Goal: Check status: Check status

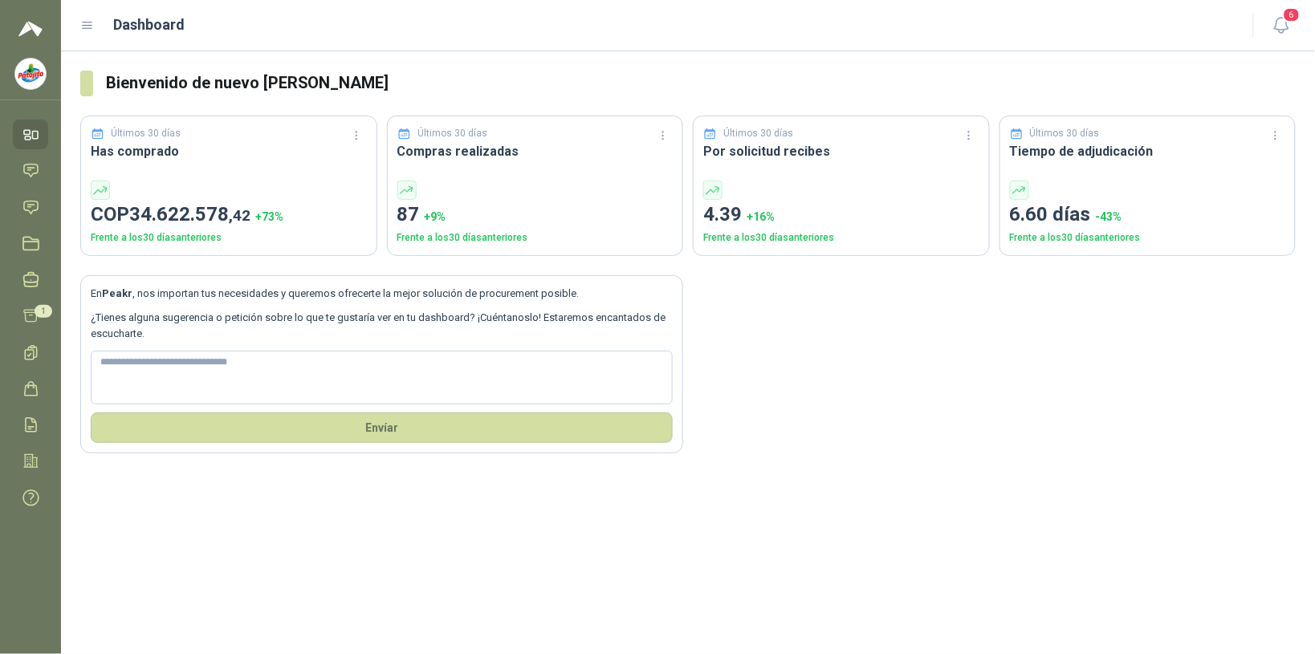
click at [35, 129] on icon at bounding box center [30, 134] width 17 height 17
click at [30, 169] on icon at bounding box center [30, 170] width 17 height 17
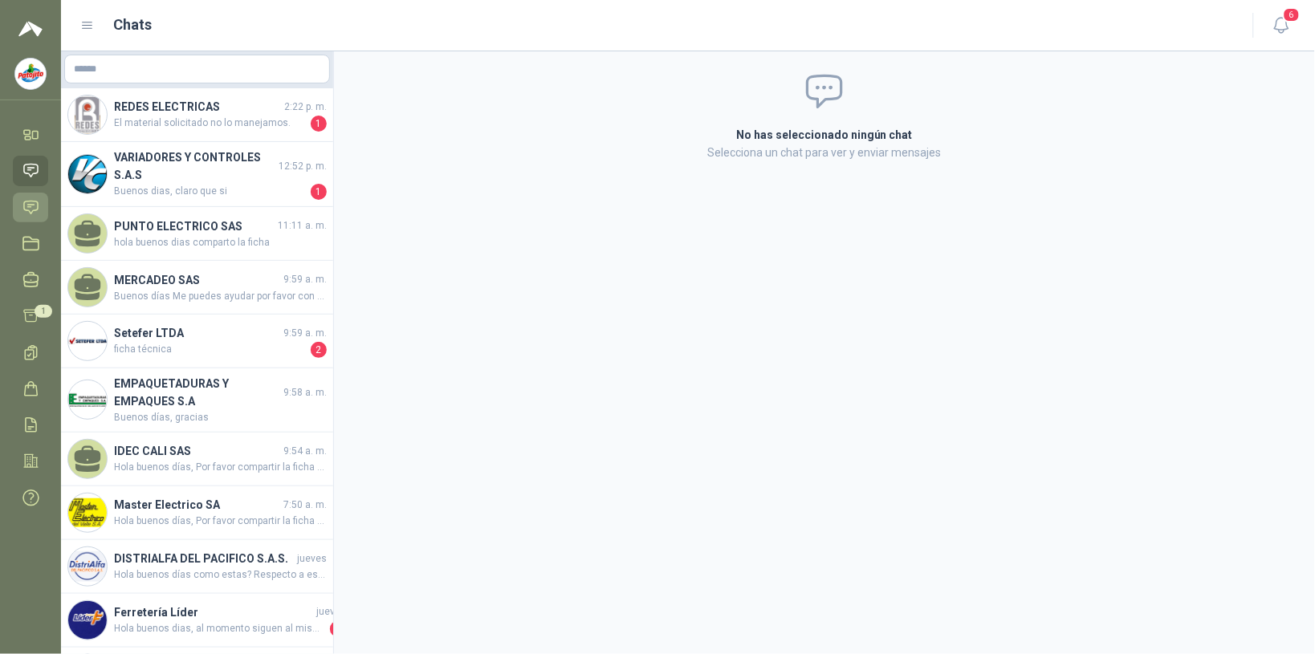
click at [33, 202] on icon at bounding box center [30, 207] width 17 height 17
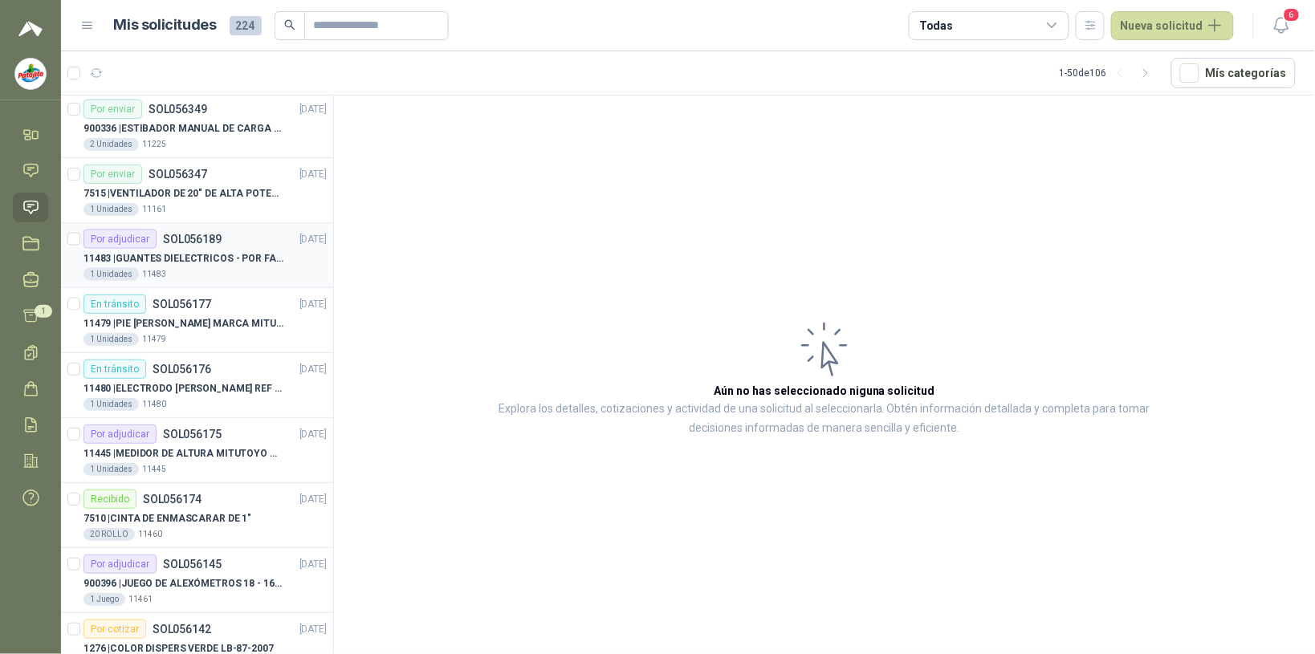
scroll to position [2718, 0]
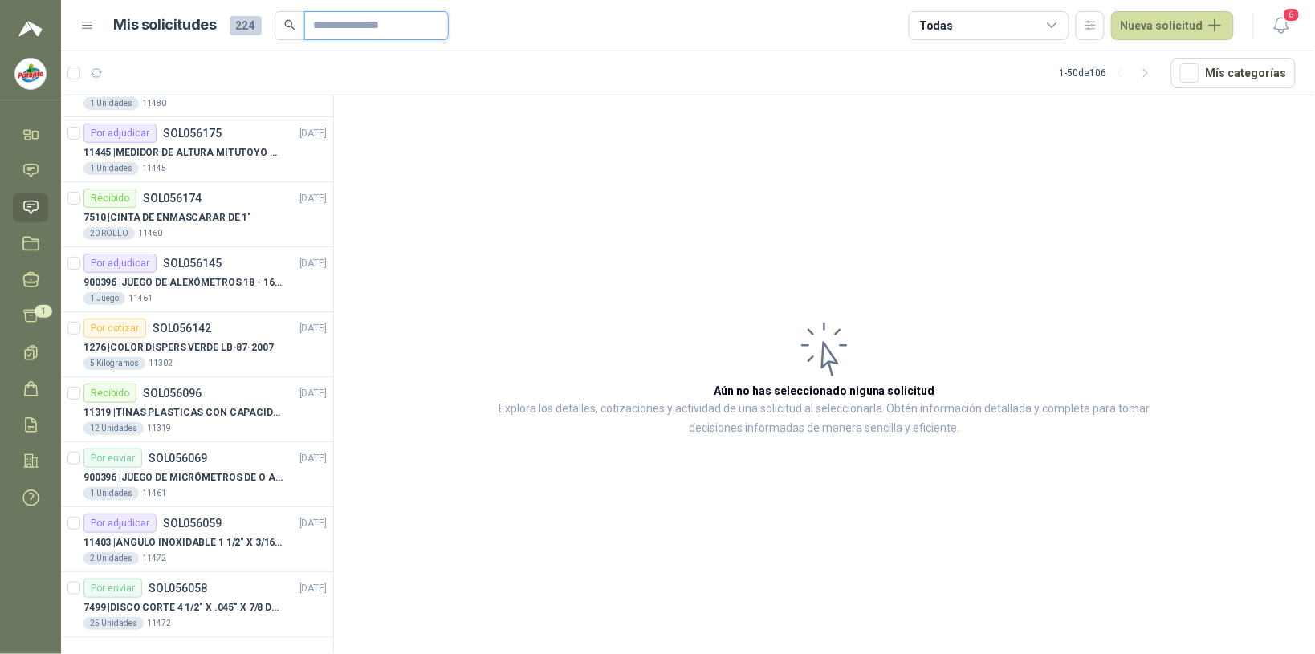
click at [320, 22] on input "text" at bounding box center [370, 25] width 112 height 27
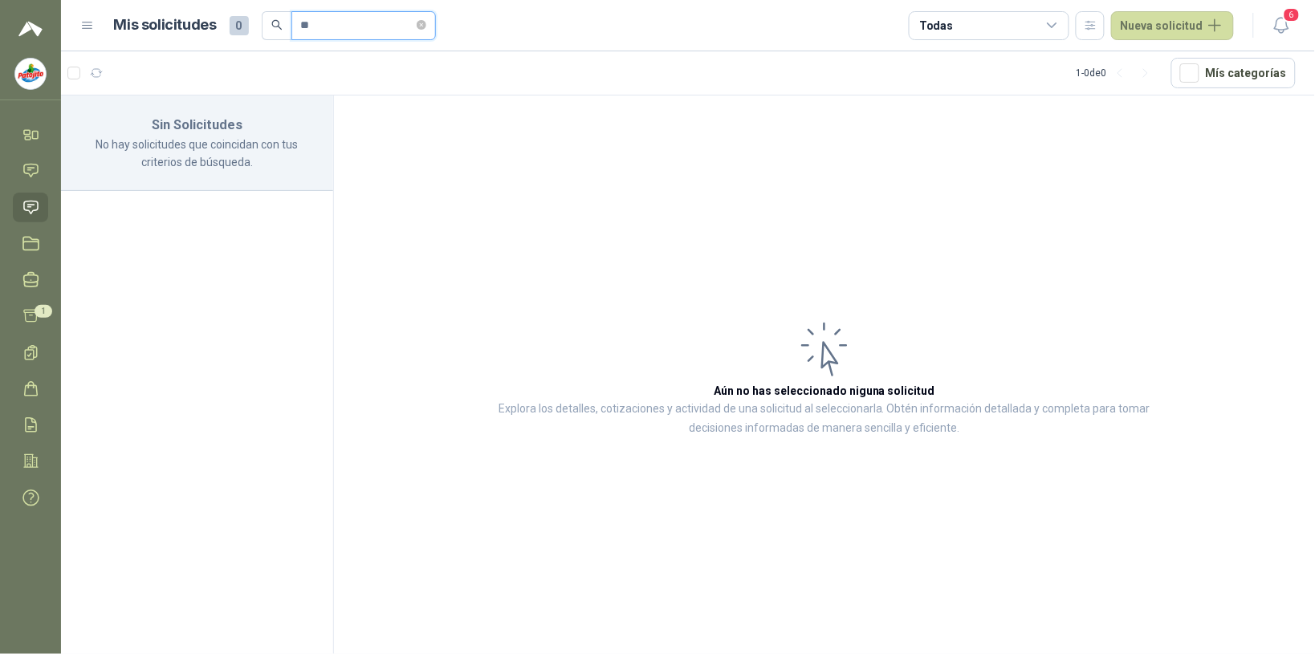
type input "*"
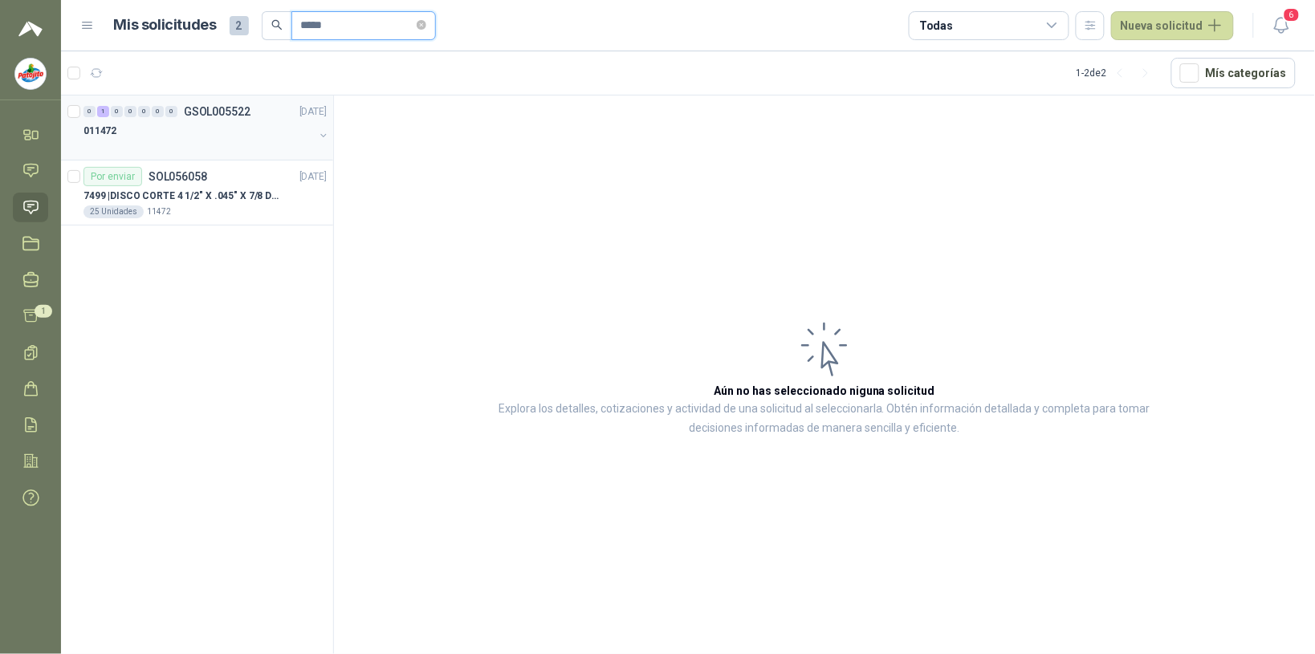
type input "*****"
click at [211, 134] on div "011472" at bounding box center [198, 130] width 230 height 19
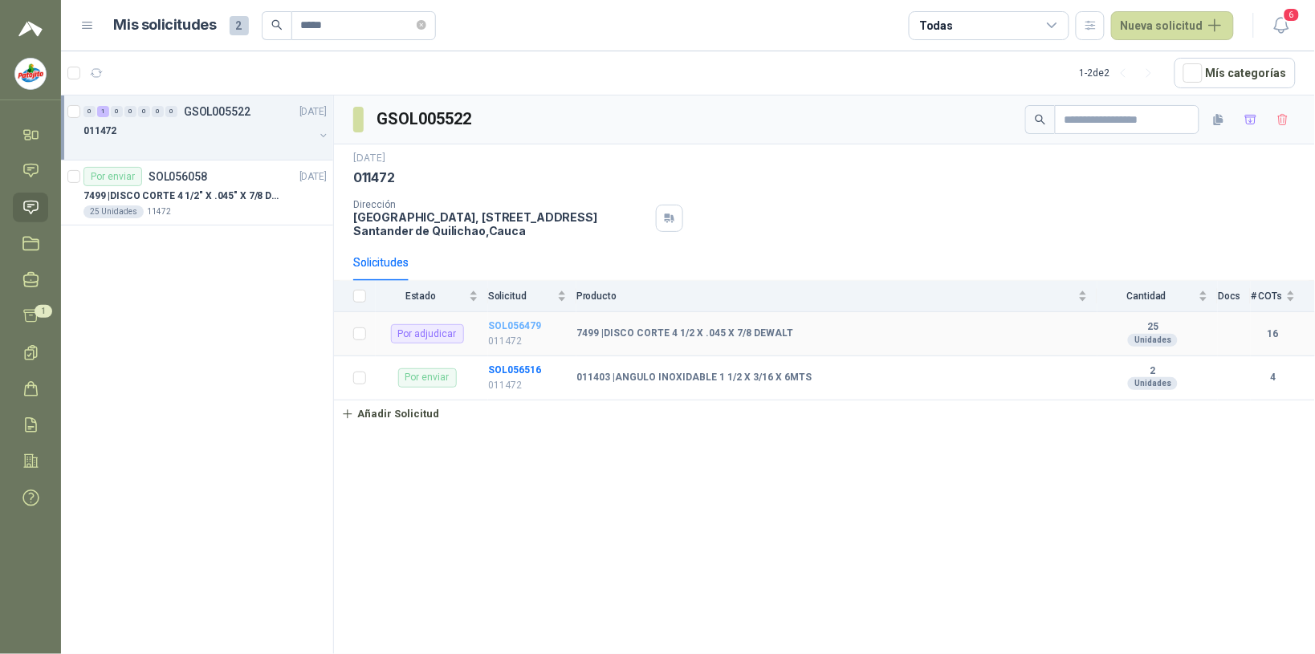
click at [526, 326] on b "SOL056479" at bounding box center [514, 325] width 53 height 11
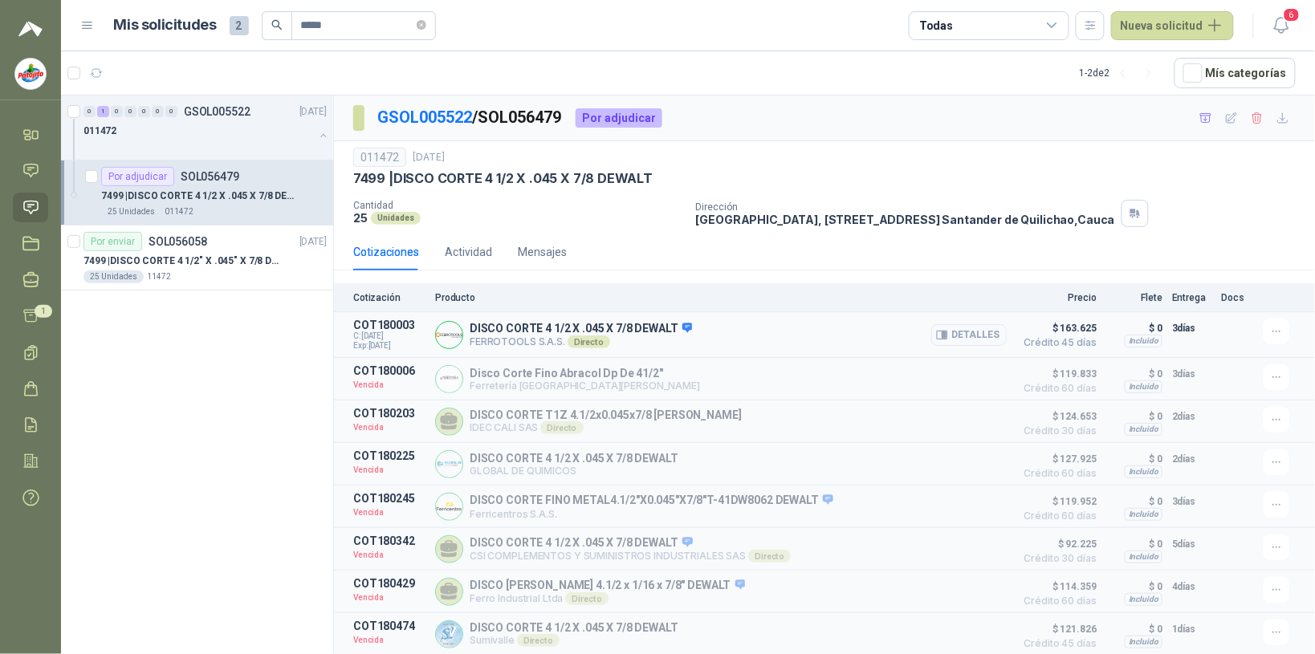
click at [526, 336] on button "Detalles" at bounding box center [968, 335] width 75 height 22
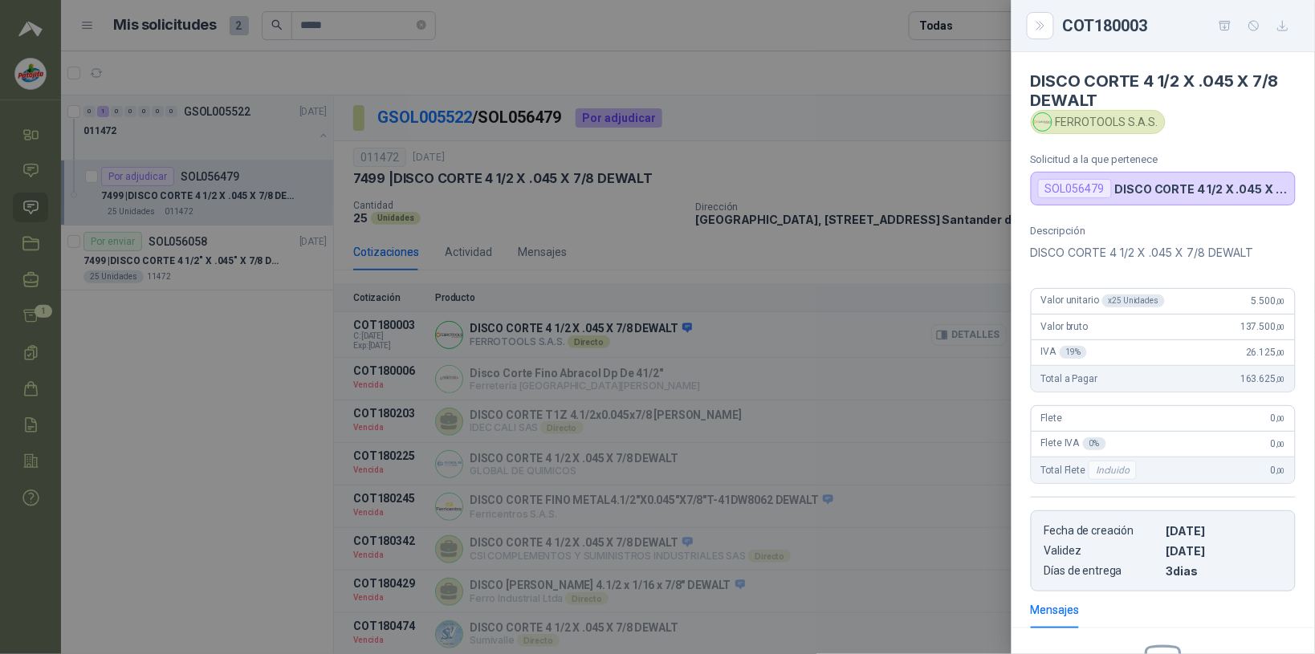
scroll to position [202, 0]
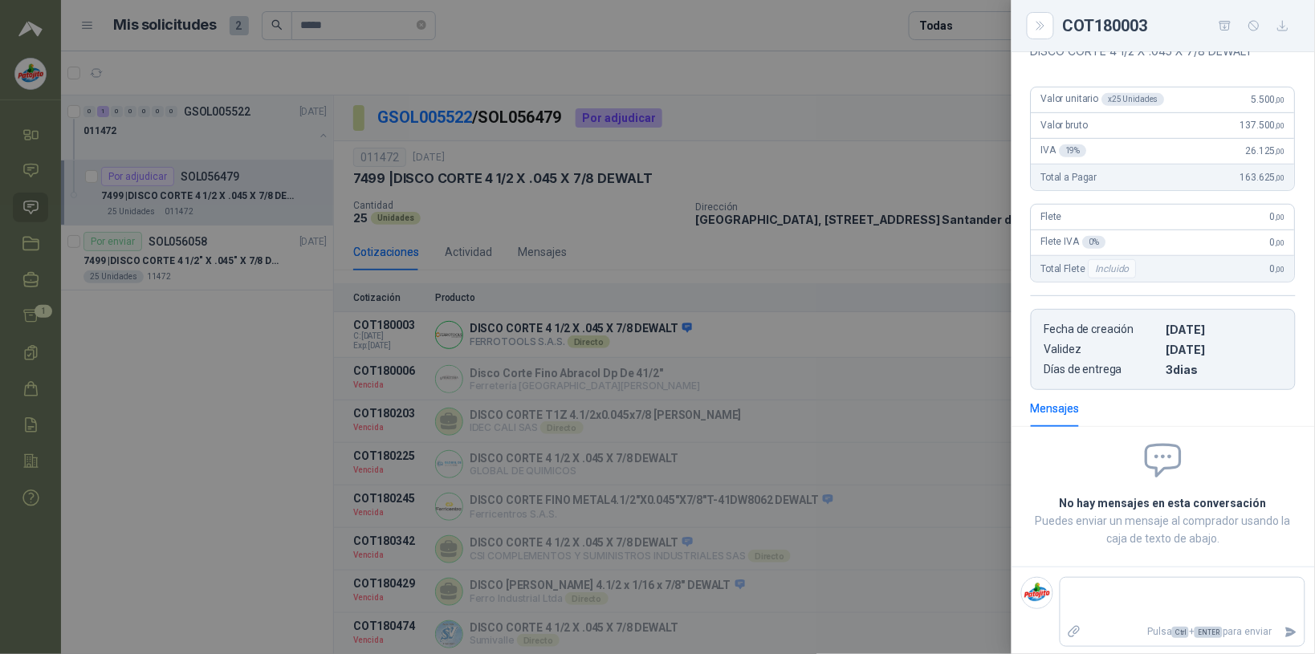
click at [526, 163] on div at bounding box center [657, 327] width 1315 height 654
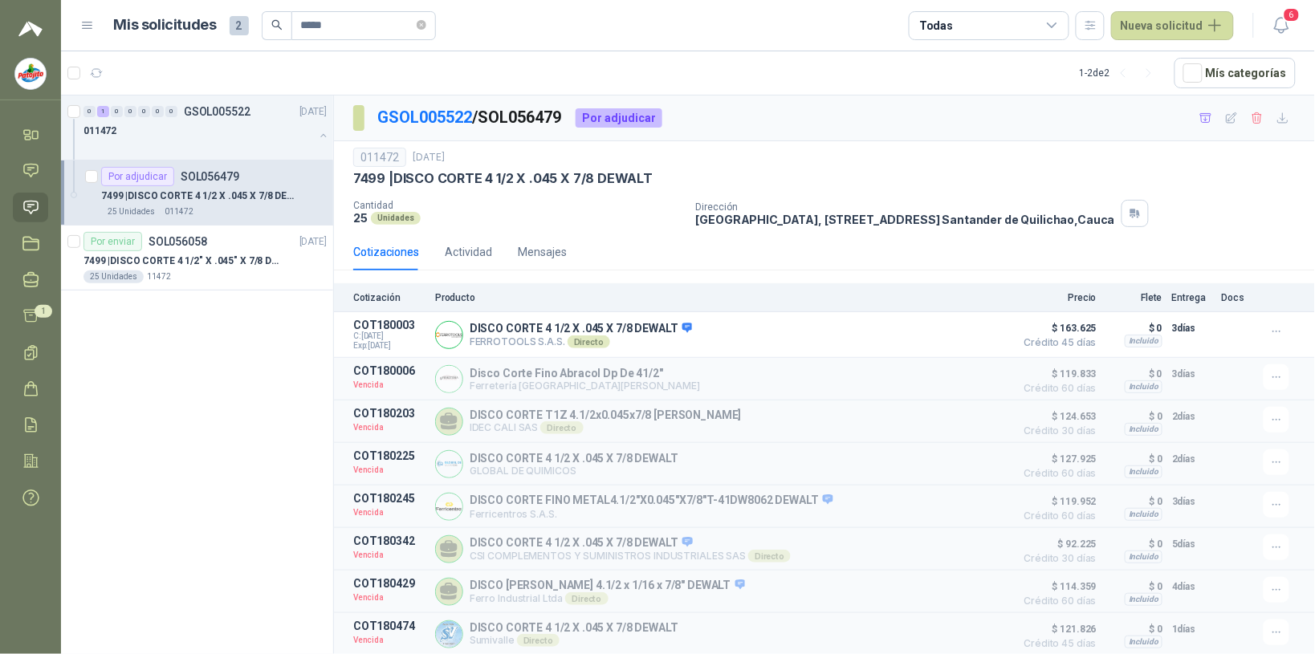
scroll to position [359, 0]
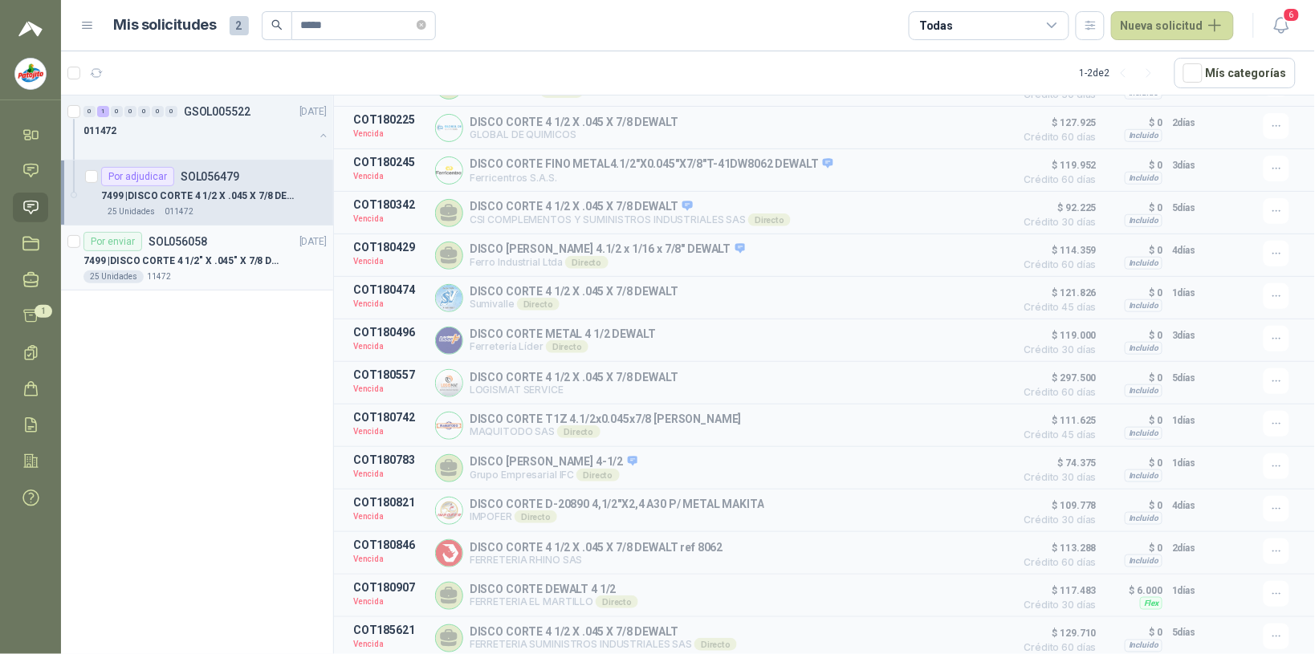
click at [234, 250] on div "Por enviar SOL056058 16/09/25" at bounding box center [204, 241] width 243 height 19
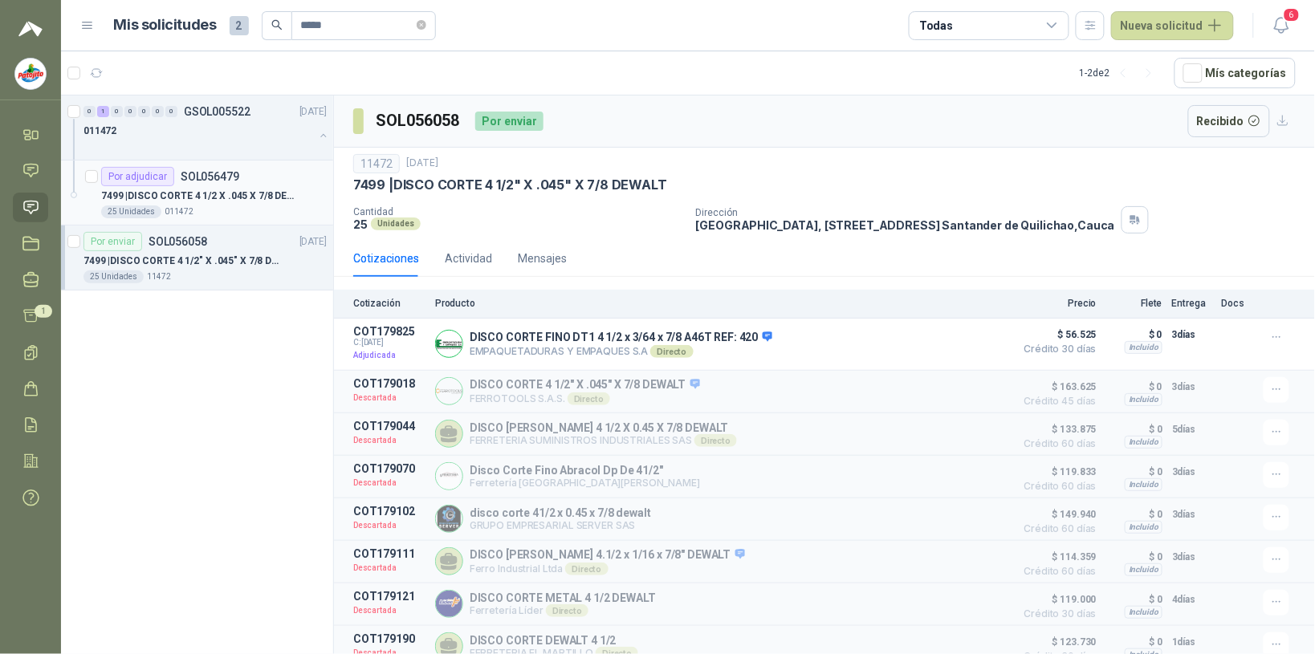
click at [254, 189] on p "7499 | DISCO CORTE 4 1/2 X .045 X 7/8 DEWALT" at bounding box center [201, 196] width 200 height 15
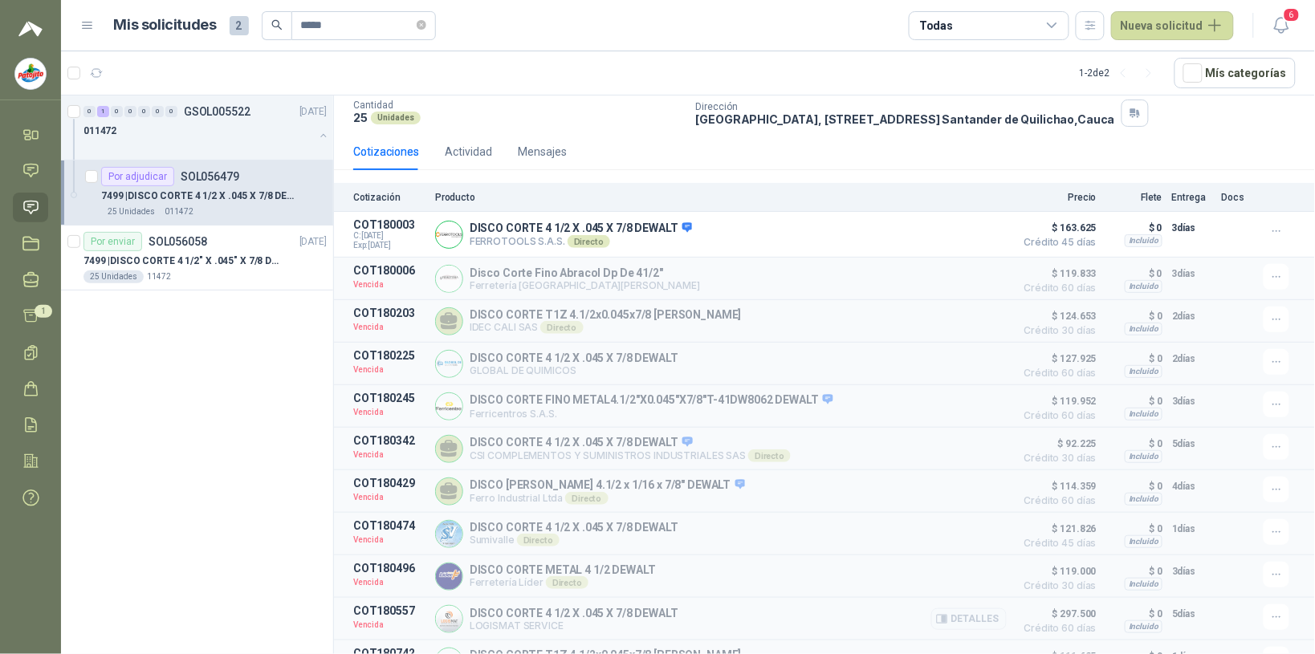
scroll to position [201, 0]
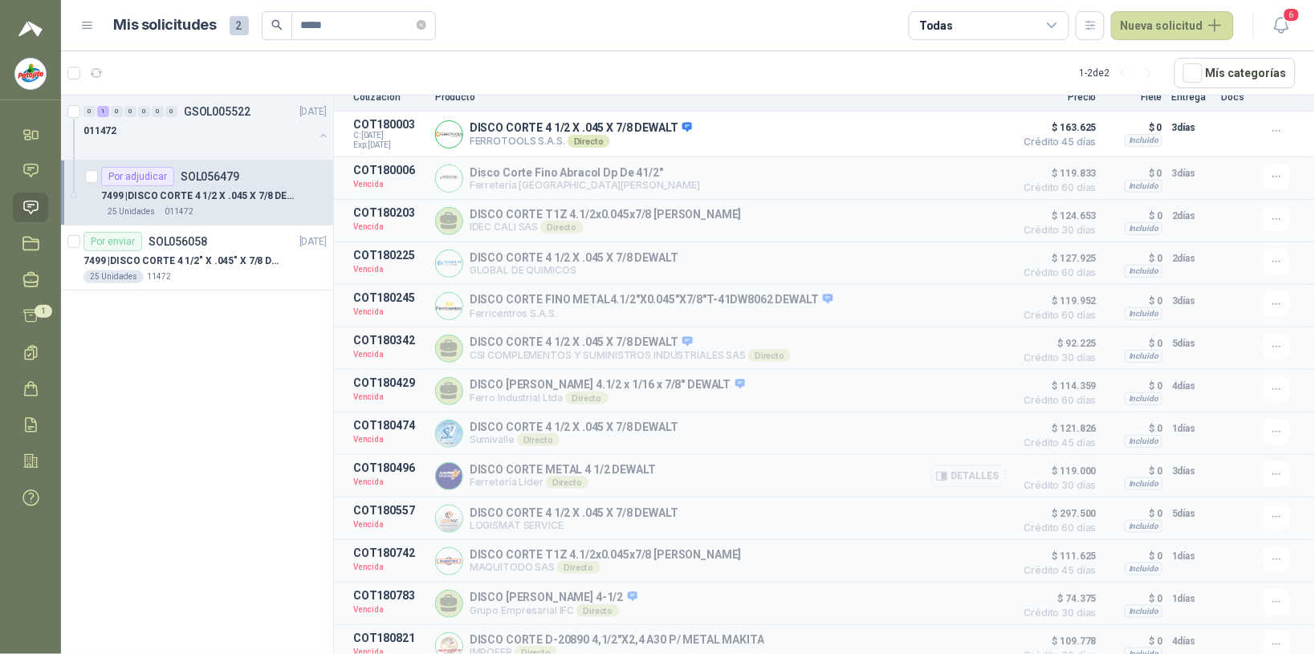
click at [526, 487] on button "Detalles" at bounding box center [968, 477] width 75 height 22
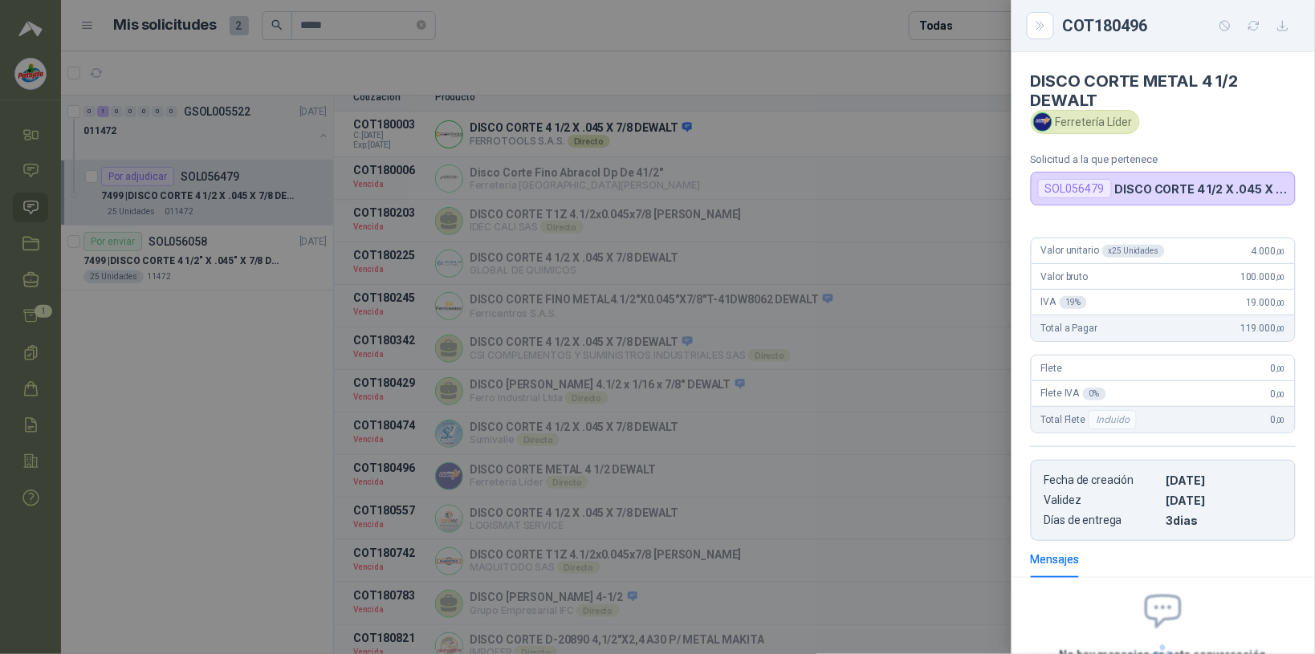
scroll to position [150, 0]
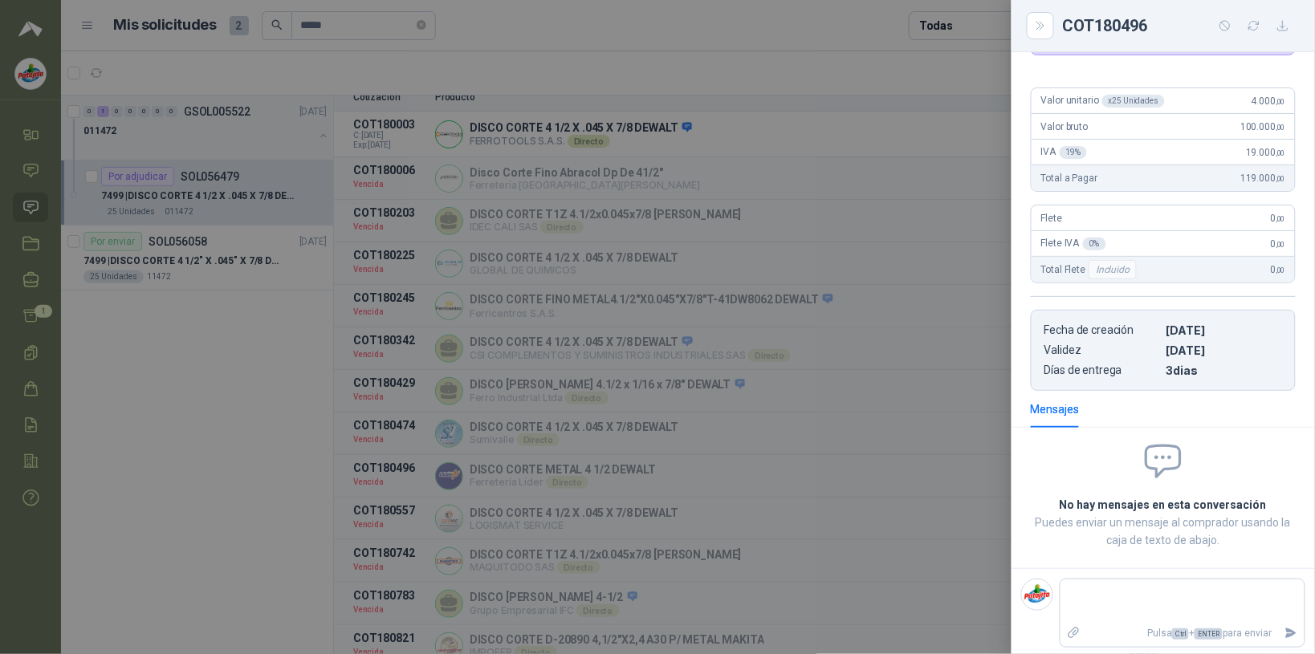
click at [526, 177] on div at bounding box center [657, 327] width 1315 height 654
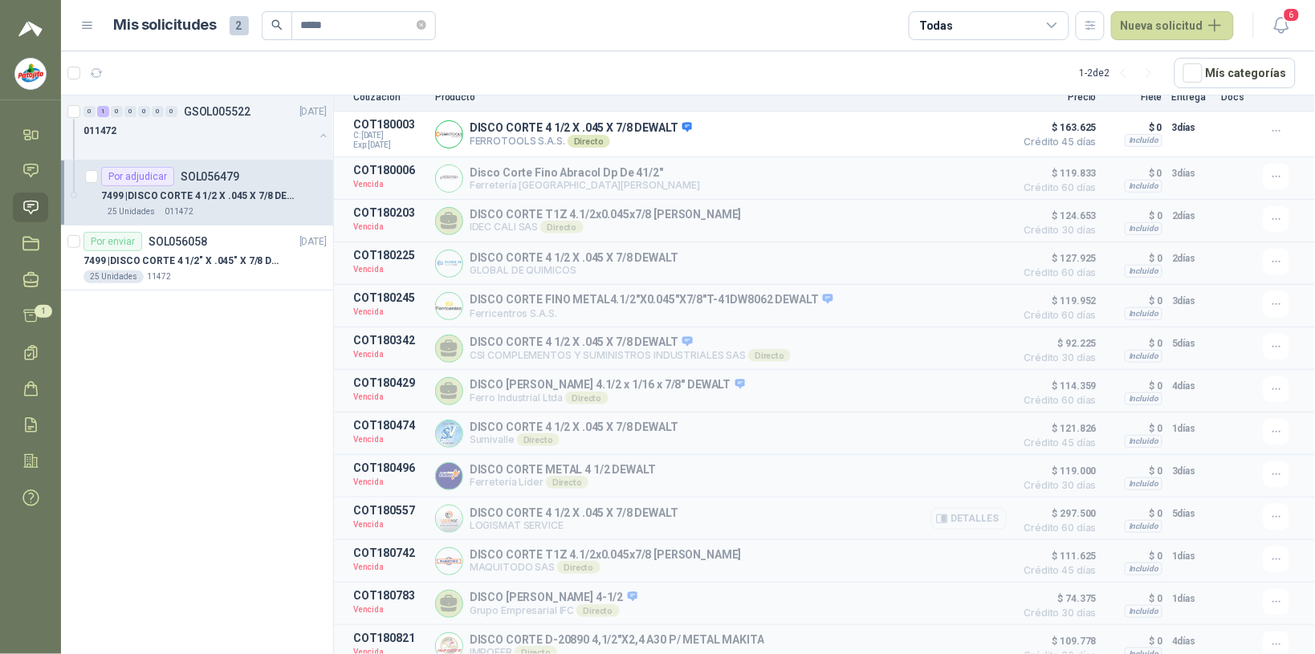
click at [526, 530] on button "Detalles" at bounding box center [968, 519] width 75 height 22
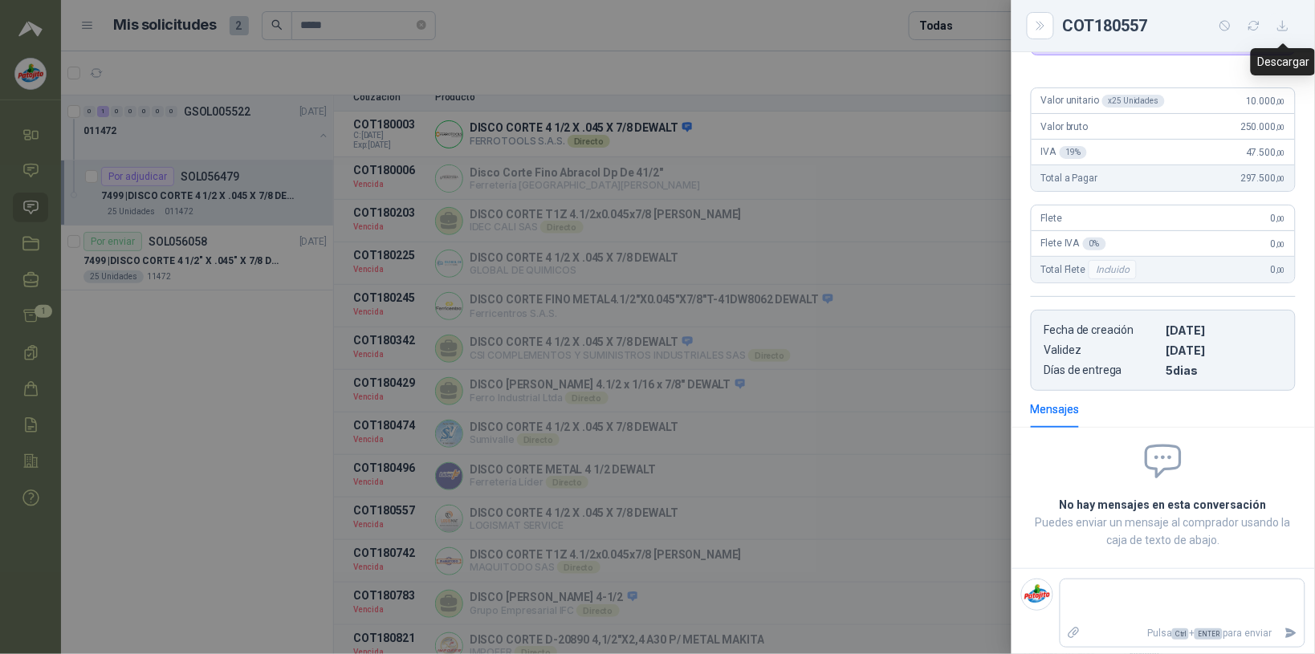
click at [526, 19] on icon "button" at bounding box center [1283, 26] width 14 height 14
click at [526, 26] on icon "Close" at bounding box center [1041, 26] width 14 height 14
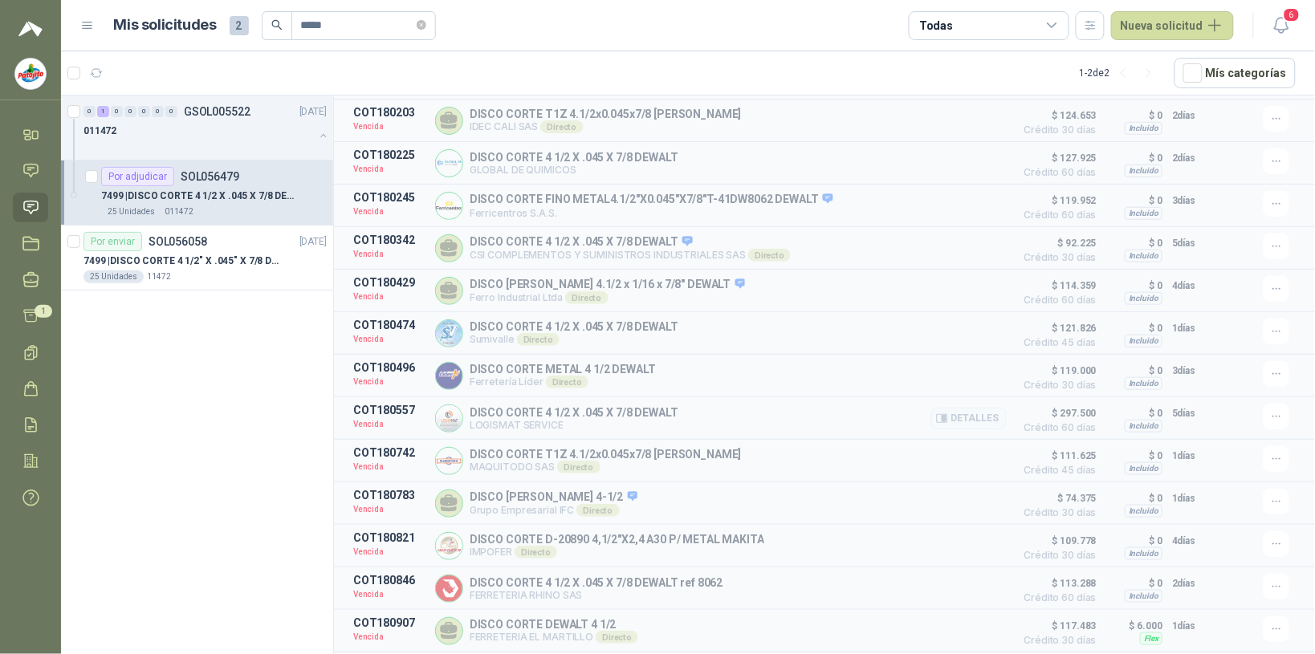
scroll to position [359, 0]
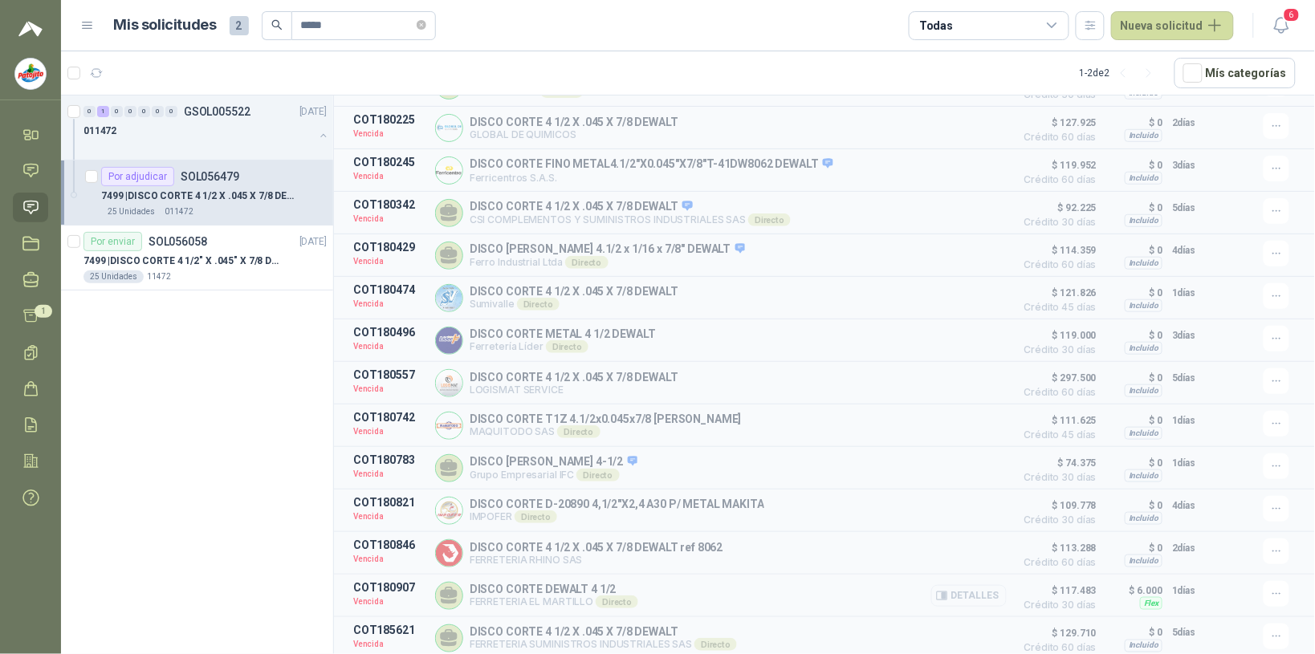
click at [526, 588] on button "Detalles" at bounding box center [968, 596] width 75 height 22
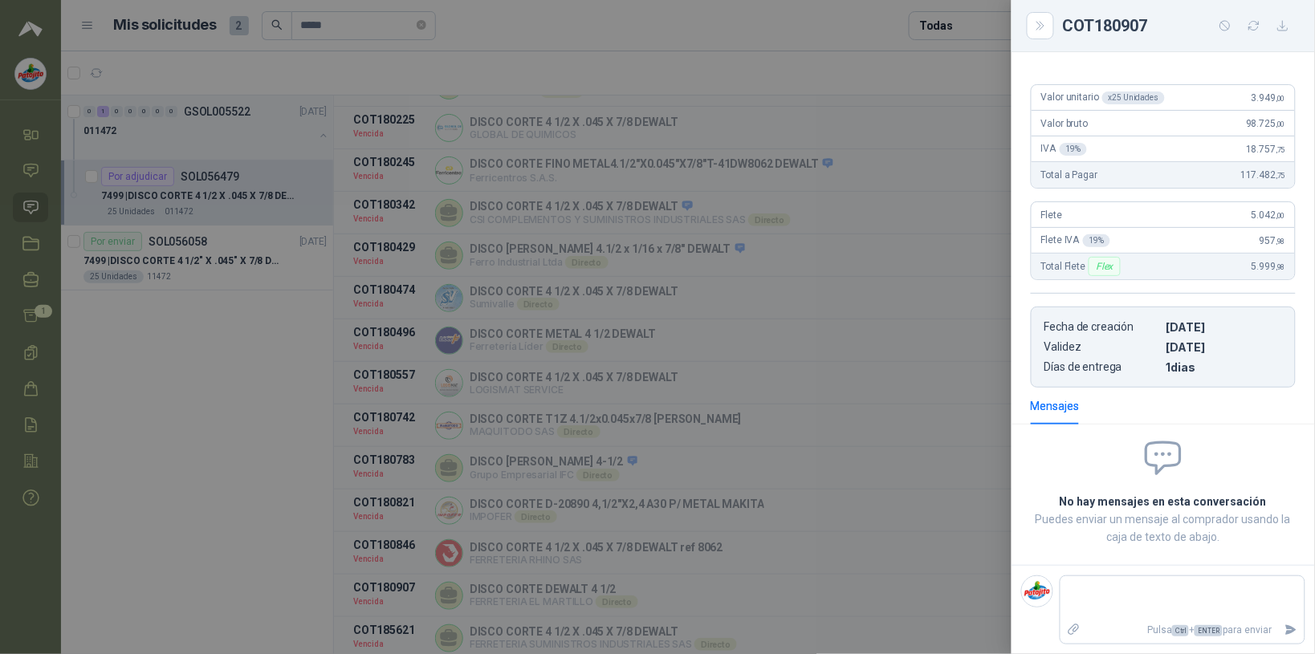
scroll to position [130, 0]
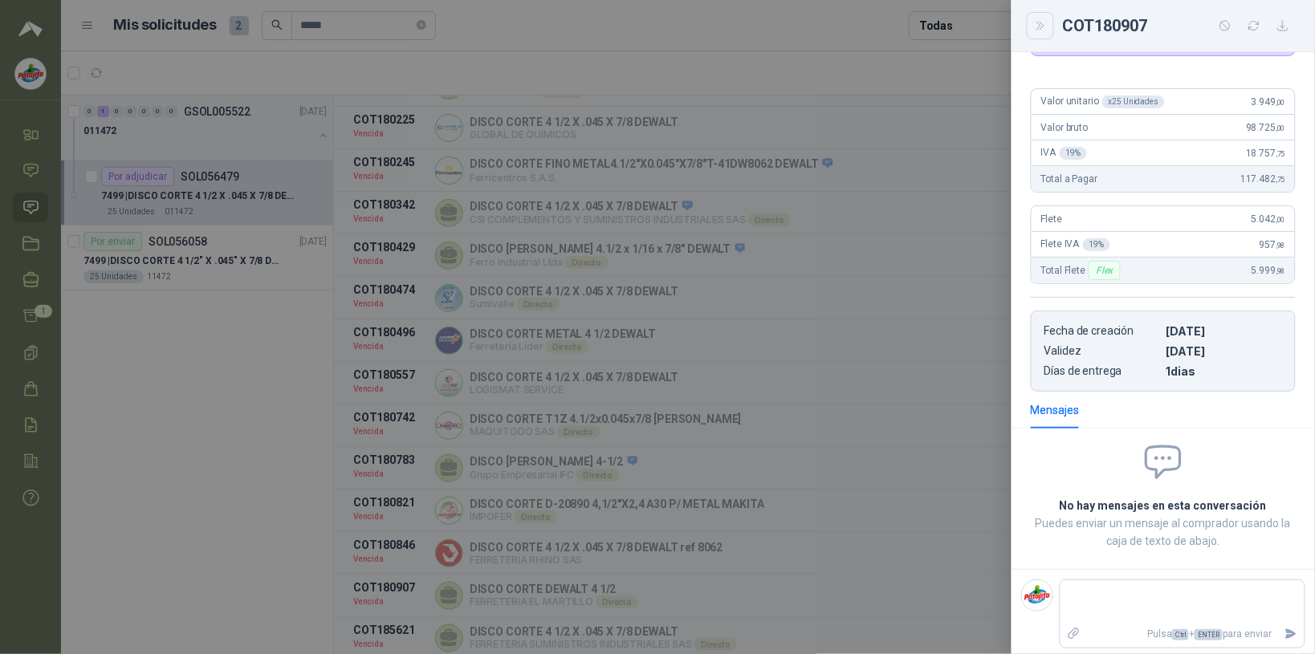
click at [526, 19] on icon "Close" at bounding box center [1041, 26] width 14 height 14
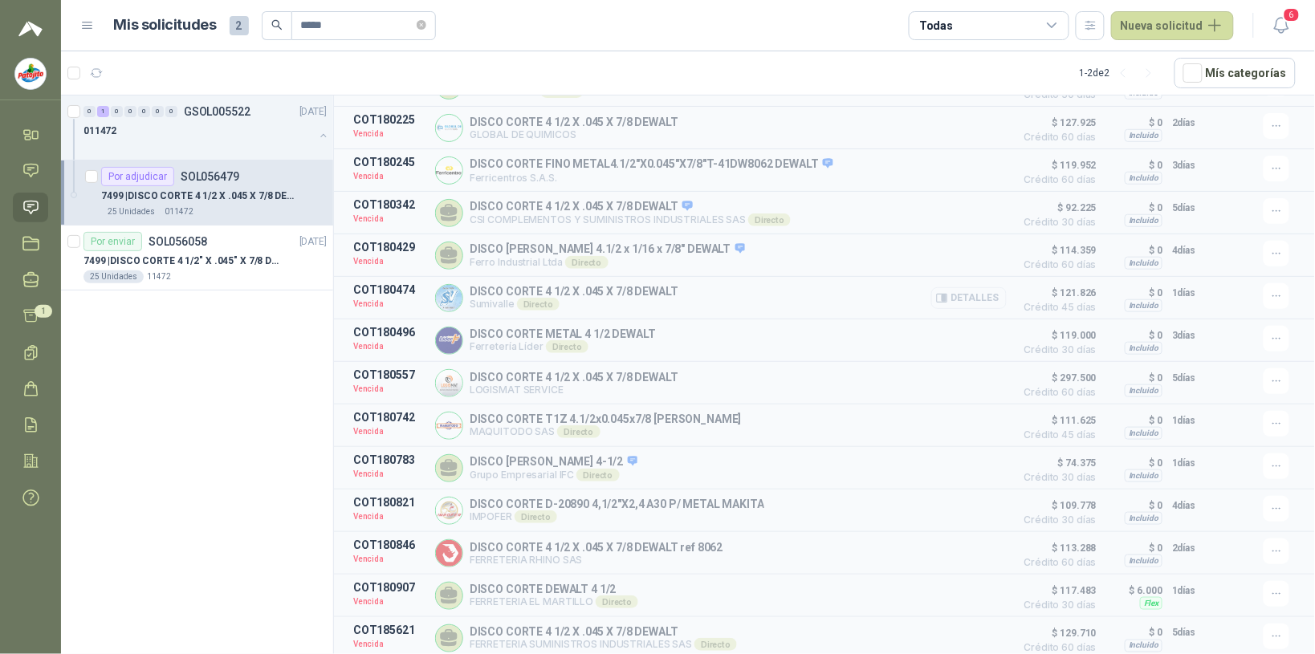
click at [526, 291] on button "Detalles" at bounding box center [968, 298] width 75 height 22
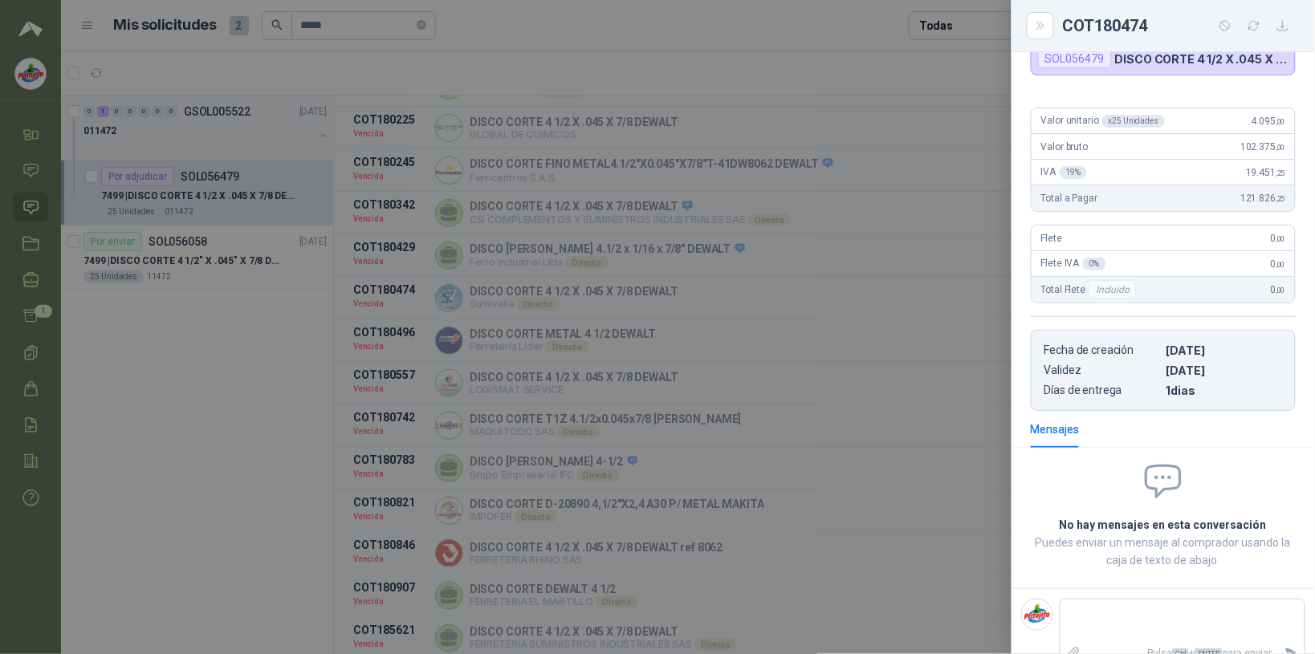
scroll to position [150, 0]
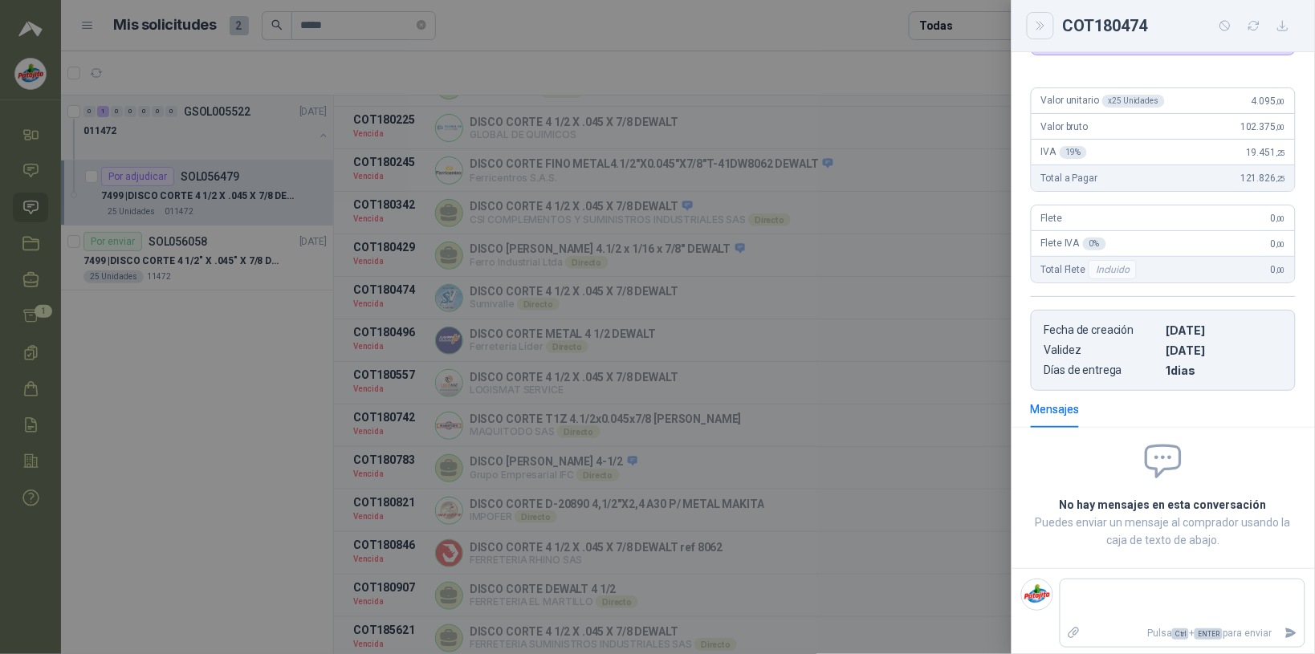
drag, startPoint x: 1036, startPoint y: 21, endPoint x: 1041, endPoint y: 34, distance: 14.0
click at [526, 21] on icon "Close" at bounding box center [1041, 26] width 14 height 14
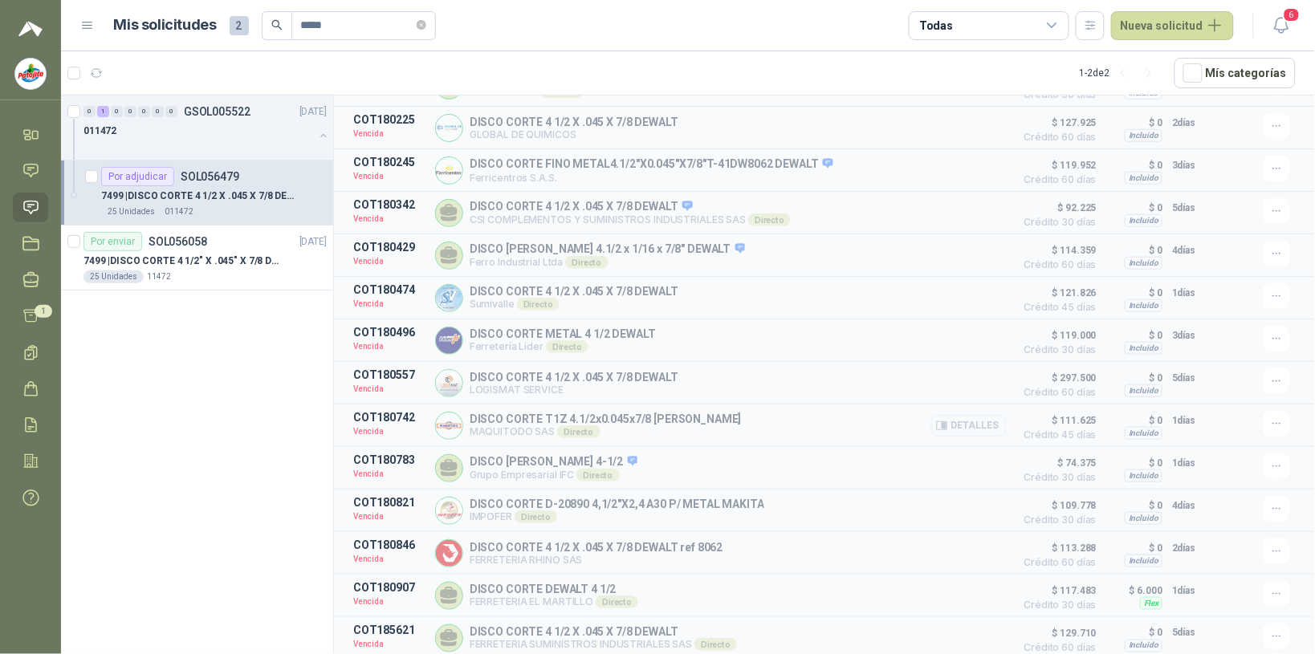
click at [526, 425] on button "Detalles" at bounding box center [968, 426] width 75 height 22
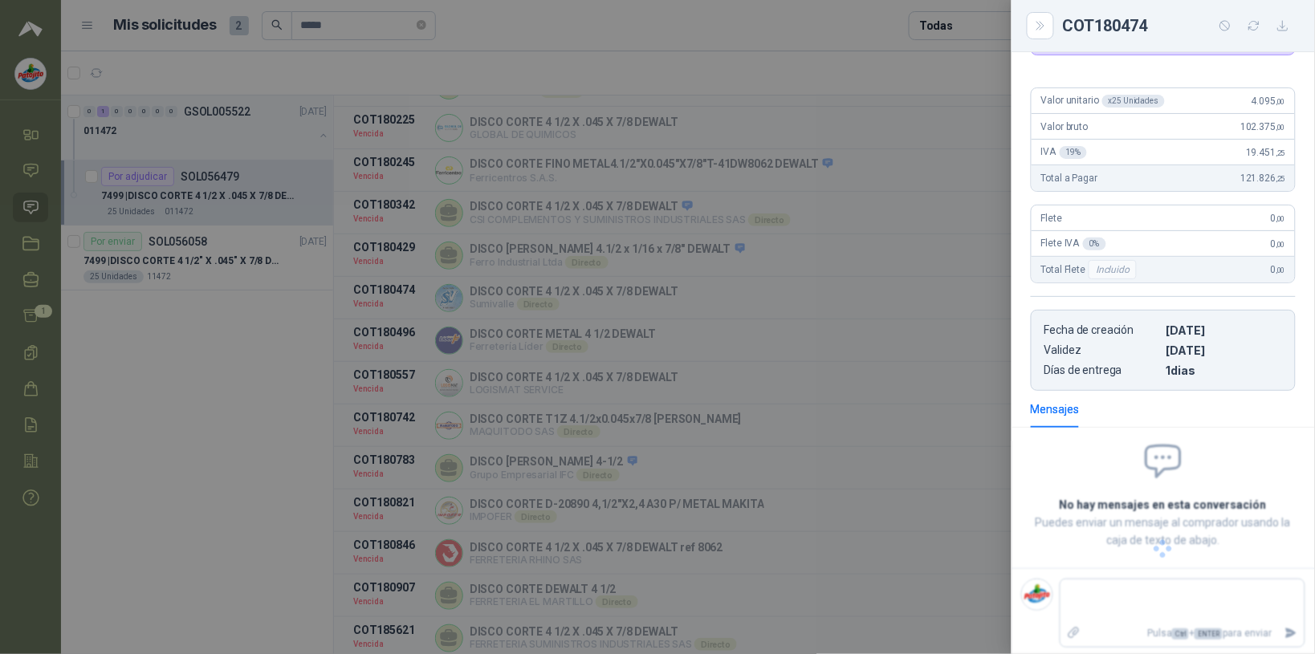
scroll to position [169, 0]
click at [526, 306] on div at bounding box center [657, 327] width 1315 height 654
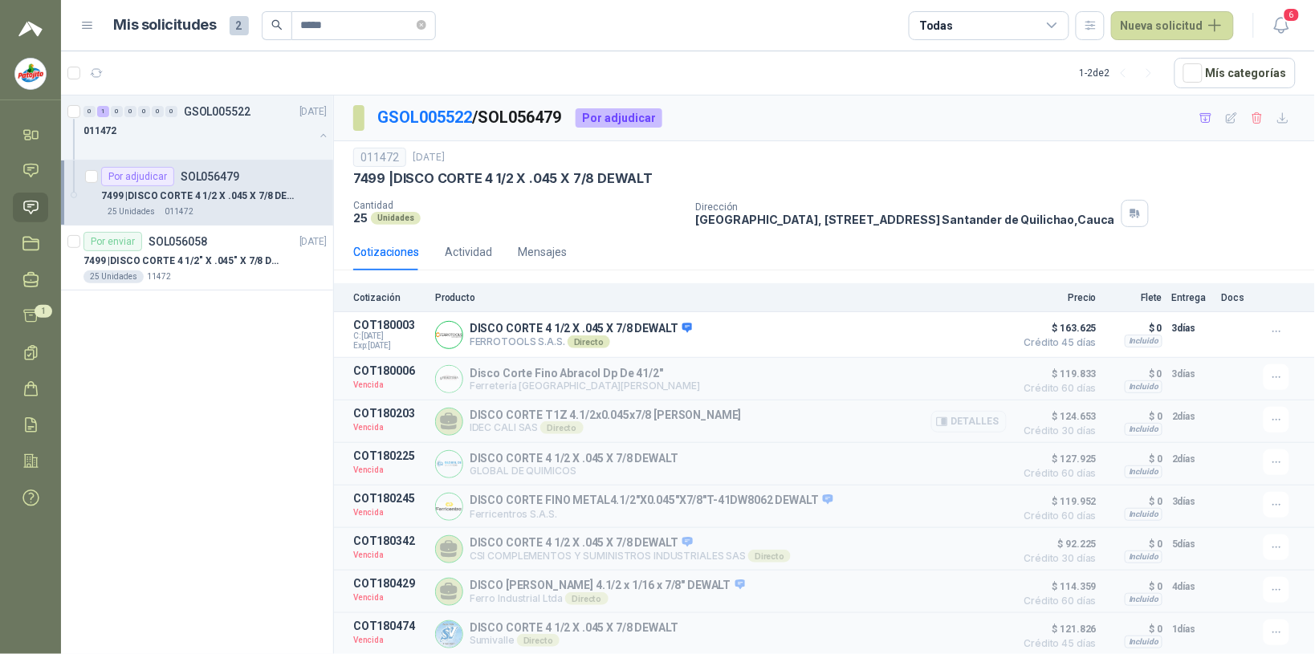
scroll to position [301, 0]
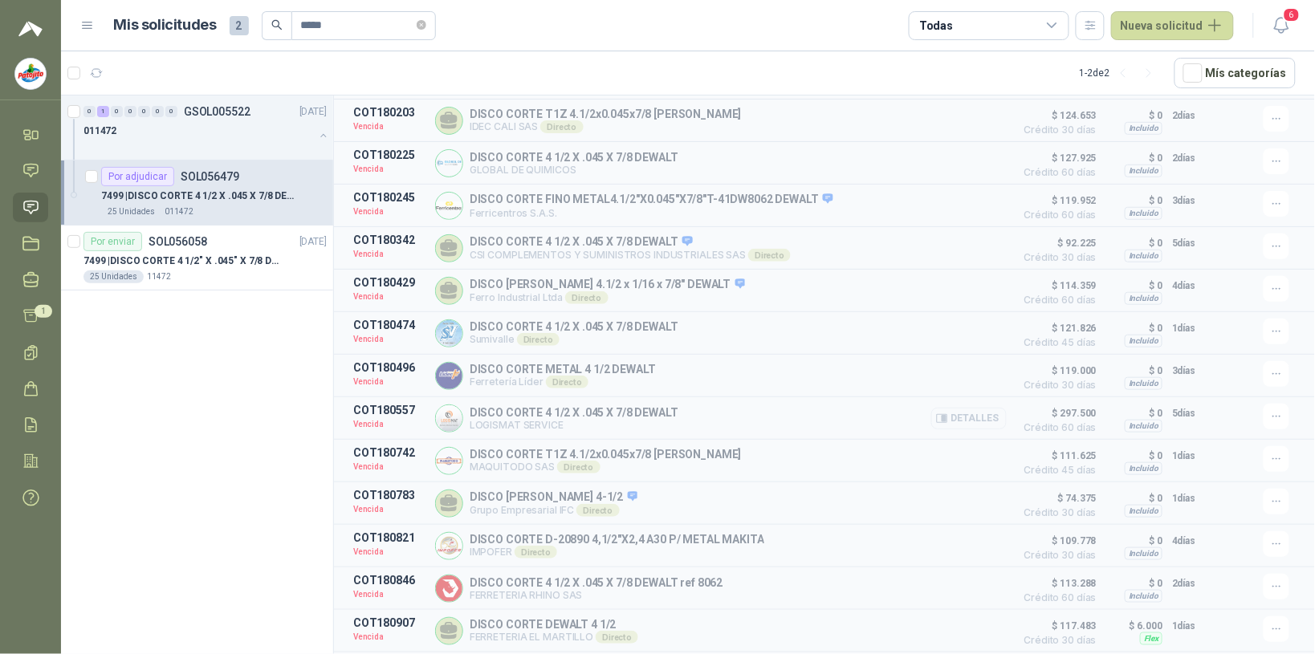
click at [526, 430] on button "Detalles" at bounding box center [968, 419] width 75 height 22
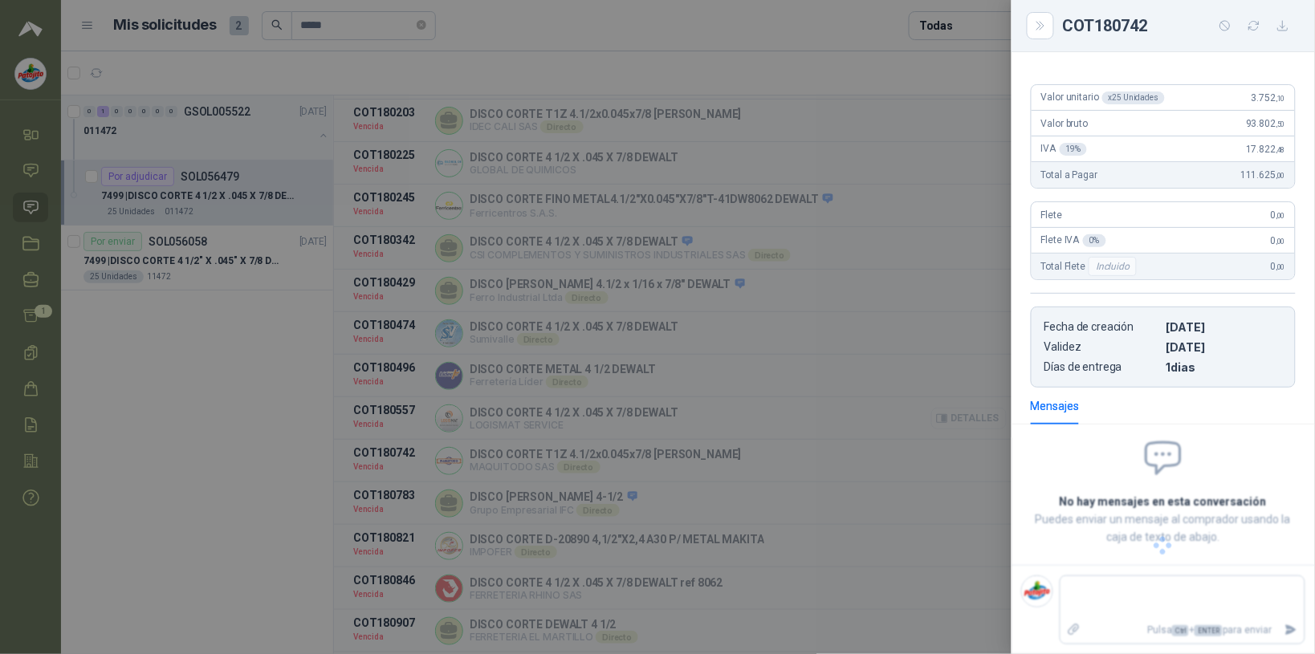
scroll to position [150, 0]
click at [526, 295] on div at bounding box center [657, 327] width 1315 height 654
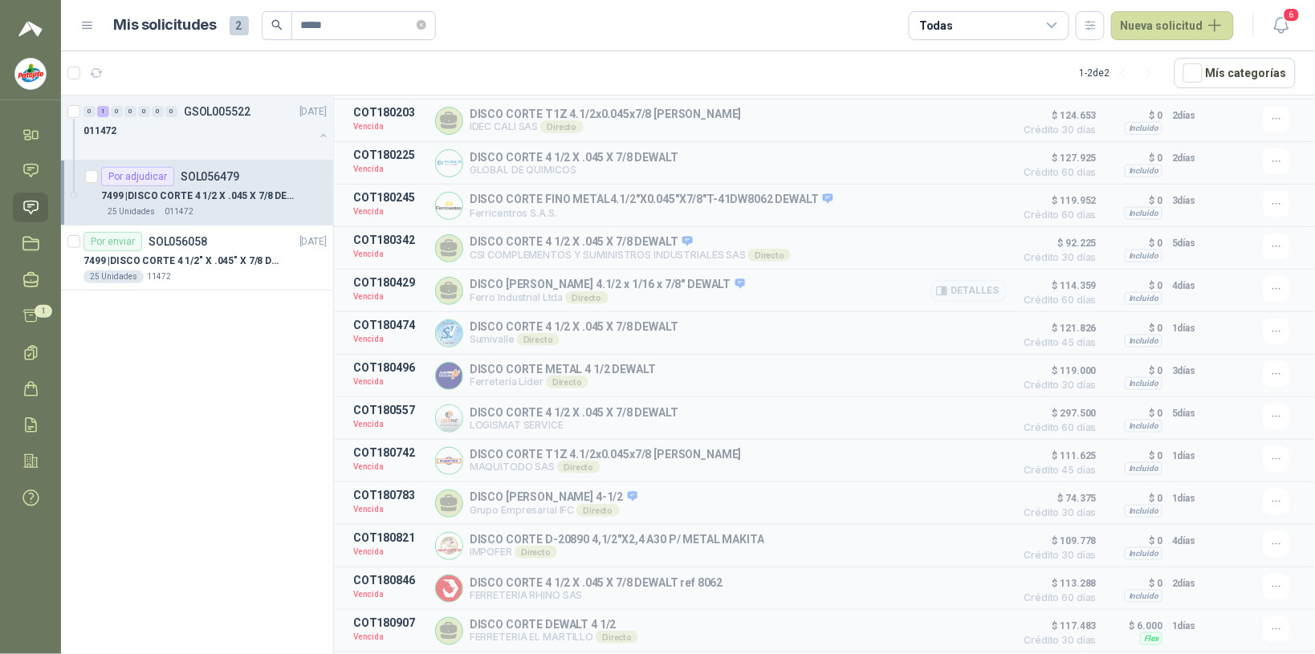
scroll to position [0, 0]
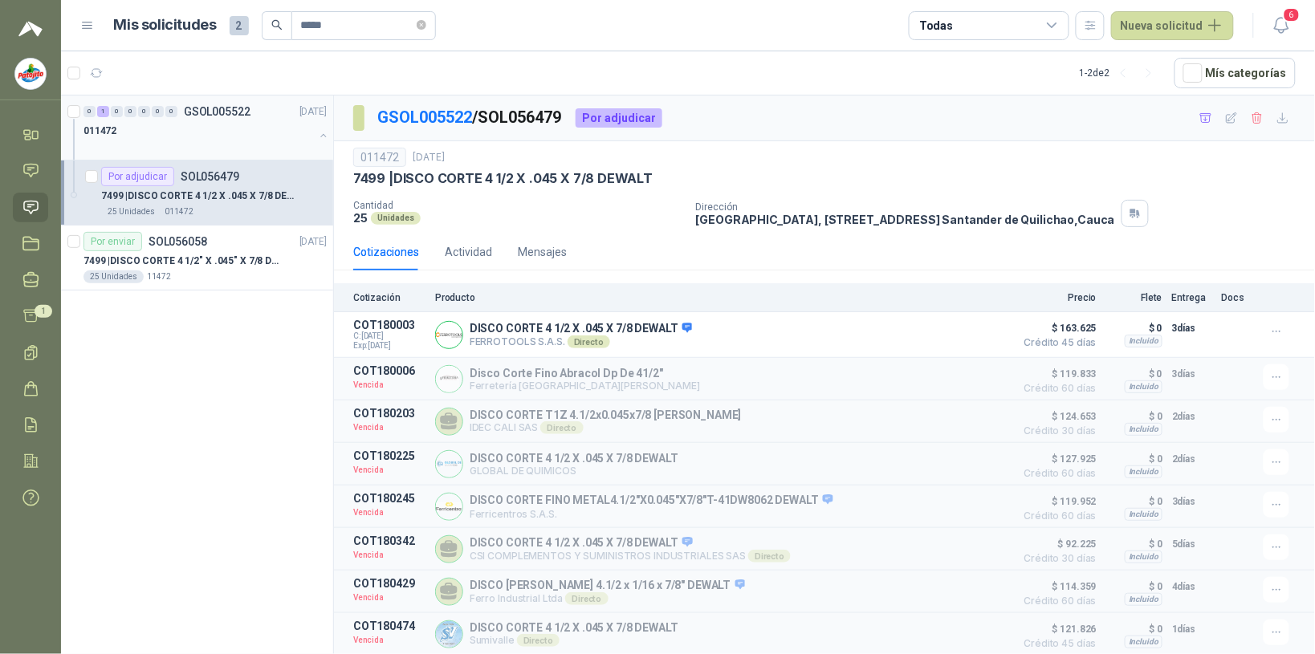
click at [235, 122] on div "011472" at bounding box center [198, 130] width 230 height 19
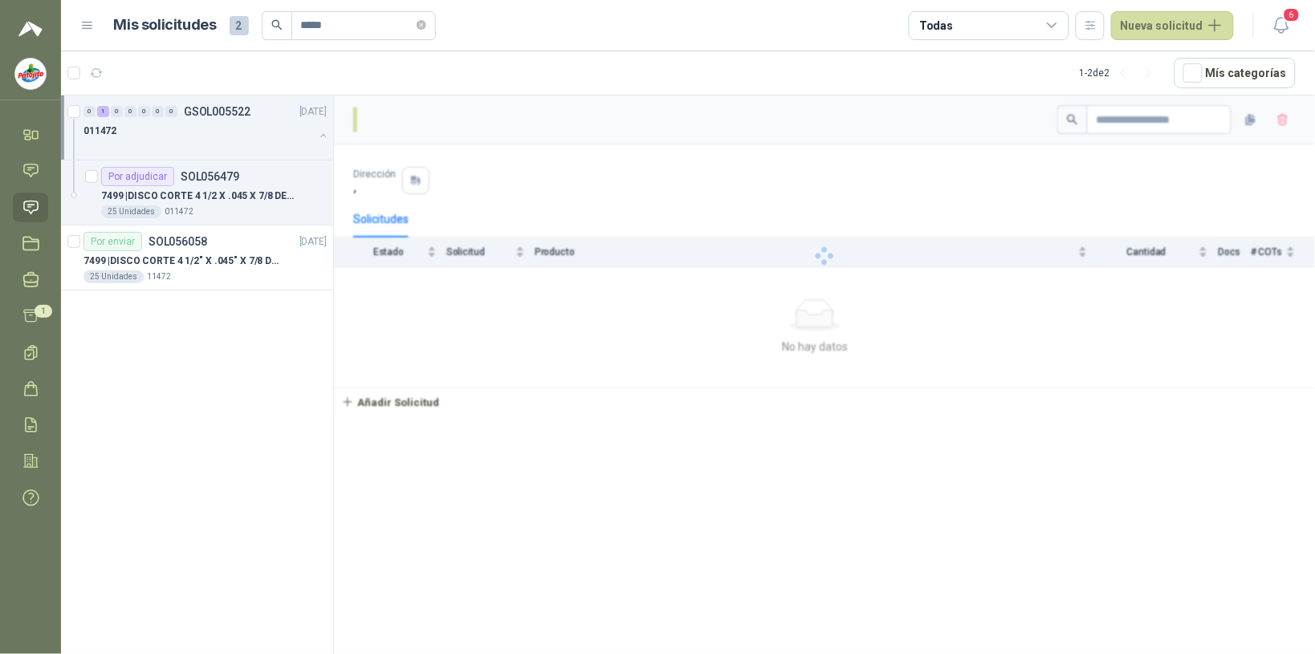
click at [235, 122] on div "011472" at bounding box center [198, 130] width 230 height 19
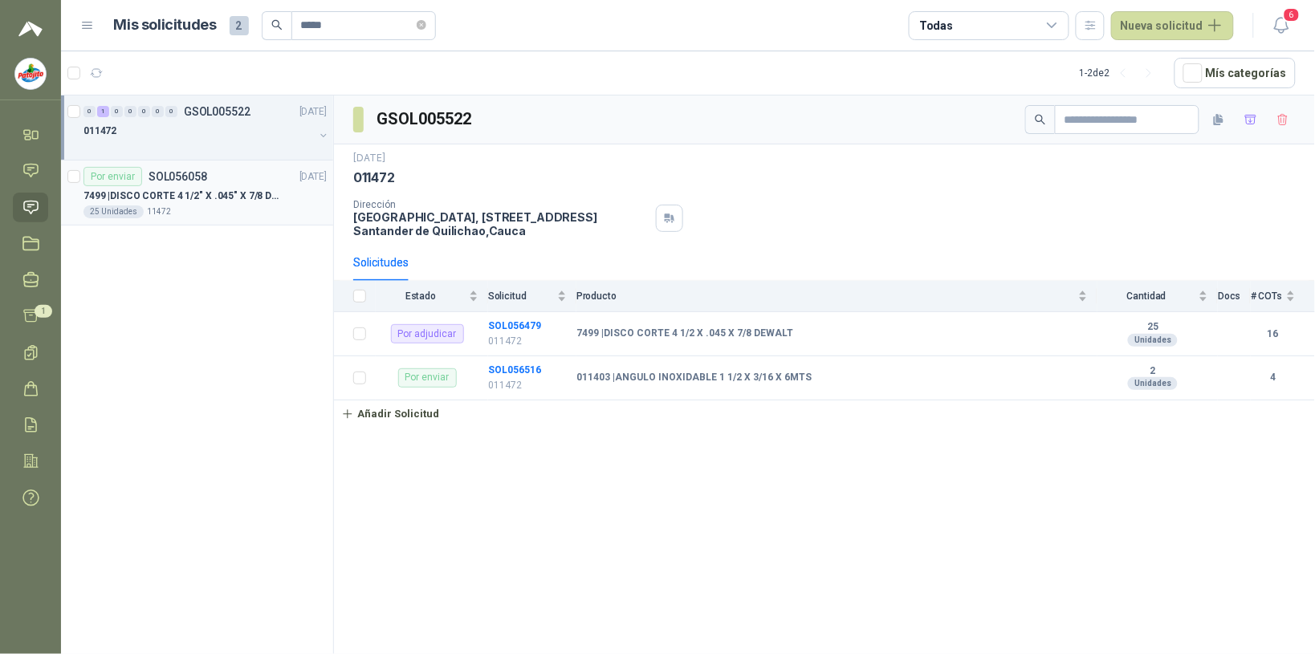
click at [202, 190] on p "7499 | DISCO CORTE 4 1/2" X .045" X 7/8 DEWALT" at bounding box center [183, 196] width 200 height 15
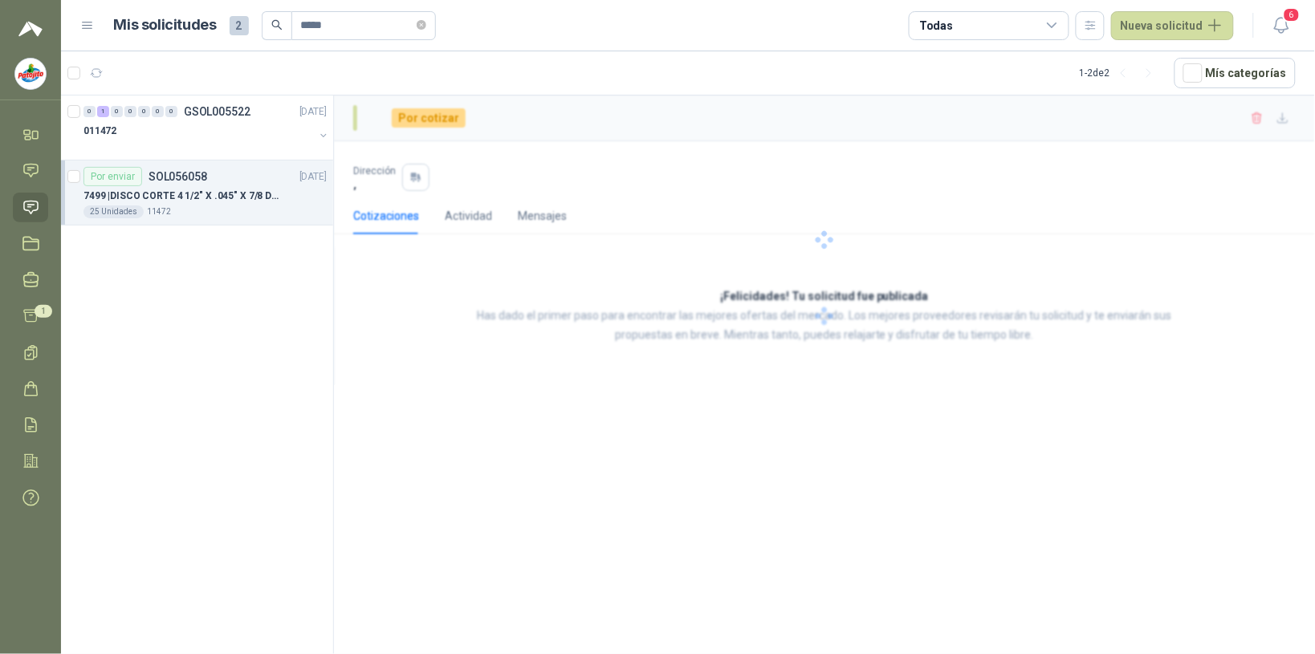
click at [202, 190] on p "7499 | DISCO CORTE 4 1/2" X .045" X 7/8 DEWALT" at bounding box center [183, 196] width 200 height 15
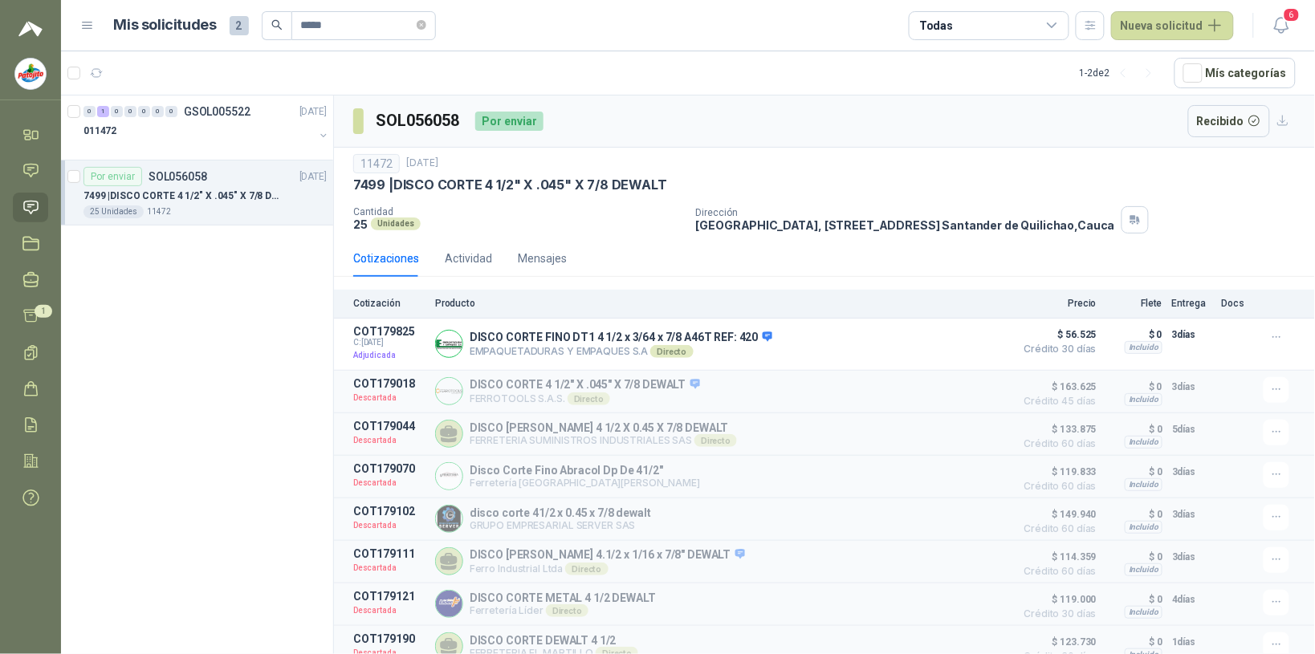
scroll to position [6, 0]
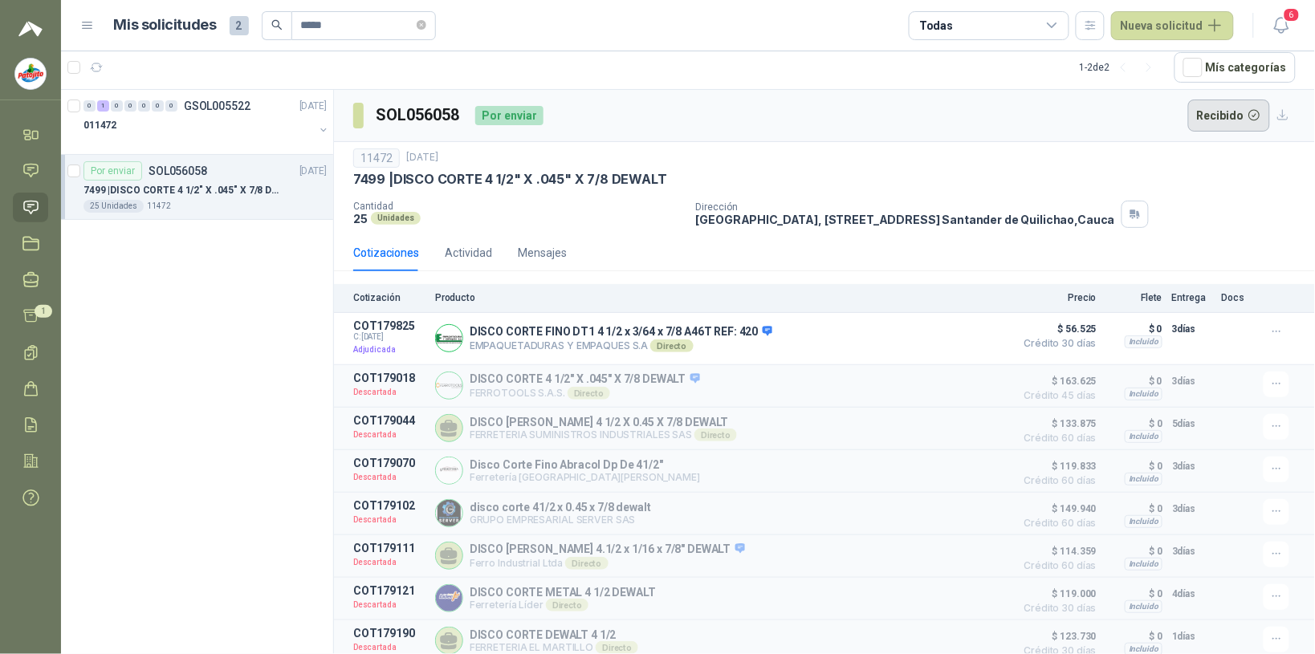
click at [526, 113] on button "Recibido" at bounding box center [1229, 116] width 83 height 32
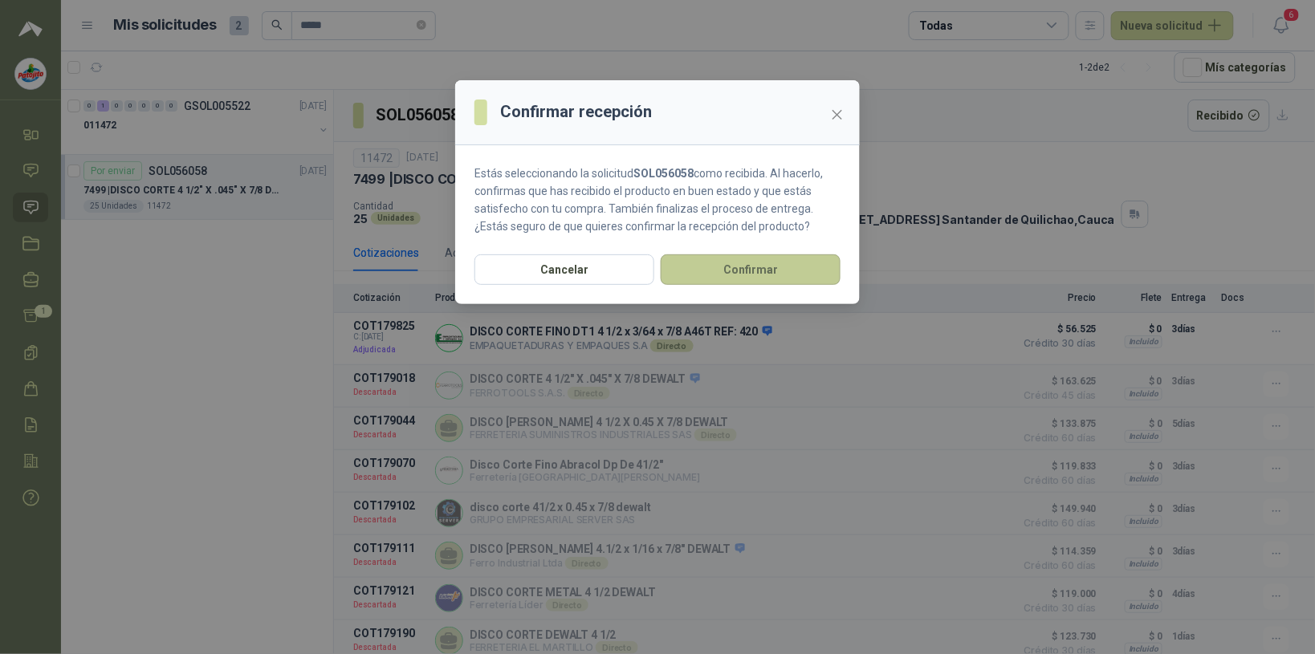
click at [526, 267] on button "Confirmar" at bounding box center [751, 269] width 180 height 31
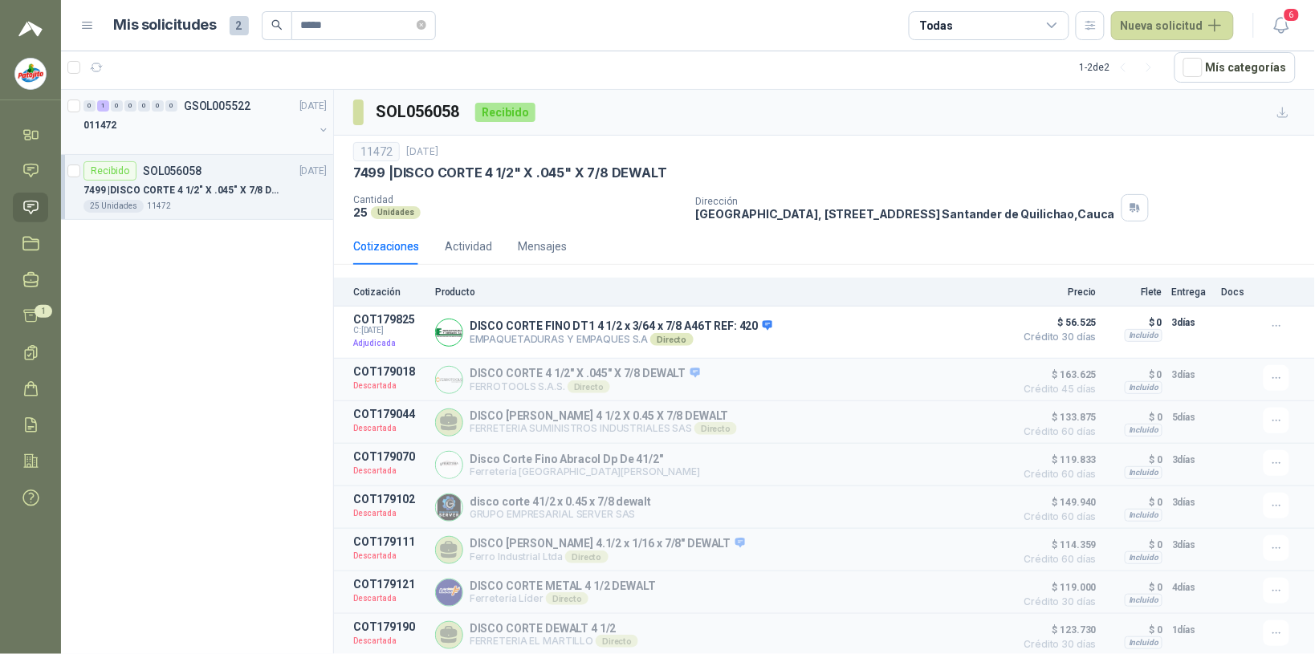
click at [147, 114] on div "0 1 0 0 0 0 0 GSOL005522 17/09/25" at bounding box center [206, 105] width 246 height 19
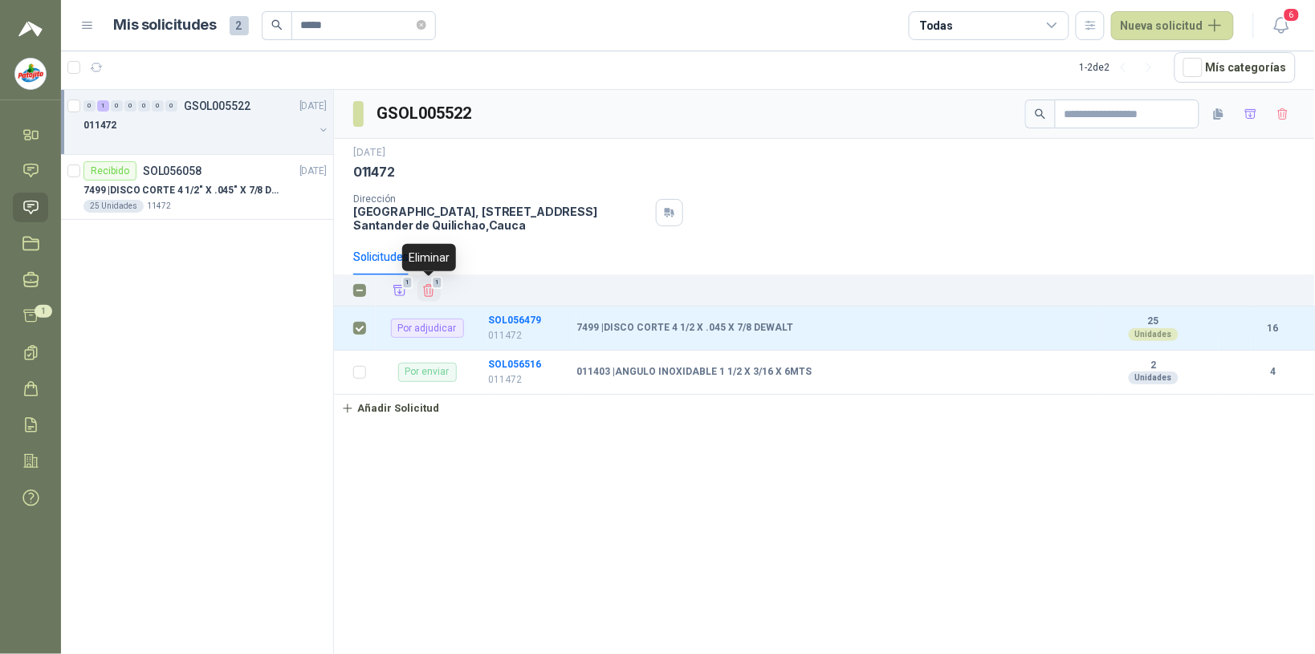
click at [430, 291] on icon "Eliminar" at bounding box center [428, 290] width 14 height 14
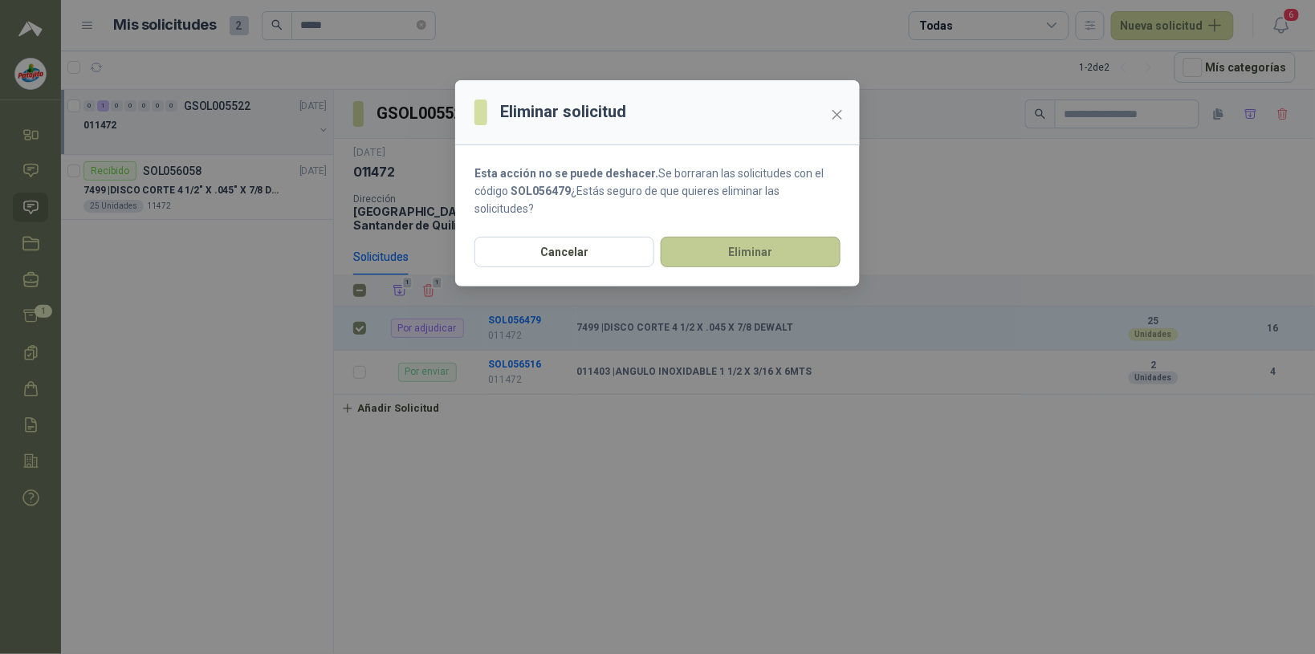
click at [526, 250] on button "Eliminar" at bounding box center [751, 252] width 180 height 31
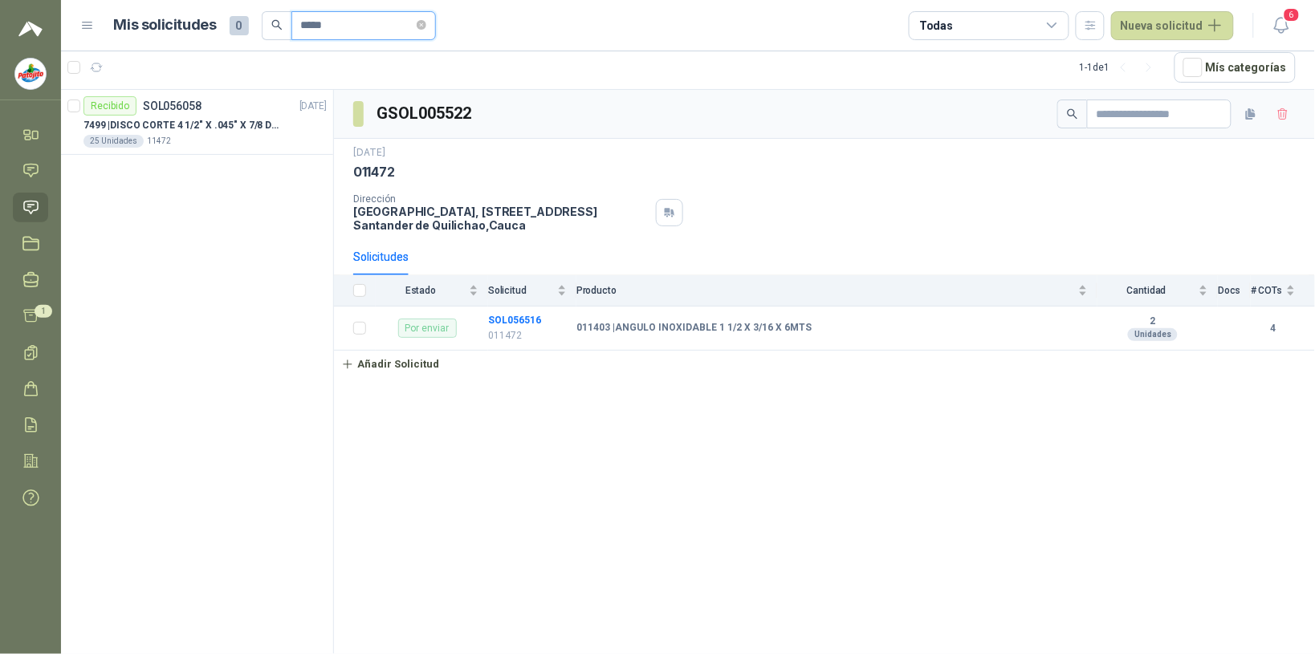
click at [351, 25] on input "*****" at bounding box center [357, 25] width 112 height 27
click at [246, 111] on div "Recibido SOL056058 16/09/25" at bounding box center [204, 105] width 243 height 19
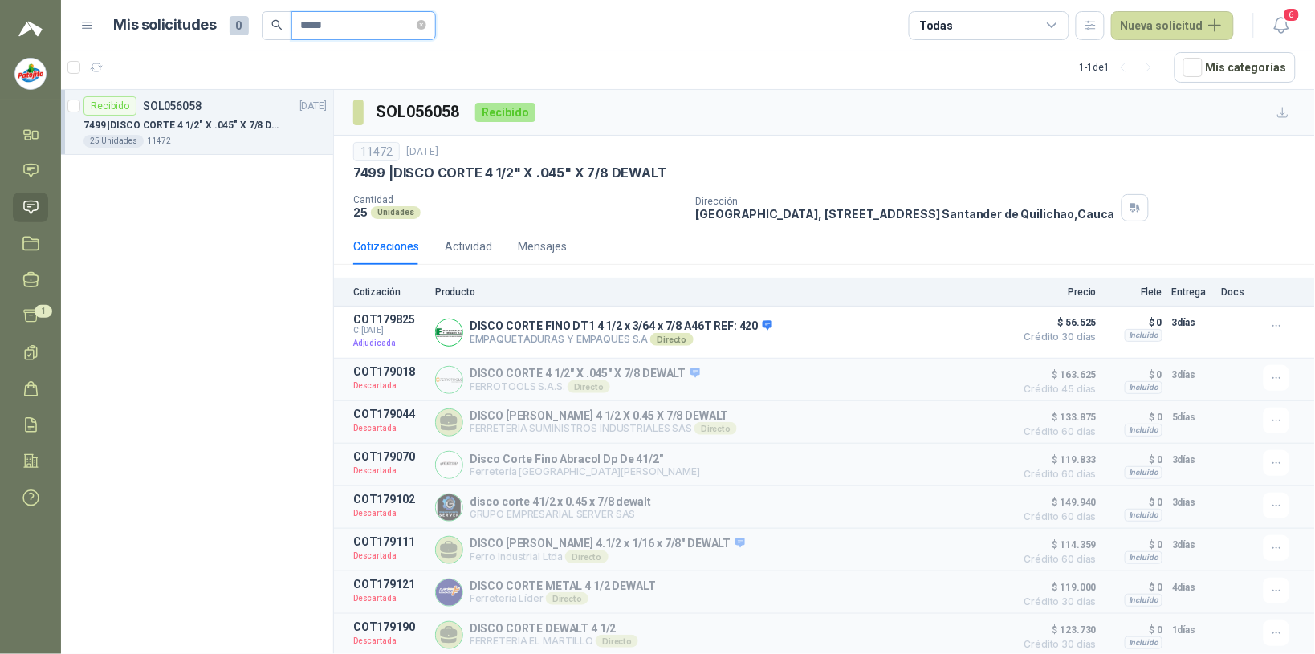
click at [316, 28] on input "*****" at bounding box center [357, 25] width 112 height 27
type input "*"
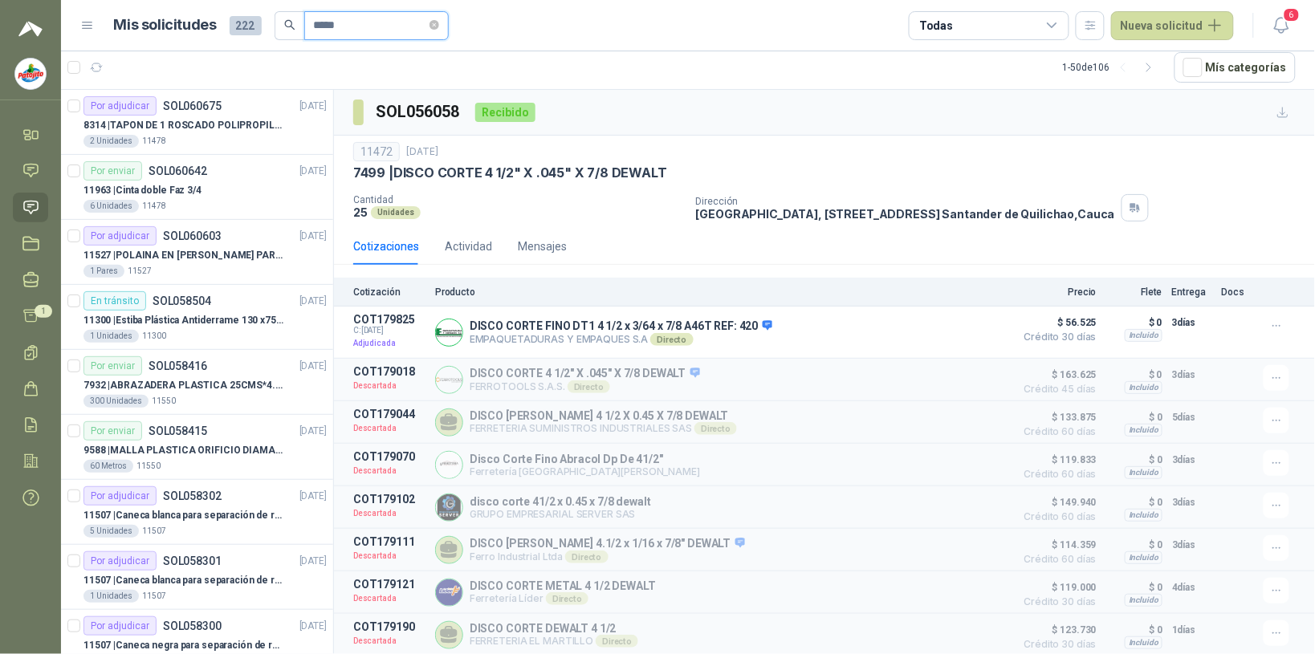
type input "*****"
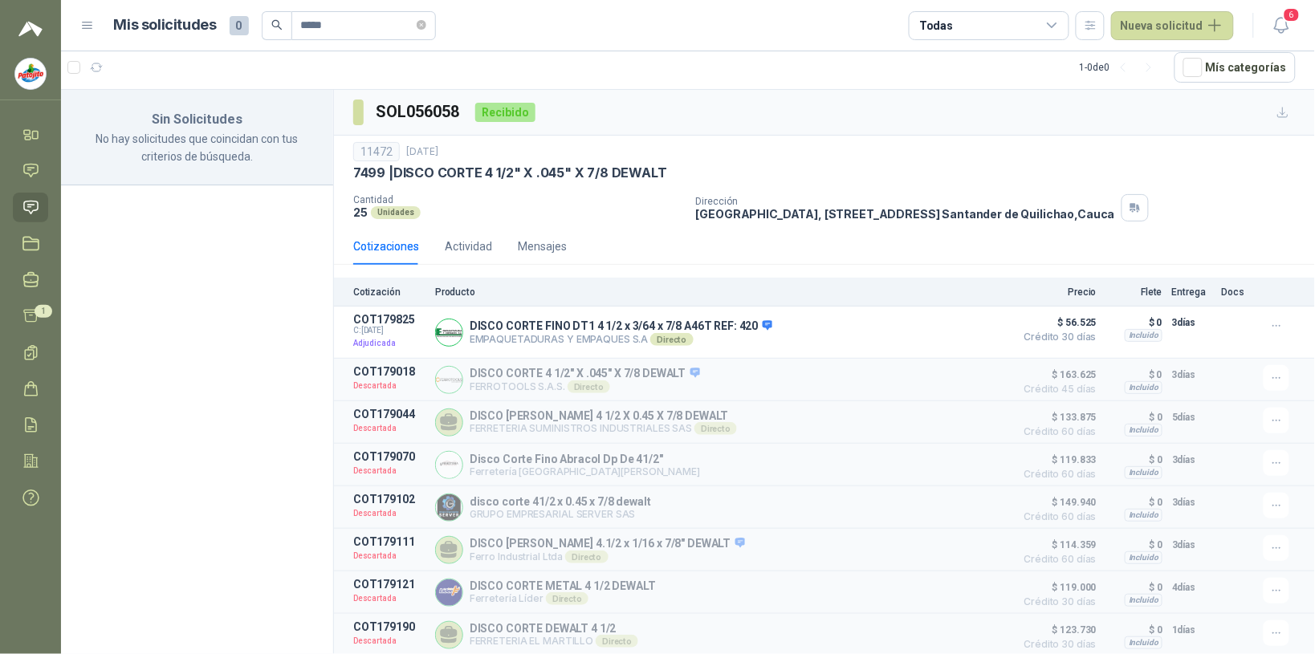
click at [147, 365] on div "Sin Solicitudes No hay solicitudes que coincidan con tus criterios de búsqueda." at bounding box center [197, 372] width 273 height 564
click at [526, 337] on div "DISCO CORTE FINO DT1 4 1/2 x 3/64 x 7/8 A46T REF: 420 EMPAQUETADURAS Y EMPAQUES…" at bounding box center [721, 332] width 572 height 39
drag, startPoint x: 813, startPoint y: 337, endPoint x: 773, endPoint y: 333, distance: 40.3
click at [526, 333] on div "DISCO CORTE FINO DT1 4 1/2 x 3/64 x 7/8 A46T REF: 420 EMPAQUETADURAS Y EMPAQUES…" at bounding box center [721, 332] width 572 height 39
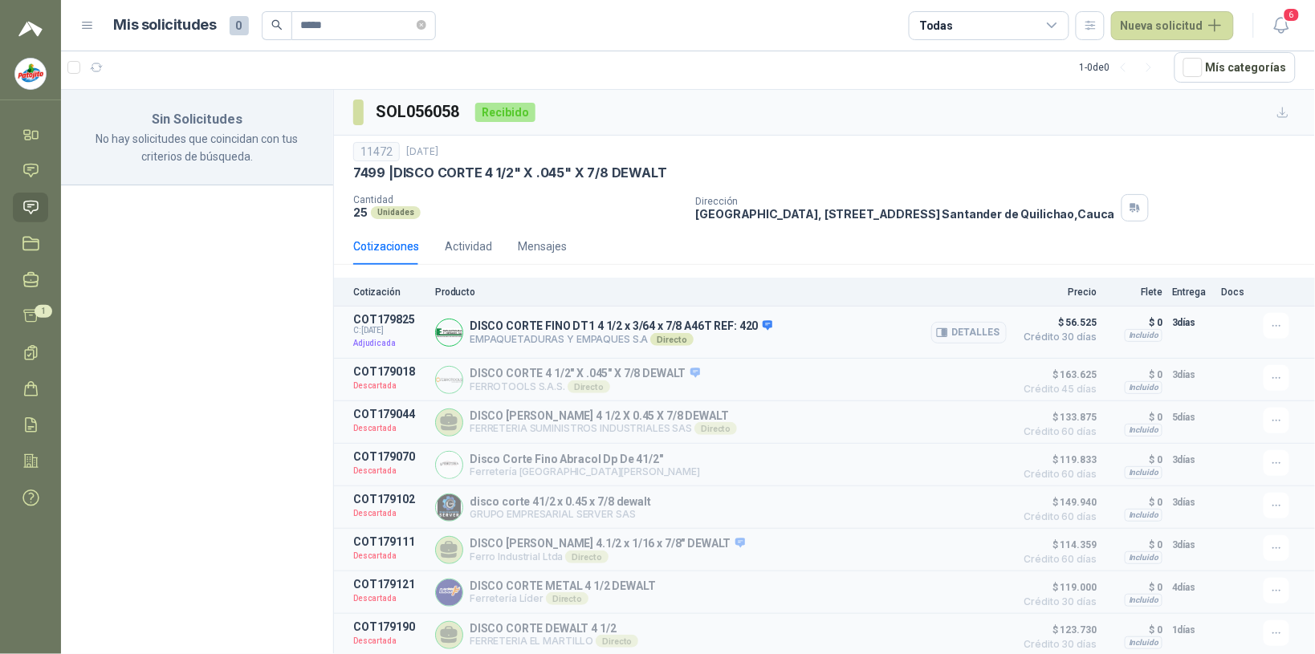
click at [526, 333] on div "DISCO CORTE FINO DT1 4 1/2 x 3/64 x 7/8 A46T REF: 420 EMPAQUETADURAS Y EMPAQUES…" at bounding box center [721, 332] width 572 height 39
click at [526, 330] on p "DISCO CORTE FINO DT1 4 1/2 x 3/64 x 7/8 A46T REF: 420" at bounding box center [621, 327] width 303 height 14
click at [526, 333] on button "Detalles" at bounding box center [968, 333] width 75 height 22
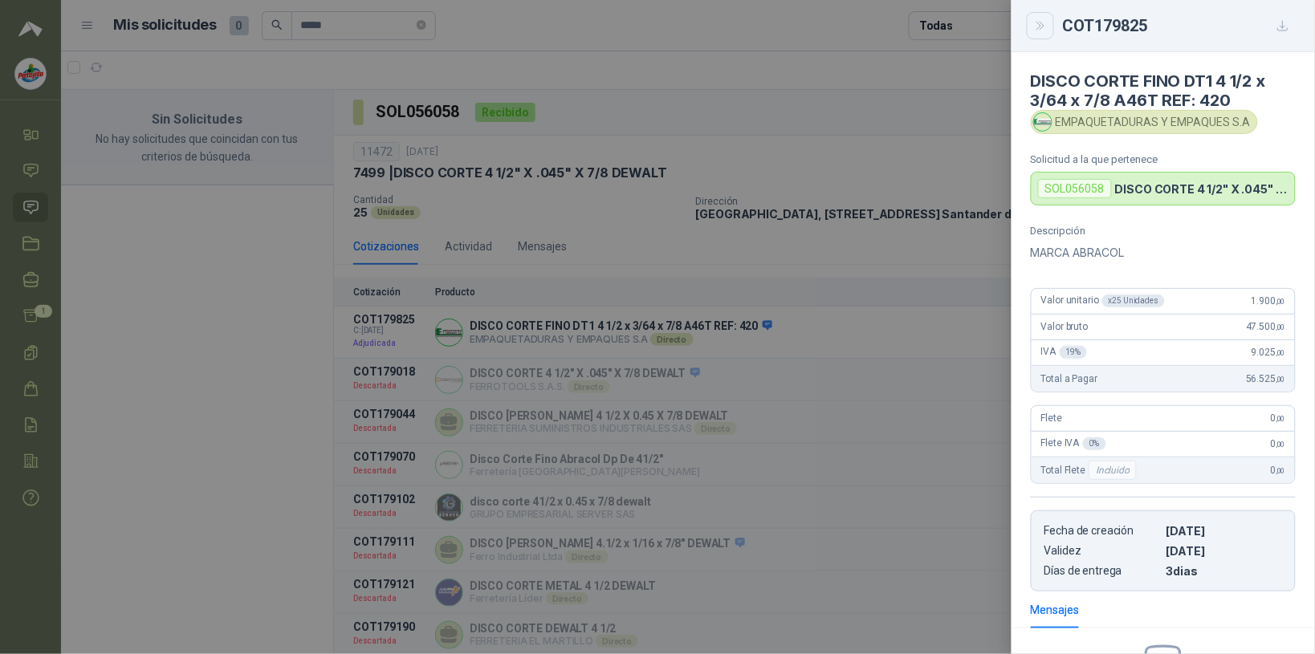
click at [526, 22] on icon "Close" at bounding box center [1039, 26] width 7 height 8
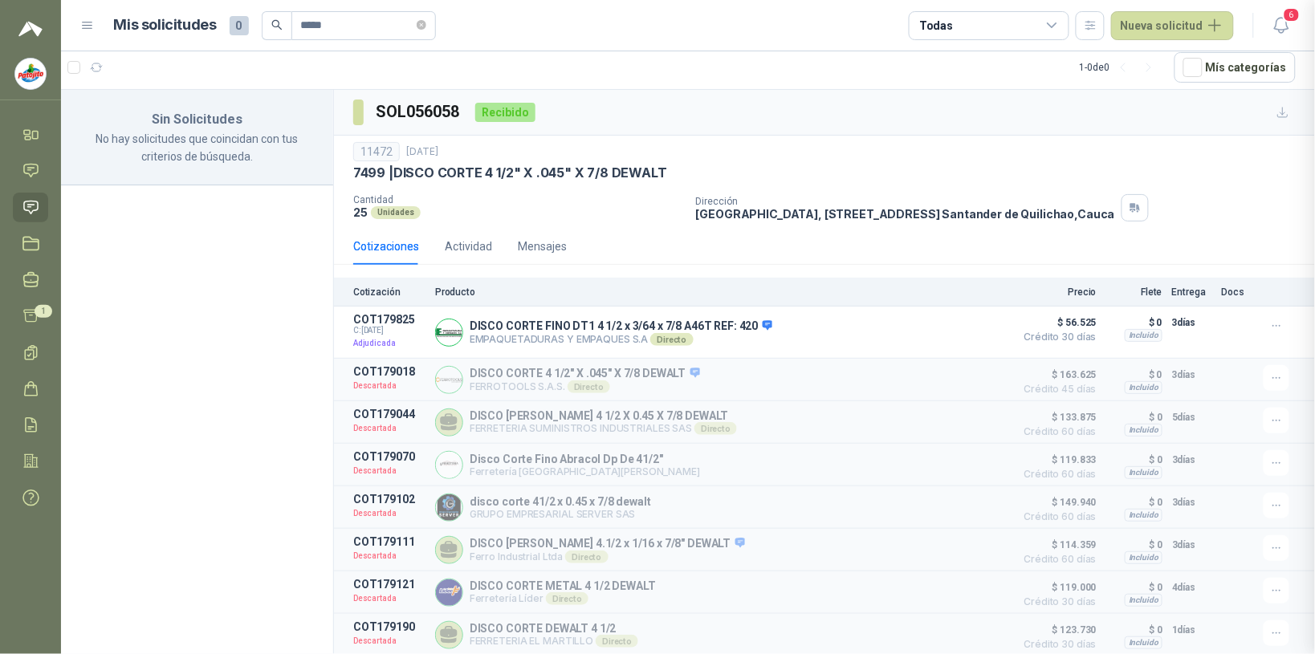
scroll to position [210, 0]
drag, startPoint x: 165, startPoint y: 277, endPoint x: 154, endPoint y: 287, distance: 15.3
click at [166, 278] on div "Sin Solicitudes No hay solicitudes que coincidan con tus criterios de búsqueda." at bounding box center [197, 372] width 273 height 564
click at [32, 130] on icon at bounding box center [30, 134] width 17 height 17
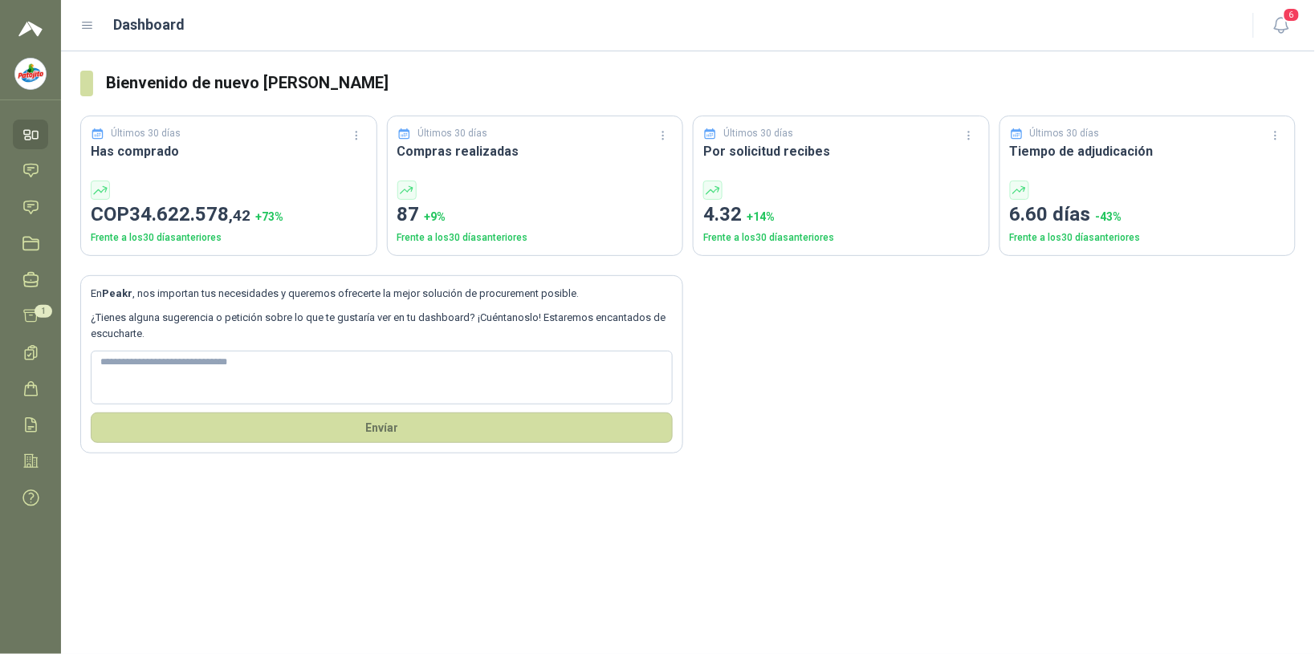
click at [30, 21] on img at bounding box center [30, 28] width 24 height 19
click at [35, 74] on img at bounding box center [30, 74] width 31 height 31
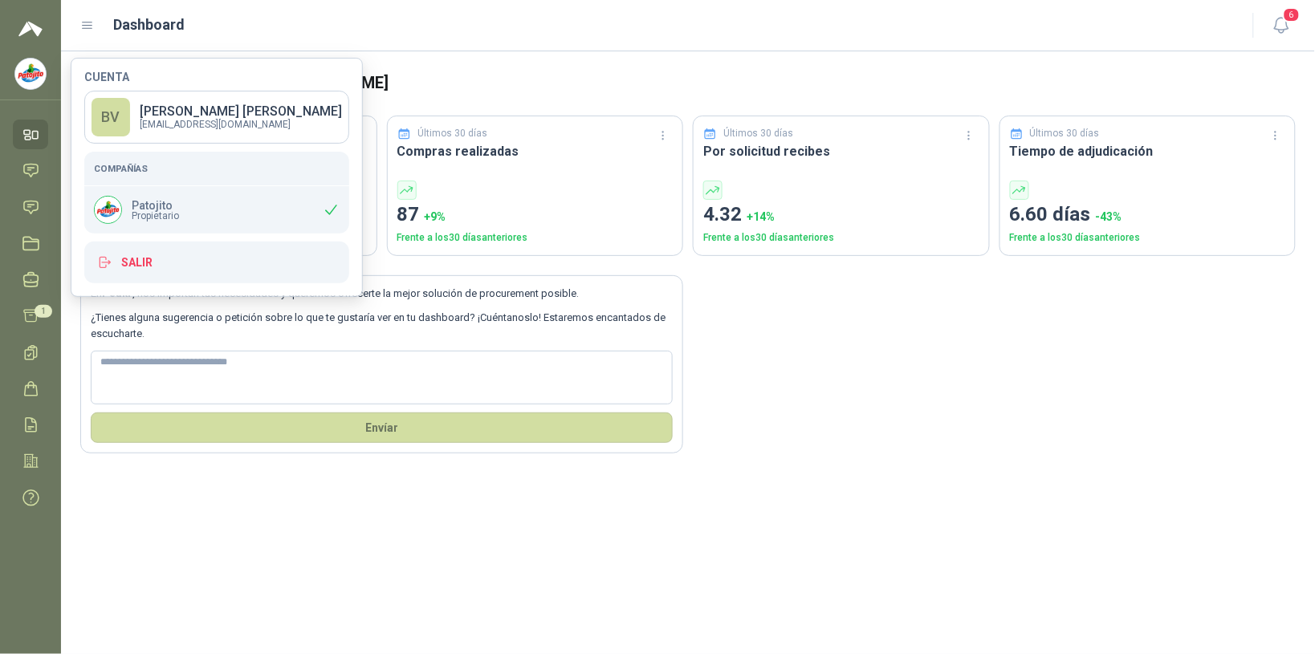
click at [226, 507] on div "Bienvenido de nuevo Briggitte Paola Venegas Gómez Últimos 30 días Has comprado …" at bounding box center [688, 352] width 1254 height 603
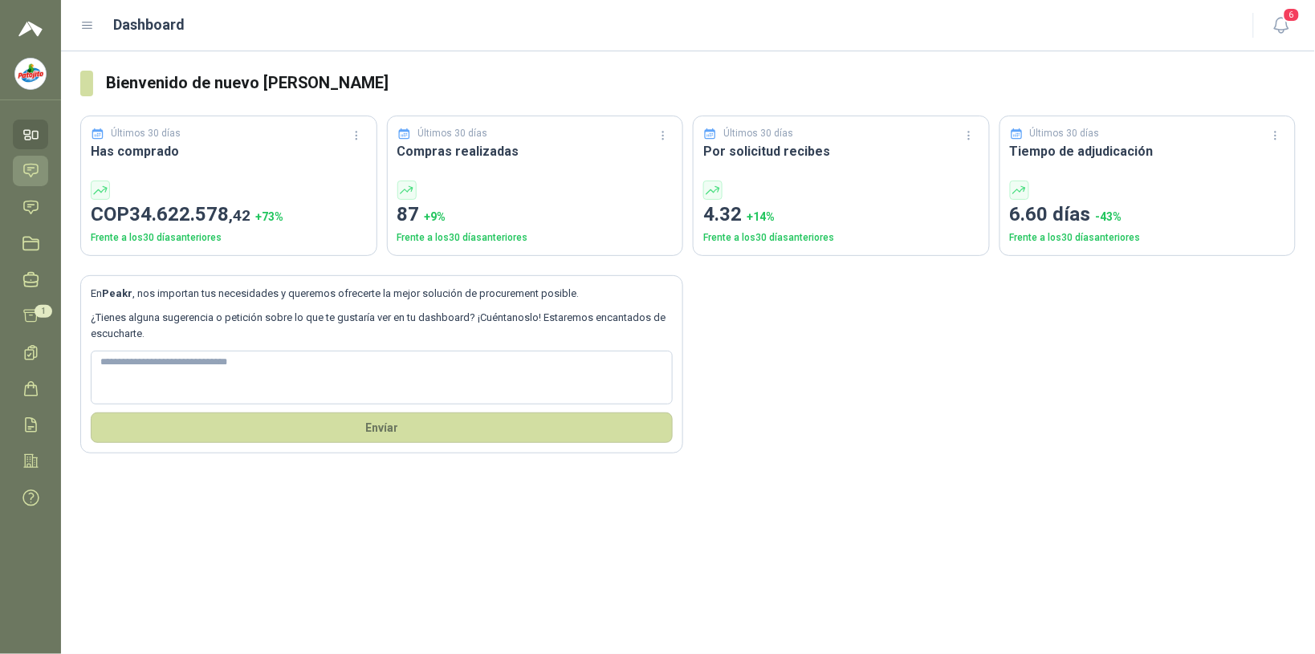
click at [44, 170] on link "Chat" at bounding box center [30, 171] width 35 height 30
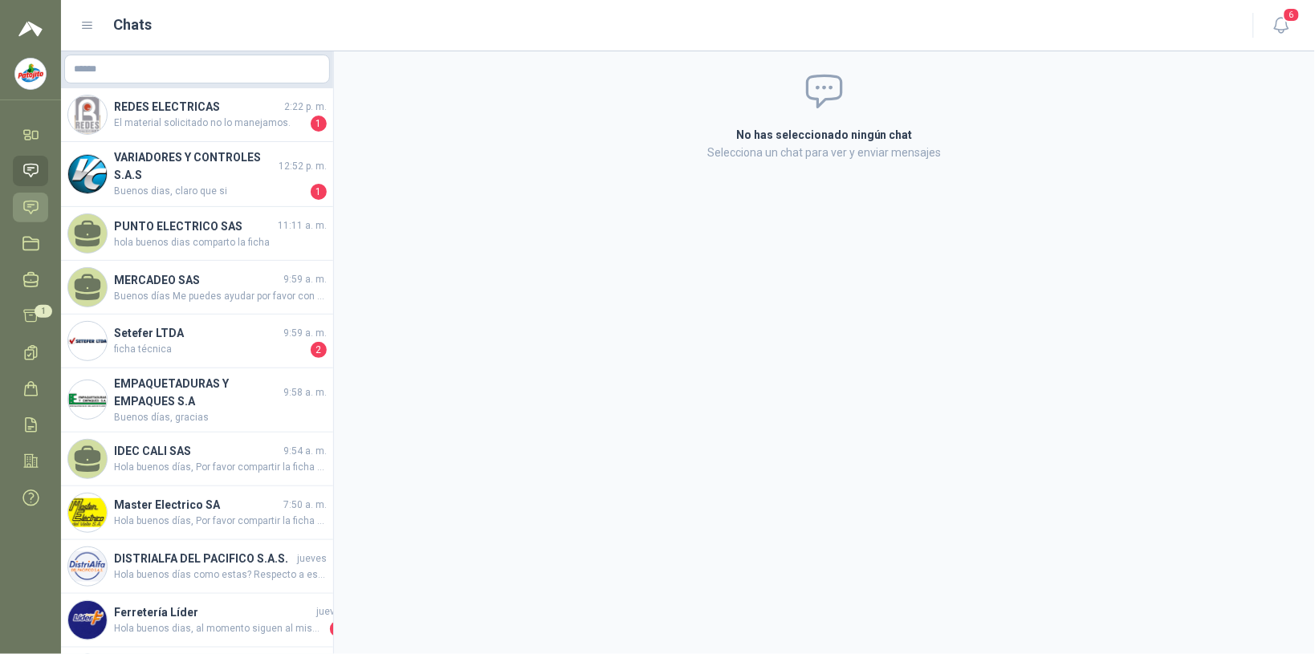
drag, startPoint x: 38, startPoint y: 205, endPoint x: 39, endPoint y: 214, distance: 8.9
click at [37, 206] on icon at bounding box center [30, 207] width 17 height 17
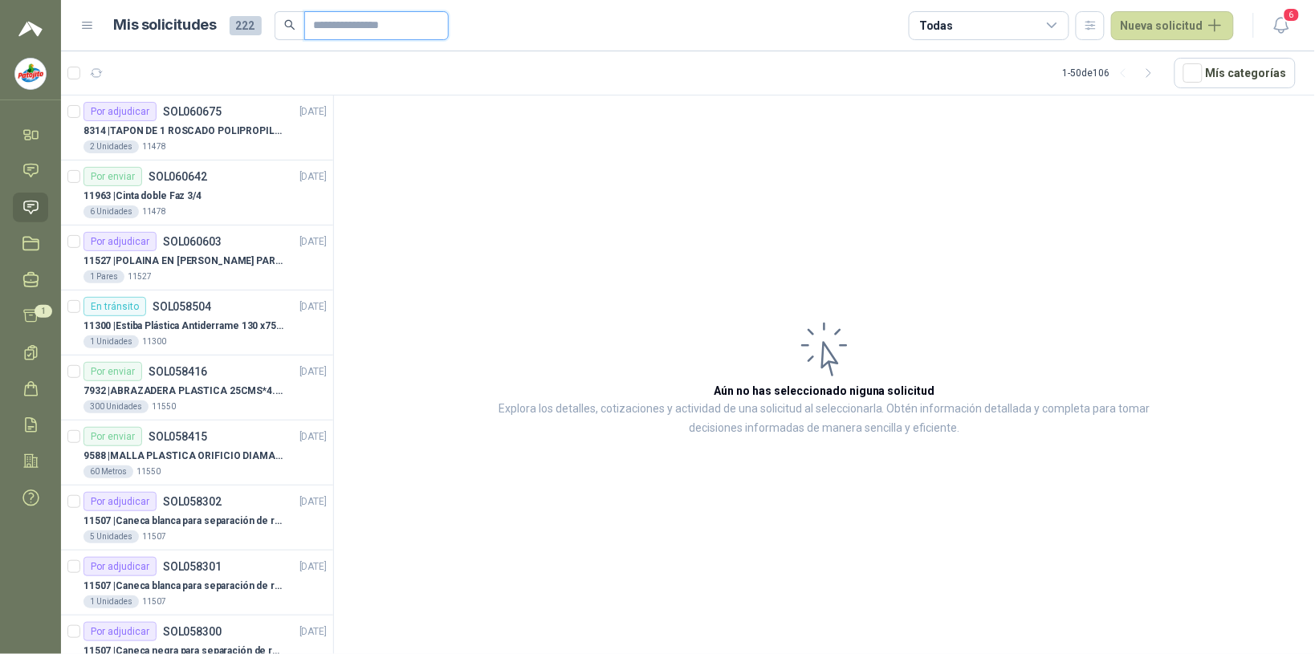
click at [331, 24] on input "text" at bounding box center [370, 25] width 112 height 27
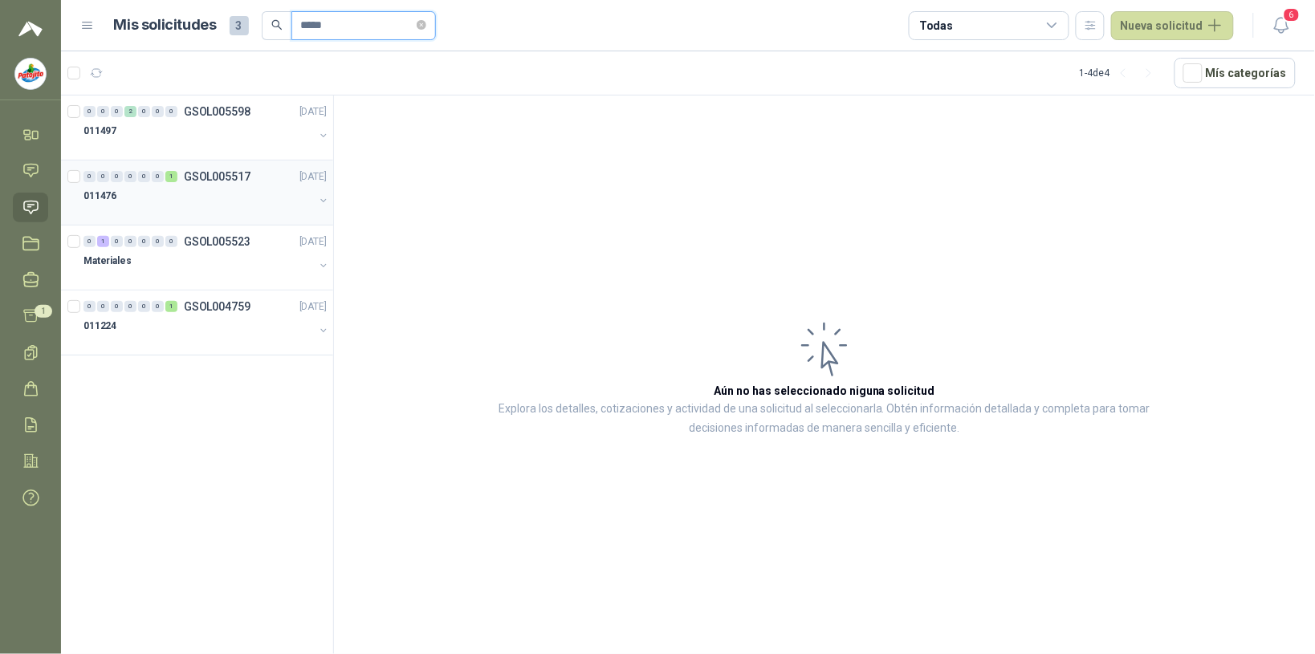
type input "*****"
click at [122, 249] on div "0 1 0 0 0 0 0 GSOL005523 17/09/25" at bounding box center [206, 241] width 246 height 19
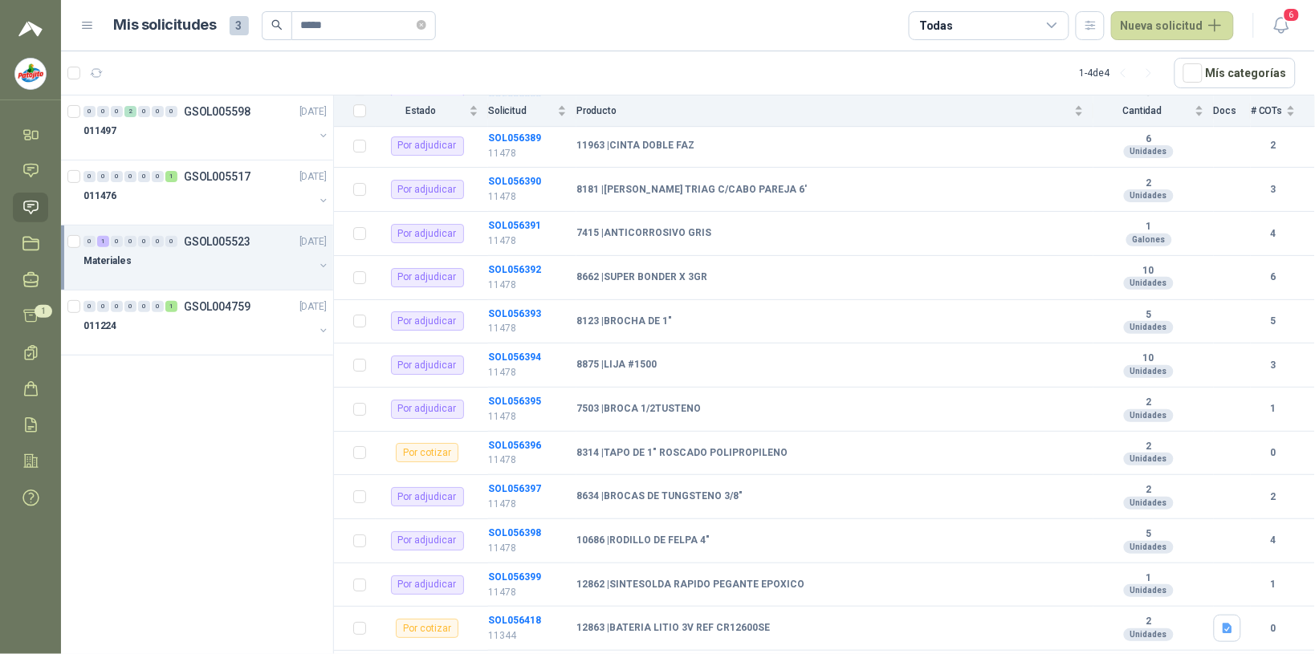
scroll to position [1532, 0]
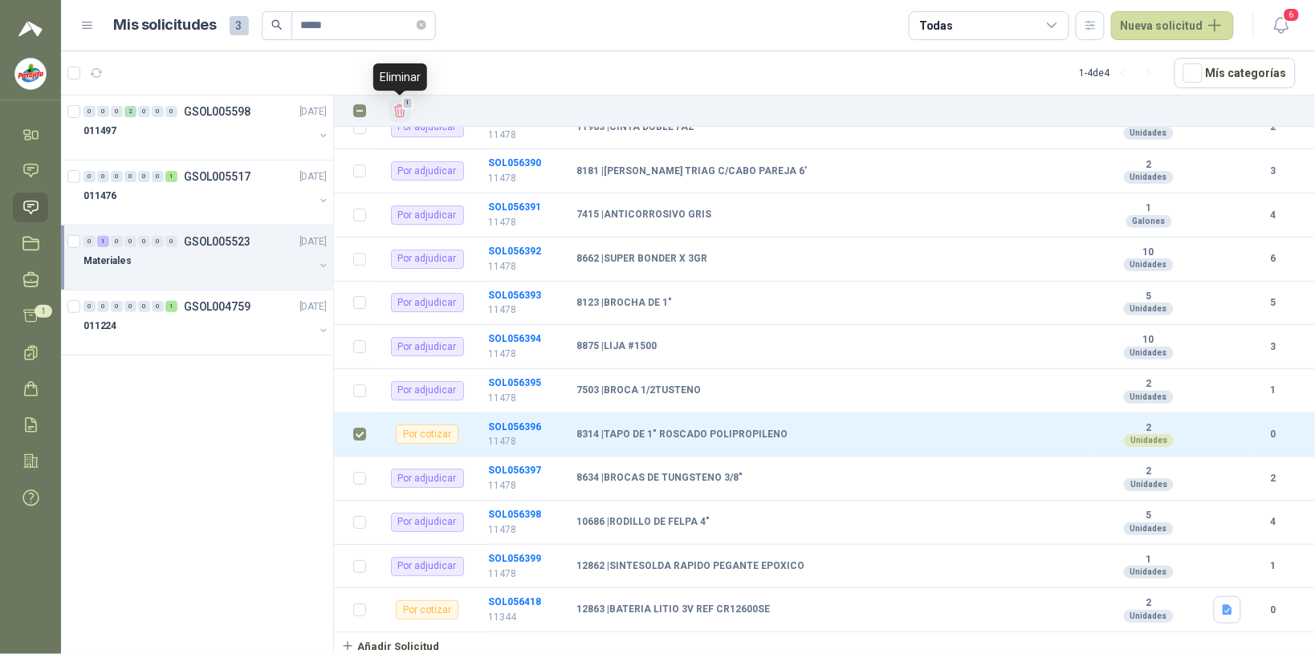
click at [399, 110] on icon "Eliminar" at bounding box center [400, 111] width 14 height 14
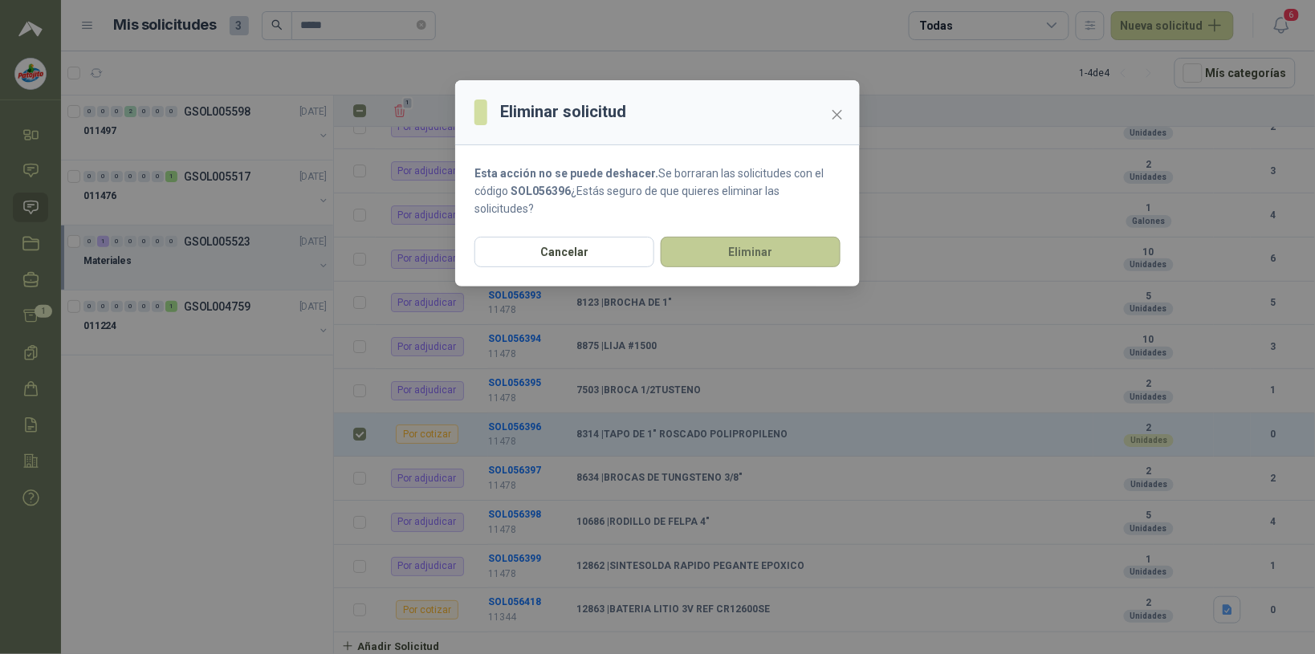
click at [526, 247] on button "Eliminar" at bounding box center [751, 252] width 180 height 31
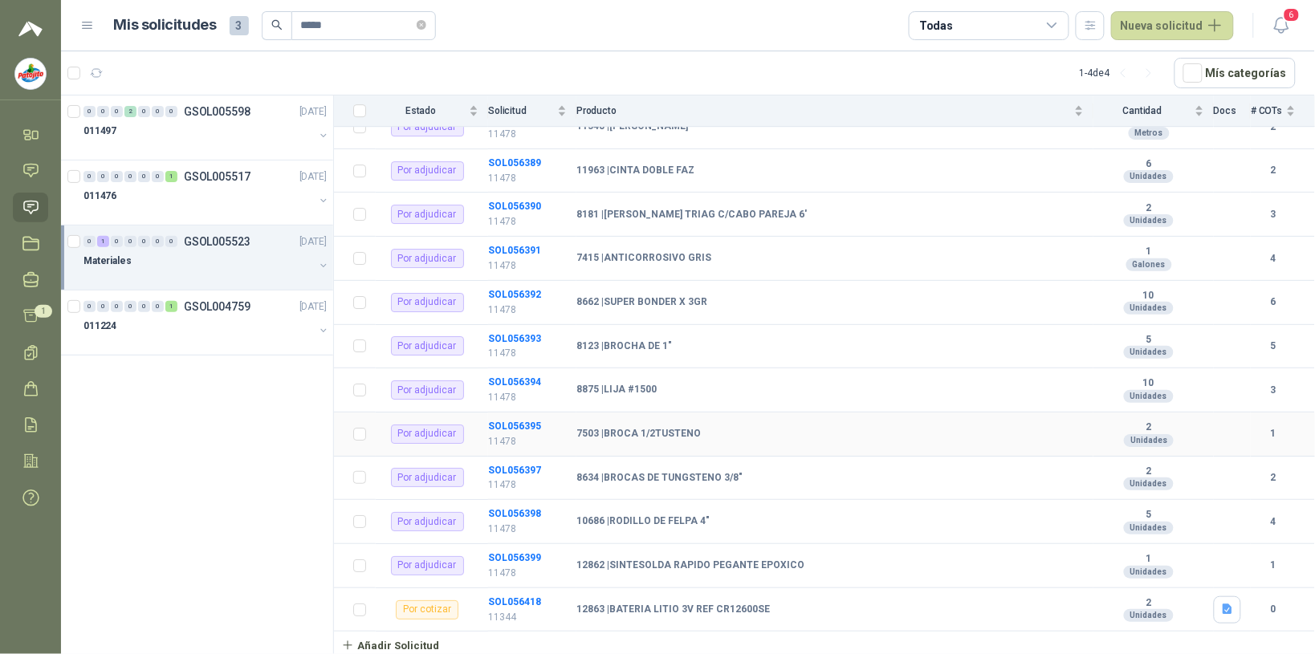
scroll to position [1488, 0]
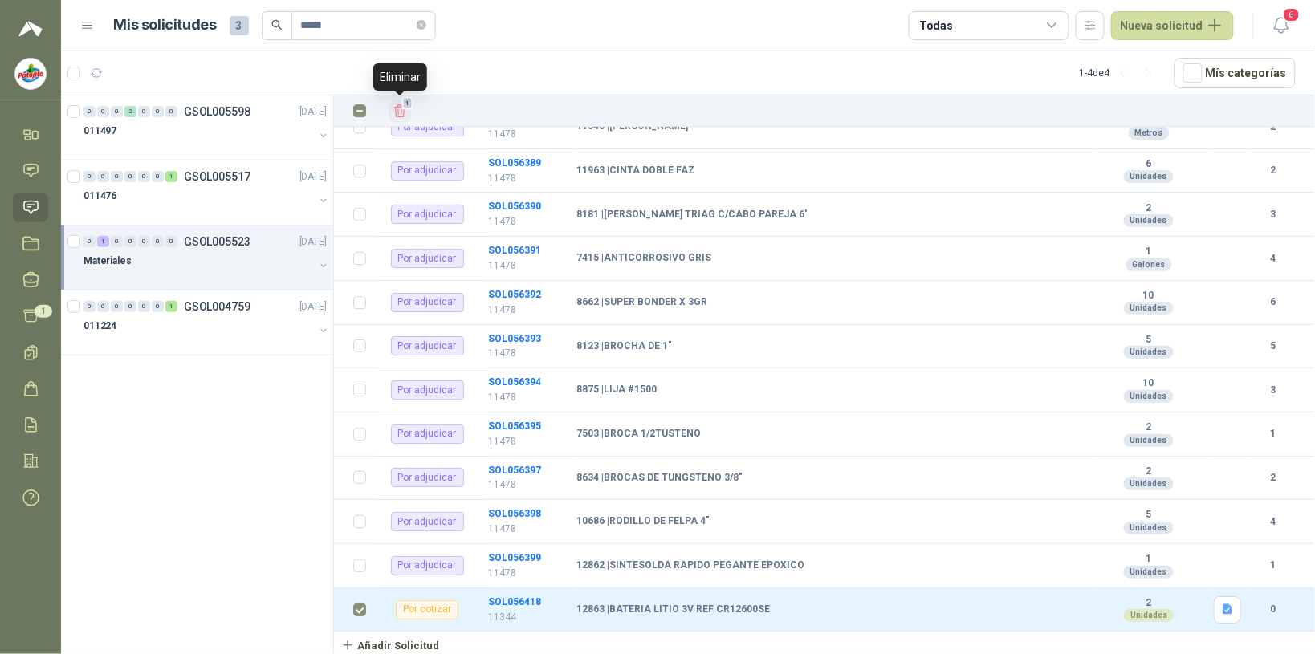
click at [407, 113] on button "1" at bounding box center [400, 111] width 22 height 22
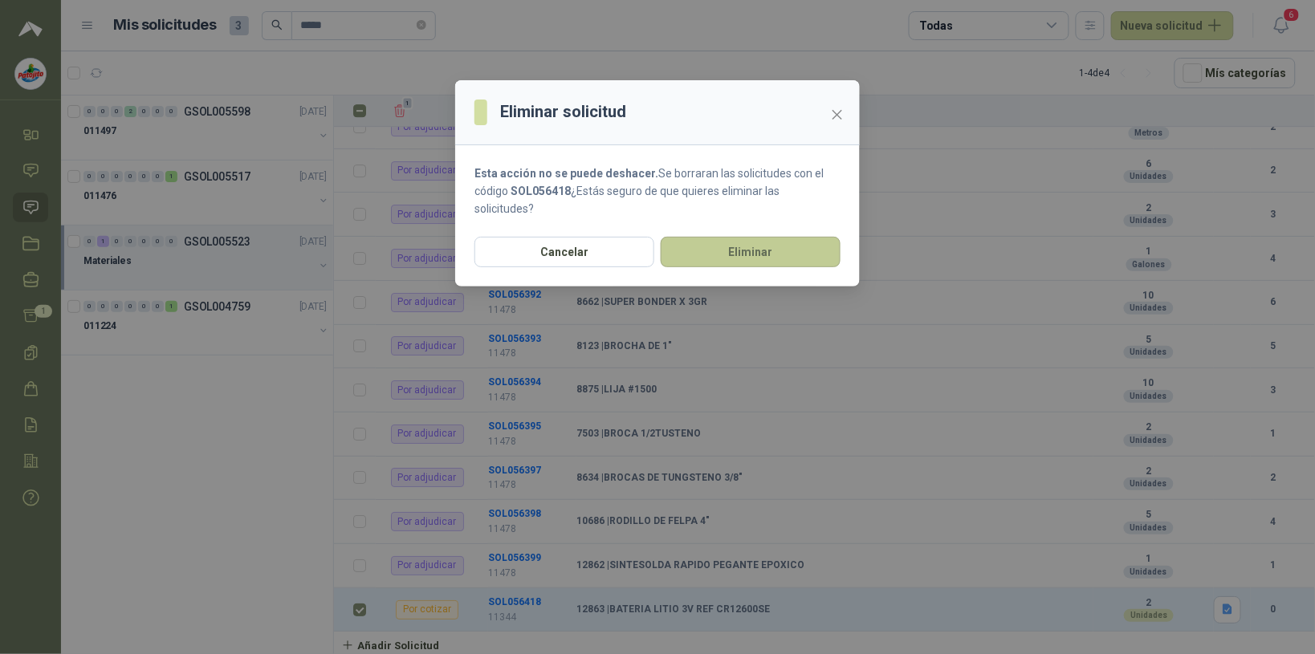
click at [526, 247] on button "Eliminar" at bounding box center [751, 252] width 180 height 31
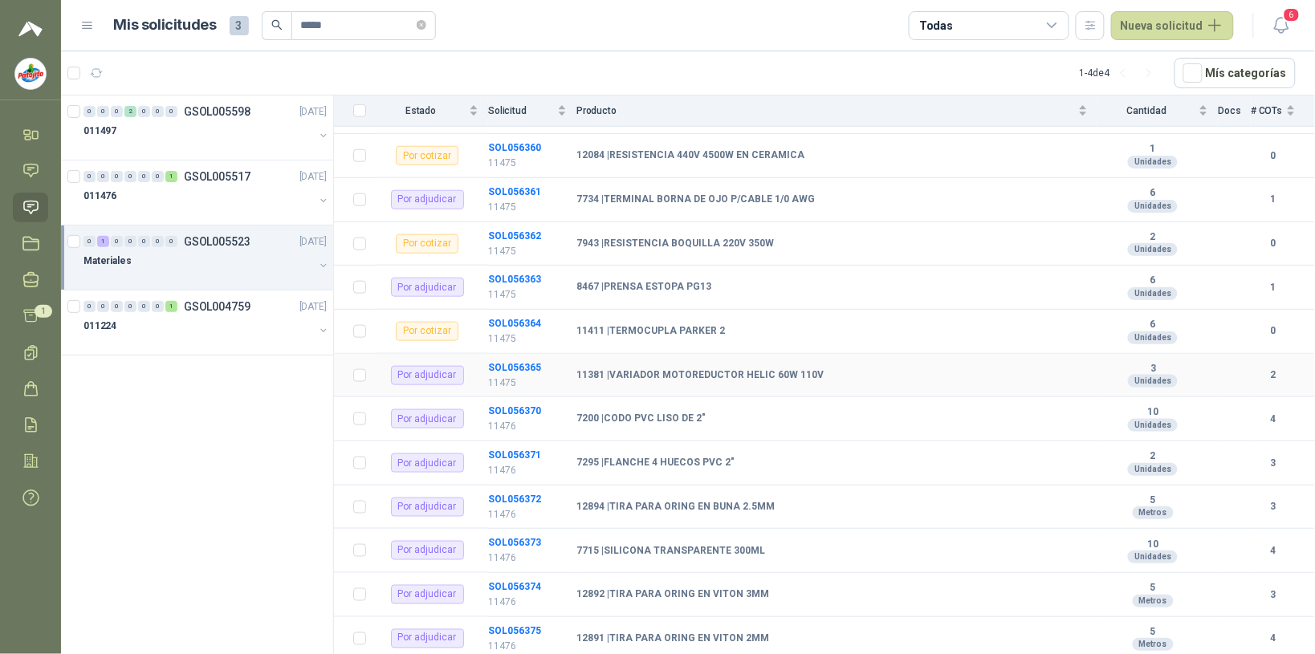
scroll to position [140, 0]
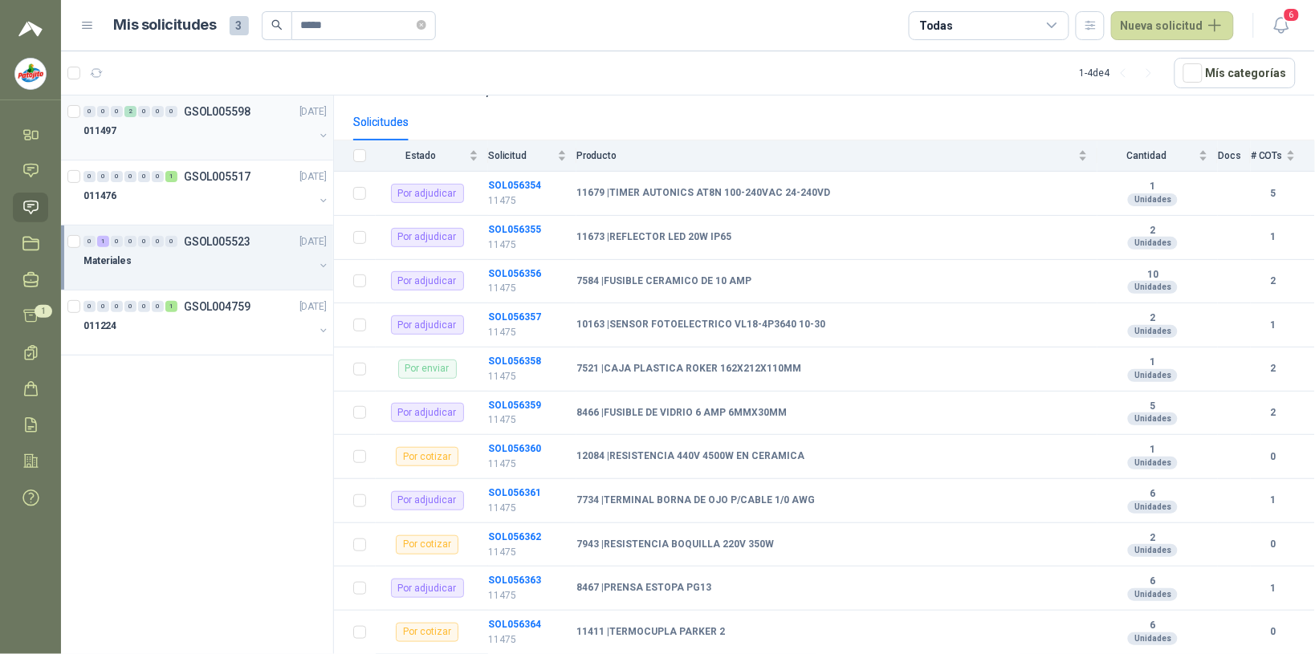
click at [138, 117] on span "0" at bounding box center [144, 111] width 12 height 11
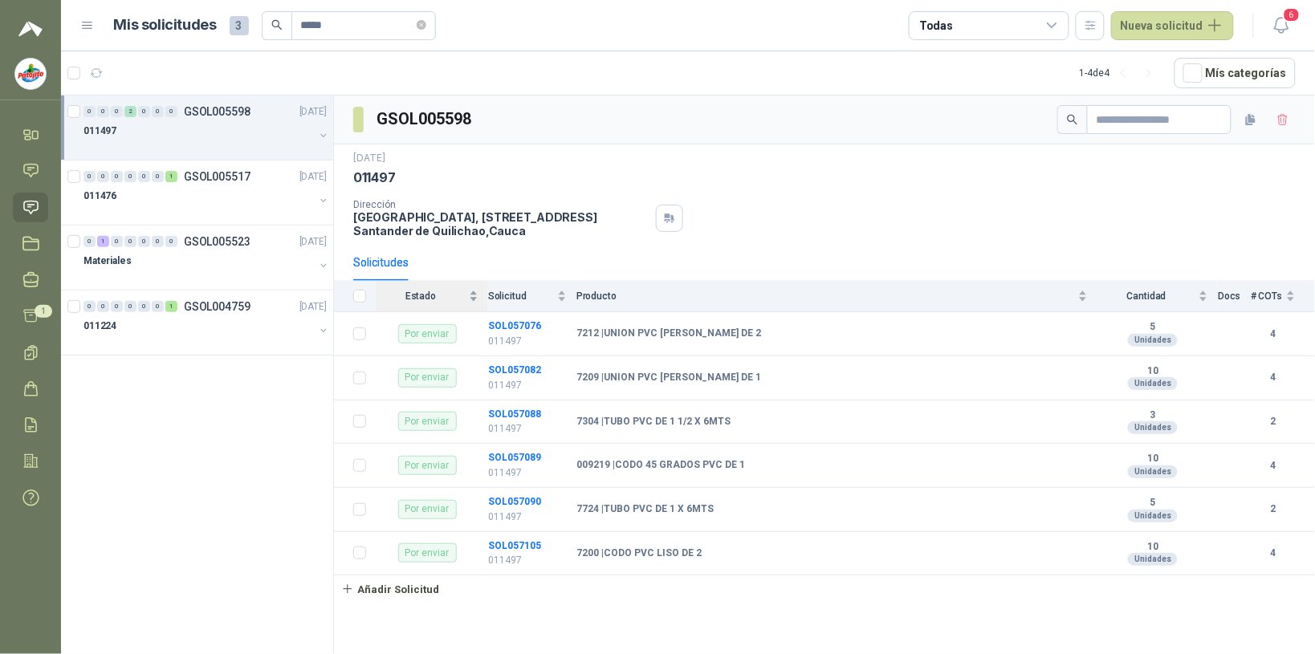
click at [472, 295] on div "Estado" at bounding box center [427, 296] width 103 height 16
click at [476, 303] on div "Estado" at bounding box center [427, 296] width 103 height 16
click at [470, 295] on div "Estado" at bounding box center [427, 296] width 103 height 16
click at [526, 325] on b "SOL057076" at bounding box center [514, 325] width 53 height 11
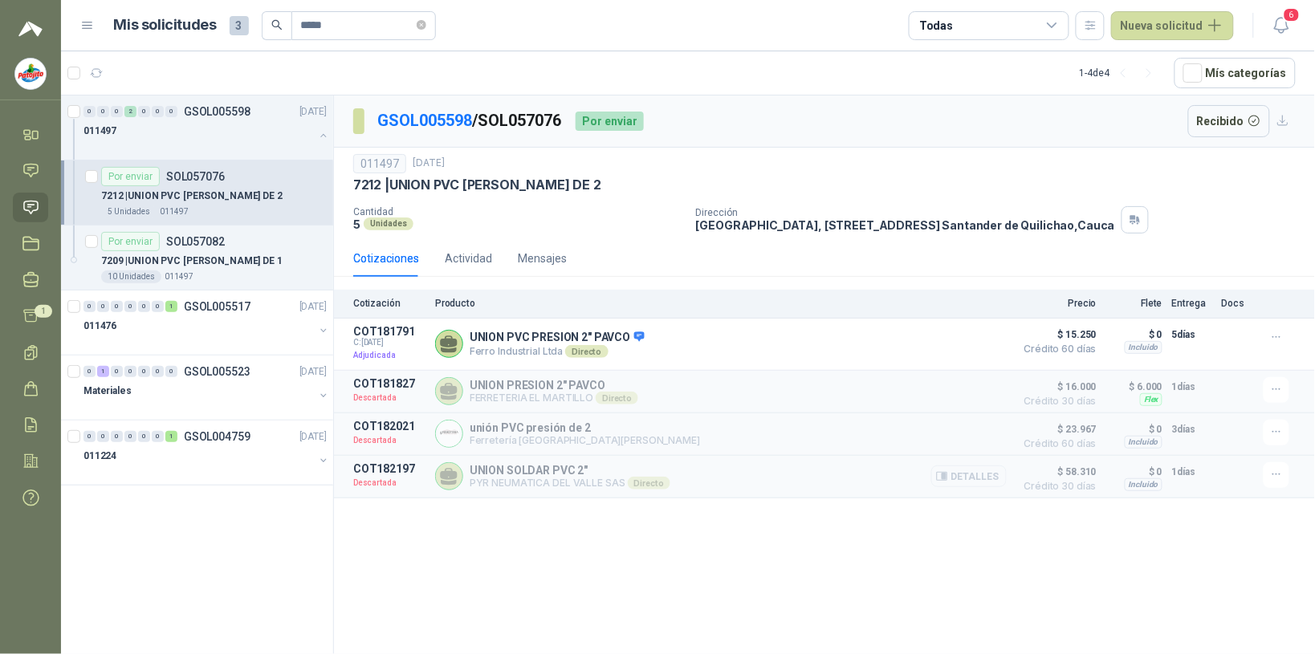
click at [526, 482] on button "Detalles" at bounding box center [968, 477] width 75 height 22
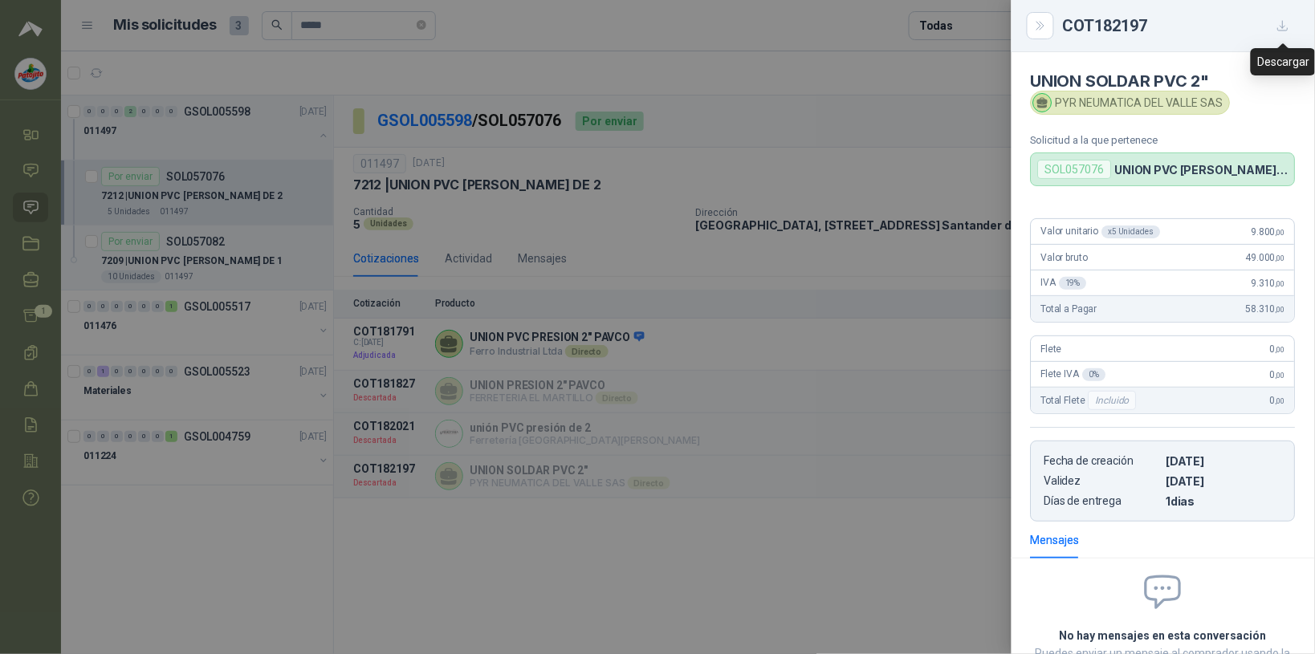
click at [526, 28] on icon "button" at bounding box center [1283, 26] width 14 height 14
click at [526, 511] on div at bounding box center [657, 327] width 1315 height 654
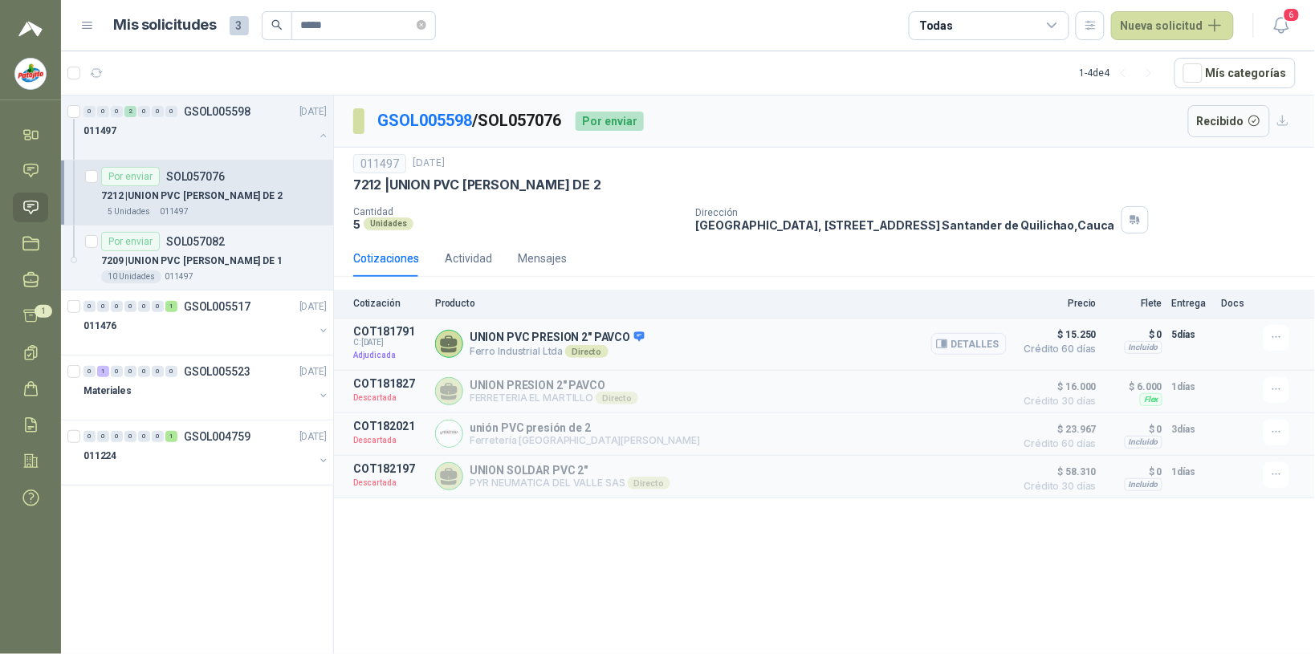
click at [526, 339] on button "Detalles" at bounding box center [968, 344] width 75 height 22
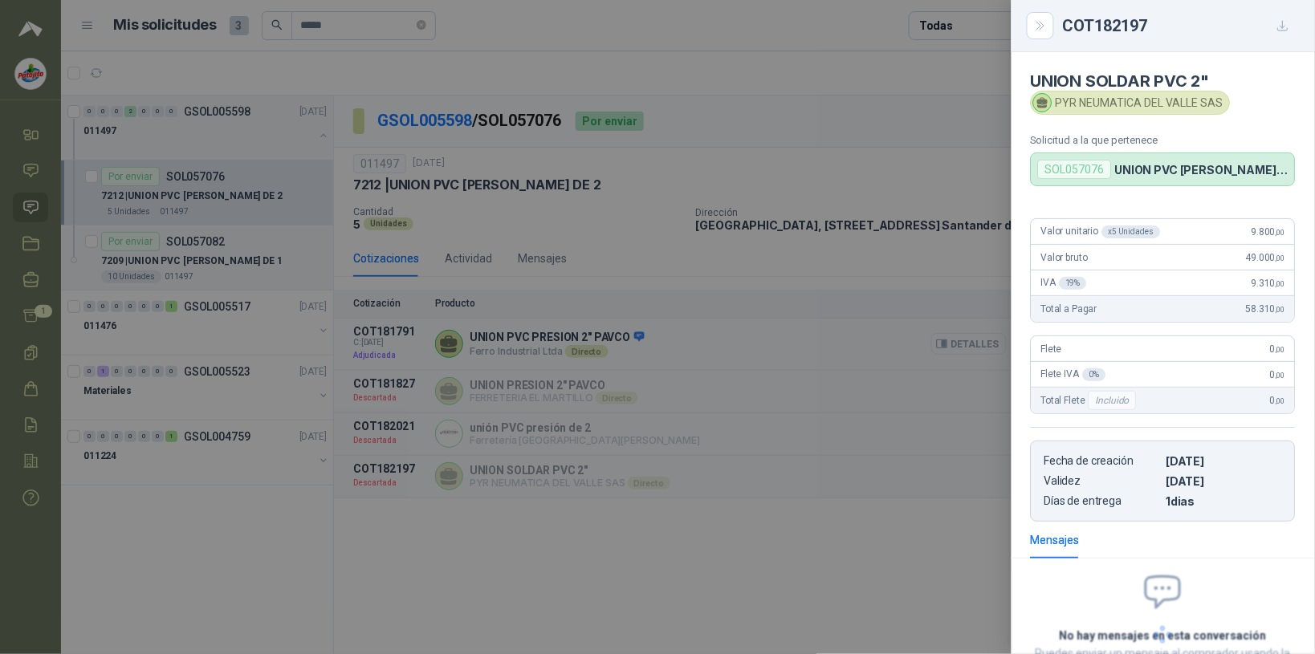
scroll to position [182, 0]
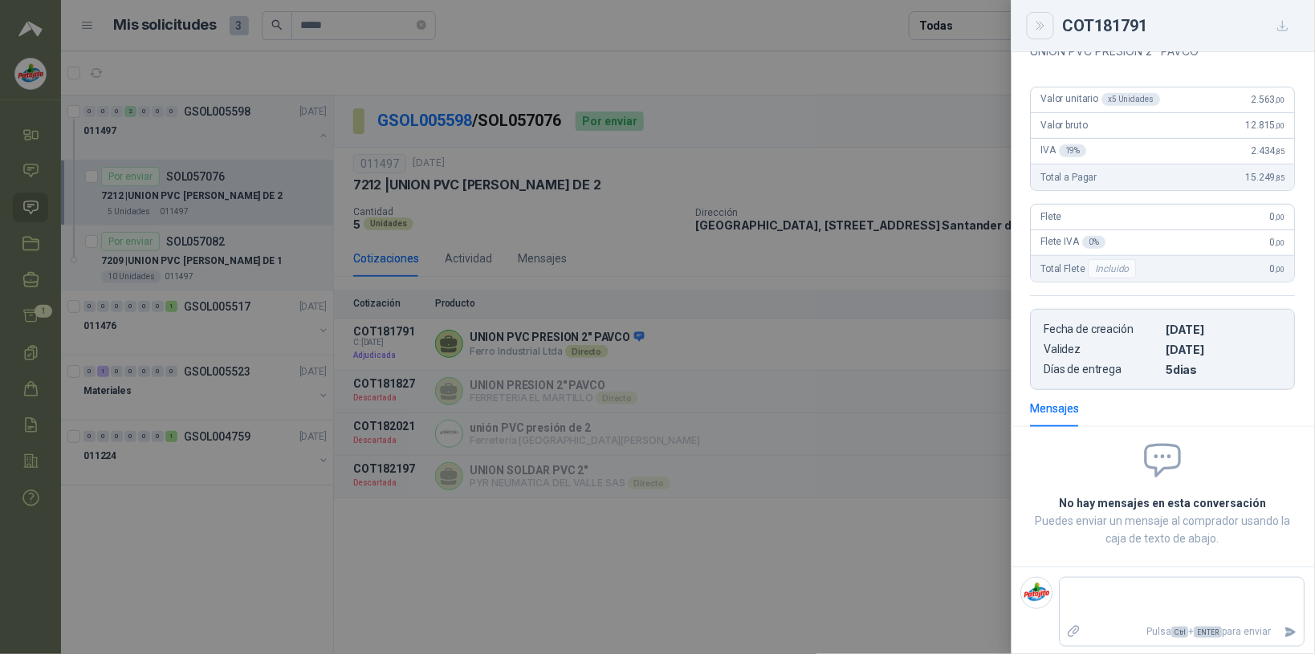
click at [526, 17] on button "Close" at bounding box center [1040, 25] width 27 height 27
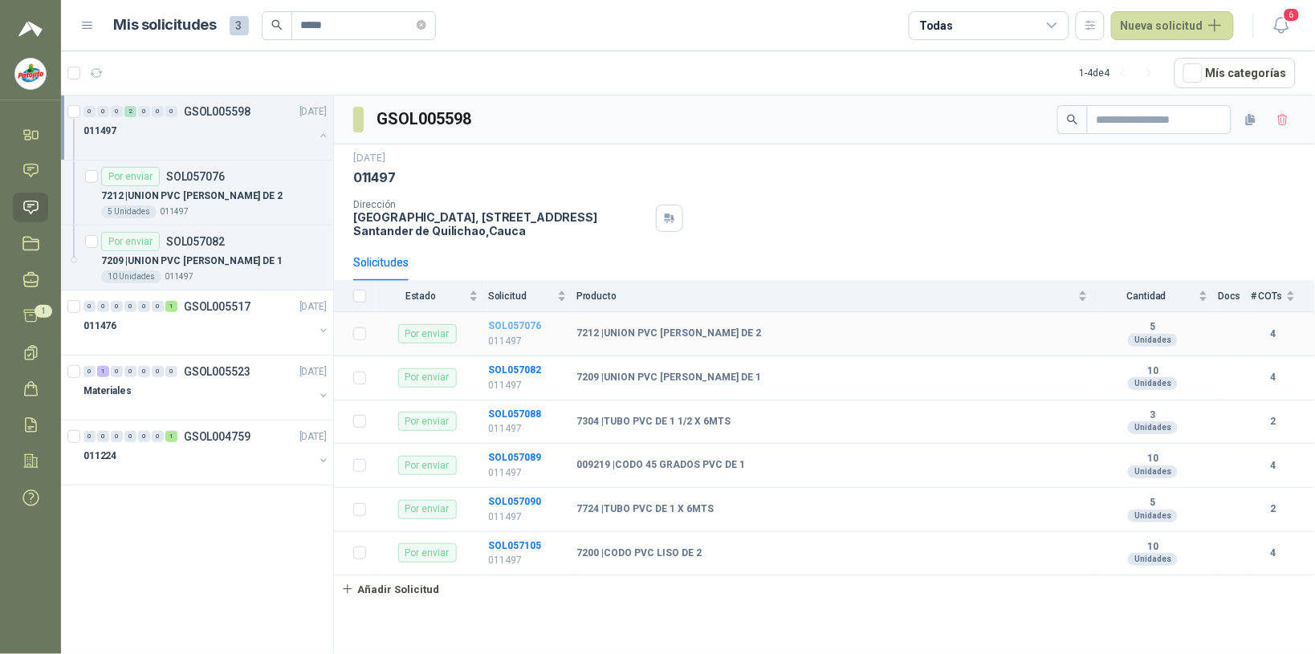
click at [523, 322] on b "SOL057076" at bounding box center [514, 325] width 53 height 11
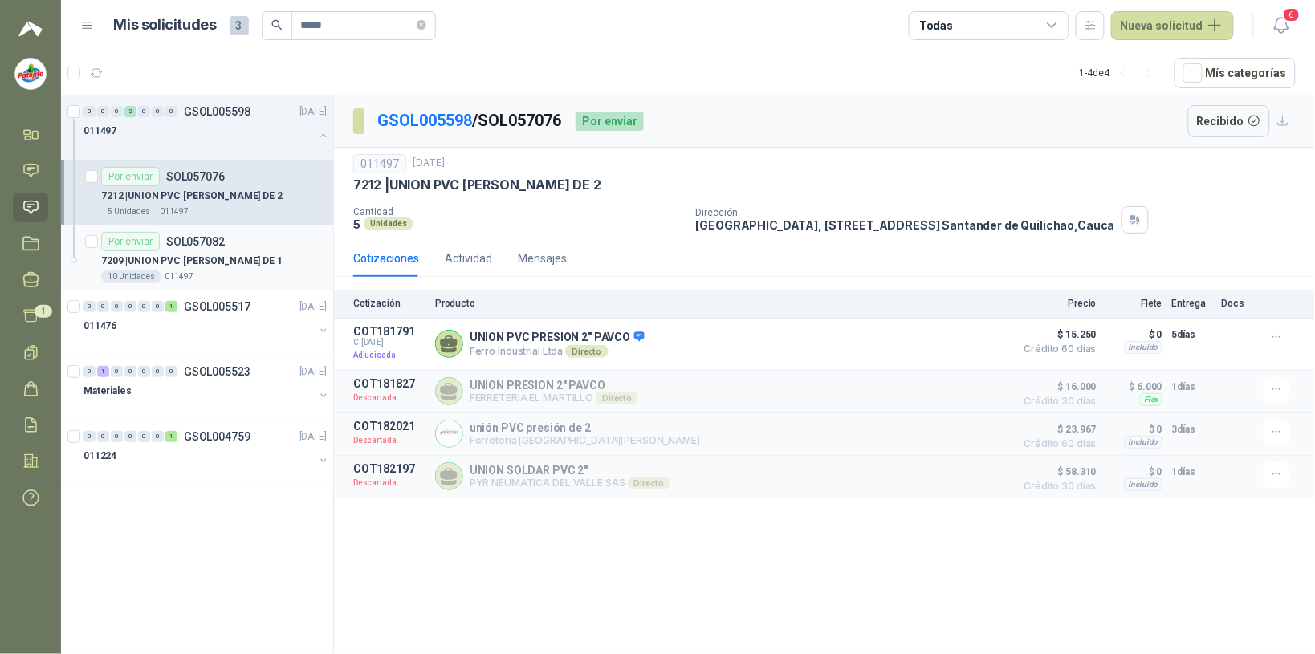
click at [233, 247] on div "Por enviar SOL057082" at bounding box center [214, 241] width 226 height 19
click at [526, 483] on button "Detalles" at bounding box center [968, 477] width 75 height 22
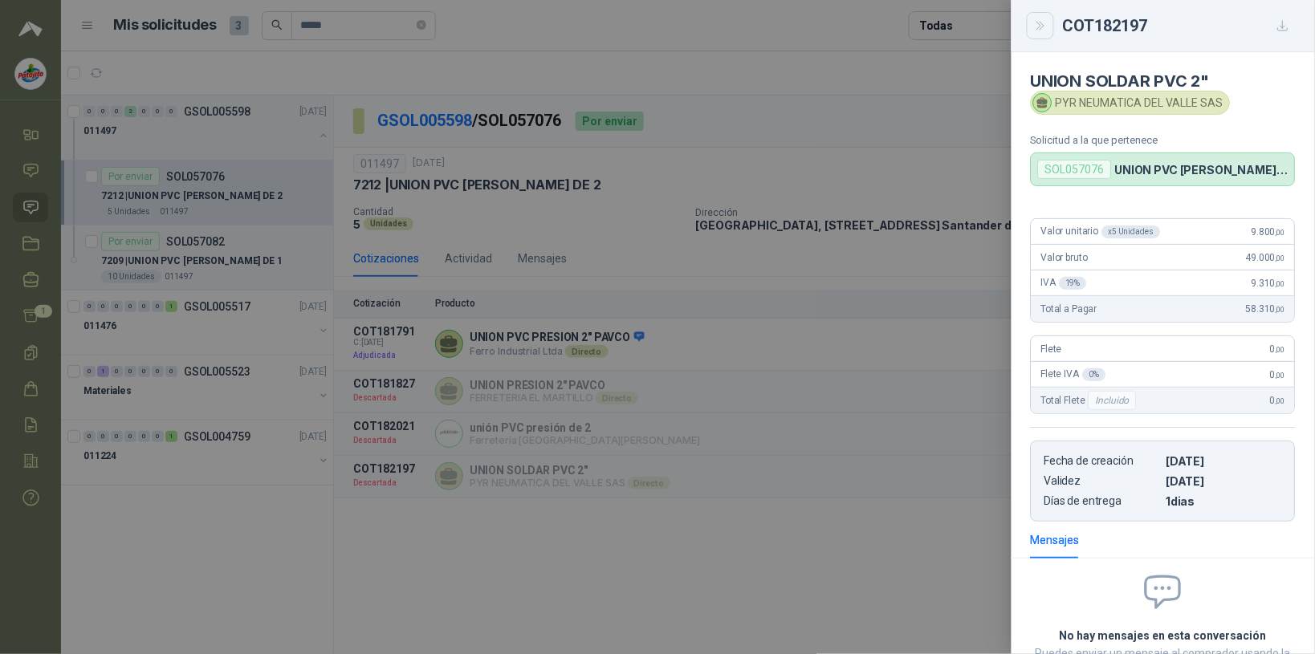
click at [526, 16] on button "Close" at bounding box center [1040, 25] width 27 height 27
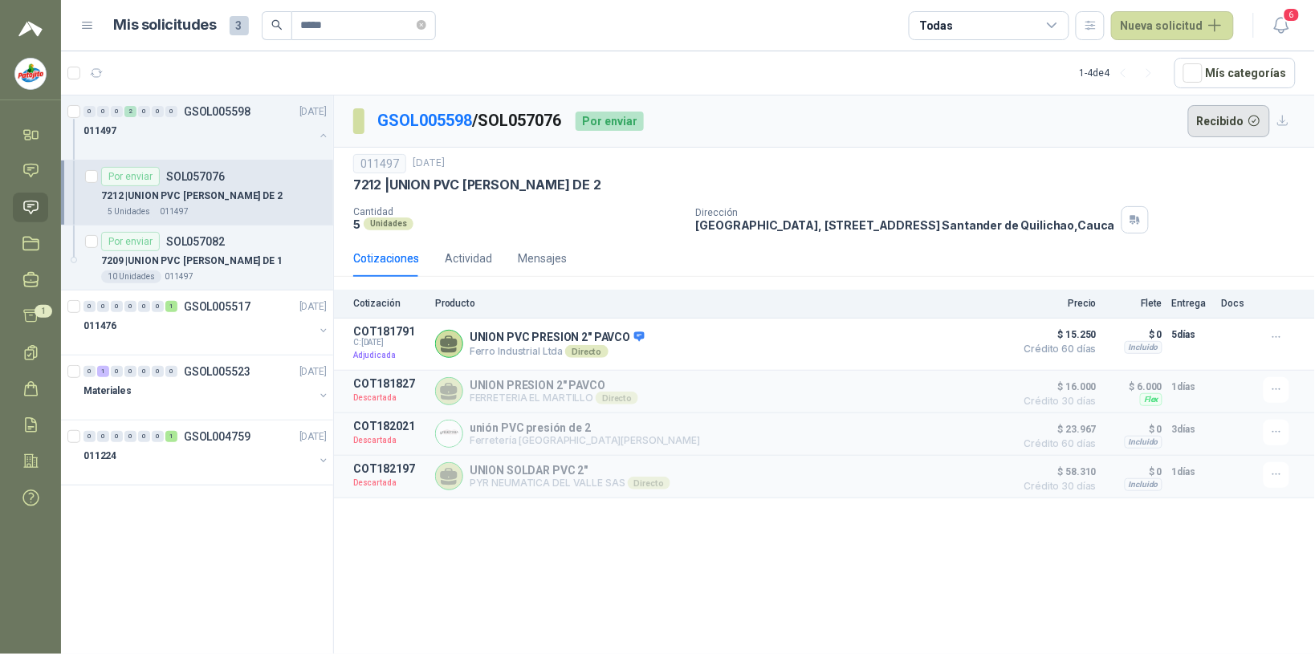
click at [526, 117] on button "Recibido" at bounding box center [1229, 121] width 83 height 32
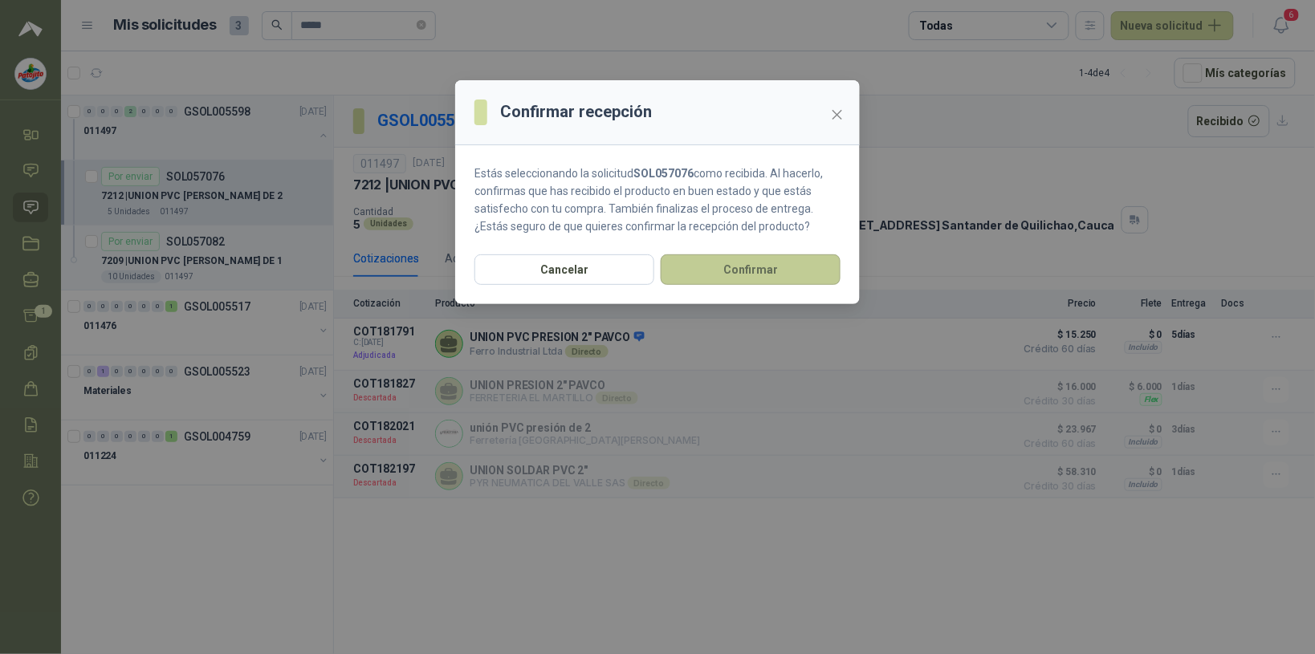
click at [526, 263] on button "Confirmar" at bounding box center [751, 269] width 180 height 31
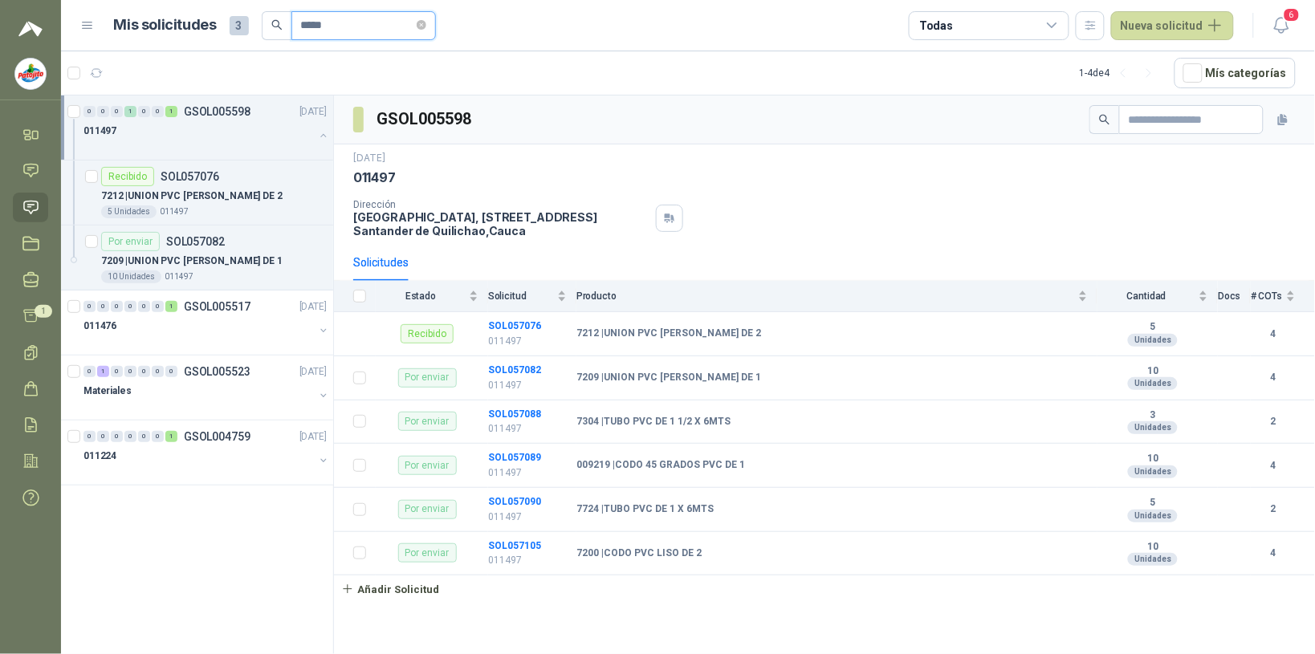
click at [350, 21] on input "*****" at bounding box center [357, 25] width 112 height 27
type input "*"
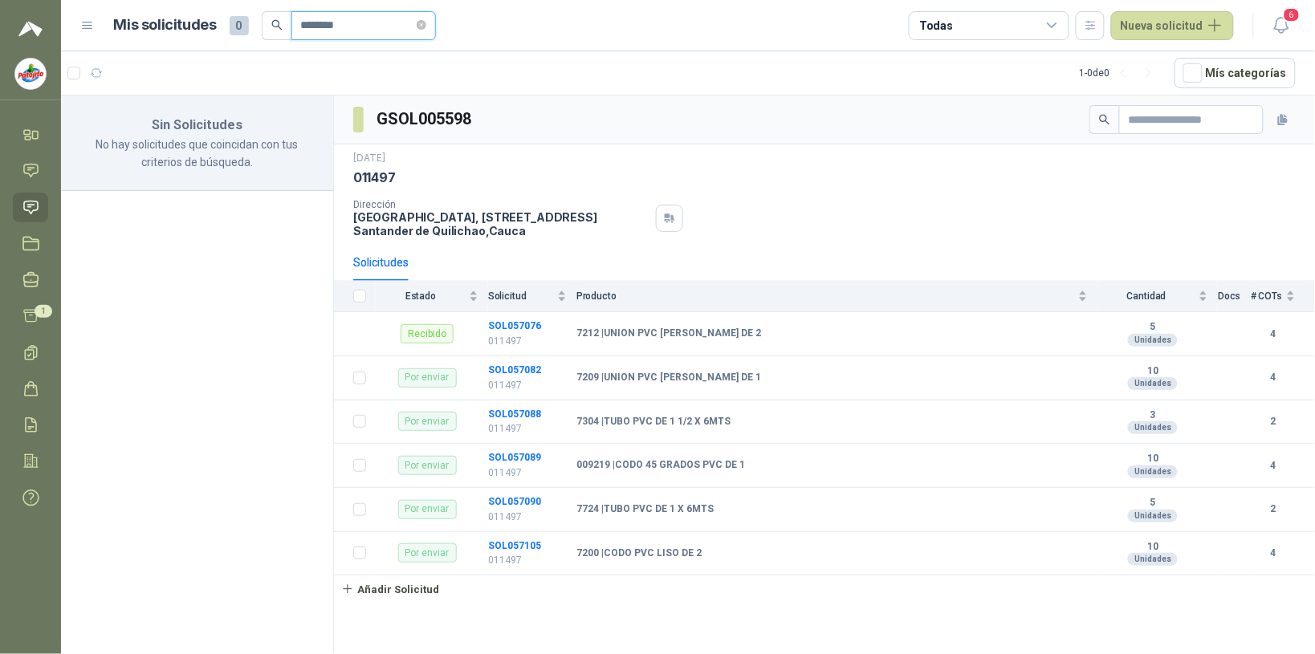
type input "********"
click at [515, 456] on b "SOL057089" at bounding box center [514, 457] width 53 height 11
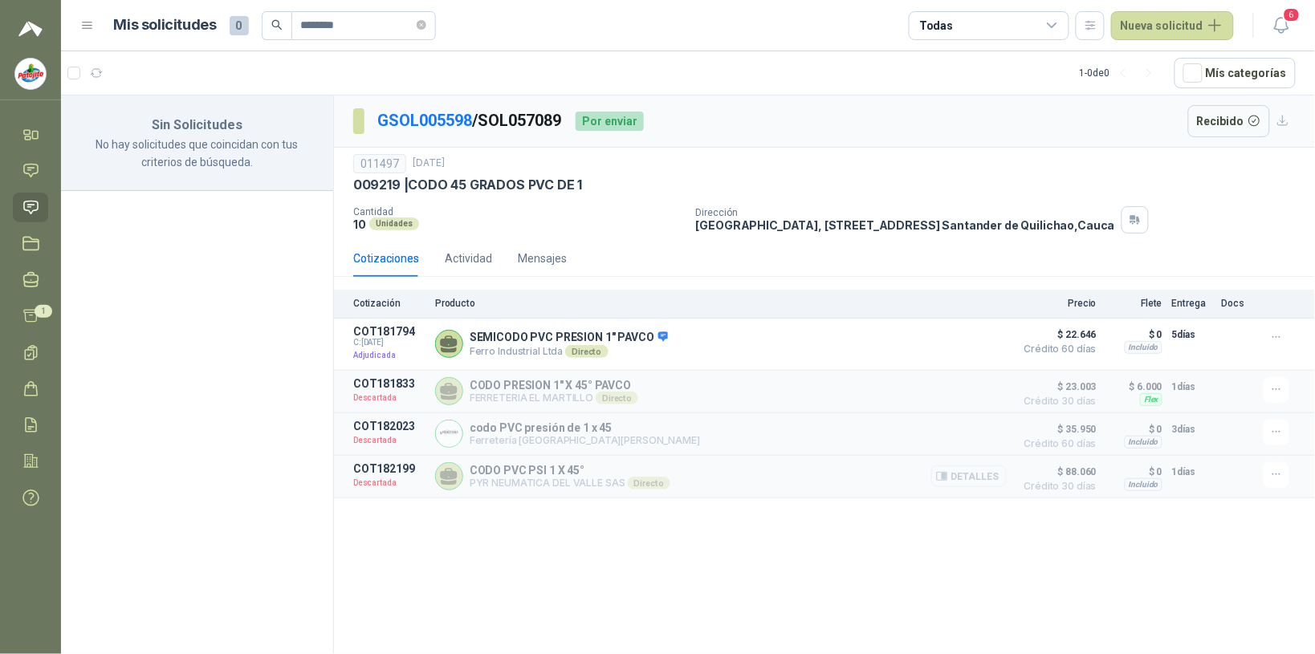
click at [526, 479] on button "Detalles" at bounding box center [968, 477] width 75 height 22
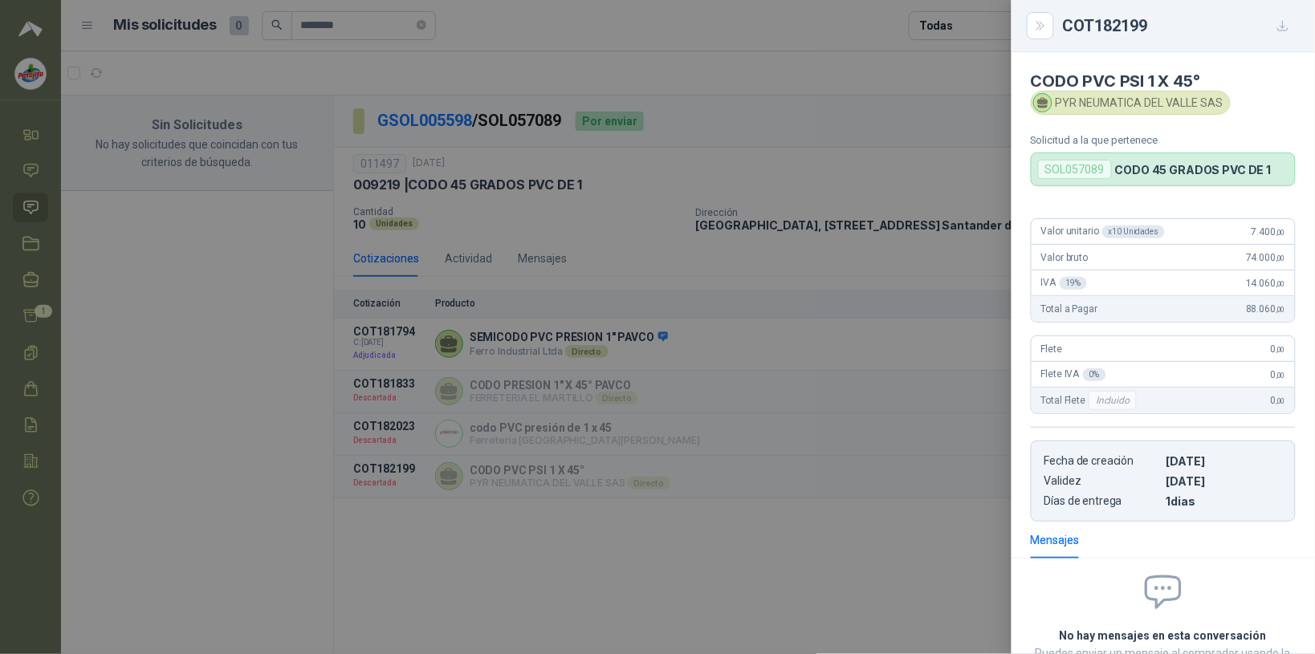
click at [526, 552] on div at bounding box center [657, 327] width 1315 height 654
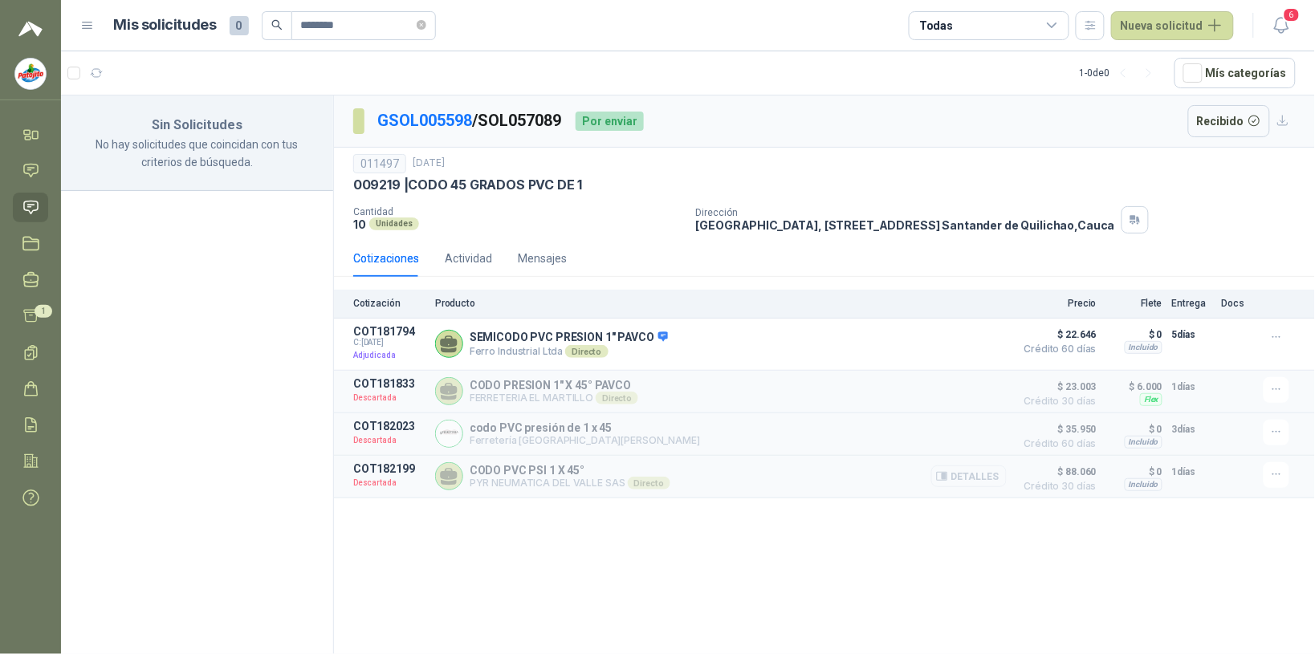
click at [526, 478] on button "Detalles" at bounding box center [968, 477] width 75 height 22
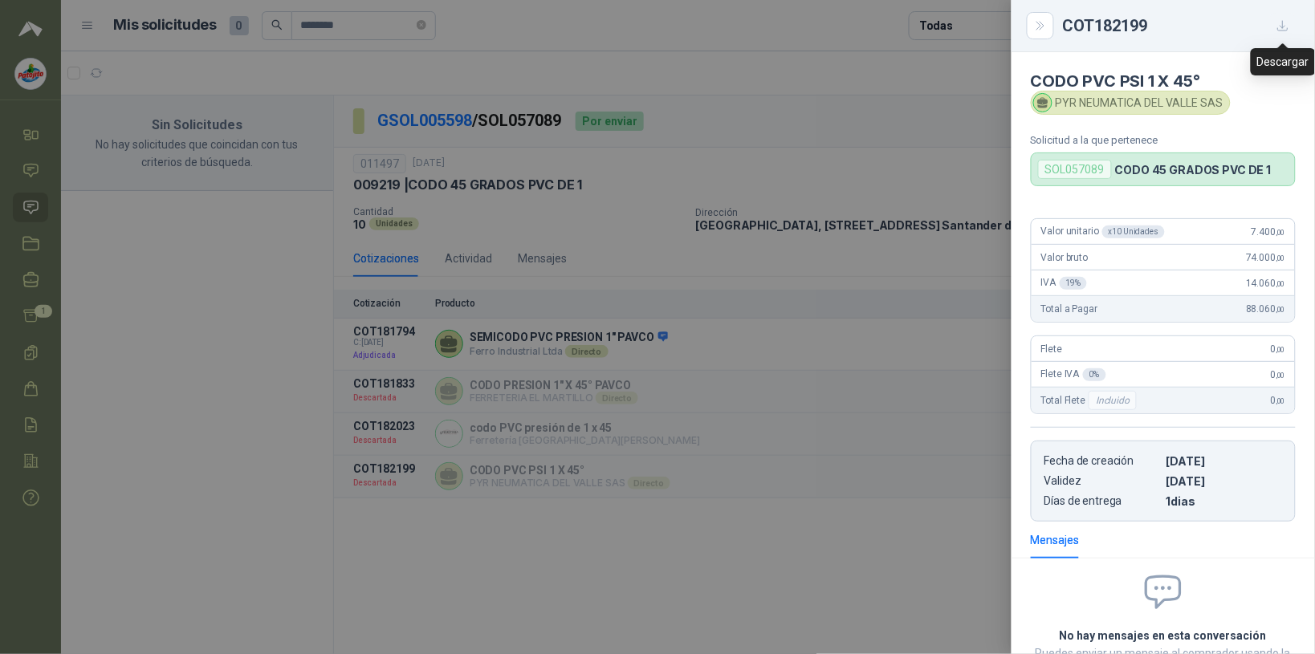
click at [526, 26] on icon "button" at bounding box center [1283, 26] width 10 height 10
click at [526, 568] on div at bounding box center [657, 327] width 1315 height 654
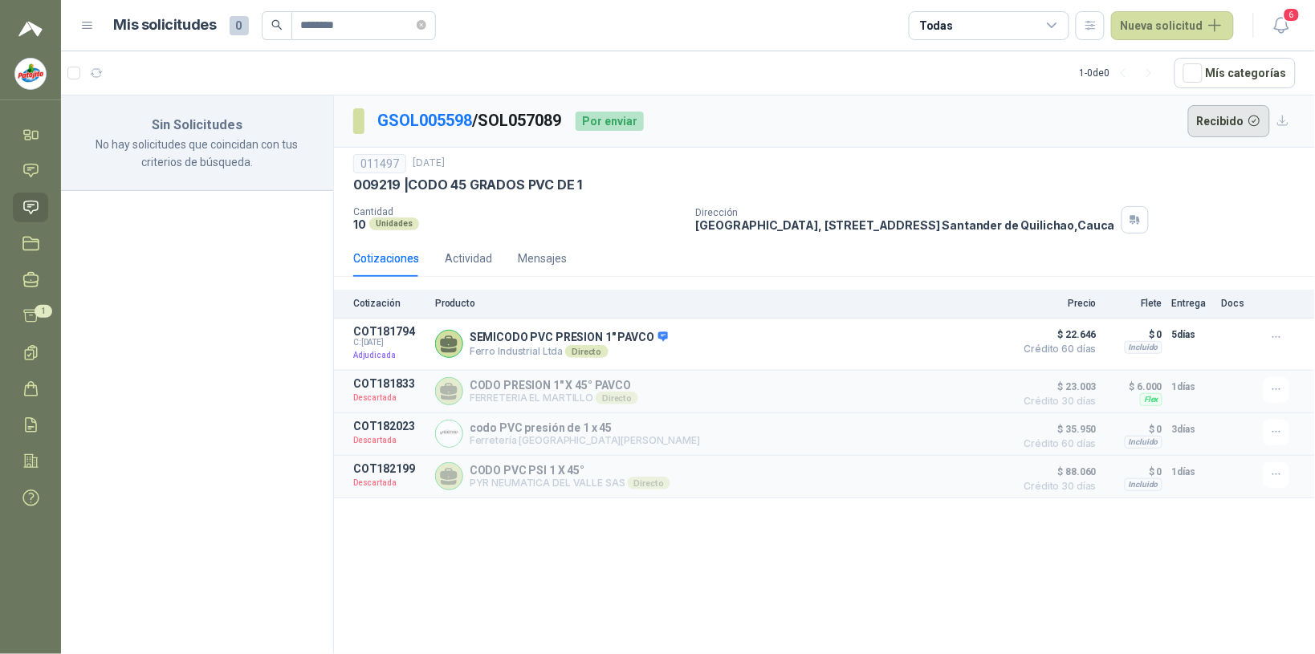
click at [526, 119] on button "Recibido" at bounding box center [1229, 121] width 83 height 32
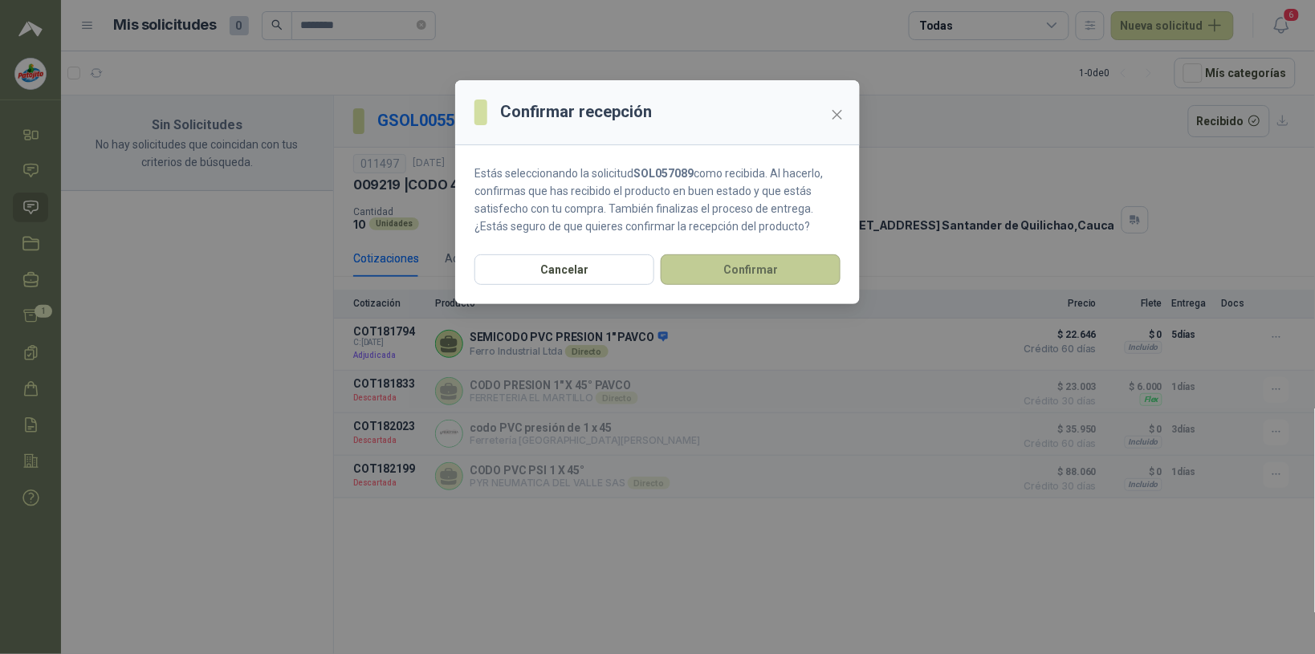
click at [526, 279] on button "Confirmar" at bounding box center [751, 269] width 180 height 31
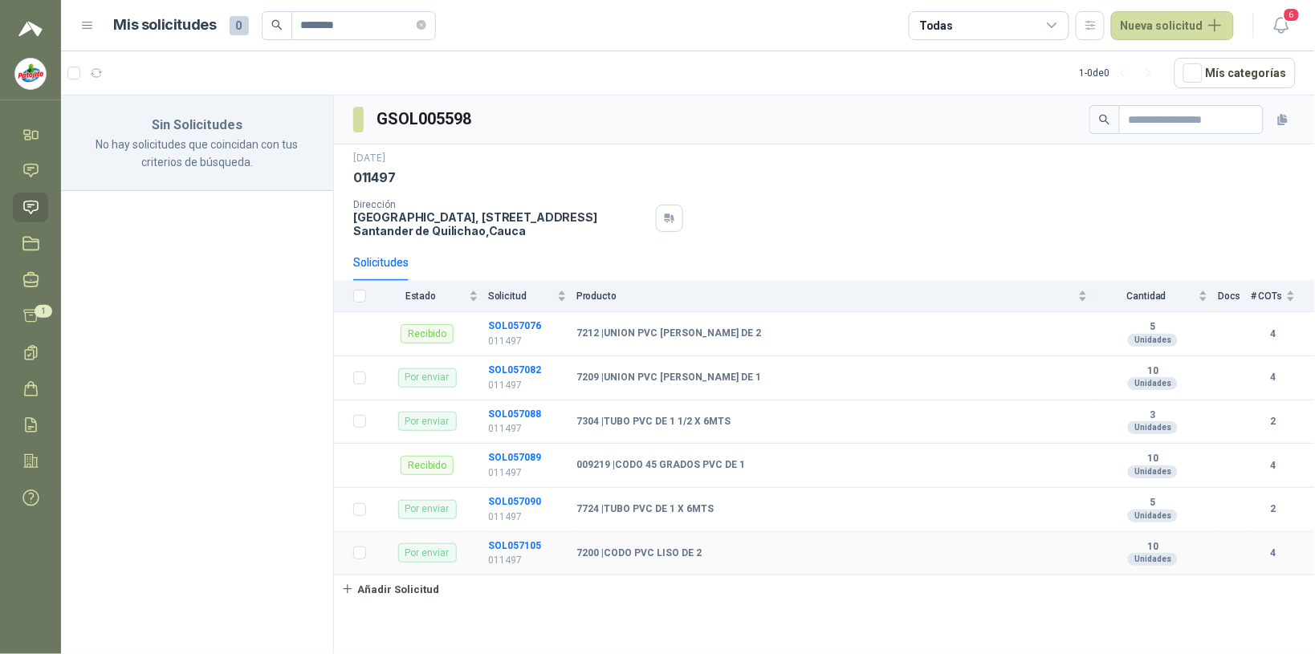
drag, startPoint x: 514, startPoint y: 544, endPoint x: 555, endPoint y: 528, distance: 43.7
click at [514, 544] on b "SOL057105" at bounding box center [514, 545] width 53 height 11
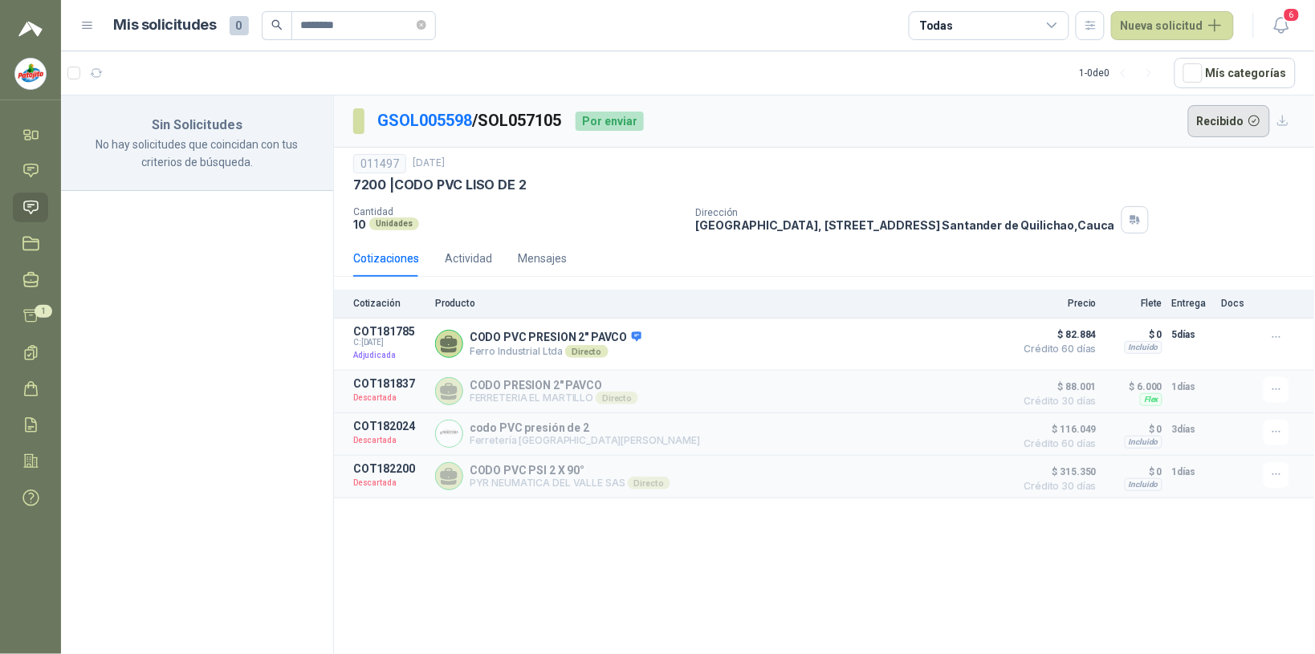
click at [526, 121] on button "Recibido" at bounding box center [1229, 121] width 83 height 32
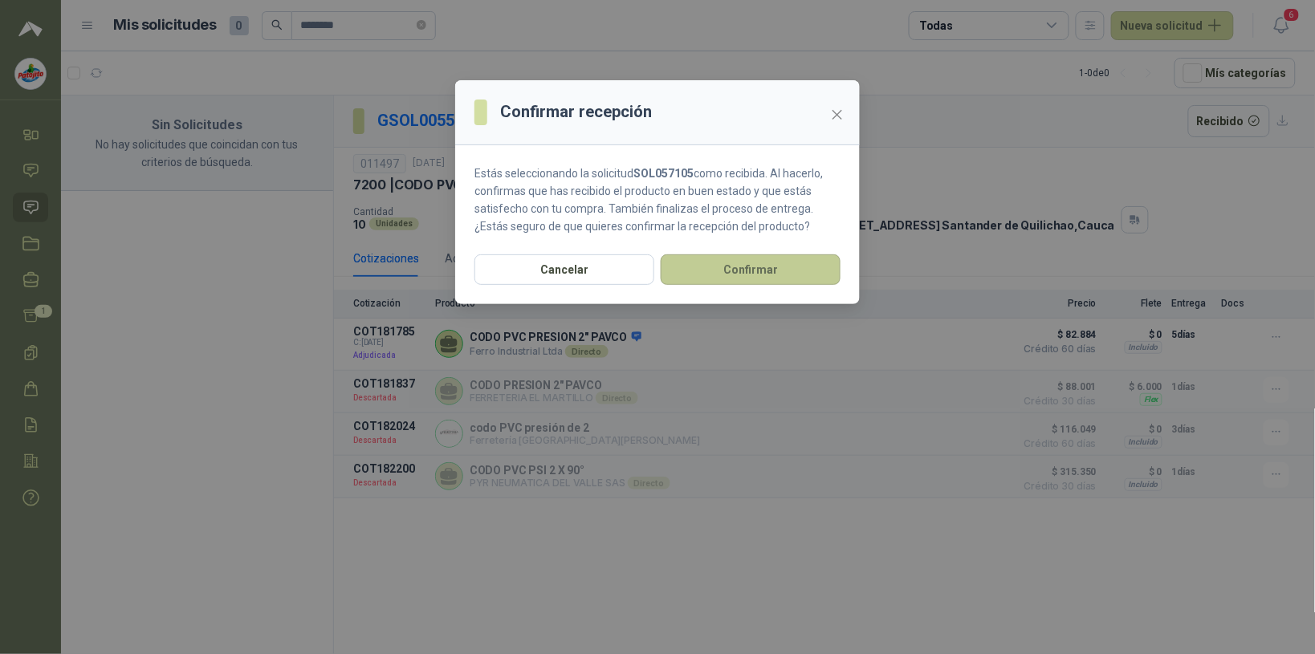
click at [526, 263] on button "Confirmar" at bounding box center [751, 269] width 180 height 31
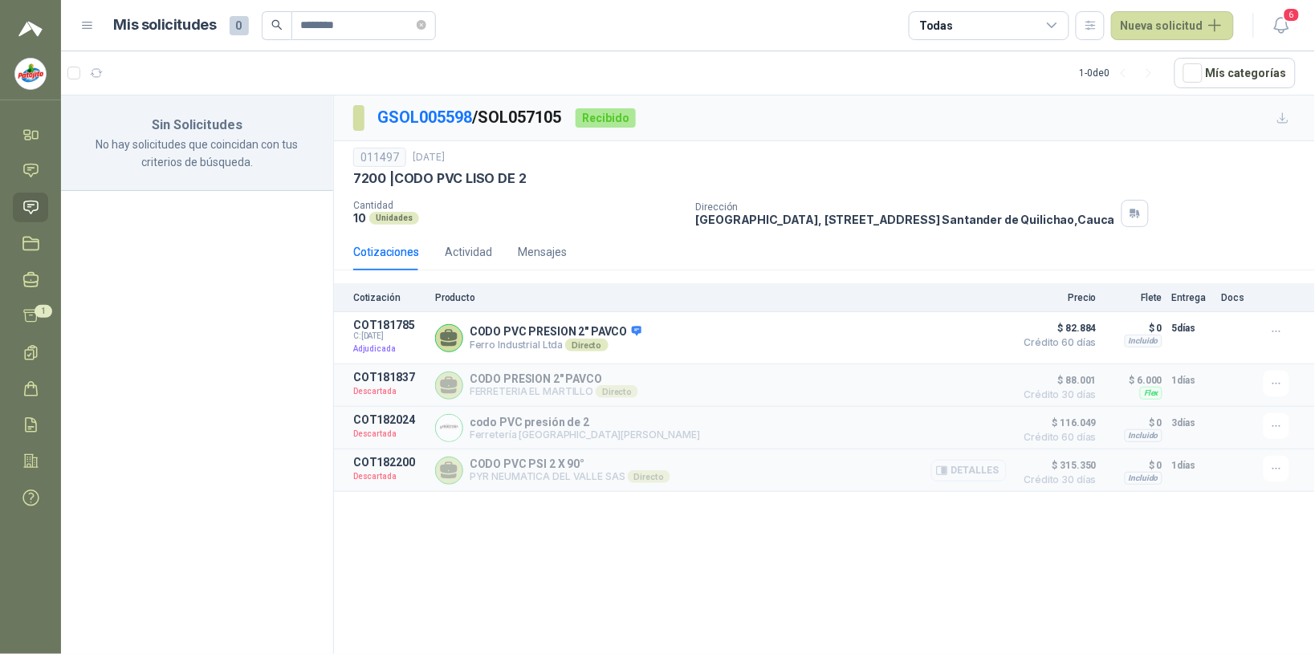
click at [526, 478] on button "Detalles" at bounding box center [968, 471] width 75 height 22
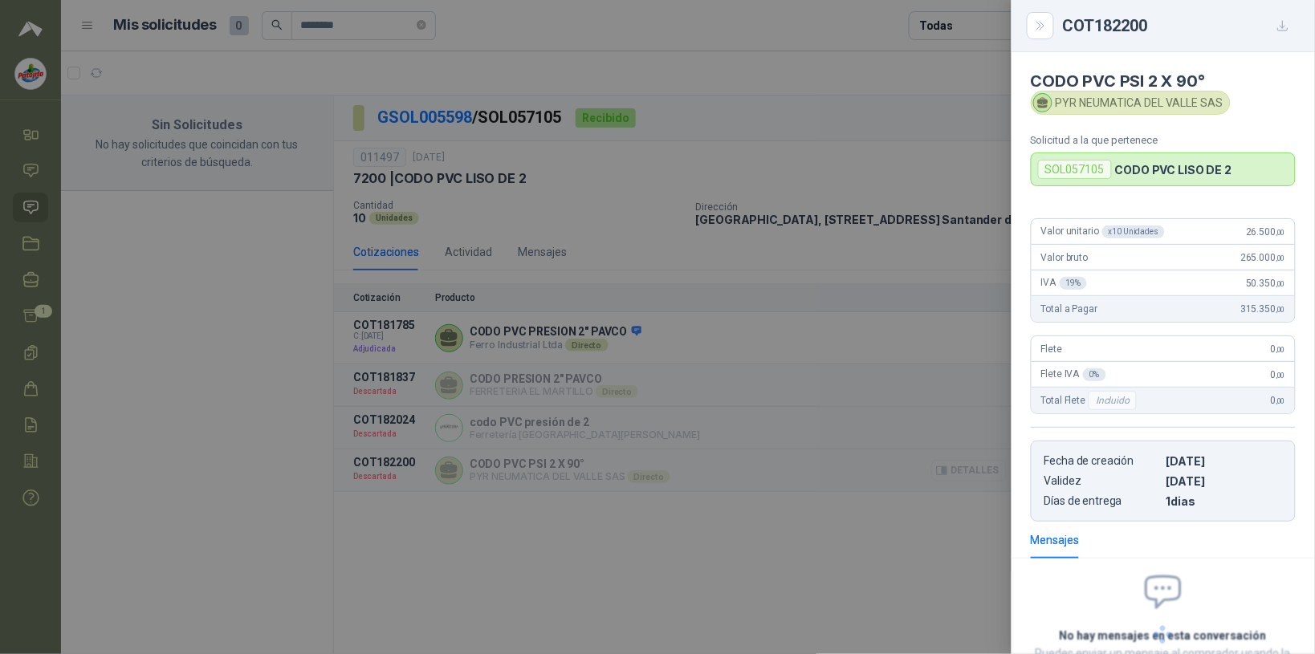
scroll to position [130, 0]
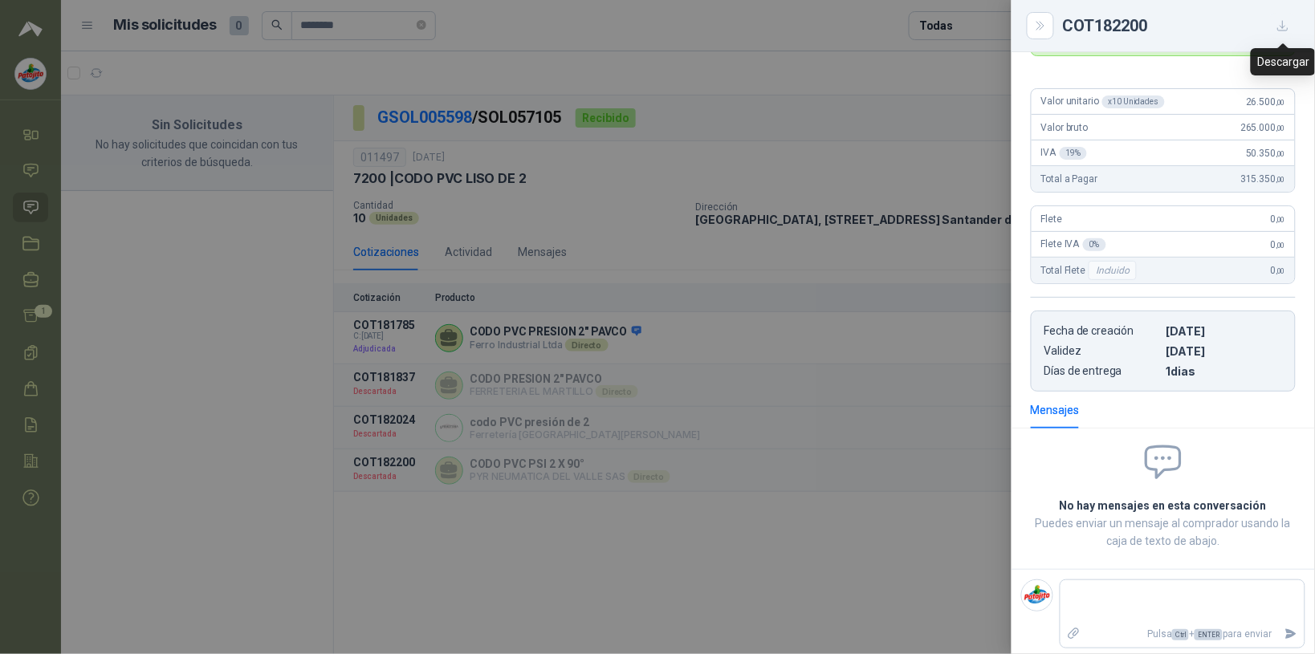
click at [526, 25] on icon "button" at bounding box center [1283, 26] width 14 height 14
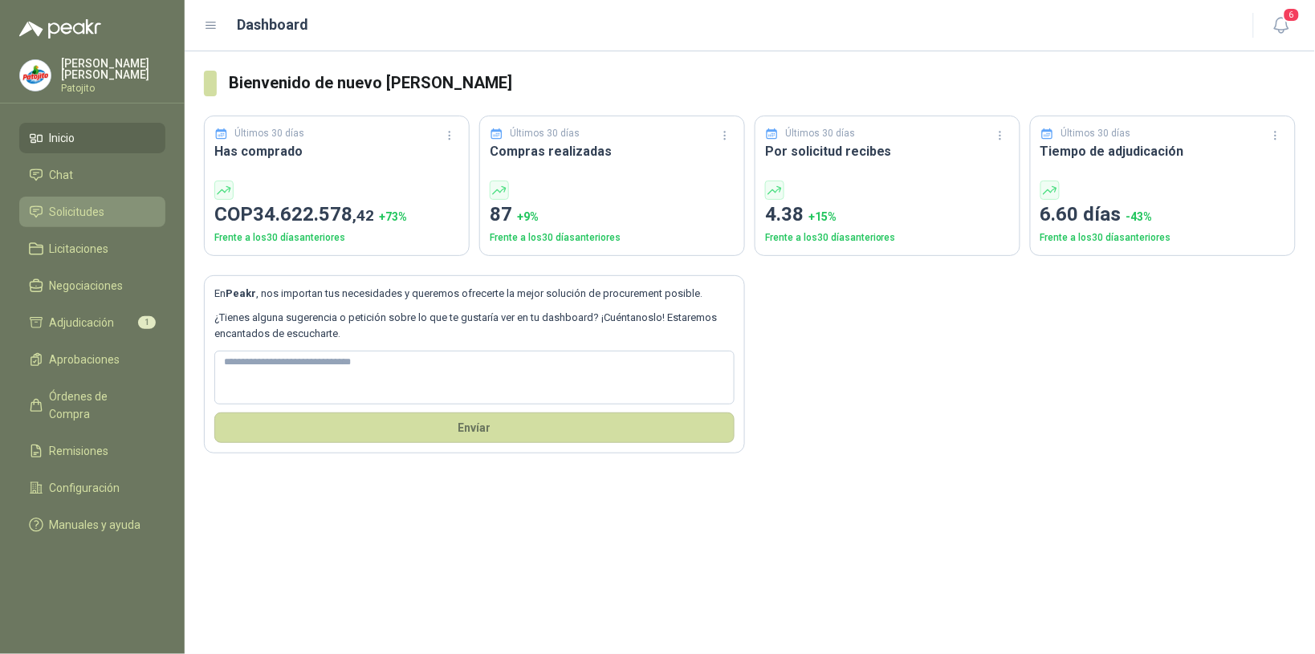
click at [85, 210] on span "Solicitudes" at bounding box center [77, 212] width 55 height 18
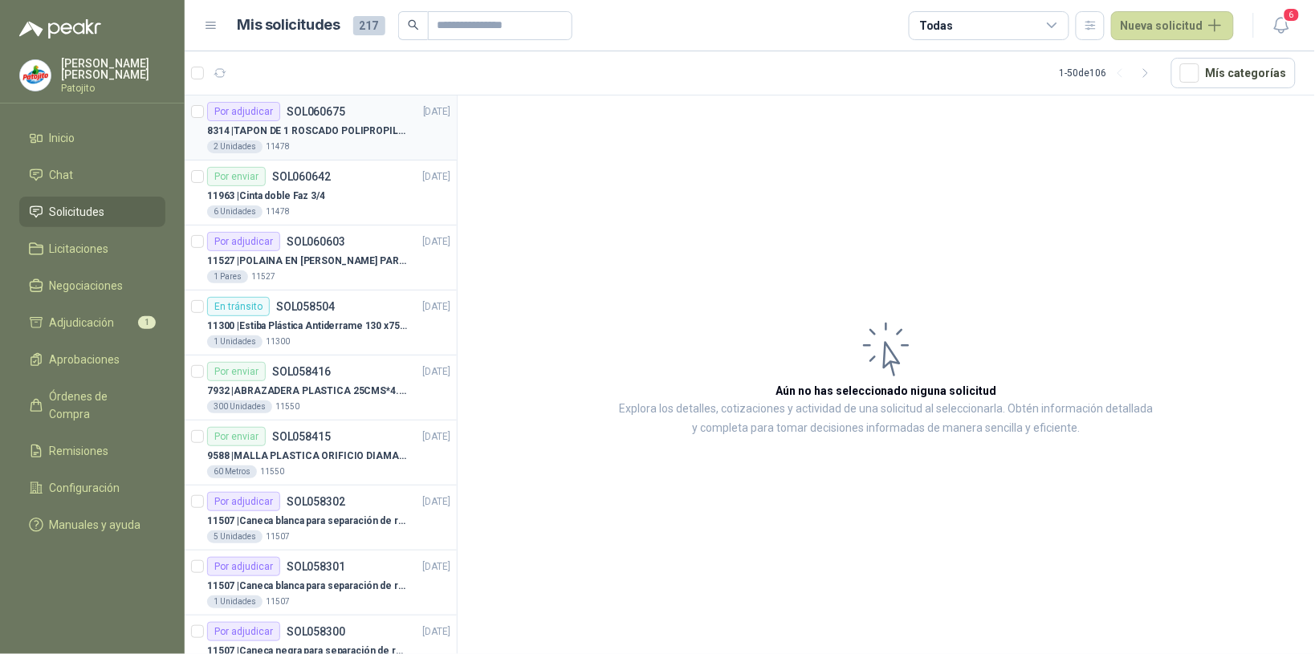
click at [385, 118] on div "Por adjudicar SOL060675 [DATE]" at bounding box center [328, 111] width 243 height 19
click at [385, 118] on div "Por adjudicar SOL060675 10/10/25" at bounding box center [328, 111] width 243 height 19
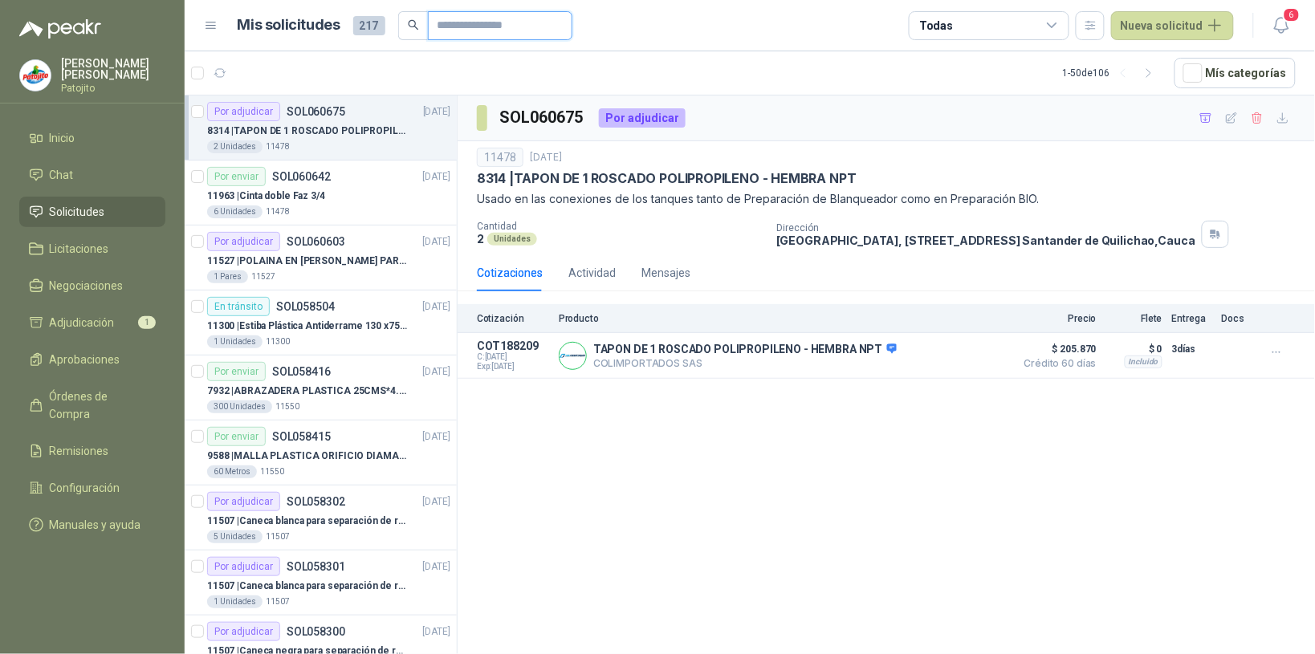
click at [491, 26] on input "text" at bounding box center [494, 25] width 112 height 27
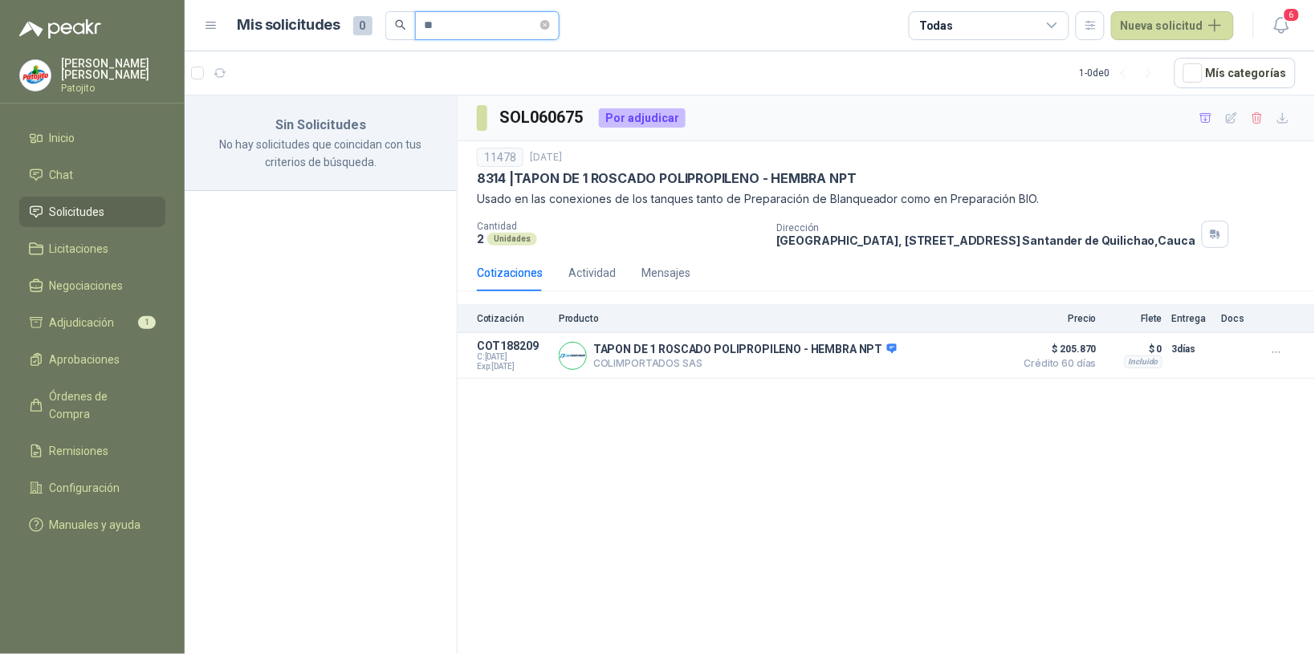
type input "*"
type input "****"
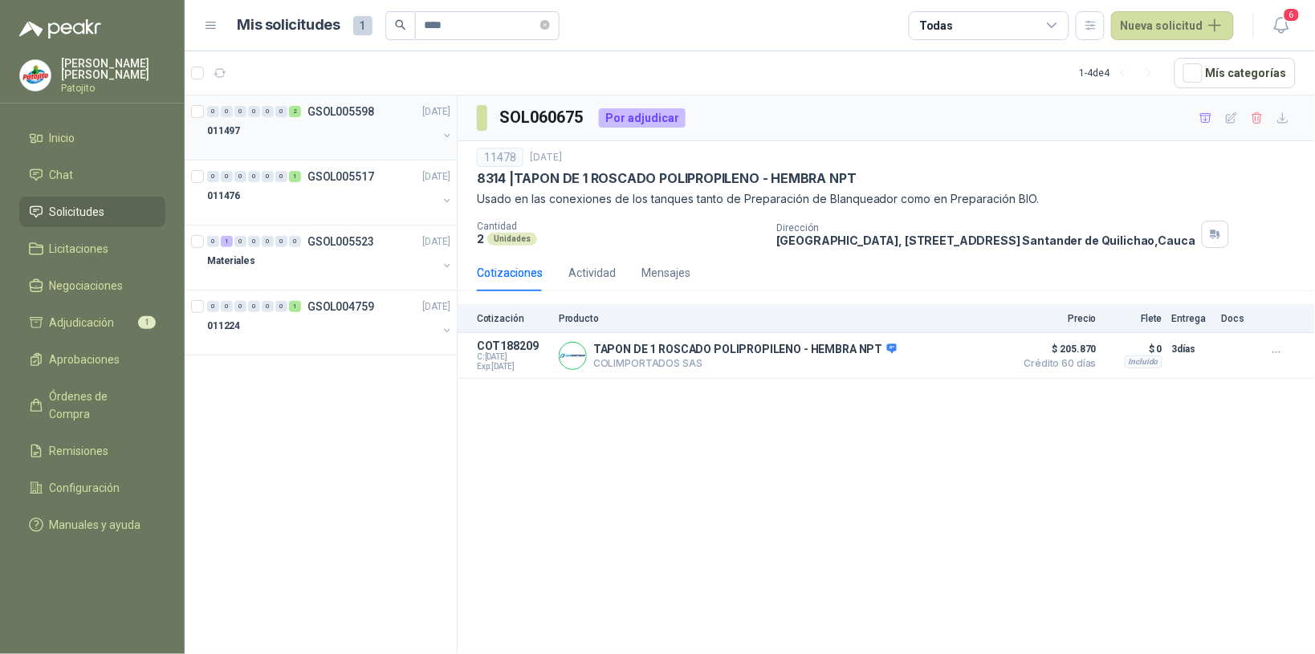
click at [311, 130] on div "011497" at bounding box center [322, 130] width 230 height 19
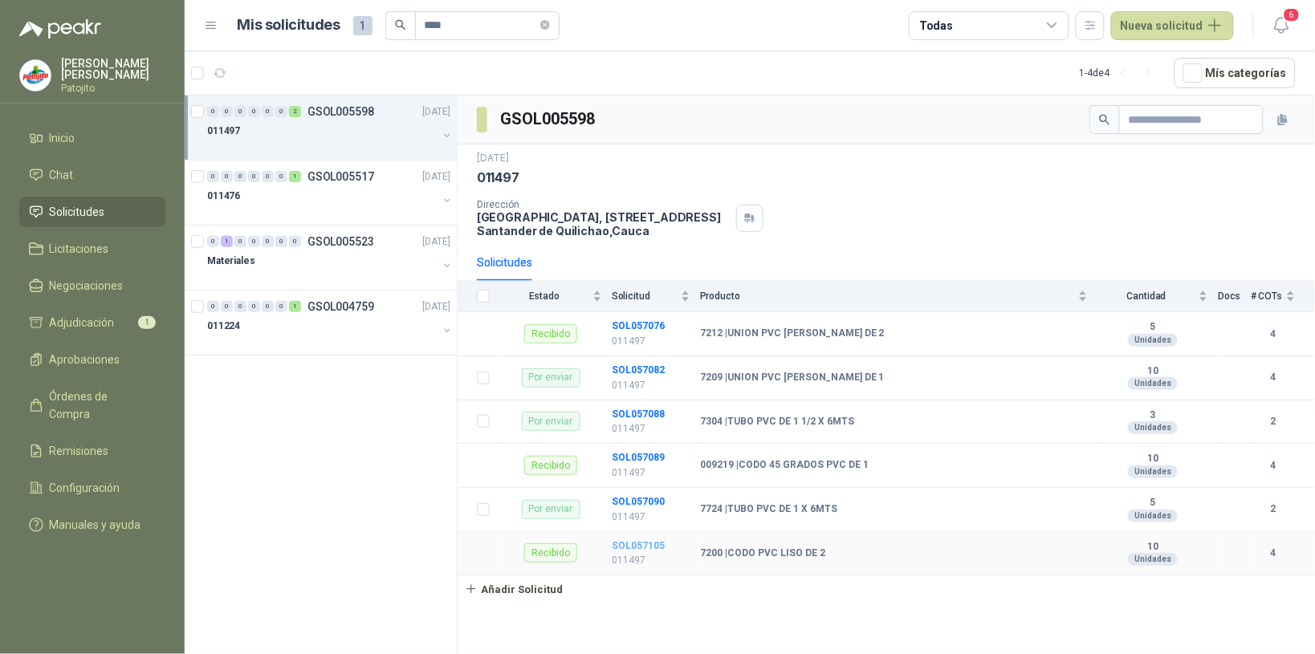
click at [656, 543] on b "SOL057105" at bounding box center [638, 545] width 53 height 11
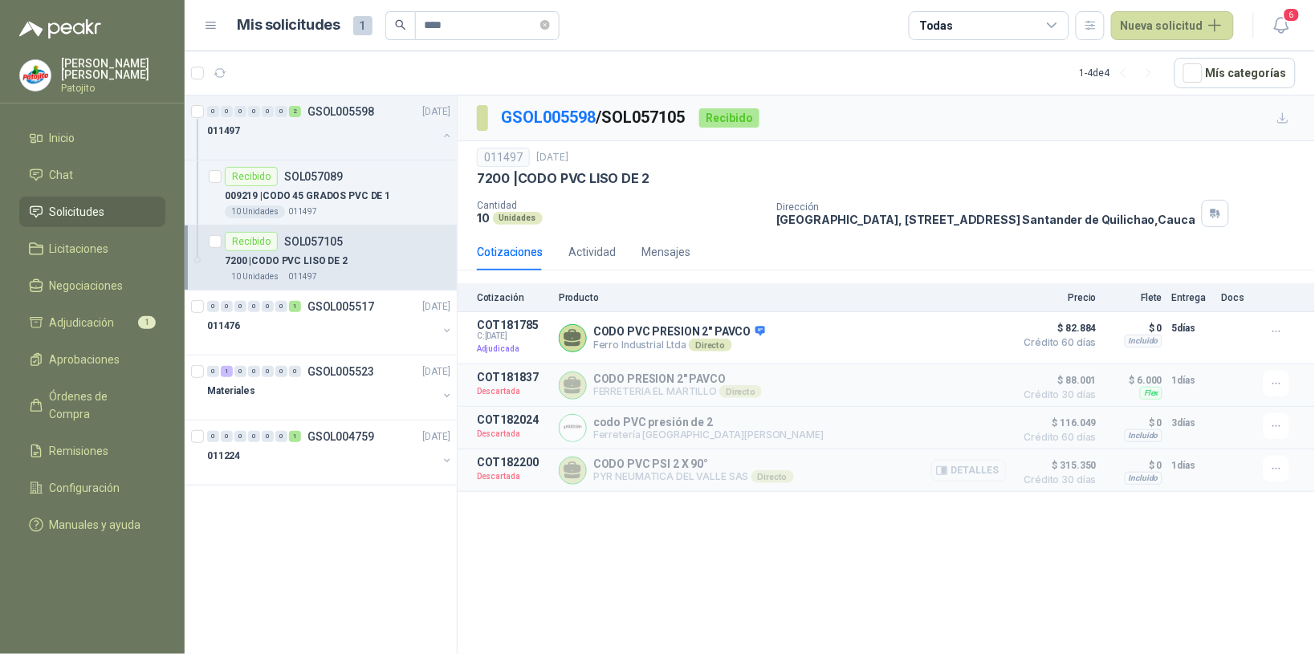
click at [996, 474] on button "Detalles" at bounding box center [968, 471] width 75 height 22
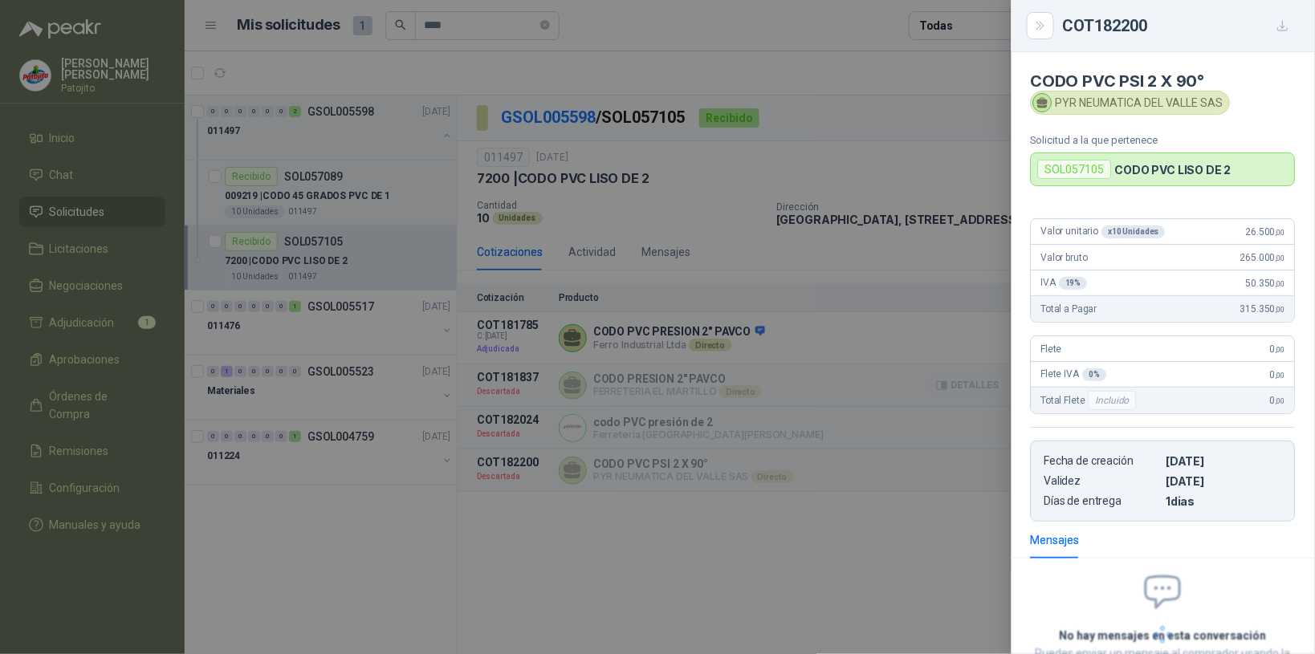
scroll to position [130, 0]
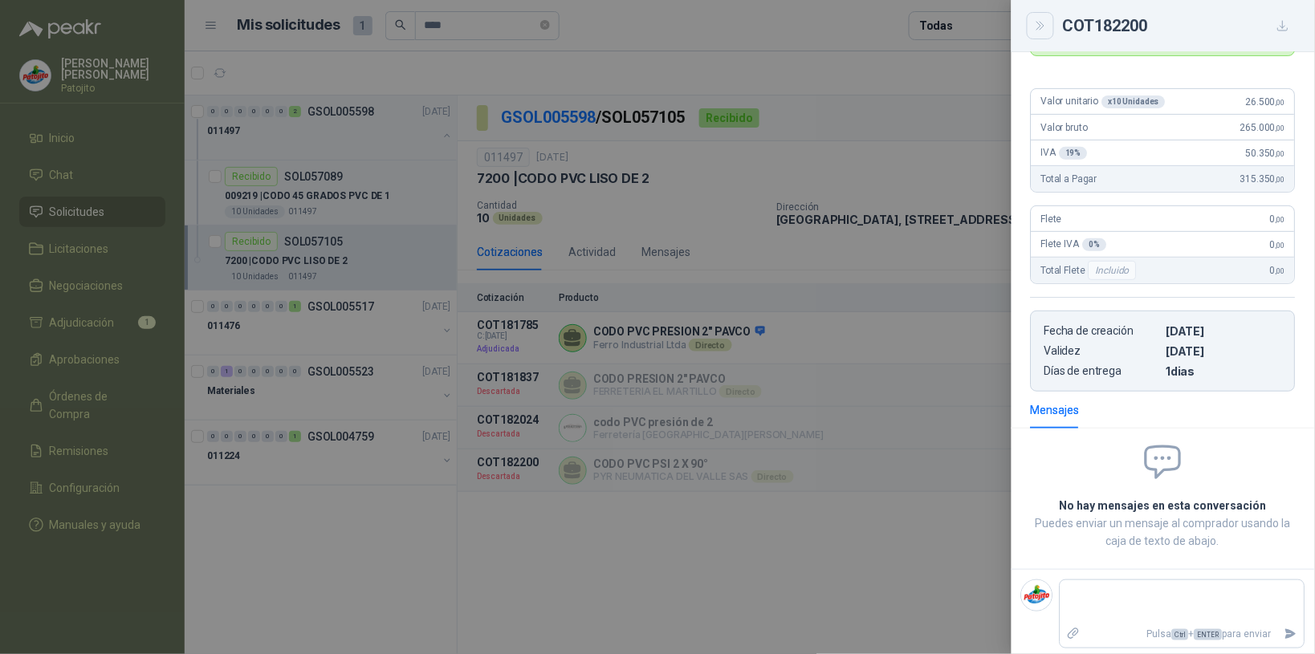
click at [1045, 28] on icon "Close" at bounding box center [1041, 26] width 14 height 14
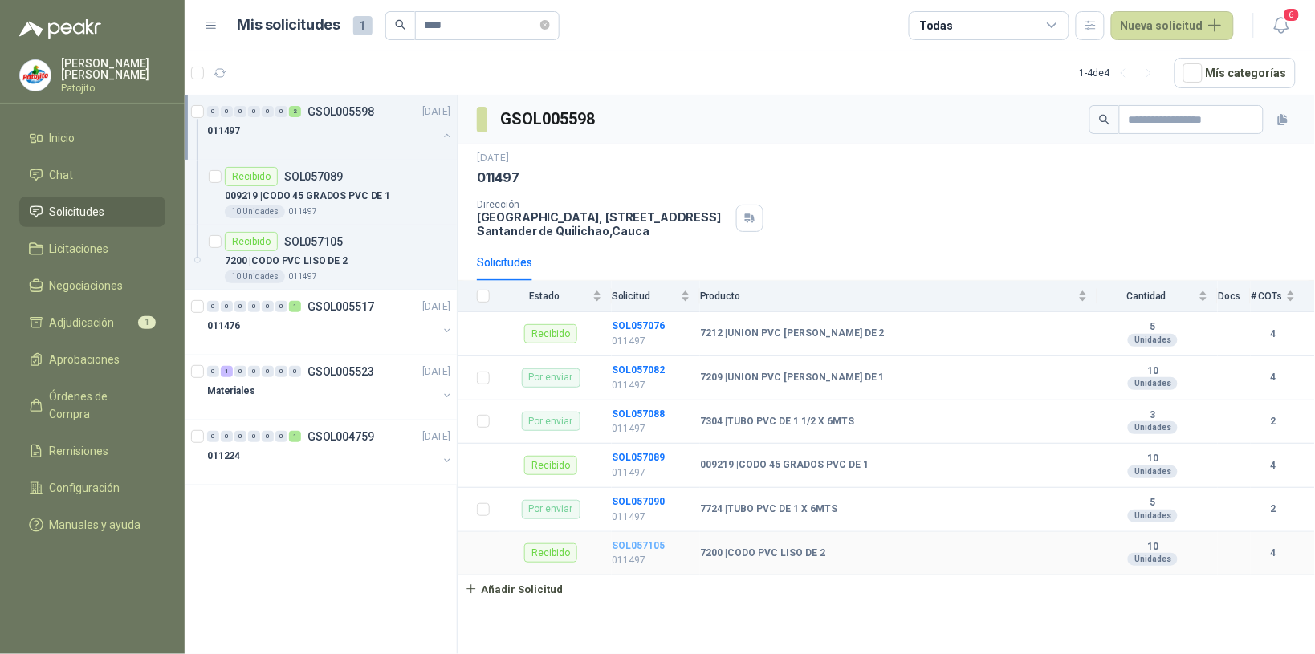
click at [648, 547] on b "SOL057105" at bounding box center [638, 545] width 53 height 11
click at [656, 462] on b "SOL057089" at bounding box center [638, 457] width 53 height 11
click at [645, 329] on b "SOL057076" at bounding box center [638, 325] width 53 height 11
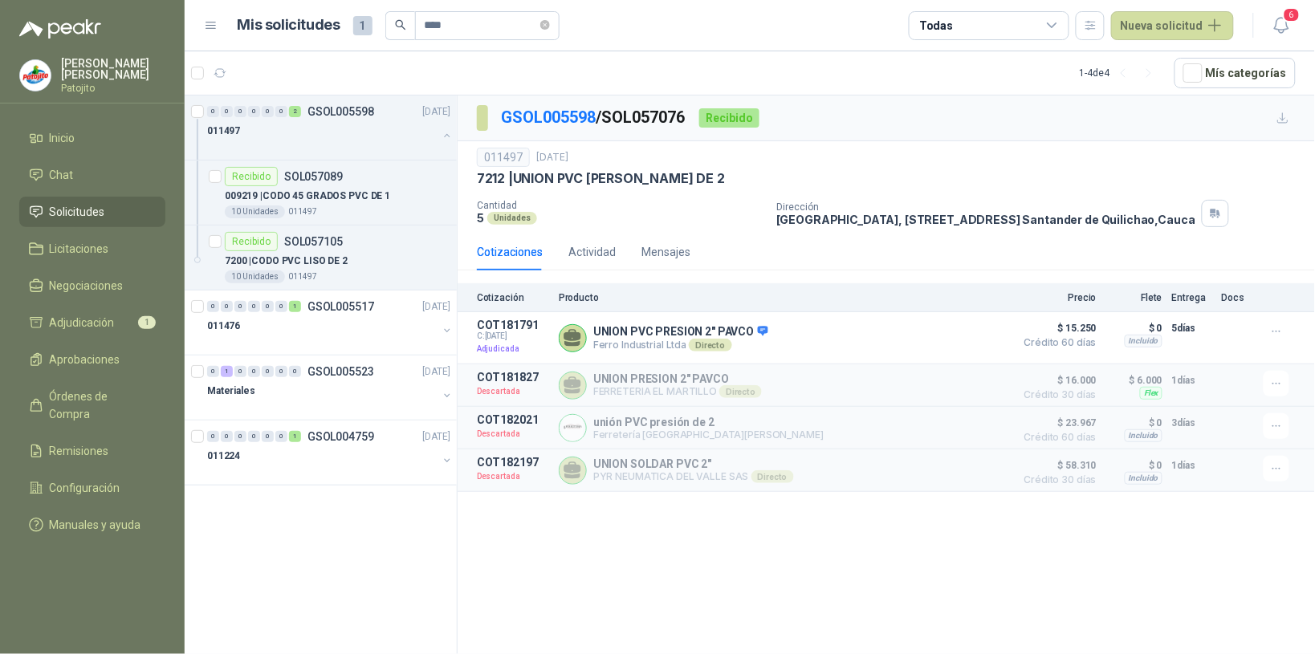
click at [630, 618] on div "GSOL005598 / SOL057076 Recibido 011497 23 sept, 2025 7212 | UNION PVC LISA DE 2…" at bounding box center [886, 378] width 857 height 564
click at [450, 29] on input "****" at bounding box center [481, 25] width 112 height 27
type input "*"
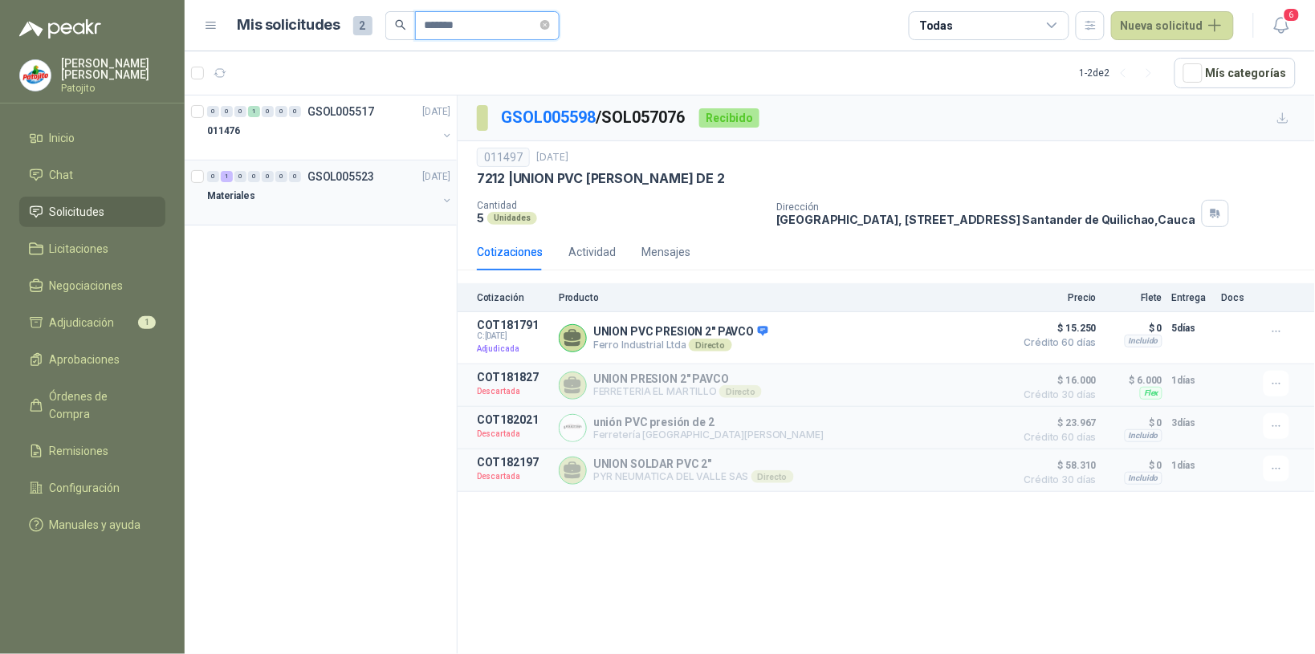
type input "*******"
click at [230, 174] on div "1" at bounding box center [227, 176] width 12 height 11
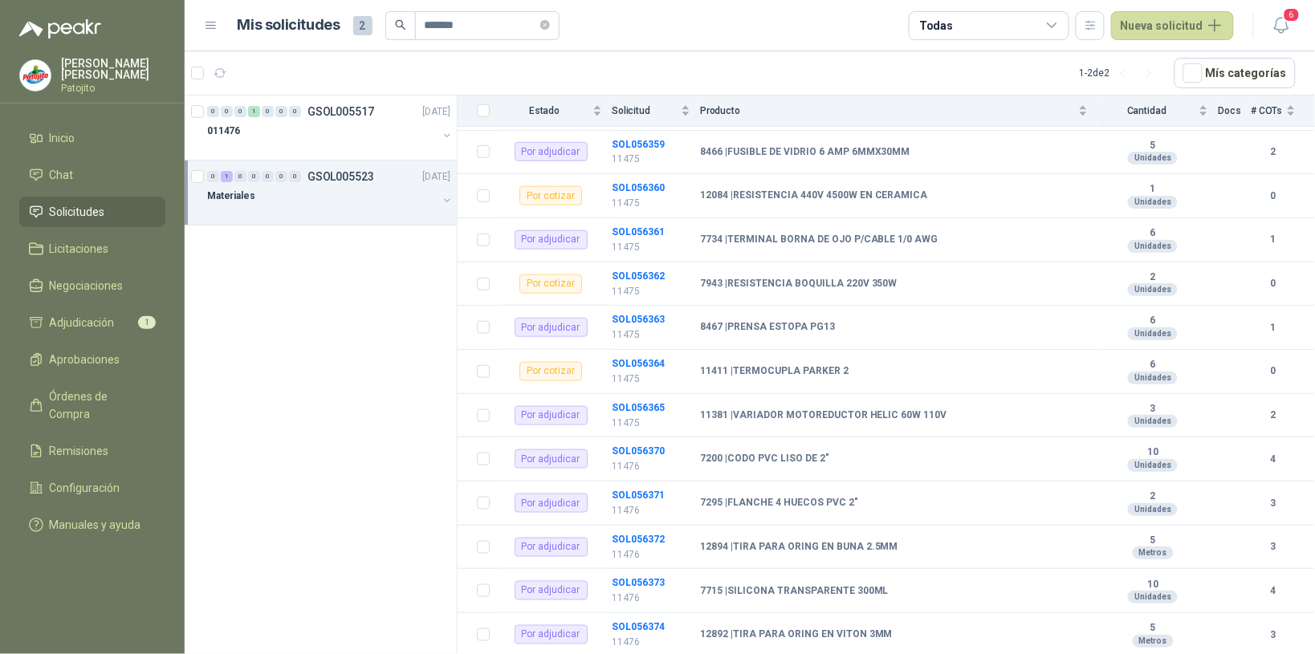
scroll to position [602, 0]
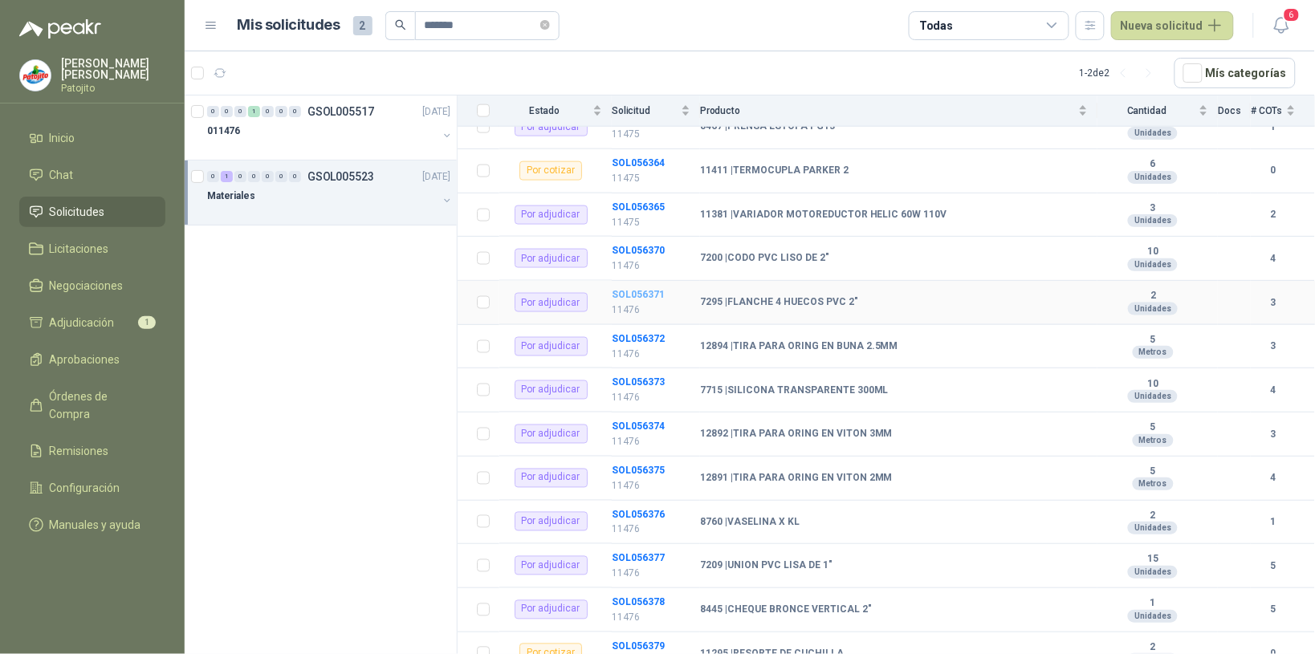
click at [658, 300] on b "SOL056371" at bounding box center [638, 294] width 53 height 11
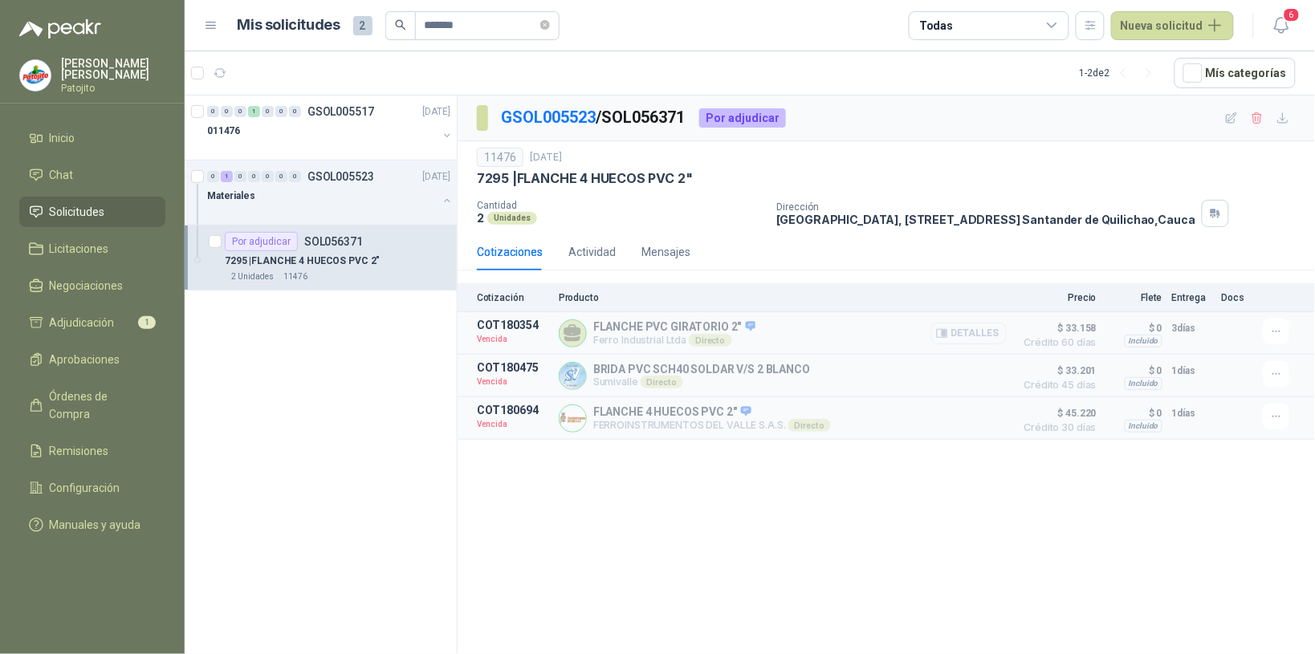
click at [971, 330] on button "Detalles" at bounding box center [968, 334] width 75 height 22
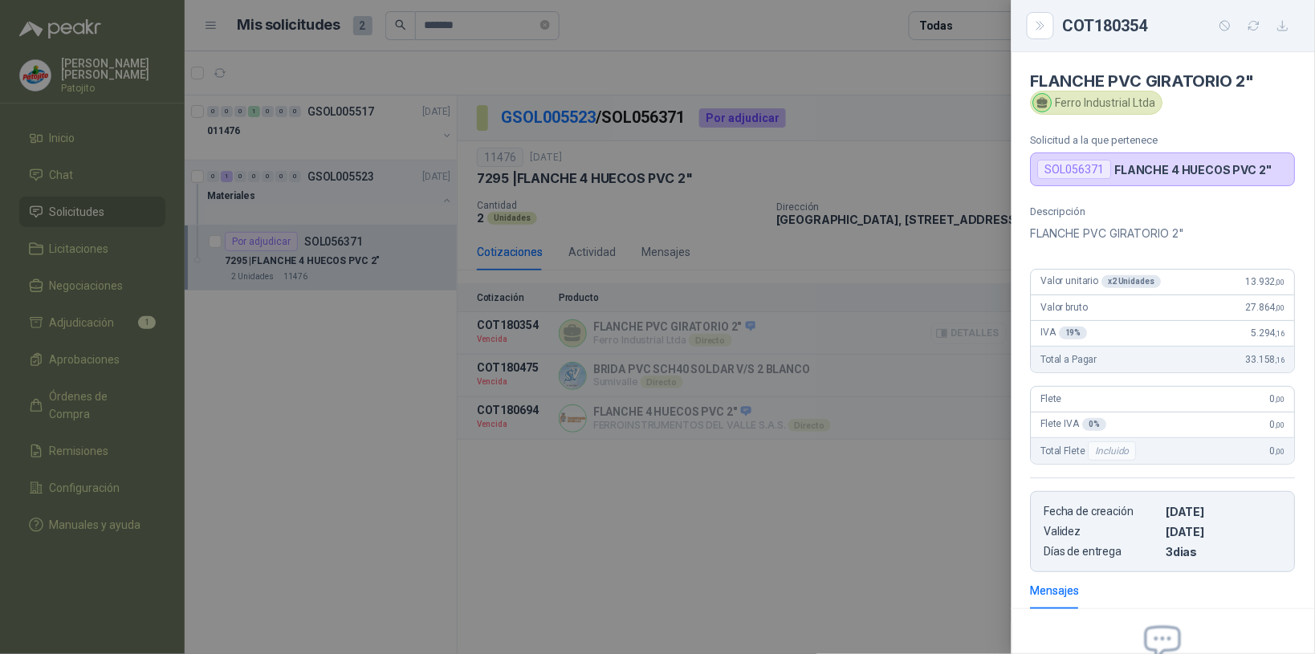
scroll to position [182, 0]
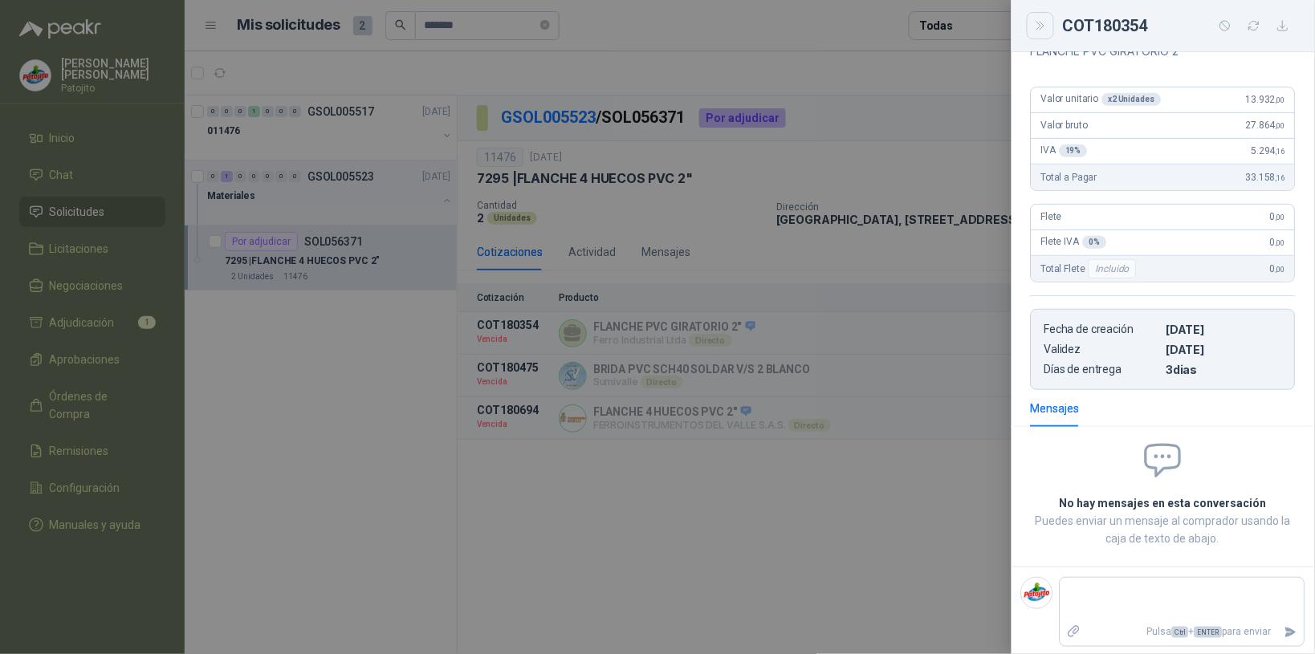
click at [1041, 26] on icon "Close" at bounding box center [1041, 26] width 14 height 14
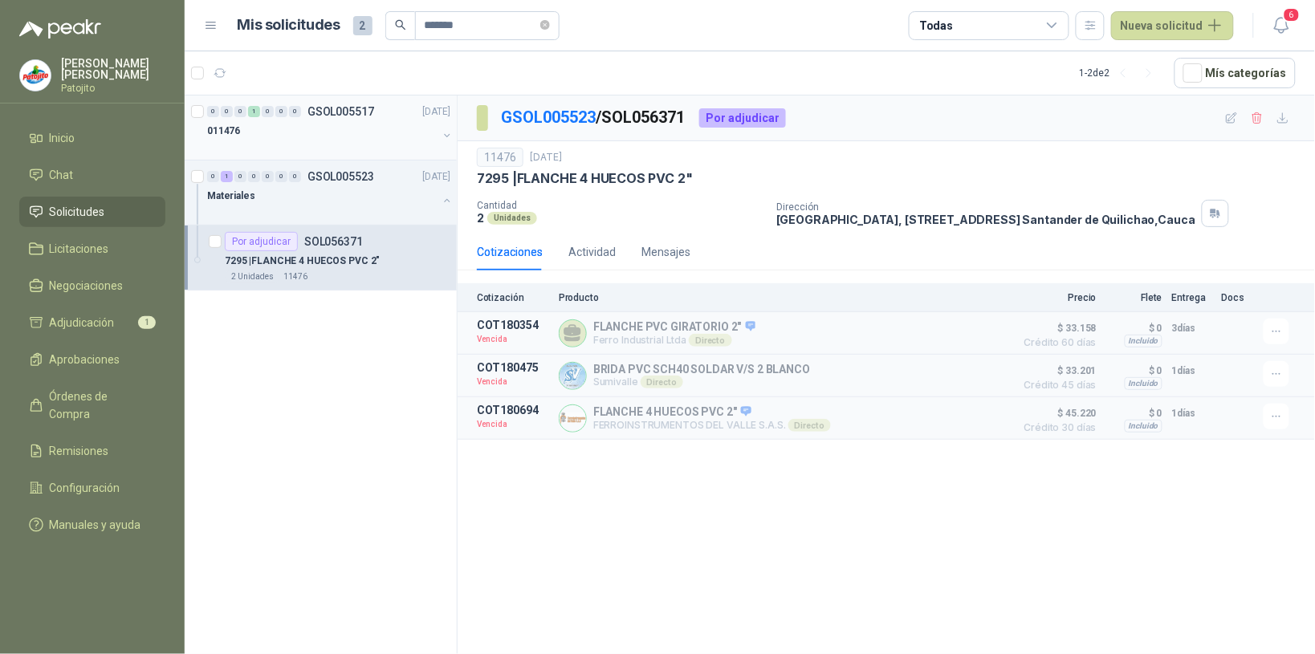
click at [261, 126] on div "011476" at bounding box center [322, 130] width 230 height 19
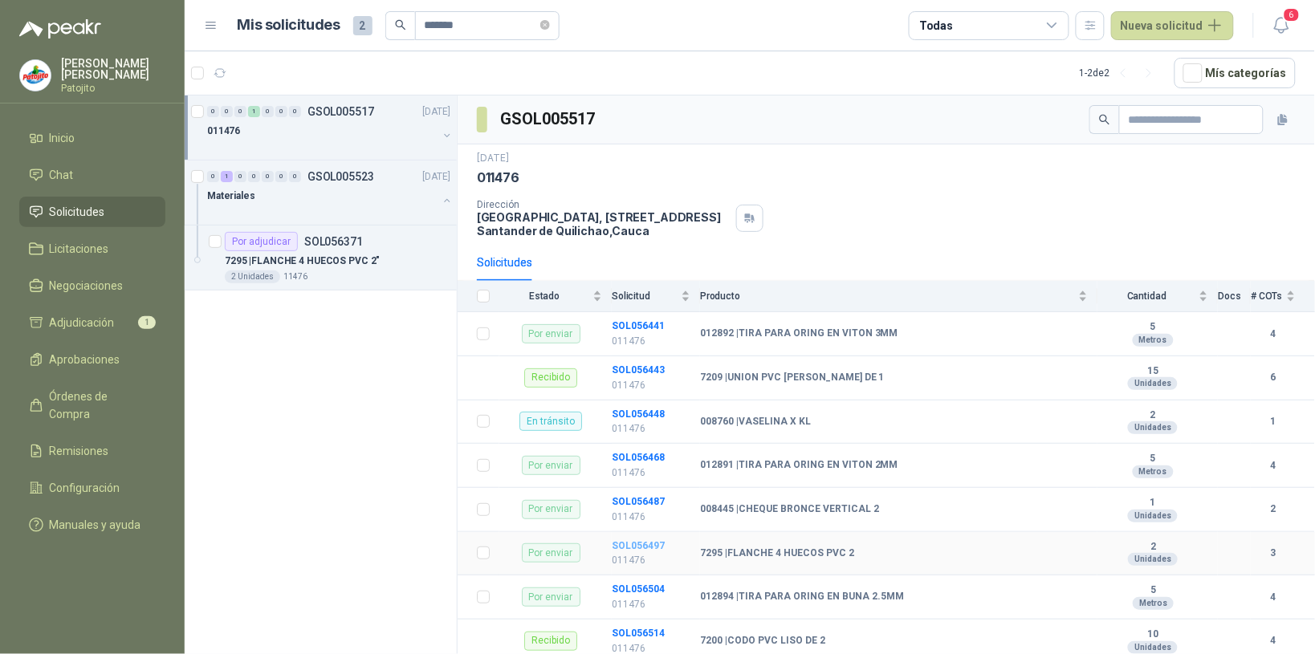
click at [643, 548] on b "SOL056497" at bounding box center [638, 545] width 53 height 11
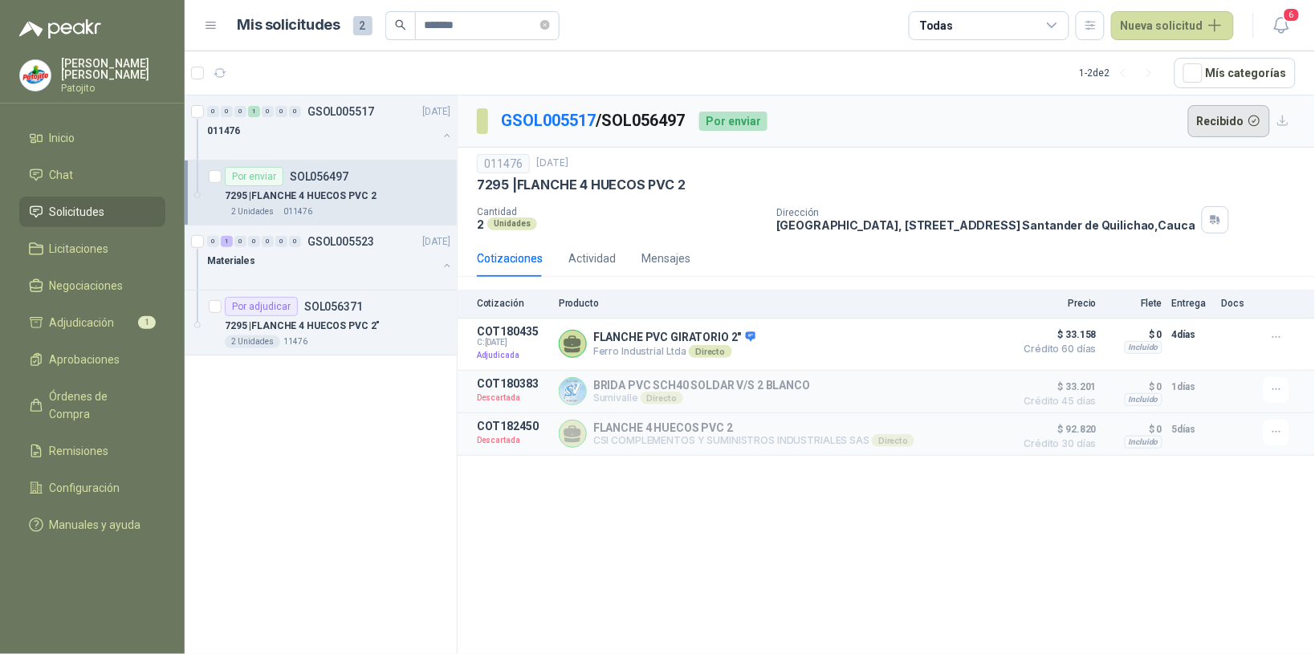
click at [1227, 114] on button "Recibido" at bounding box center [1229, 121] width 83 height 32
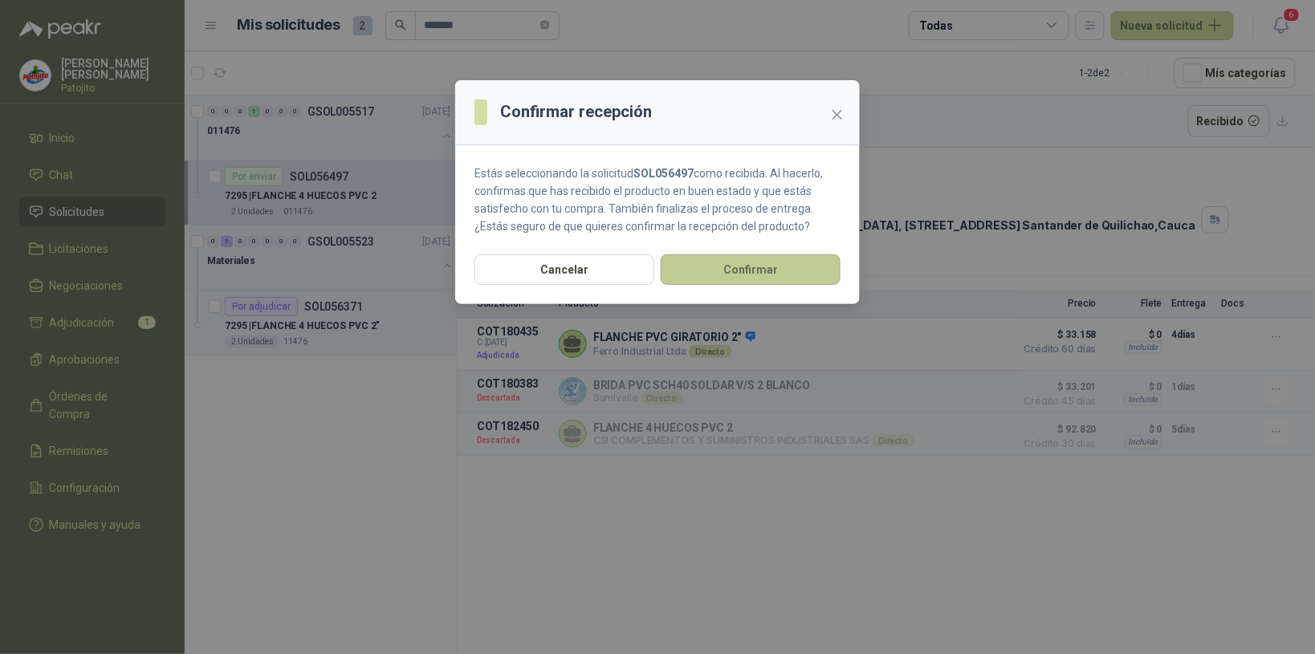
click at [780, 265] on button "Confirmar" at bounding box center [751, 269] width 180 height 31
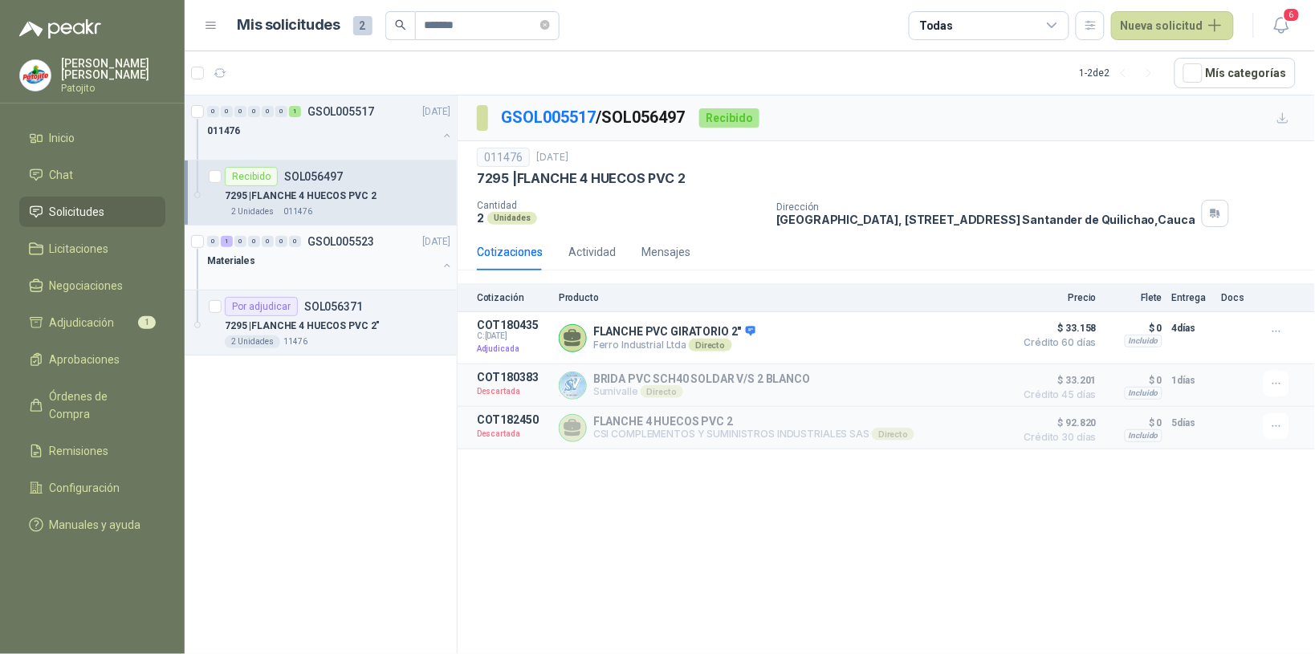
click at [311, 257] on div "Materiales" at bounding box center [322, 260] width 230 height 19
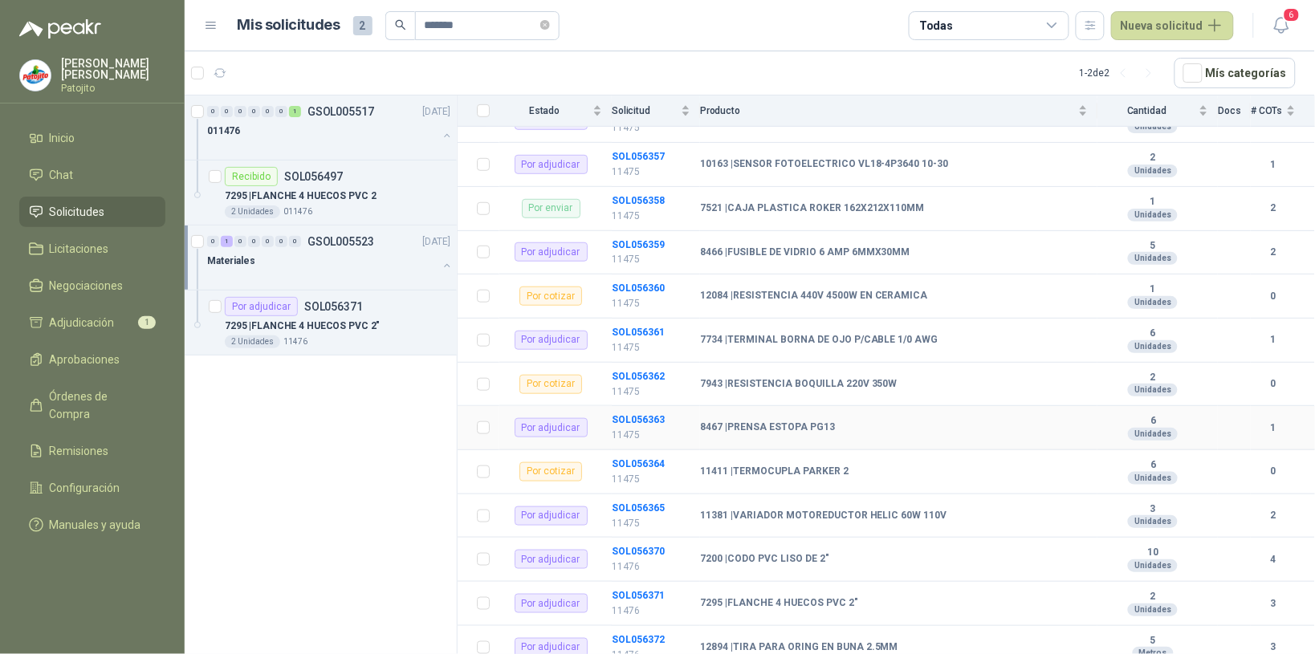
scroll to position [502, 0]
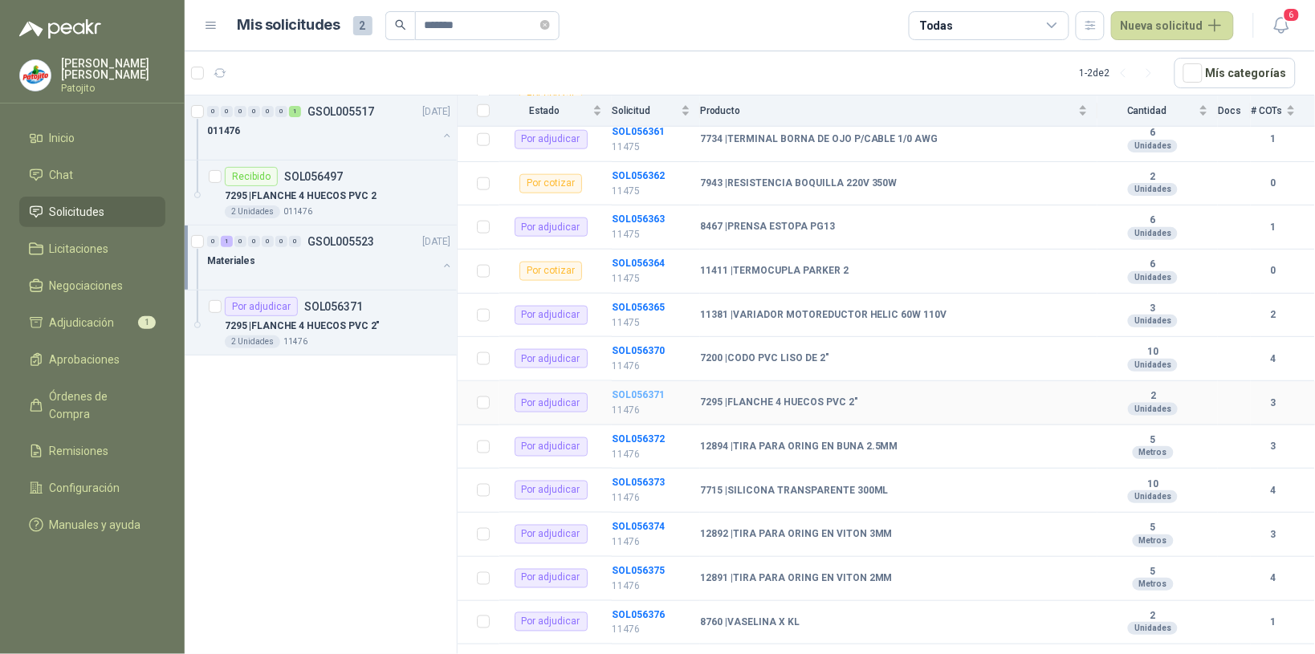
click at [659, 396] on b "SOL056371" at bounding box center [638, 394] width 53 height 11
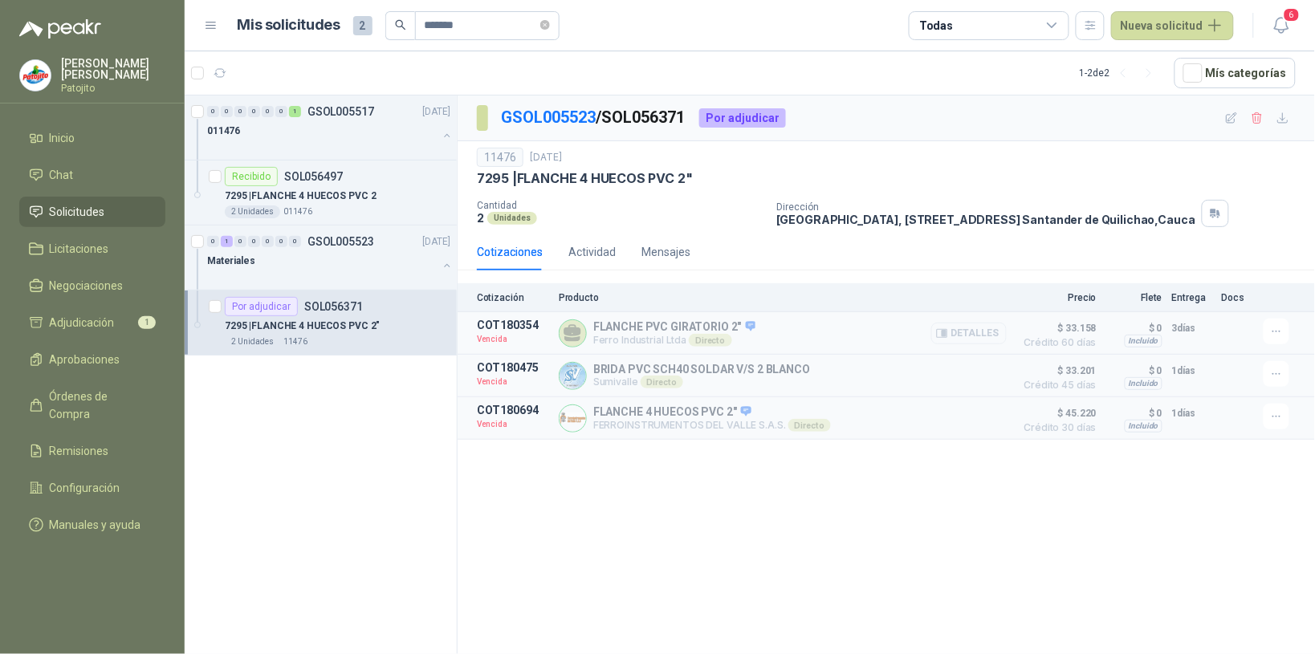
click at [1004, 333] on button "Detalles" at bounding box center [968, 334] width 75 height 22
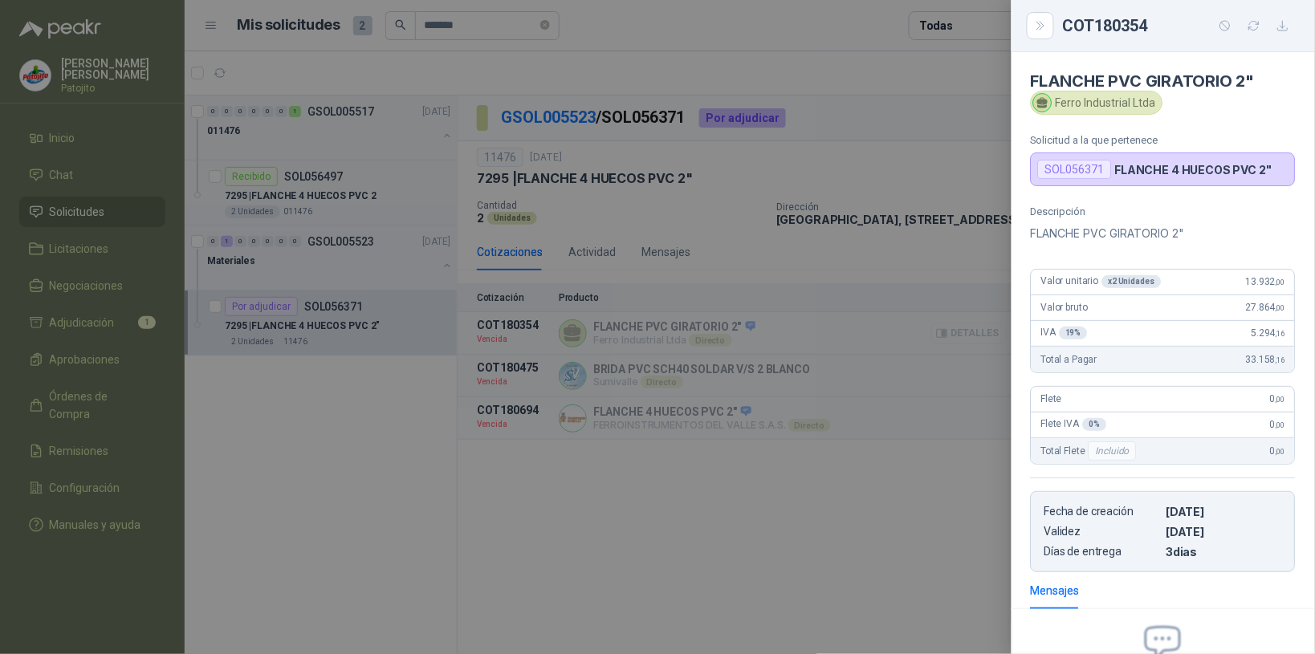
scroll to position [182, 0]
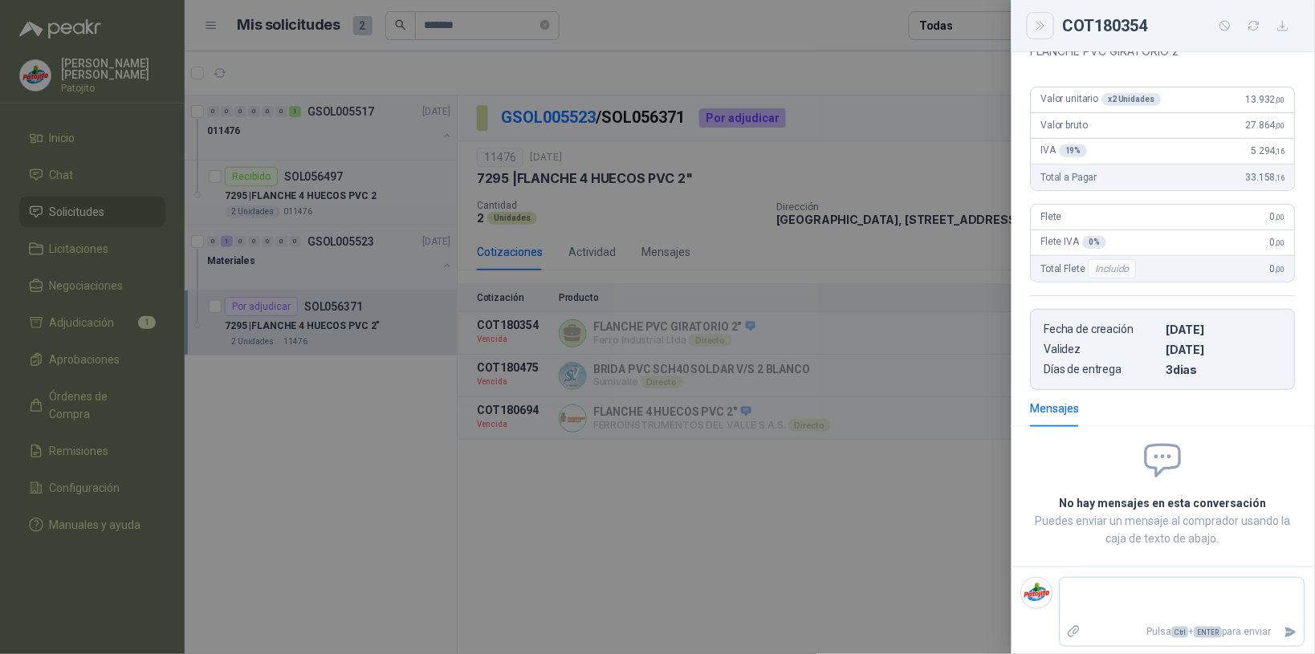
click at [1045, 34] on button "Close" at bounding box center [1040, 25] width 27 height 27
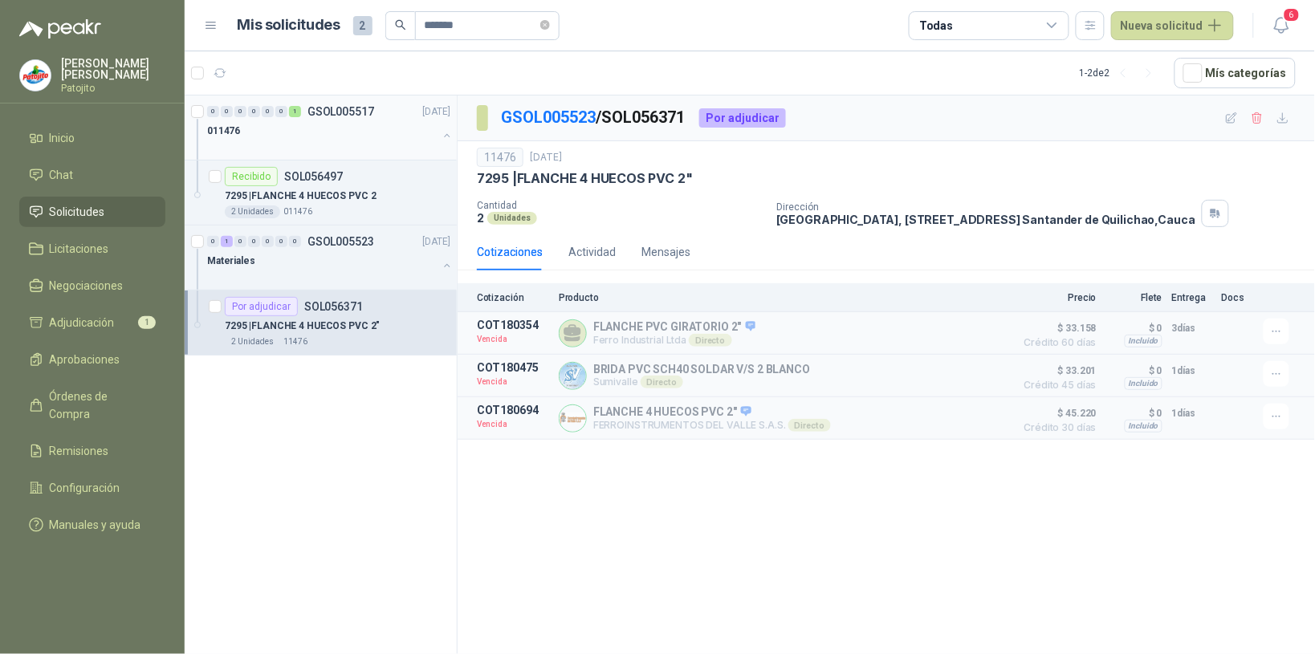
click at [275, 129] on div "011476" at bounding box center [322, 130] width 230 height 19
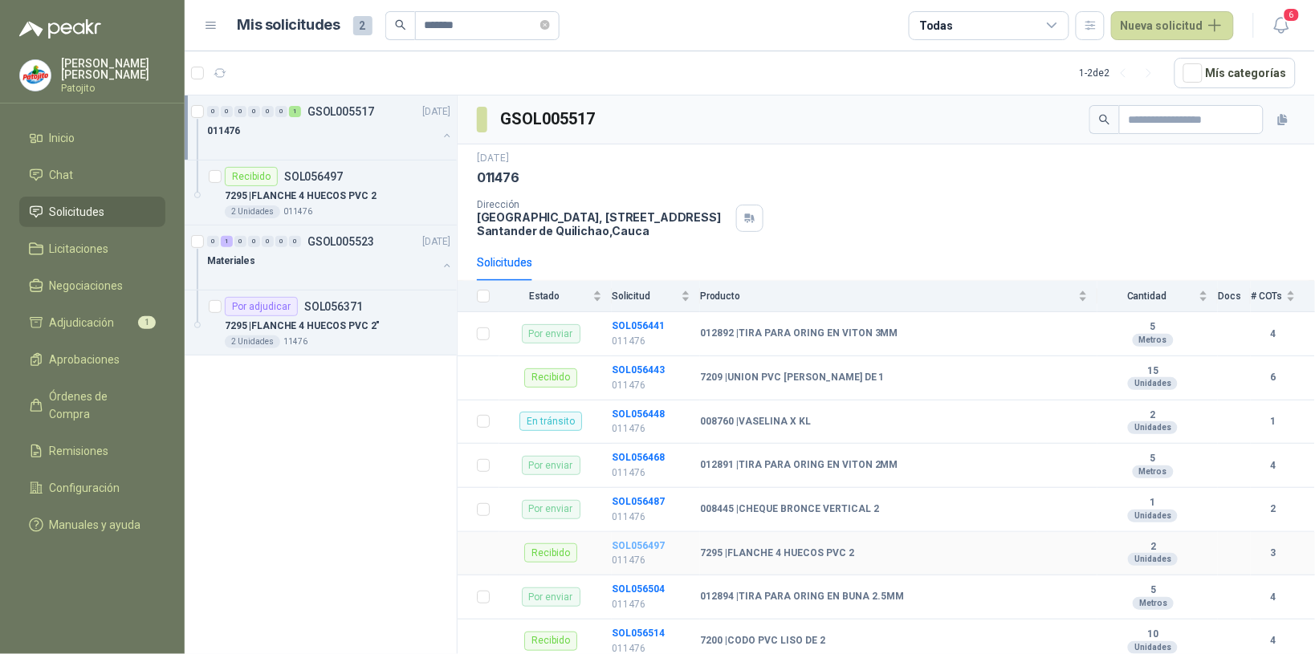
click at [660, 548] on b "SOL056497" at bounding box center [638, 545] width 53 height 11
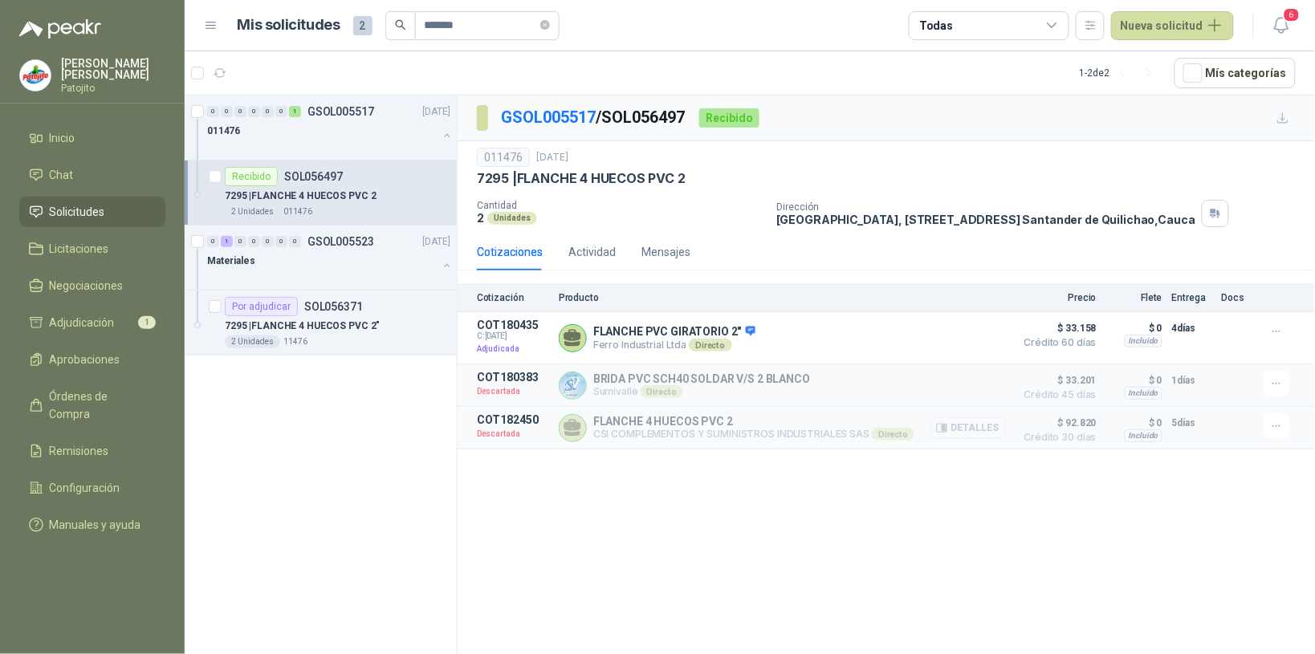
click at [997, 430] on button "Detalles" at bounding box center [968, 428] width 75 height 22
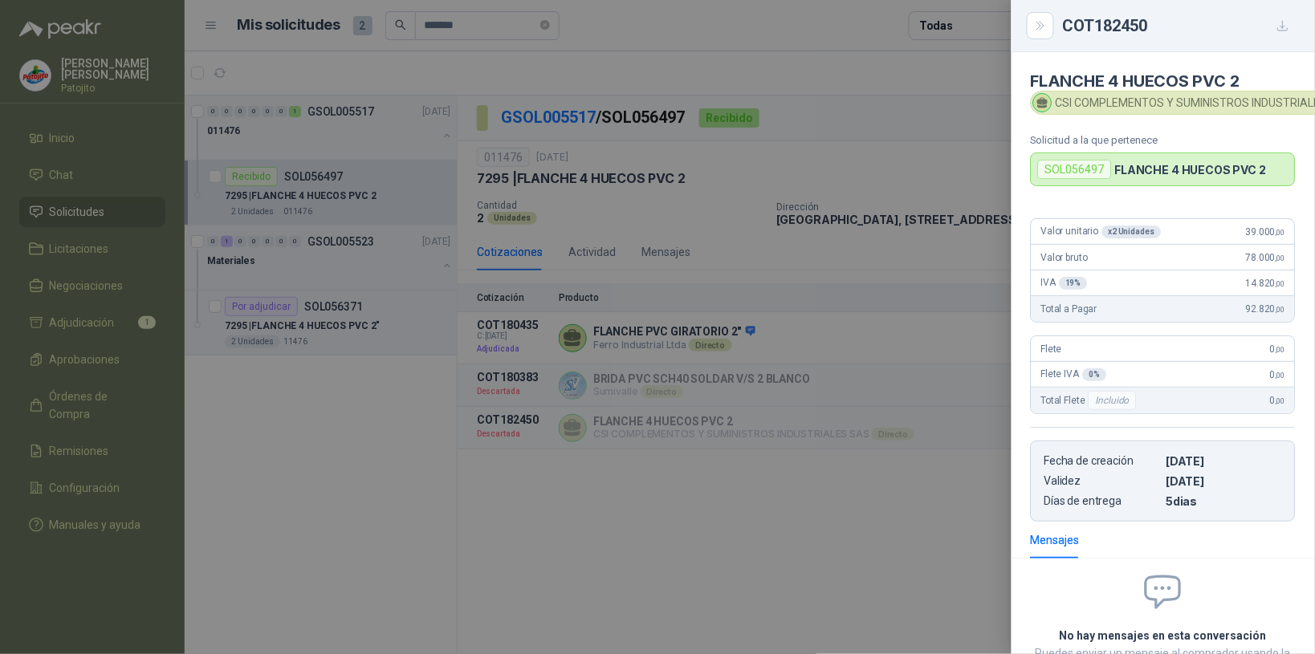
click at [1298, 28] on div "COT182450" at bounding box center [1163, 26] width 303 height 52
click at [1285, 26] on icon "button" at bounding box center [1283, 26] width 14 height 14
click at [895, 519] on div at bounding box center [657, 327] width 1315 height 654
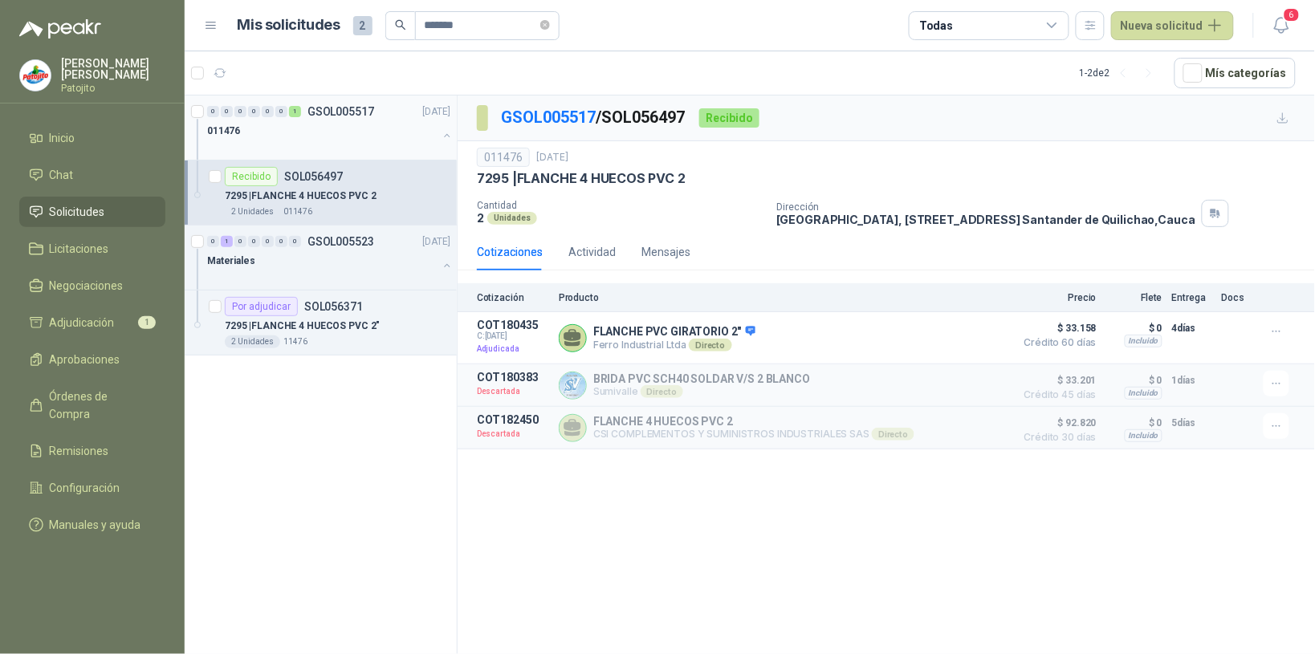
click at [257, 132] on div "011476" at bounding box center [322, 130] width 230 height 19
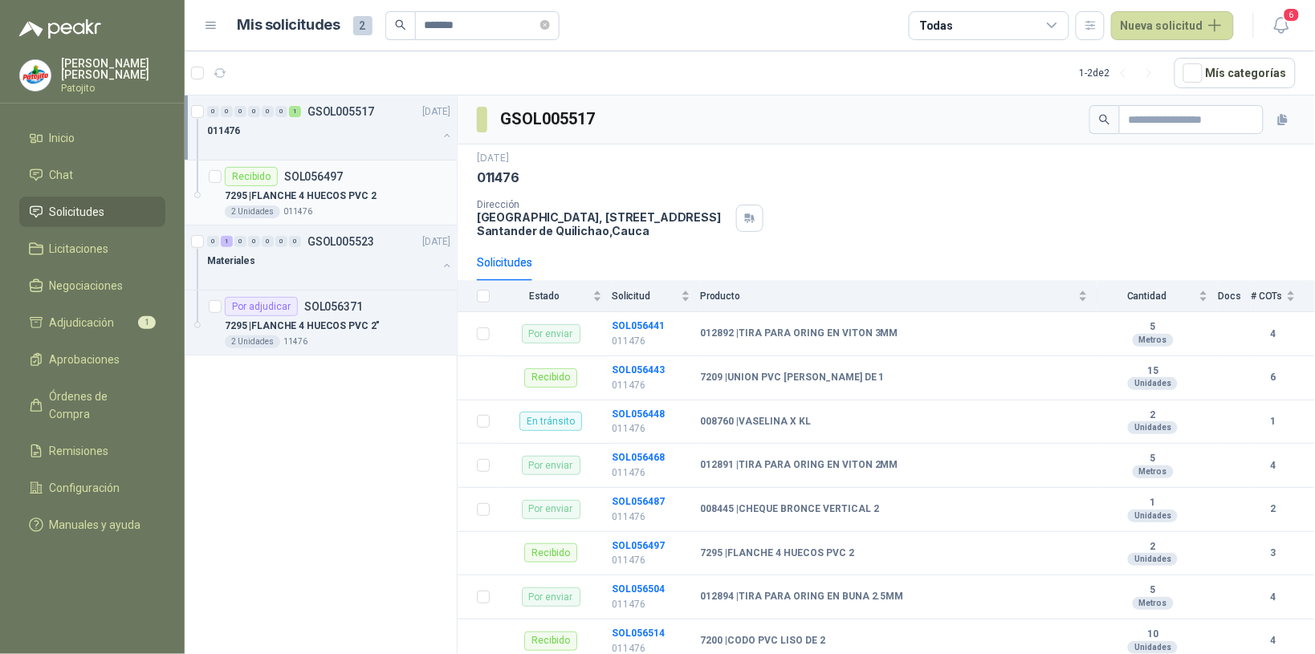
click at [291, 187] on div "7295 | FLANCHE 4 HUECOS PVC 2" at bounding box center [338, 195] width 226 height 19
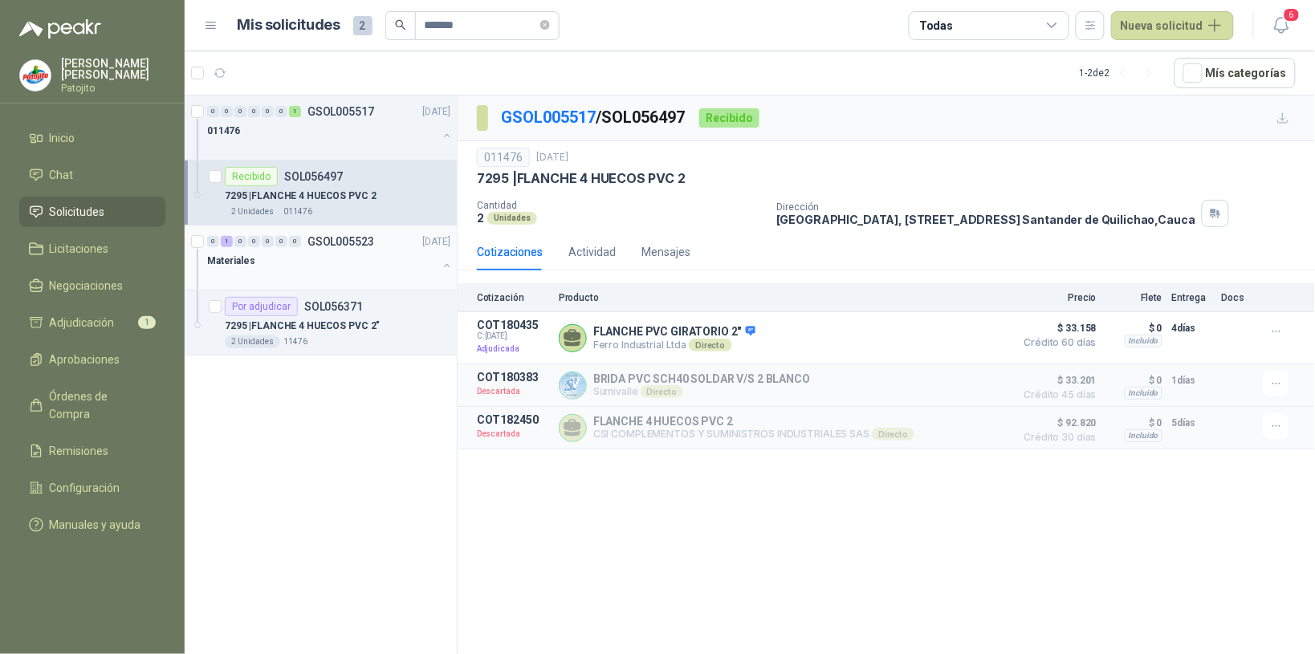
click at [325, 254] on div "Materiales" at bounding box center [322, 260] width 230 height 19
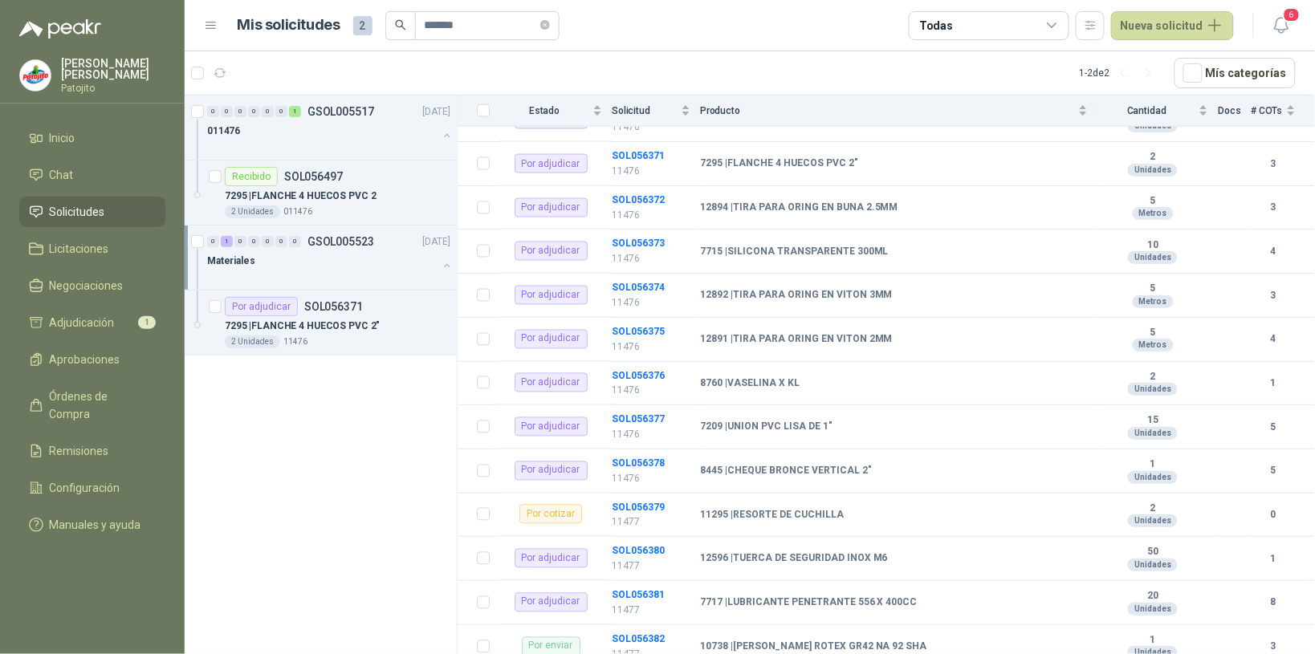
scroll to position [540, 0]
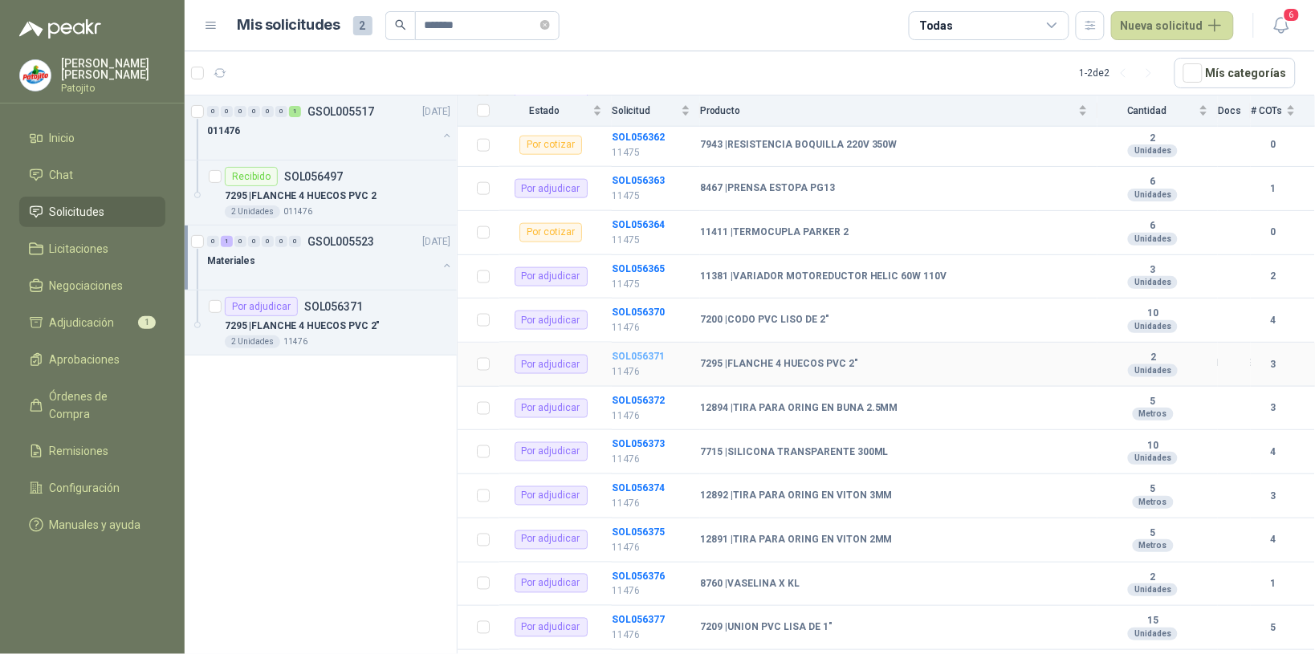
click at [636, 359] on b "SOL056371" at bounding box center [638, 356] width 53 height 11
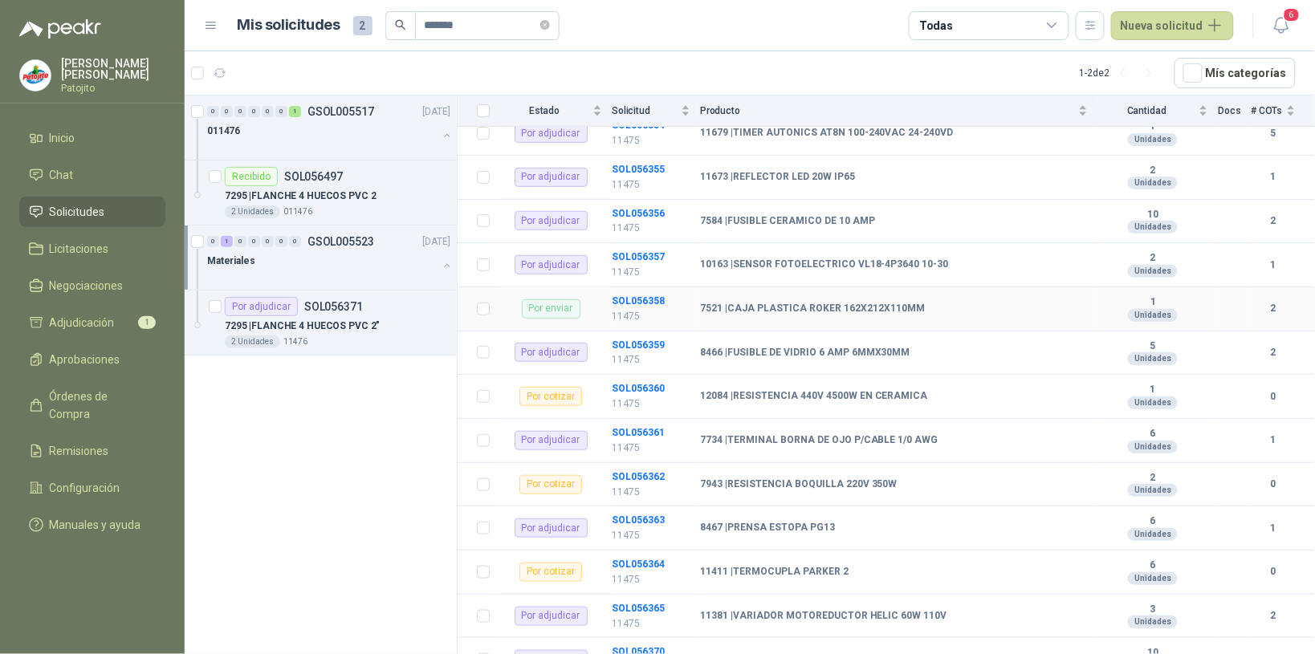
scroll to position [401, 0]
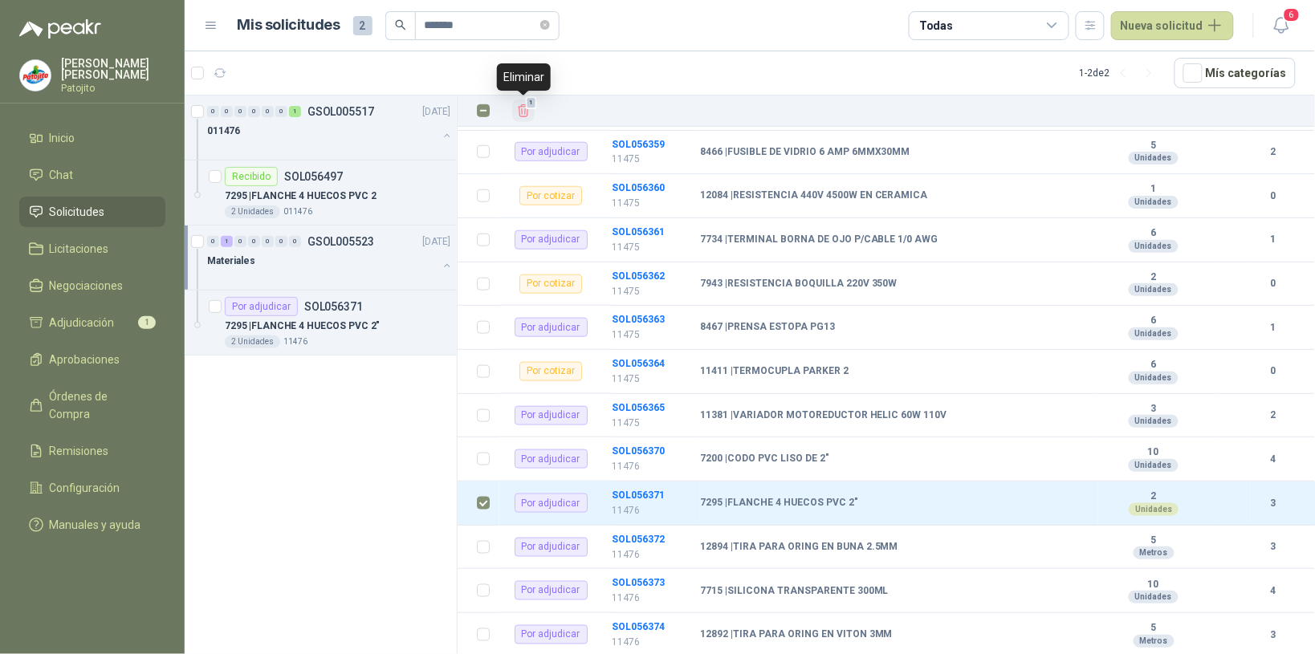
click at [527, 108] on span "1" at bounding box center [531, 102] width 11 height 13
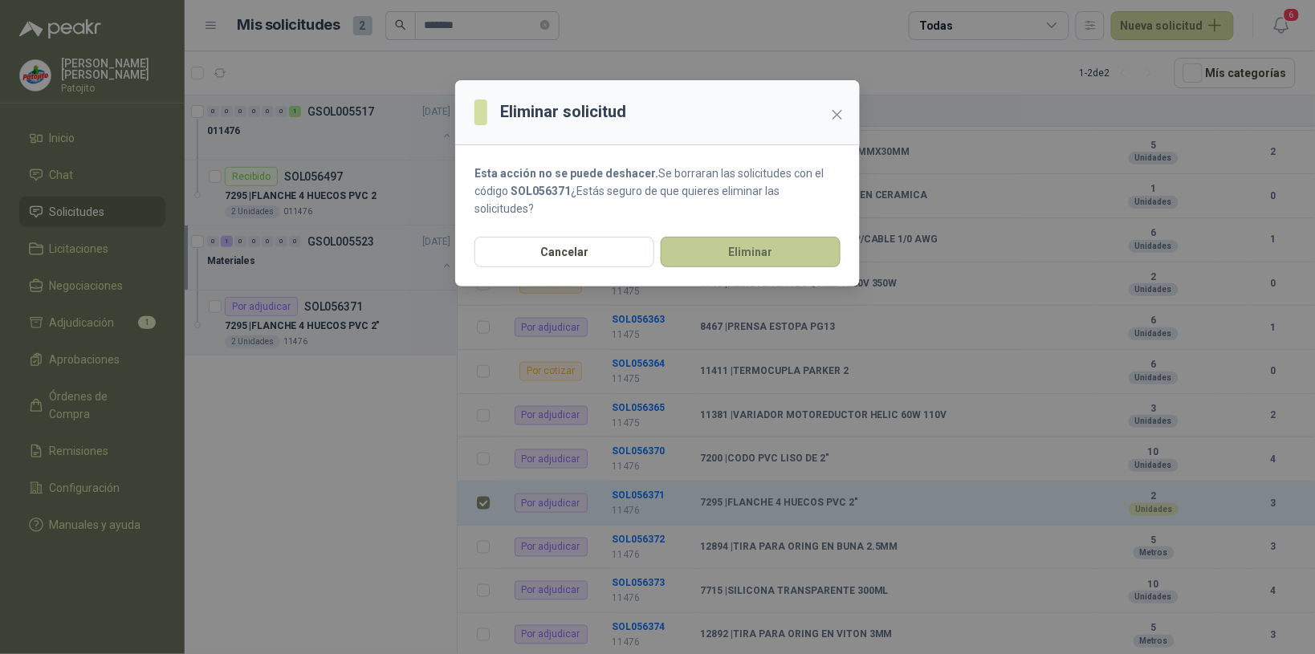
click at [731, 258] on button "Eliminar" at bounding box center [751, 252] width 180 height 31
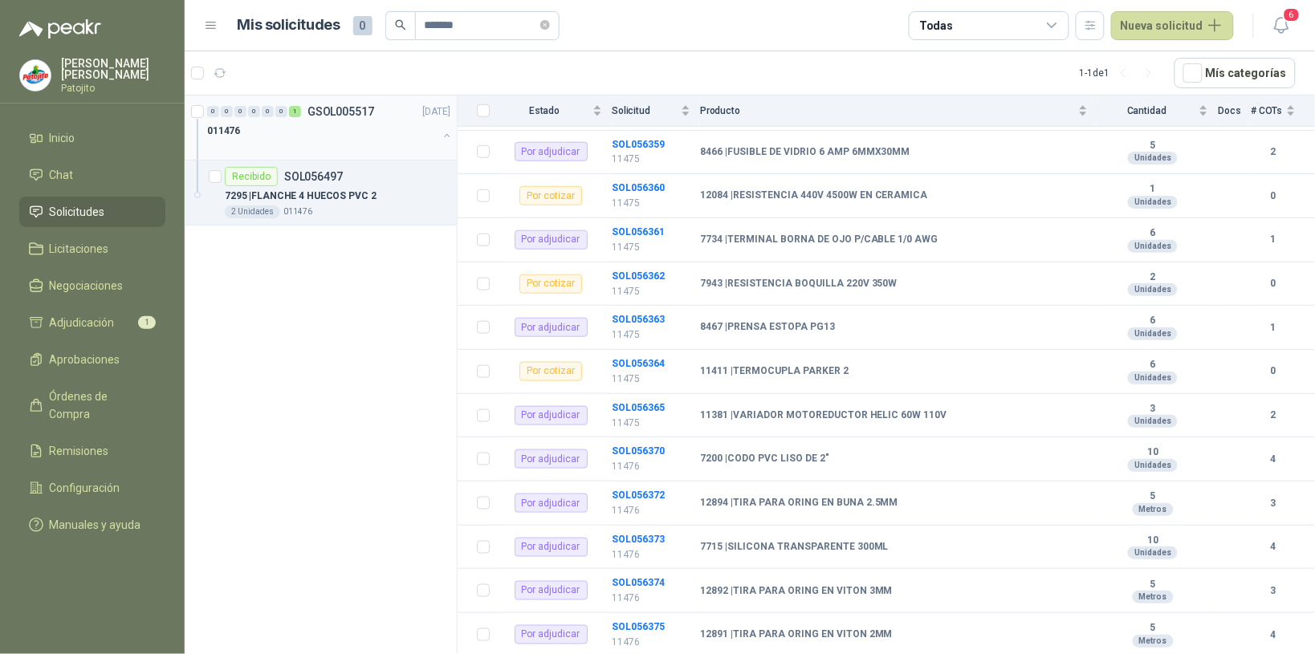
click at [271, 112] on div "0" at bounding box center [268, 111] width 12 height 11
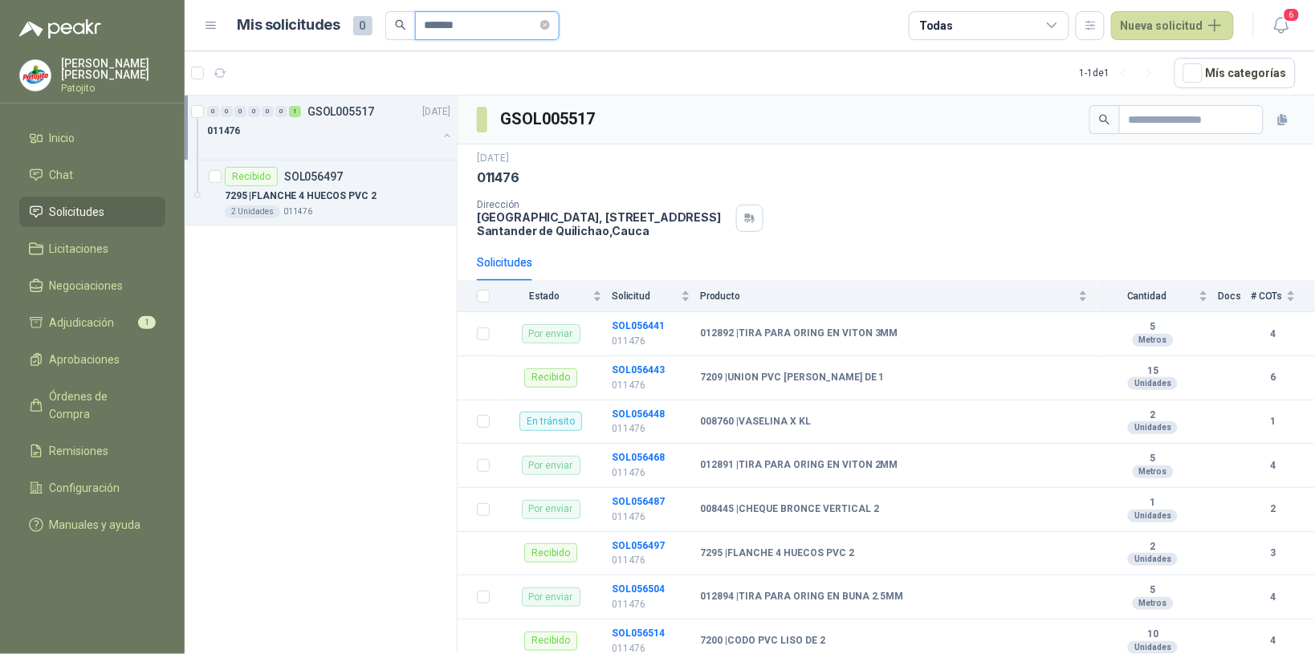
click at [474, 26] on input "*******" at bounding box center [481, 25] width 112 height 27
type input "*"
type input "*******"
click at [655, 543] on b "SOL056497" at bounding box center [638, 545] width 53 height 11
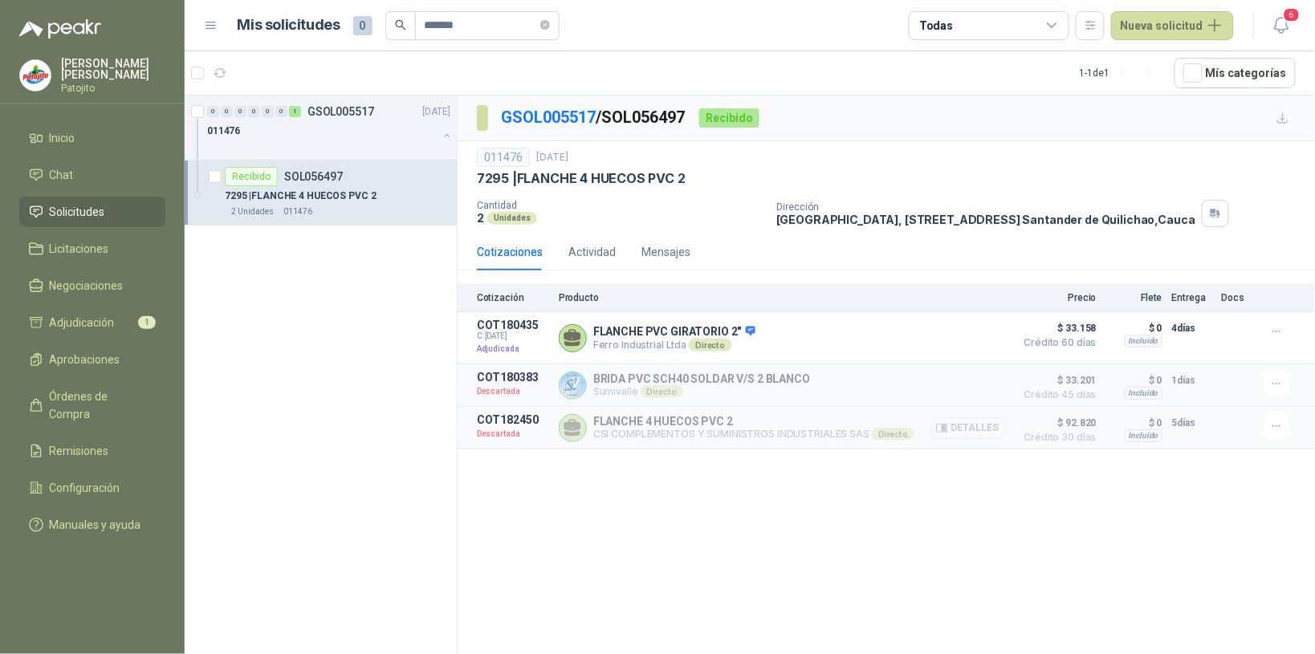
click at [993, 428] on button "Detalles" at bounding box center [968, 428] width 75 height 22
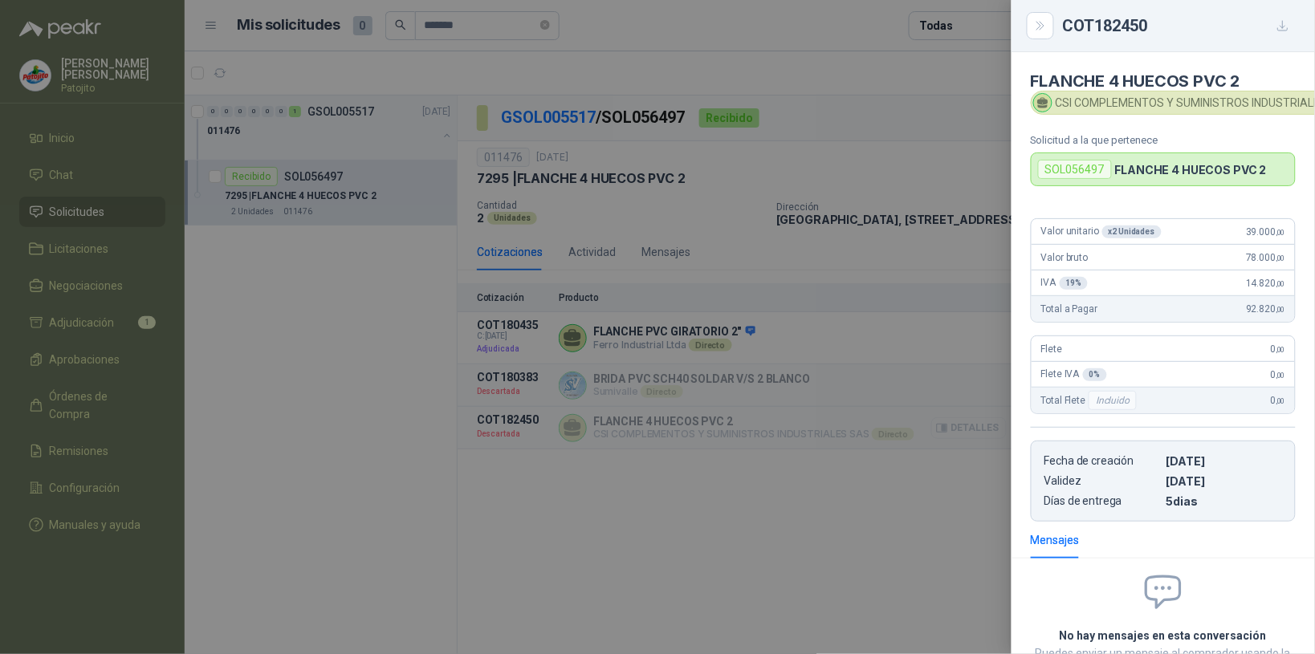
scroll to position [142, 0]
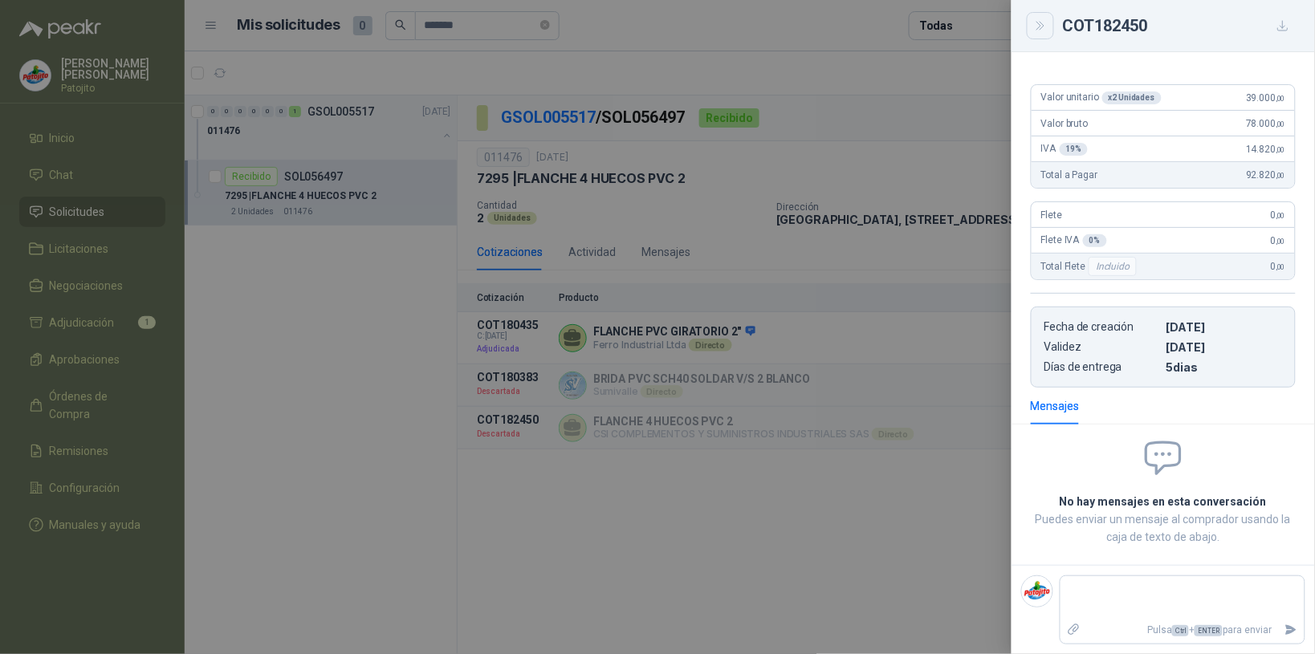
click at [1049, 18] on button "Close" at bounding box center [1040, 25] width 27 height 27
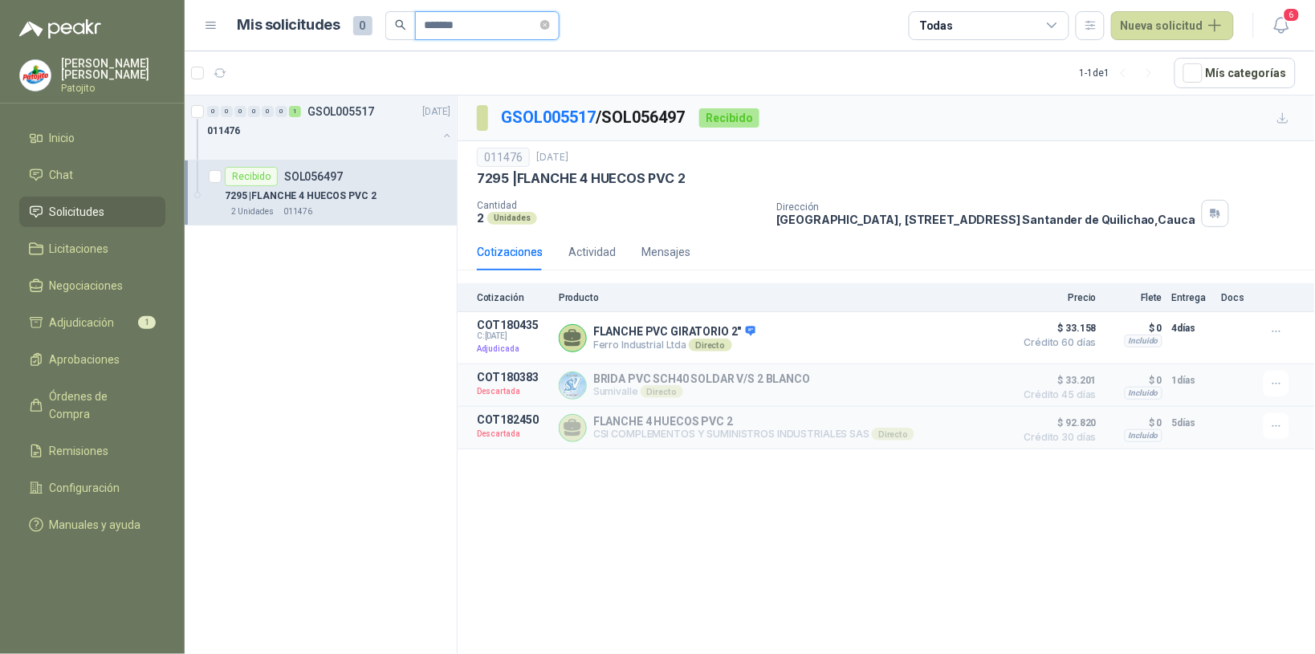
click at [467, 29] on input "*******" at bounding box center [481, 25] width 112 height 27
type input "*"
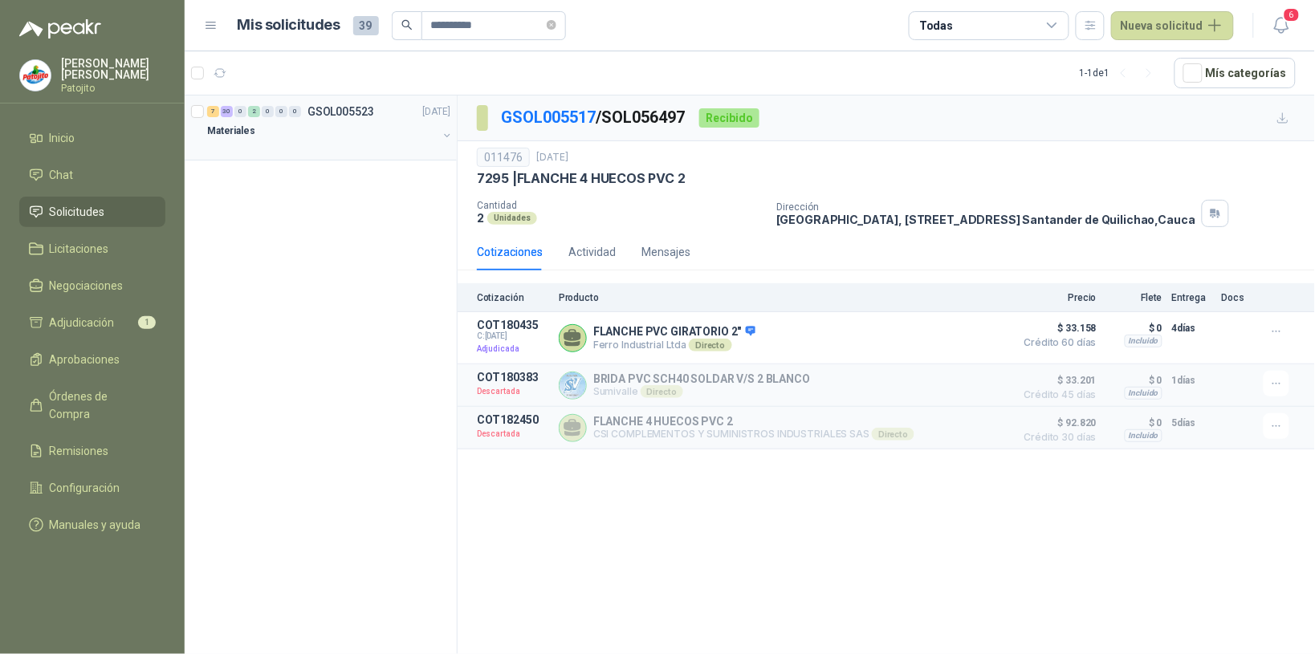
click at [307, 124] on div "Materiales" at bounding box center [322, 130] width 230 height 19
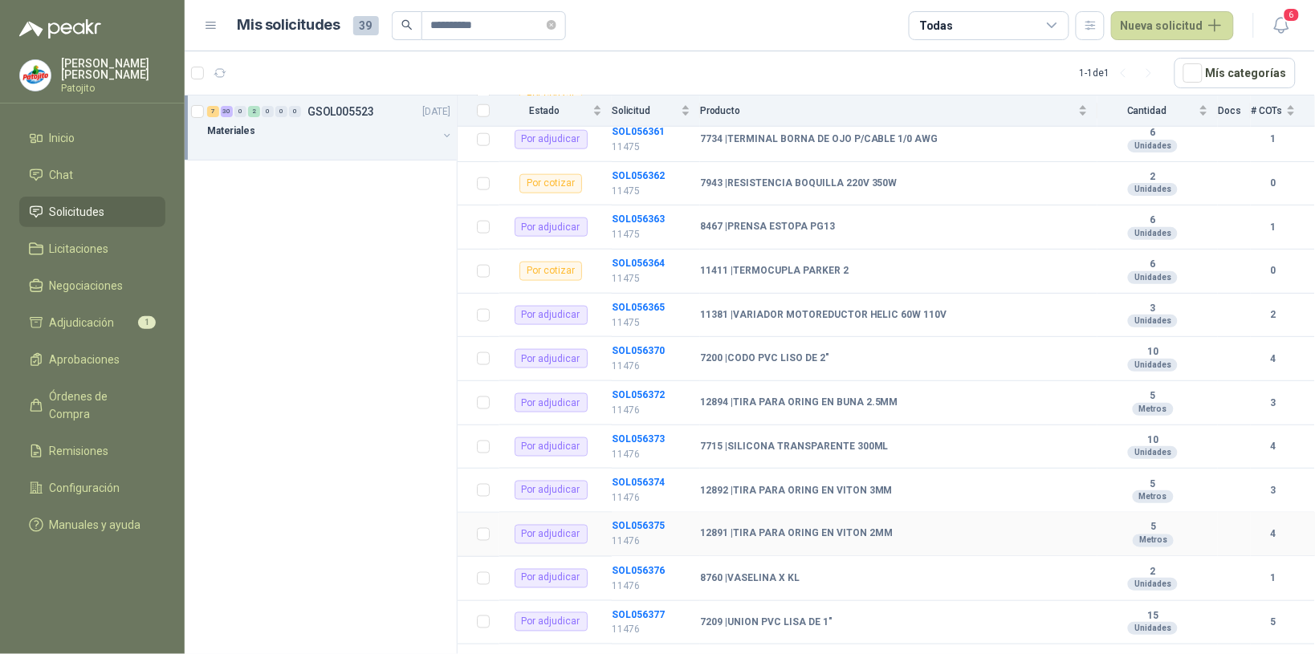
scroll to position [602, 0]
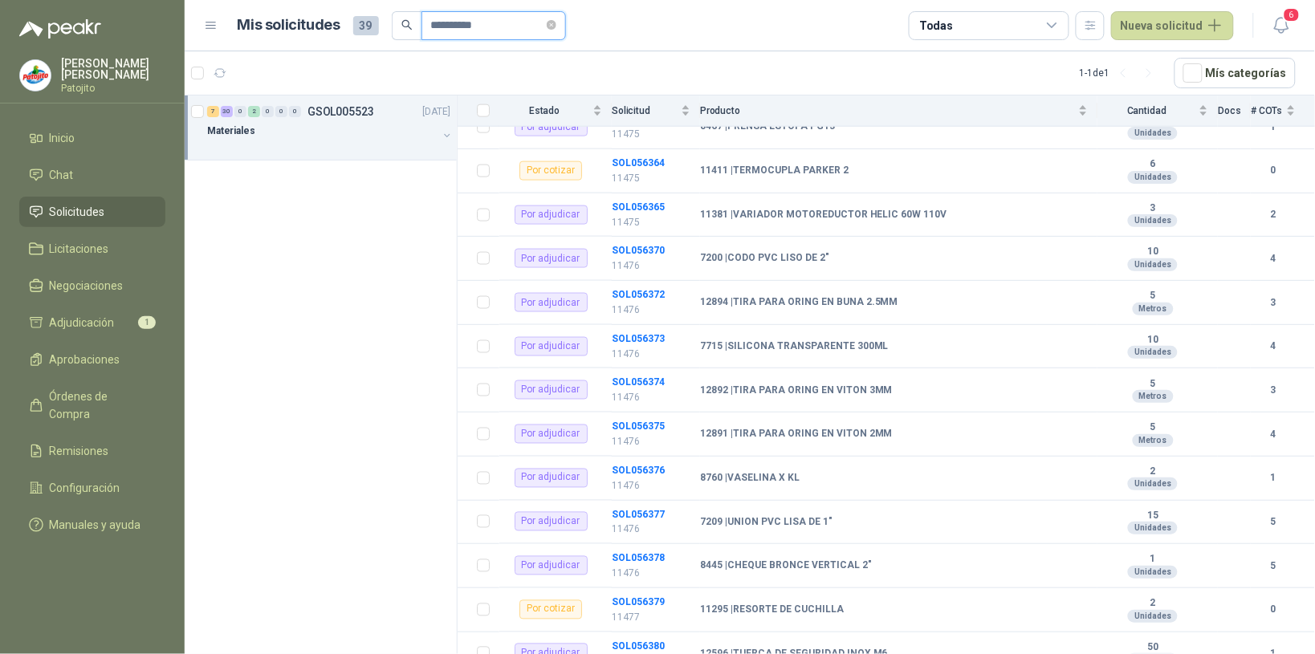
click at [488, 24] on input "**********" at bounding box center [487, 25] width 112 height 27
type input "*"
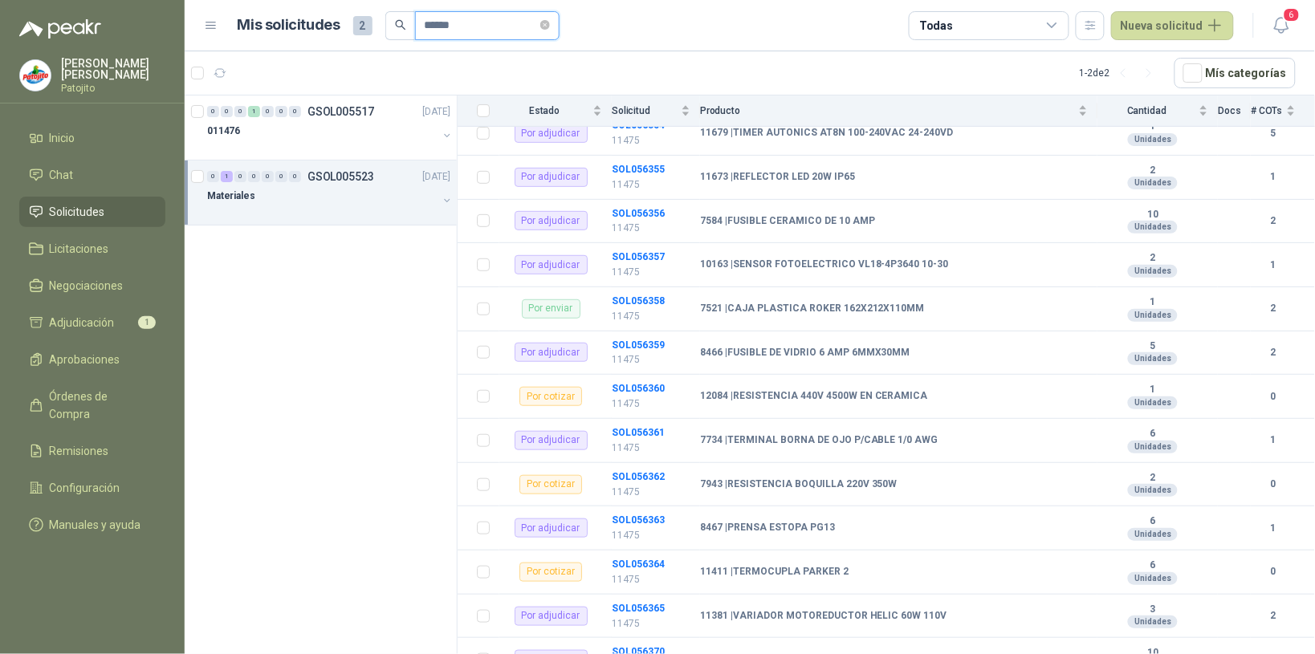
scroll to position [0, 0]
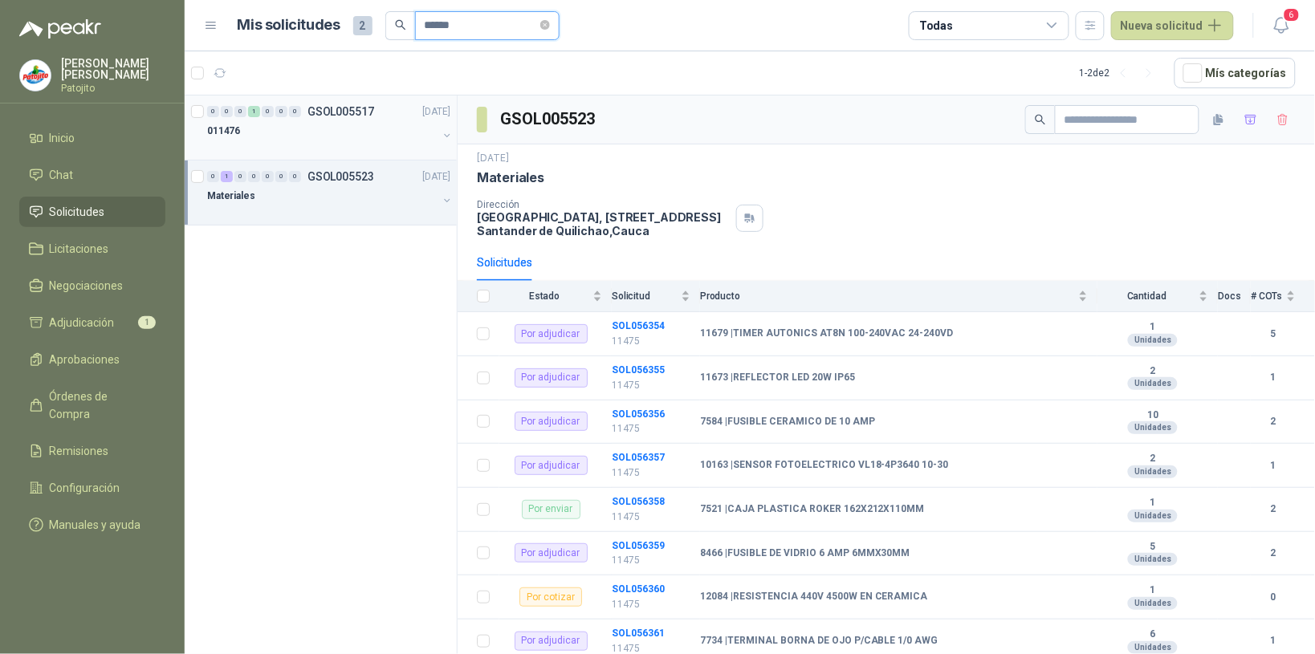
type input "******"
click at [363, 124] on div "011476" at bounding box center [322, 130] width 230 height 19
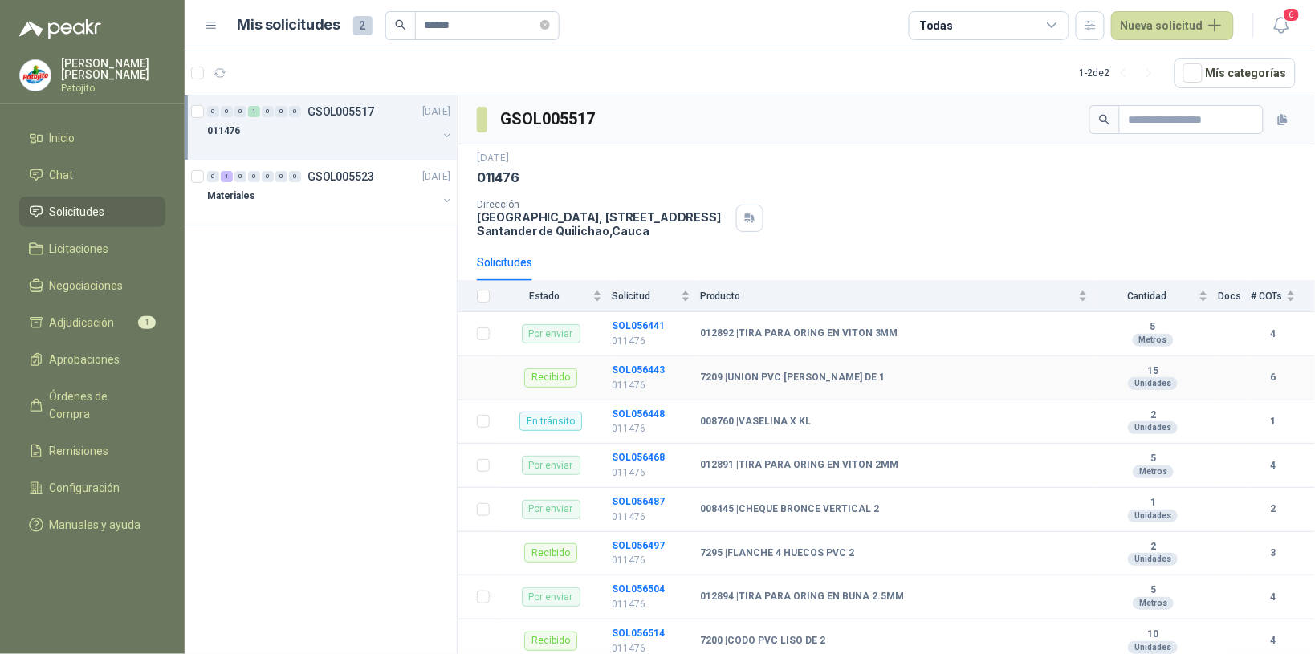
scroll to position [78, 0]
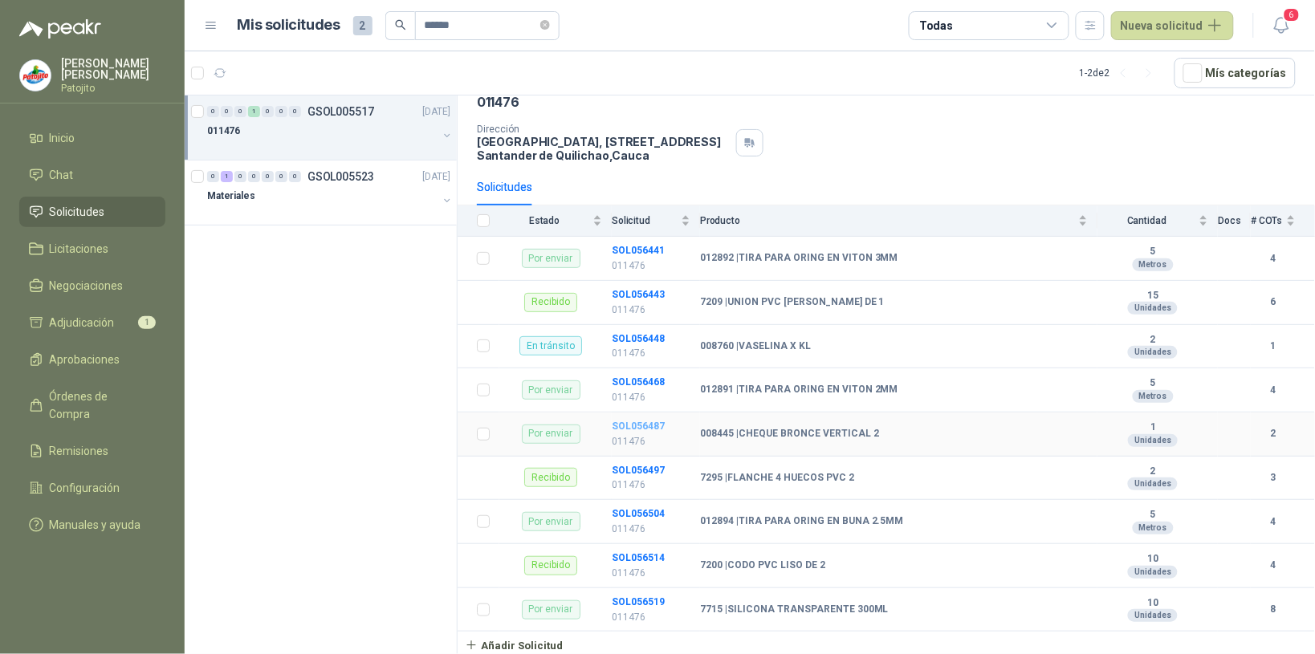
click at [642, 425] on b "SOL056487" at bounding box center [638, 426] width 53 height 11
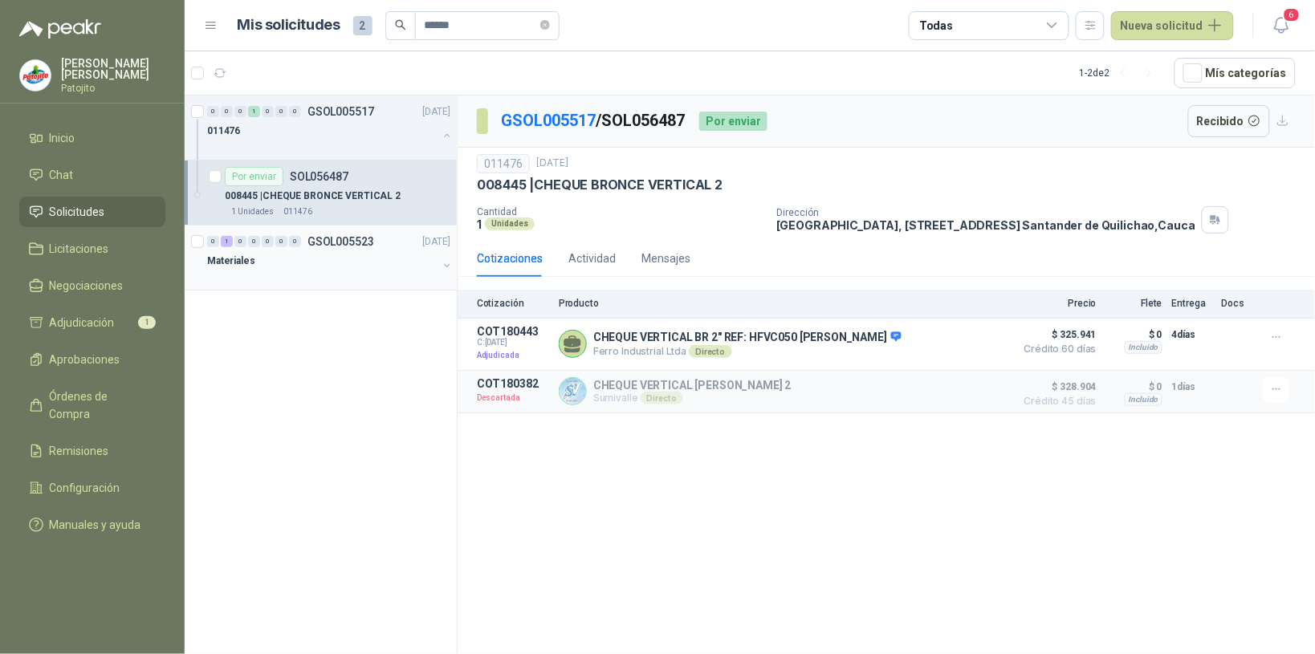
click at [279, 254] on div "Materiales" at bounding box center [322, 260] width 230 height 19
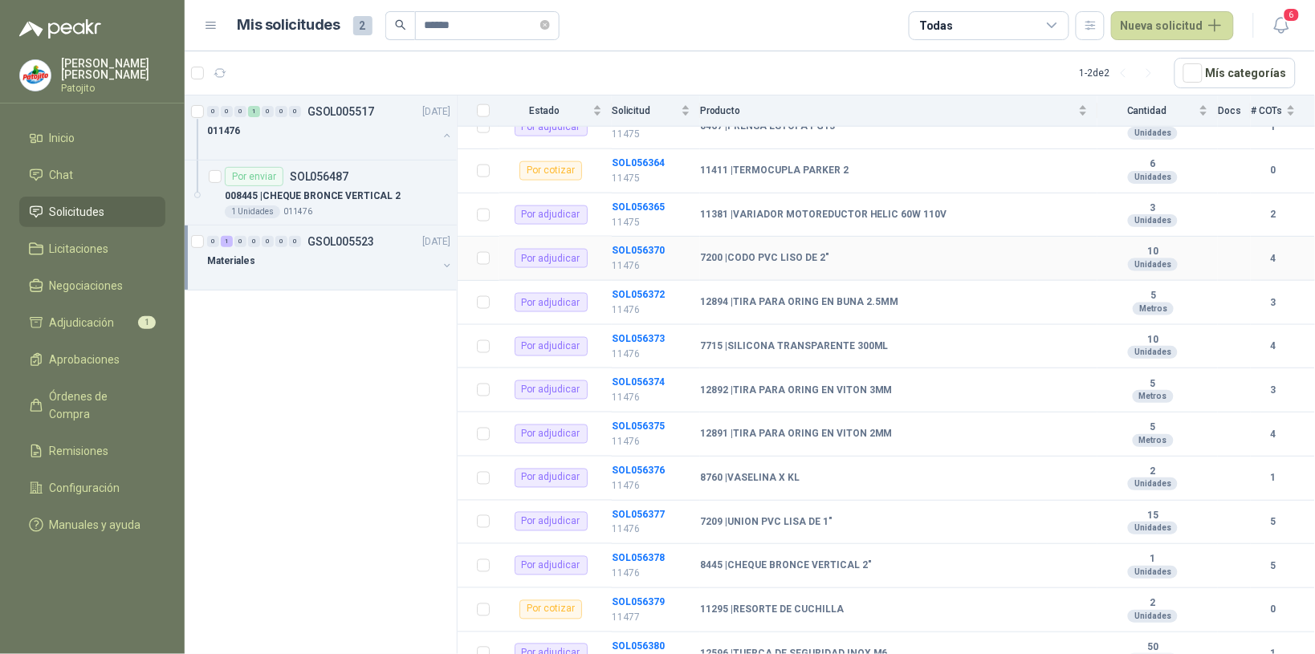
scroll to position [702, 0]
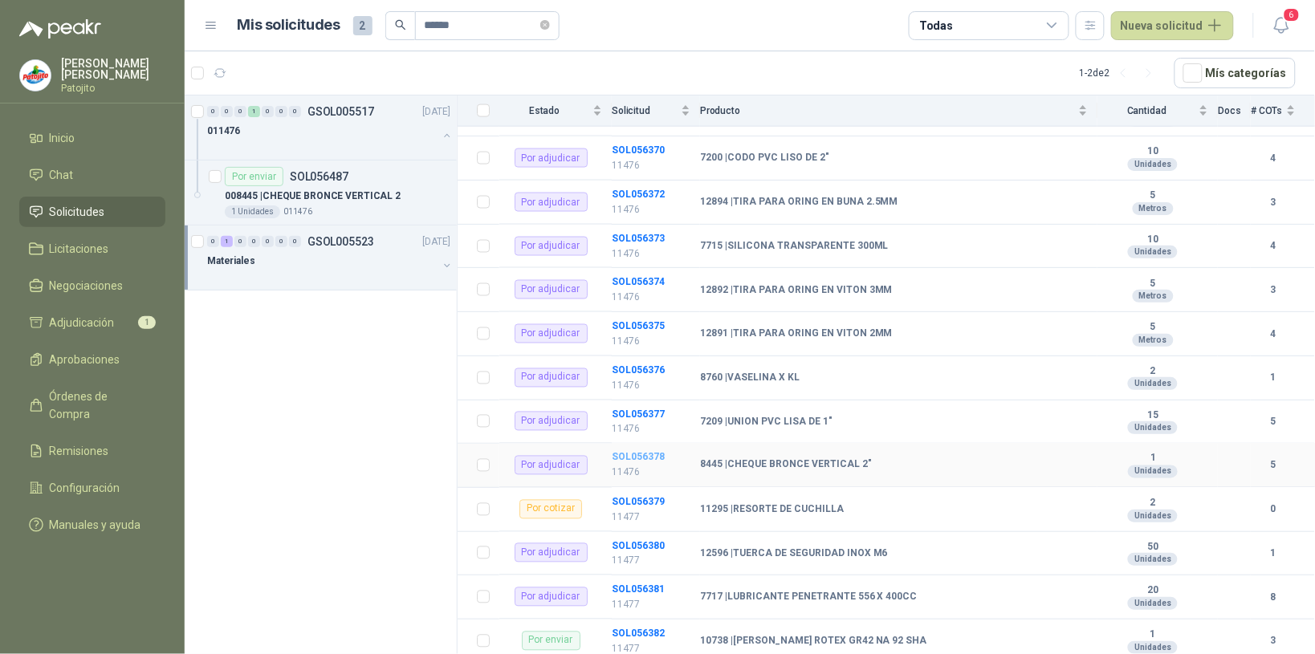
click at [629, 463] on b "SOL056378" at bounding box center [638, 457] width 53 height 11
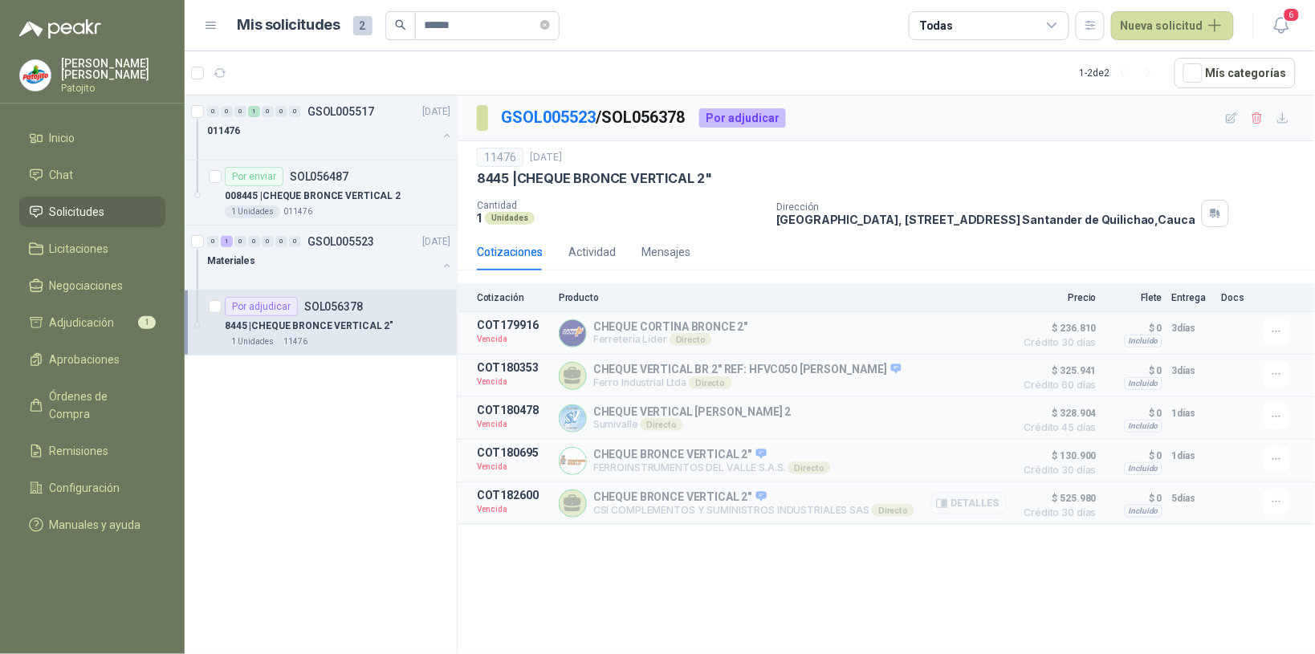
click at [987, 515] on button "Detalles" at bounding box center [968, 504] width 75 height 22
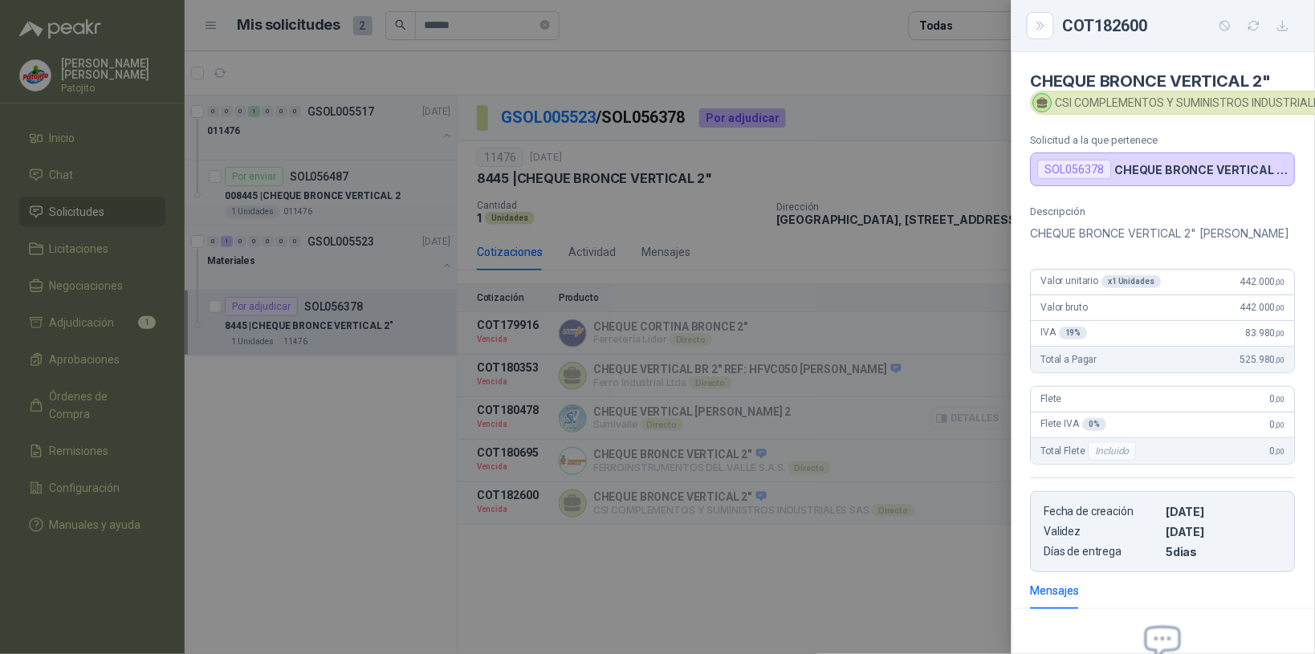
scroll to position [214, 0]
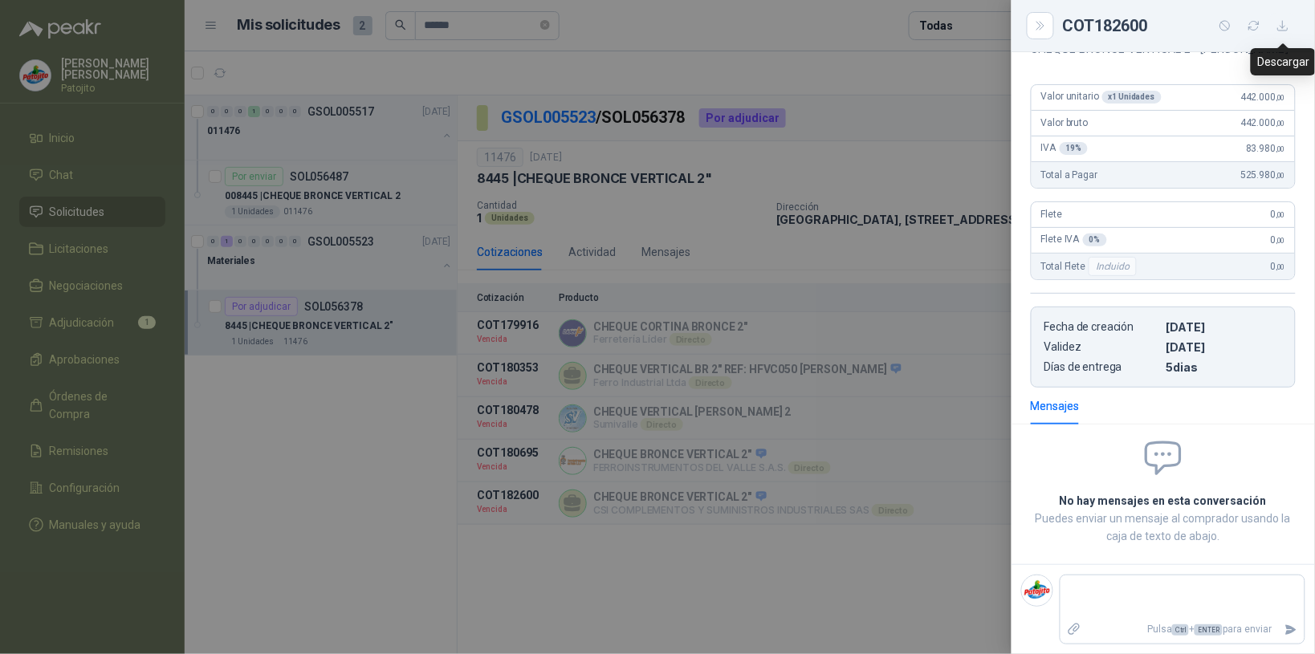
click at [1293, 24] on button "button" at bounding box center [1283, 26] width 26 height 26
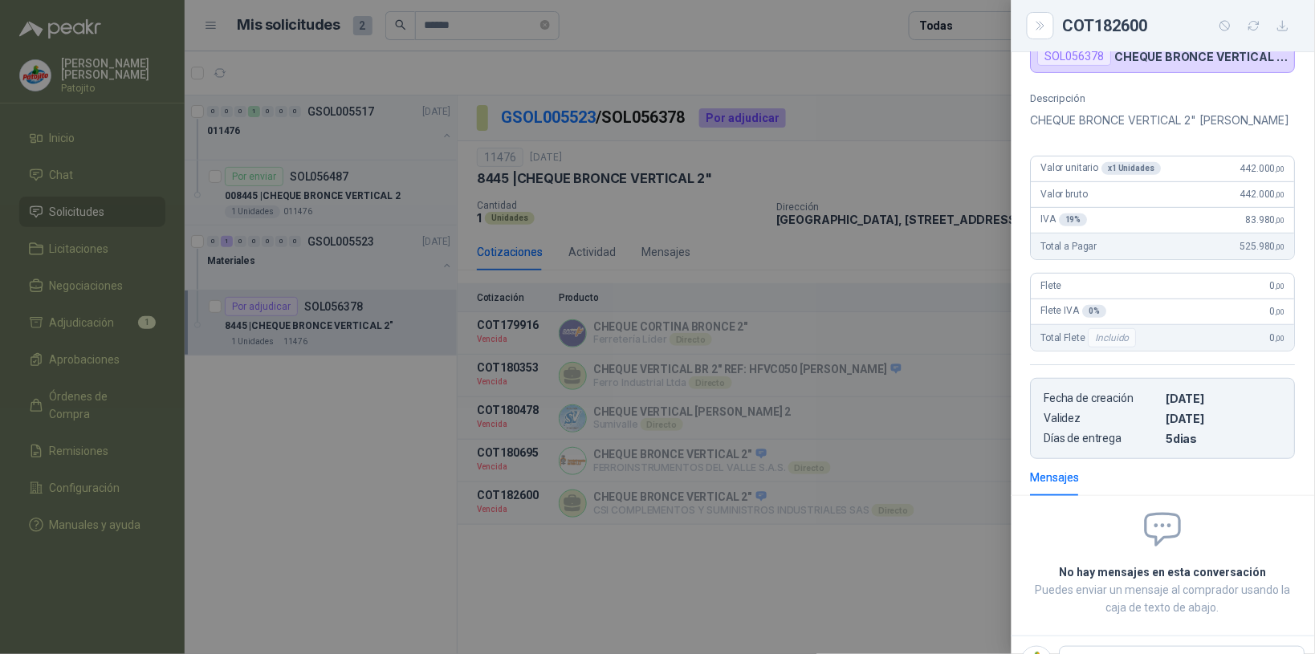
click at [906, 446] on div at bounding box center [657, 327] width 1315 height 654
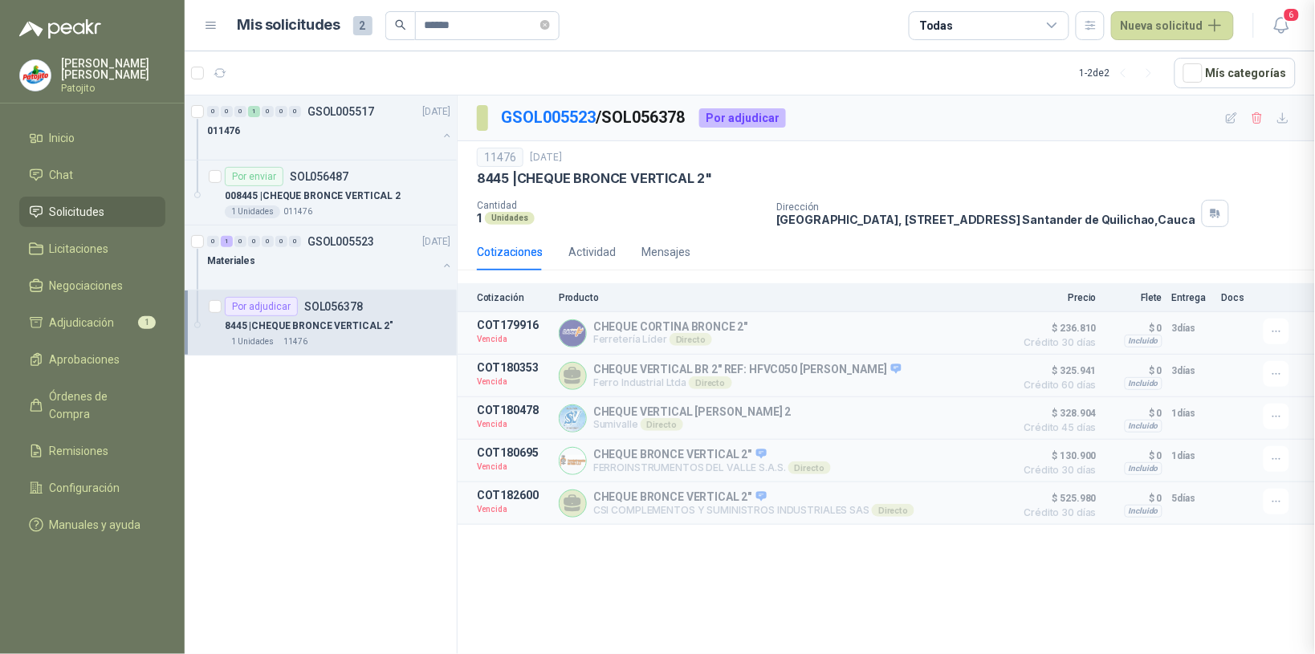
scroll to position [222, 0]
click at [985, 512] on button "Detalles" at bounding box center [968, 504] width 75 height 22
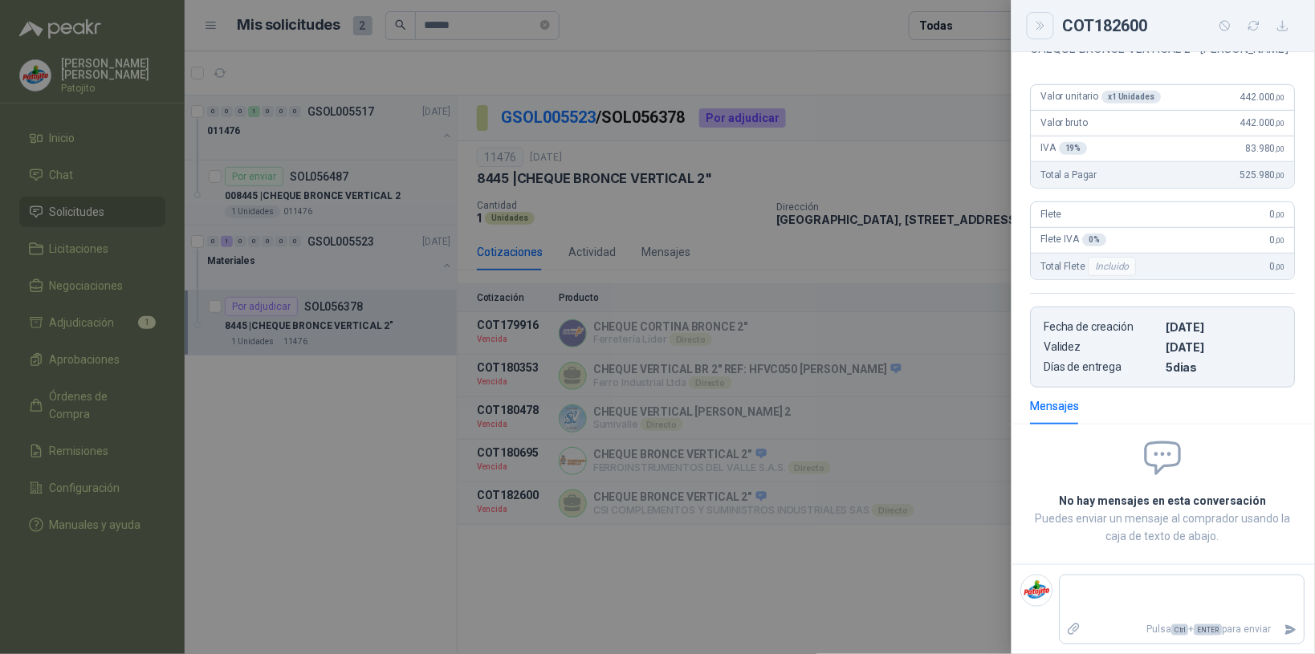
click at [1041, 26] on icon "Close" at bounding box center [1041, 26] width 14 height 14
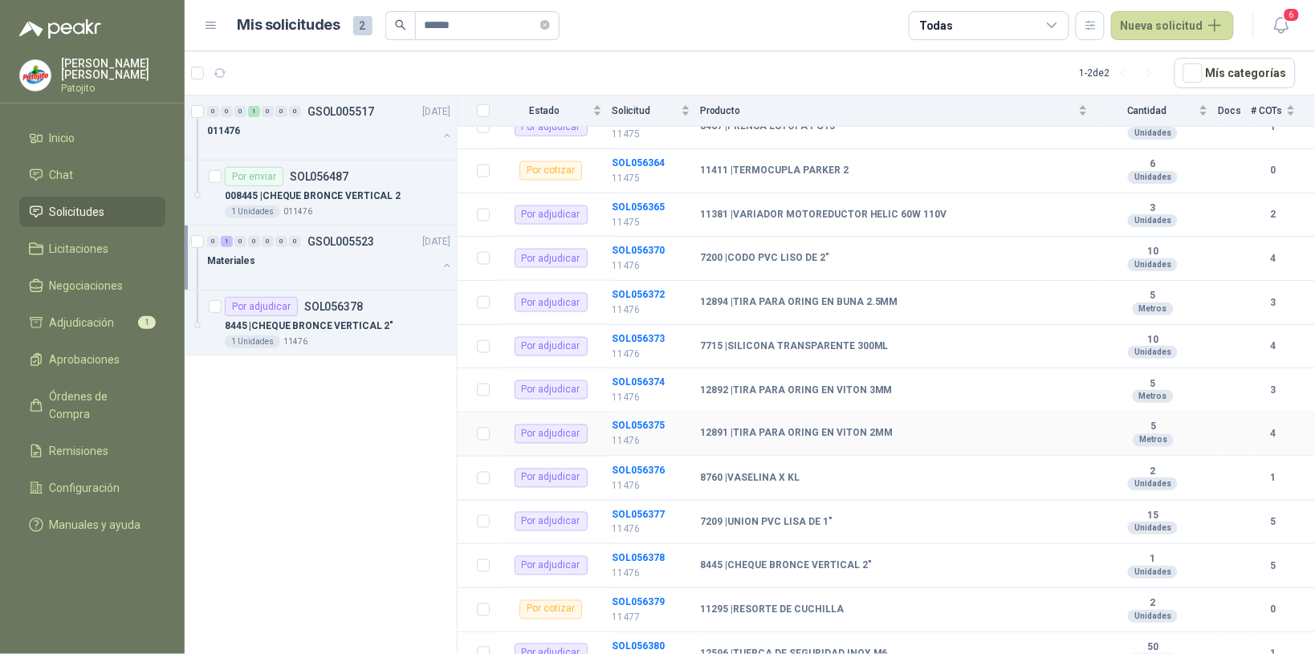
scroll to position [702, 0]
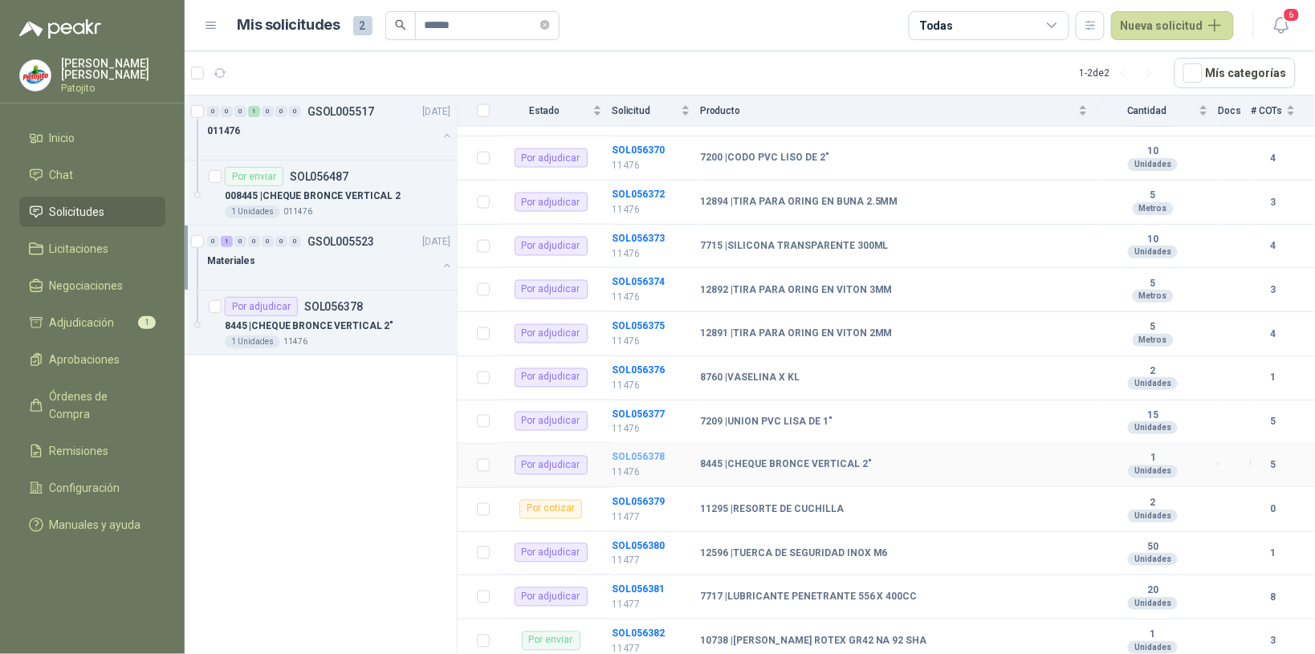
click at [645, 459] on b "SOL056378" at bounding box center [638, 457] width 53 height 11
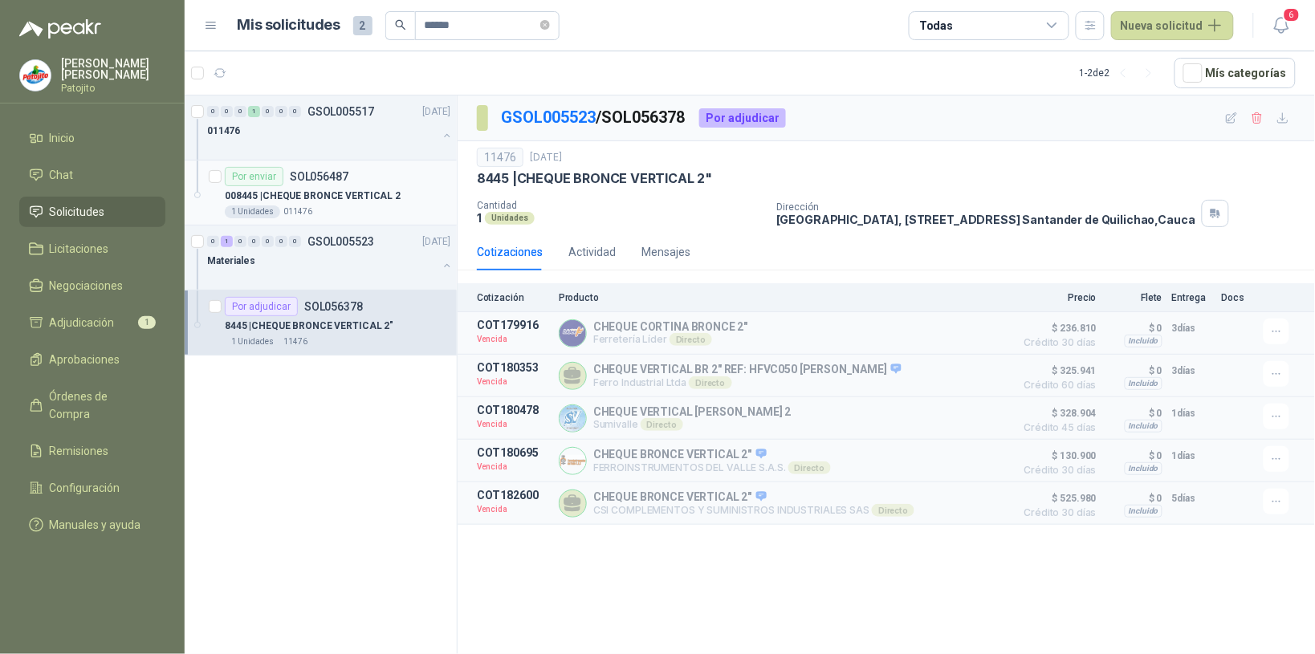
click at [343, 185] on div "Por enviar SOL056487" at bounding box center [287, 176] width 124 height 19
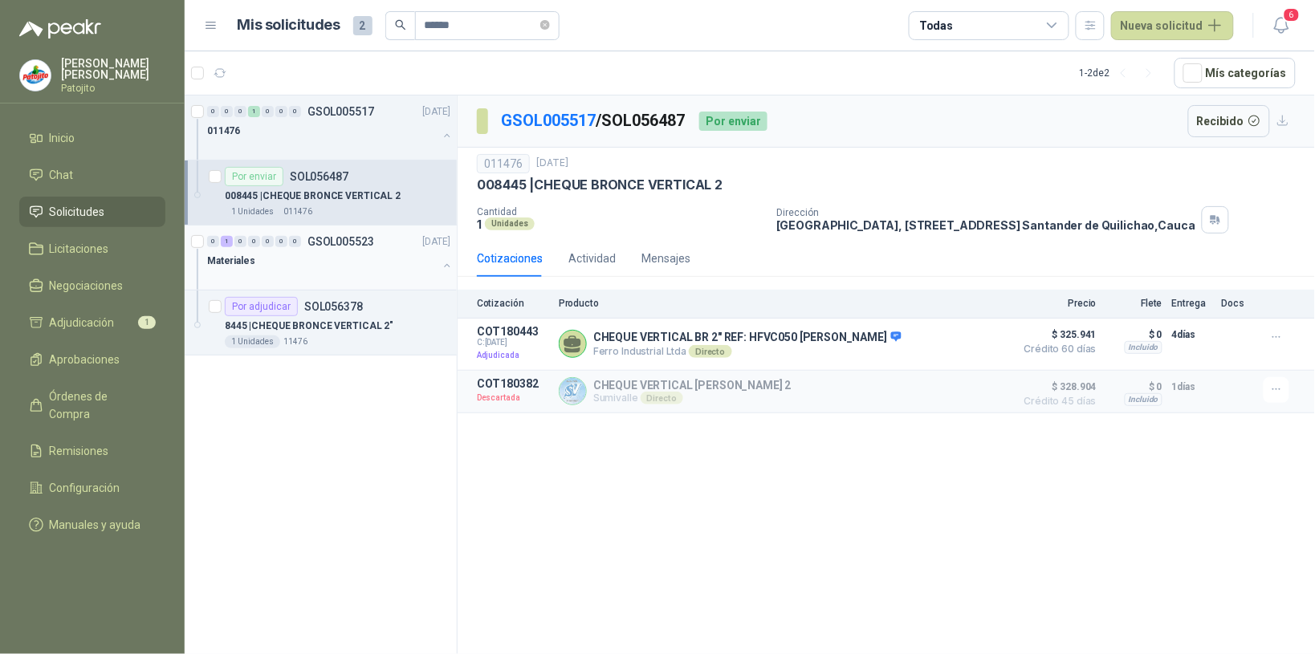
click at [311, 254] on div "Materiales" at bounding box center [322, 260] width 230 height 19
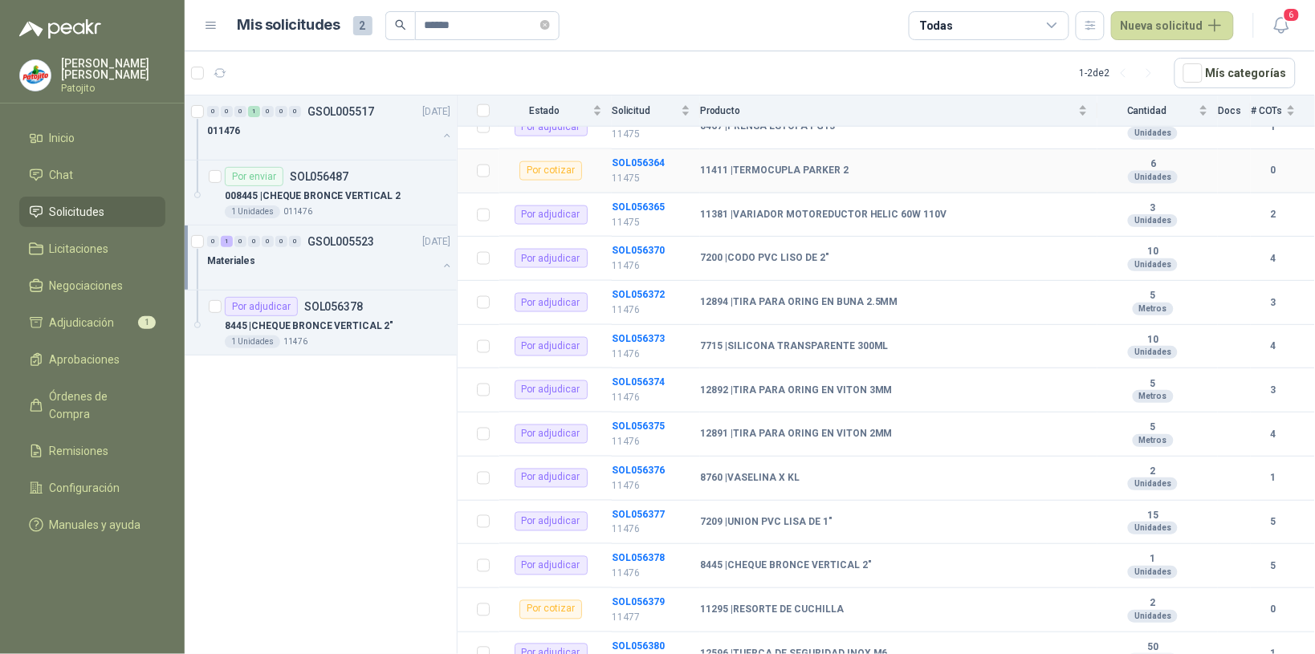
scroll to position [702, 0]
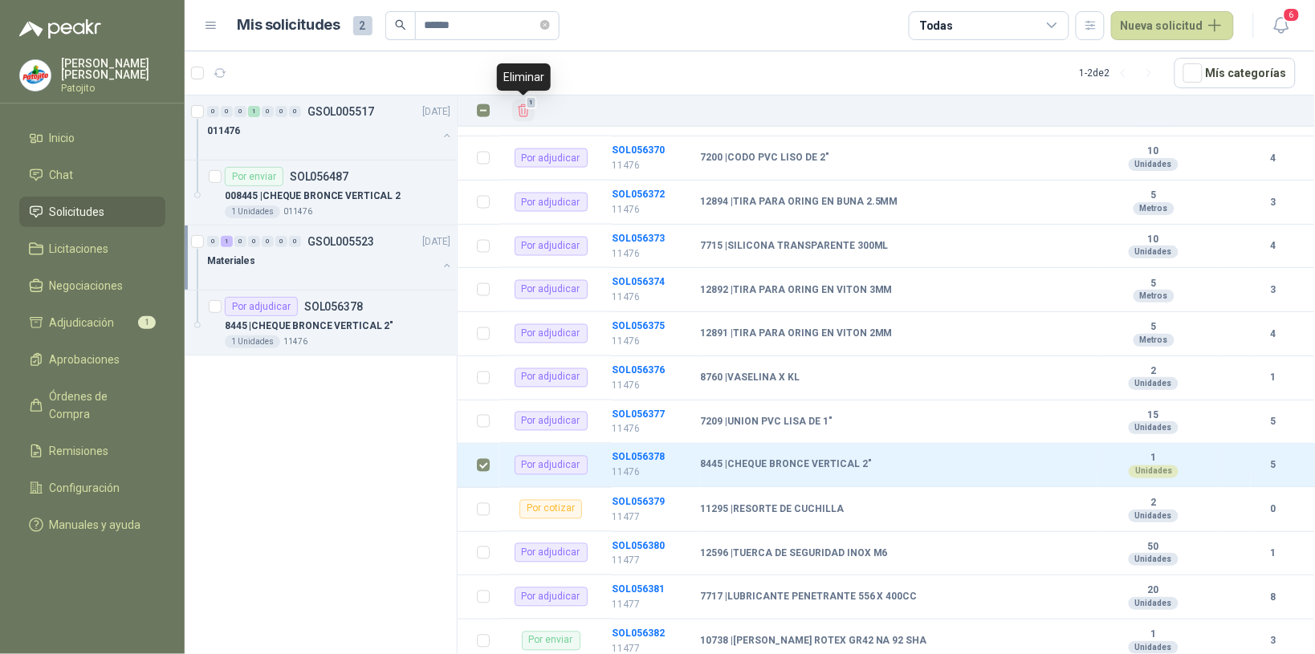
click at [524, 114] on icon "Eliminar" at bounding box center [524, 111] width 10 height 12
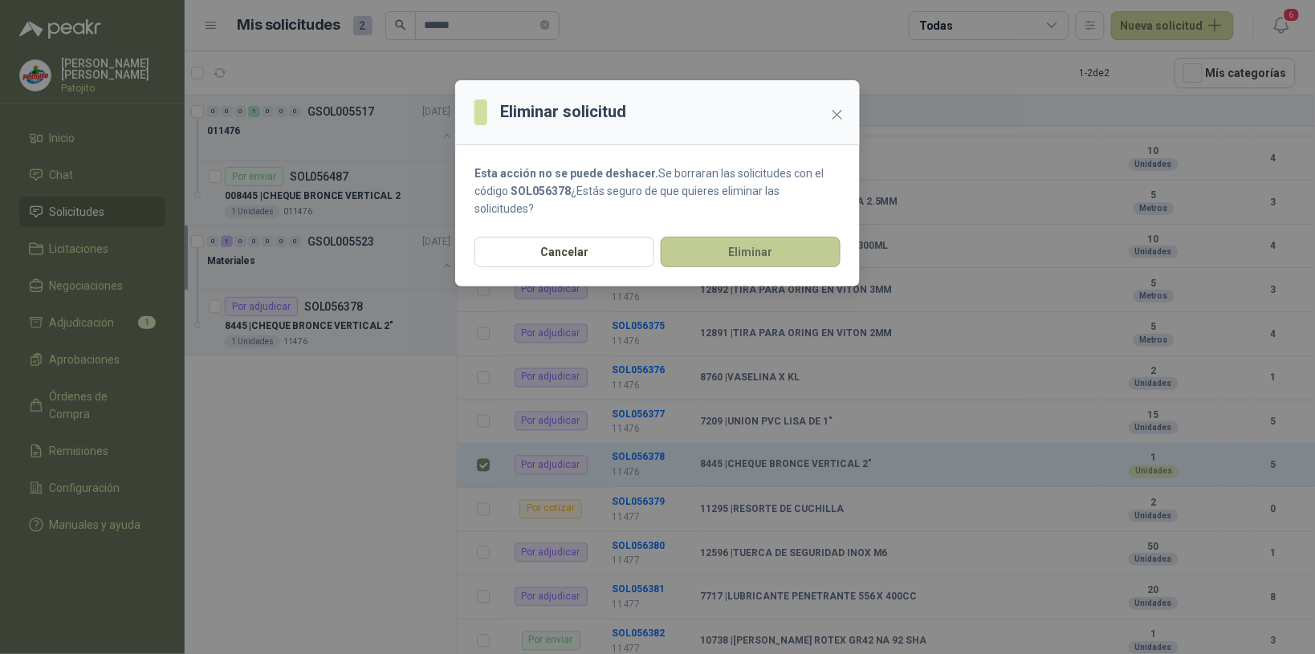
click at [712, 246] on button "Eliminar" at bounding box center [751, 252] width 180 height 31
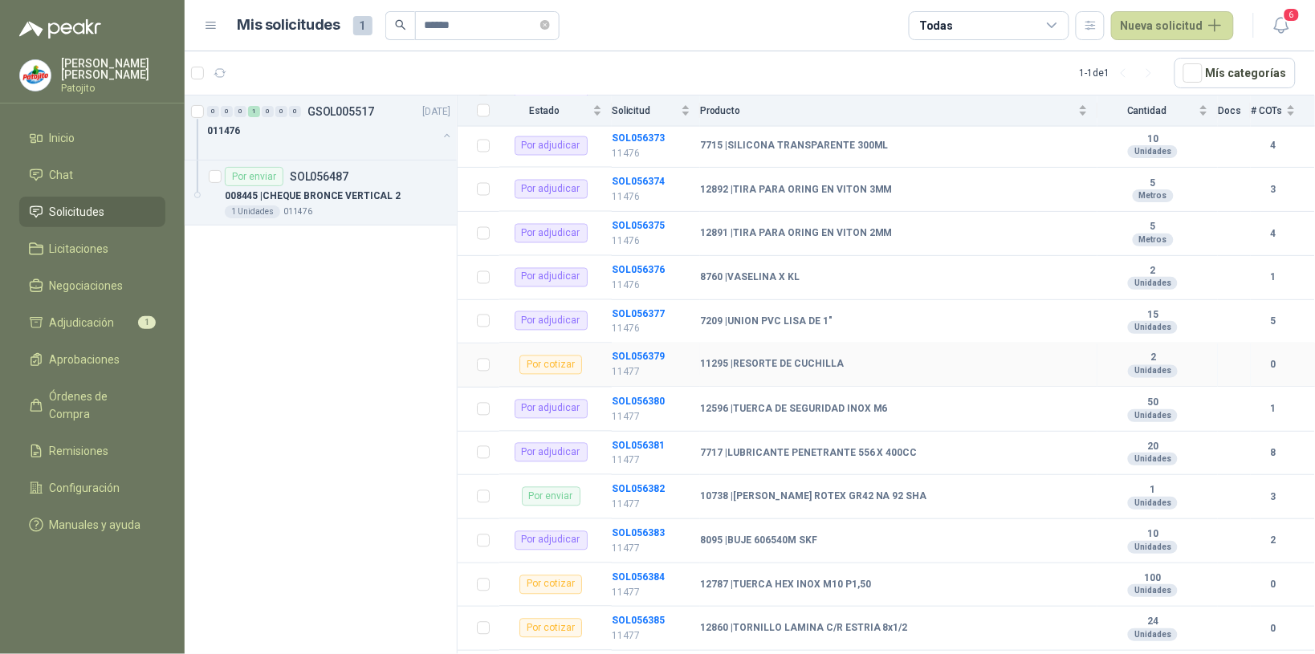
scroll to position [903, 0]
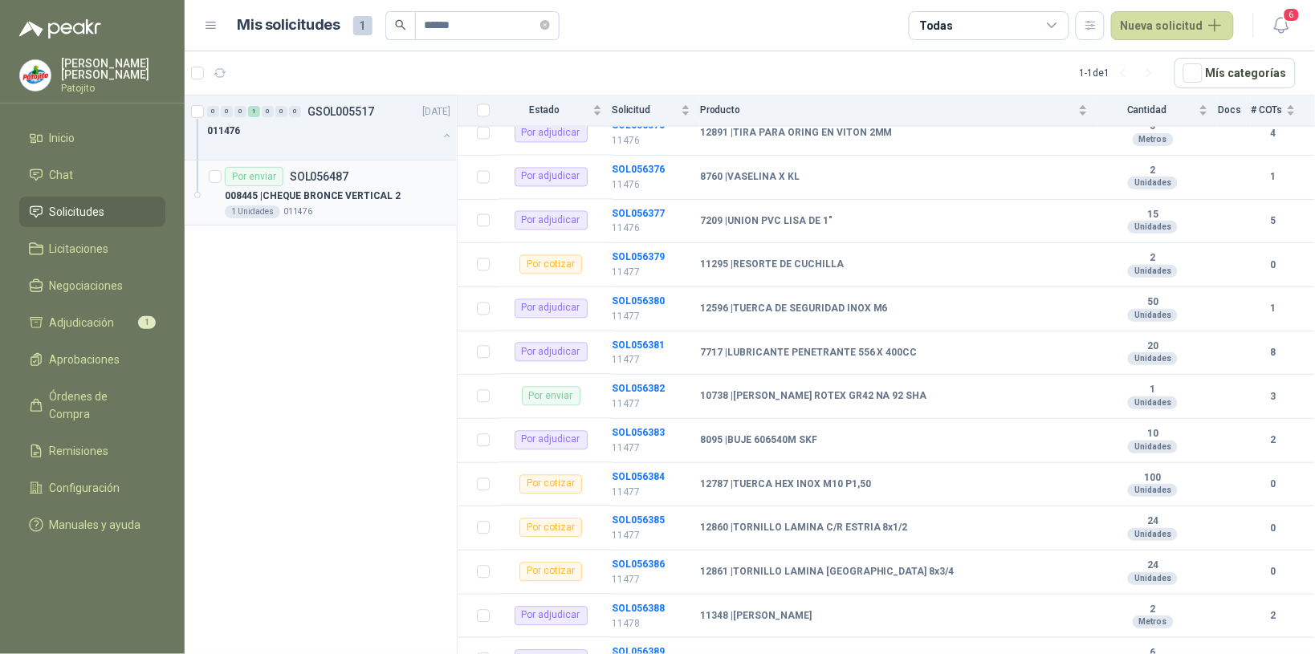
click at [397, 171] on div "Por enviar SOL056487" at bounding box center [338, 176] width 226 height 19
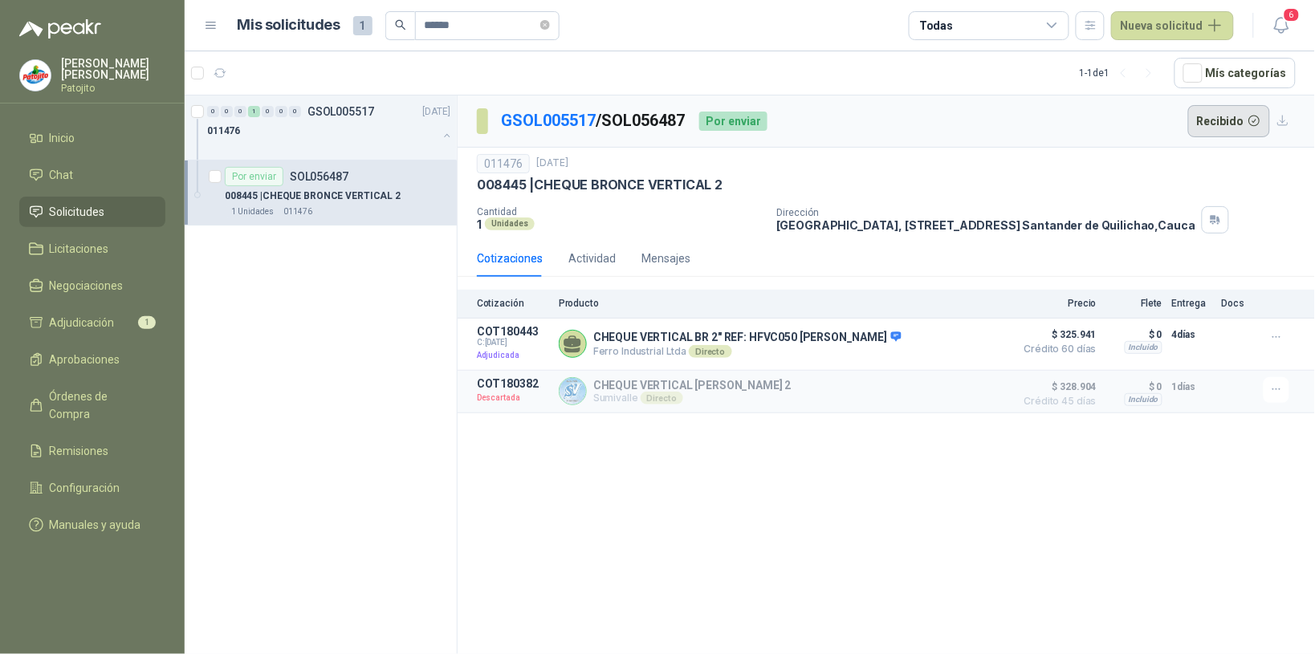
click at [1254, 117] on button "Recibido" at bounding box center [1229, 121] width 83 height 32
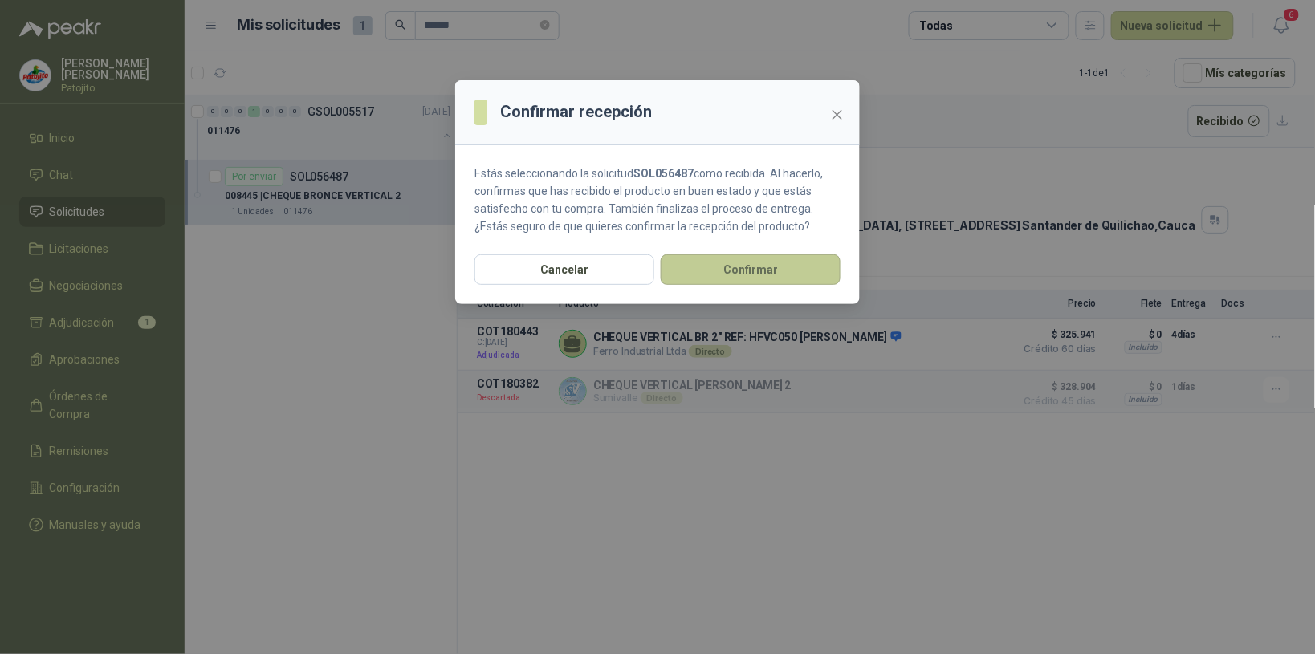
click at [773, 263] on button "Confirmar" at bounding box center [751, 269] width 180 height 31
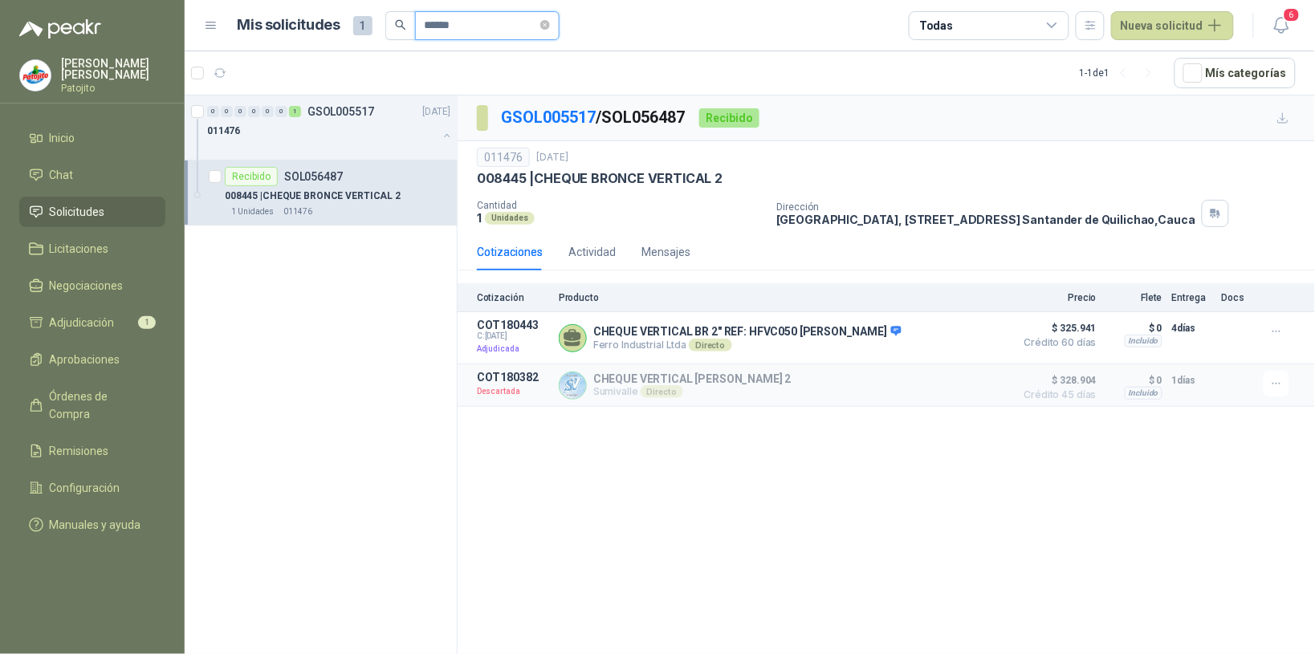
click at [428, 24] on input "******" at bounding box center [481, 25] width 112 height 27
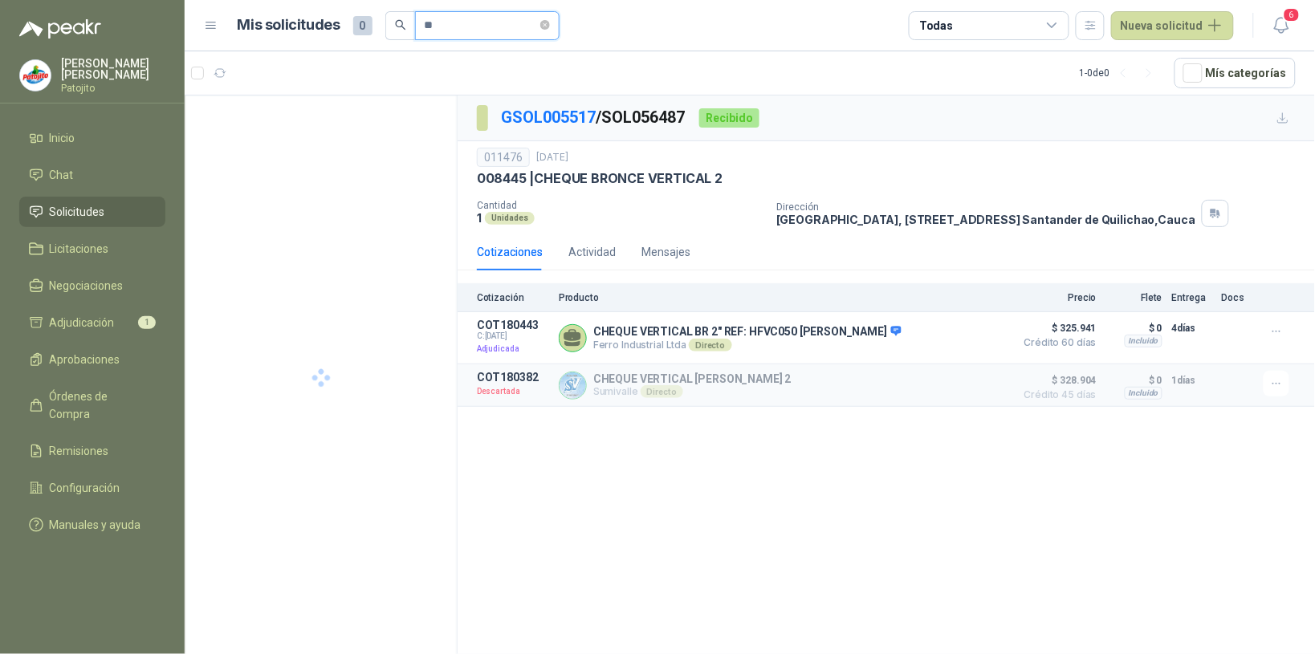
type input "*"
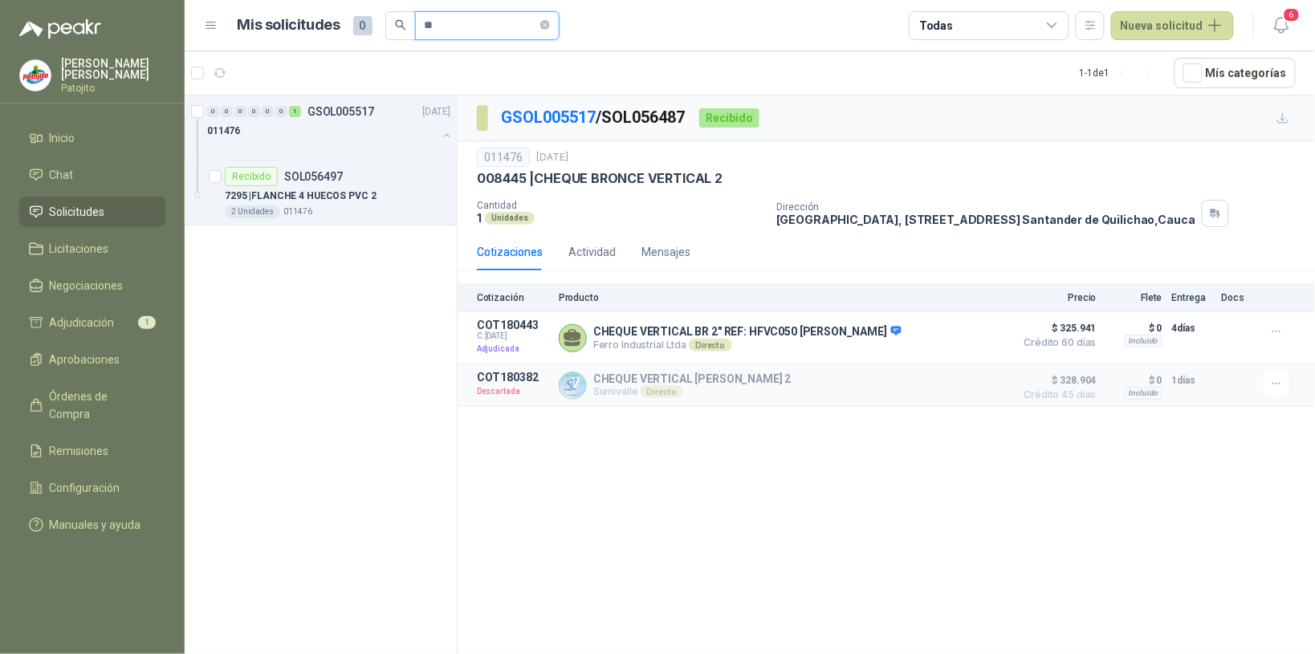
type input "*"
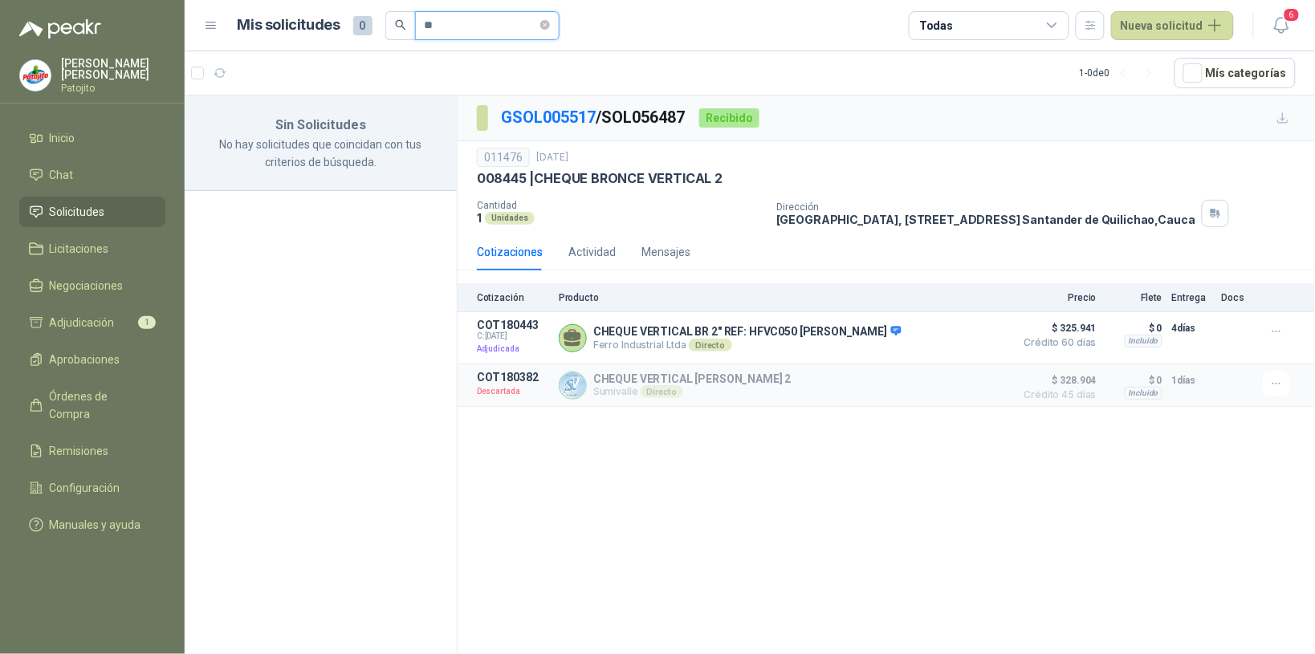
type input "*"
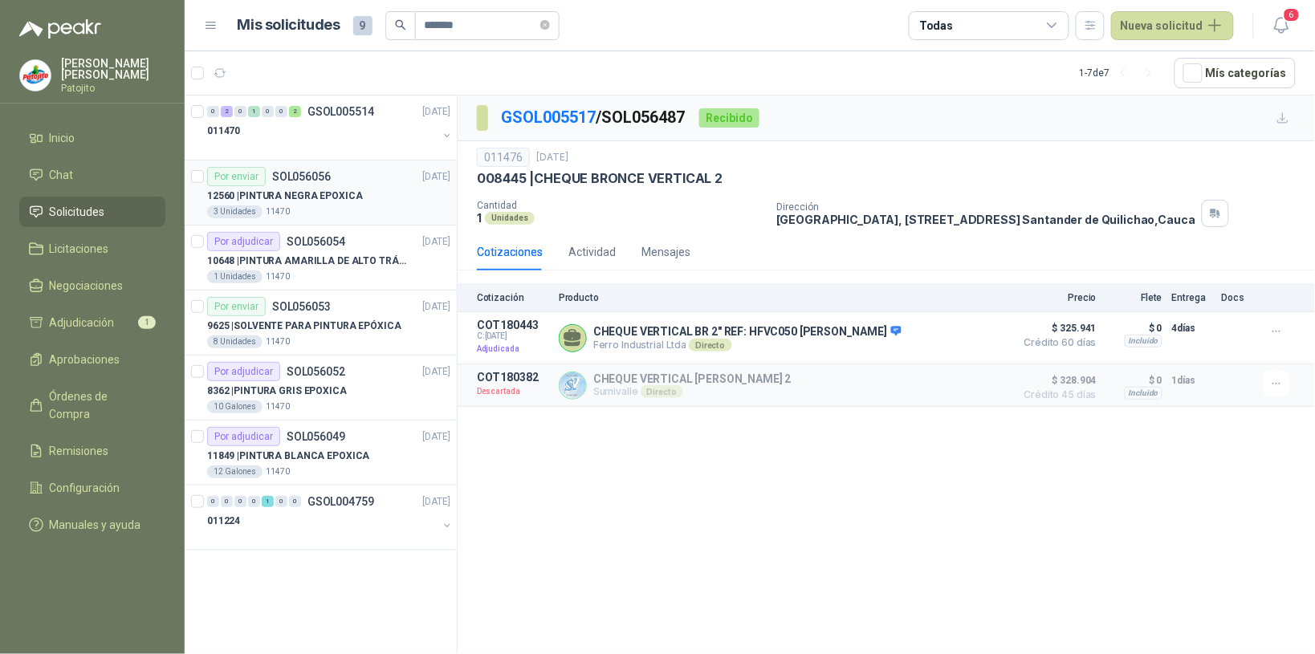
click at [375, 187] on div "12560 | PINTURA NEGRA EPOXICA" at bounding box center [328, 195] width 243 height 19
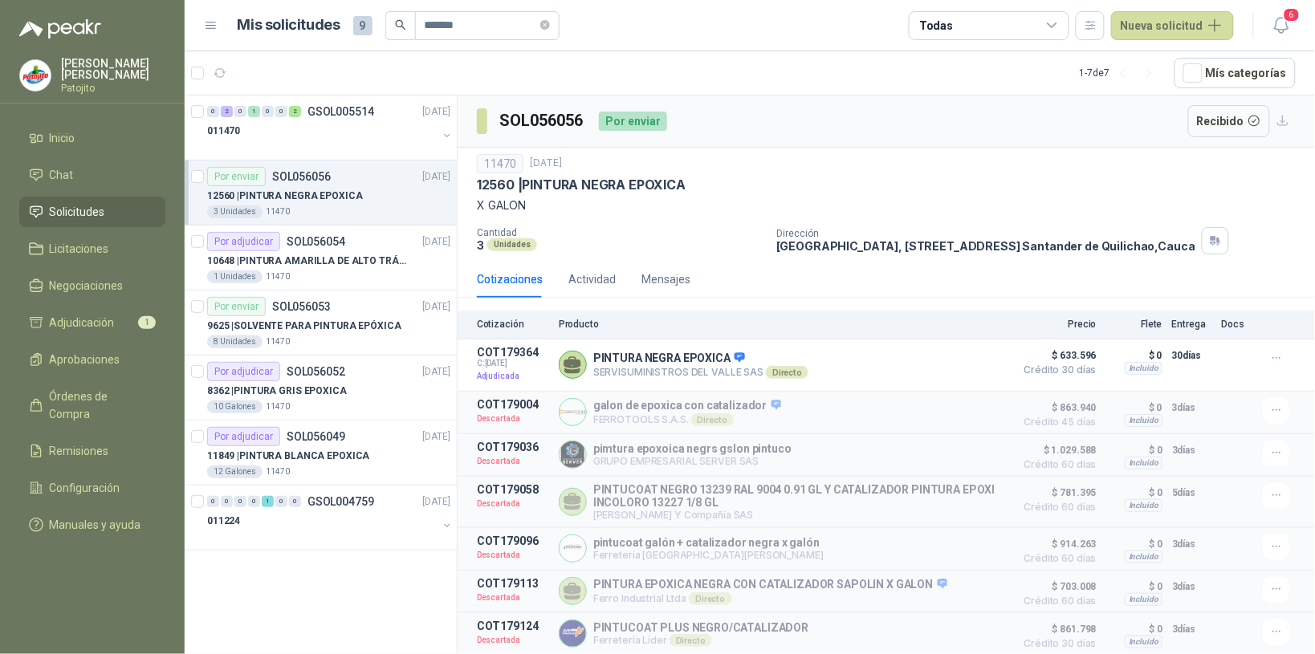
click at [375, 187] on div "12560 | PINTURA NEGRA EPOXICA" at bounding box center [328, 195] width 243 height 19
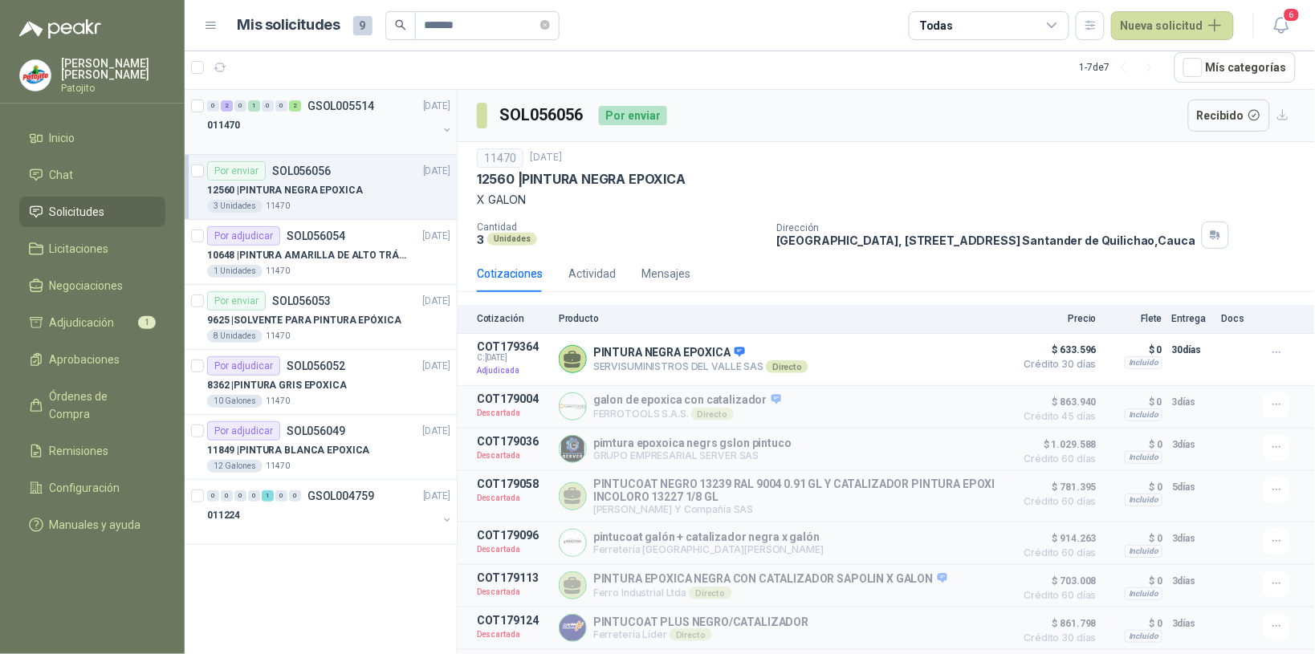
click at [271, 125] on div "011470" at bounding box center [322, 125] width 230 height 19
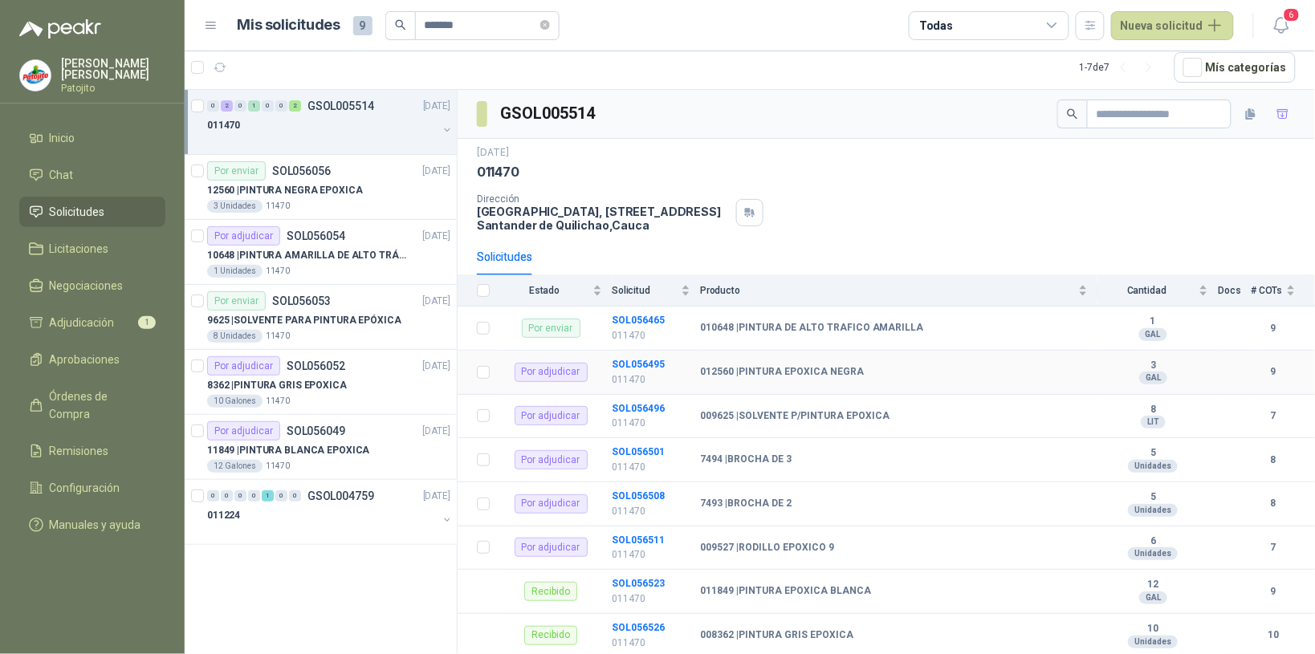
scroll to position [34, 0]
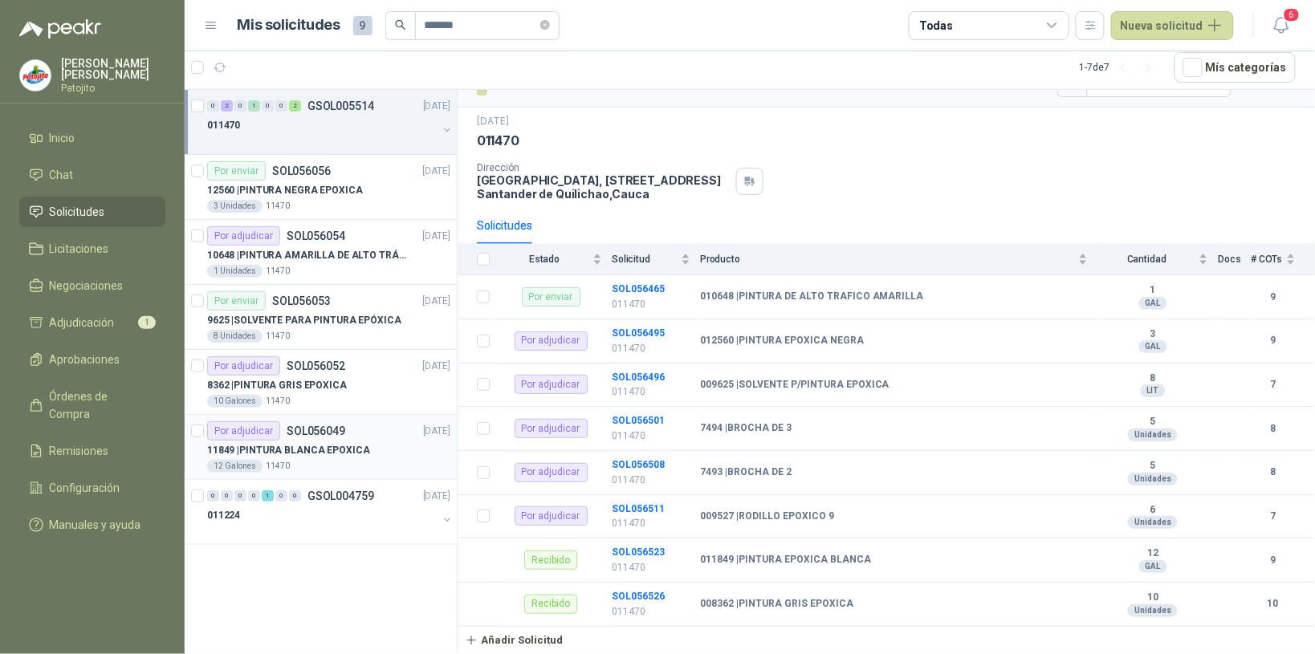
drag, startPoint x: 363, startPoint y: 511, endPoint x: 385, endPoint y: 470, distance: 47.4
click at [363, 511] on div "011224" at bounding box center [322, 515] width 230 height 19
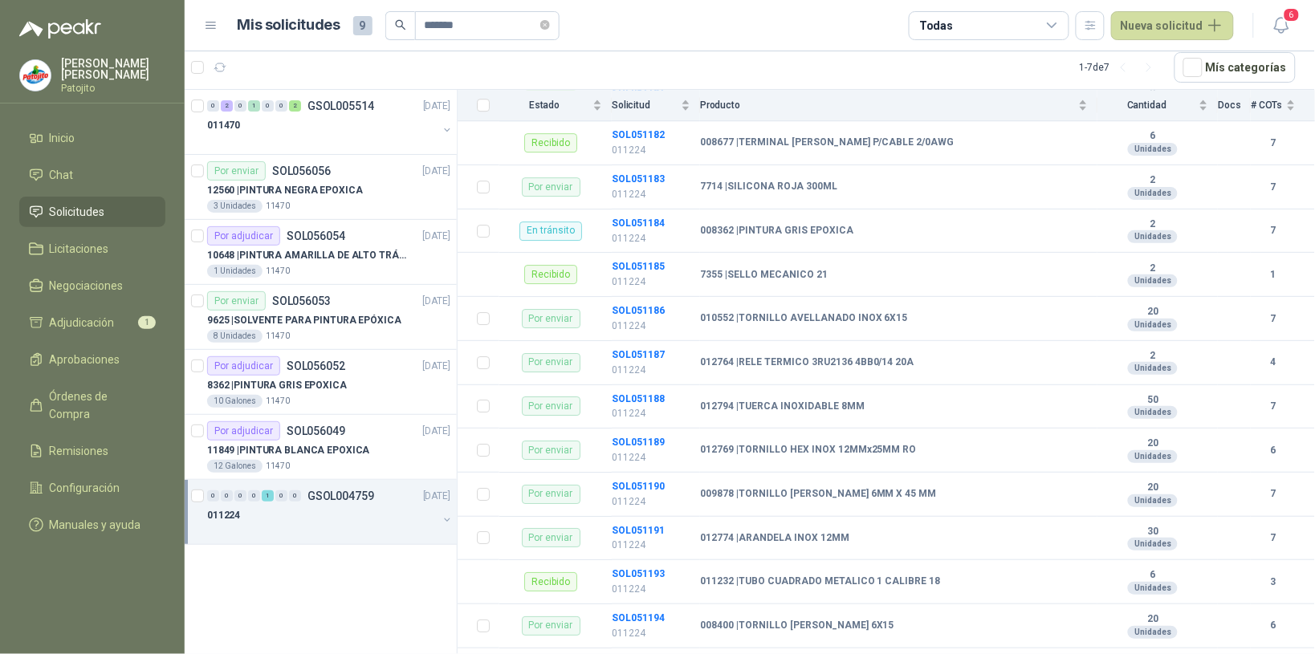
scroll to position [1214, 0]
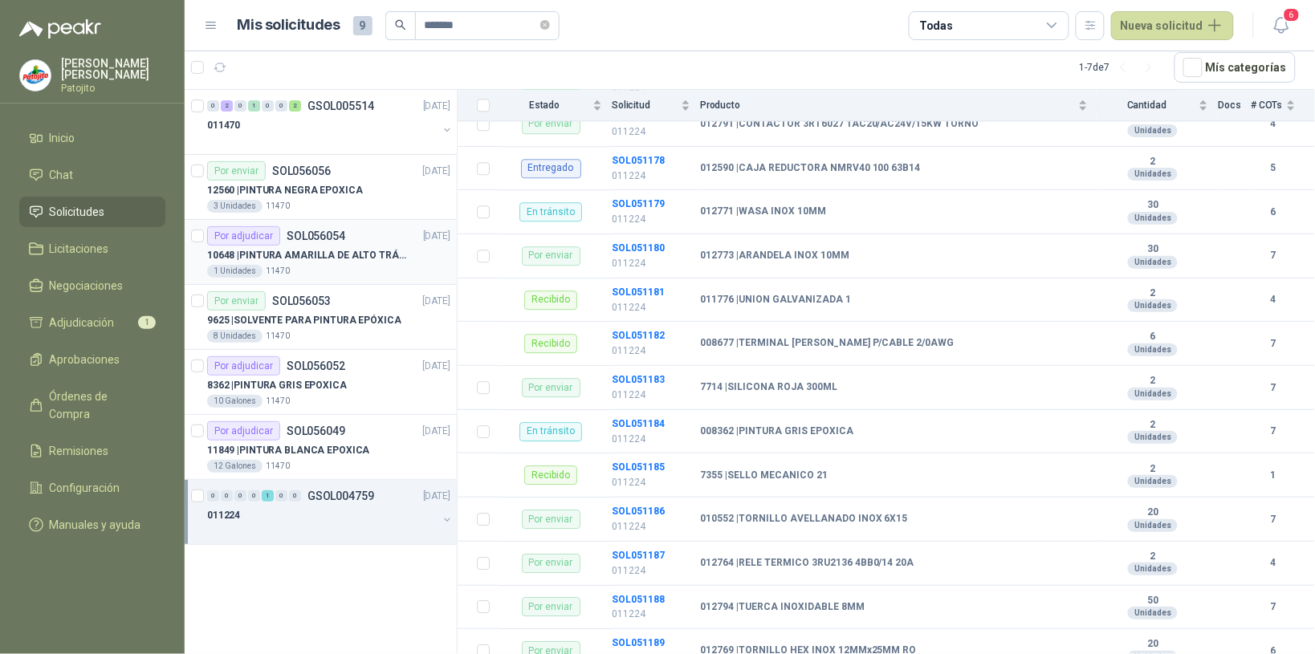
click at [335, 257] on p "10648 | PINTURA AMARILLA DE ALTO TRÁFICO" at bounding box center [307, 255] width 200 height 15
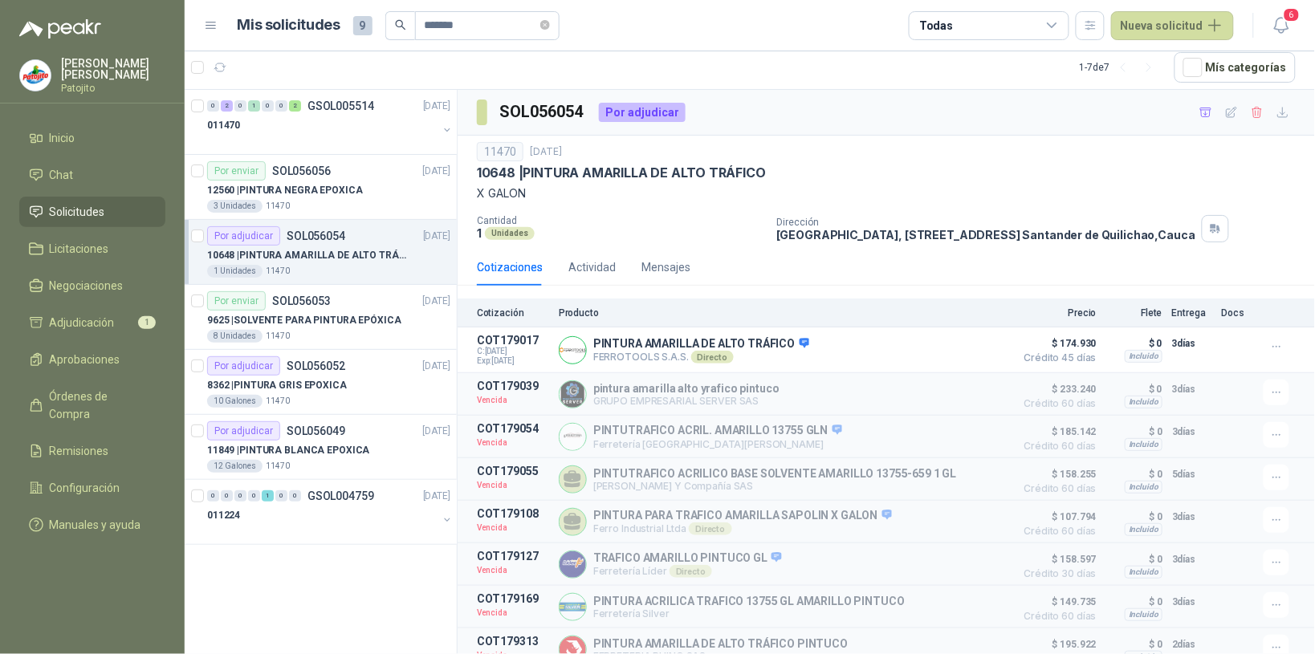
scroll to position [116, 0]
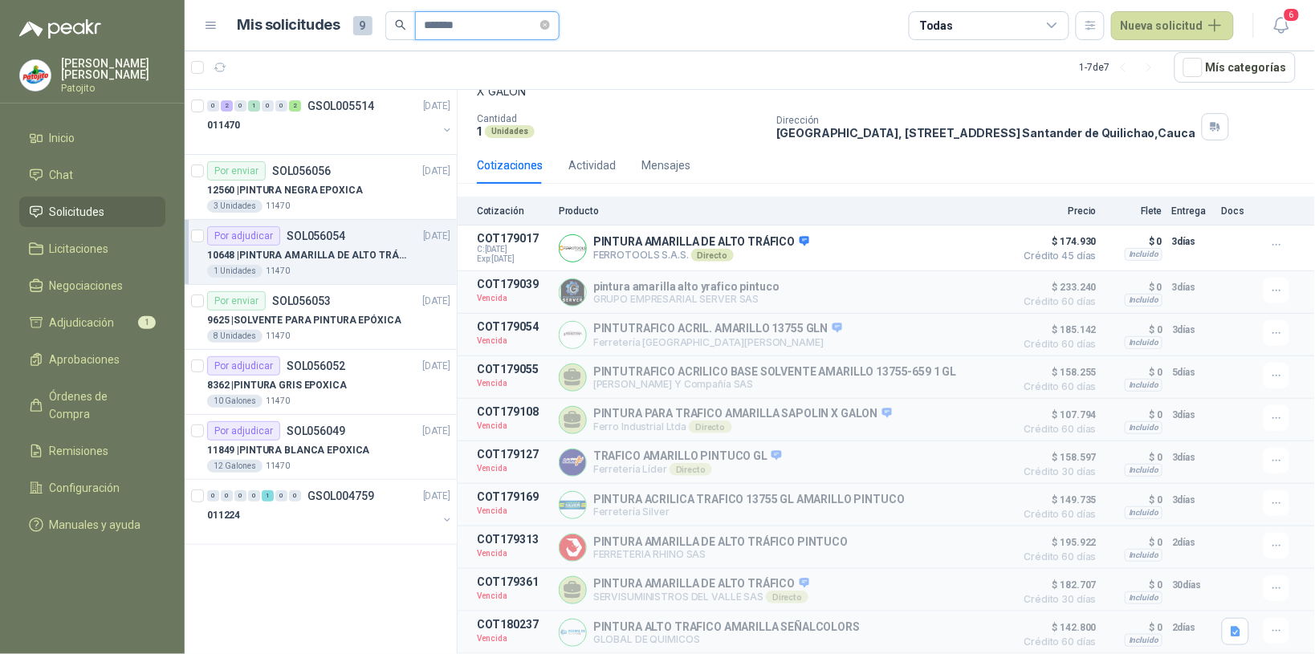
drag, startPoint x: 455, startPoint y: 25, endPoint x: 470, endPoint y: 22, distance: 15.6
click at [455, 25] on input "*******" at bounding box center [481, 25] width 112 height 27
type input "*"
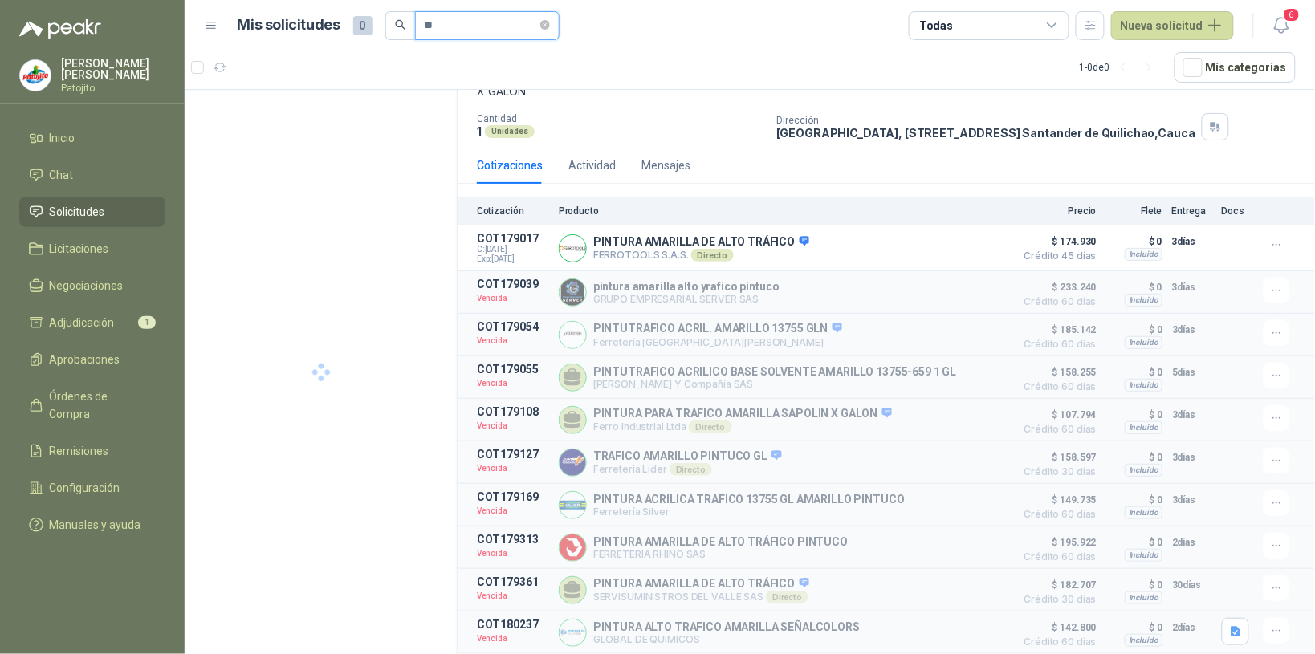
type input "*"
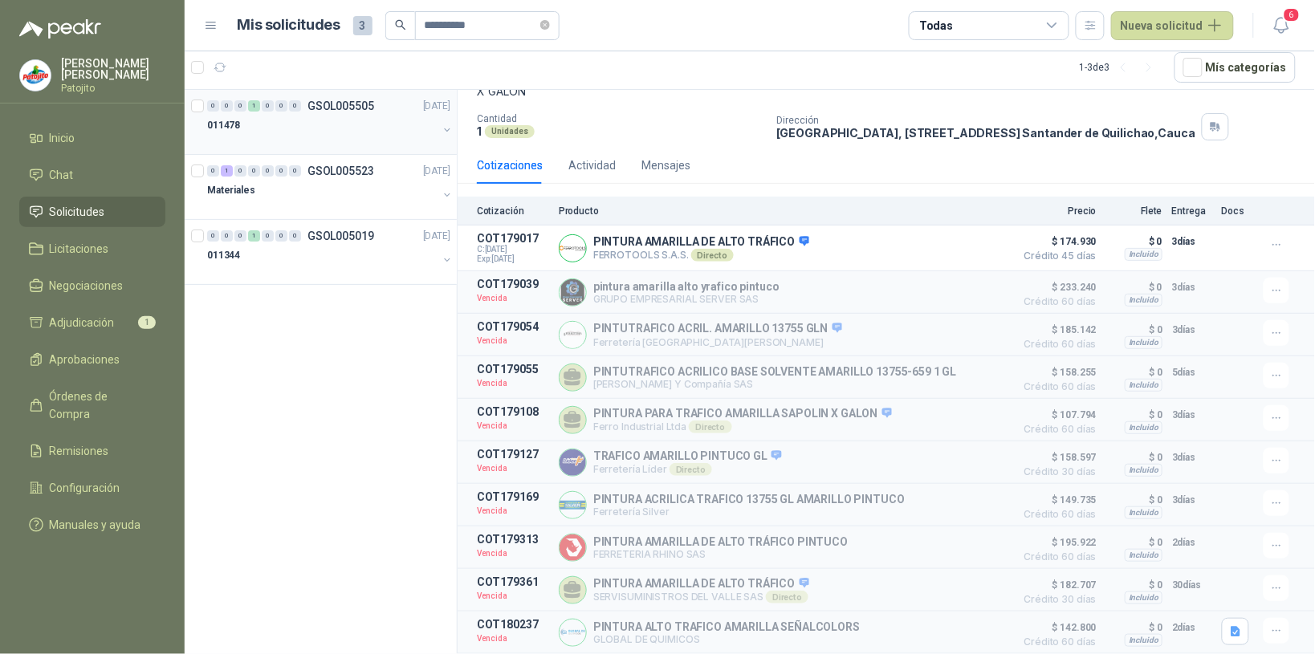
click at [315, 136] on div at bounding box center [322, 141] width 230 height 13
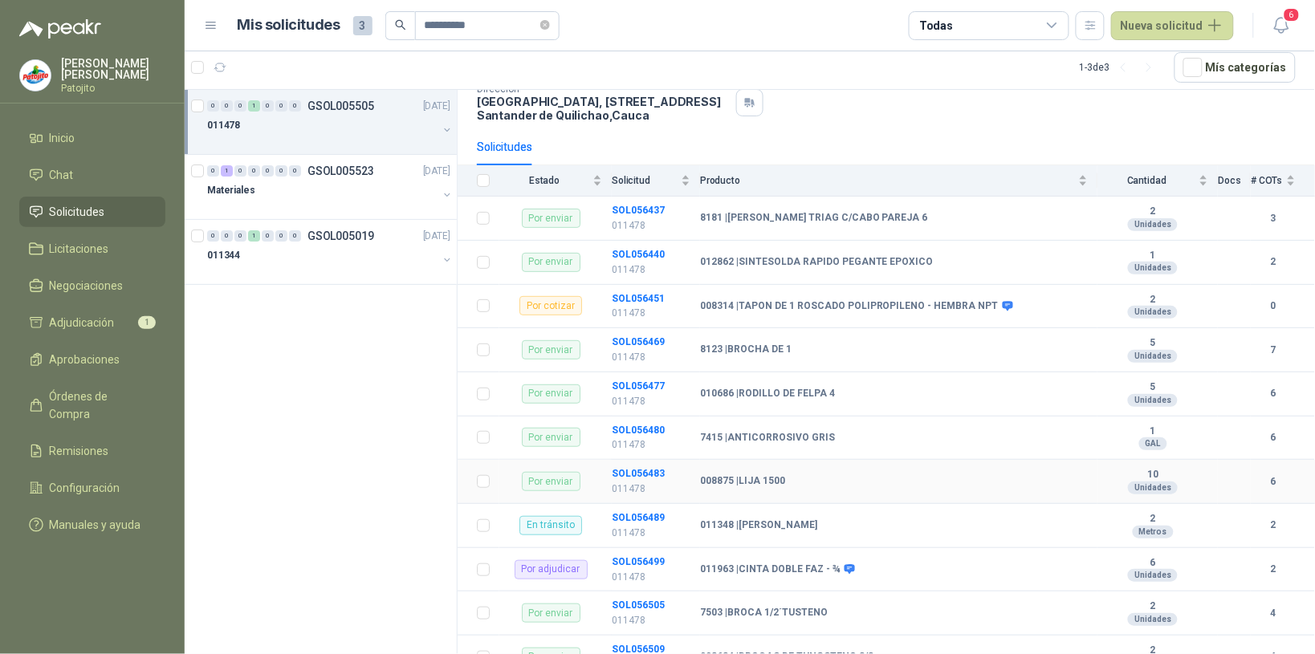
scroll to position [10, 0]
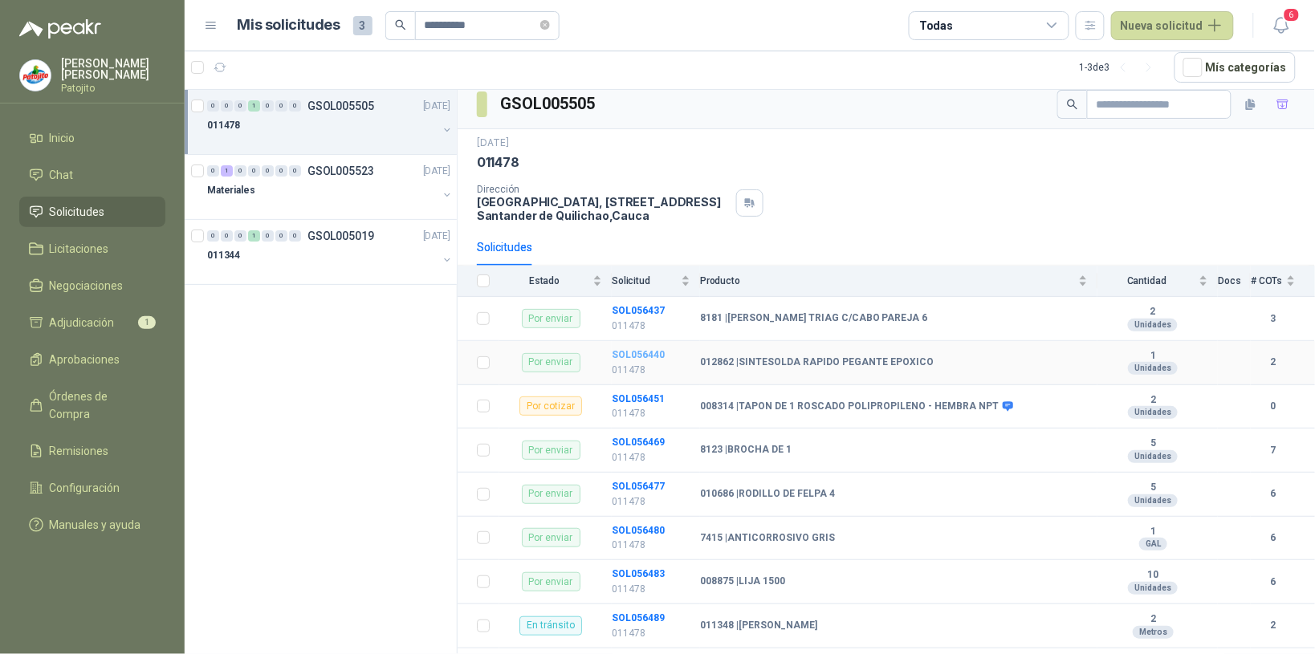
click at [645, 357] on b "SOL056440" at bounding box center [638, 354] width 53 height 11
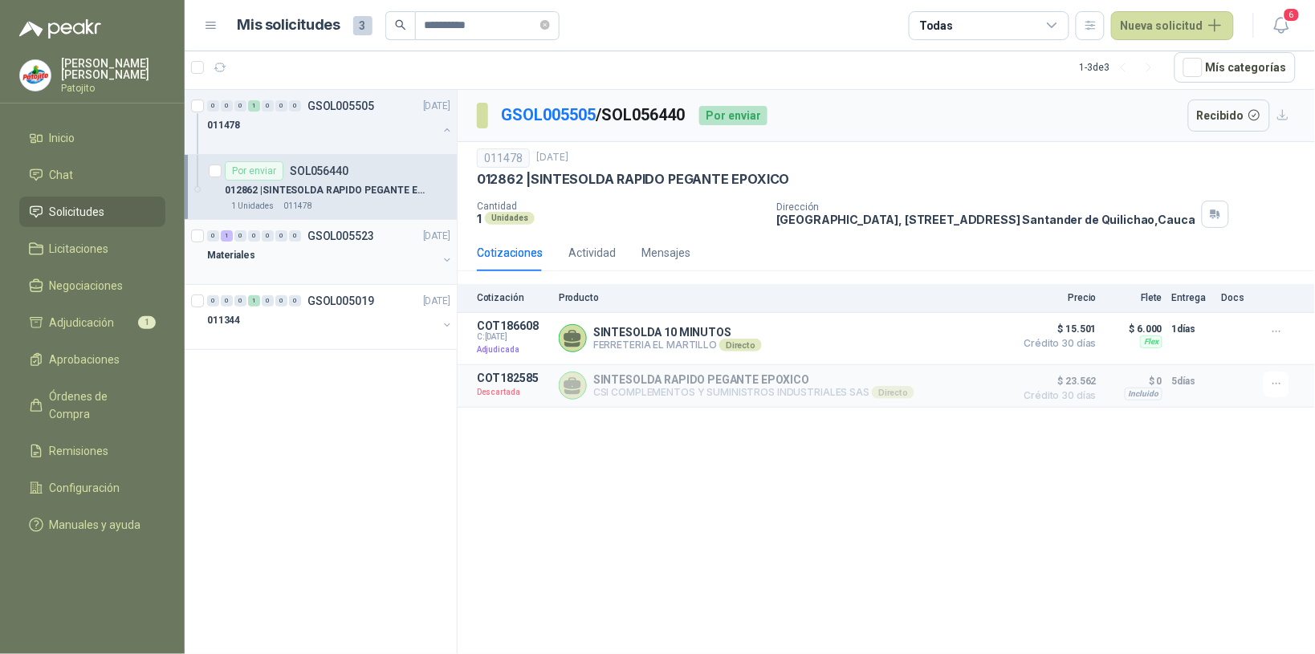
click at [293, 261] on div "Materiales" at bounding box center [322, 255] width 230 height 19
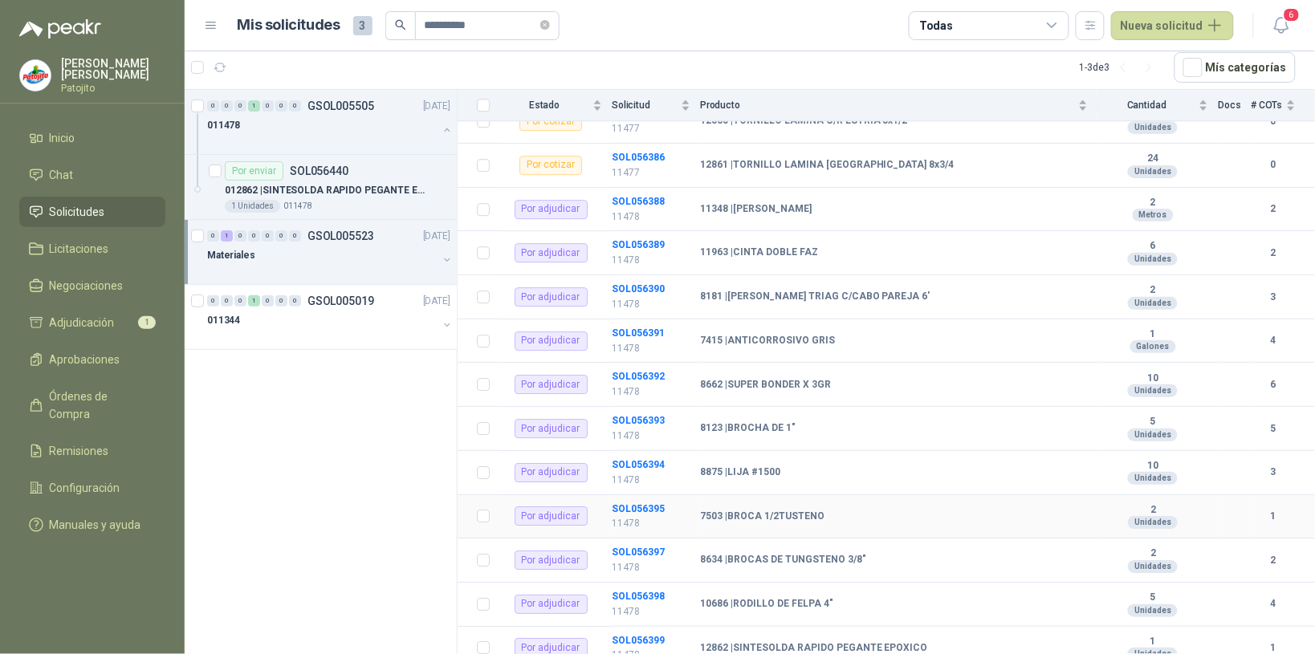
scroll to position [1357, 0]
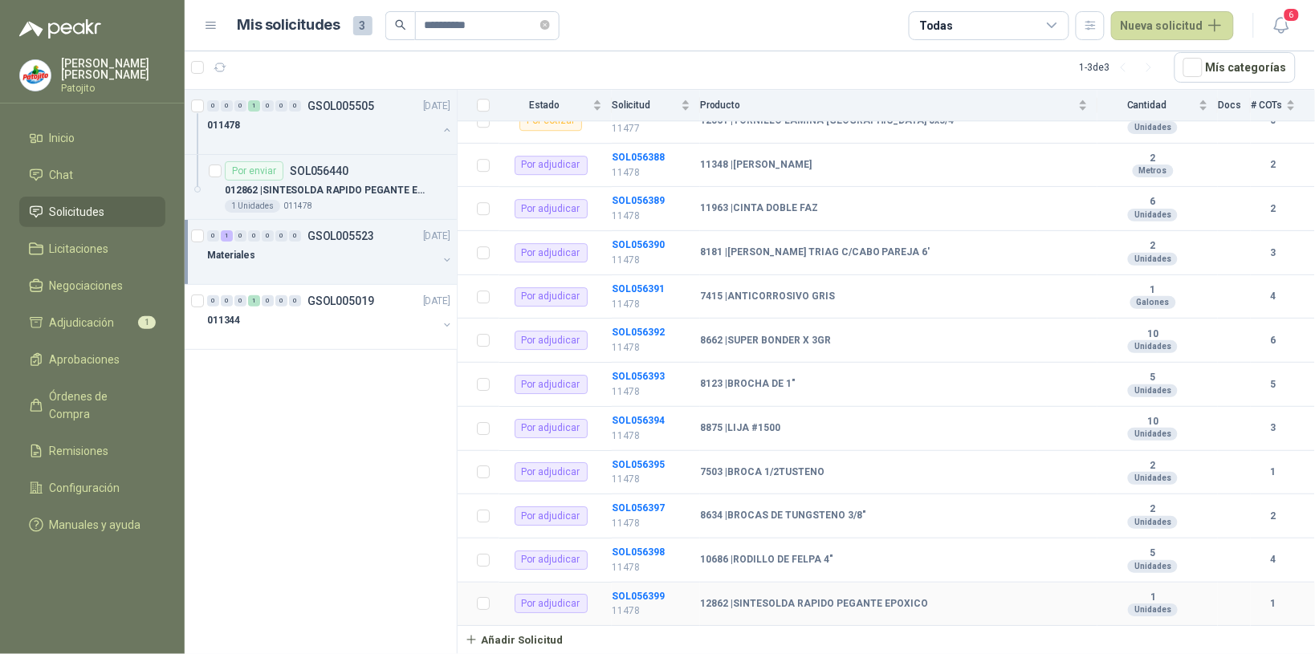
click at [639, 588] on td "SOL056399 11478" at bounding box center [656, 605] width 88 height 44
click at [624, 592] on b "SOL056399" at bounding box center [638, 596] width 53 height 11
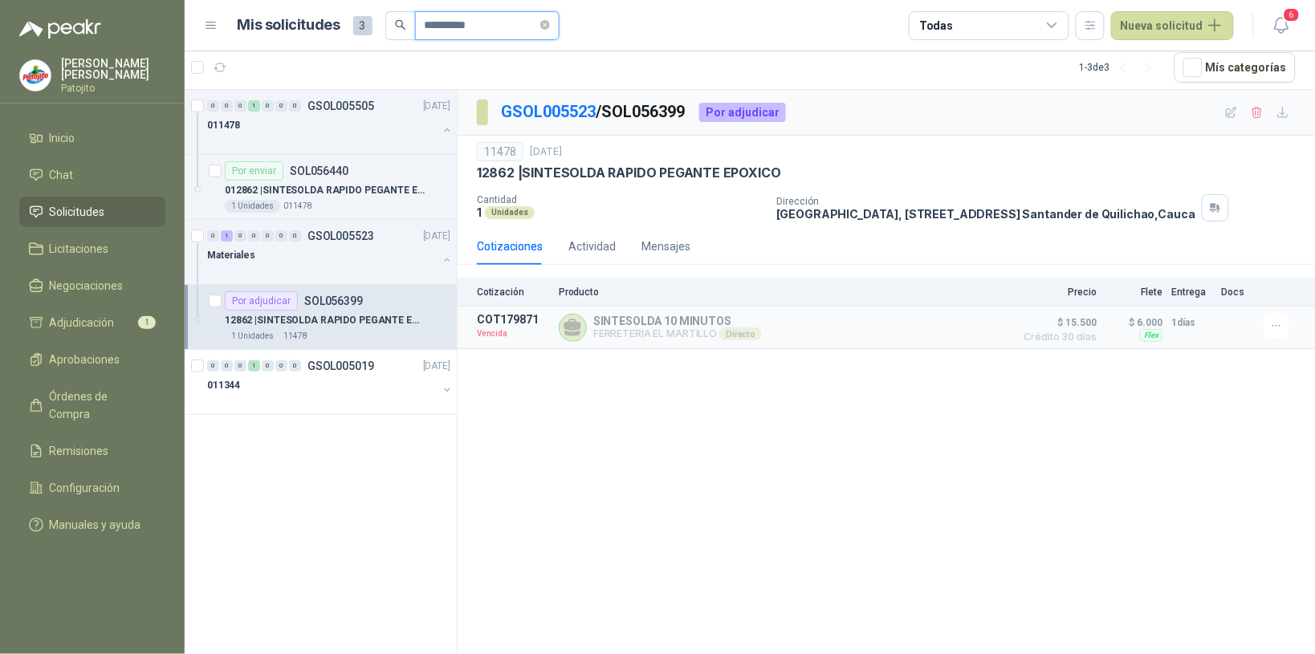
click at [431, 35] on input "**********" at bounding box center [481, 25] width 112 height 27
click at [432, 26] on input "**********" at bounding box center [481, 25] width 112 height 27
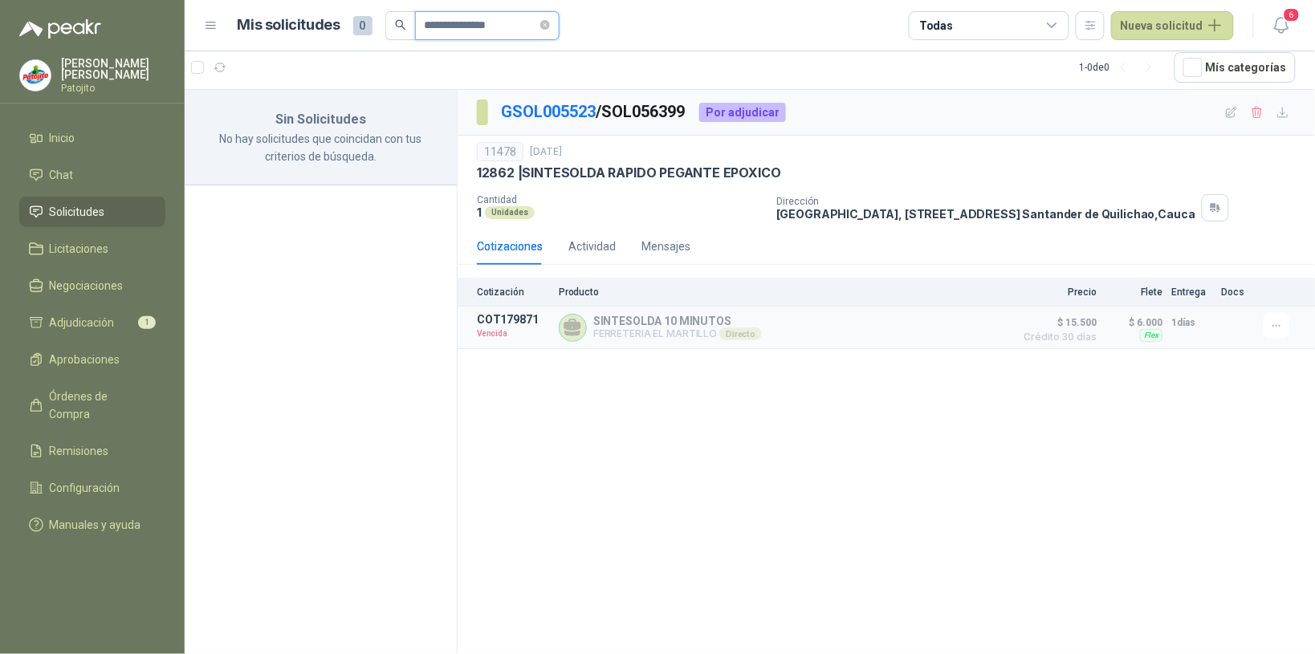
drag, startPoint x: 508, startPoint y: 26, endPoint x: 380, endPoint y: 22, distance: 128.5
click at [380, 22] on div "**********" at bounding box center [399, 25] width 322 height 29
type input "*"
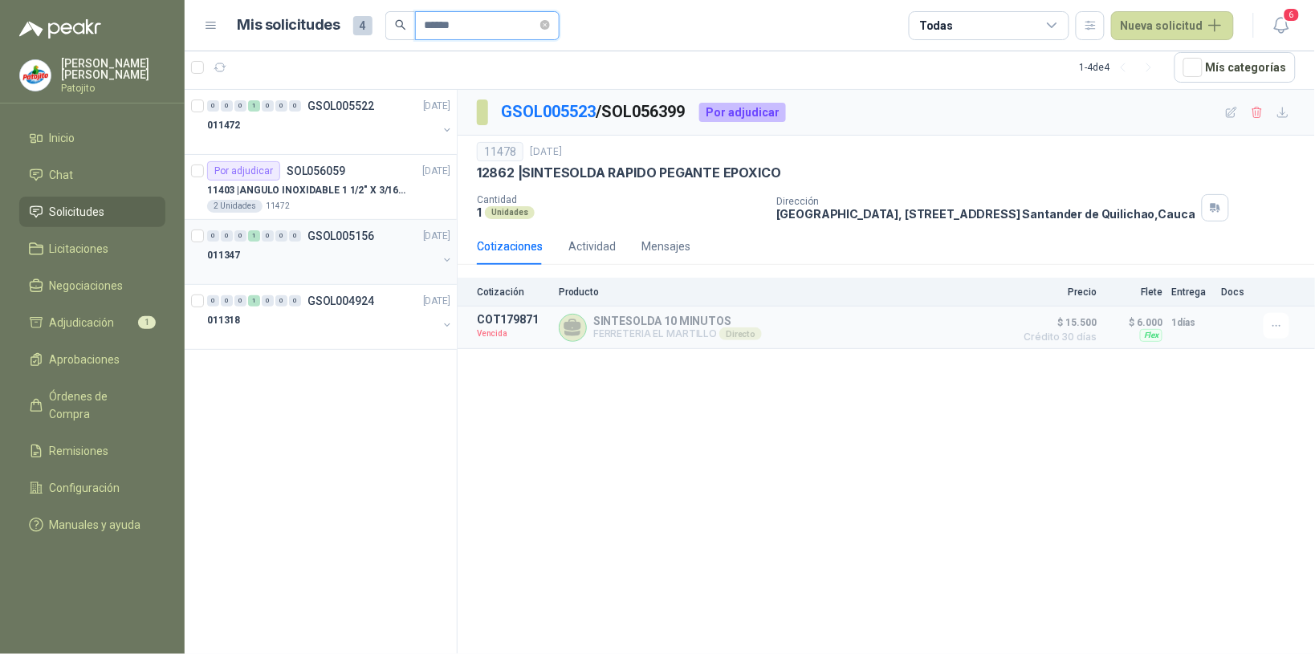
type input "******"
click at [261, 245] on div "0 0 0 1 0 0 0 GSOL005156 26/08/25" at bounding box center [330, 235] width 246 height 19
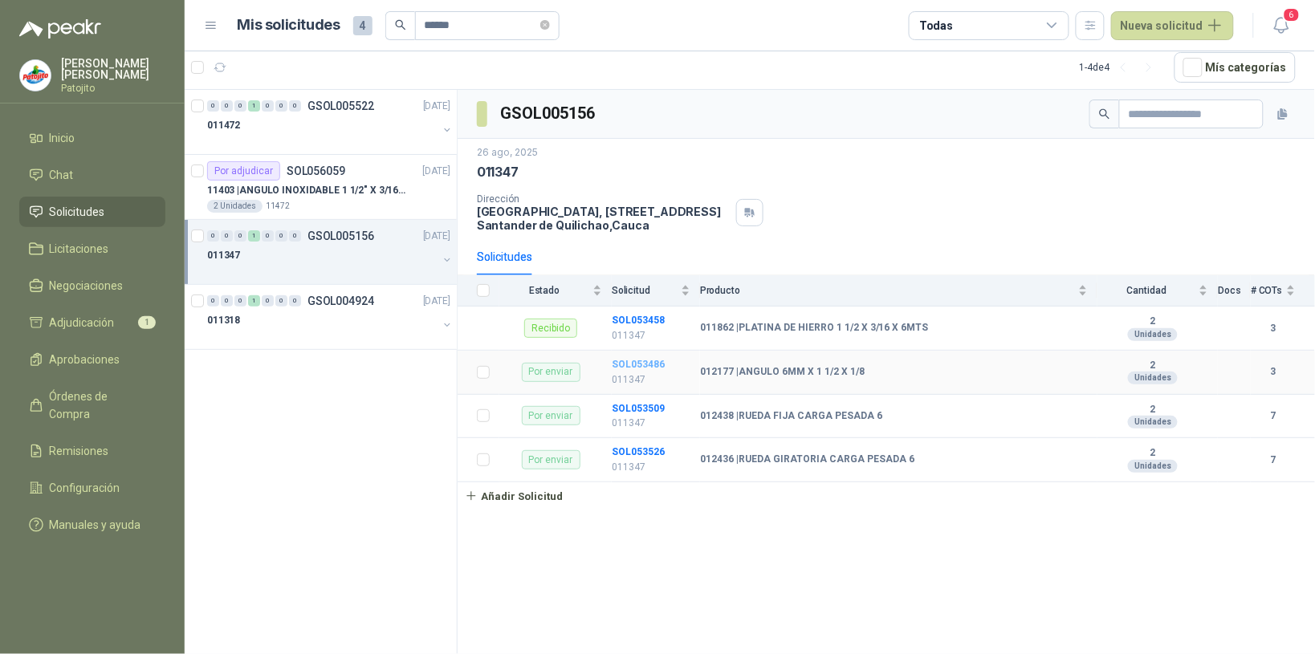
click at [642, 362] on b "SOL053486" at bounding box center [638, 364] width 53 height 11
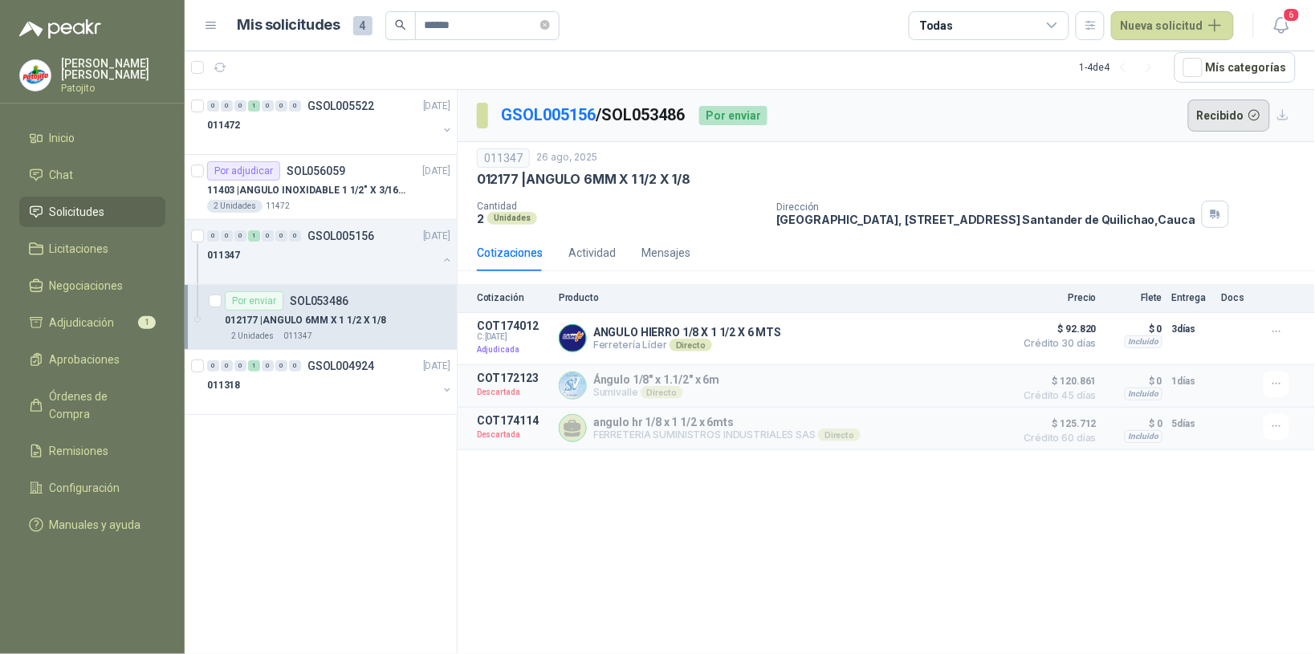
click at [1235, 119] on button "Recibido" at bounding box center [1229, 116] width 83 height 32
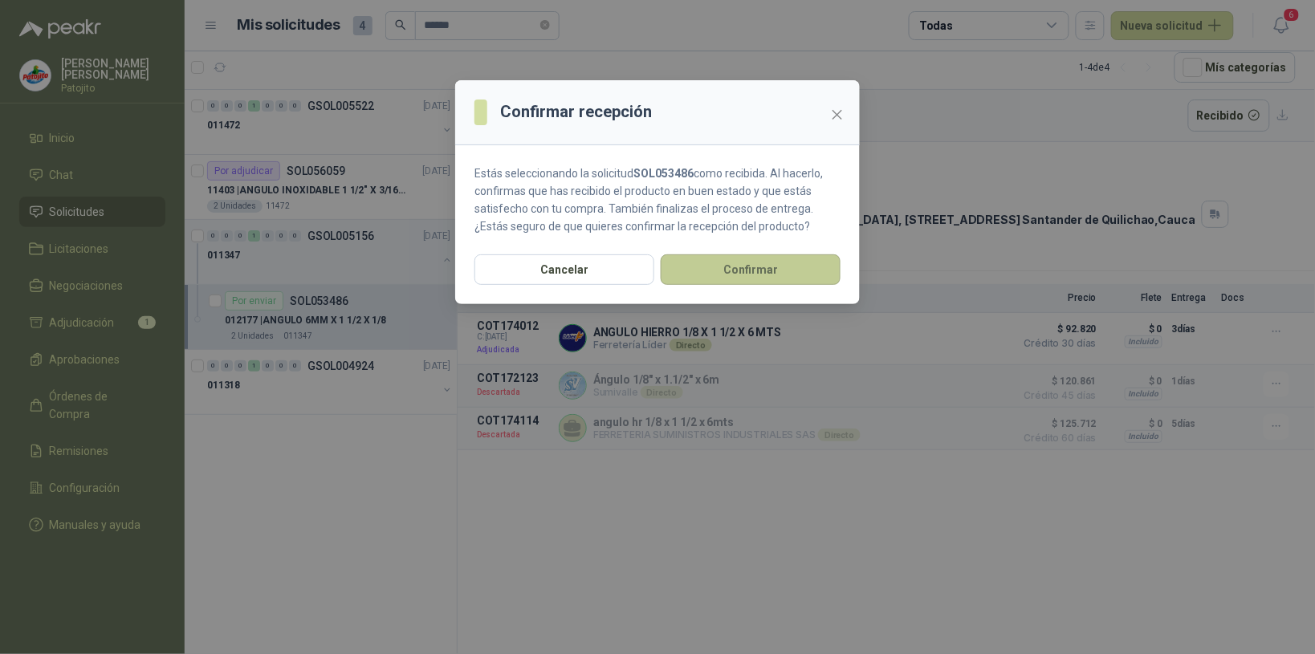
click at [812, 259] on button "Confirmar" at bounding box center [751, 269] width 180 height 31
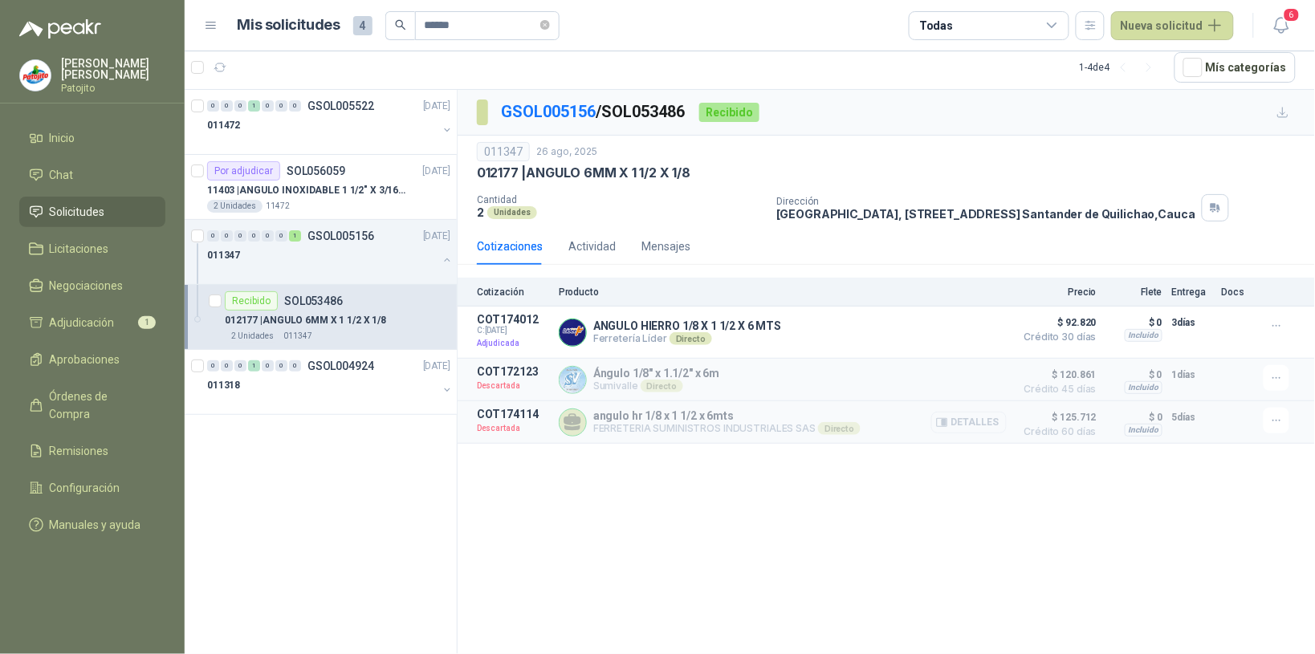
click at [992, 423] on button "Detalles" at bounding box center [968, 423] width 75 height 22
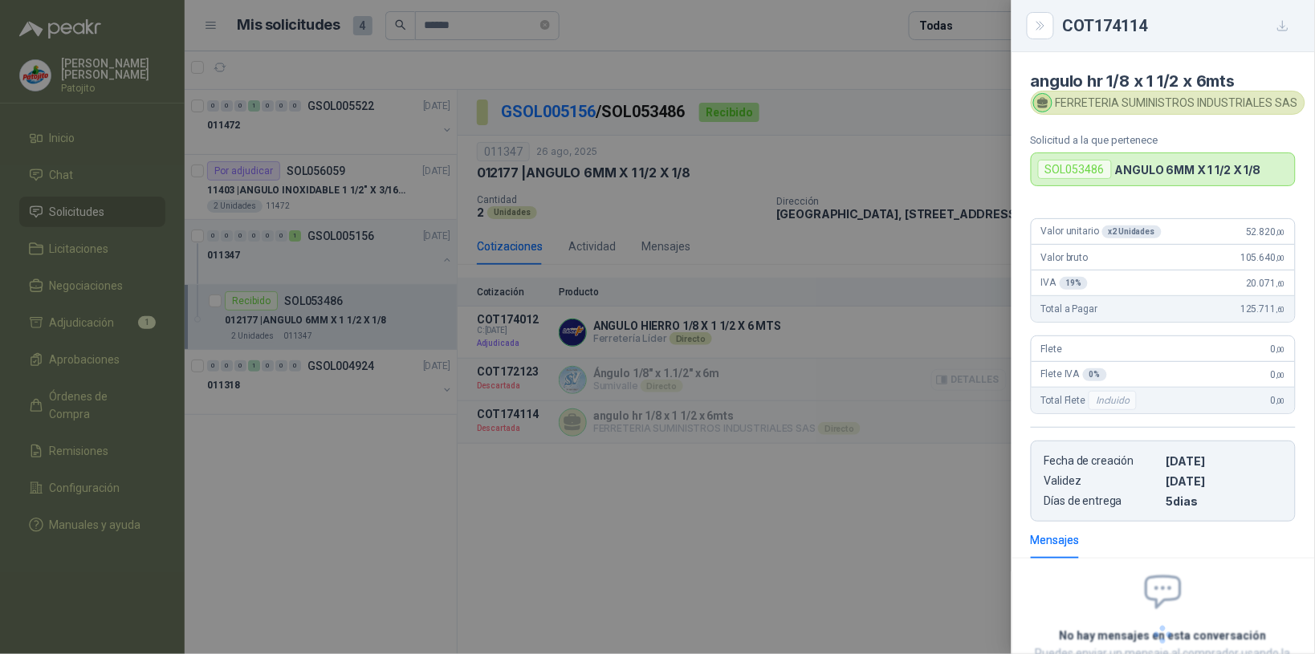
scroll to position [142, 0]
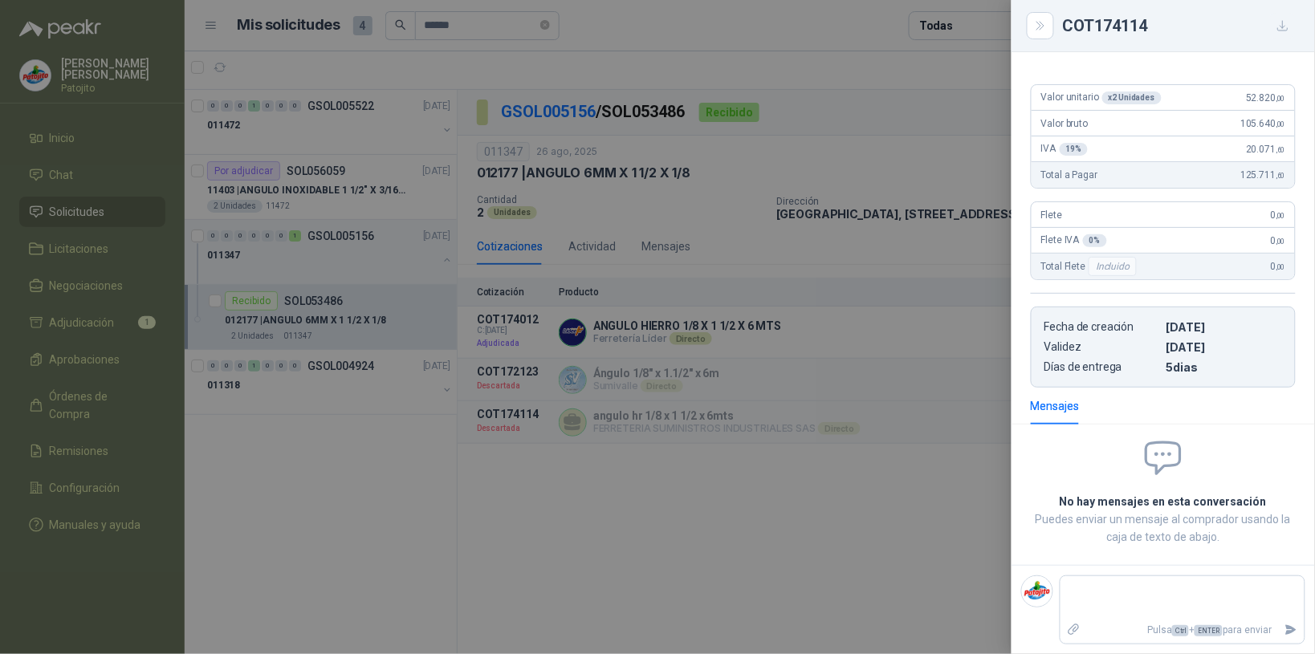
click at [1280, 25] on icon "button" at bounding box center [1283, 26] width 14 height 14
click at [1048, 29] on icon "Close" at bounding box center [1041, 26] width 14 height 14
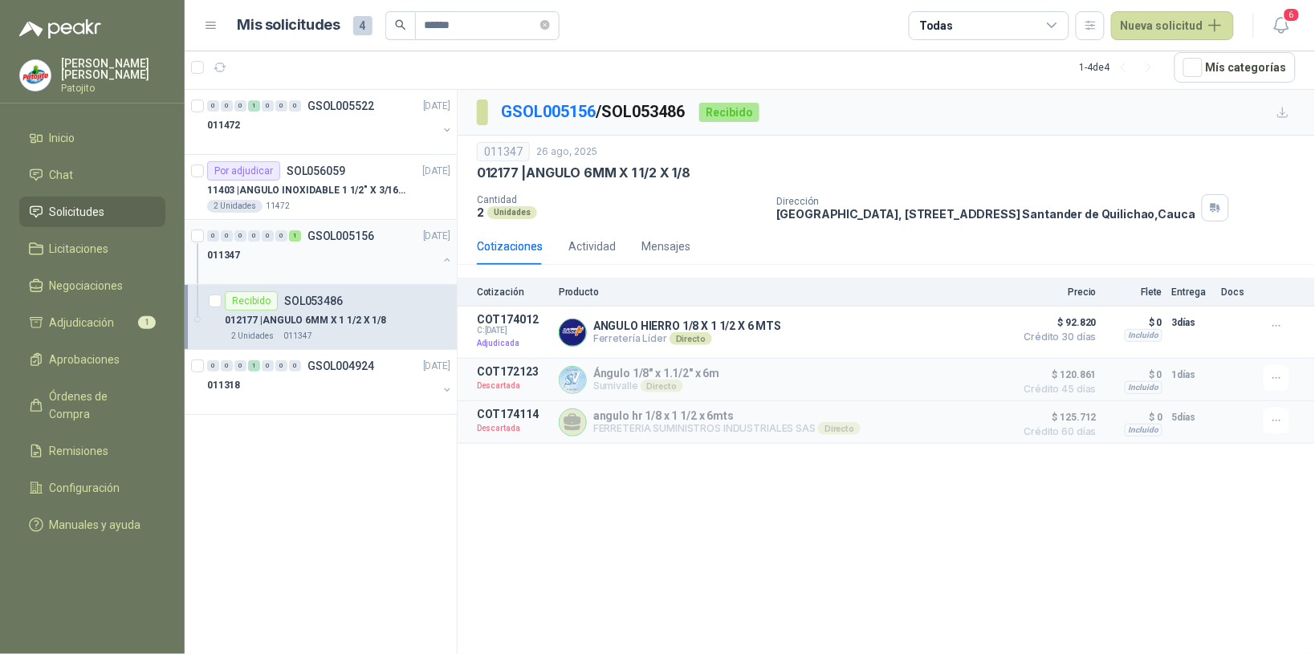
click at [361, 250] on div "011347" at bounding box center [322, 255] width 230 height 19
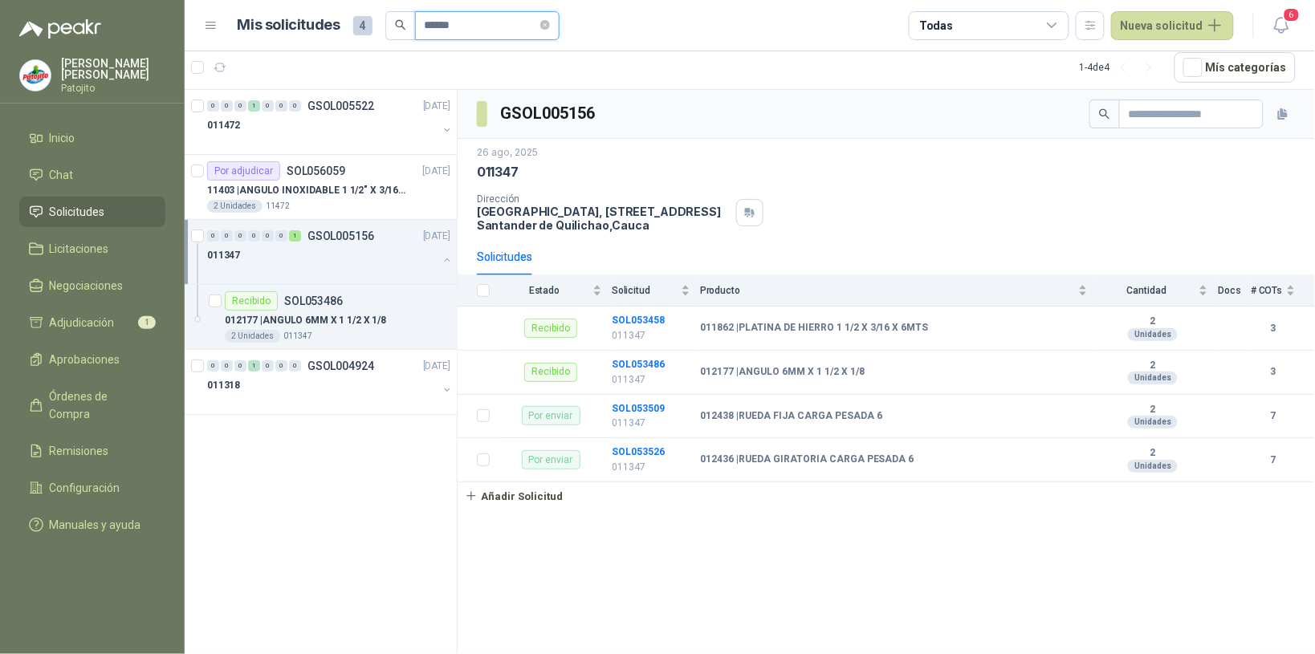
click at [452, 25] on input "******" at bounding box center [481, 25] width 112 height 27
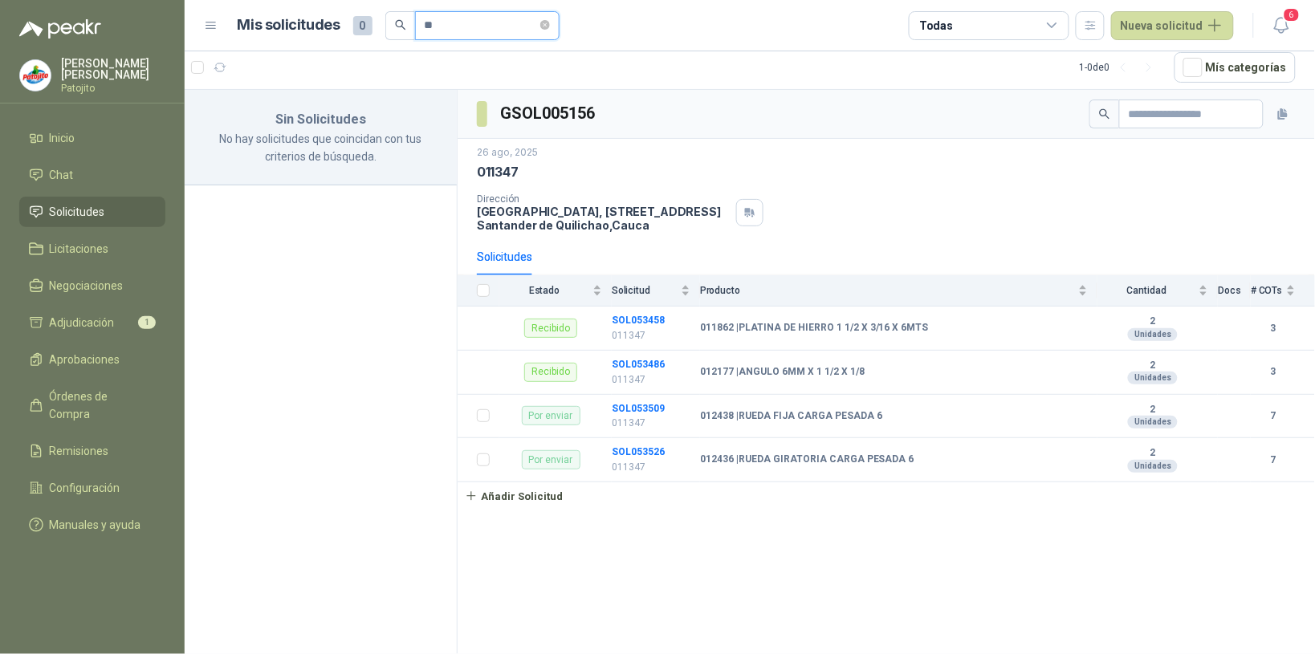
type input "*"
click at [463, 26] on input "*****" at bounding box center [481, 25] width 112 height 27
type input "*"
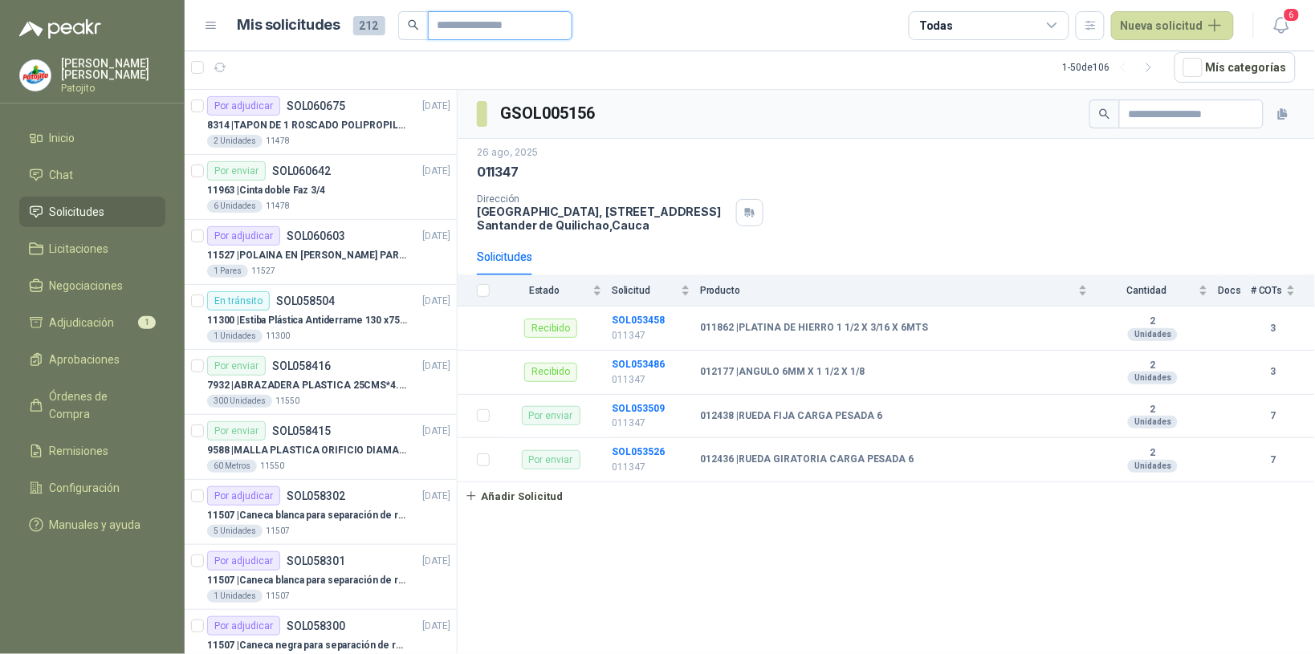
click at [446, 26] on input "text" at bounding box center [494, 25] width 112 height 27
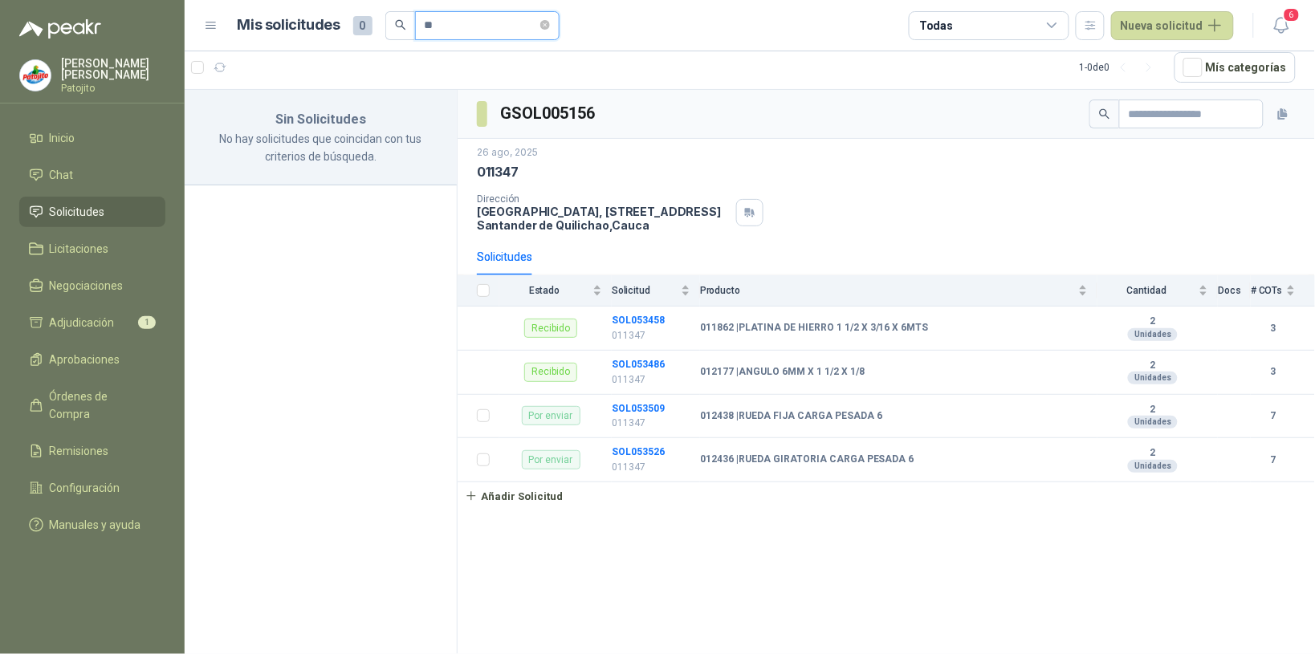
type input "*"
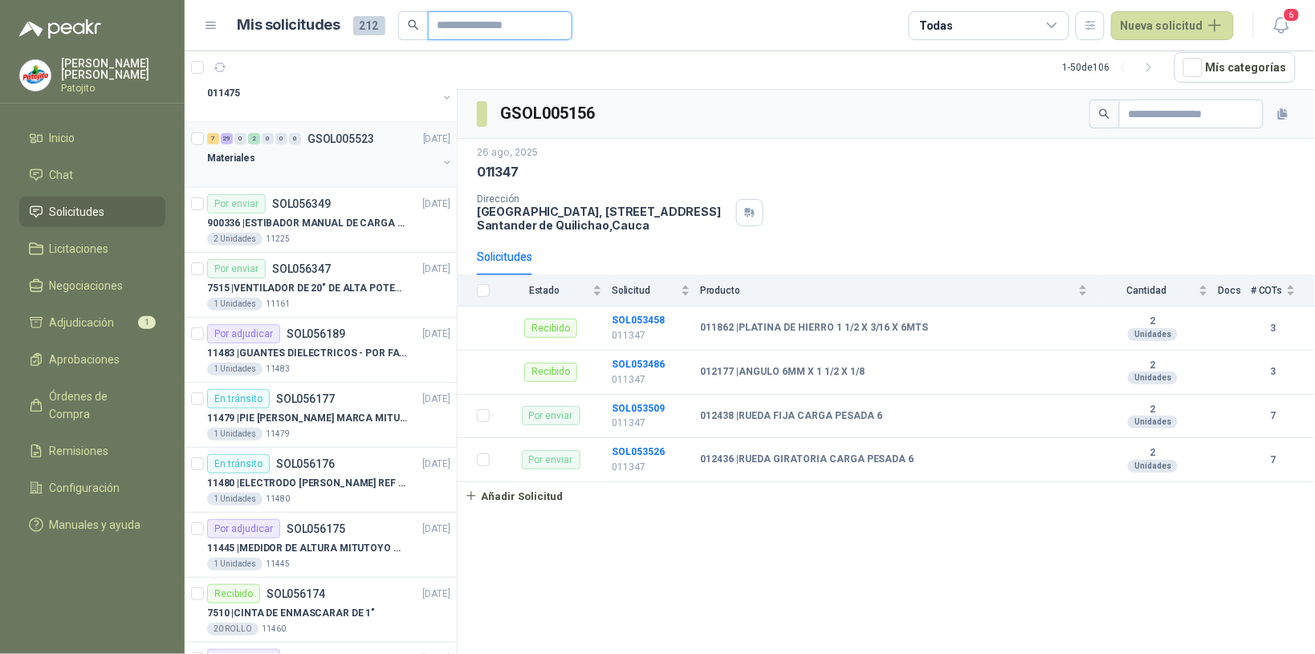
scroll to position [2718, 0]
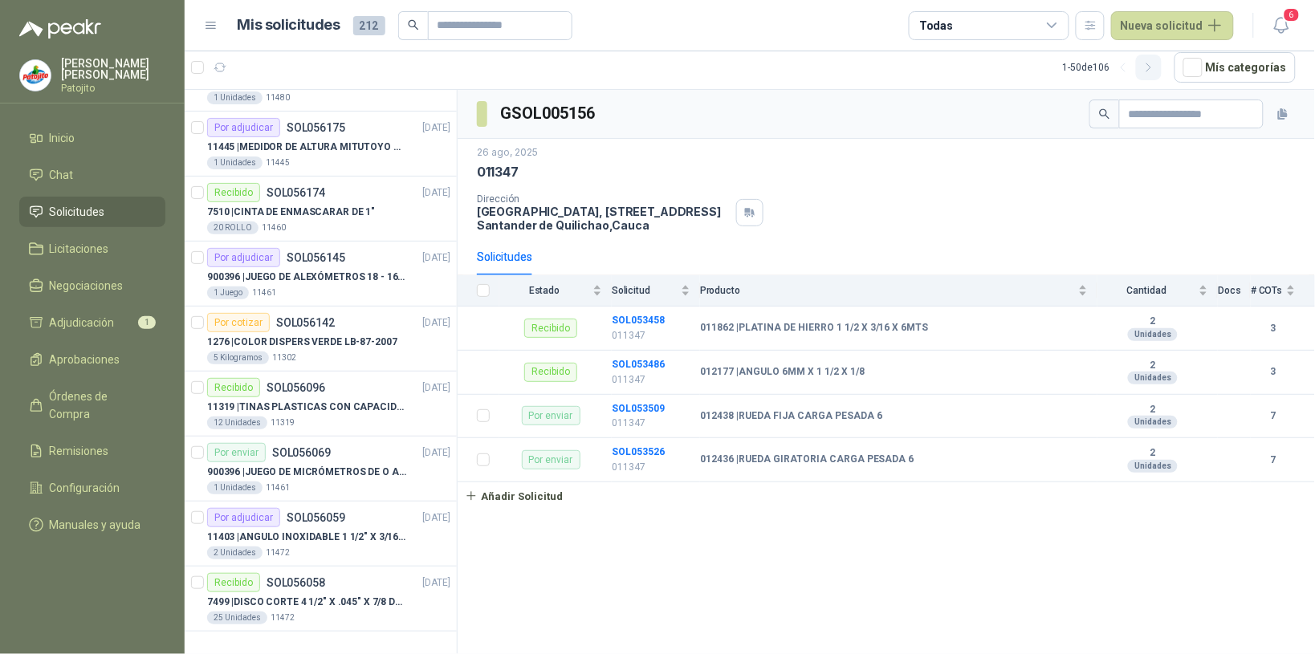
click at [1154, 66] on icon "button" at bounding box center [1149, 68] width 14 height 14
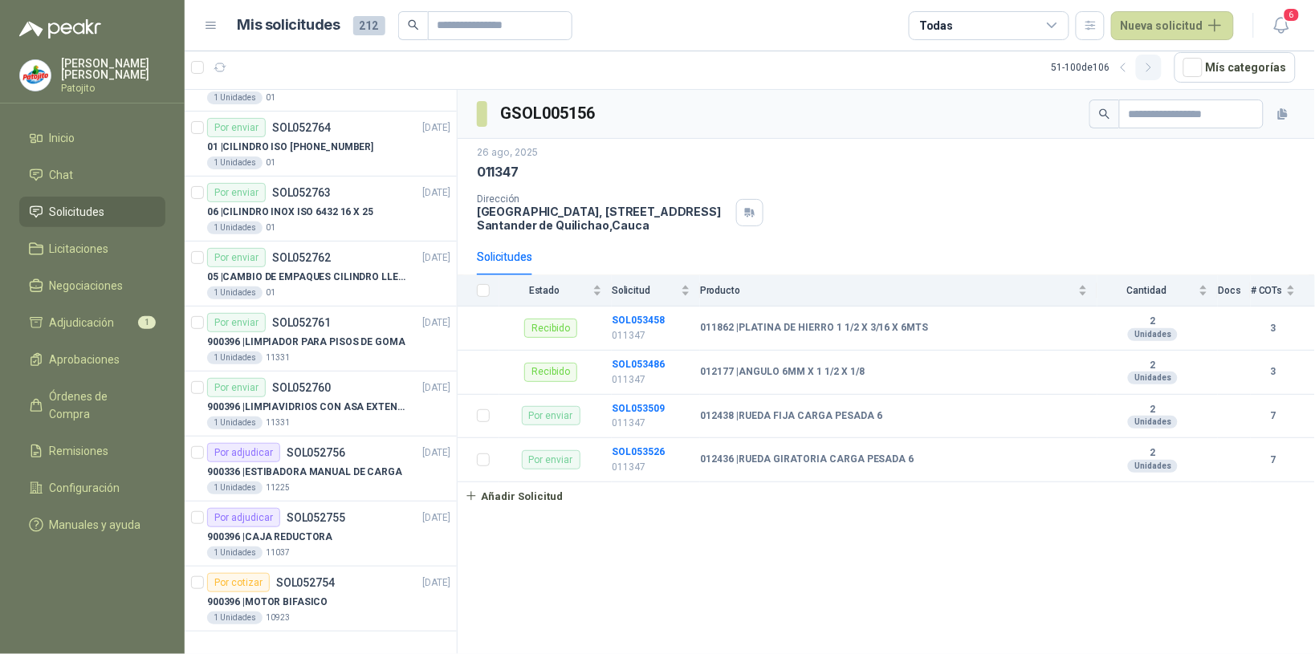
click at [1156, 67] on icon "button" at bounding box center [1149, 68] width 14 height 14
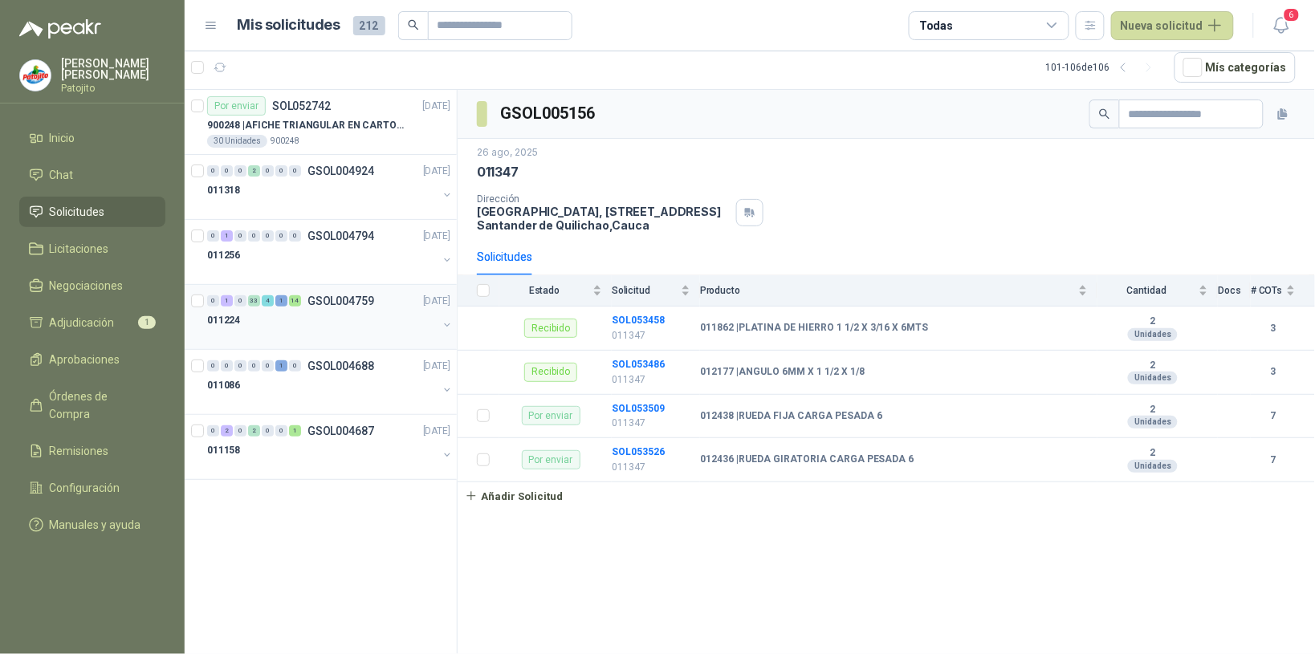
scroll to position [0, 0]
click at [294, 310] on div "0 1 0 33 4 1 14 GSOL004759 05/08/25" at bounding box center [330, 300] width 246 height 19
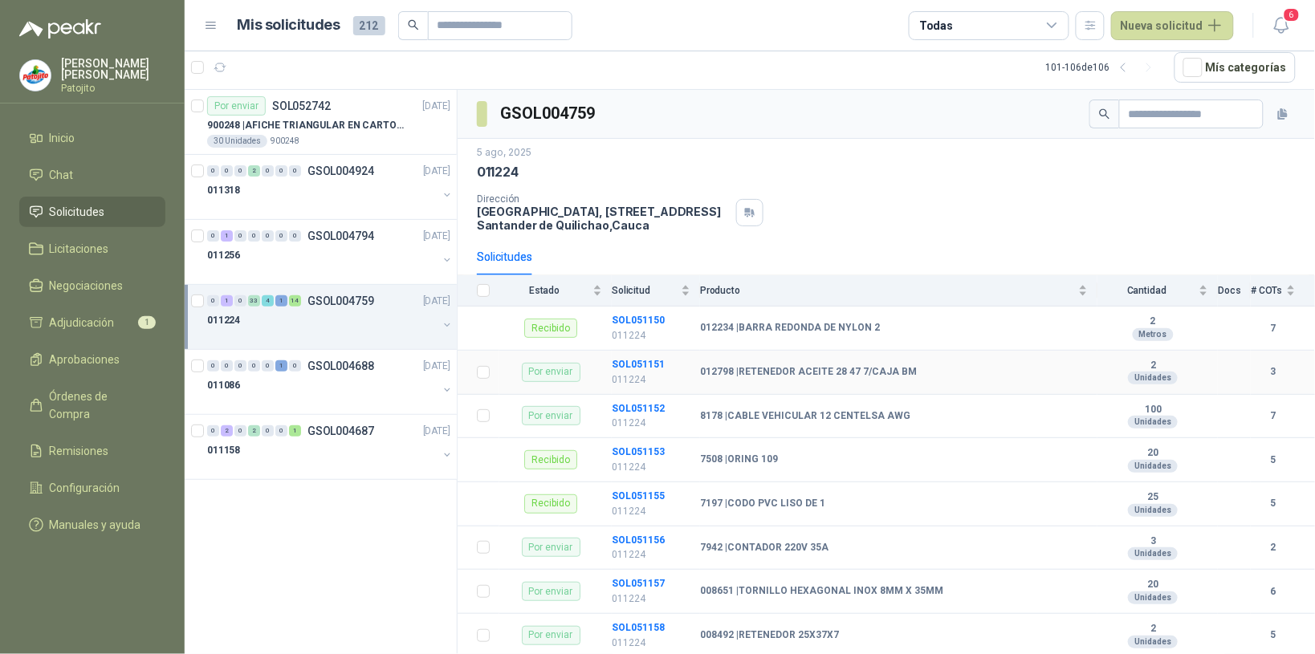
scroll to position [201, 0]
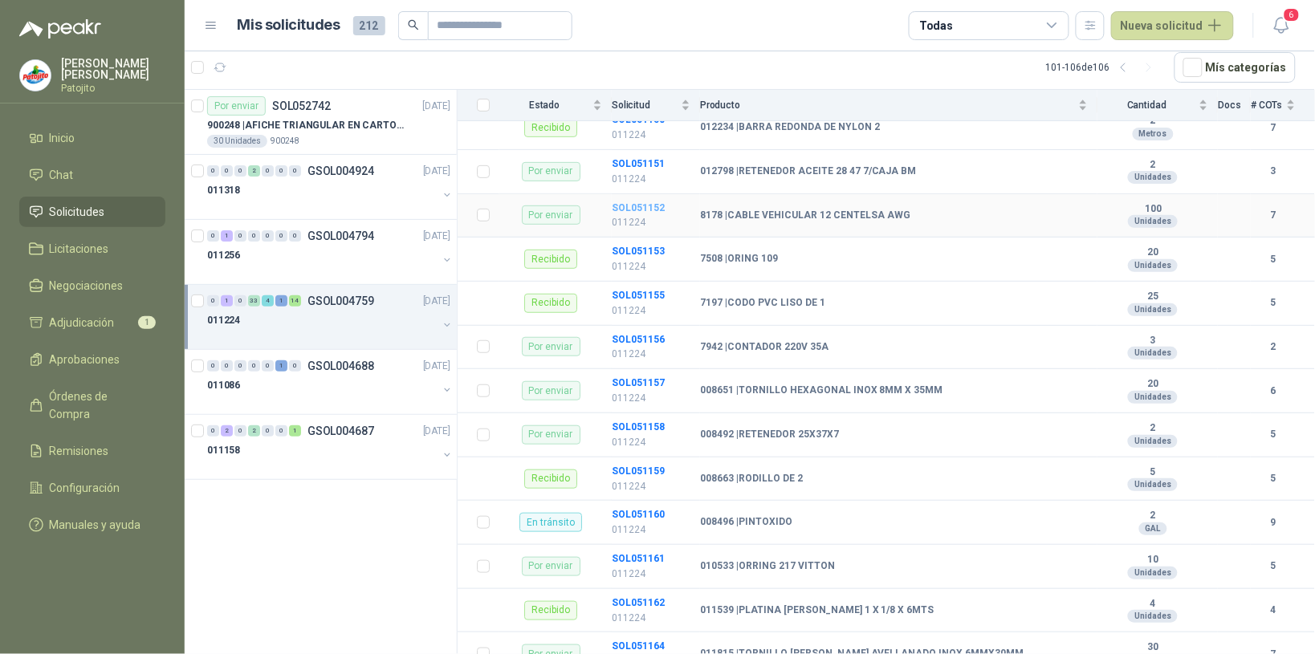
click at [657, 206] on b "SOL051152" at bounding box center [638, 207] width 53 height 11
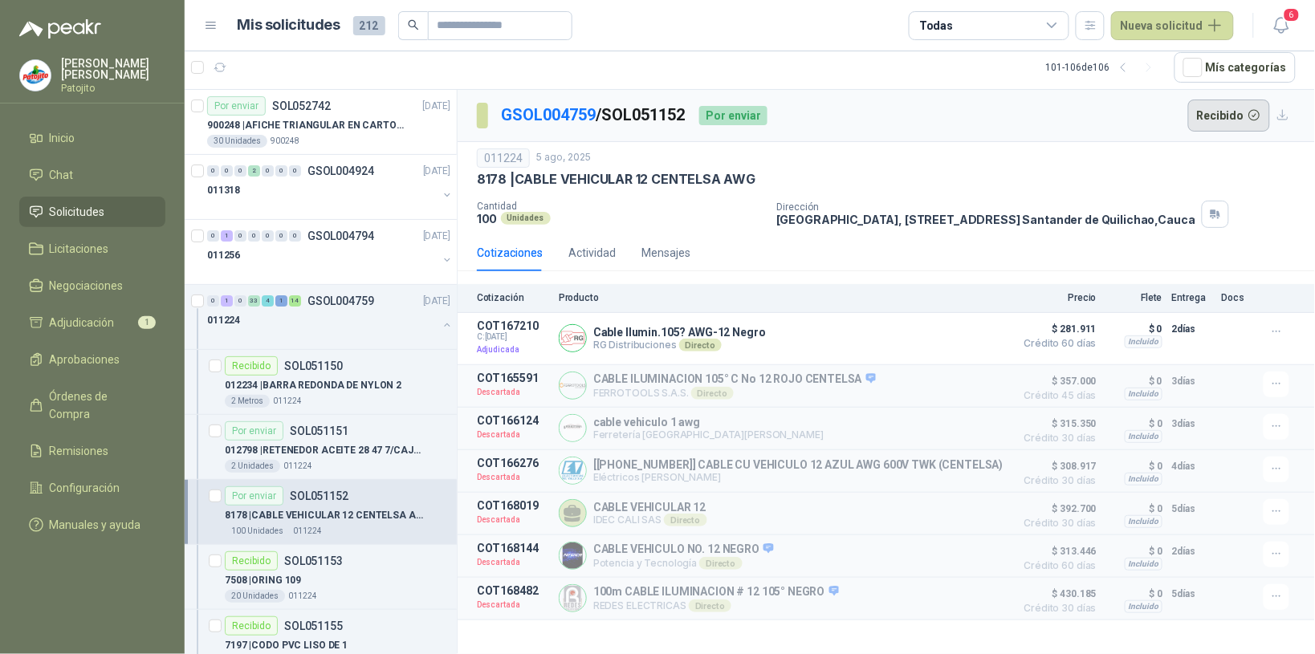
click at [1234, 107] on button "Recibido" at bounding box center [1229, 116] width 83 height 32
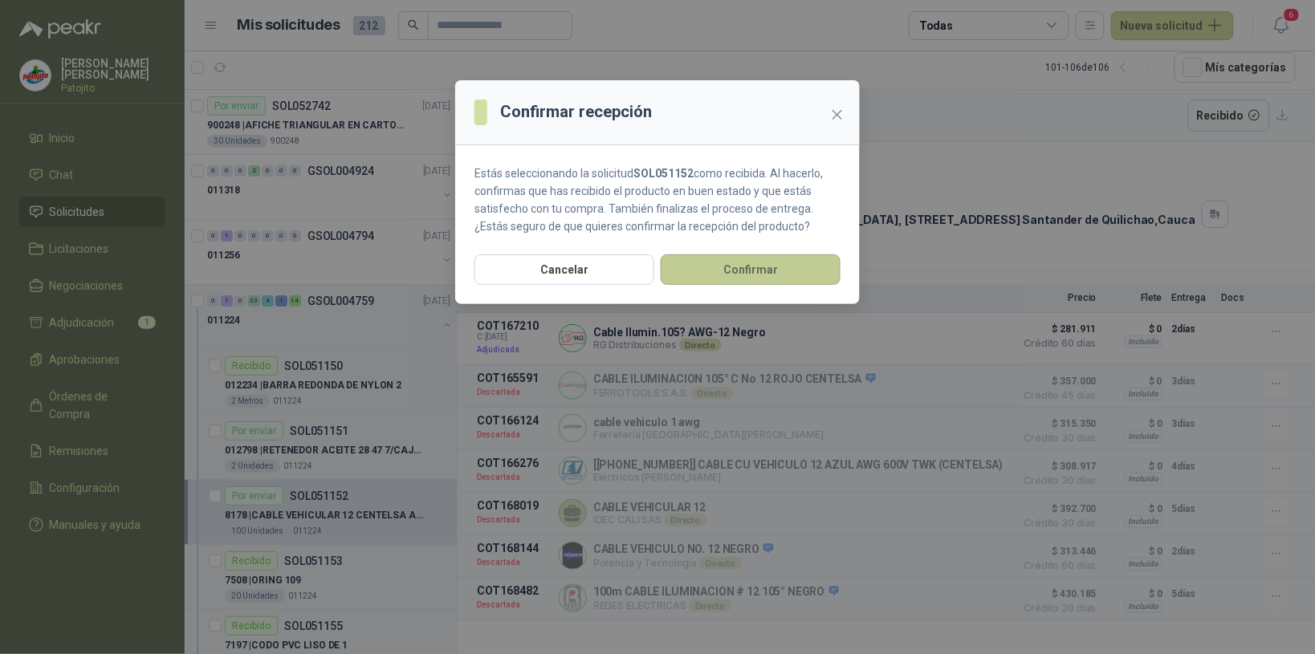
click at [743, 279] on button "Confirmar" at bounding box center [751, 269] width 180 height 31
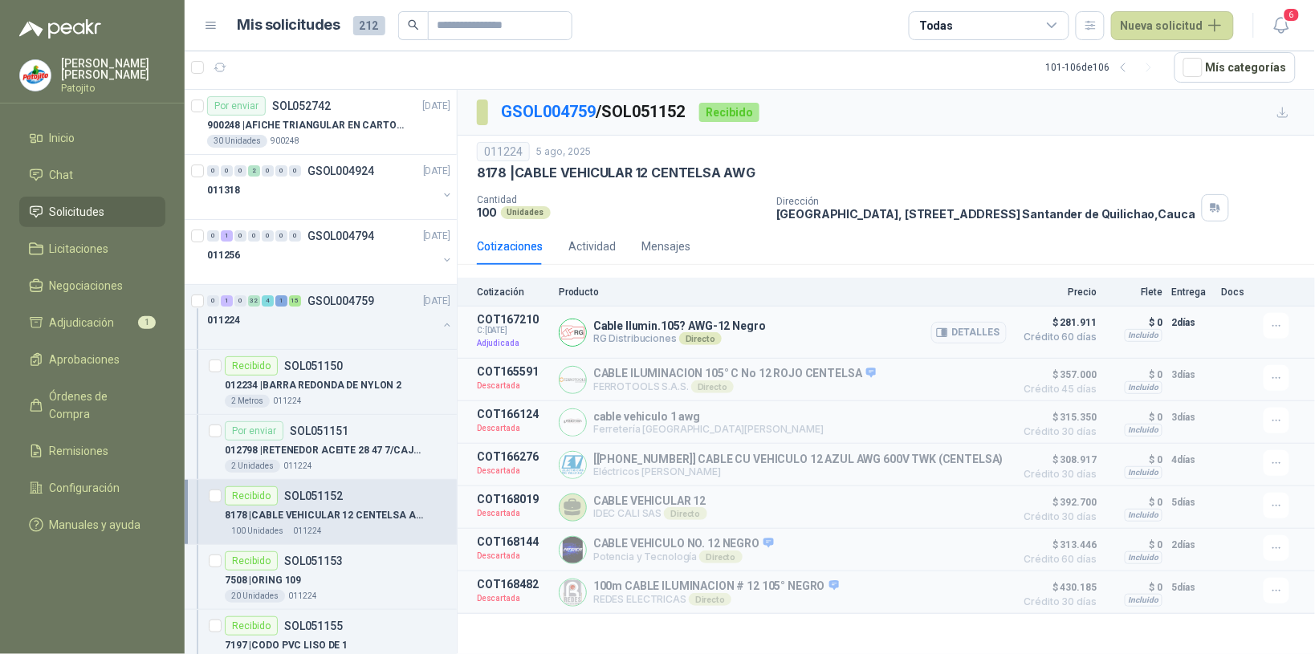
click at [1073, 326] on span "$ 281.911" at bounding box center [1056, 322] width 80 height 19
click at [978, 334] on button "Detalles" at bounding box center [968, 333] width 75 height 22
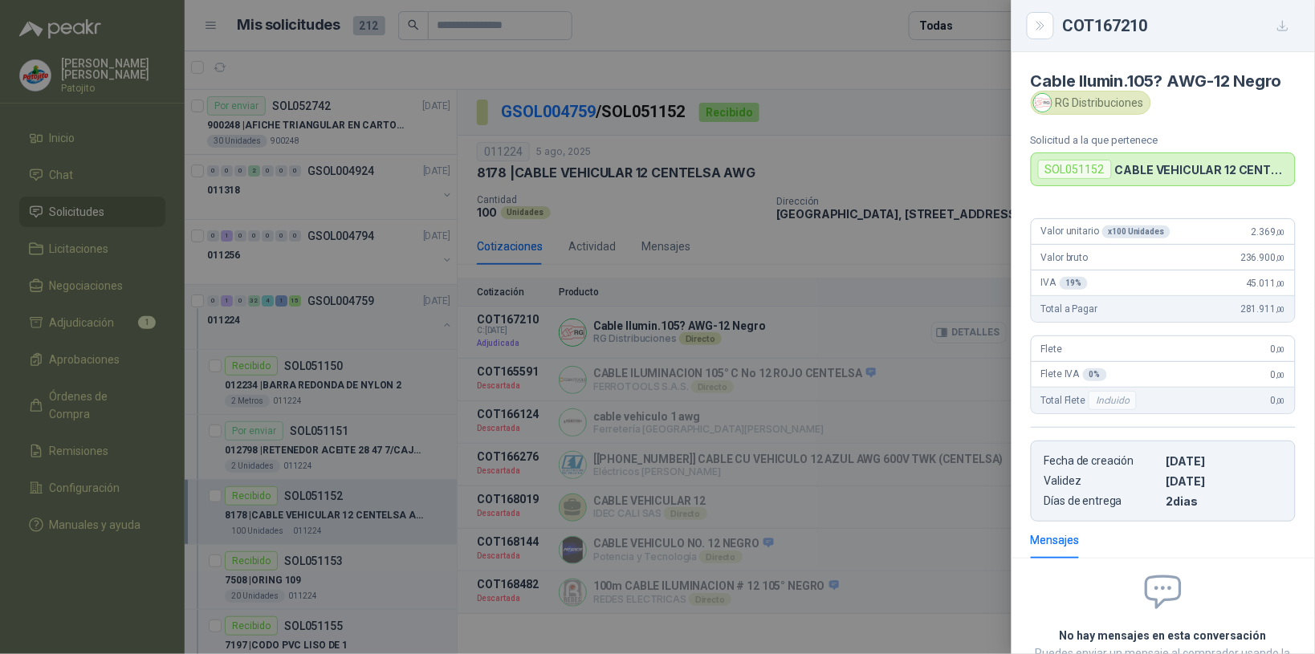
scroll to position [130, 0]
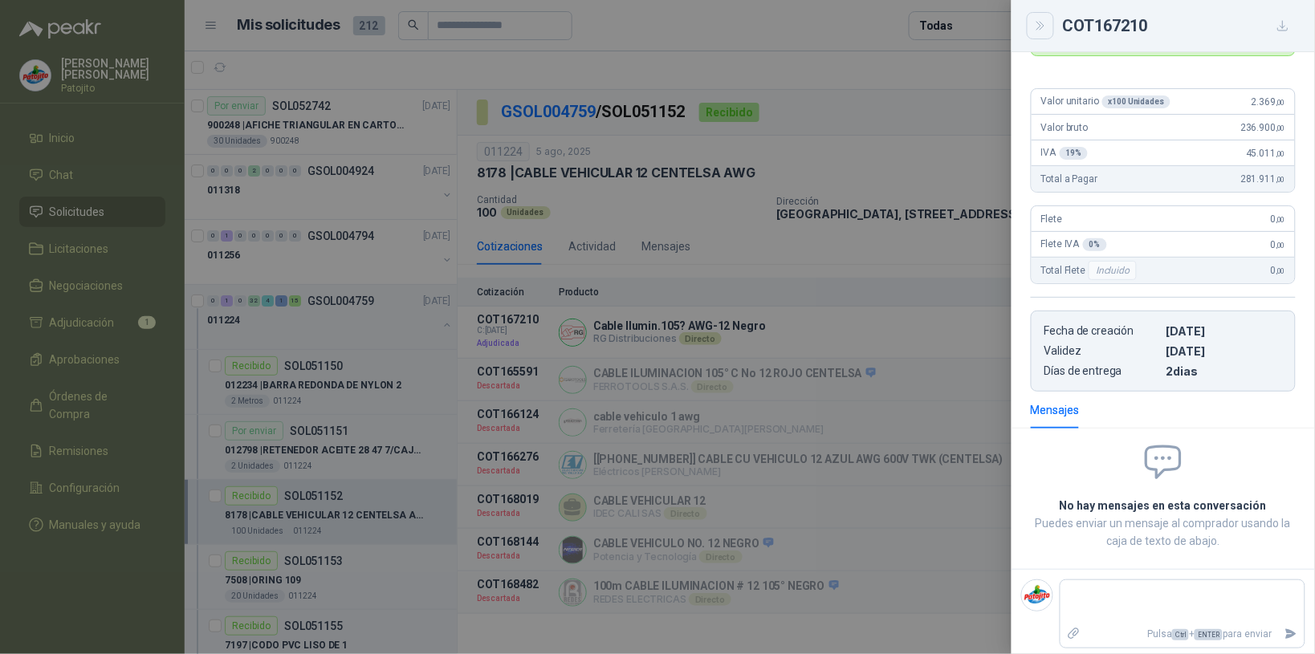
click at [1042, 26] on icon "Close" at bounding box center [1041, 26] width 14 height 14
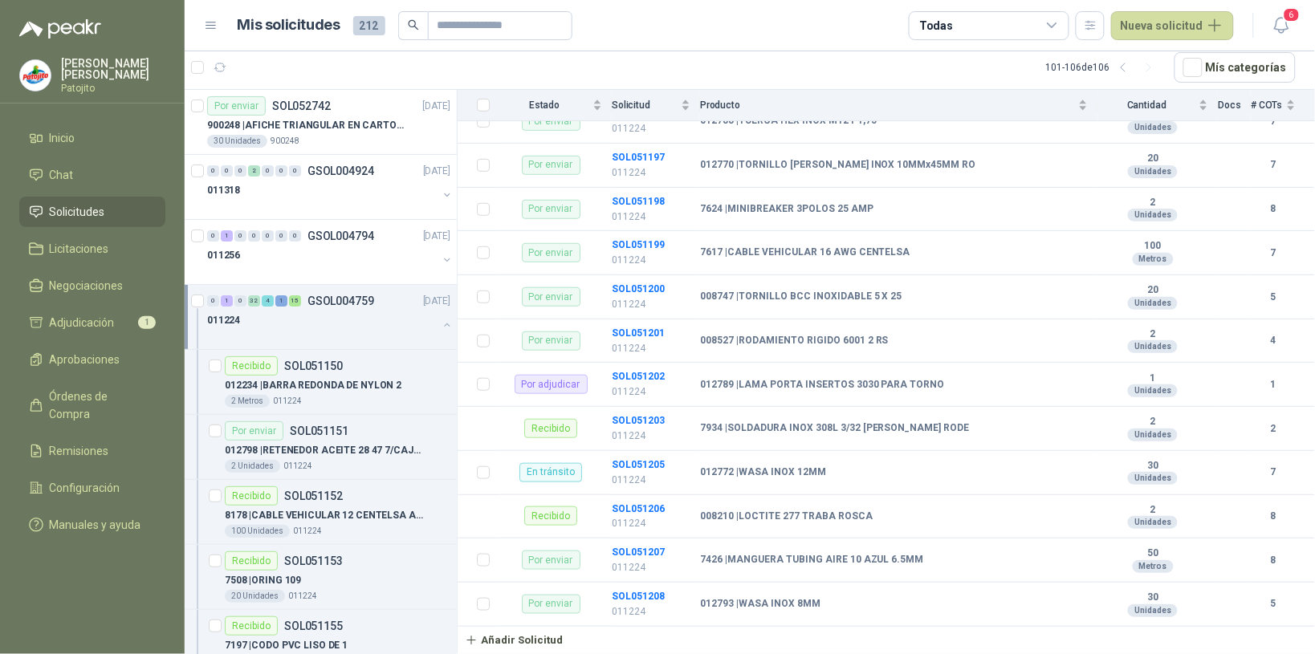
scroll to position [2017, 0]
click at [618, 242] on b "SOL051199" at bounding box center [638, 244] width 53 height 11
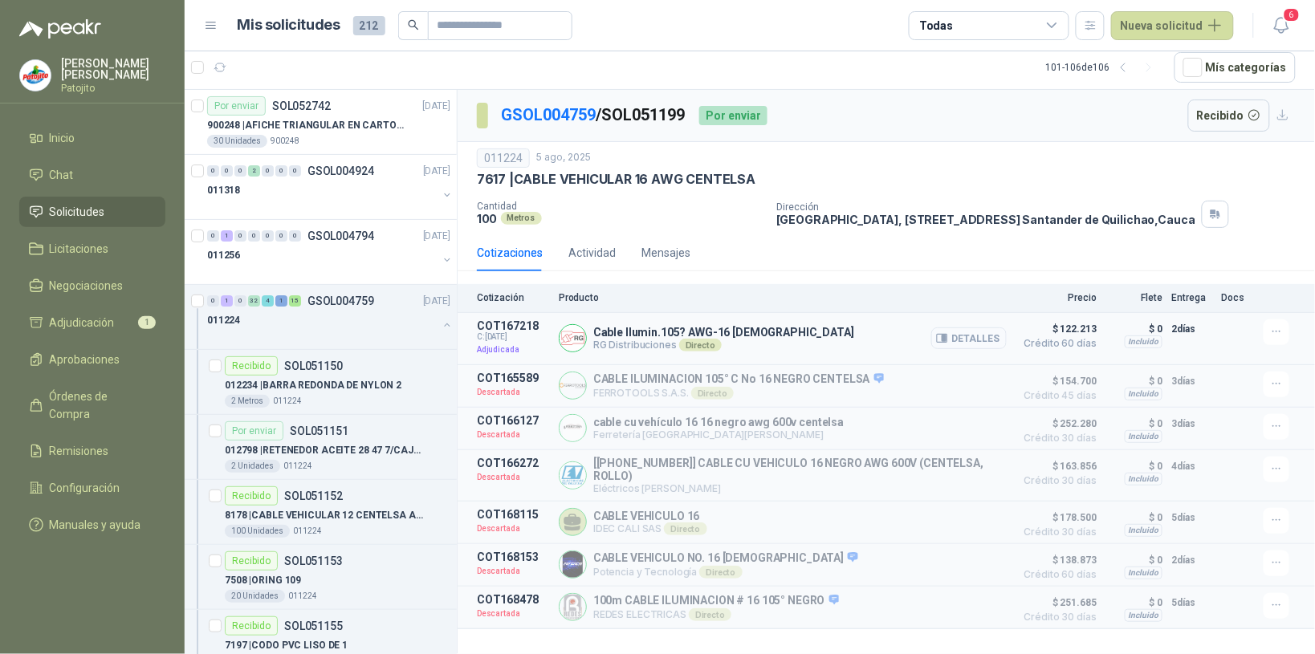
click at [1000, 337] on button "Detalles" at bounding box center [968, 339] width 75 height 22
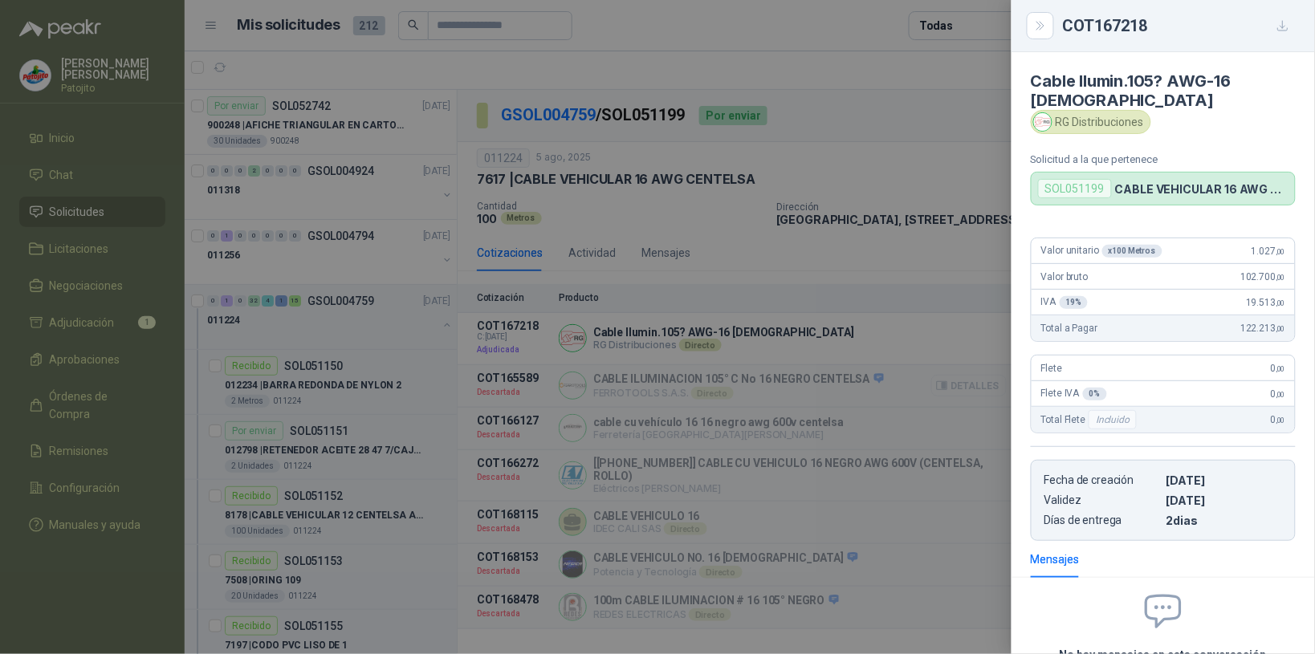
scroll to position [130, 0]
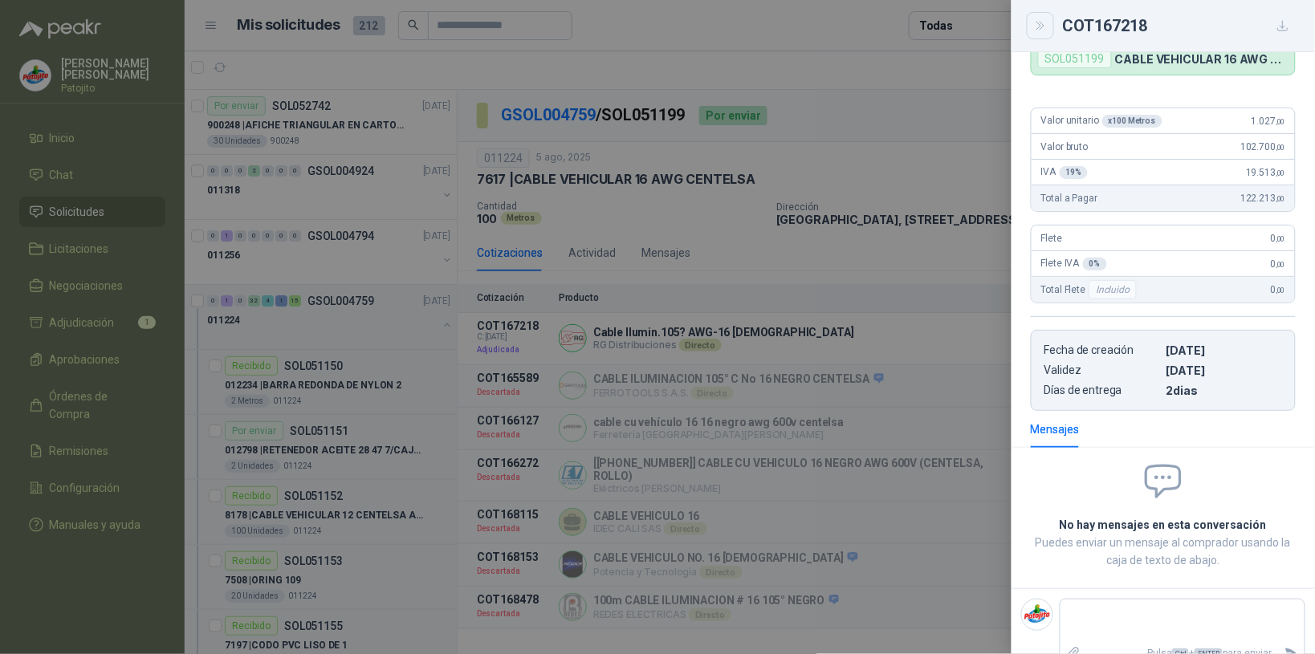
click at [1038, 26] on icon "Close" at bounding box center [1041, 26] width 14 height 14
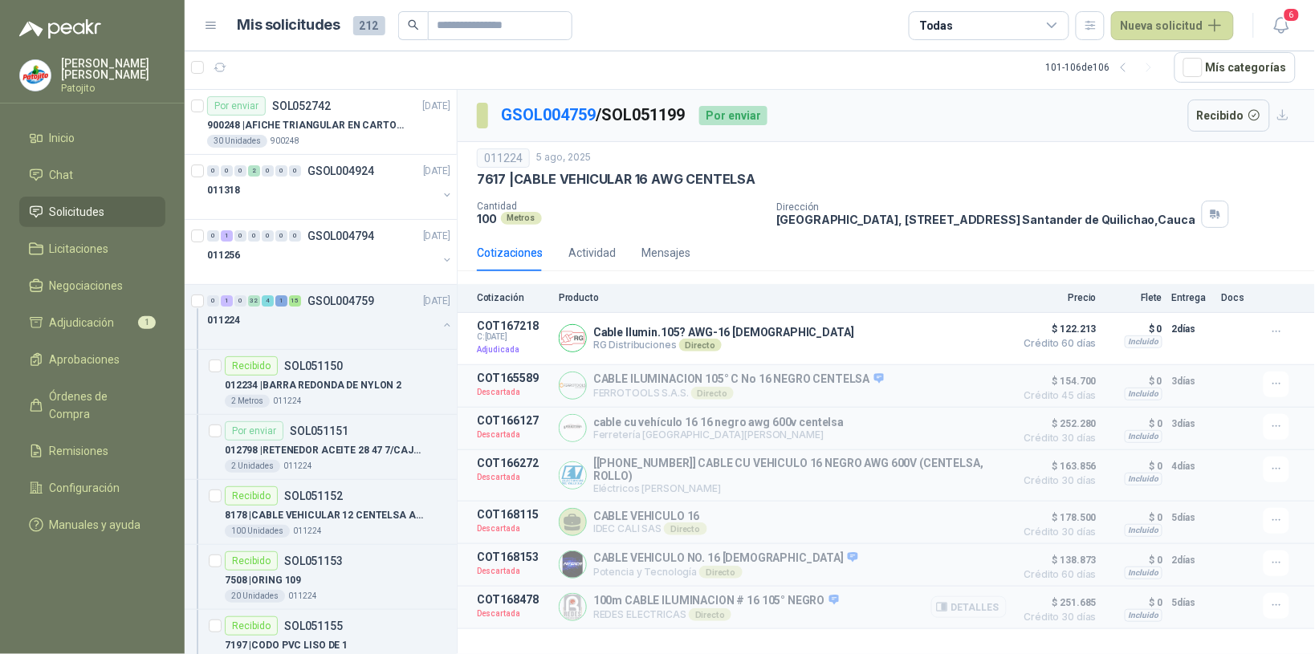
click at [987, 613] on button "Detalles" at bounding box center [968, 607] width 75 height 22
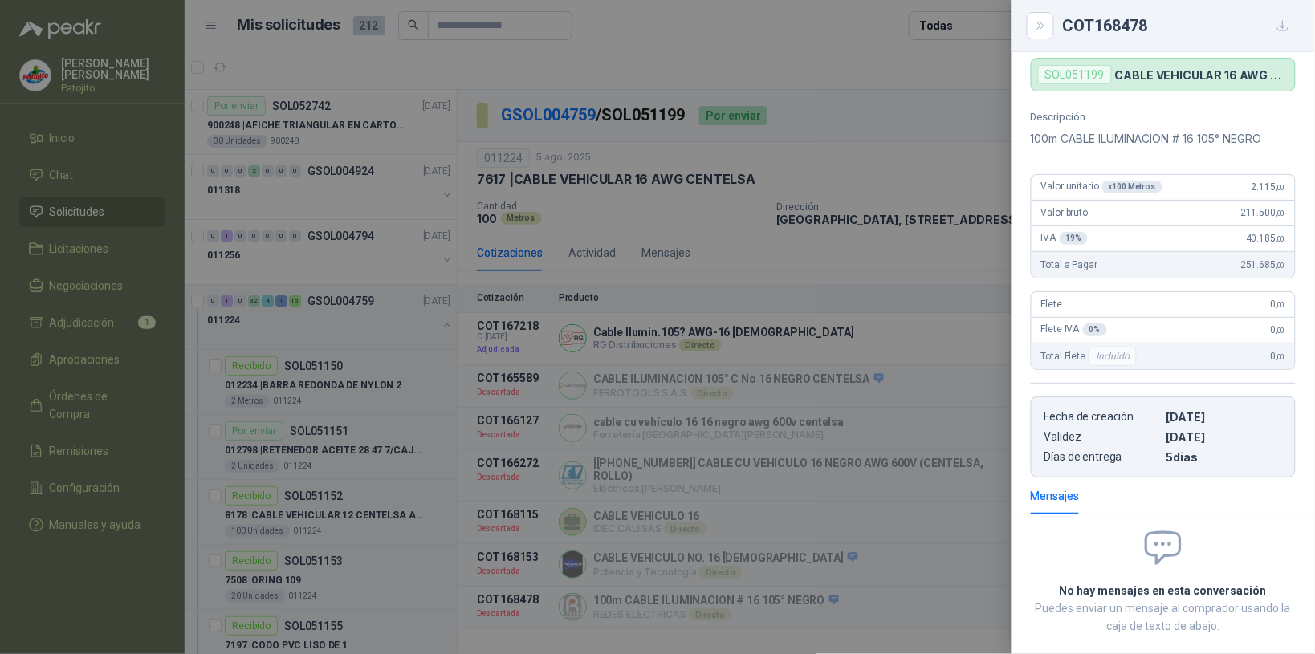
scroll to position [119, 0]
click at [1293, 17] on button "button" at bounding box center [1283, 26] width 26 height 26
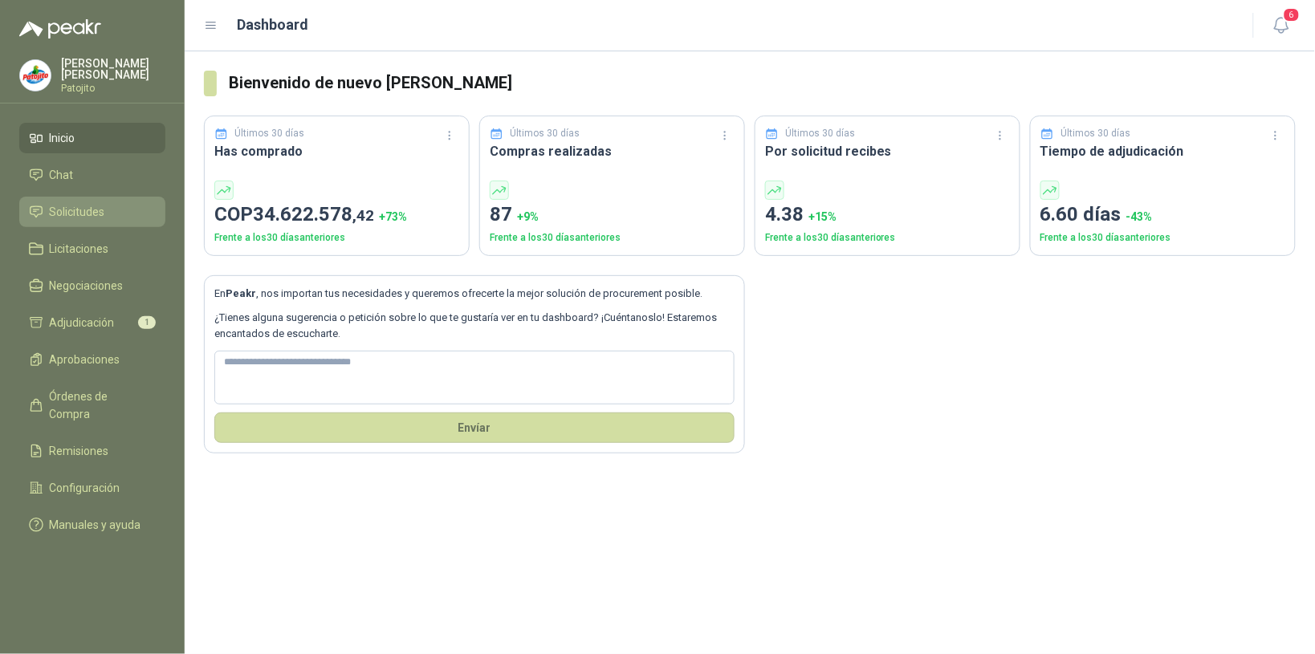
click at [95, 207] on span "Solicitudes" at bounding box center [77, 212] width 55 height 18
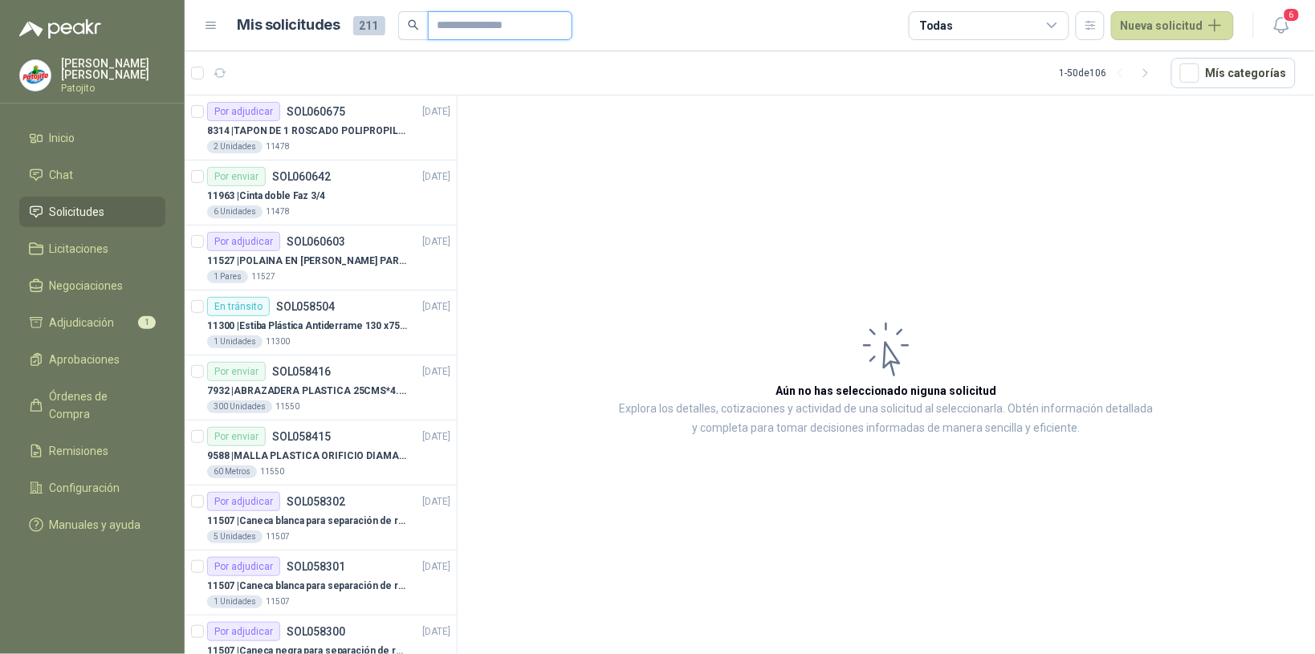
click at [492, 22] on input "text" at bounding box center [494, 25] width 112 height 27
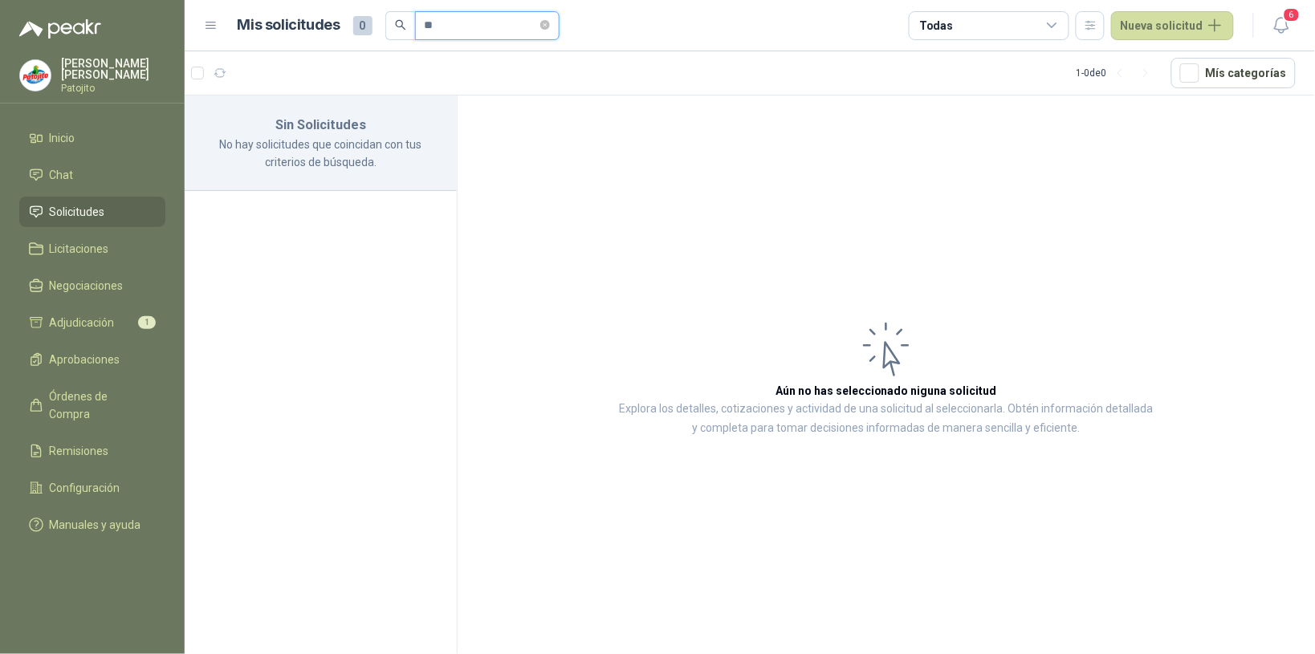
type input "*"
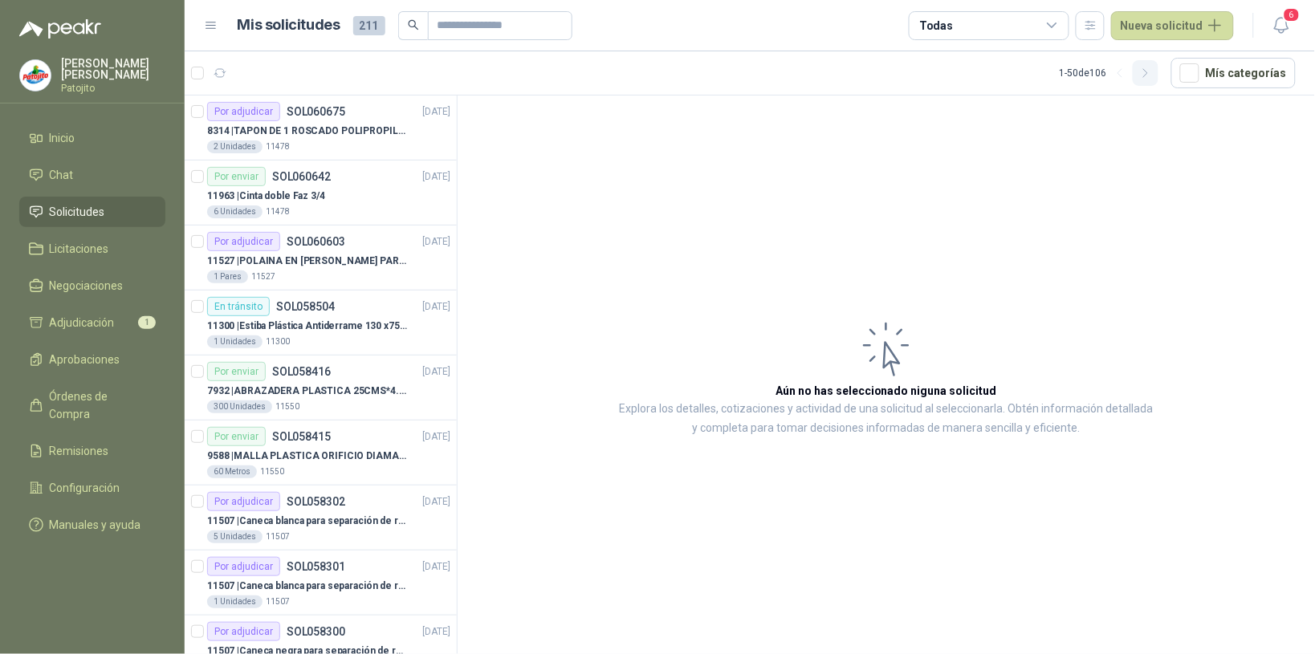
click at [1146, 76] on icon "button" at bounding box center [1146, 74] width 14 height 14
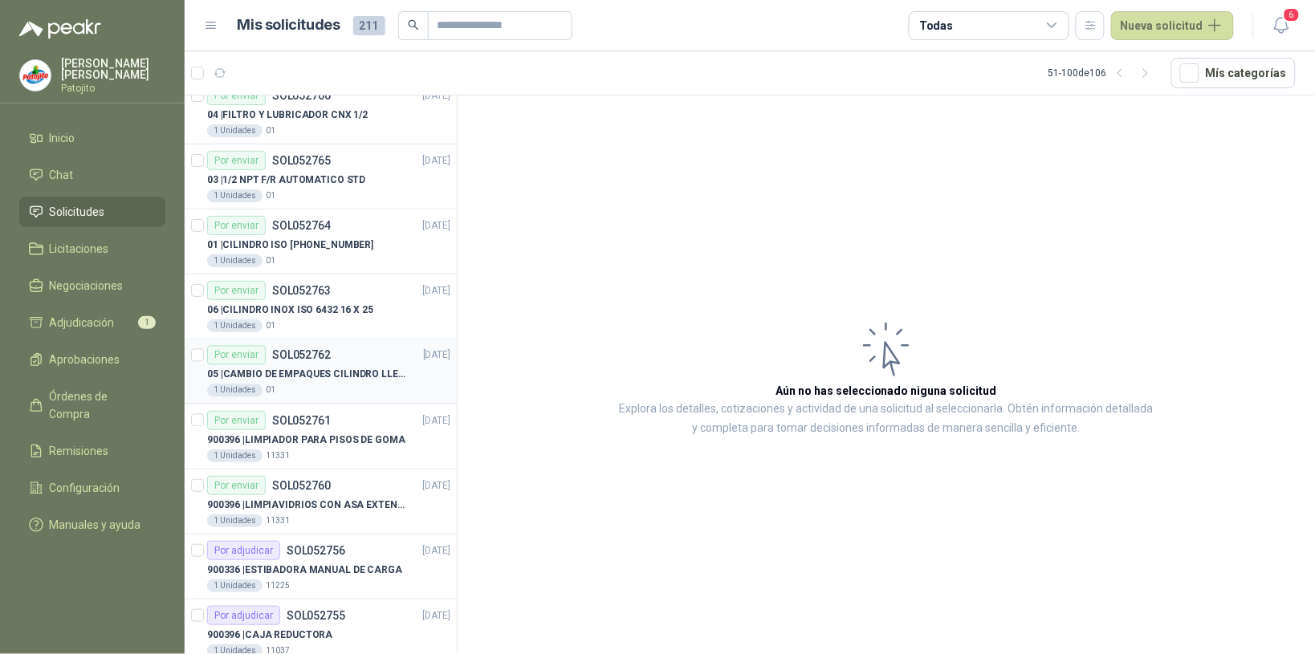
scroll to position [2718, 0]
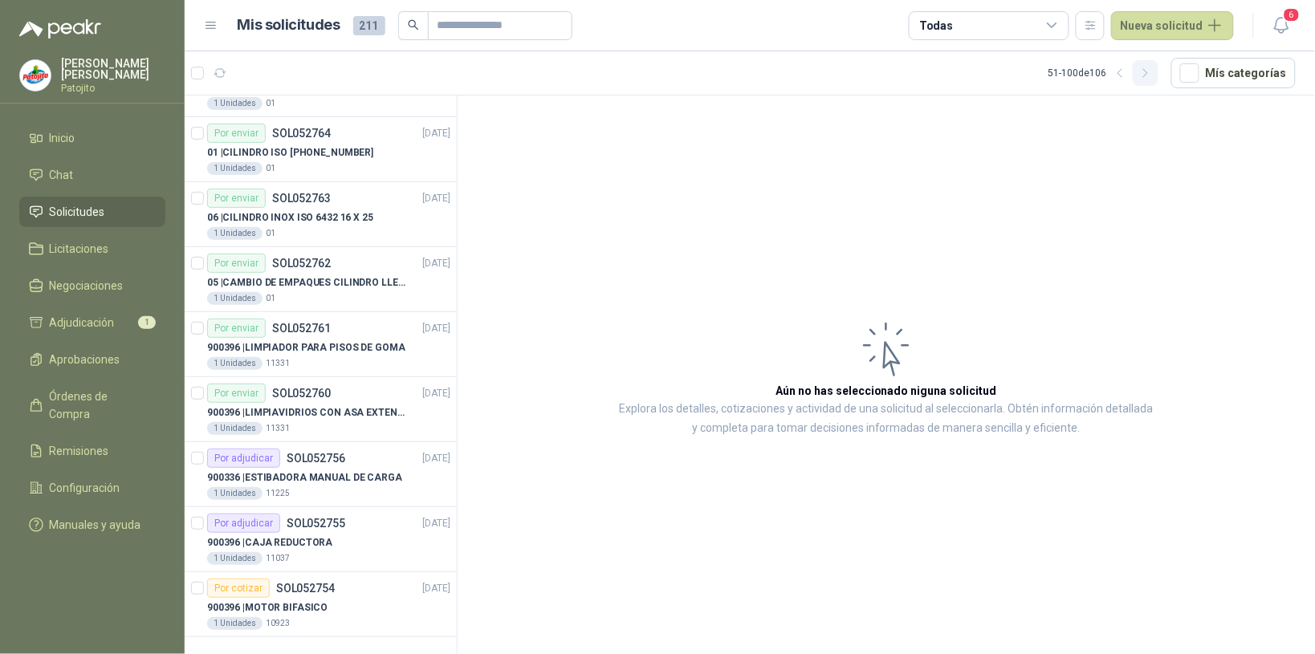
click at [1149, 73] on icon "button" at bounding box center [1146, 74] width 14 height 14
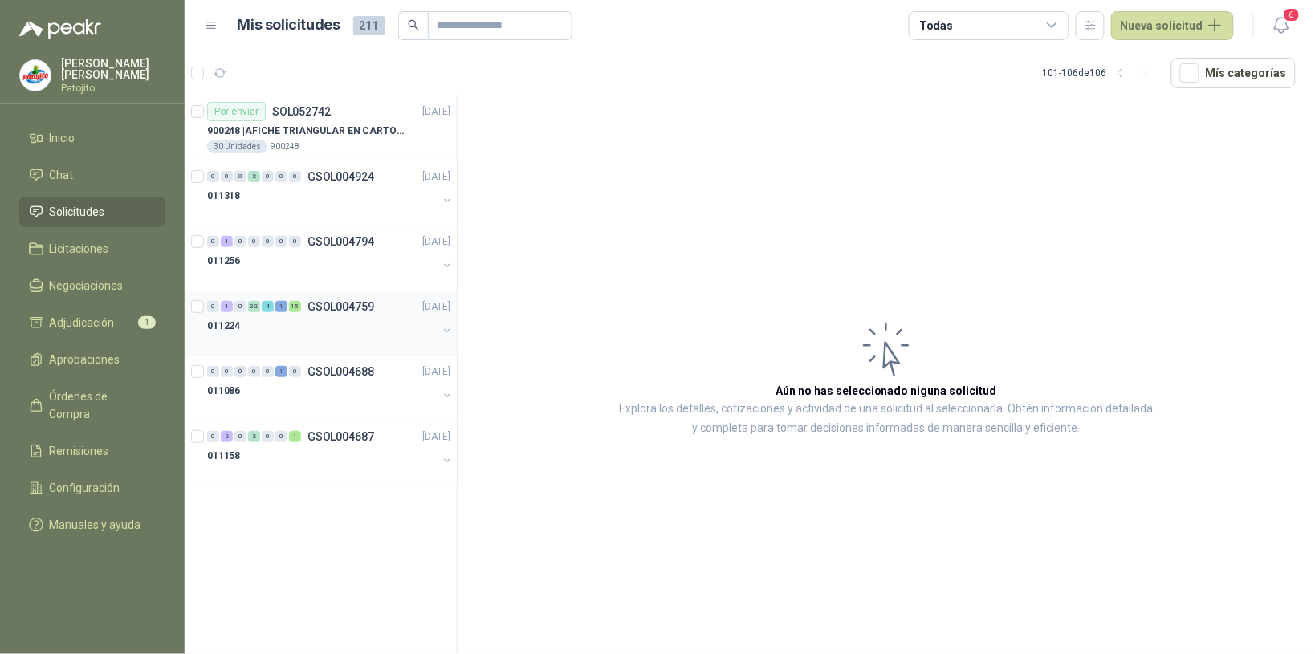
scroll to position [0, 0]
click at [278, 320] on div "011224" at bounding box center [322, 325] width 230 height 19
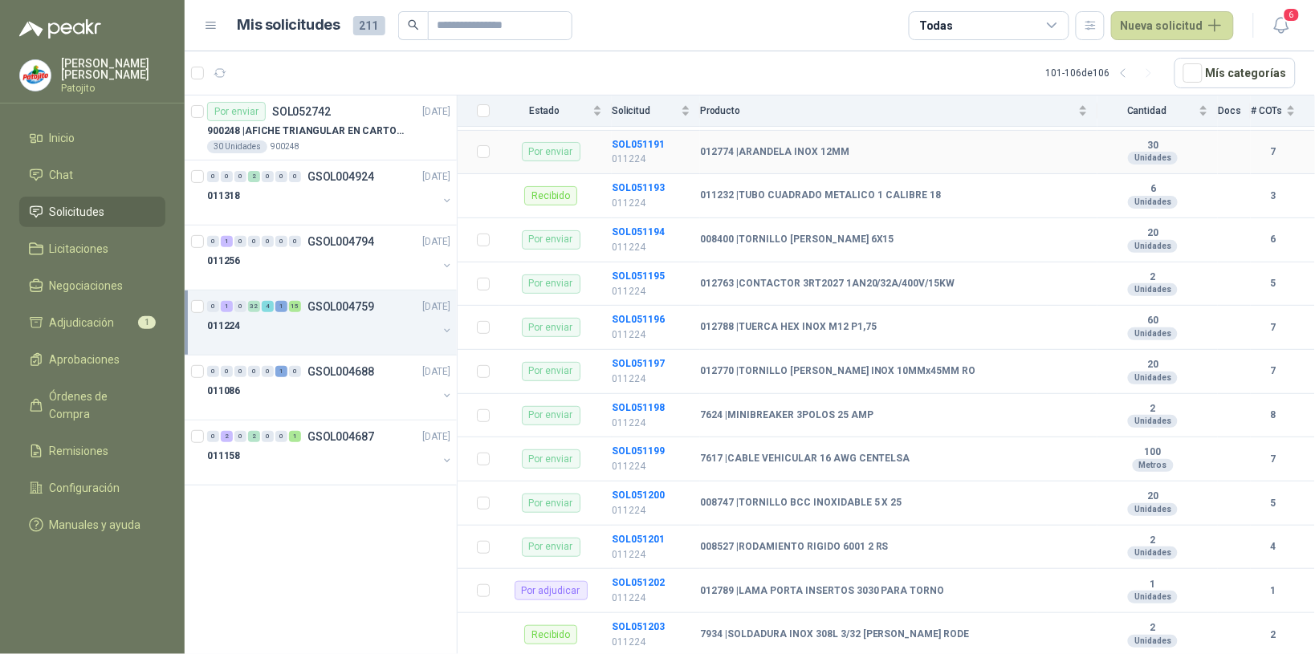
scroll to position [1907, 0]
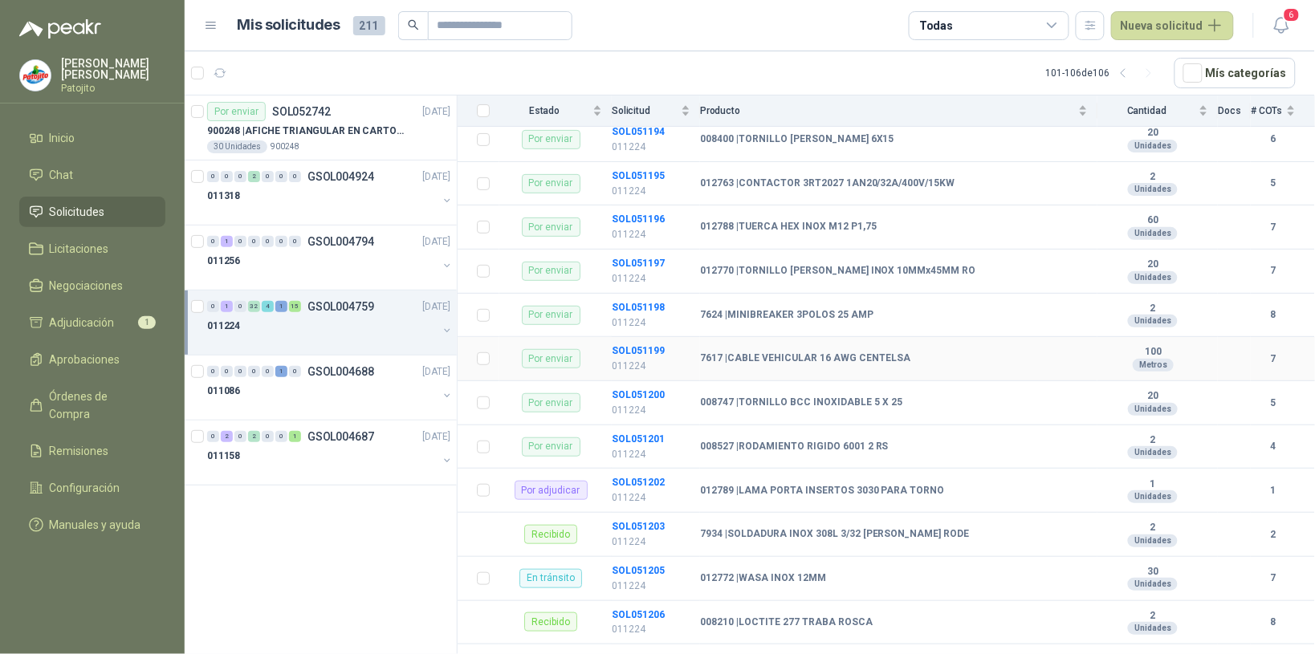
click at [793, 365] on b "7617 | CABLE VEHICULAR 16 AWG CENTELSA" at bounding box center [805, 358] width 210 height 13
drag, startPoint x: 793, startPoint y: 372, endPoint x: 647, endPoint y: 359, distance: 146.7
click at [647, 356] on b "SOL051199" at bounding box center [638, 350] width 53 height 11
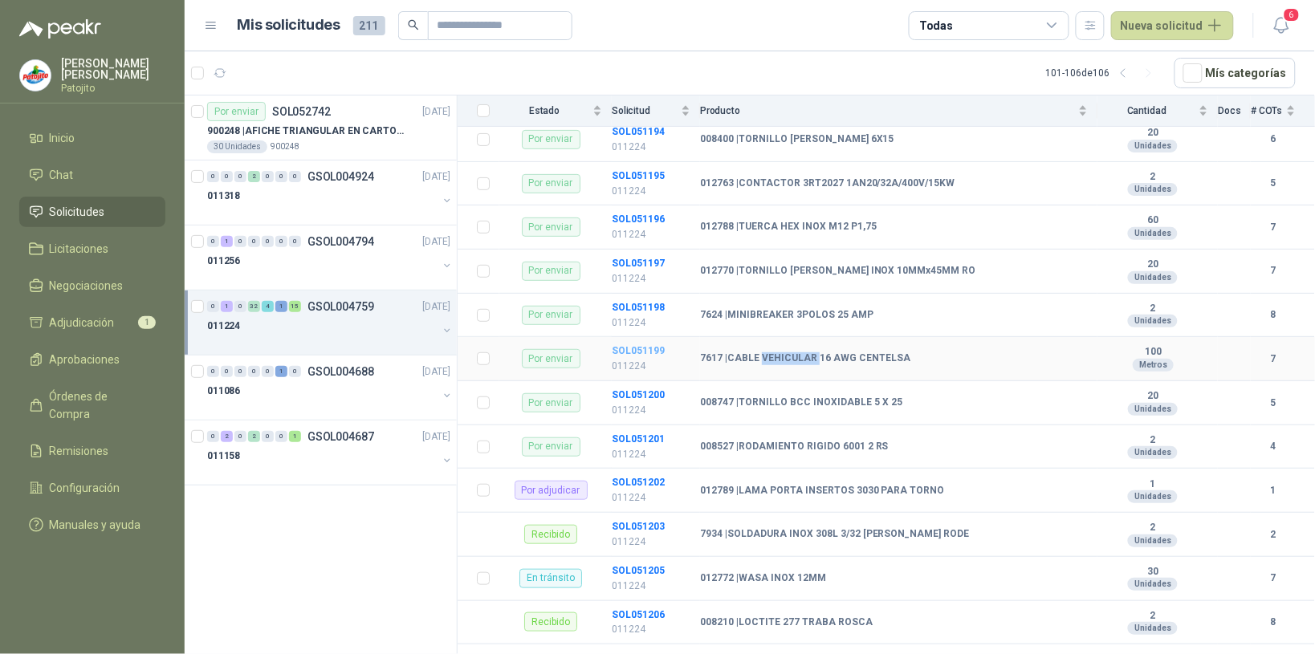
click at [647, 356] on b "SOL051199" at bounding box center [638, 350] width 53 height 11
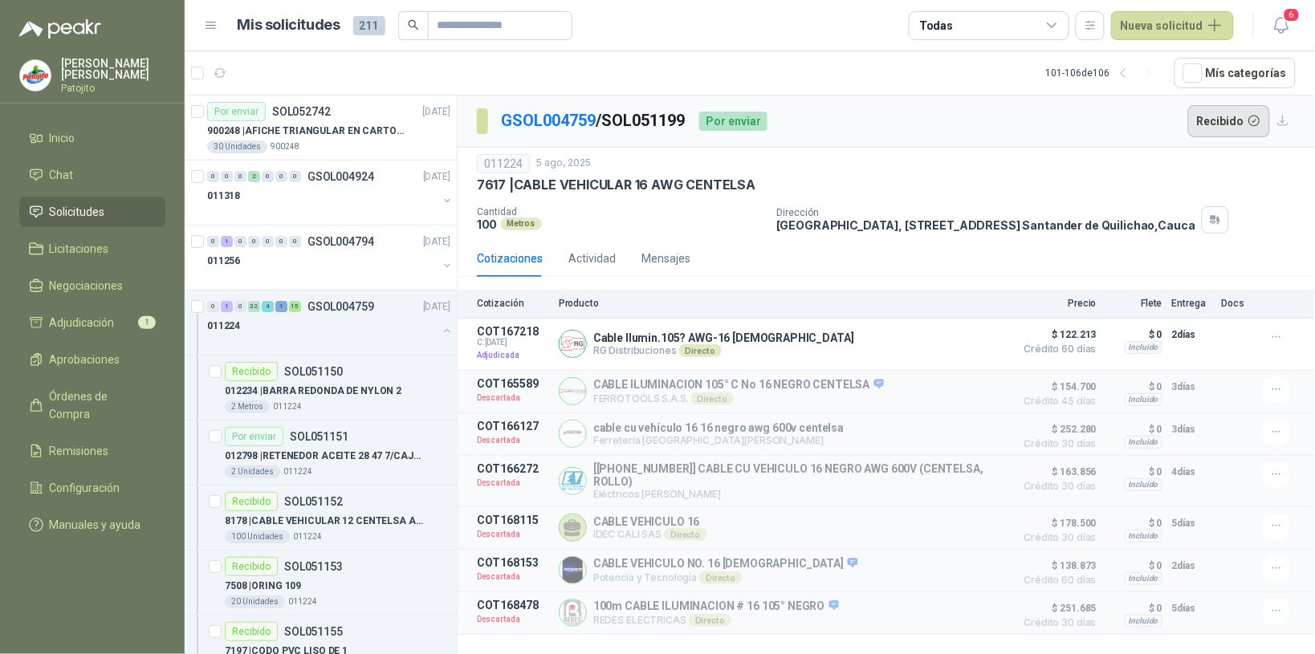
click at [1251, 125] on button "Recibido" at bounding box center [1229, 121] width 83 height 32
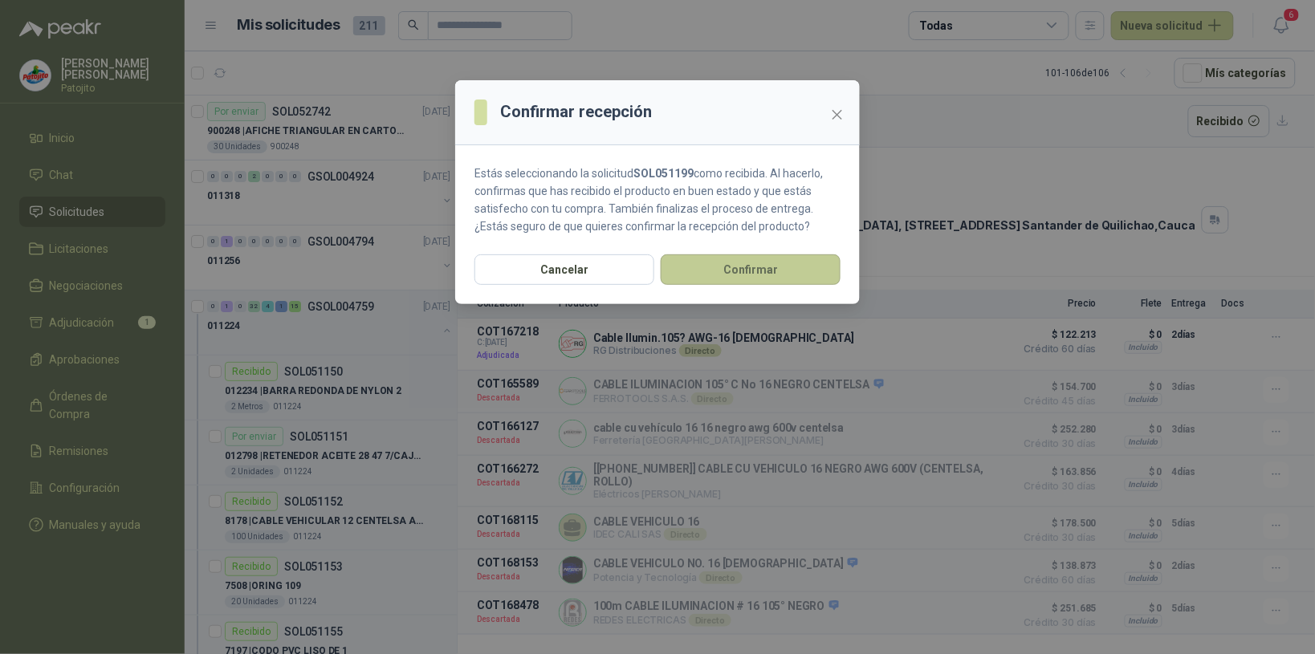
click at [804, 273] on button "Confirmar" at bounding box center [751, 269] width 180 height 31
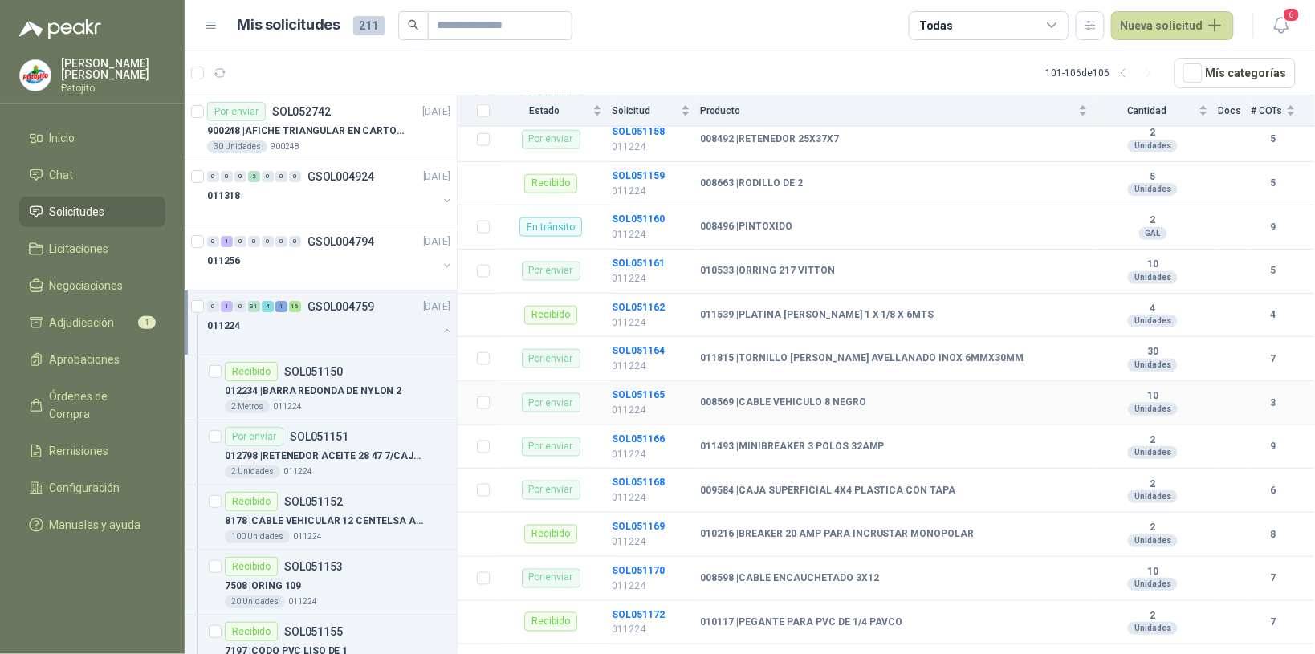
scroll to position [602, 0]
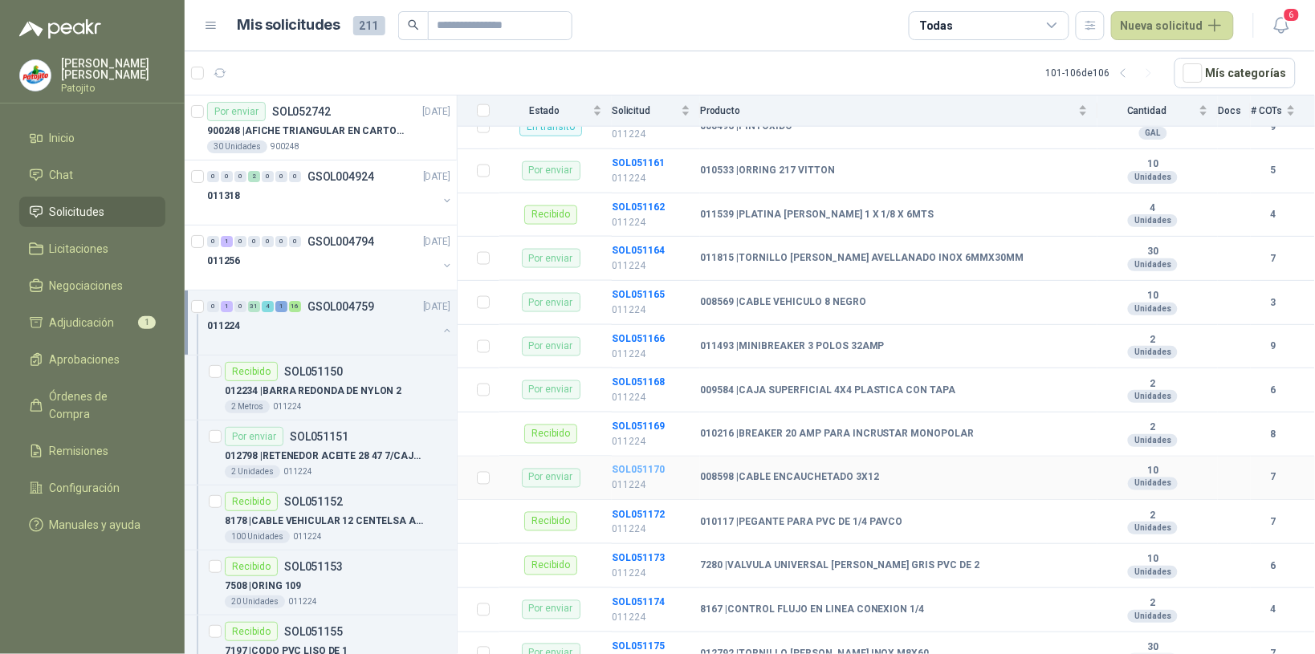
click at [646, 472] on b "SOL051170" at bounding box center [638, 470] width 53 height 11
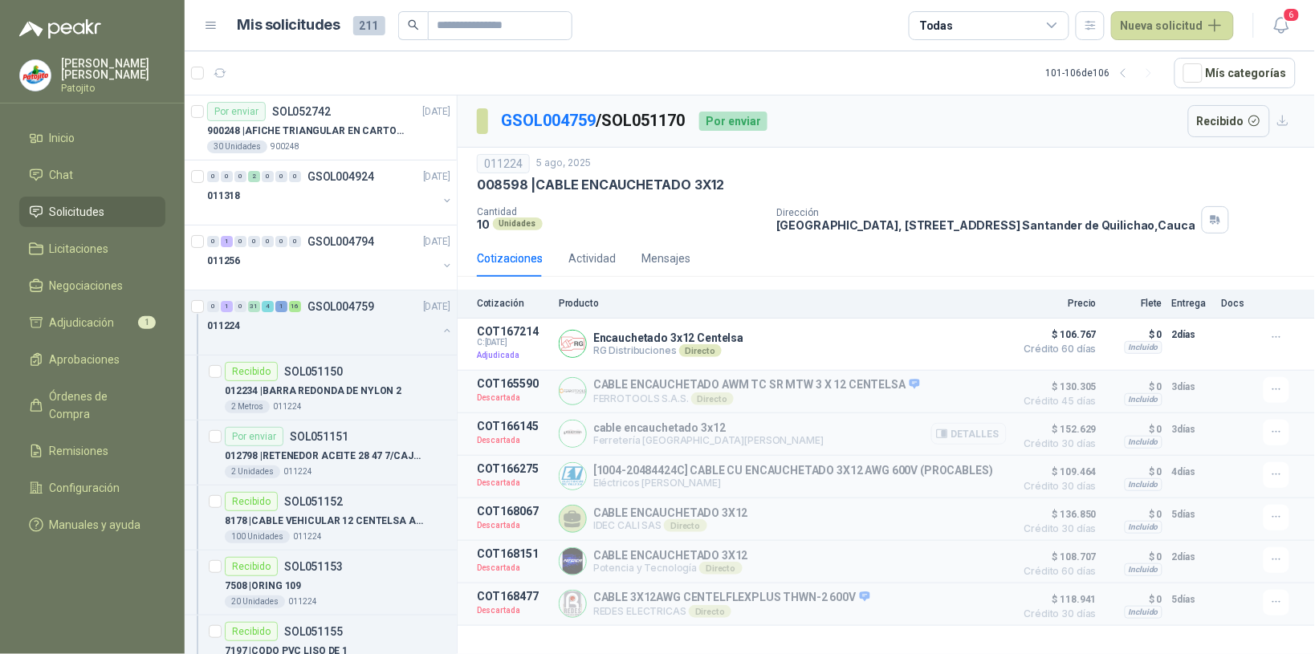
click at [989, 434] on button "Detalles" at bounding box center [968, 434] width 75 height 22
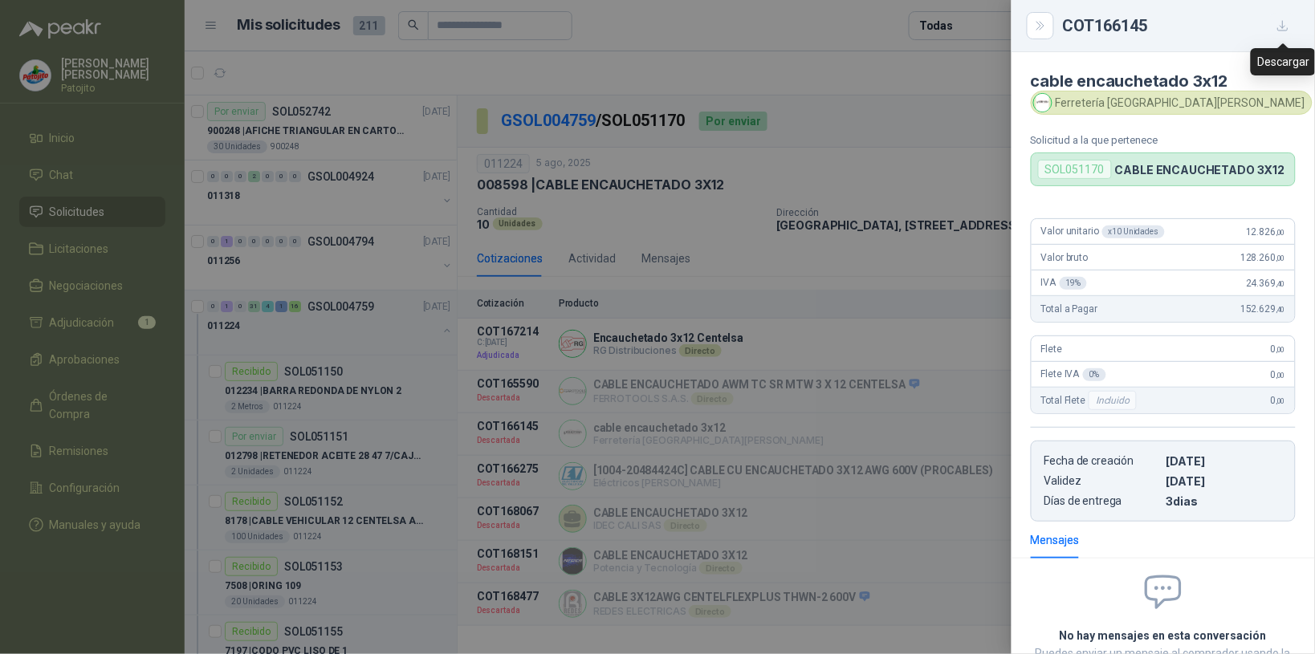
click at [1283, 26] on icon "button" at bounding box center [1283, 26] width 10 height 10
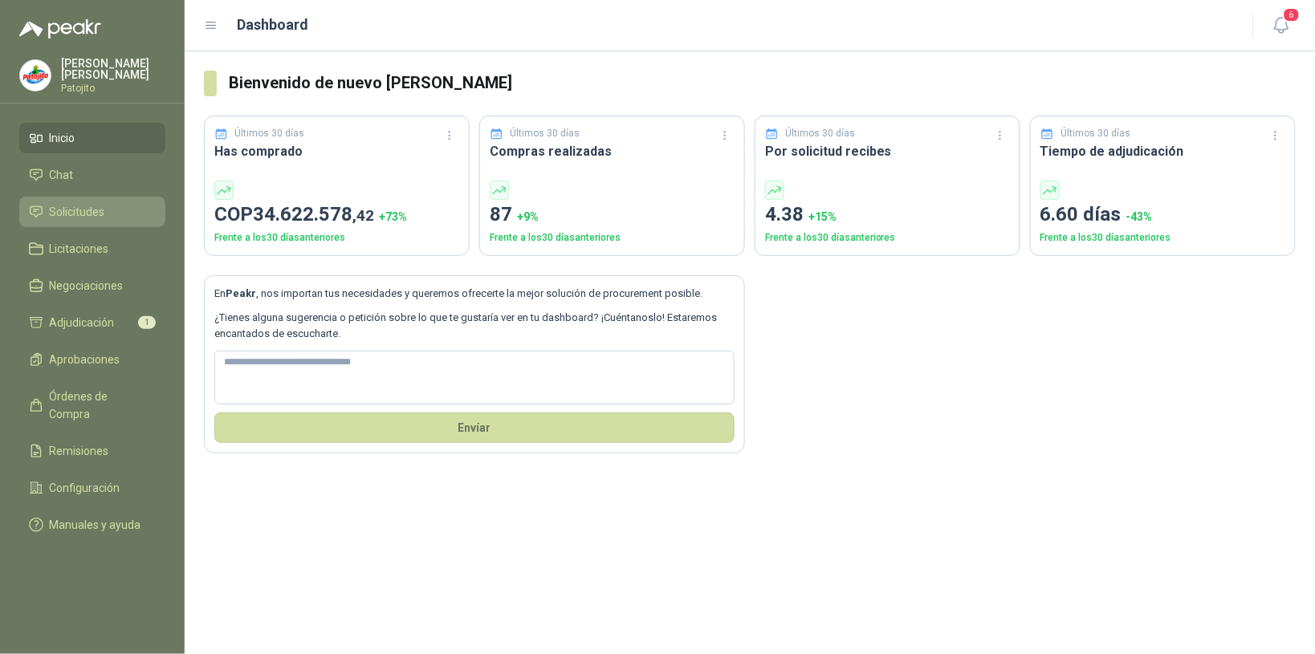
click at [115, 211] on li "Solicitudes" at bounding box center [92, 212] width 127 height 18
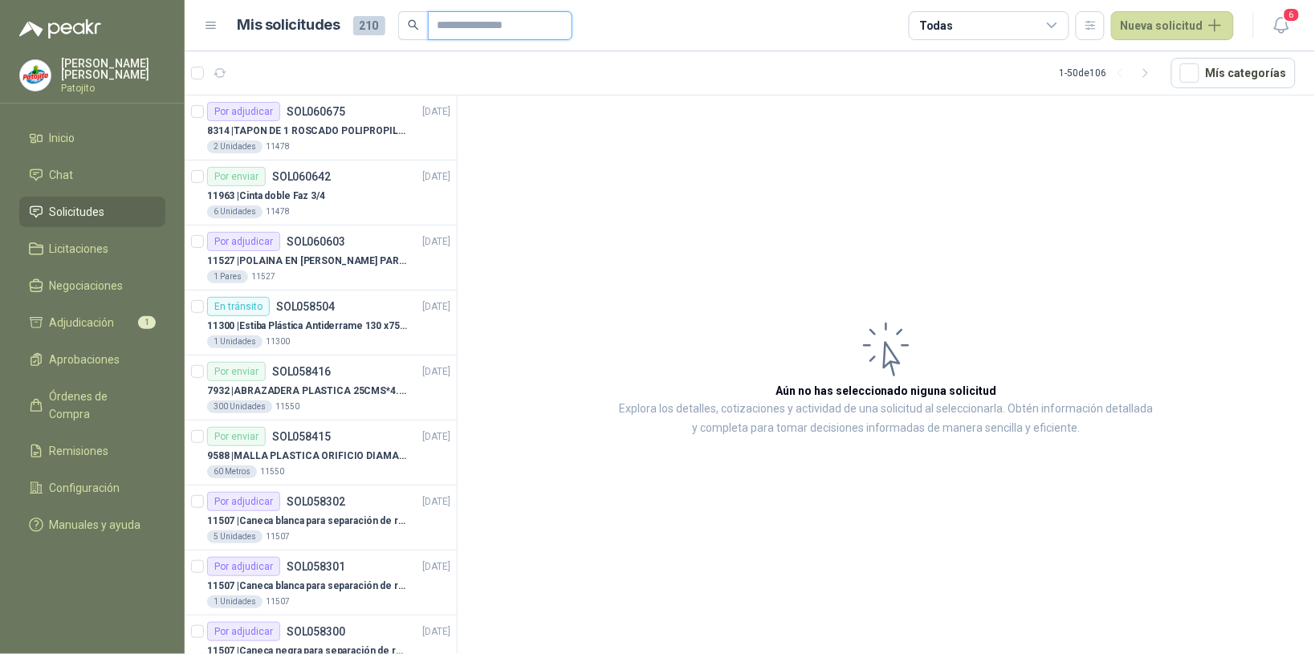
click at [500, 22] on input "text" at bounding box center [494, 25] width 112 height 27
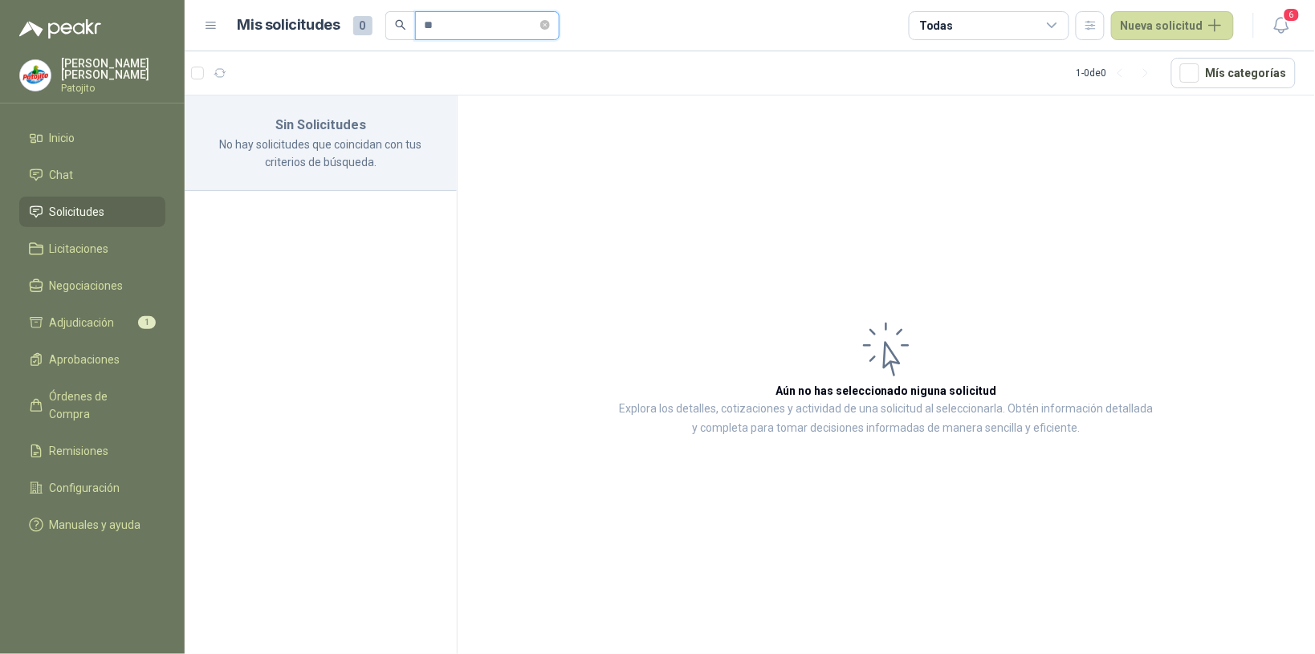
type input "*"
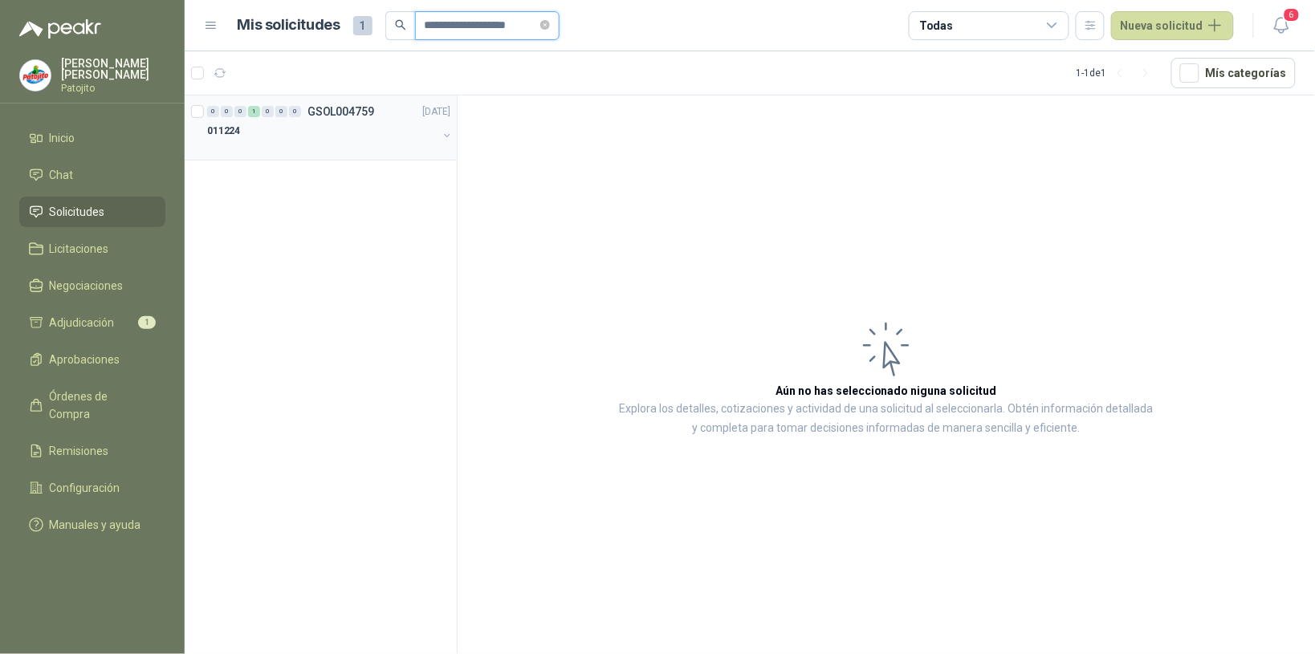
type input "**********"
click at [351, 131] on div "011224" at bounding box center [322, 130] width 230 height 19
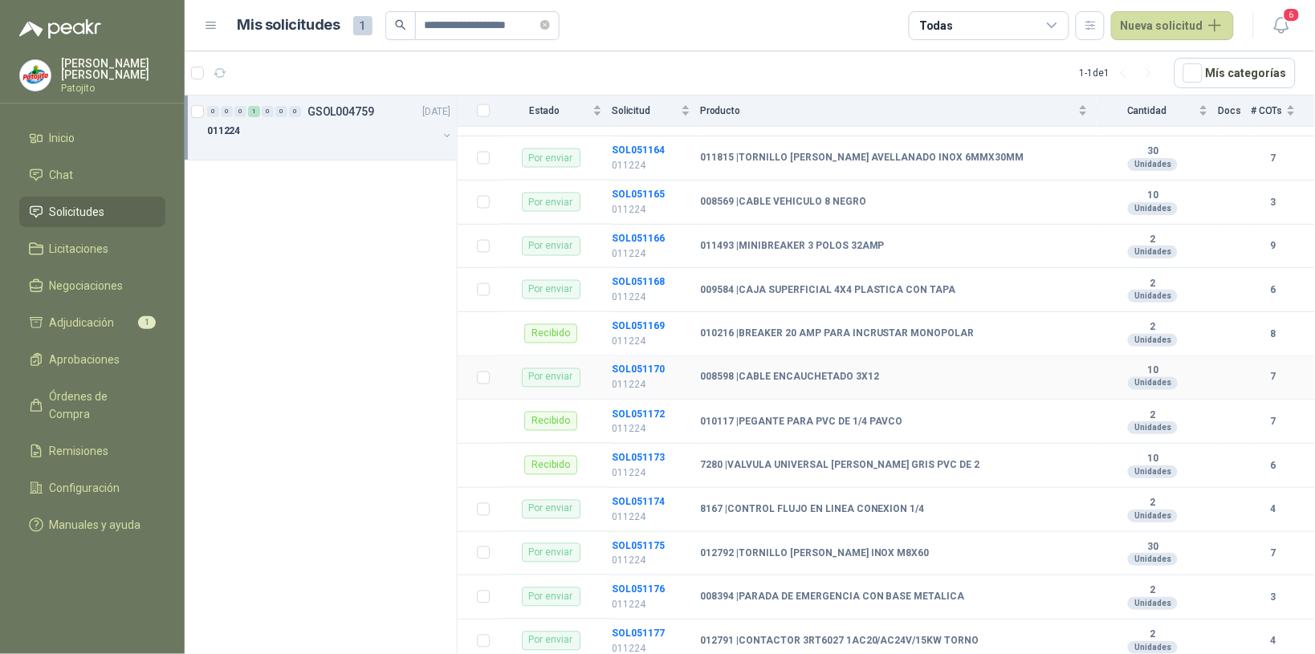
scroll to position [803, 0]
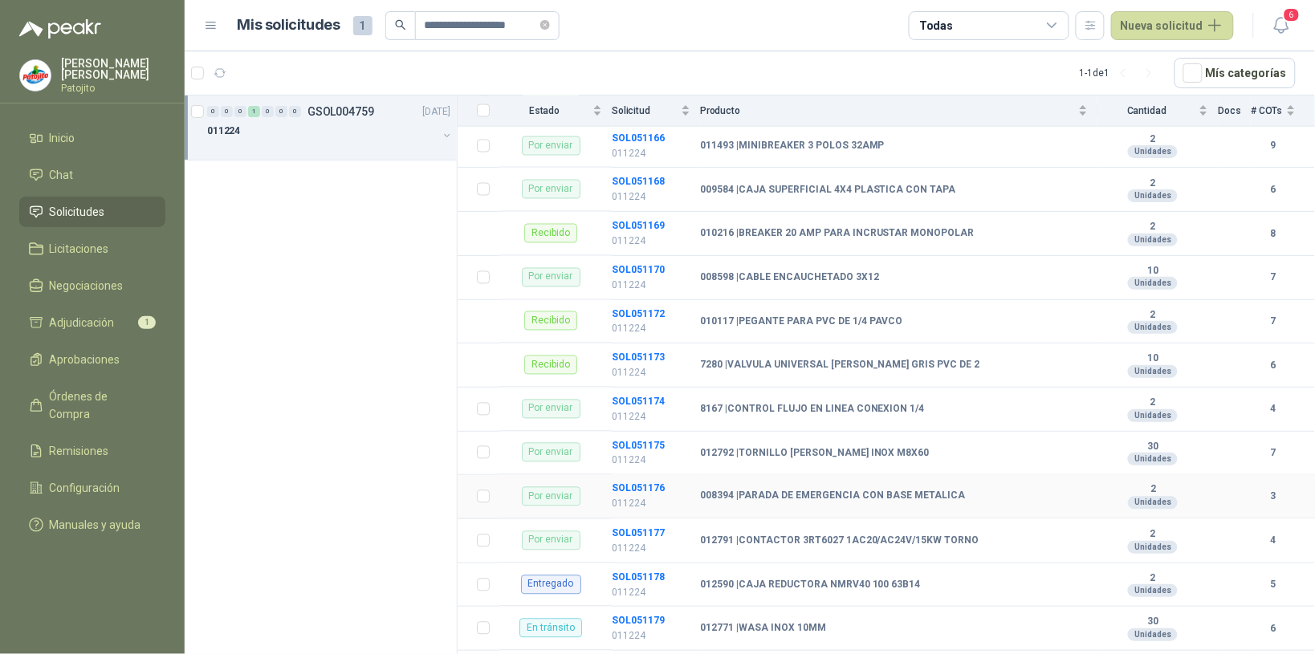
click at [633, 487] on td "SOL051176 011224" at bounding box center [656, 497] width 88 height 44
click at [635, 495] on b "SOL051176" at bounding box center [638, 488] width 53 height 11
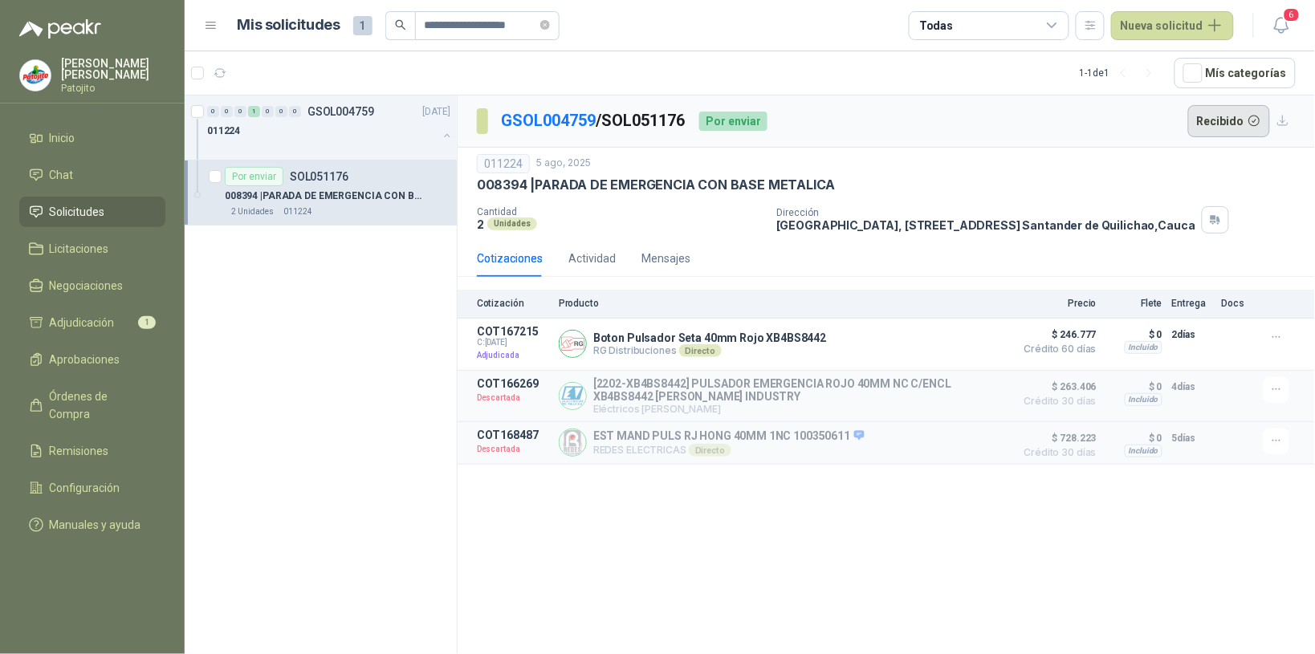
click at [1228, 119] on button "Recibido" at bounding box center [1229, 121] width 83 height 32
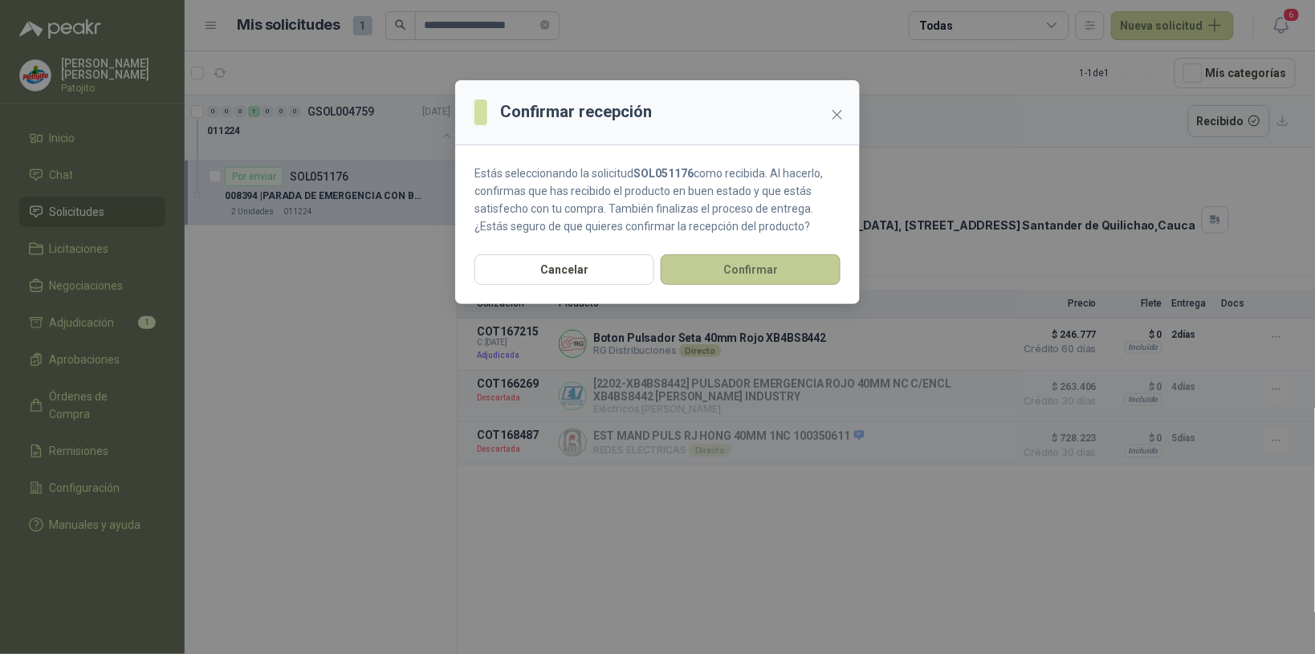
click at [781, 270] on button "Confirmar" at bounding box center [751, 269] width 180 height 31
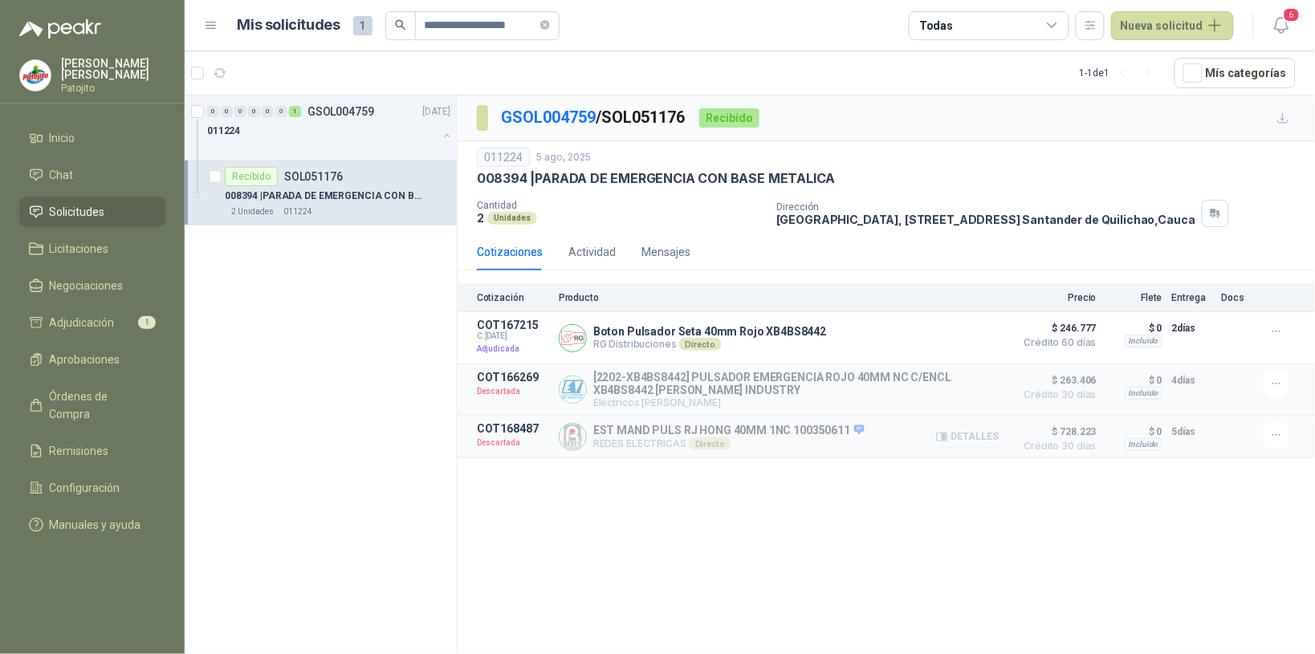
click at [987, 442] on button "Detalles" at bounding box center [968, 437] width 75 height 22
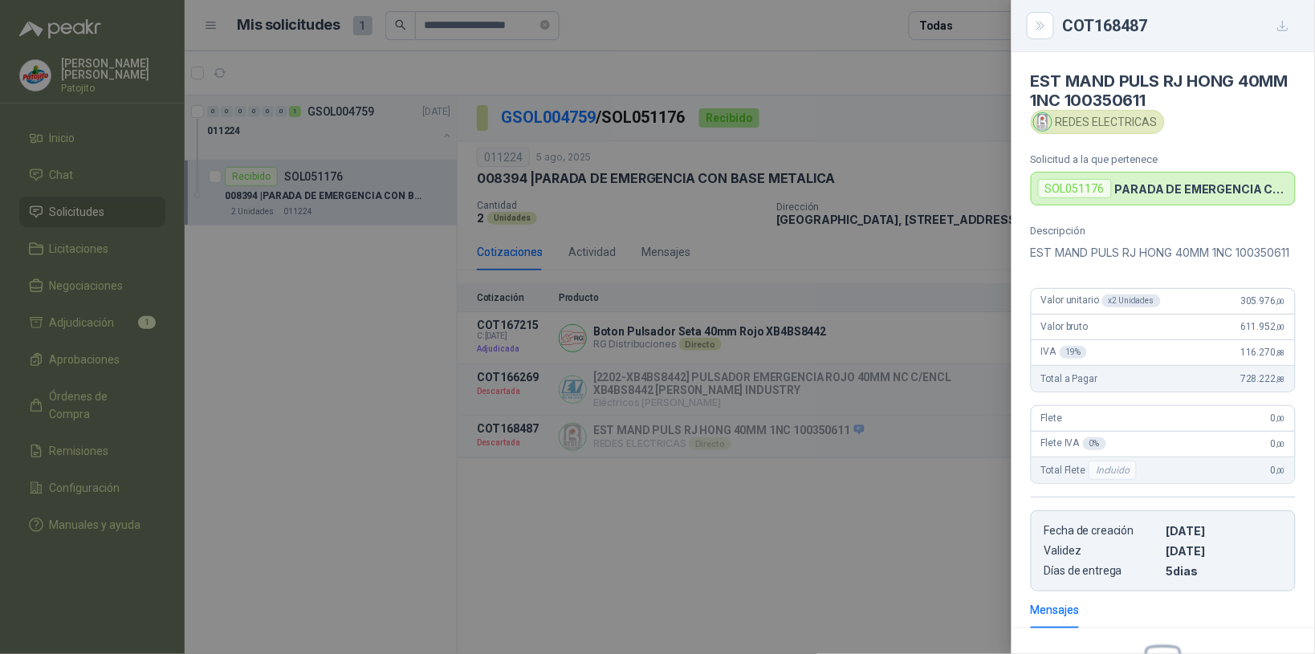
scroll to position [221, 0]
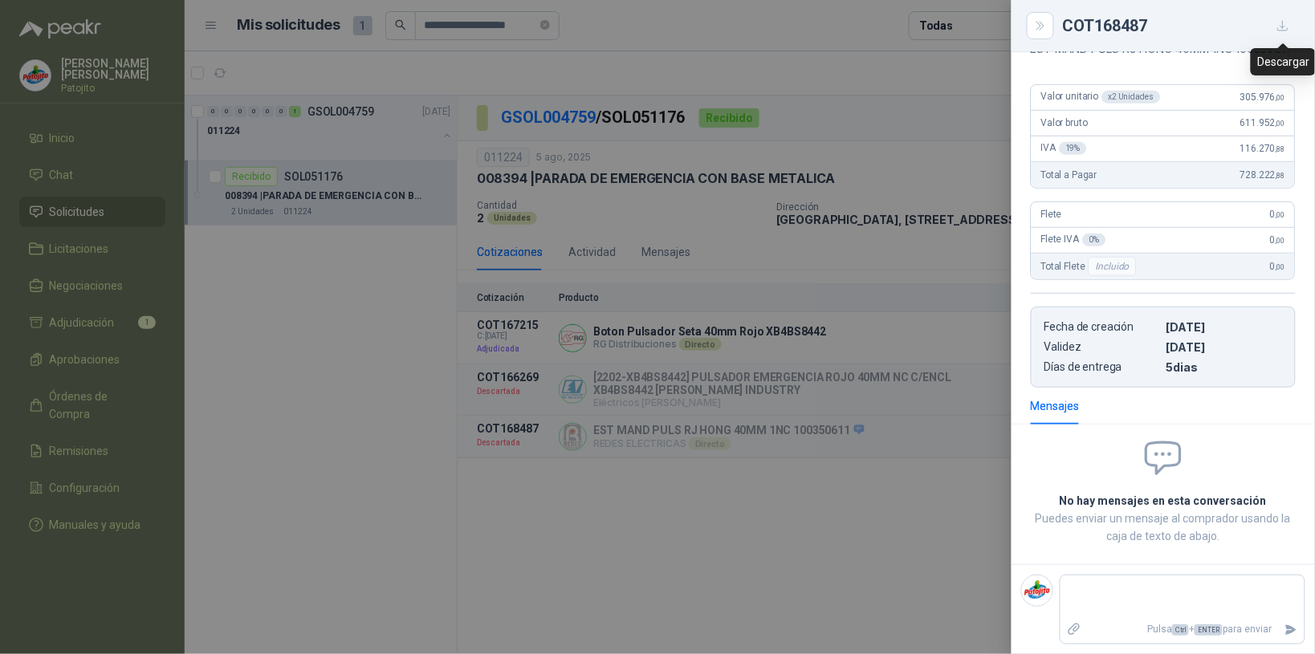
click at [1272, 20] on button "button" at bounding box center [1283, 26] width 26 height 26
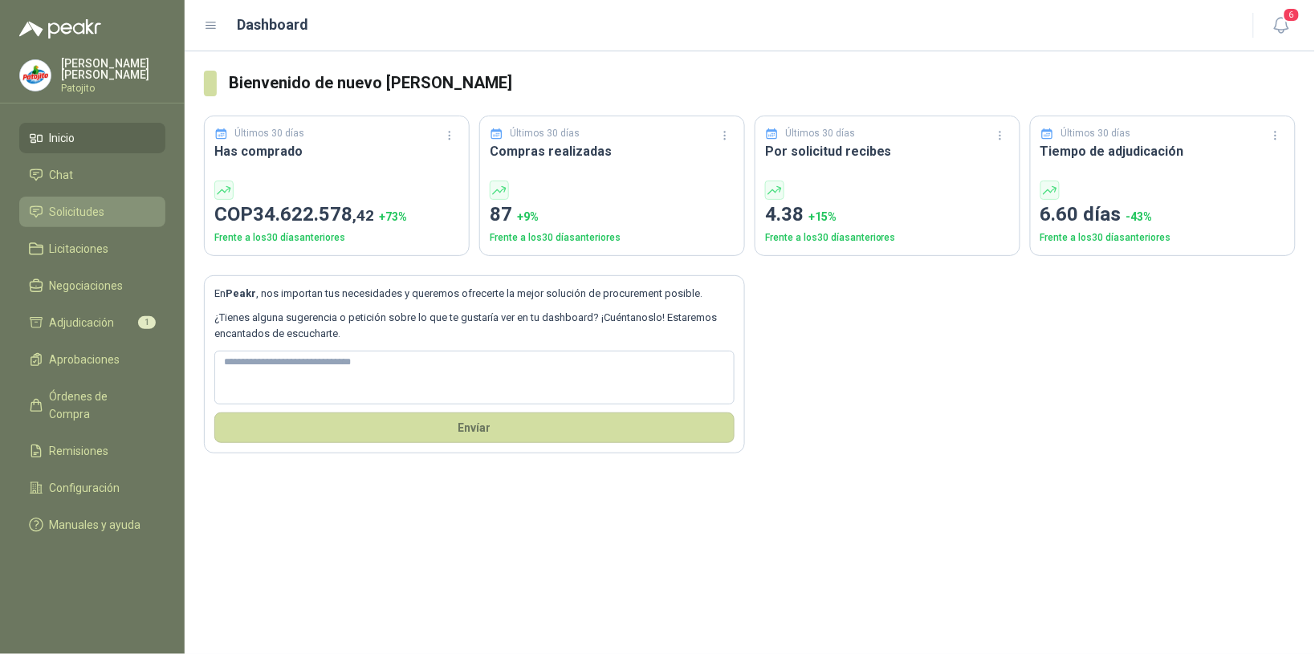
click at [117, 211] on li "Solicitudes" at bounding box center [92, 212] width 127 height 18
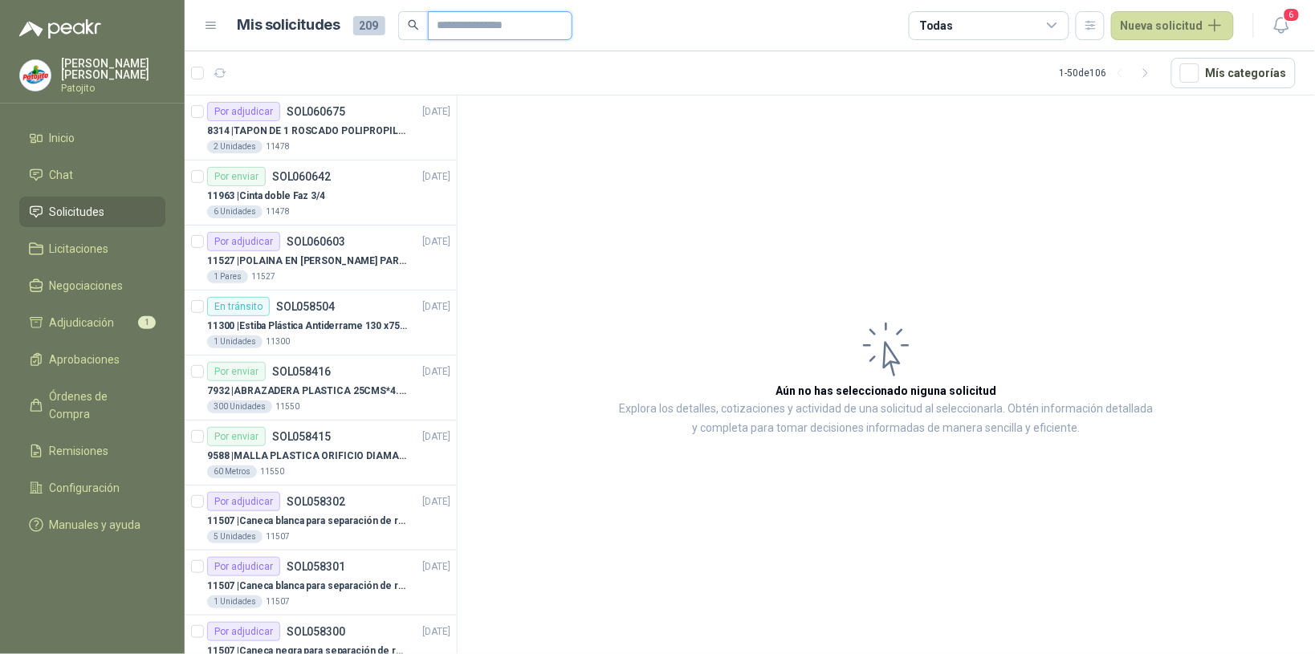
click at [438, 26] on input "text" at bounding box center [494, 25] width 112 height 27
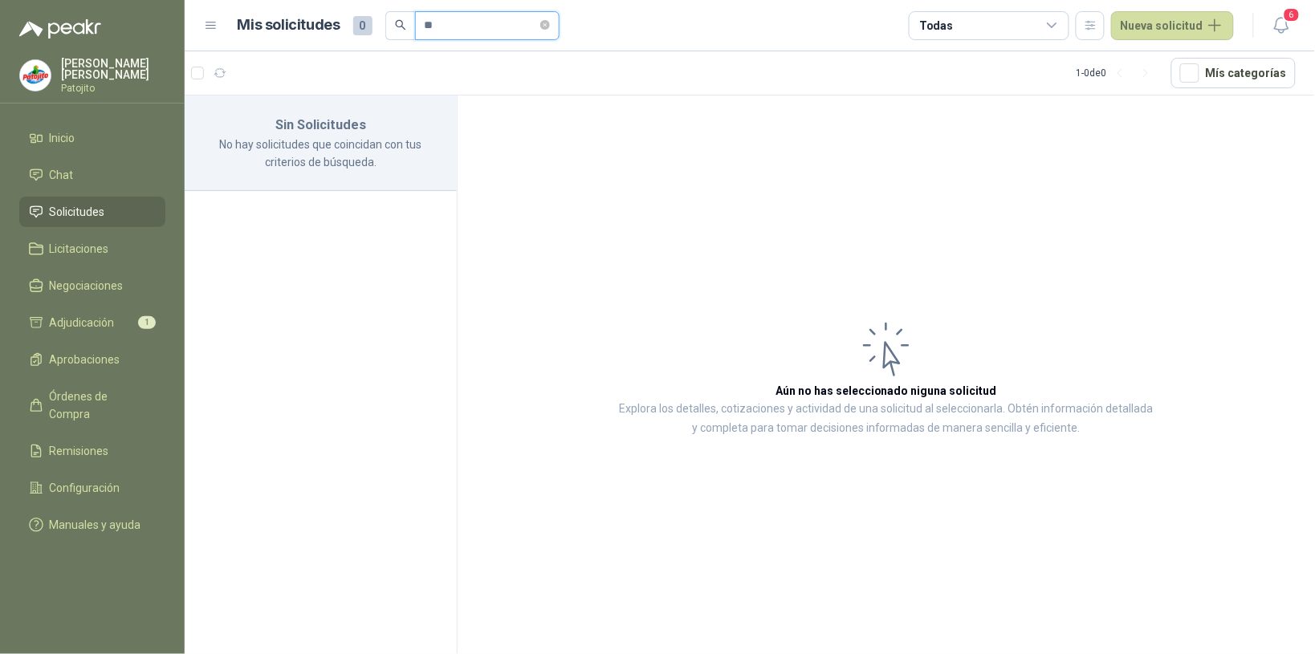
type input "*"
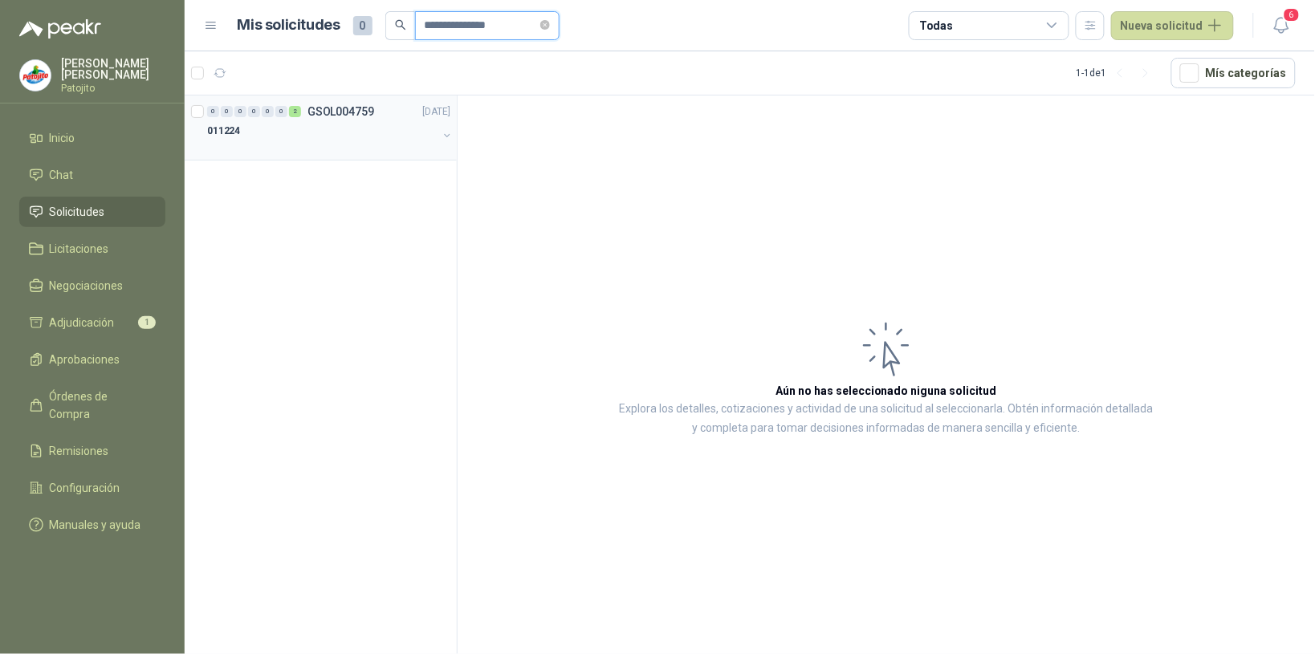
type input "**********"
click at [279, 125] on div "011224" at bounding box center [322, 130] width 230 height 19
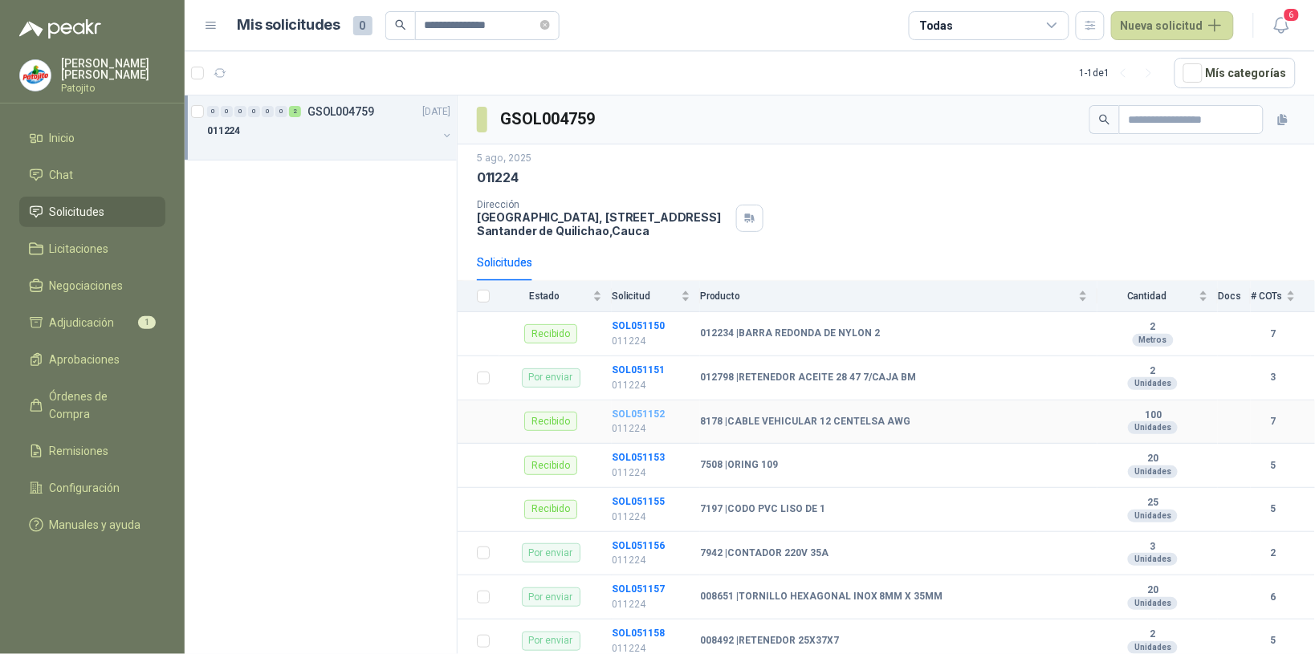
click at [643, 418] on b "SOL051152" at bounding box center [638, 414] width 53 height 11
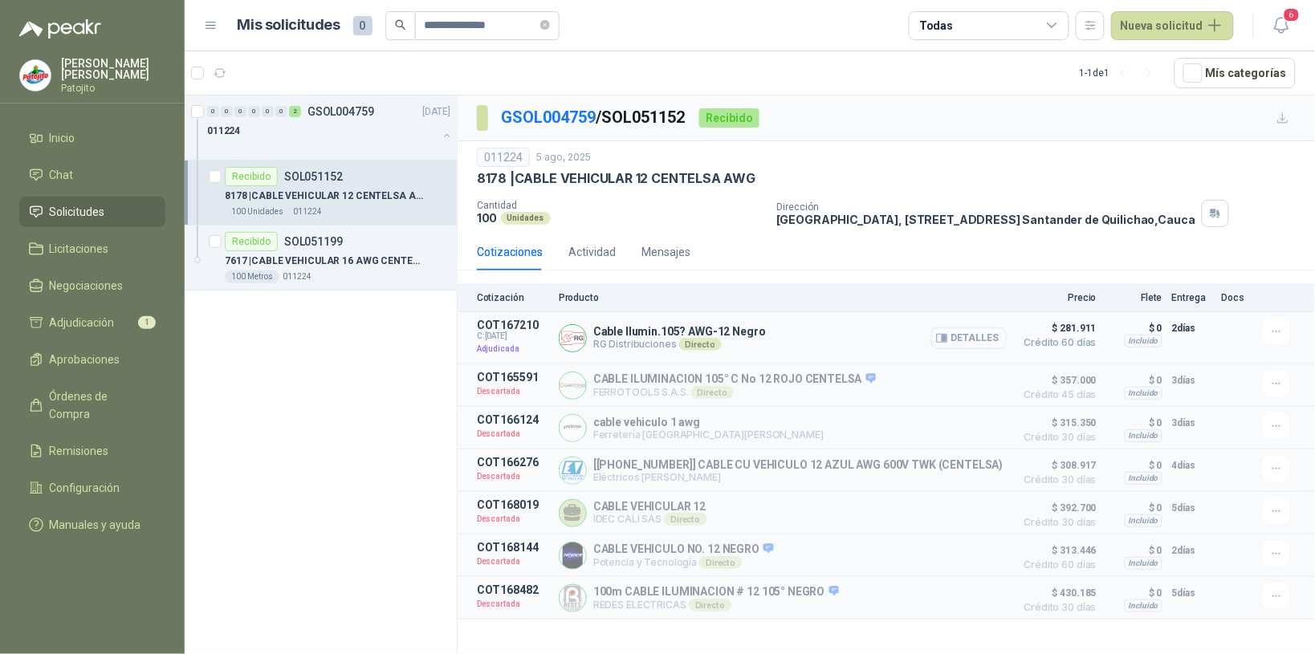
click at [992, 337] on button "Detalles" at bounding box center [968, 339] width 75 height 22
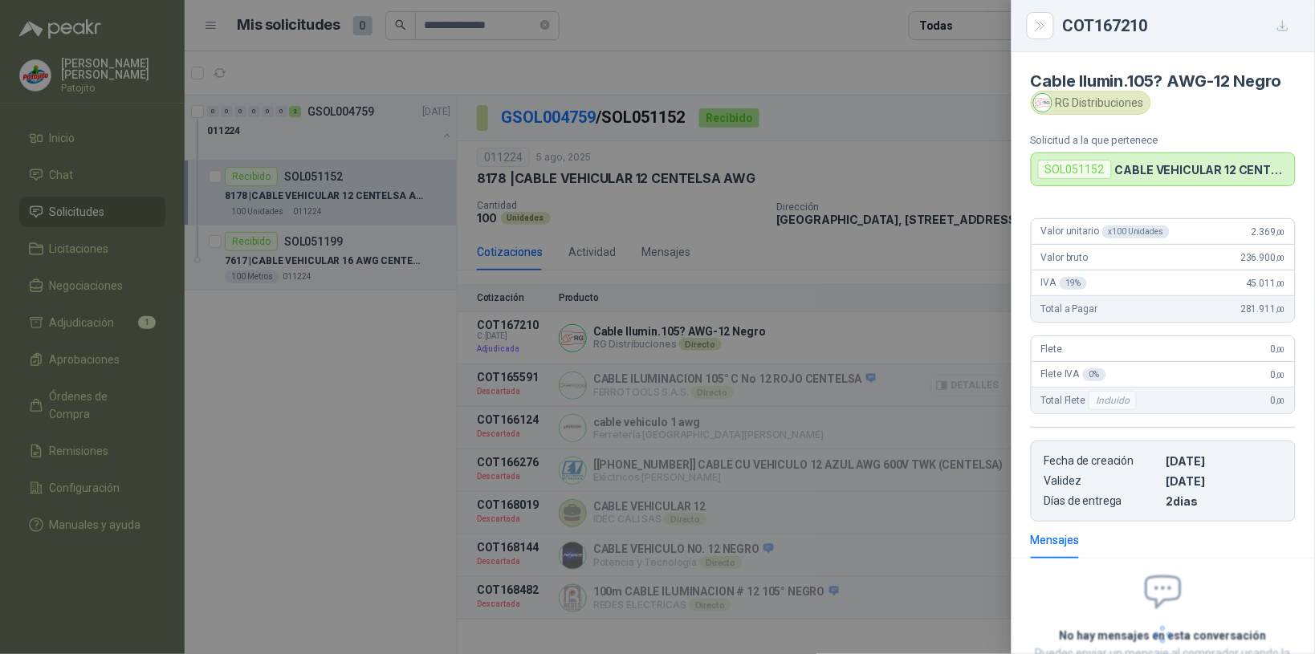
scroll to position [130, 0]
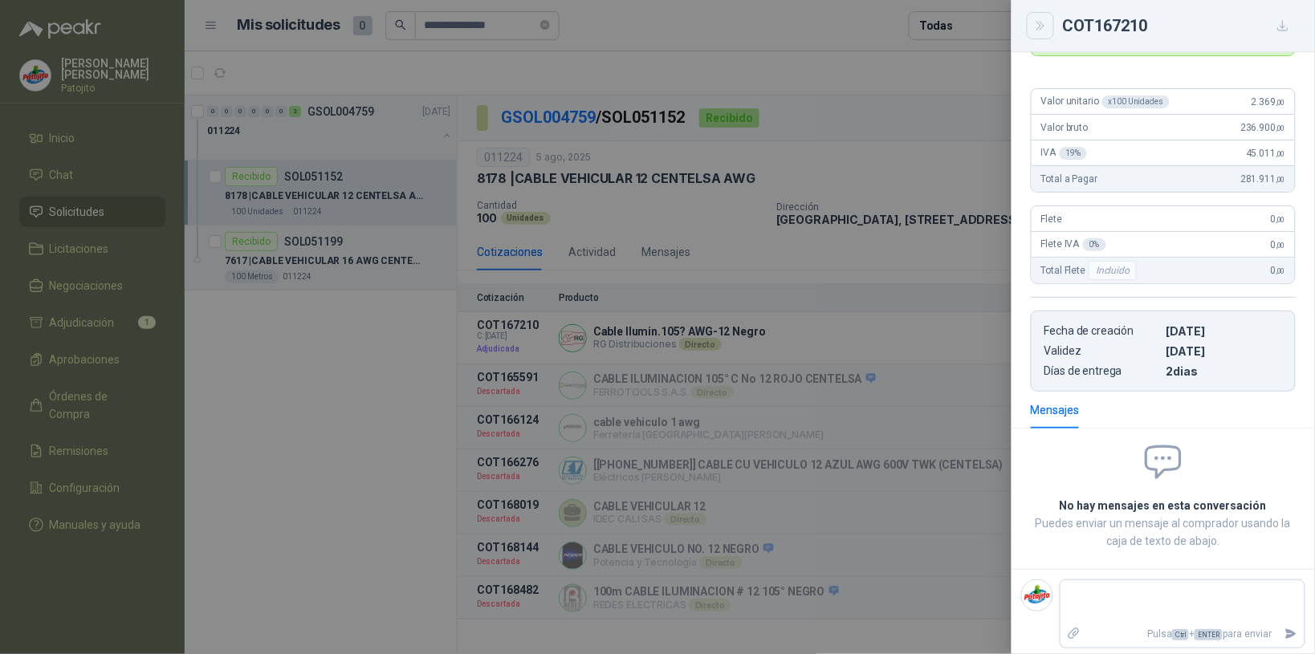
click at [1042, 32] on icon "Close" at bounding box center [1041, 26] width 14 height 14
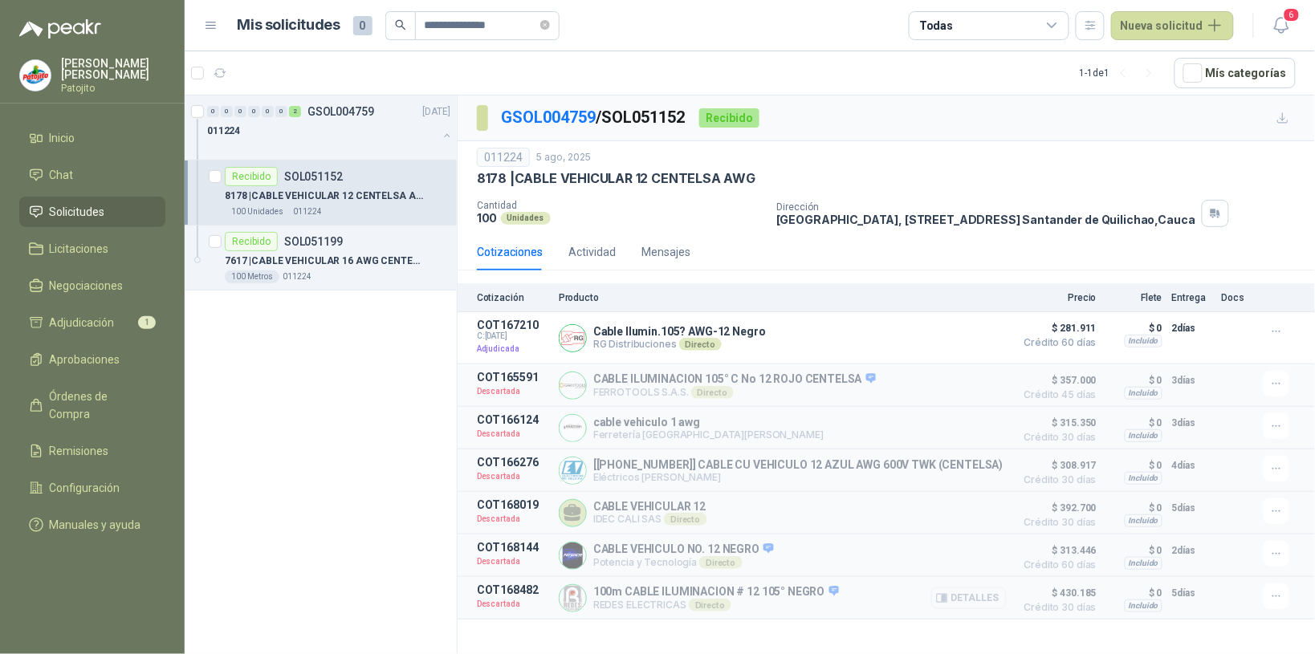
click at [993, 603] on button "Detalles" at bounding box center [968, 599] width 75 height 22
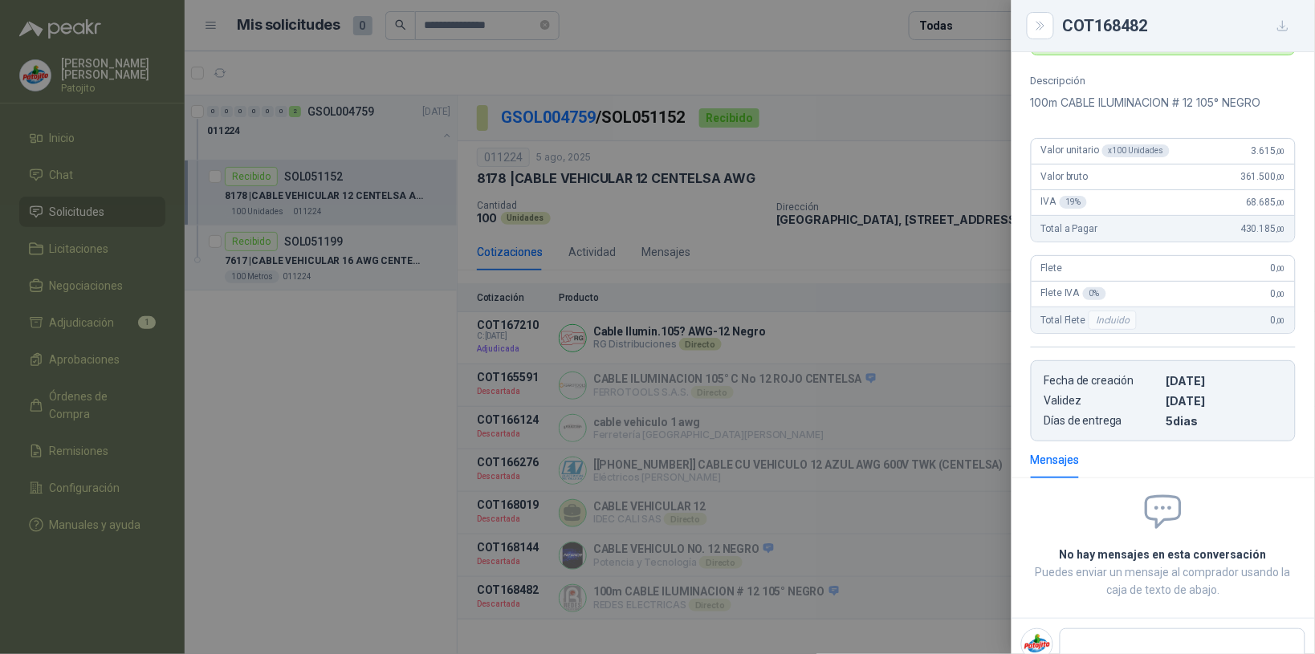
scroll to position [0, 0]
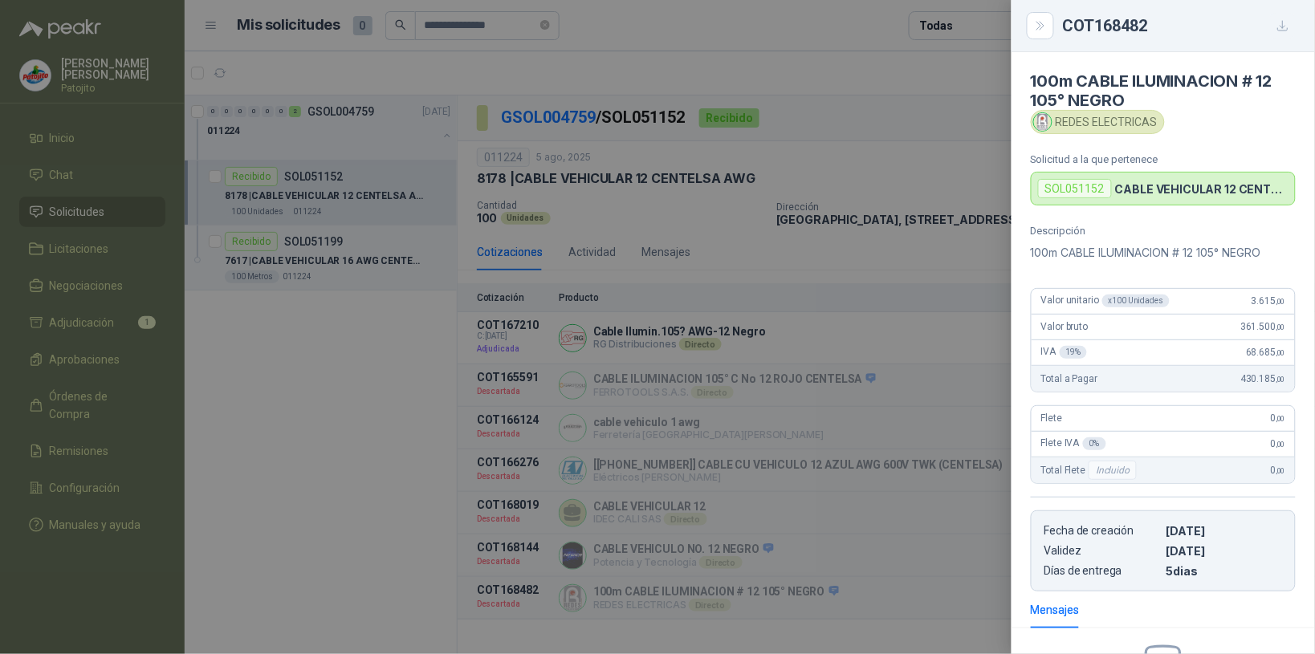
click at [1281, 29] on icon "button" at bounding box center [1283, 26] width 14 height 14
drag, startPoint x: 1040, startPoint y: 26, endPoint x: 1021, endPoint y: 113, distance: 89.4
click at [1040, 25] on icon "Close" at bounding box center [1041, 26] width 14 height 14
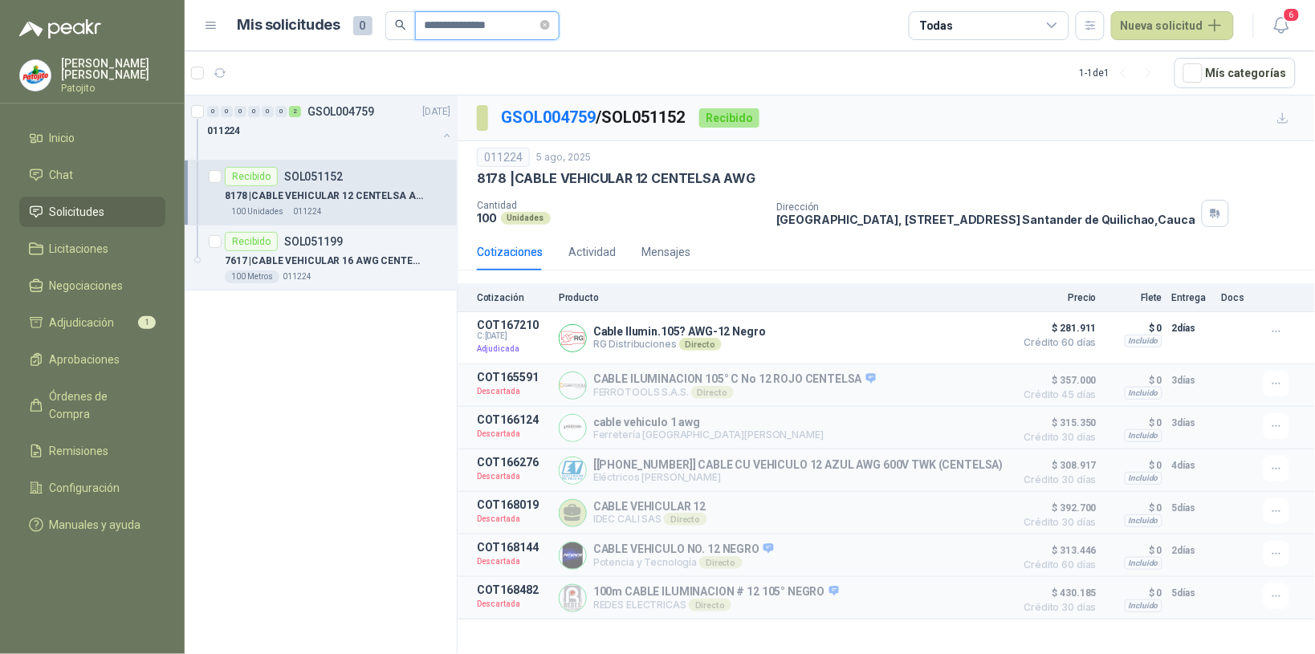
click at [450, 31] on input "**********" at bounding box center [481, 25] width 112 height 27
type input "*"
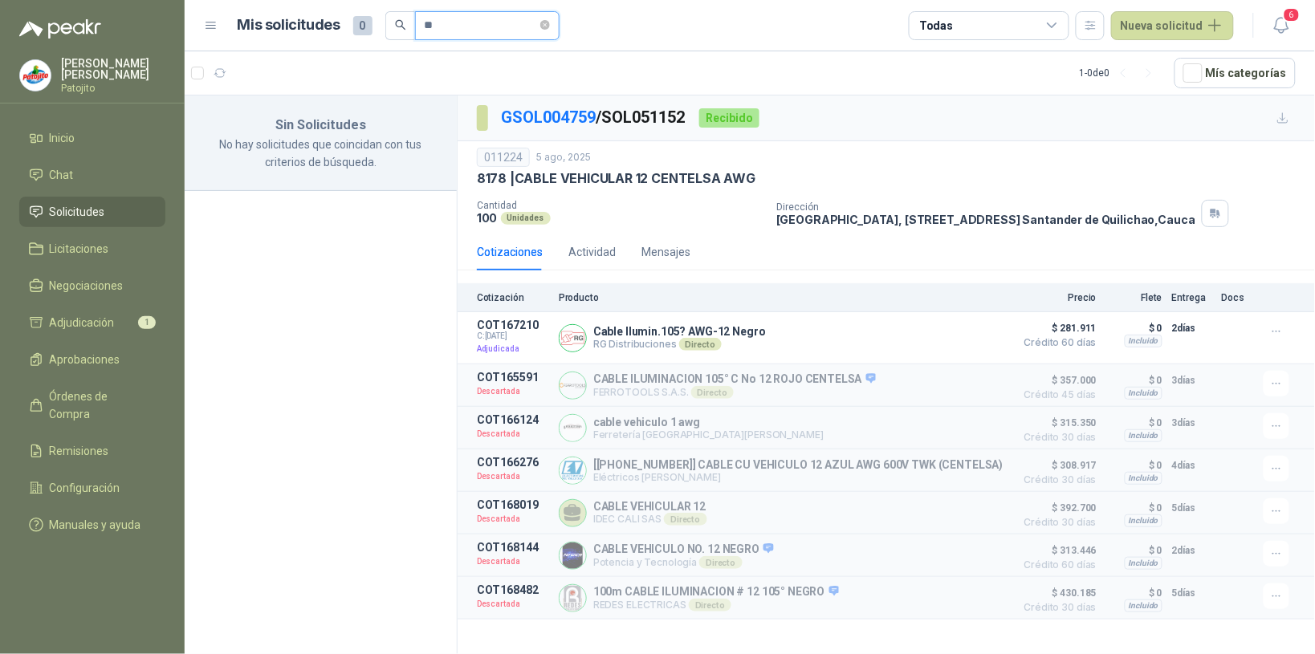
type input "*"
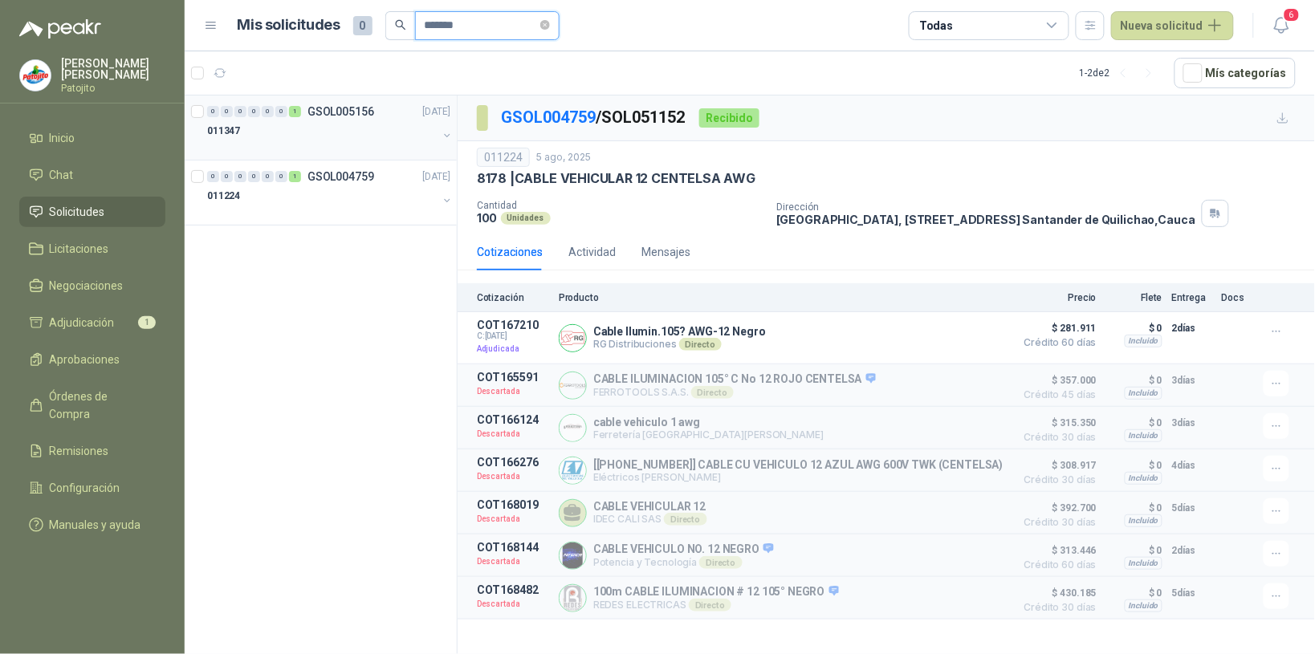
type input "*******"
click at [293, 126] on div "011347" at bounding box center [322, 130] width 230 height 19
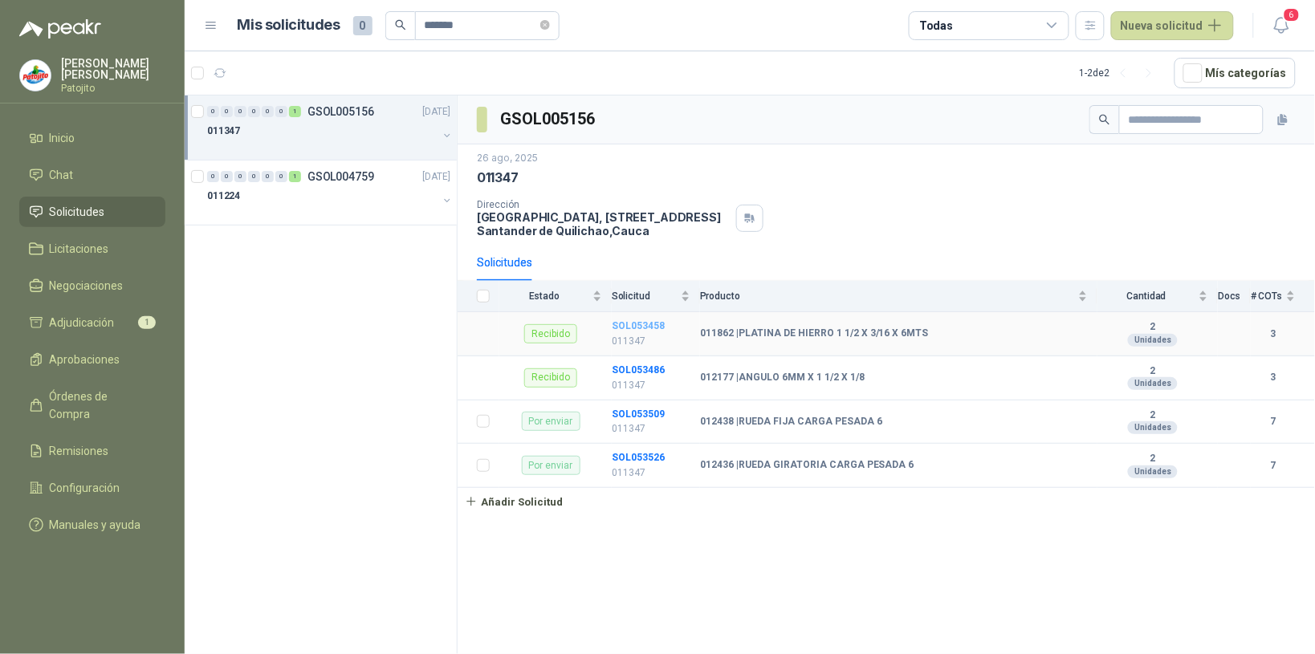
click at [657, 323] on b "SOL053458" at bounding box center [638, 325] width 53 height 11
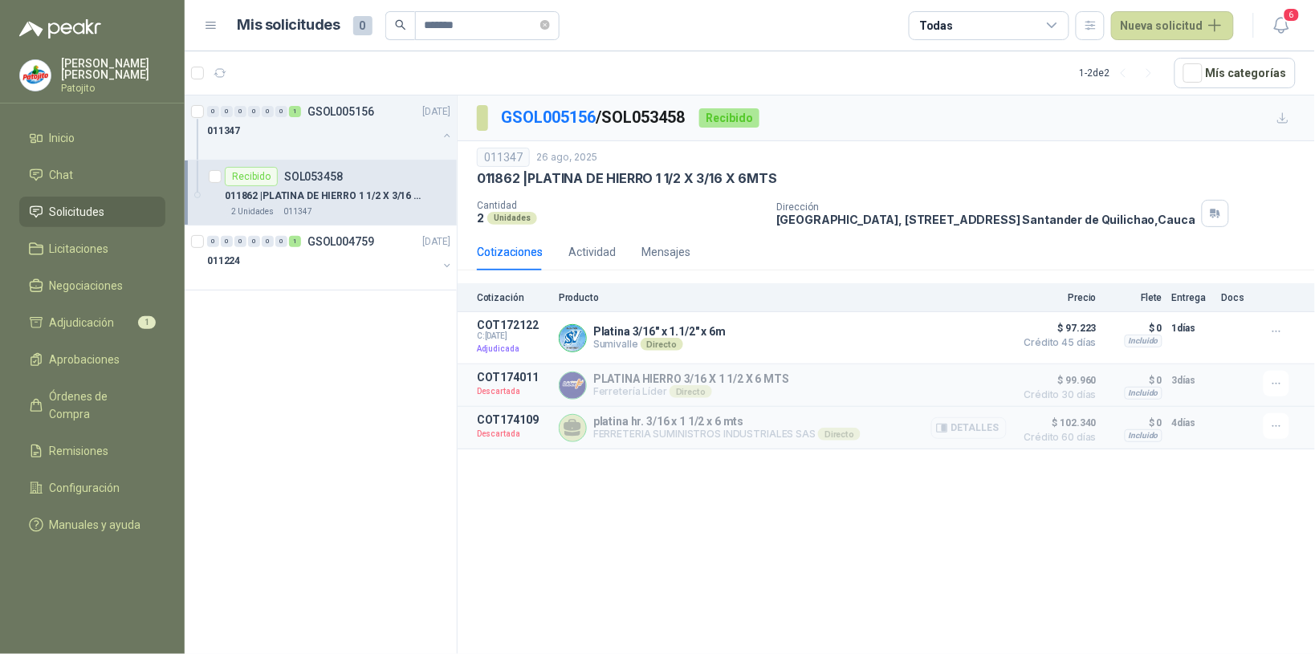
click at [1004, 424] on button "Detalles" at bounding box center [968, 428] width 75 height 22
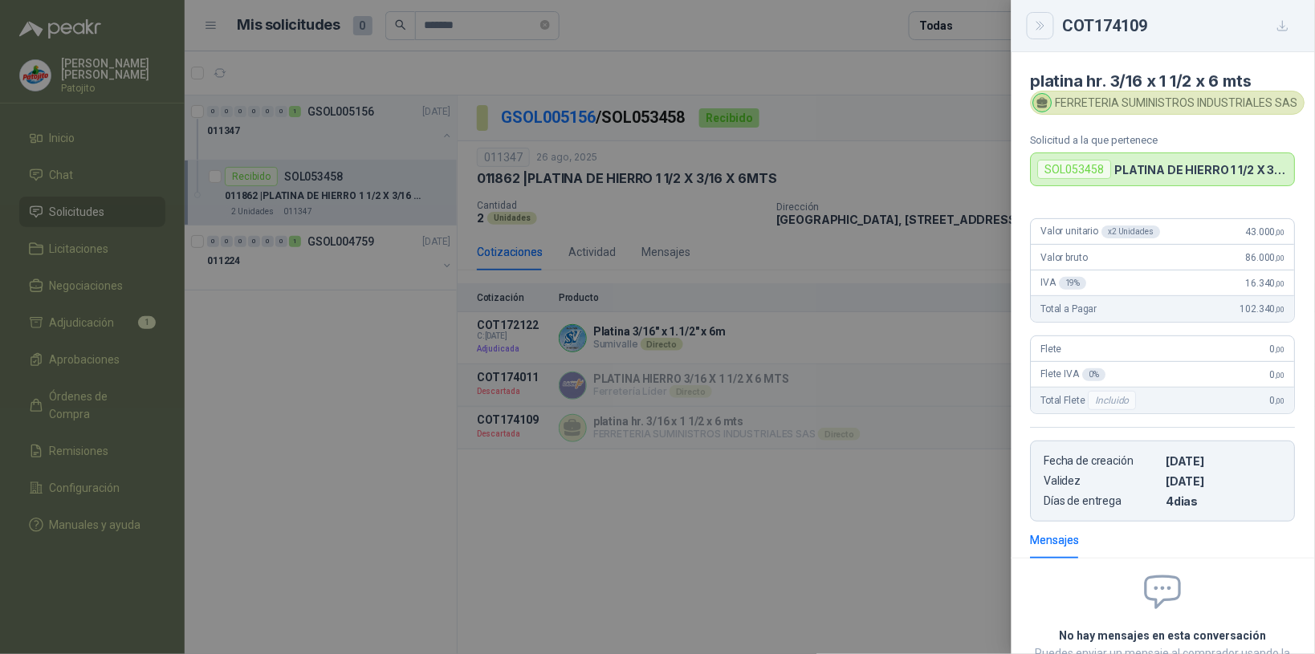
click at [1040, 26] on icon "Close" at bounding box center [1041, 26] width 14 height 14
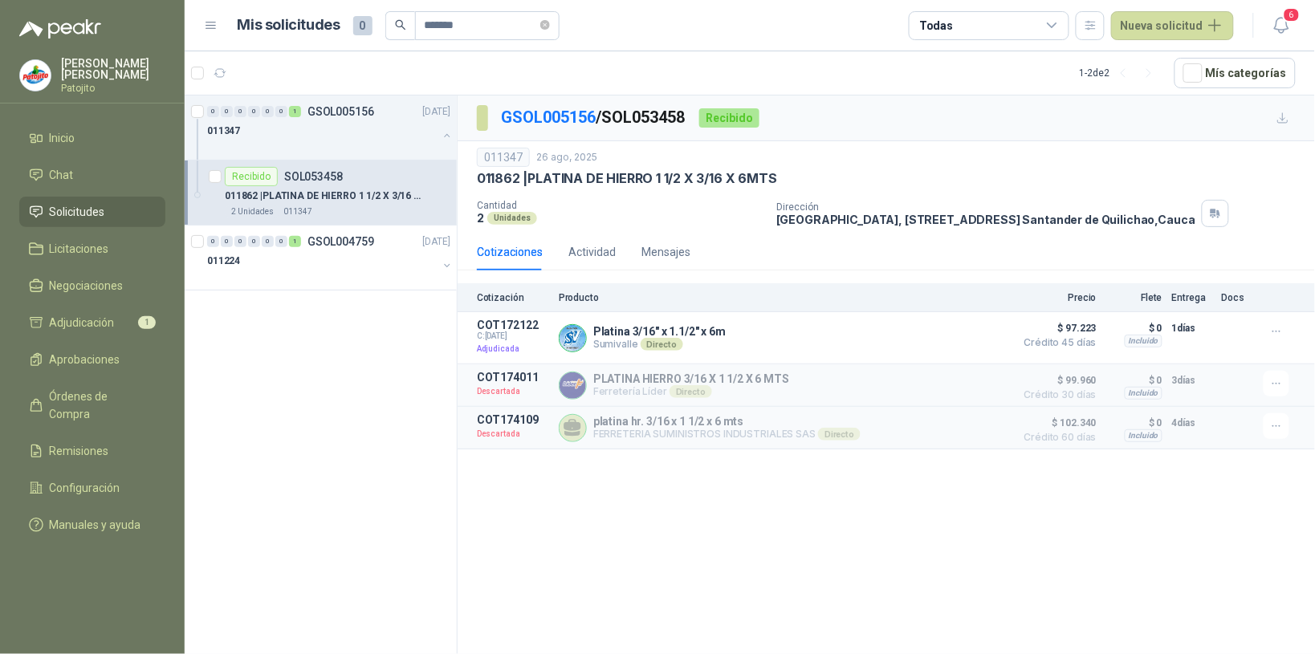
click at [1033, 16] on div "Todas" at bounding box center [989, 25] width 161 height 29
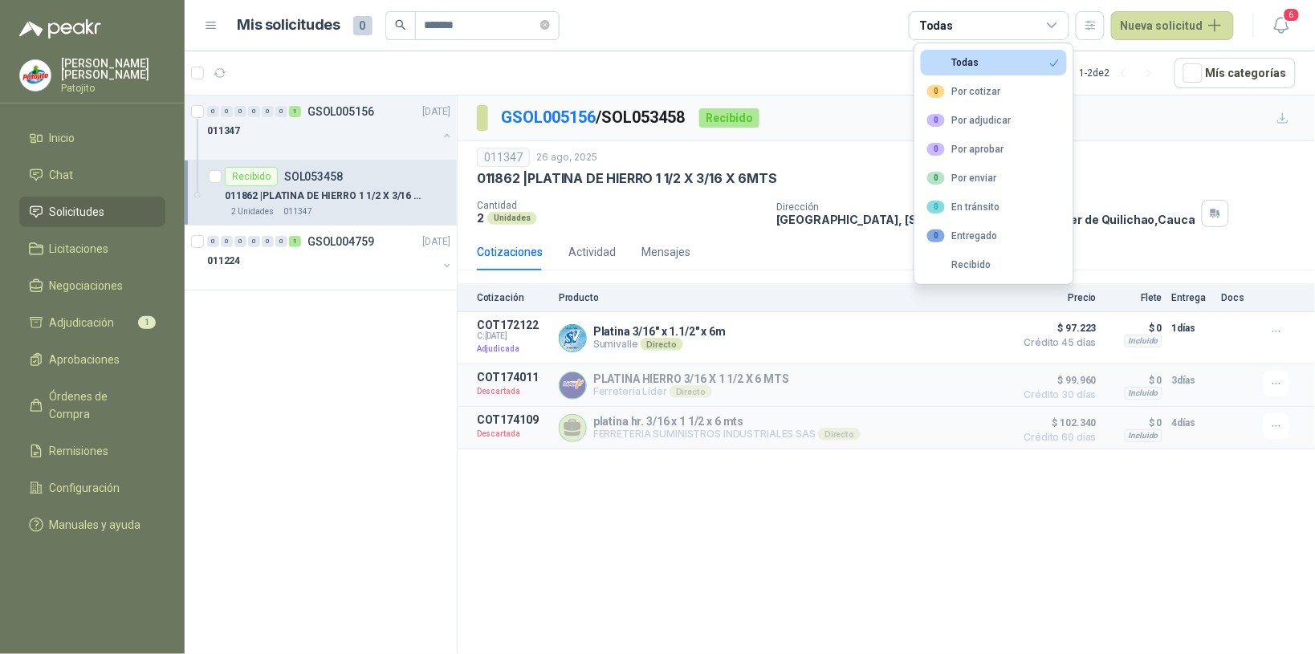
click at [1101, 516] on div "GSOL005156 / SOL053458 Recibido 011347 26 ago, 2025 011862 | PLATINA DE HIERRO …" at bounding box center [886, 378] width 857 height 564
click at [1118, 519] on div "GSOL005156 / SOL053458 Recibido 011347 26 ago, 2025 011862 | PLATINA DE HIERRO …" at bounding box center [886, 378] width 857 height 564
click at [1101, 516] on div "GSOL005156 / SOL053458 Recibido 011347 26 ago, 2025 011862 | PLATINA DE HIERRO …" at bounding box center [886, 378] width 857 height 564
click at [1118, 519] on div "GSOL005156 / SOL053458 Recibido 011347 26 ago, 2025 011862 | PLATINA DE HIERRO …" at bounding box center [886, 378] width 857 height 564
click at [1101, 516] on div "GSOL005156 / SOL053458 Recibido 011347 26 ago, 2025 011862 | PLATINA DE HIERRO …" at bounding box center [886, 378] width 857 height 564
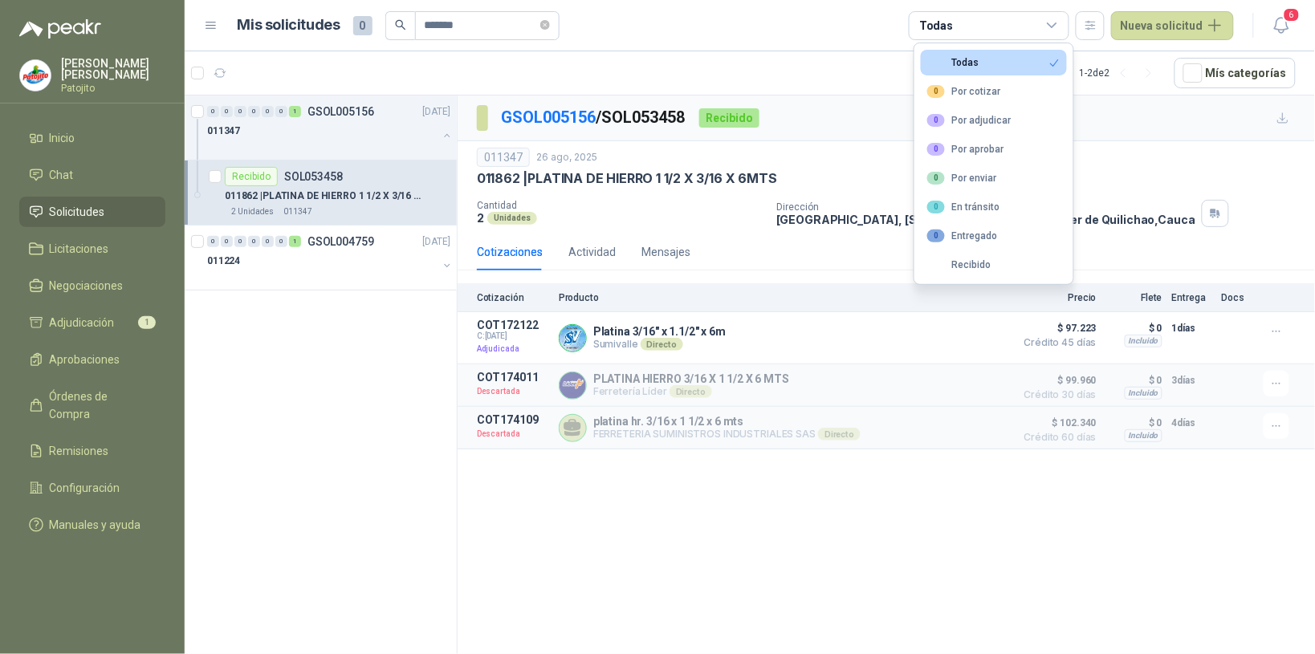
click at [929, 435] on div "platina hr. 3/16 x 1 1/2 x 6 mts FERRETERIA SUMINISTROS INDUSTRIALES SAS Direct…" at bounding box center [783, 427] width 448 height 29
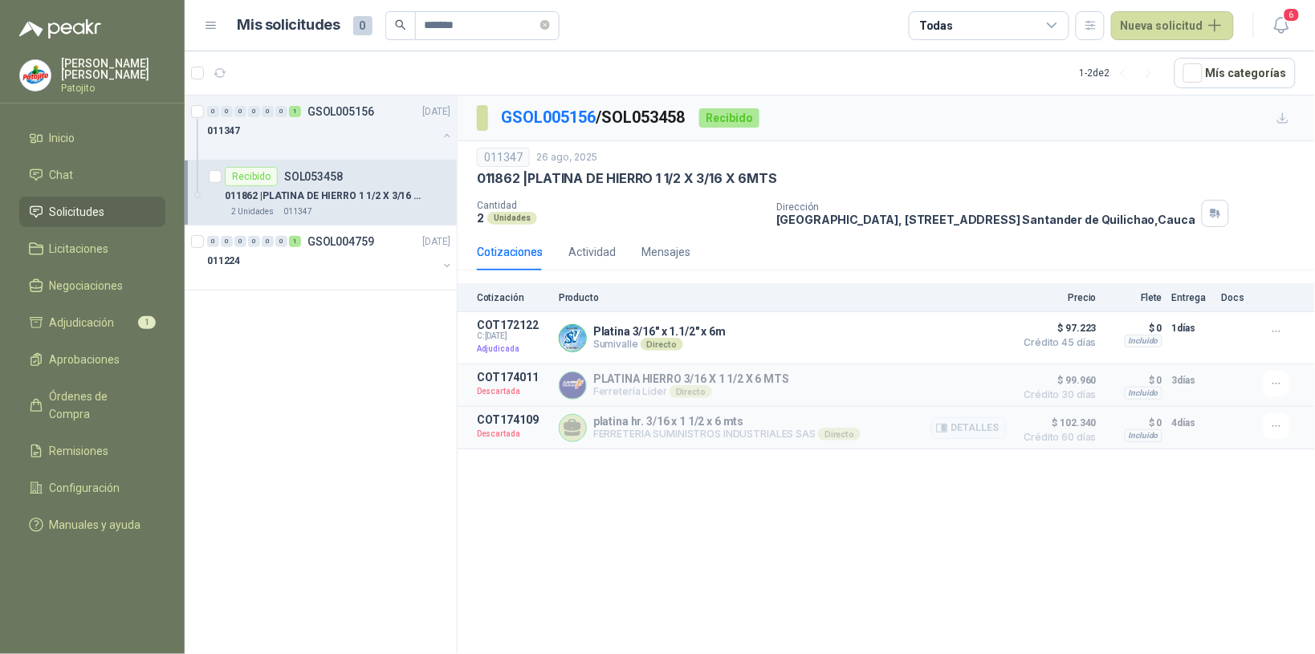
click at [819, 419] on p "platina hr. 3/16 x 1 1/2 x 6 mts" at bounding box center [726, 421] width 267 height 13
click at [983, 432] on button "Detalles" at bounding box center [968, 428] width 75 height 22
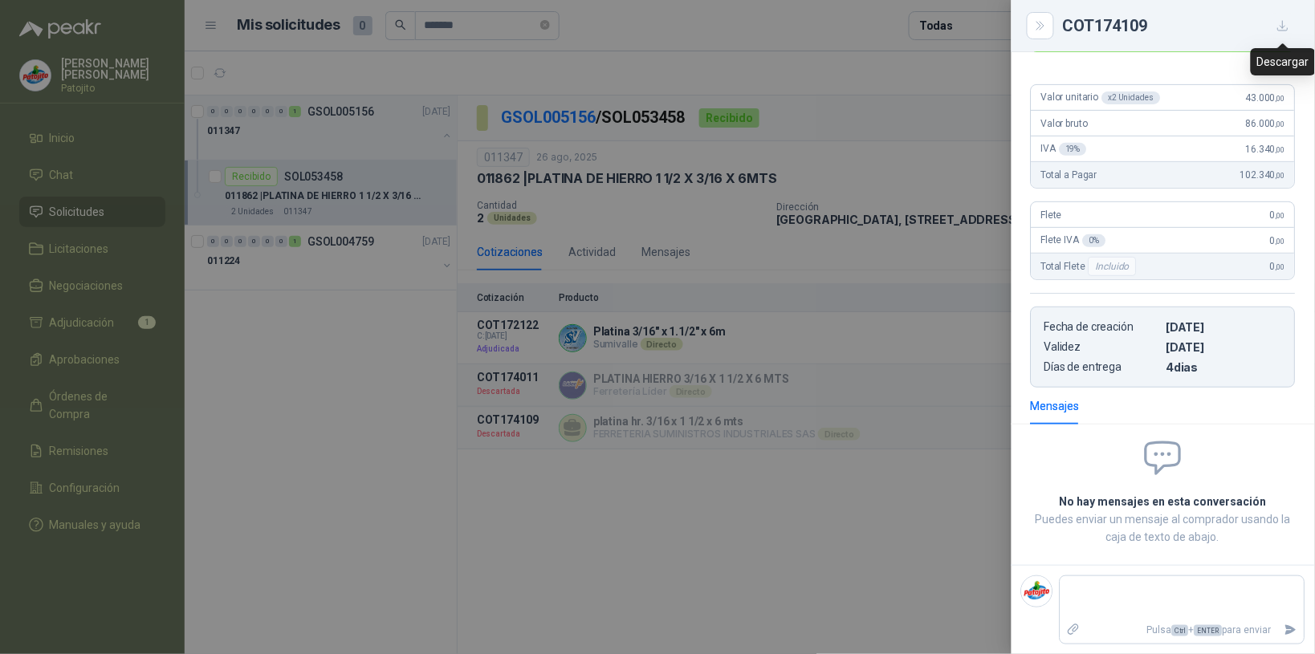
drag, startPoint x: 1276, startPoint y: 25, endPoint x: 1254, endPoint y: 62, distance: 43.2
click at [1277, 25] on icon "button" at bounding box center [1283, 26] width 14 height 14
click at [933, 620] on div at bounding box center [657, 327] width 1315 height 654
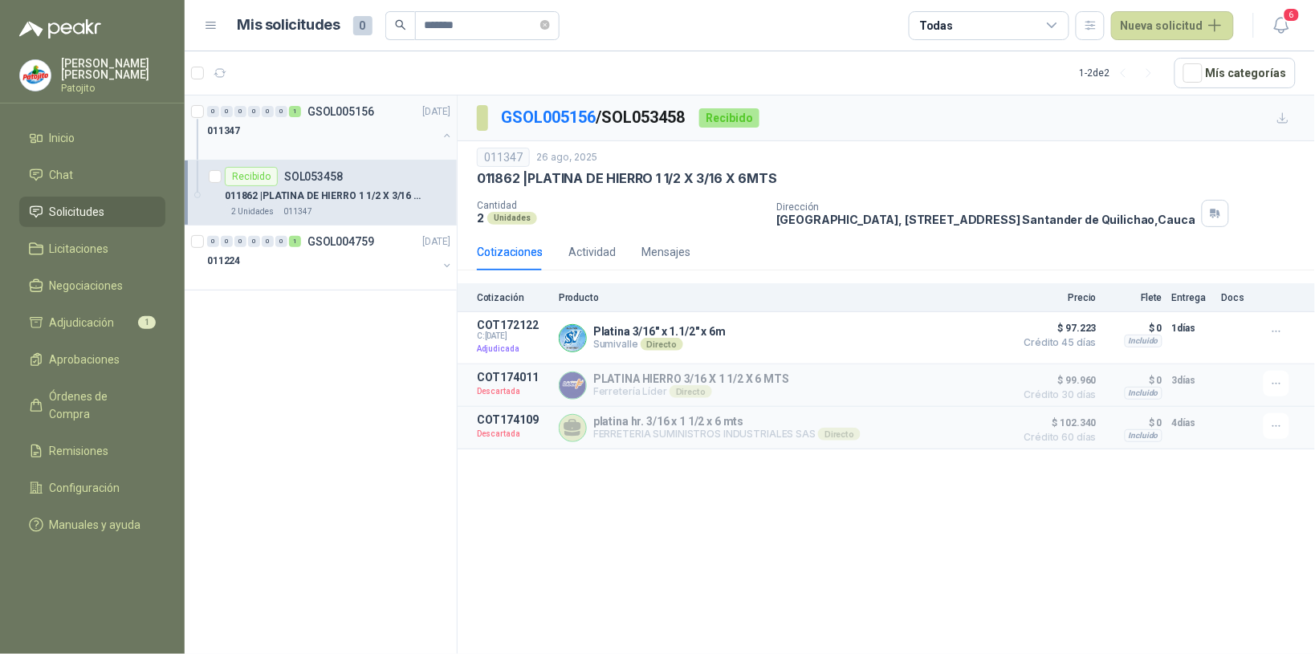
click at [299, 136] on div "011347" at bounding box center [322, 130] width 230 height 19
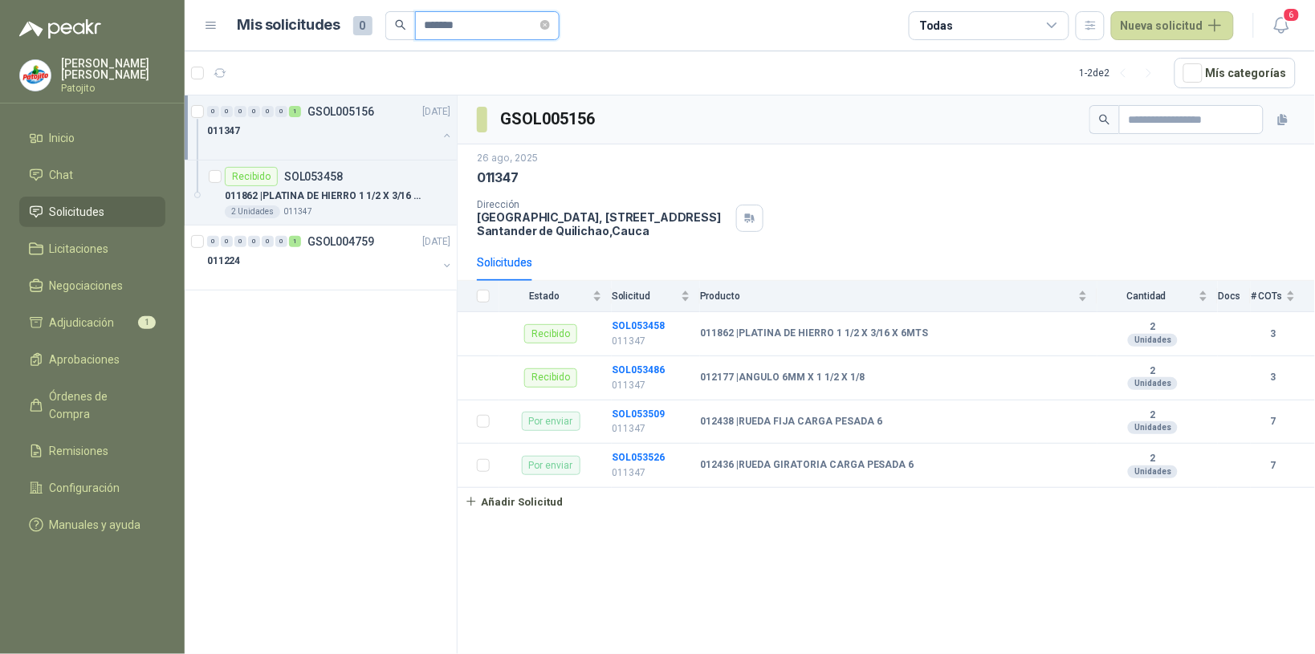
click at [462, 25] on input "*******" at bounding box center [481, 25] width 112 height 27
type input "*"
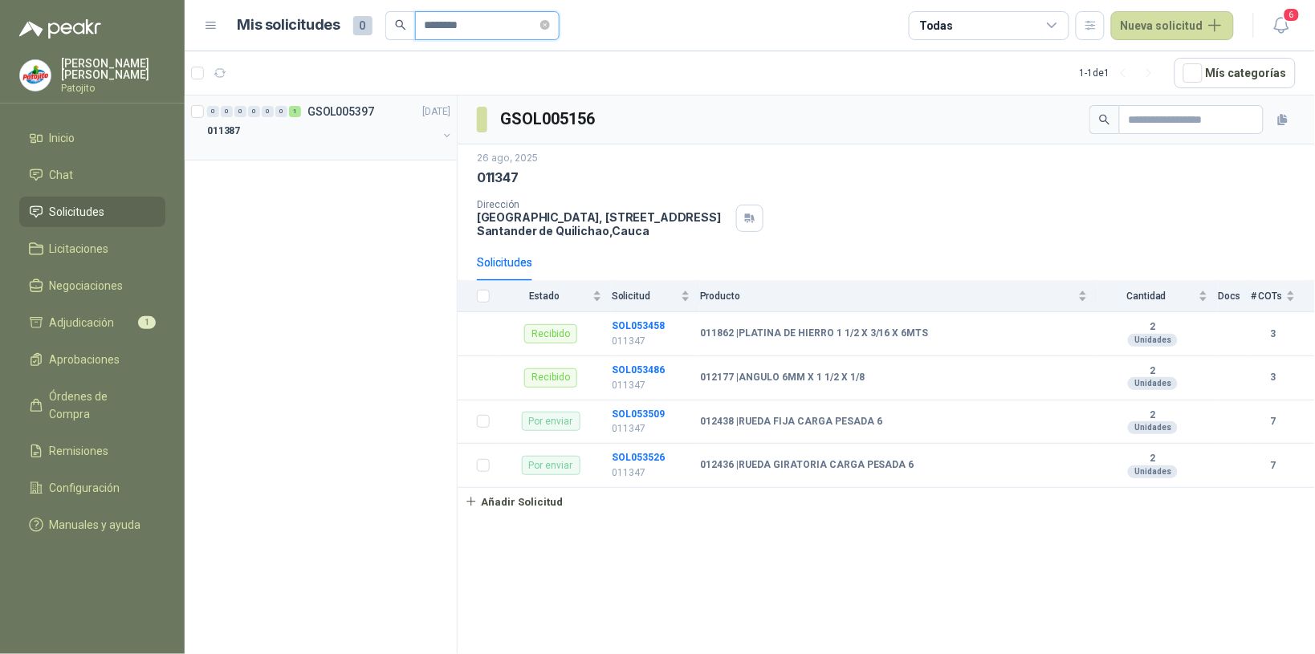
type input "********"
click at [358, 115] on p "GSOL005397" at bounding box center [340, 111] width 67 height 11
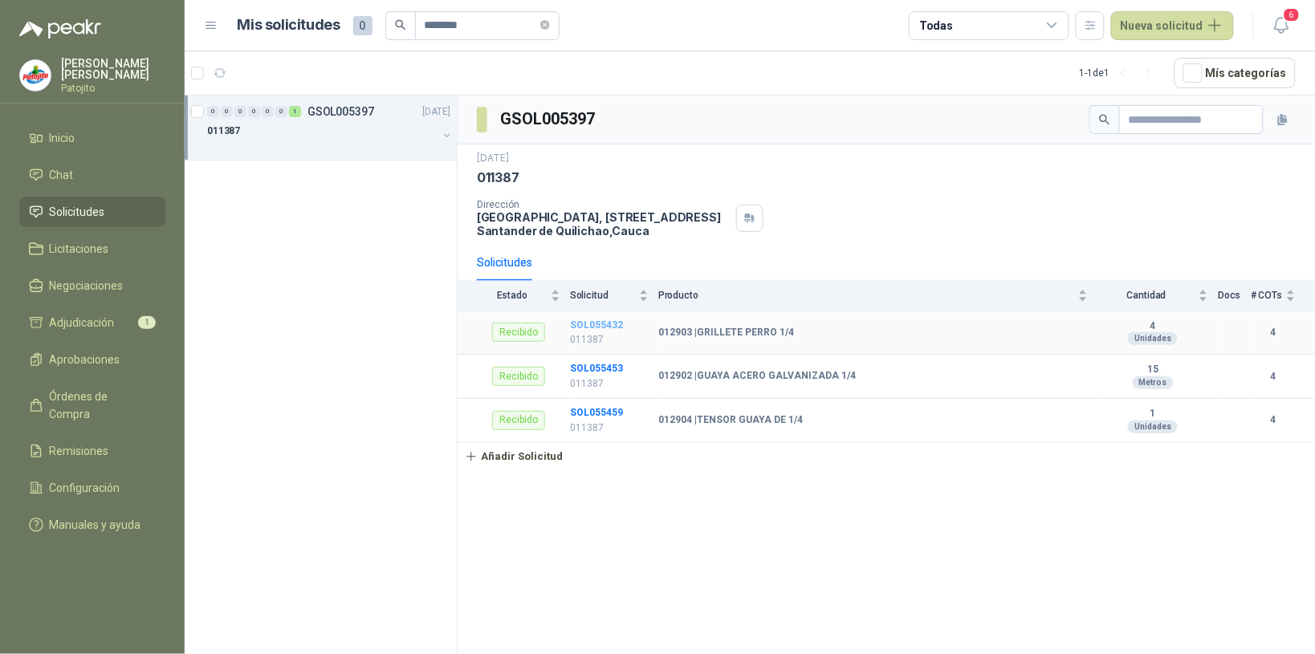
click at [610, 327] on b "SOL055432" at bounding box center [596, 325] width 53 height 11
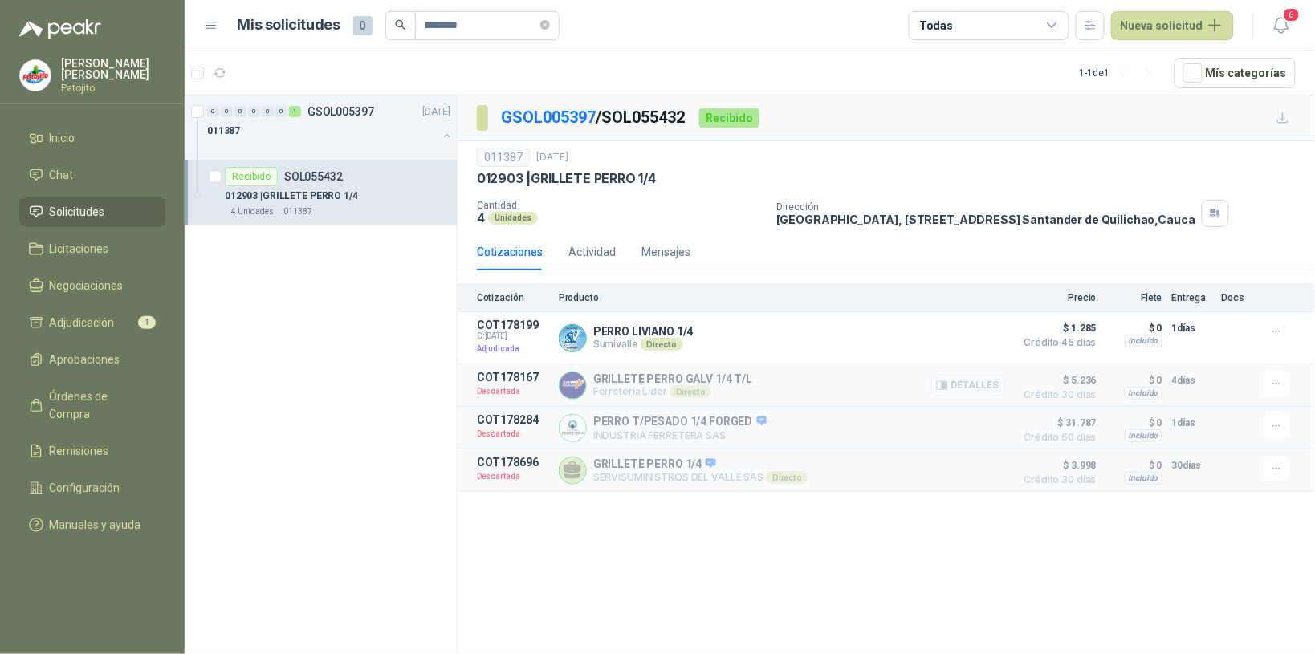
click at [1005, 390] on button "Detalles" at bounding box center [968, 386] width 75 height 22
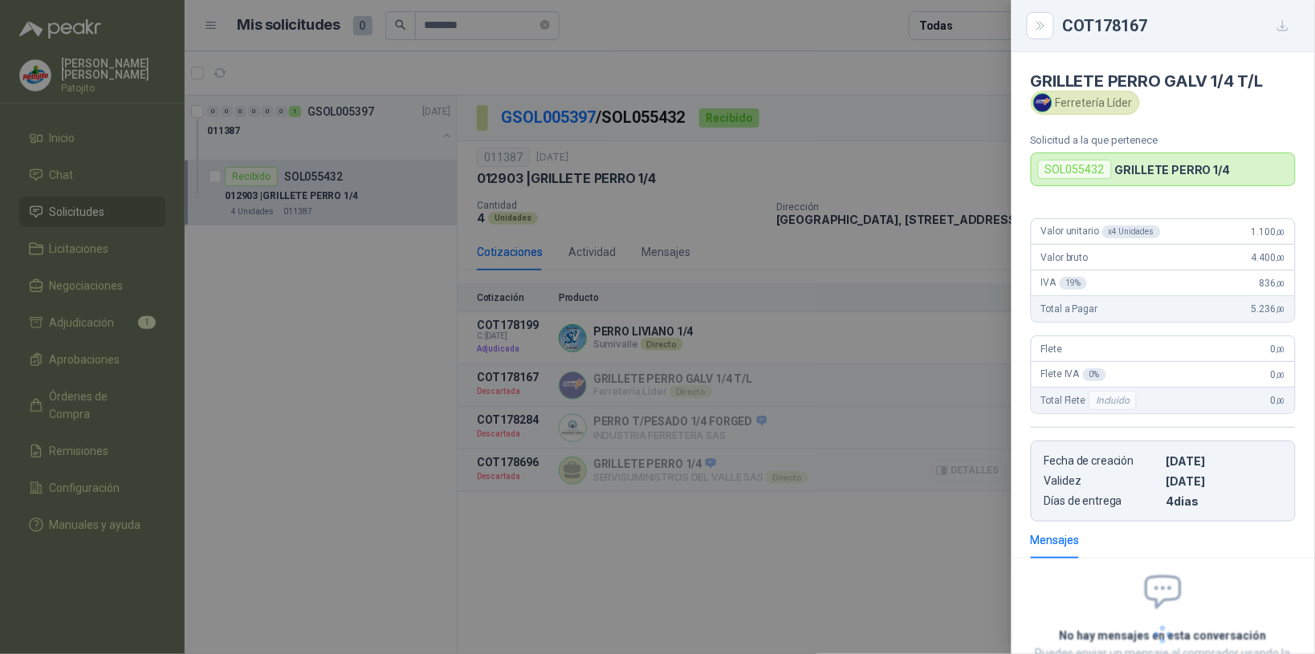
scroll to position [130, 0]
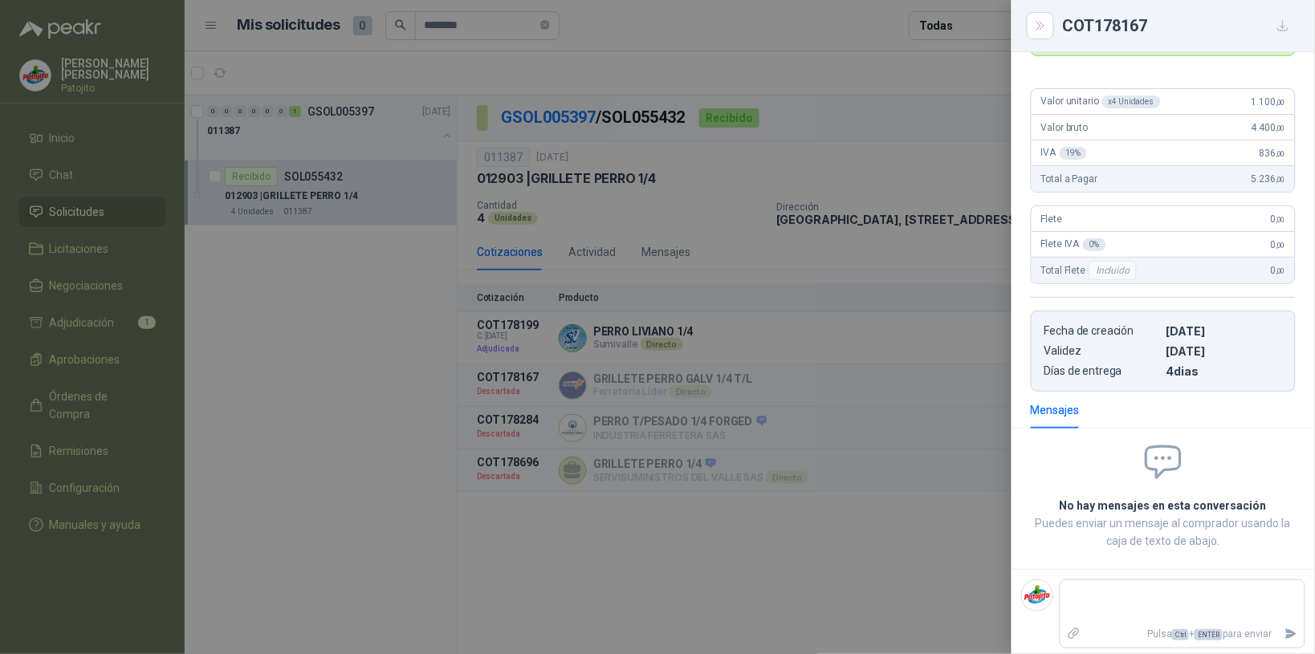
click at [920, 572] on div at bounding box center [657, 327] width 1315 height 654
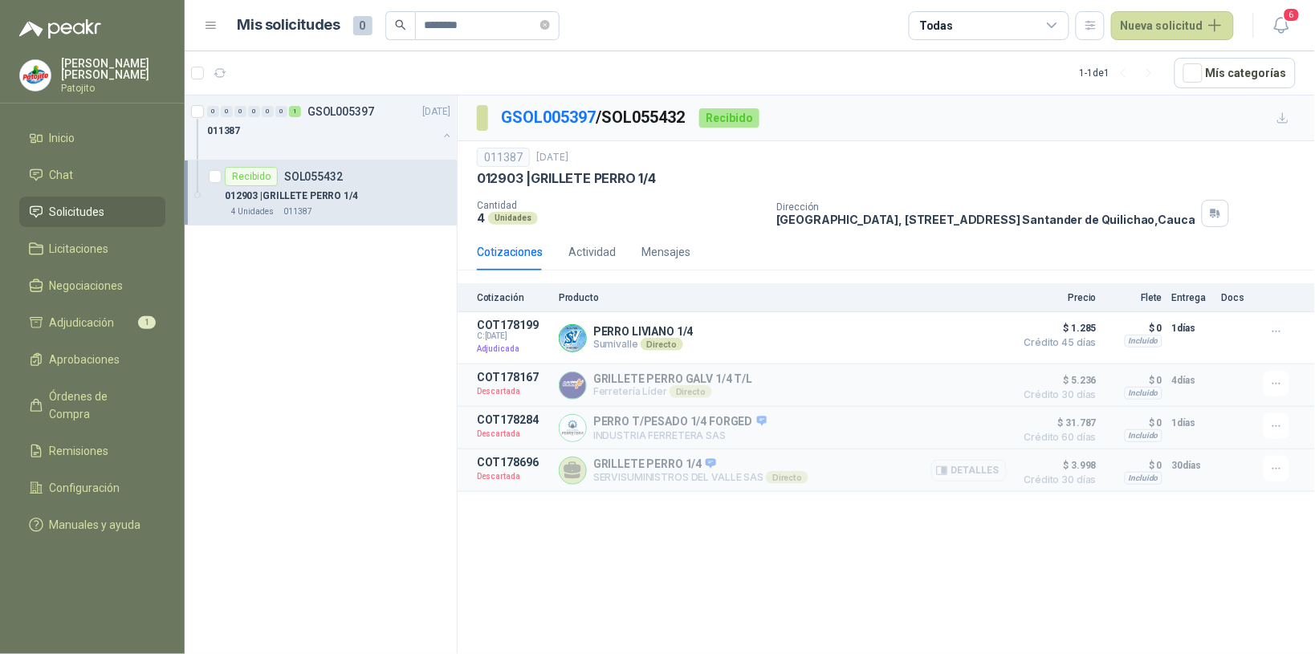
click at [1005, 478] on button "Detalles" at bounding box center [968, 471] width 75 height 22
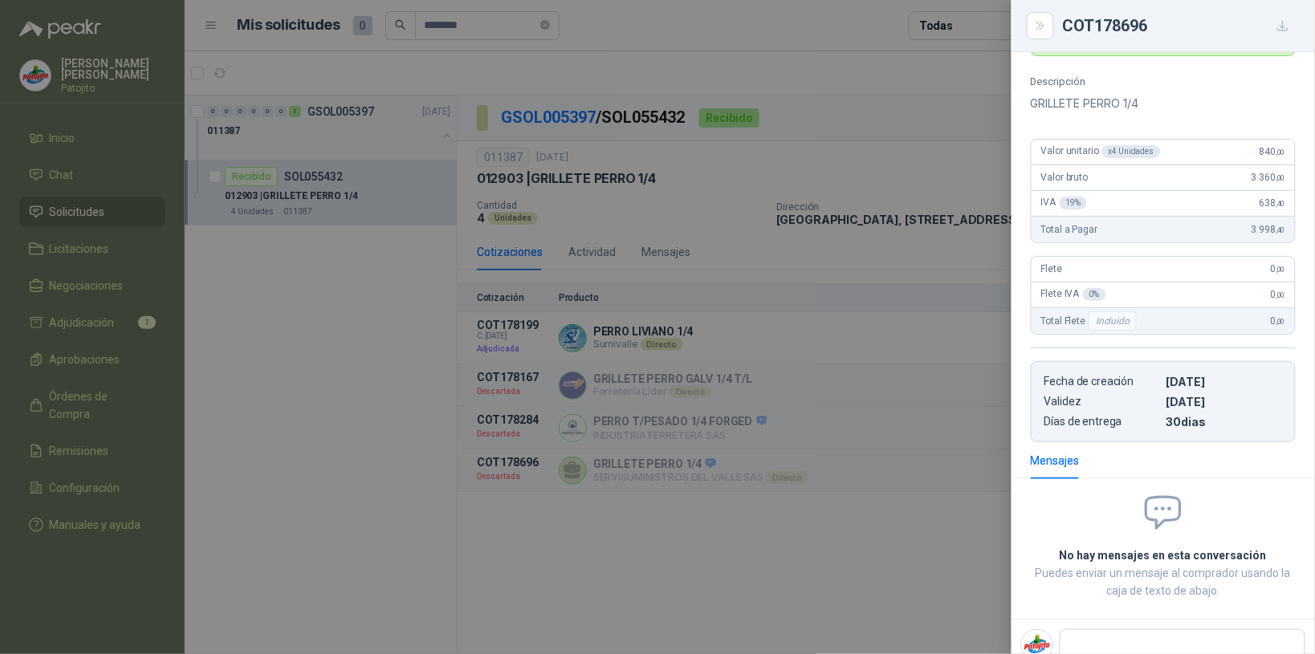
click at [967, 556] on div at bounding box center [657, 327] width 1315 height 654
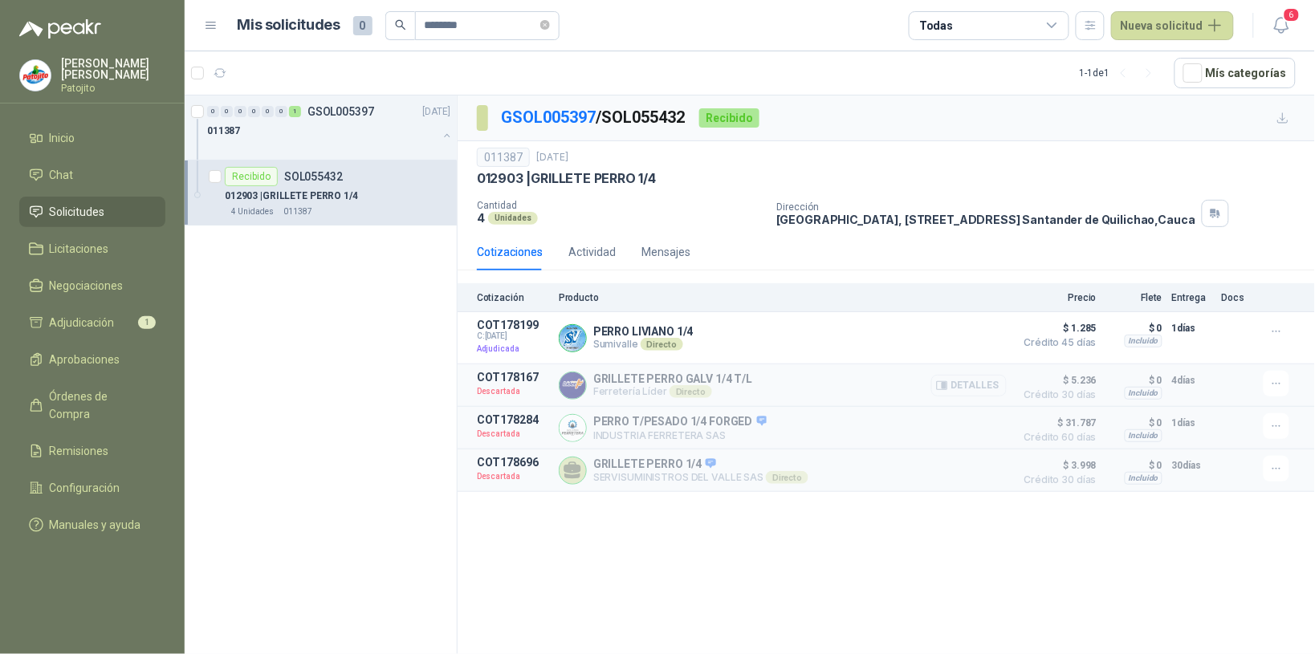
click at [994, 383] on button "Detalles" at bounding box center [968, 386] width 75 height 22
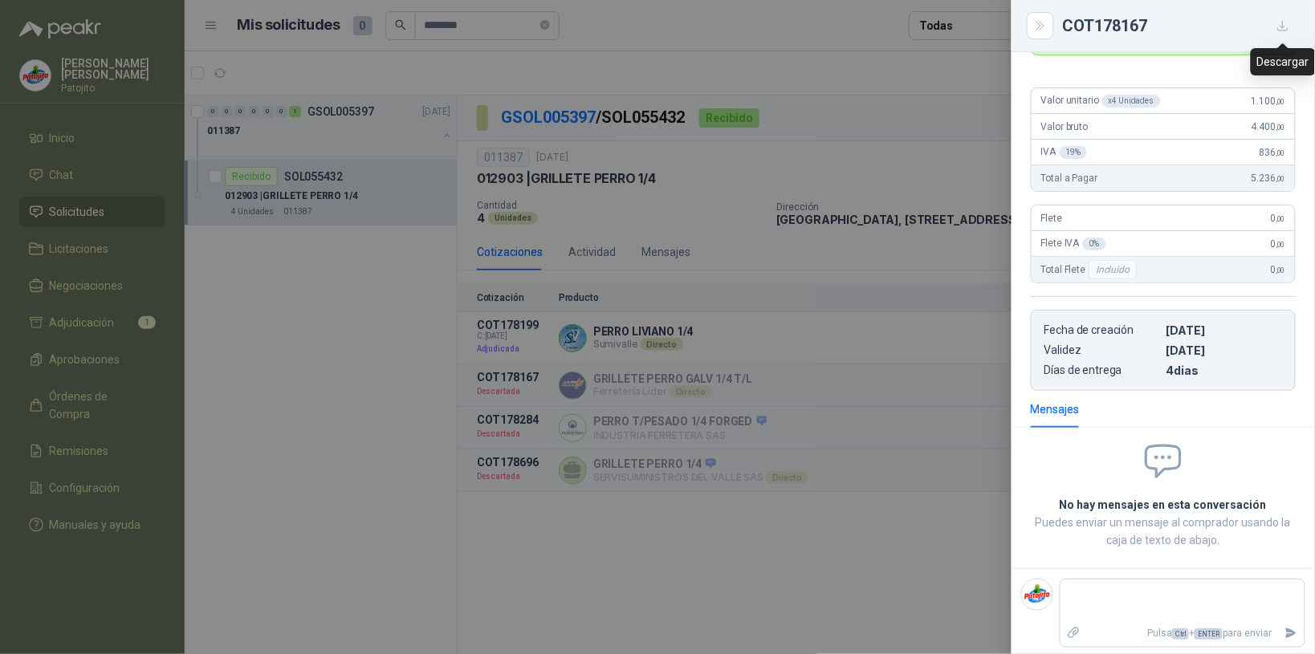
click at [1280, 25] on icon "button" at bounding box center [1283, 26] width 14 height 14
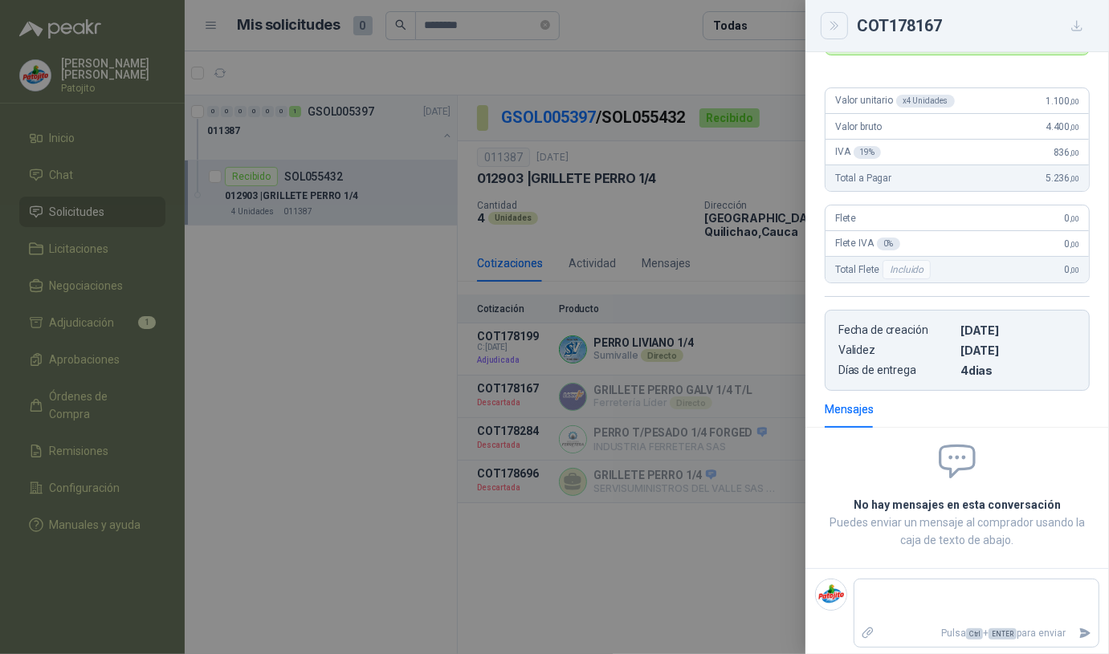
click at [836, 22] on icon "Close" at bounding box center [833, 26] width 7 height 8
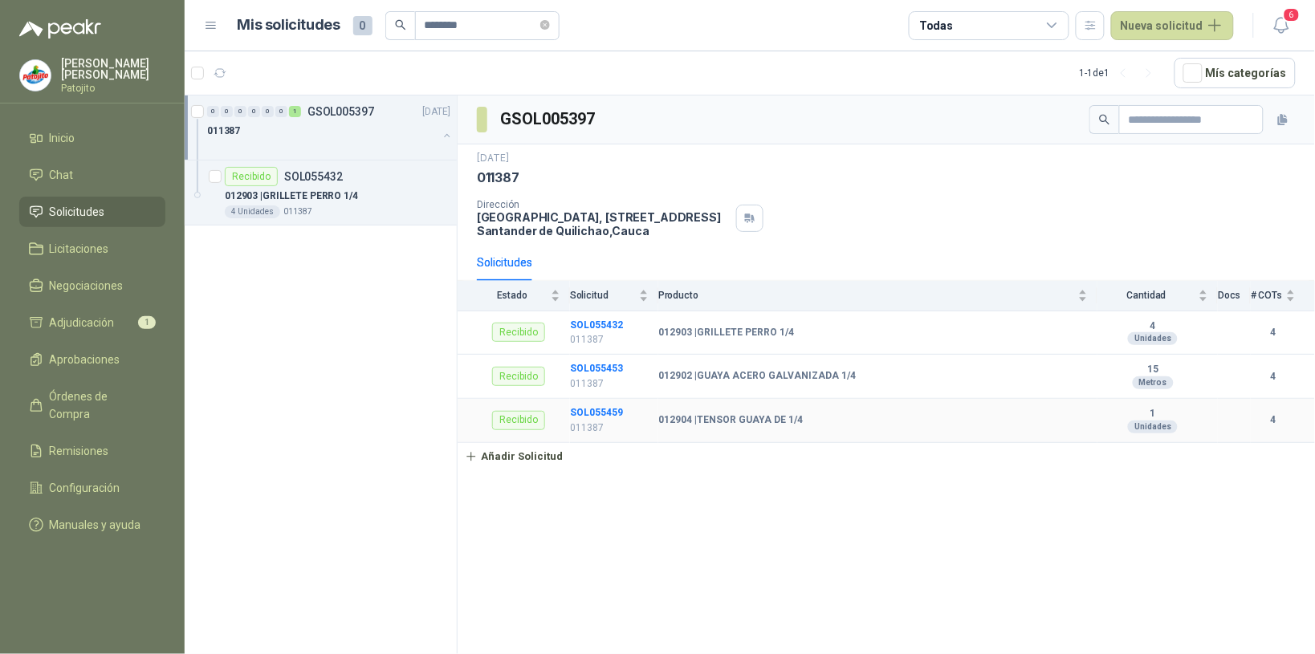
click at [591, 410] on b "SOL055459" at bounding box center [596, 412] width 53 height 11
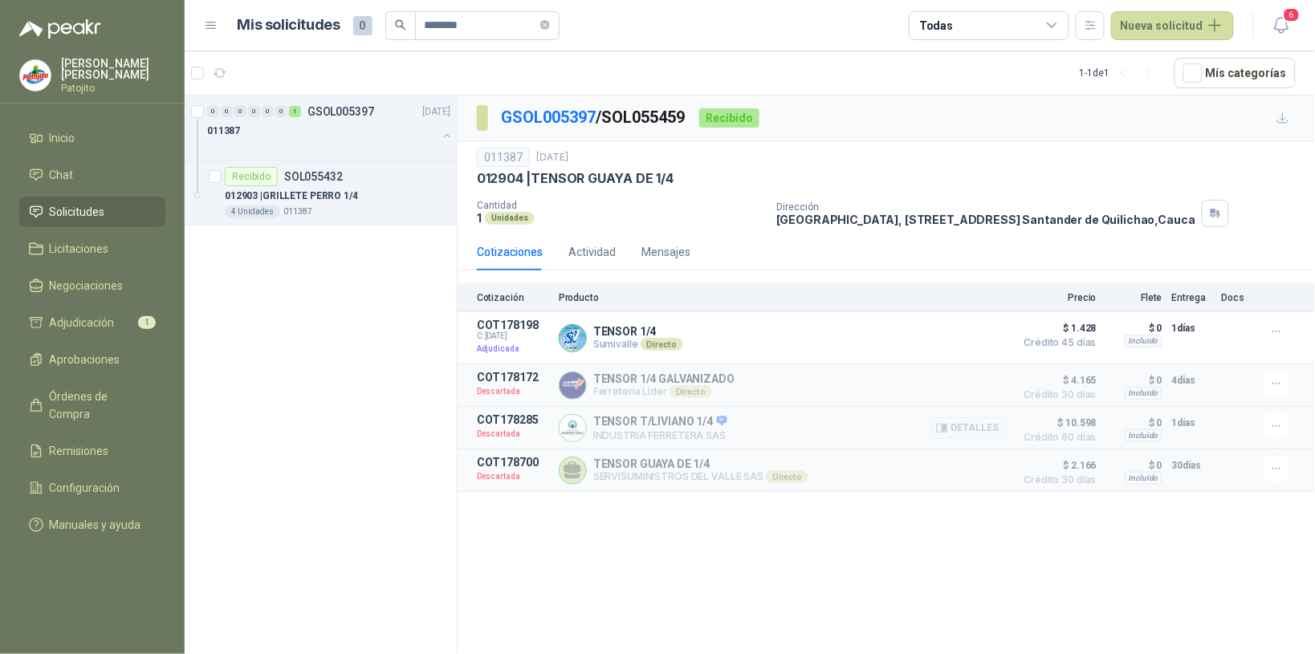
click at [976, 419] on div "Detalles" at bounding box center [968, 427] width 75 height 29
click at [976, 434] on button "Detalles" at bounding box center [968, 428] width 75 height 22
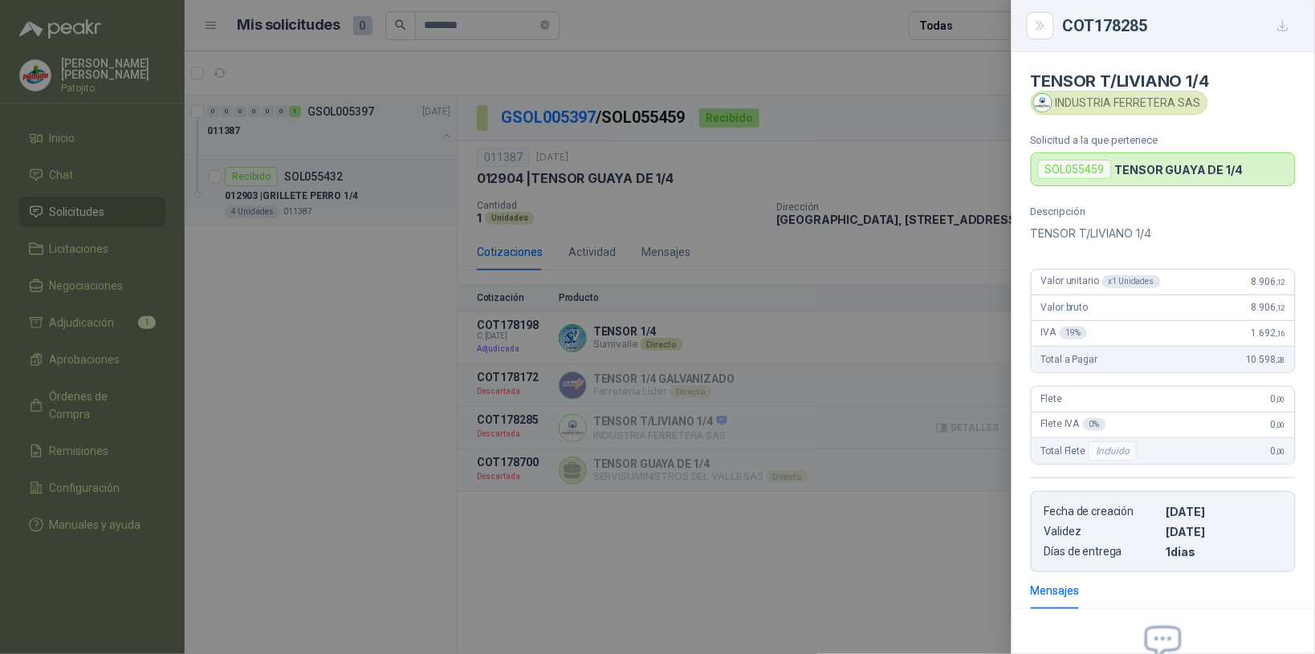
scroll to position [182, 0]
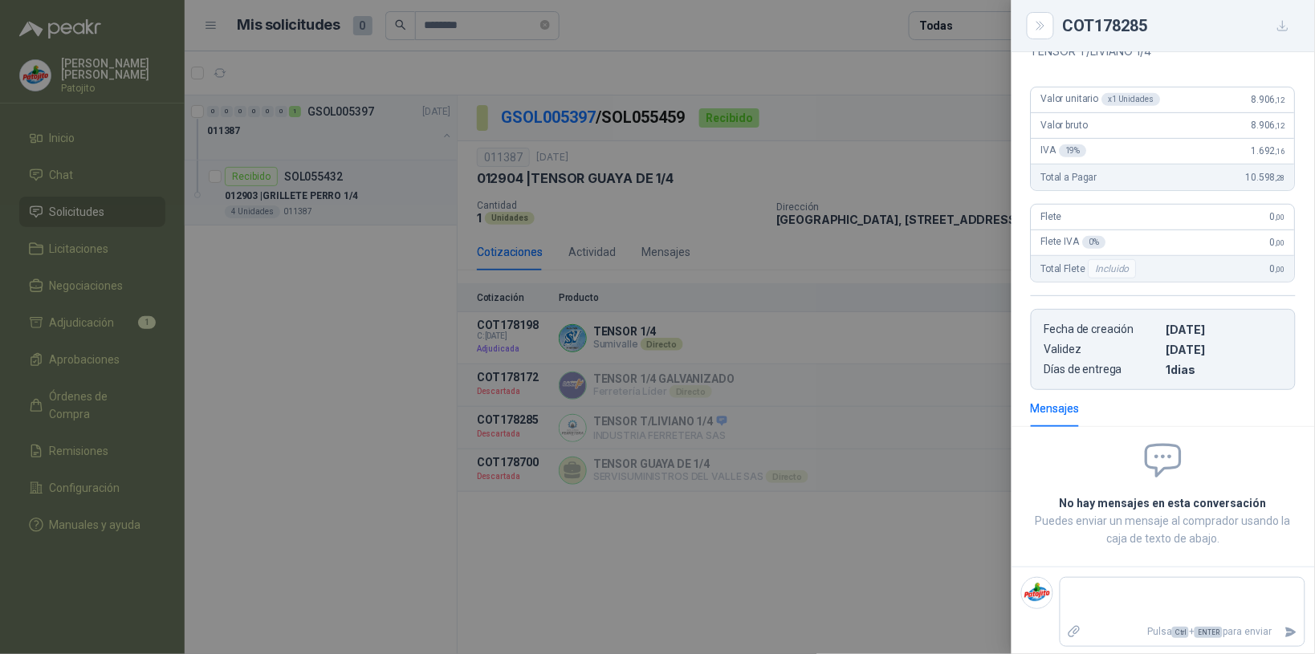
drag, startPoint x: 1044, startPoint y: 16, endPoint x: 1029, endPoint y: 70, distance: 55.9
click at [1044, 16] on button "Close" at bounding box center [1040, 25] width 27 height 27
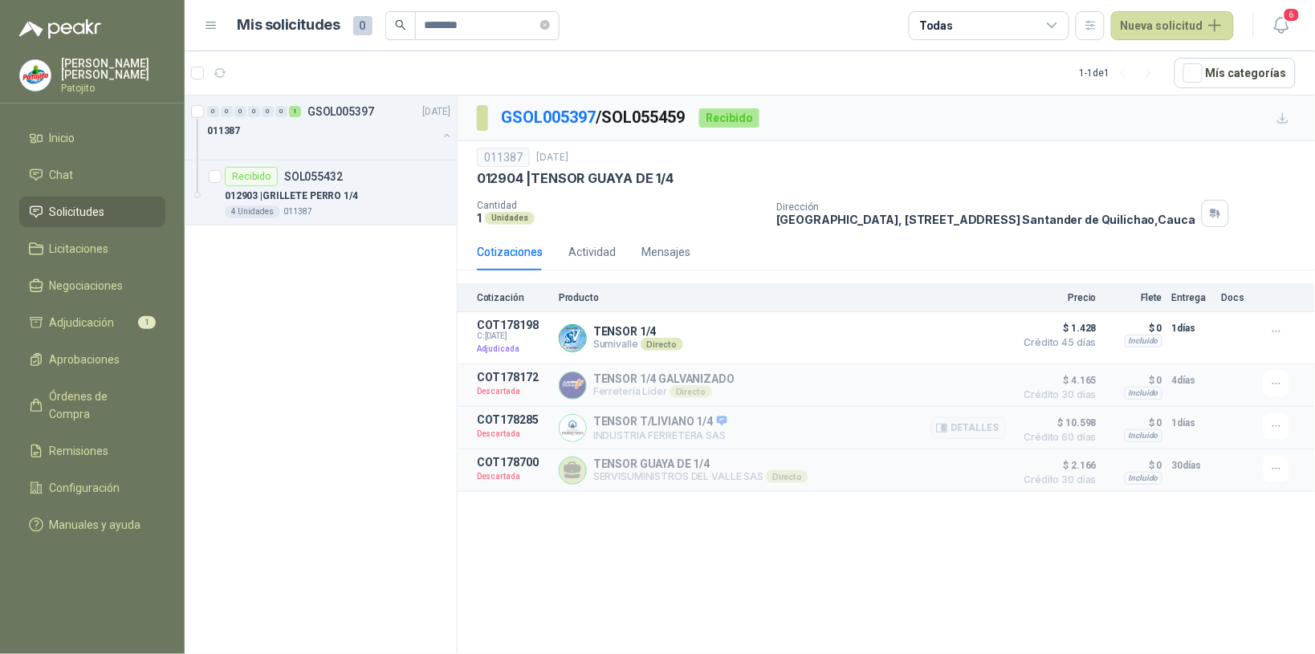
drag, startPoint x: 1029, startPoint y: 428, endPoint x: 1016, endPoint y: 414, distance: 18.7
click at [1020, 424] on span "$ 10.598" at bounding box center [1056, 422] width 80 height 19
click at [960, 434] on button "Detalles" at bounding box center [968, 428] width 75 height 22
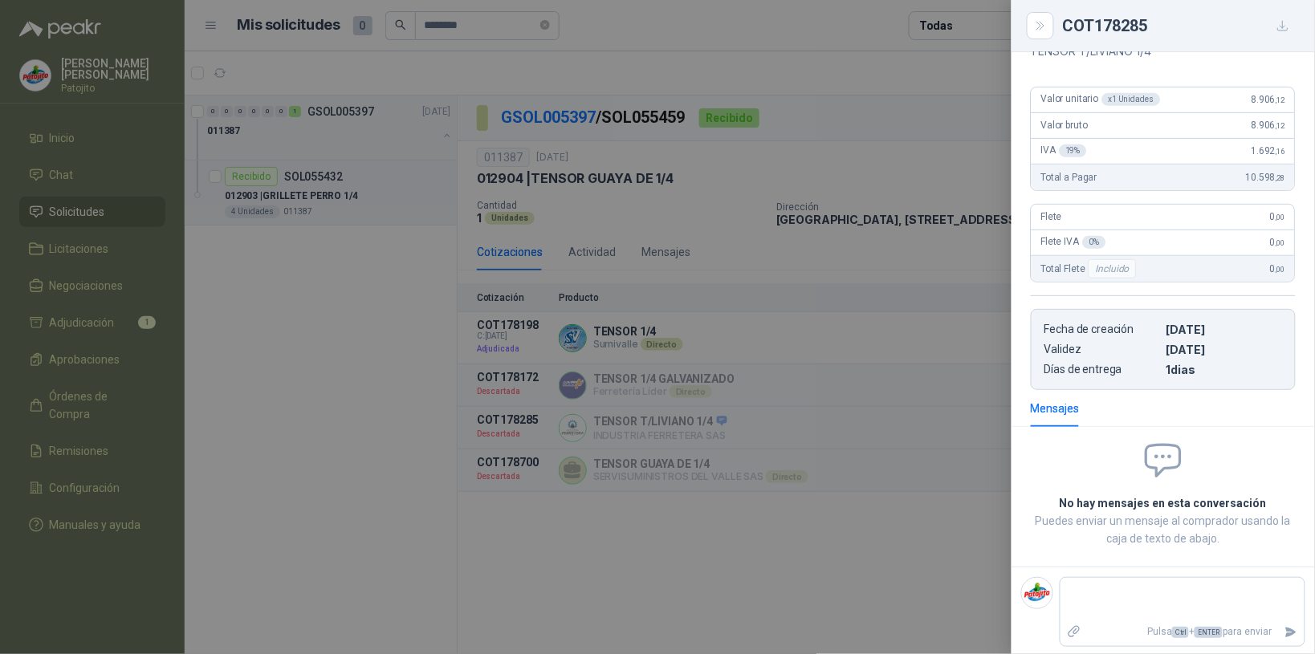
click at [1289, 22] on icon "button" at bounding box center [1283, 26] width 14 height 14
click at [1036, 29] on icon "Close" at bounding box center [1041, 26] width 14 height 14
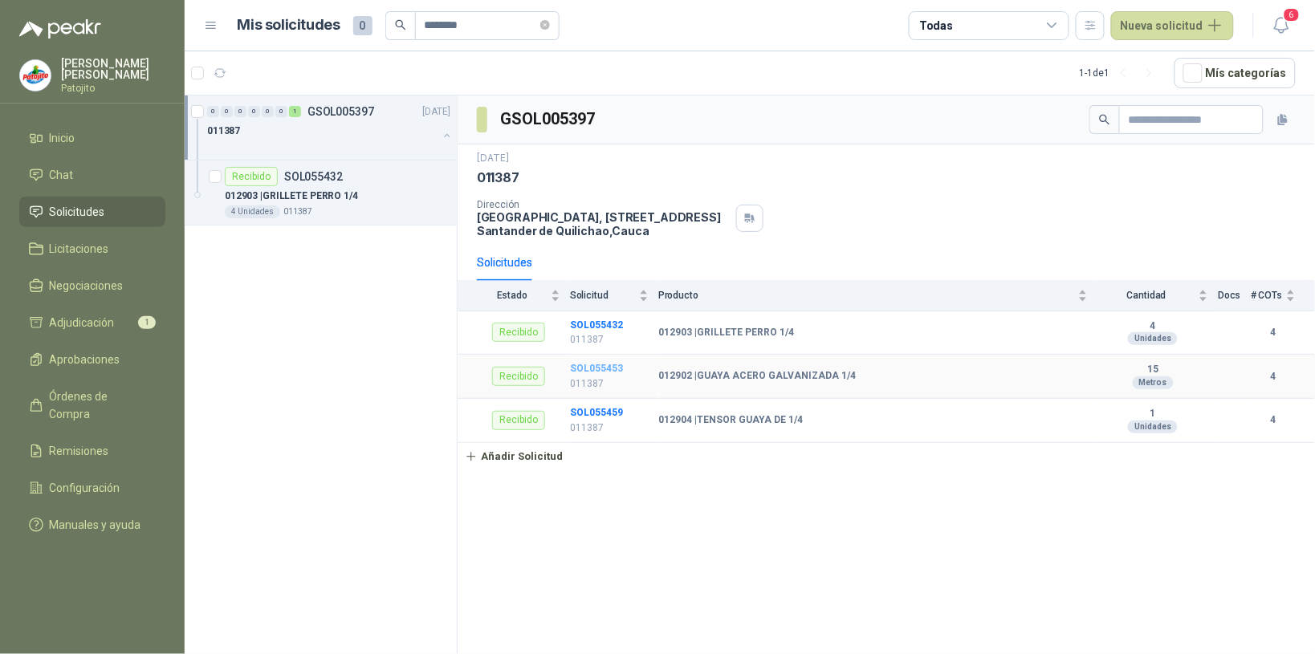
click at [611, 373] on b "SOL055453" at bounding box center [596, 368] width 53 height 11
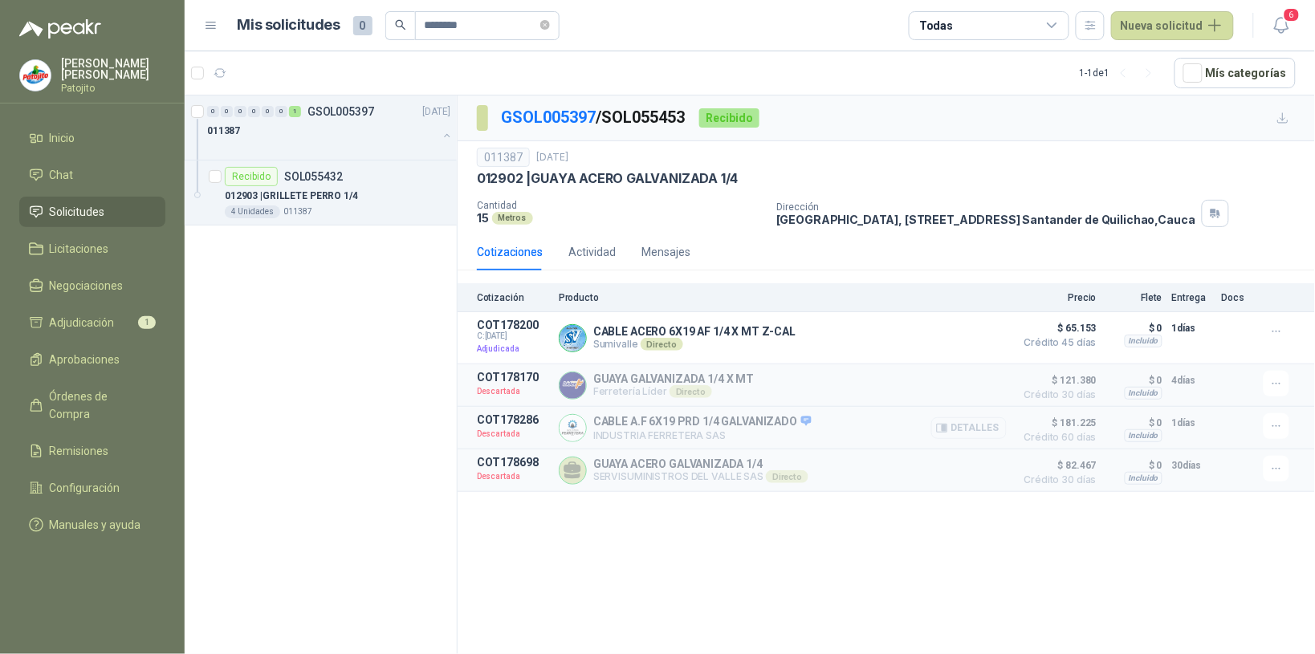
click at [994, 436] on button "Detalles" at bounding box center [968, 428] width 75 height 22
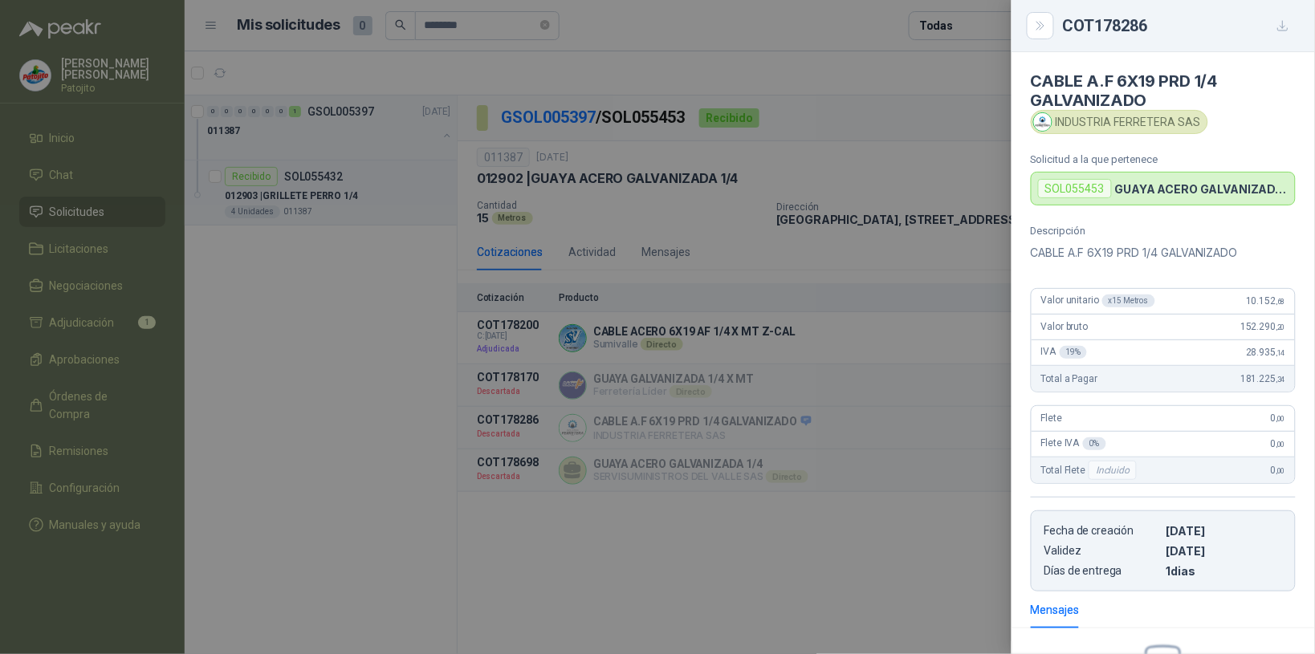
scroll to position [202, 0]
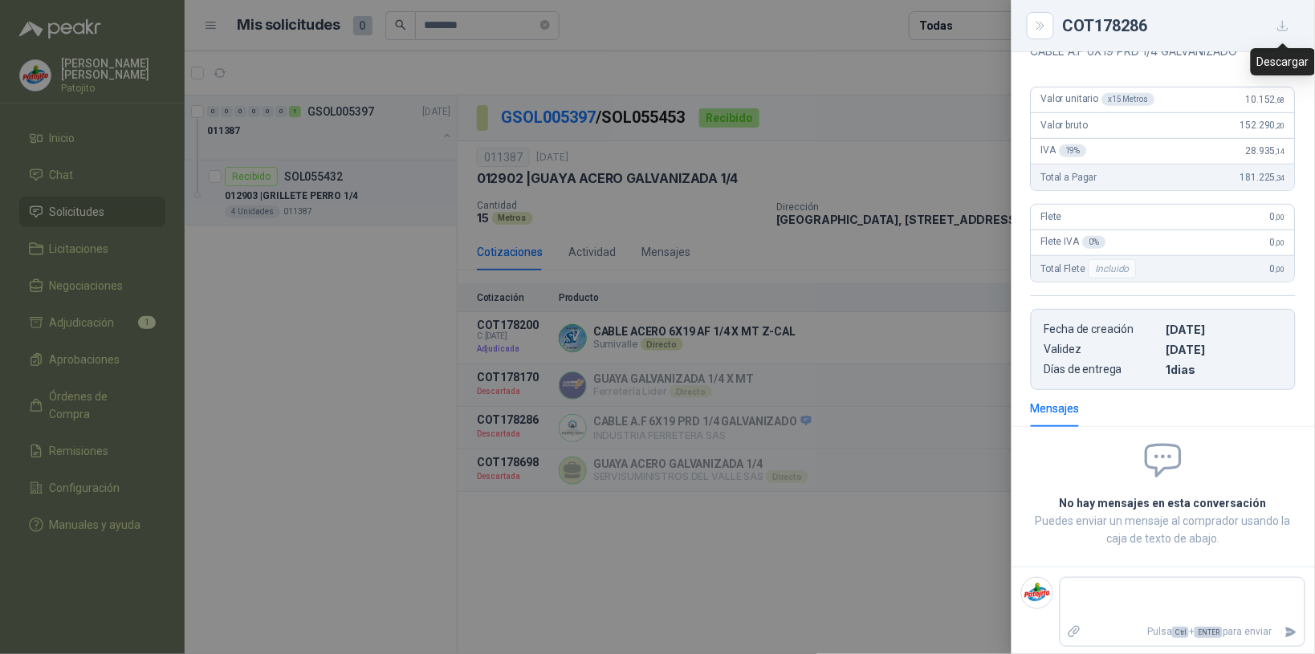
click at [1273, 22] on button "button" at bounding box center [1283, 26] width 26 height 26
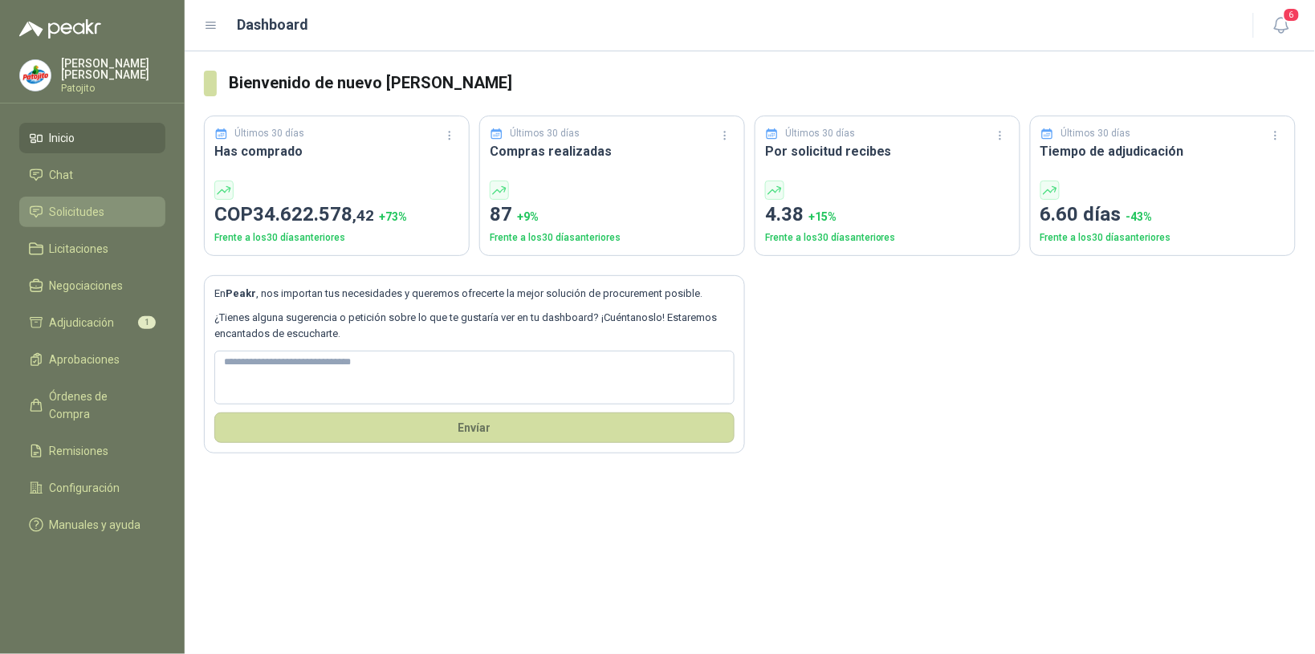
click at [126, 209] on li "Solicitudes" at bounding box center [92, 212] width 127 height 18
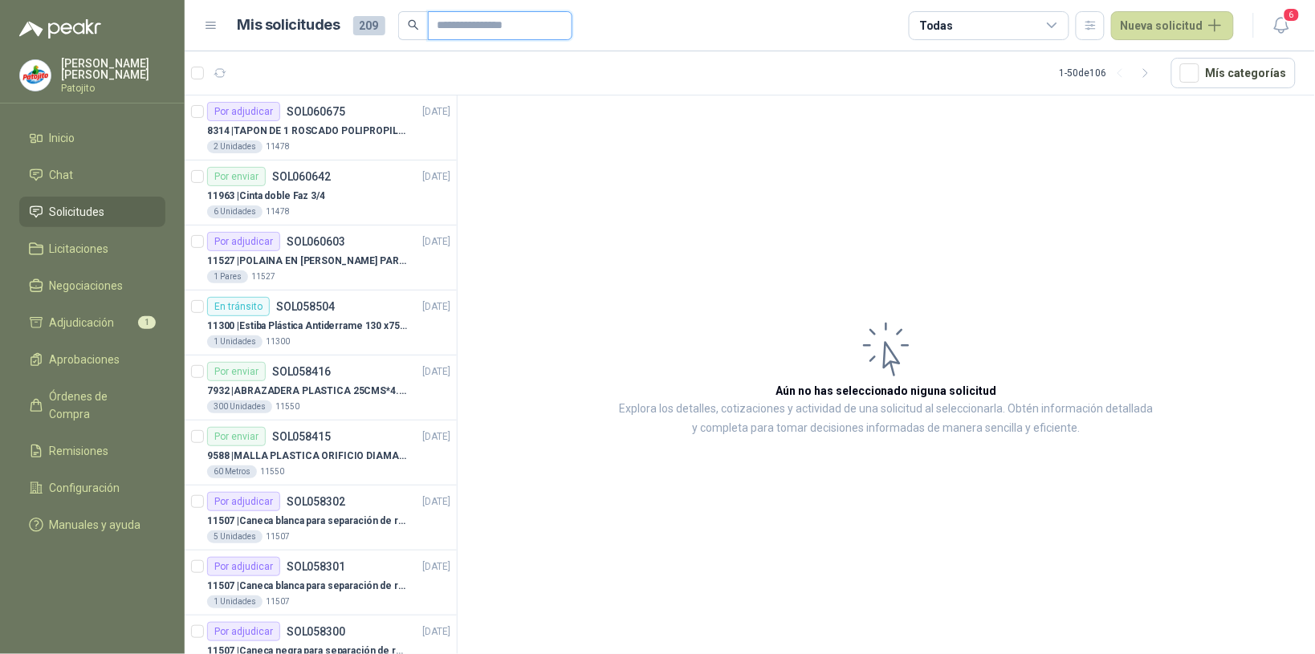
click at [512, 29] on input "text" at bounding box center [494, 25] width 112 height 27
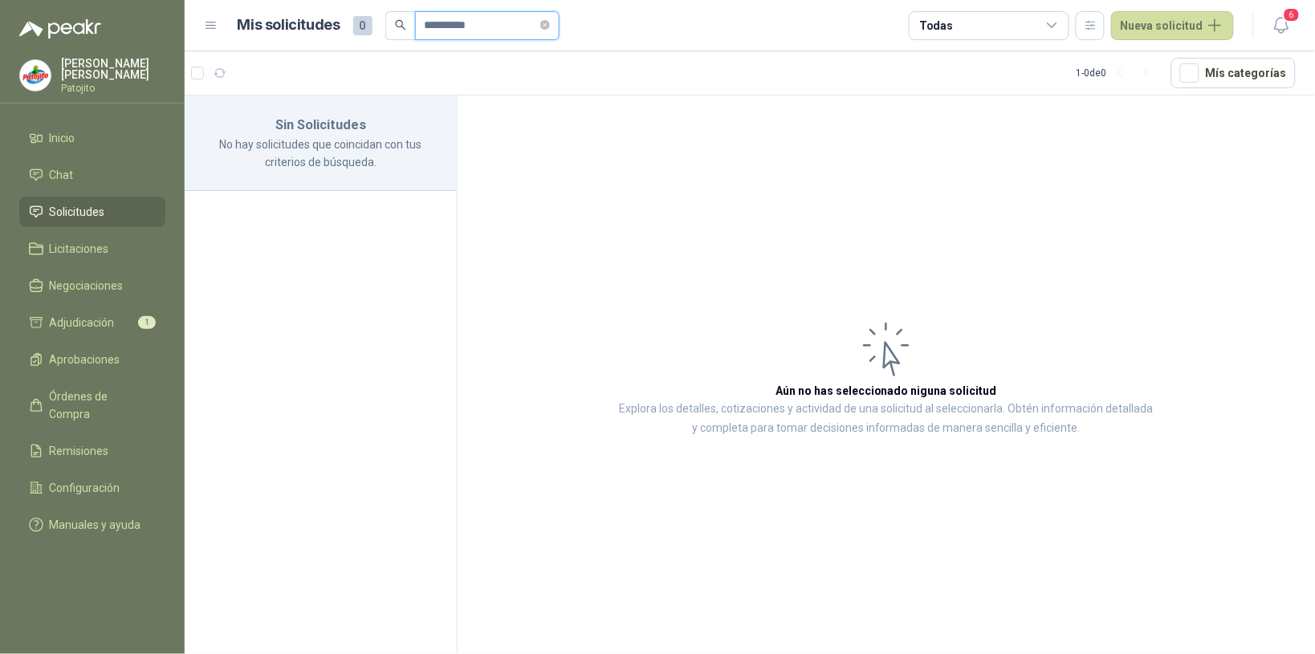
click at [436, 26] on input "**********" at bounding box center [481, 25] width 112 height 27
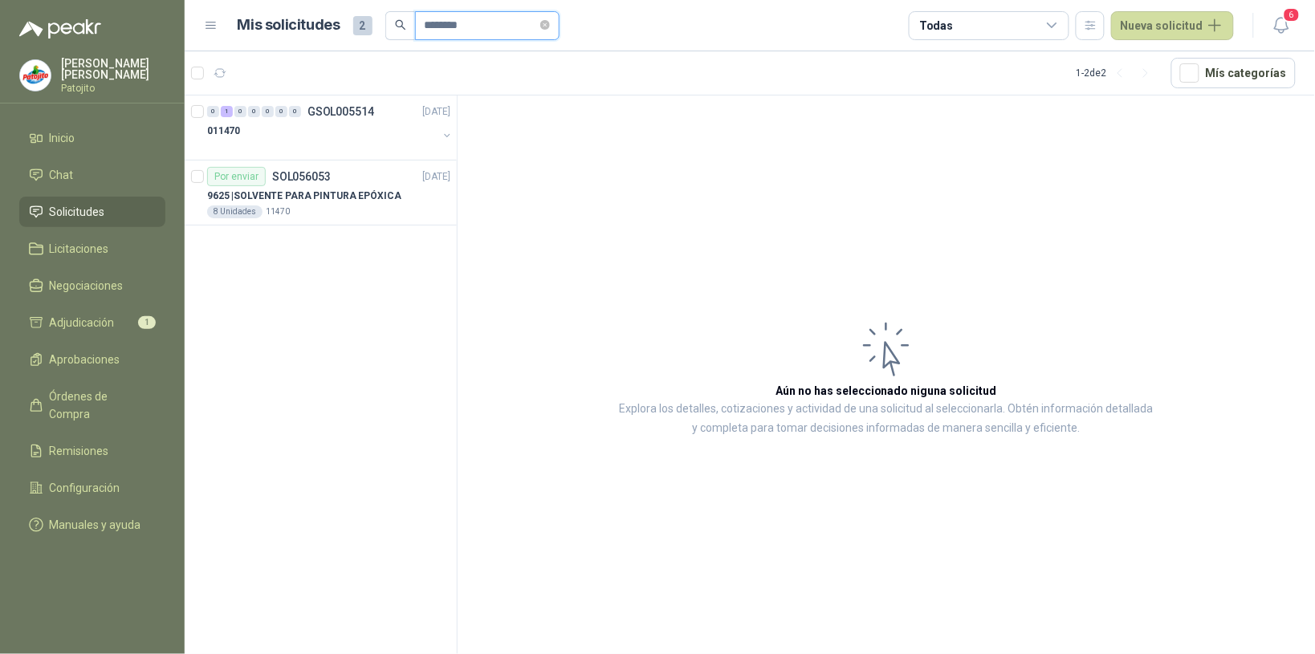
click at [502, 24] on input "********" at bounding box center [481, 25] width 112 height 27
type input "*"
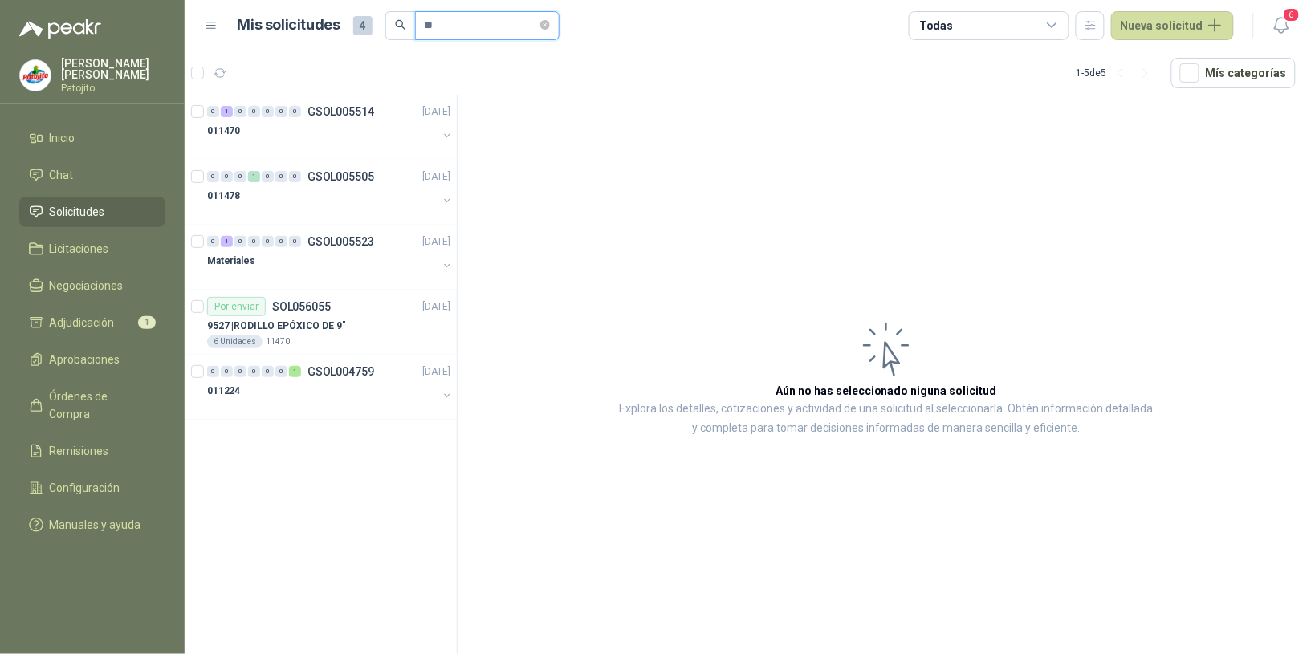
type input "*"
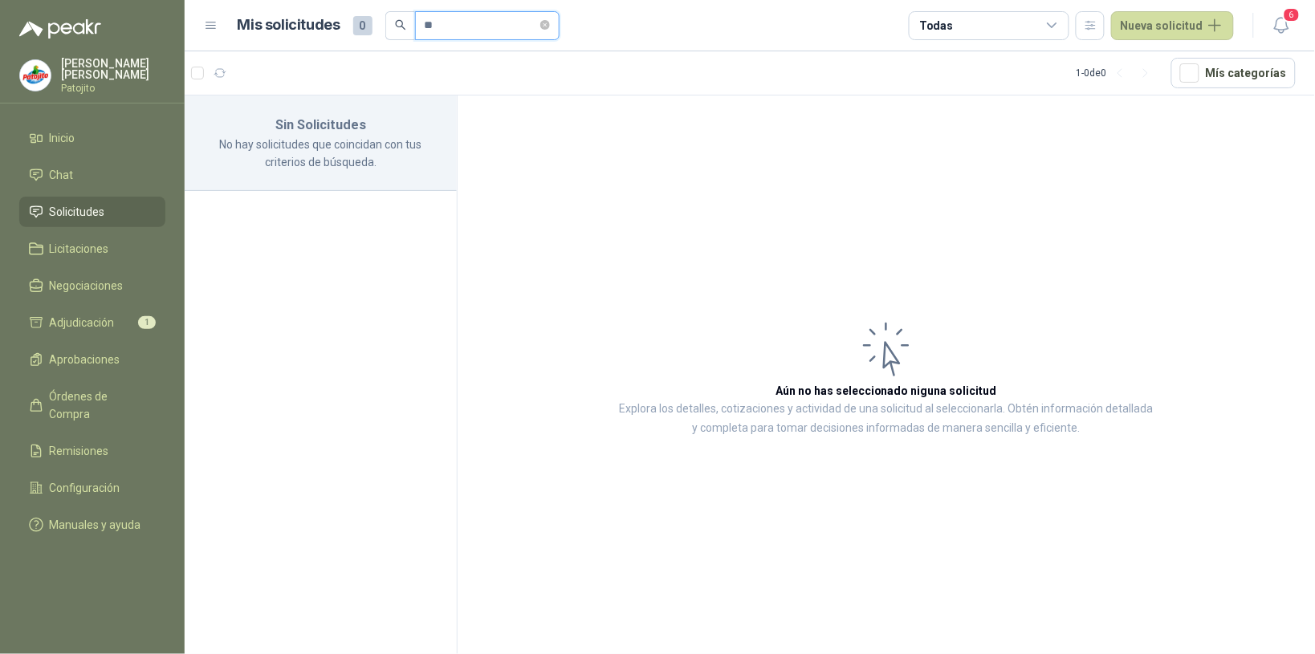
type input "*"
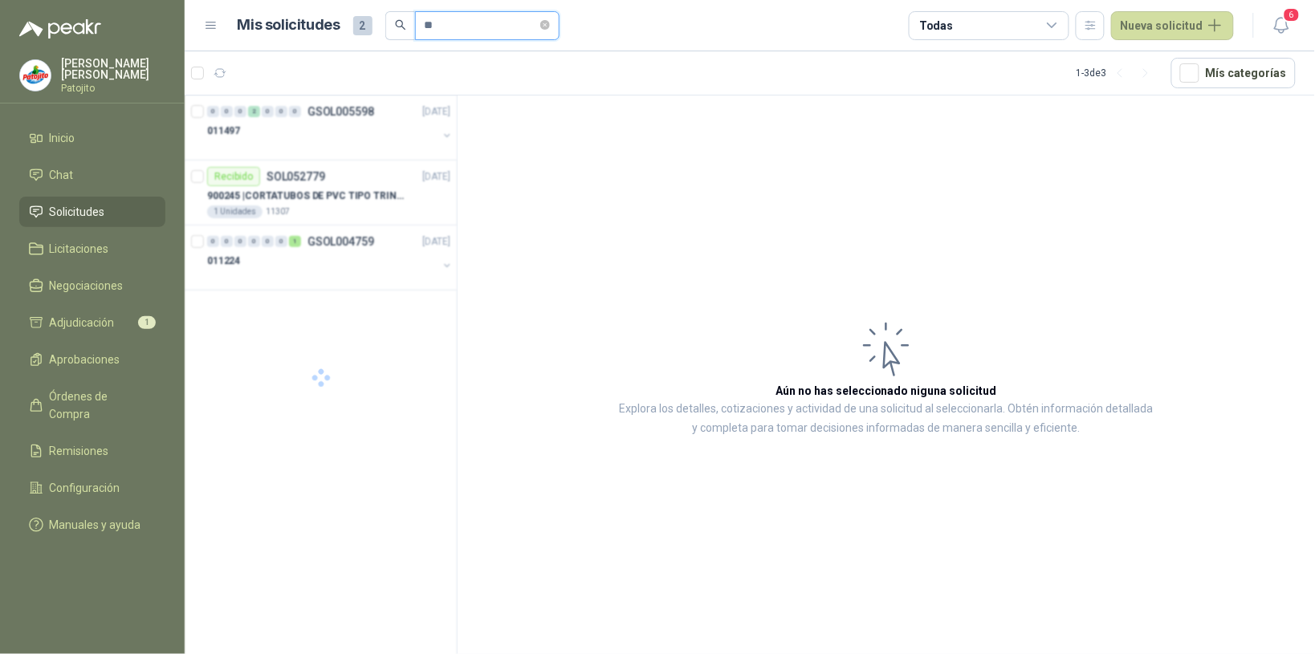
type input "*"
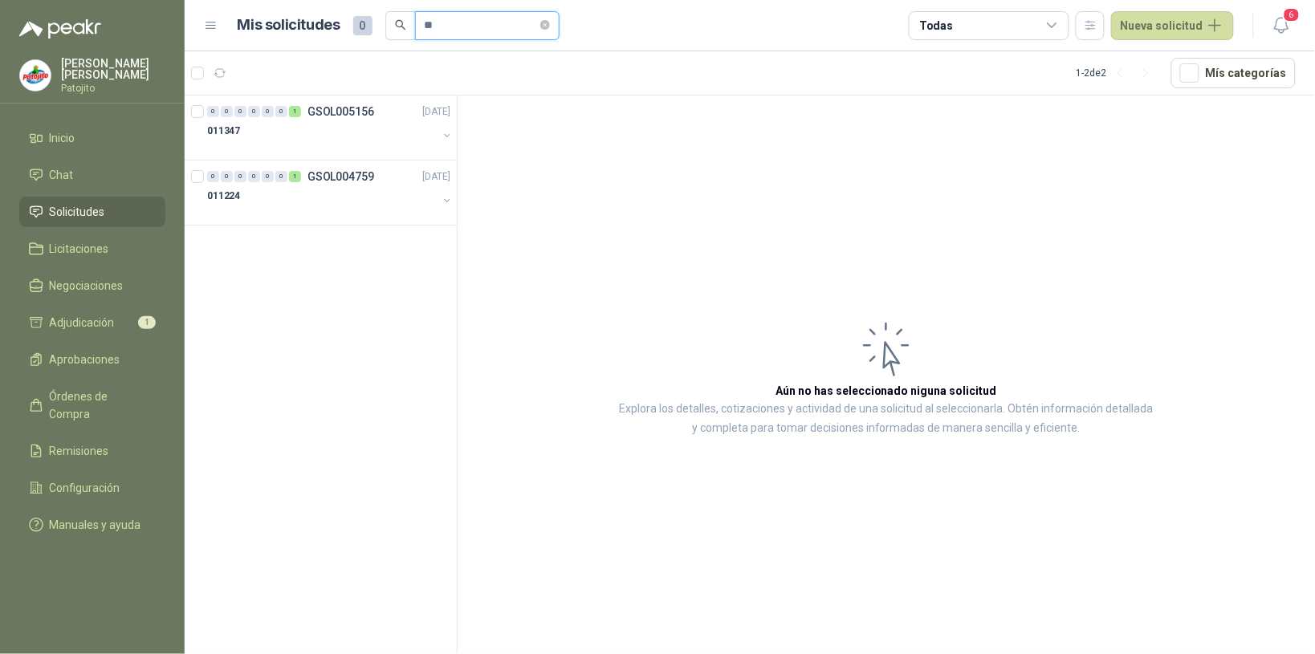
type input "*"
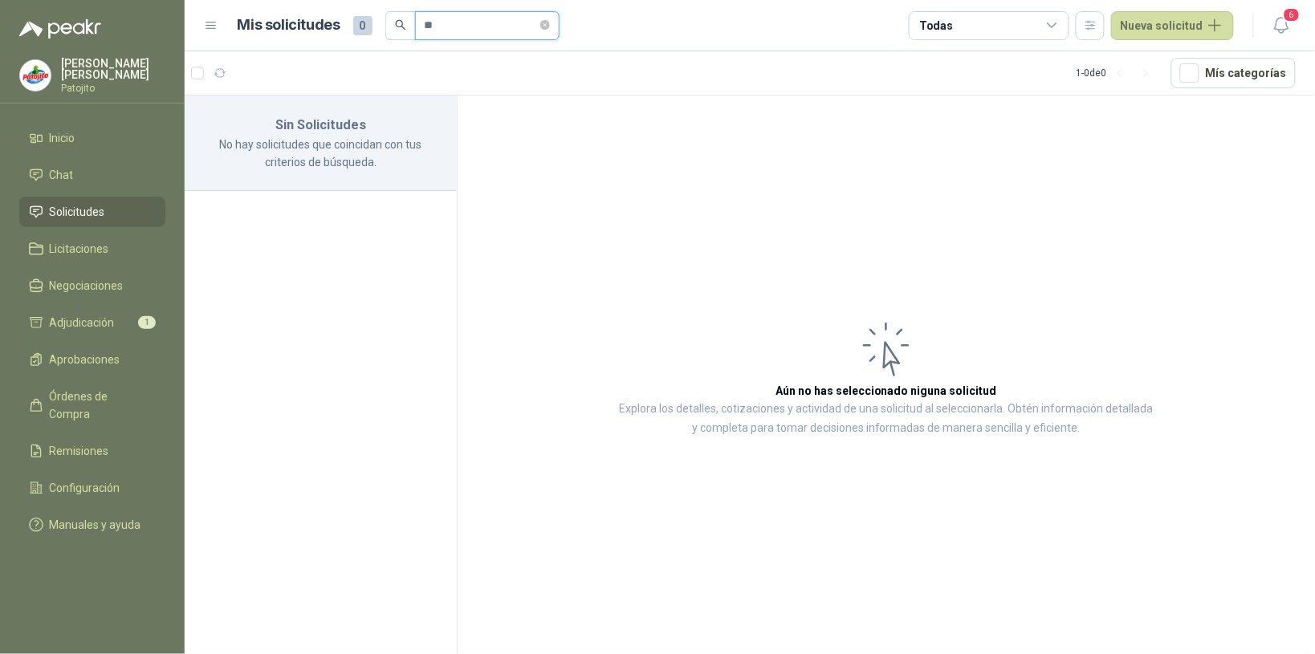
type input "*"
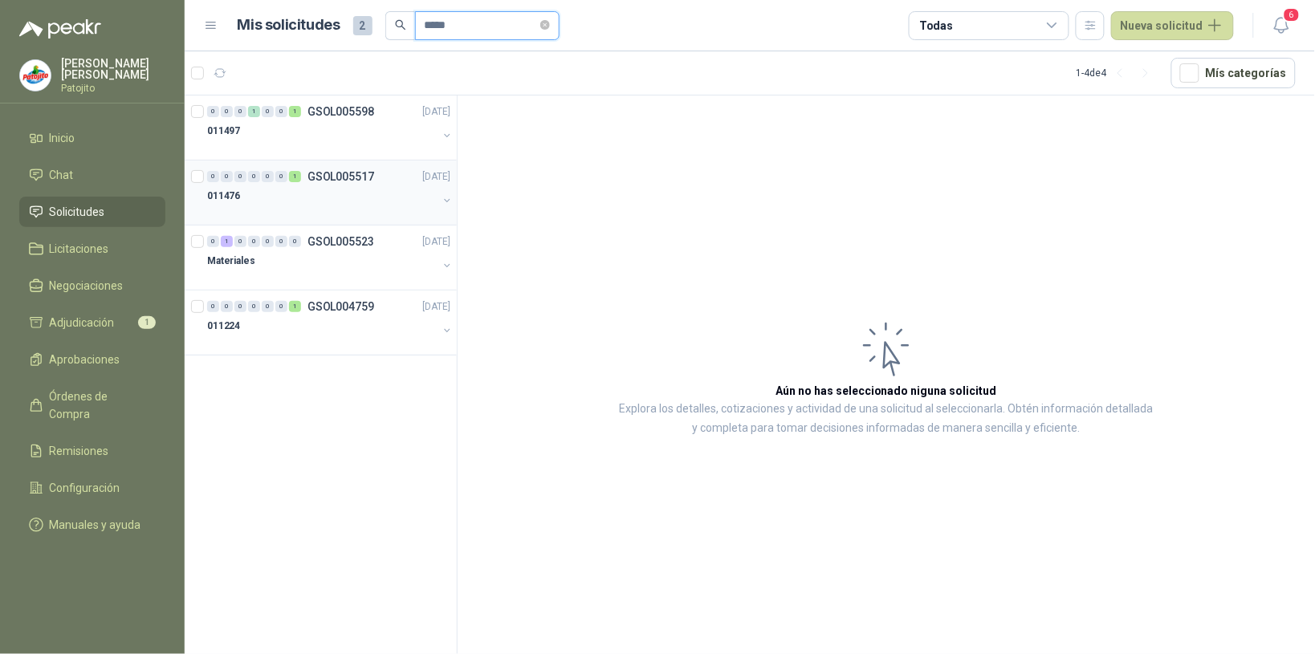
type input "*****"
click at [325, 206] on div at bounding box center [322, 212] width 230 height 13
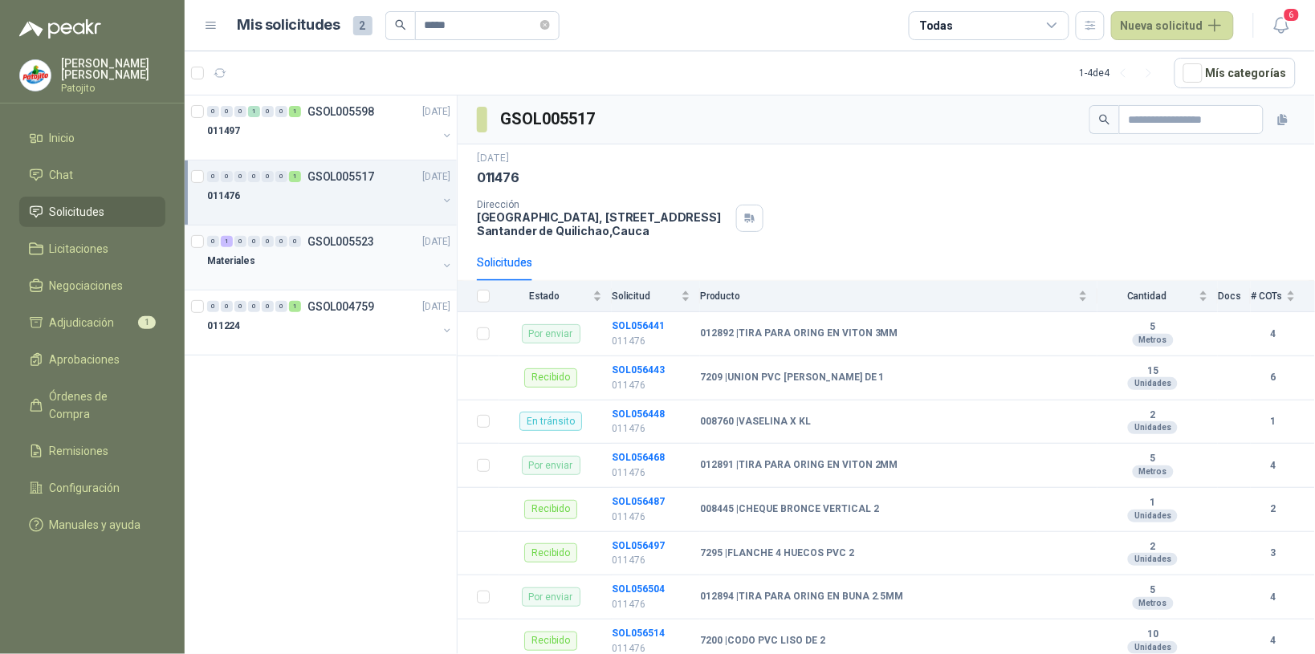
click at [353, 259] on div "Materiales" at bounding box center [322, 260] width 230 height 19
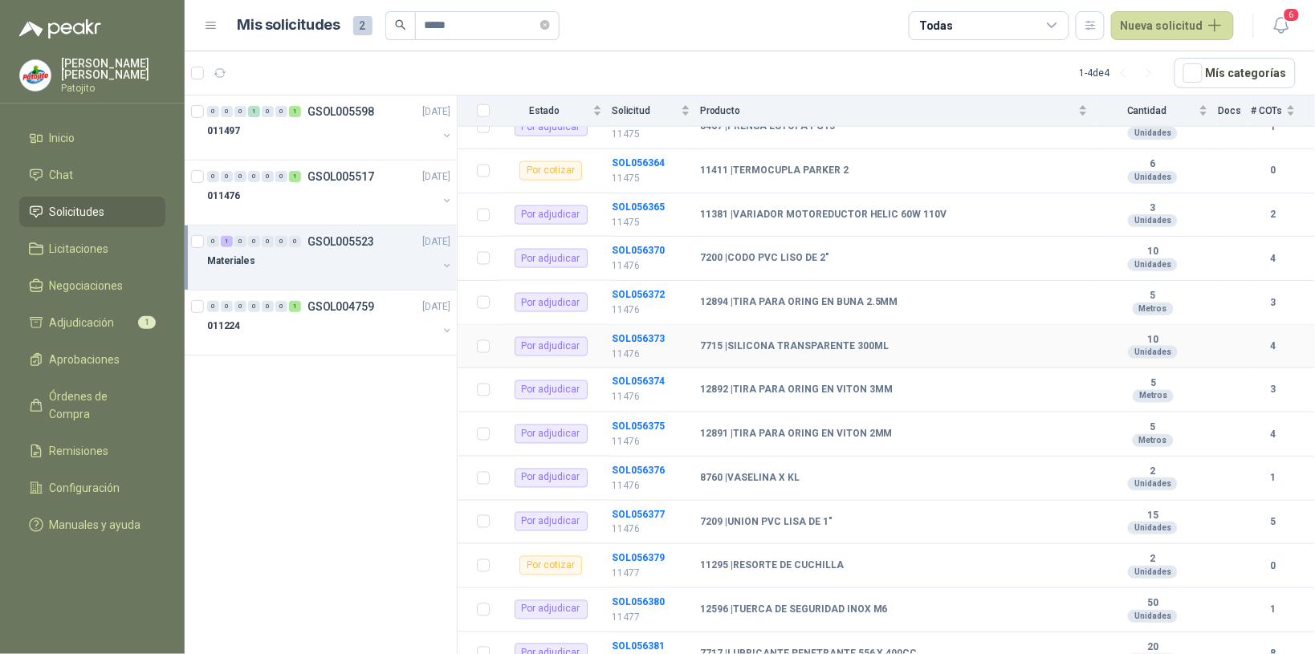
scroll to position [803, 0]
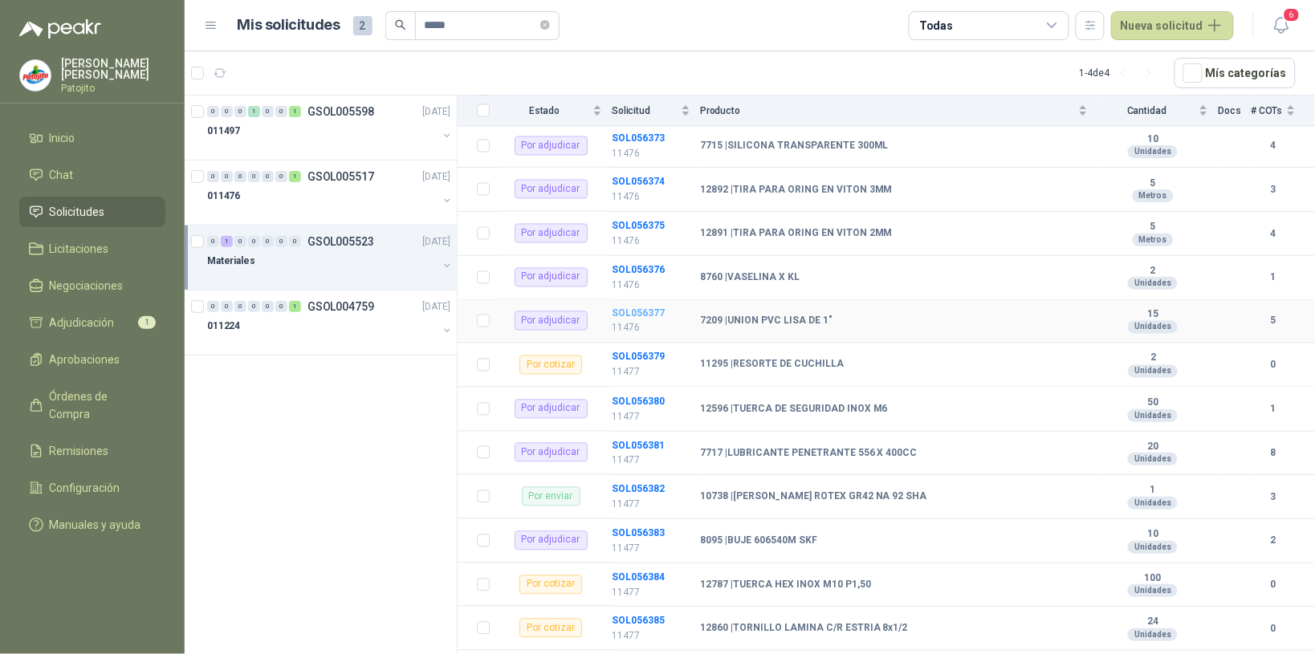
click at [657, 317] on b "SOL056377" at bounding box center [638, 313] width 53 height 11
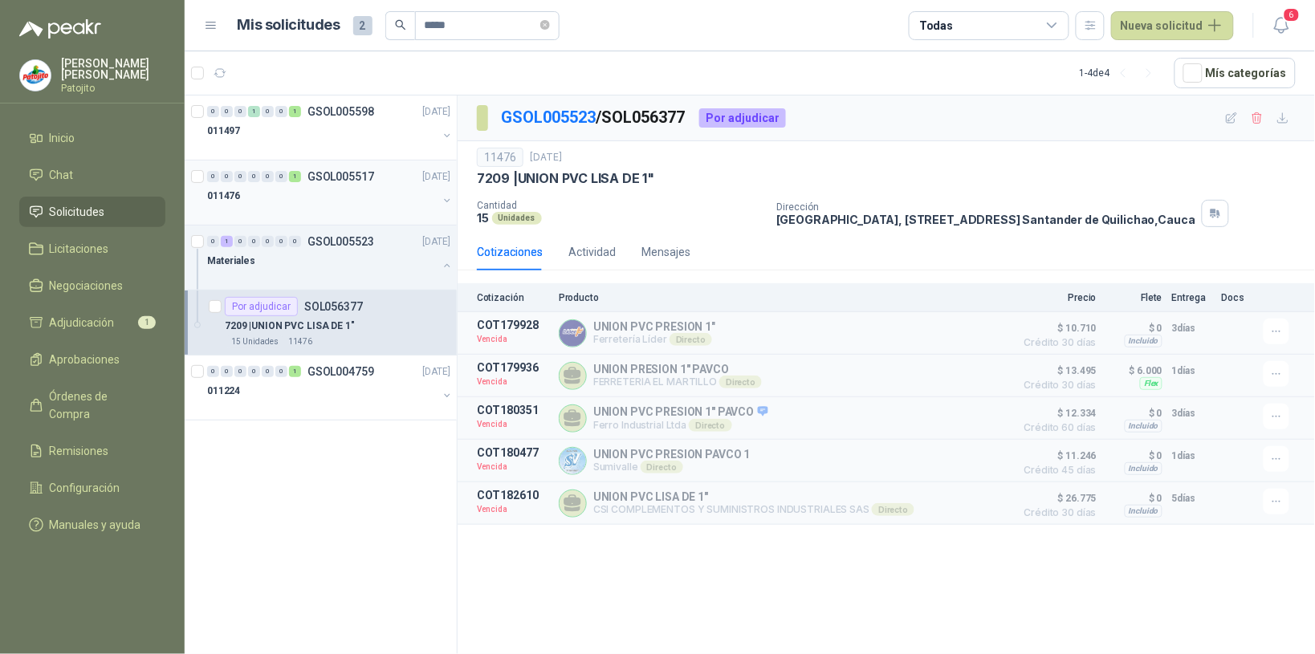
click at [251, 185] on div "0 0 0 0 0 0 1 GSOL005517 [DATE]" at bounding box center [330, 176] width 246 height 19
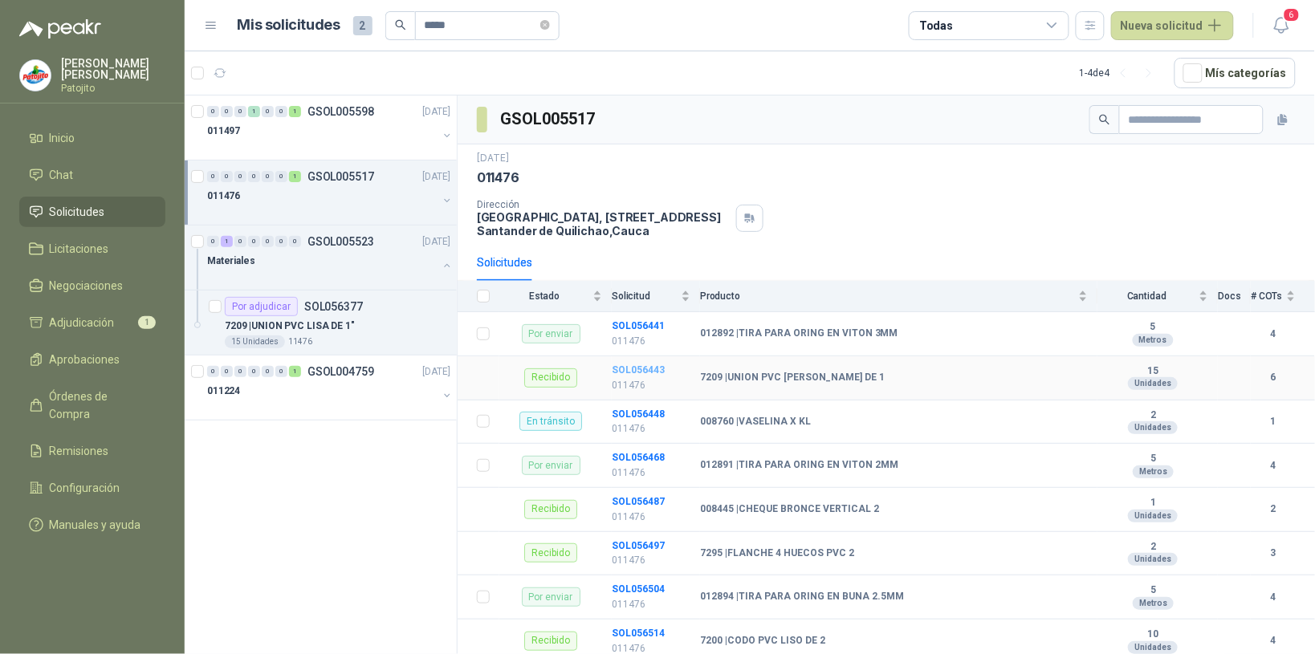
click at [636, 372] on b "SOL056443" at bounding box center [638, 369] width 53 height 11
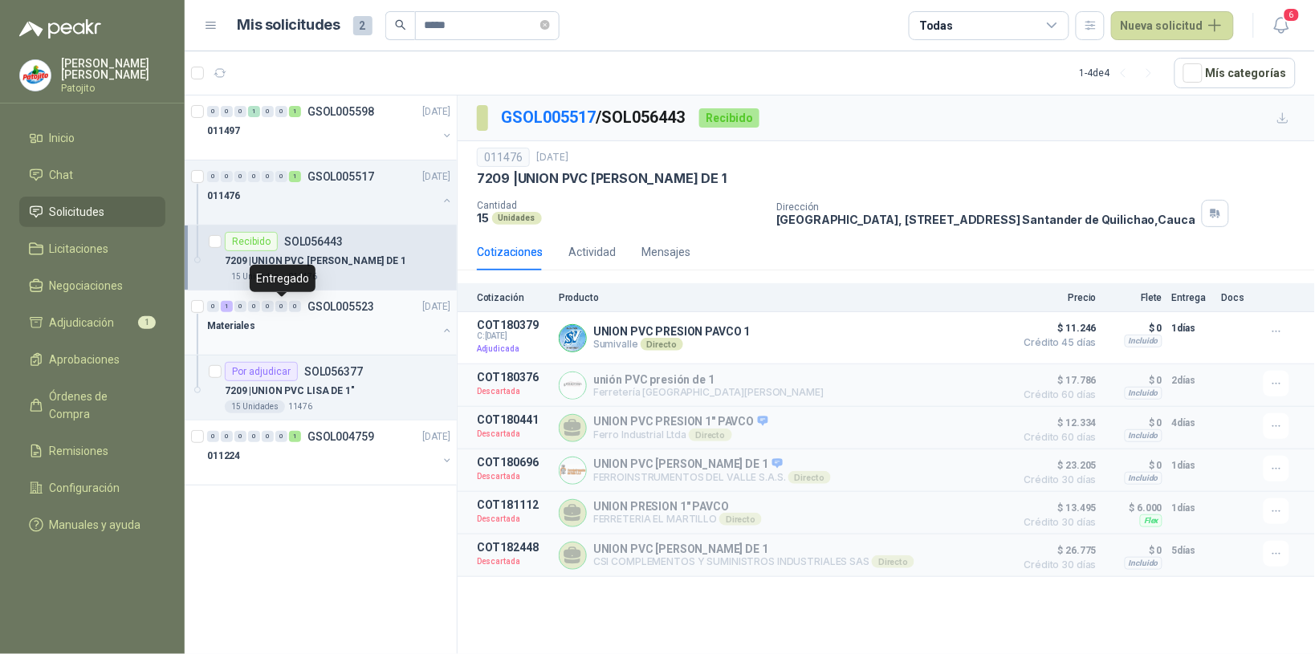
click at [275, 310] on div "0" at bounding box center [281, 306] width 12 height 11
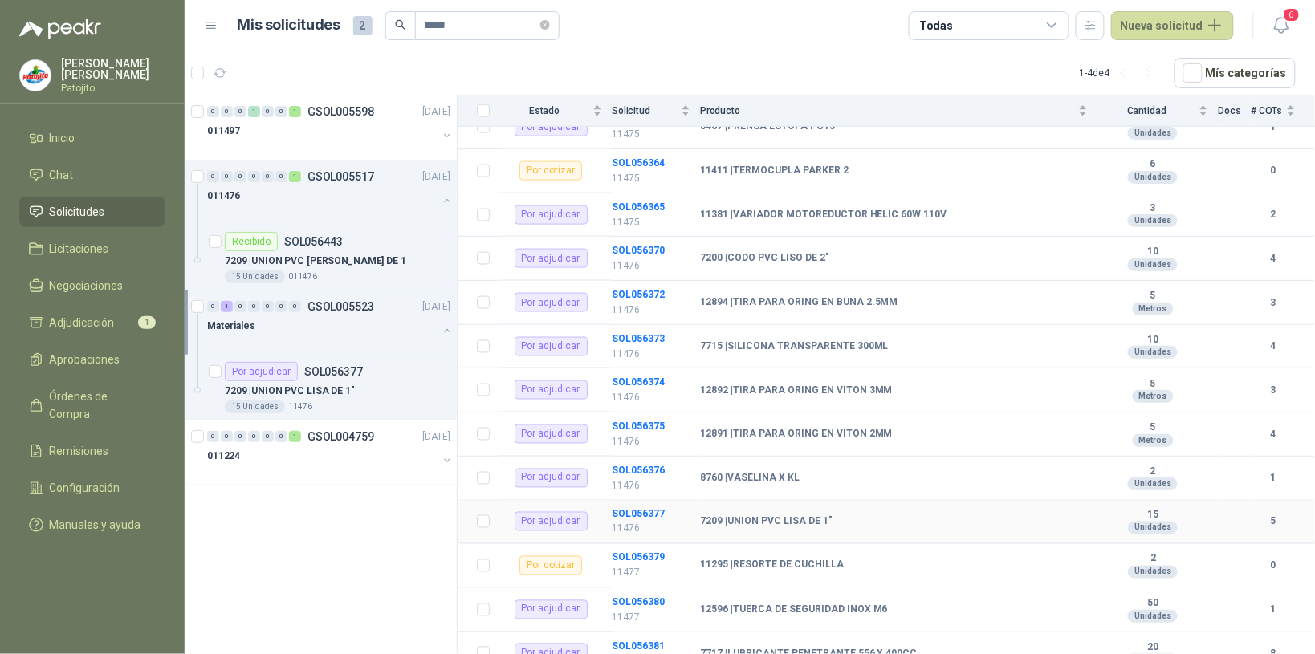
scroll to position [702, 0]
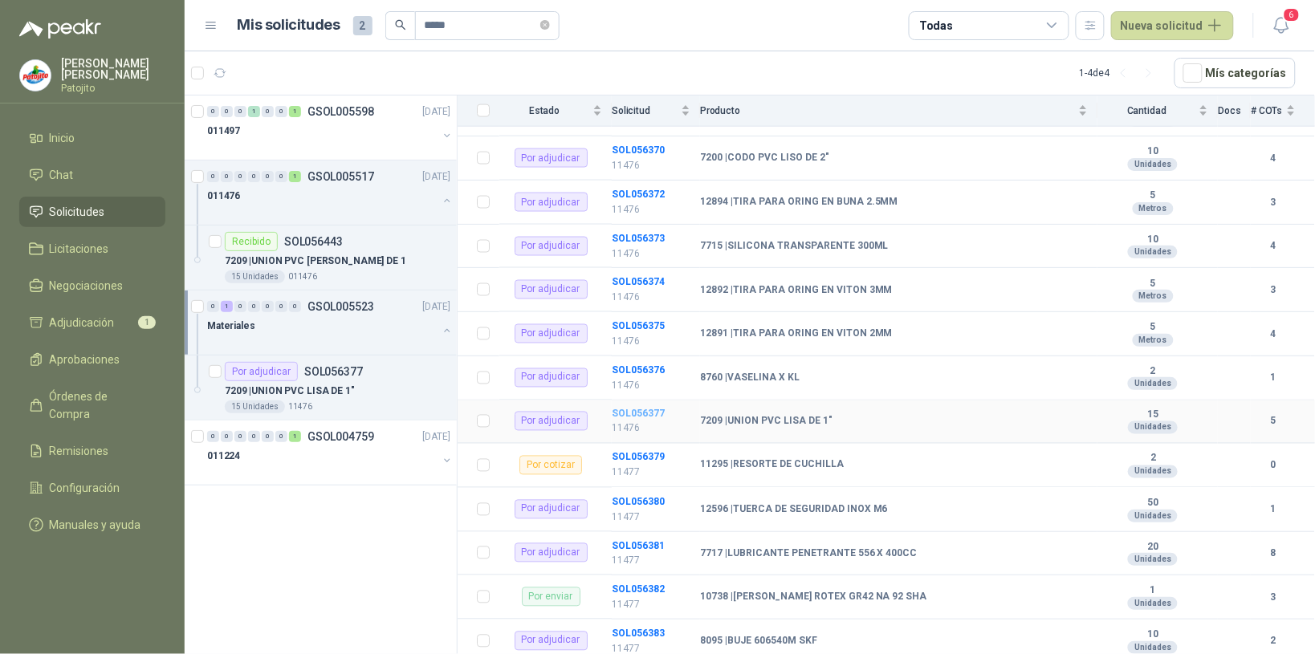
click at [655, 419] on b "SOL056377" at bounding box center [638, 414] width 53 height 11
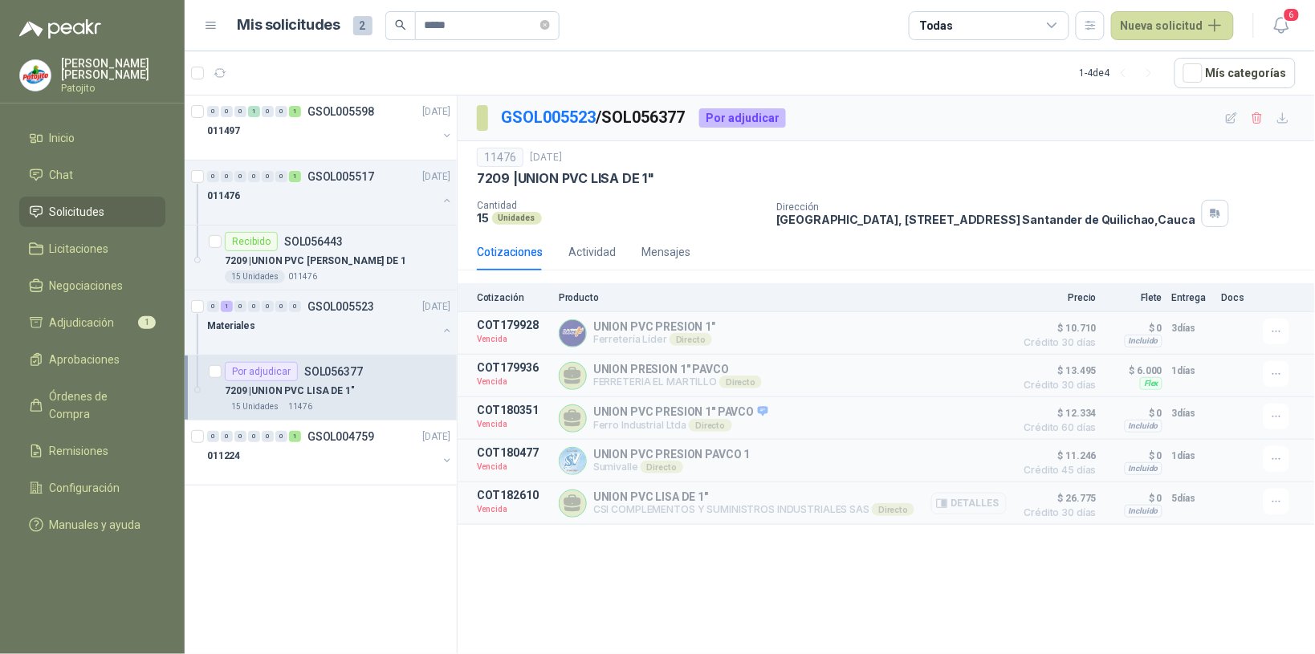
click at [984, 512] on button "Detalles" at bounding box center [968, 504] width 75 height 22
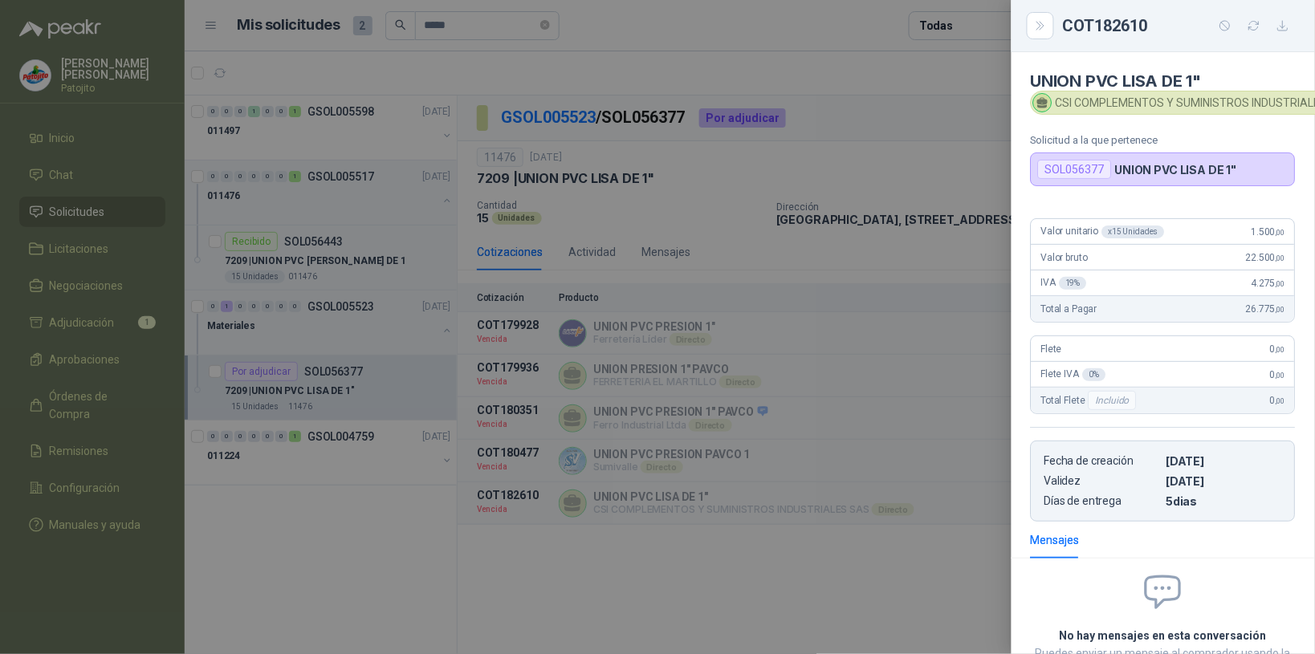
scroll to position [142, 0]
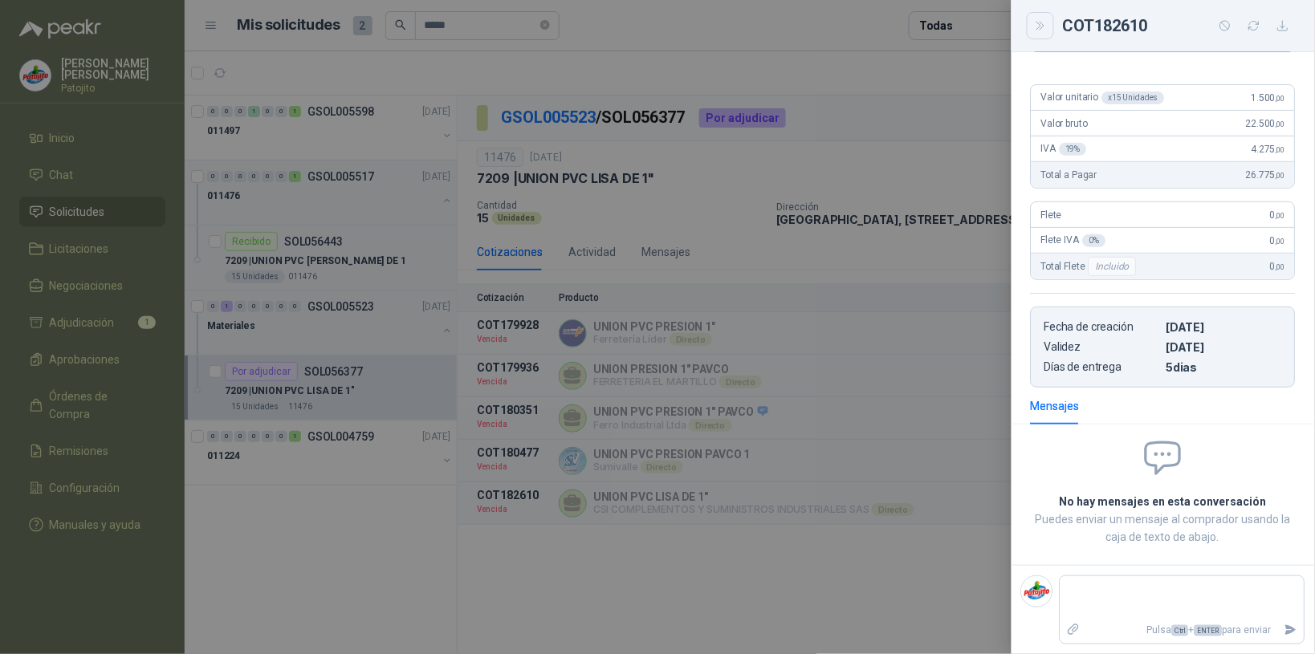
click at [1032, 26] on button "Close" at bounding box center [1040, 25] width 27 height 27
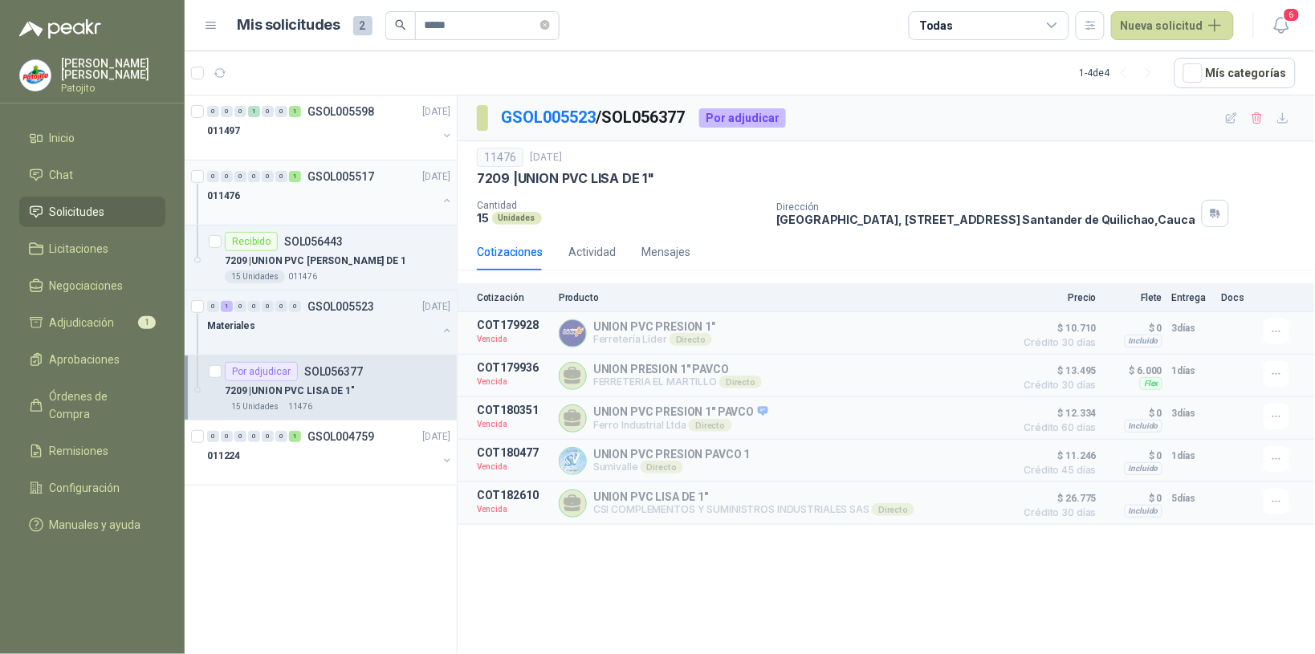
click at [317, 197] on div "011476" at bounding box center [322, 195] width 230 height 19
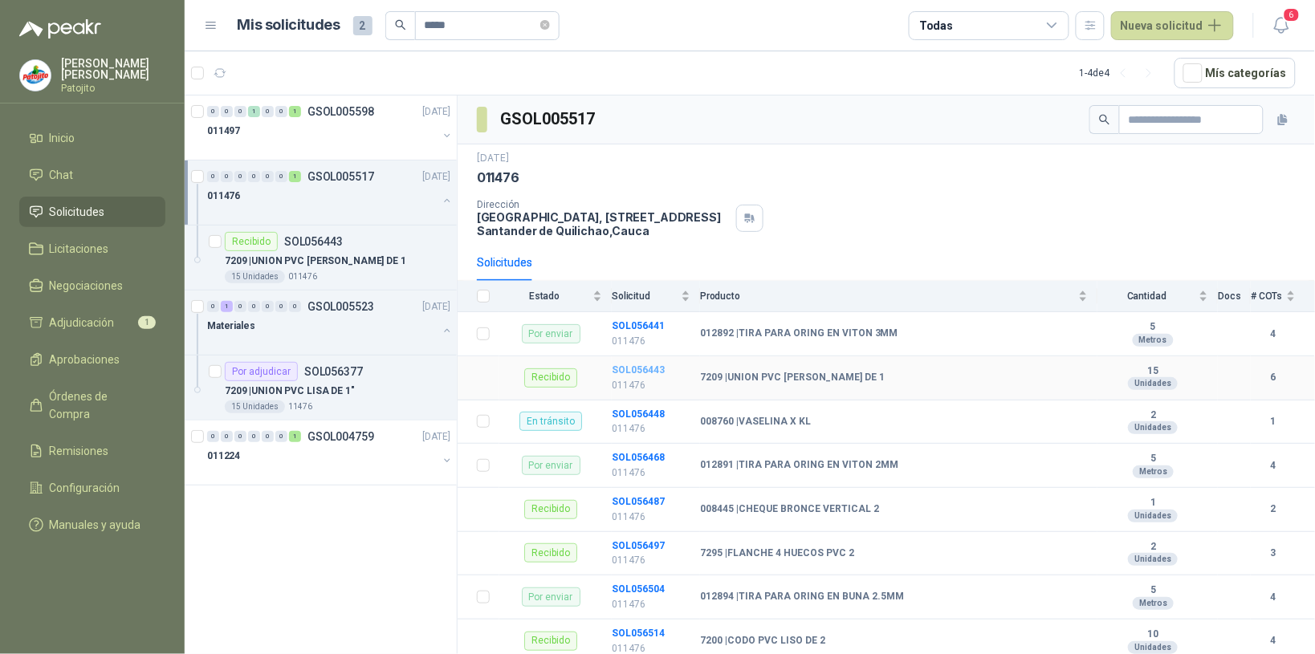
click at [651, 374] on b "SOL056443" at bounding box center [638, 369] width 53 height 11
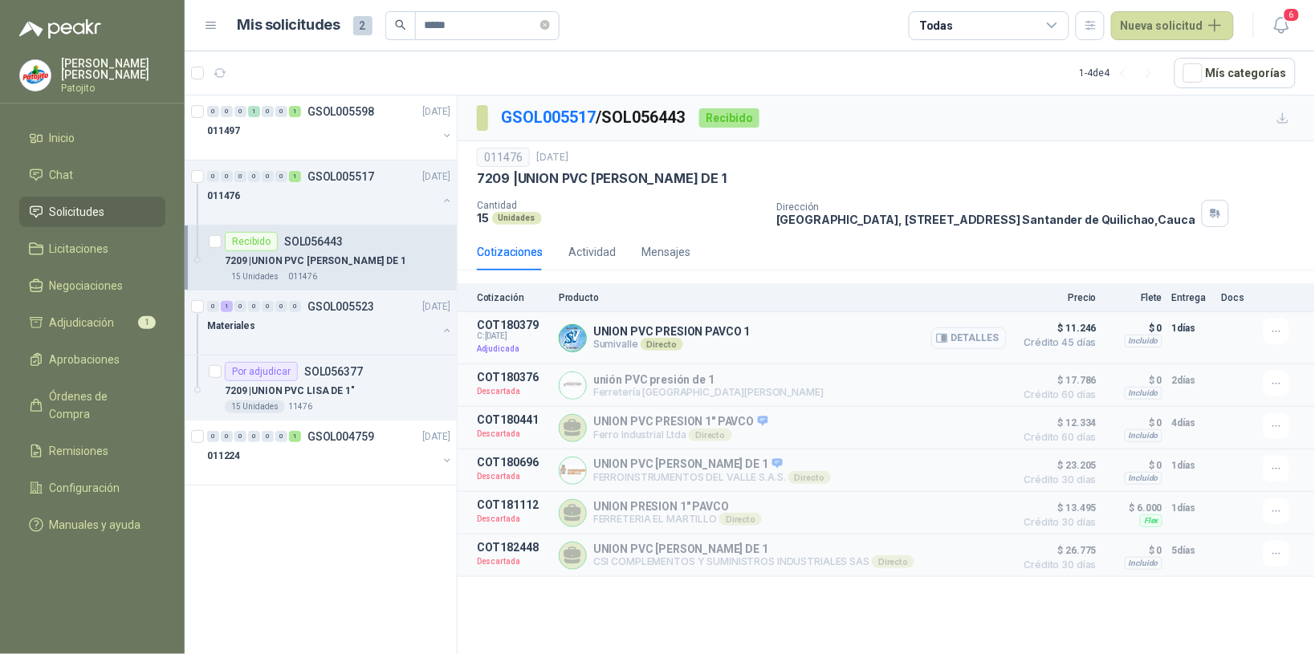
click at [972, 343] on button "Detalles" at bounding box center [968, 339] width 75 height 22
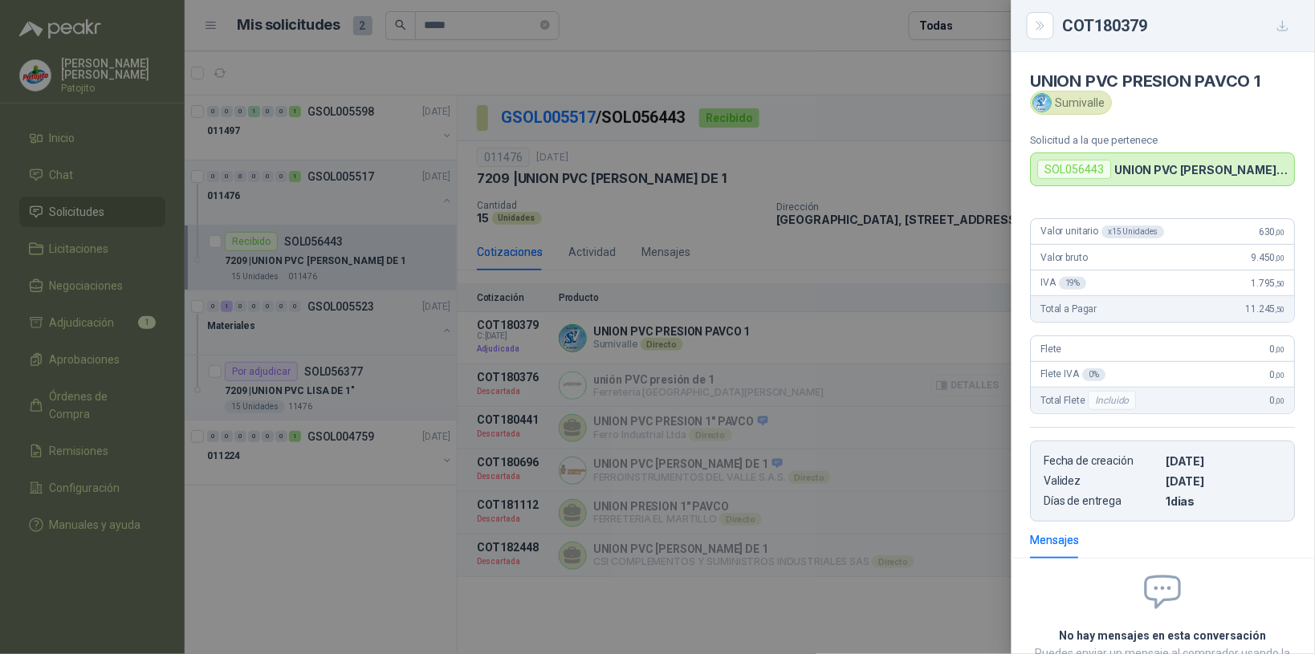
scroll to position [130, 0]
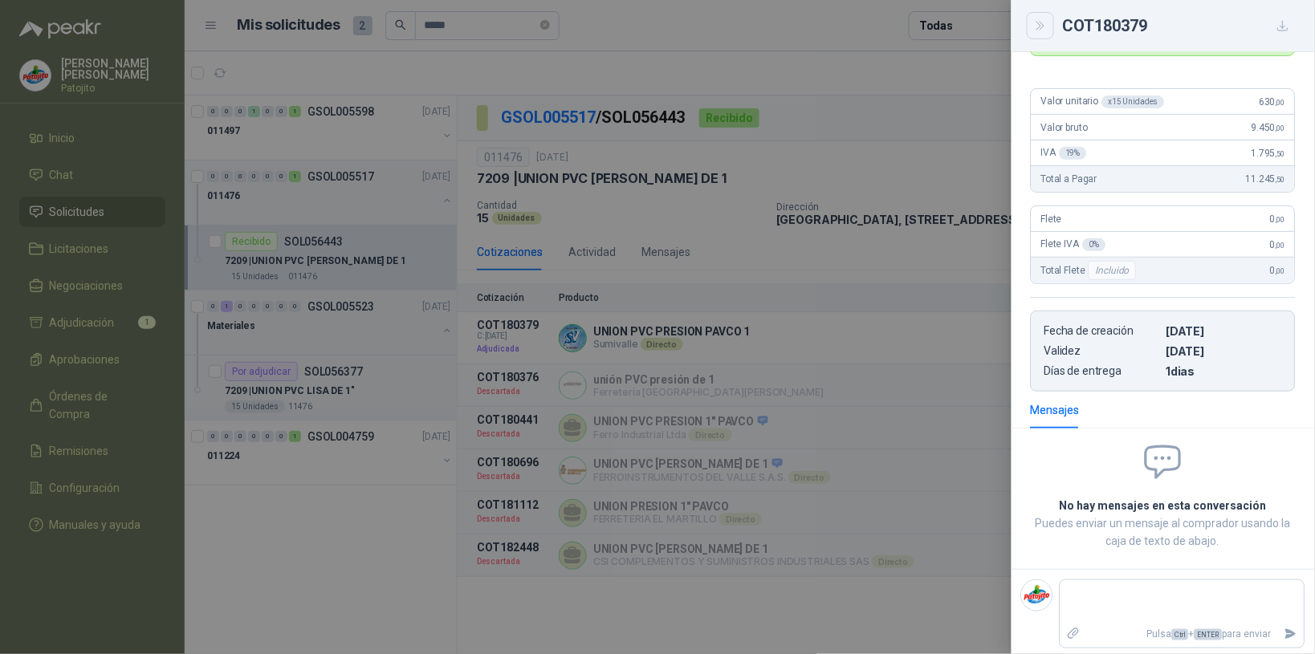
click at [1042, 21] on icon "Close" at bounding box center [1041, 26] width 14 height 14
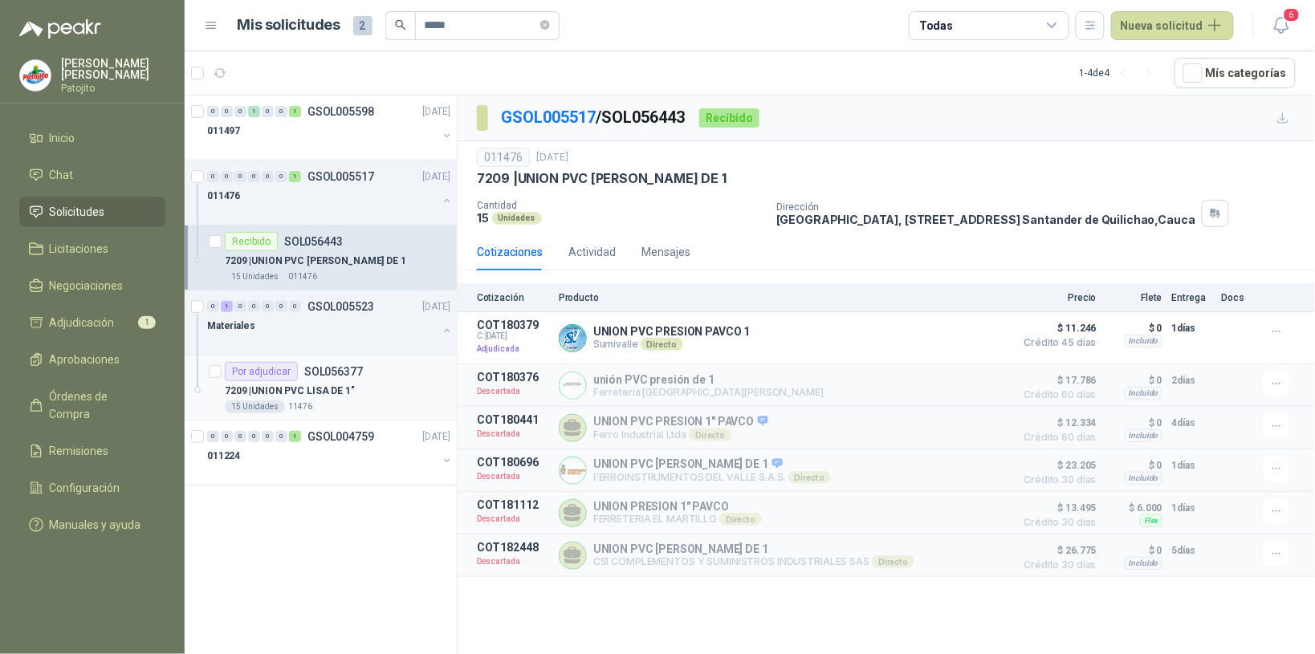
click at [375, 385] on div "7209 | UNION PVC LISA DE 1"" at bounding box center [338, 390] width 226 height 19
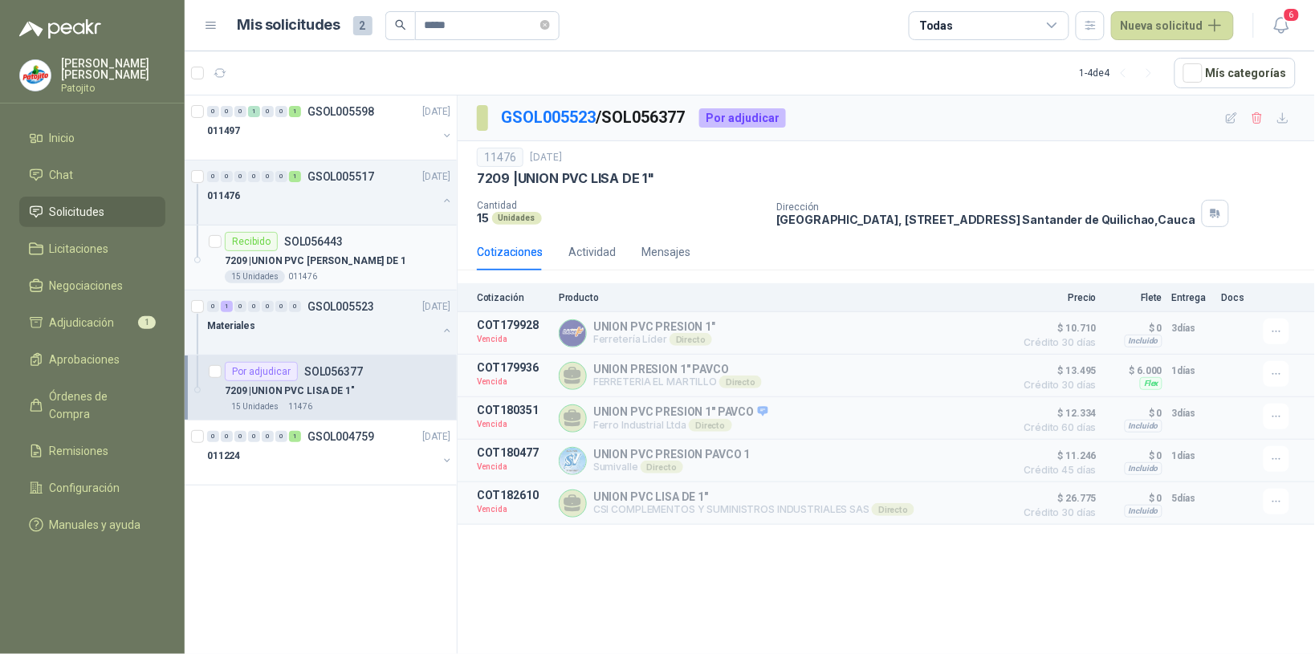
click at [355, 265] on div "7209 | UNION PVC LISA DE 1" at bounding box center [338, 260] width 226 height 19
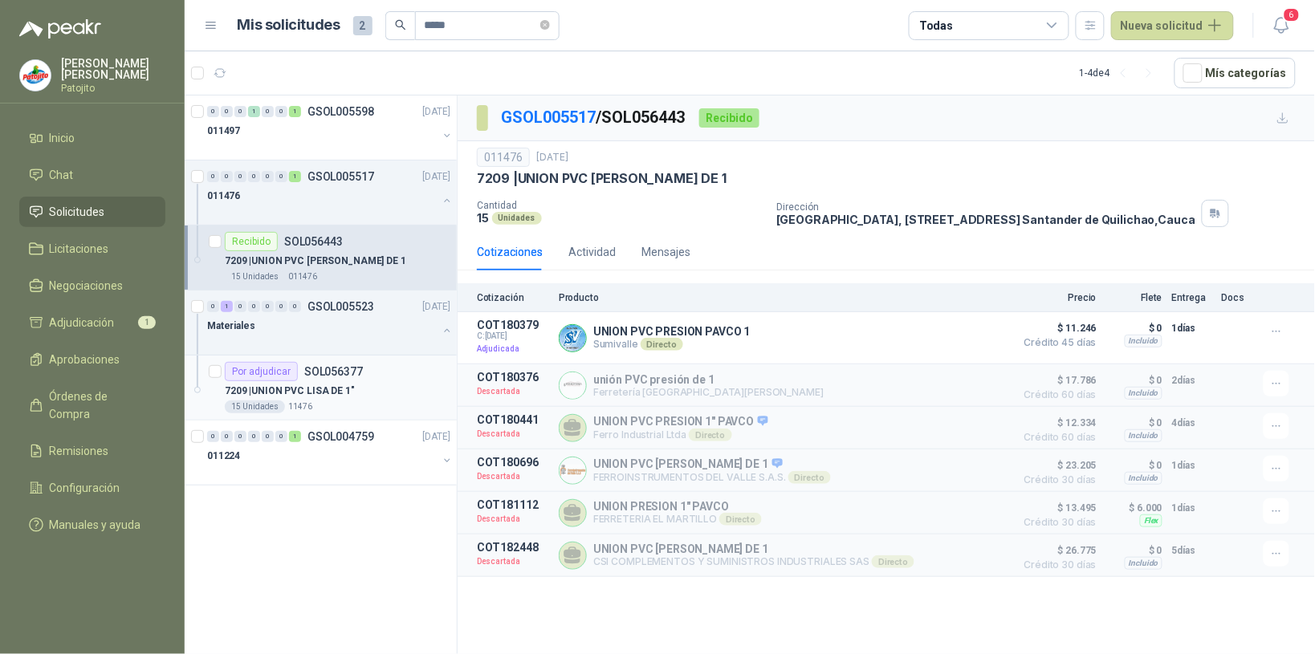
click at [356, 386] on div "7209 | UNION PVC LISA DE 1"" at bounding box center [338, 390] width 226 height 19
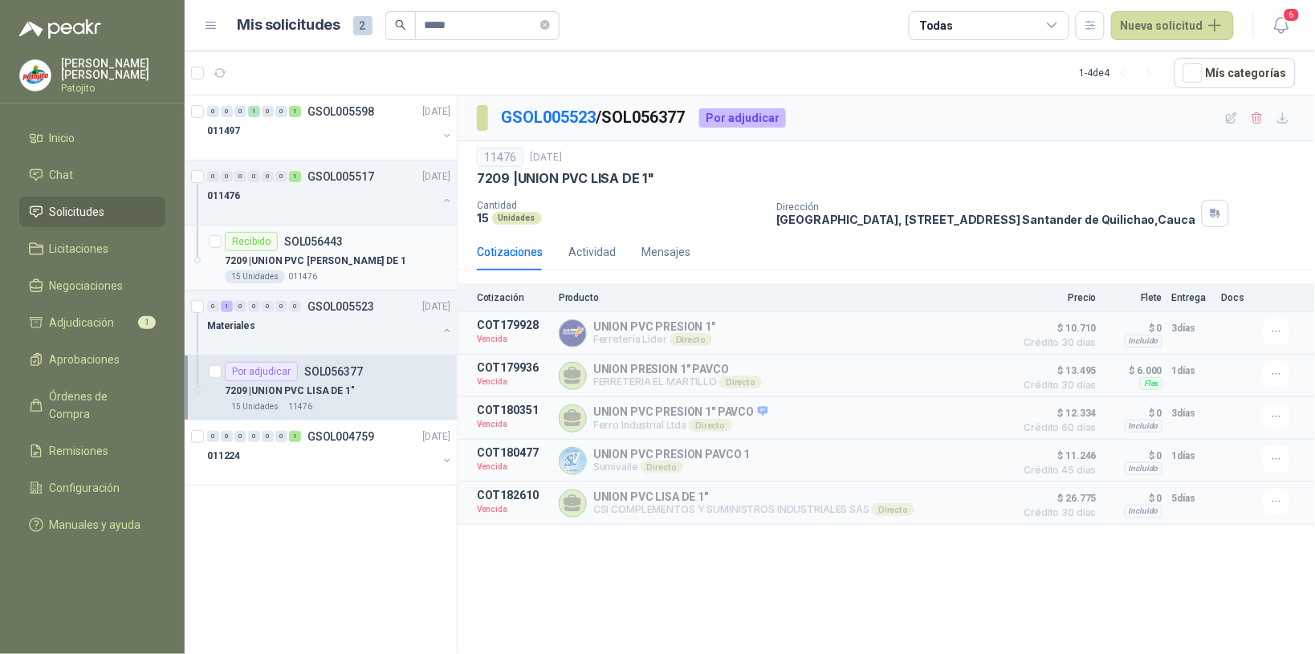
click at [333, 265] on p "7209 | UNION PVC LISA DE 1" at bounding box center [315, 261] width 181 height 15
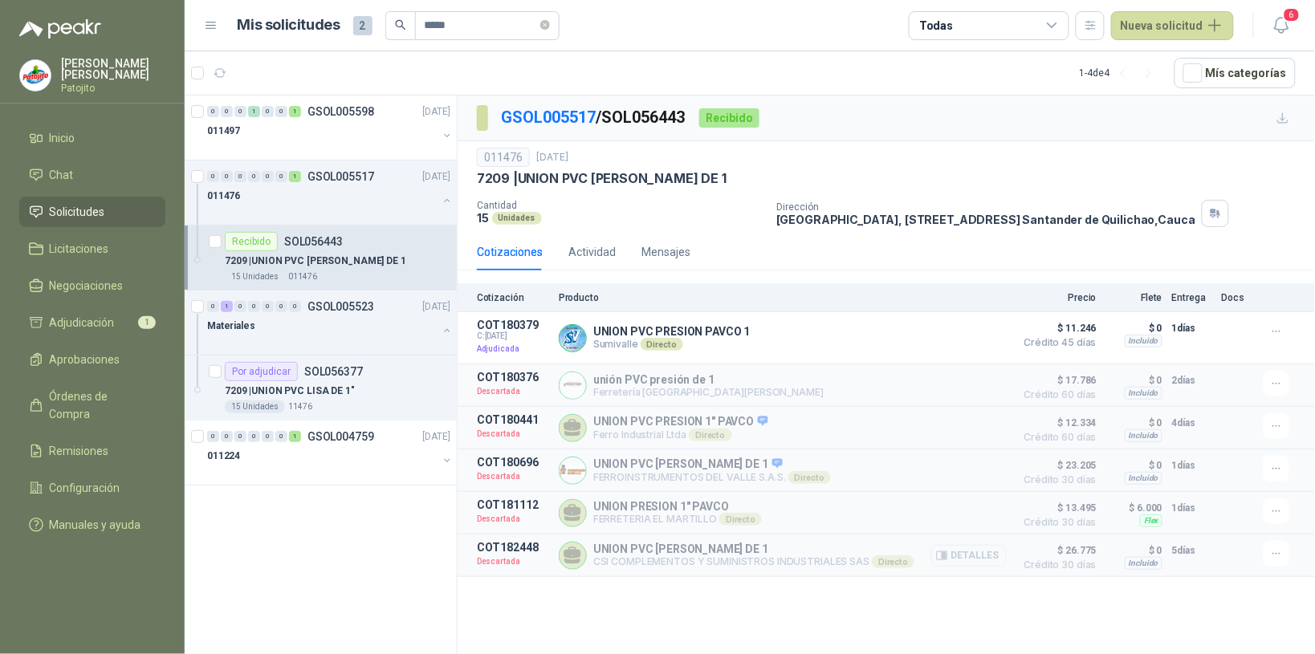
click at [977, 552] on button "Detalles" at bounding box center [968, 556] width 75 height 22
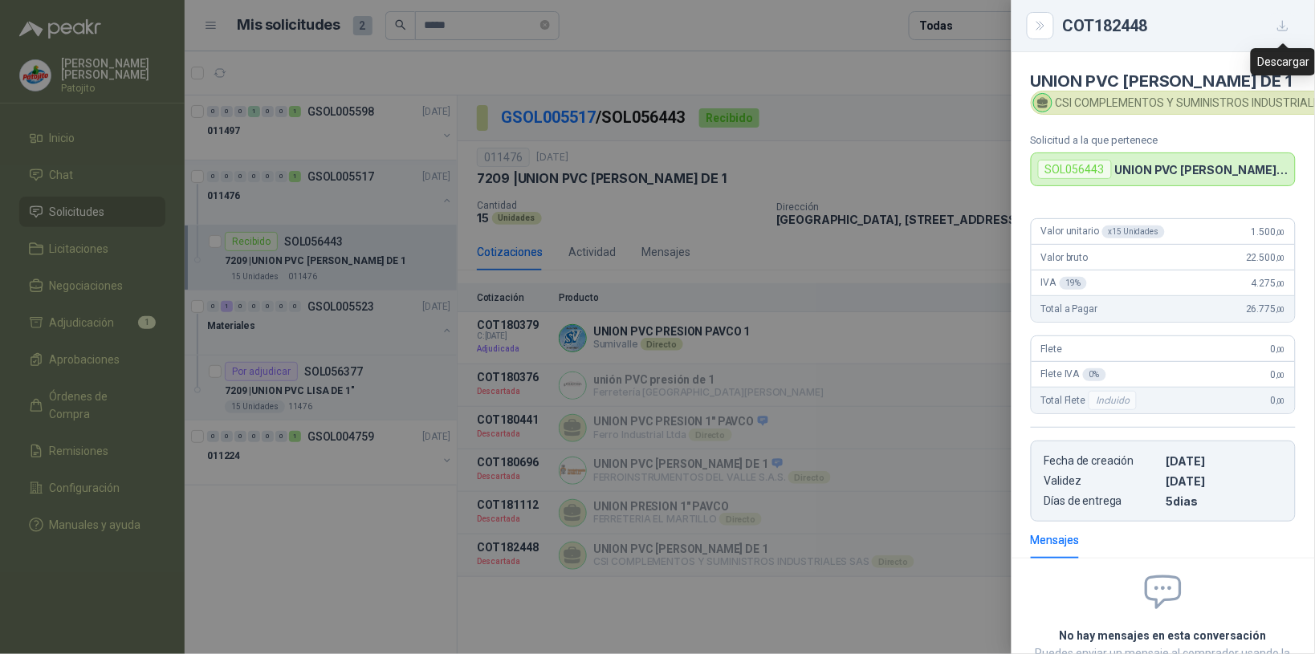
click at [1282, 29] on icon "button" at bounding box center [1283, 26] width 14 height 14
click at [1041, 31] on icon "Close" at bounding box center [1041, 26] width 14 height 14
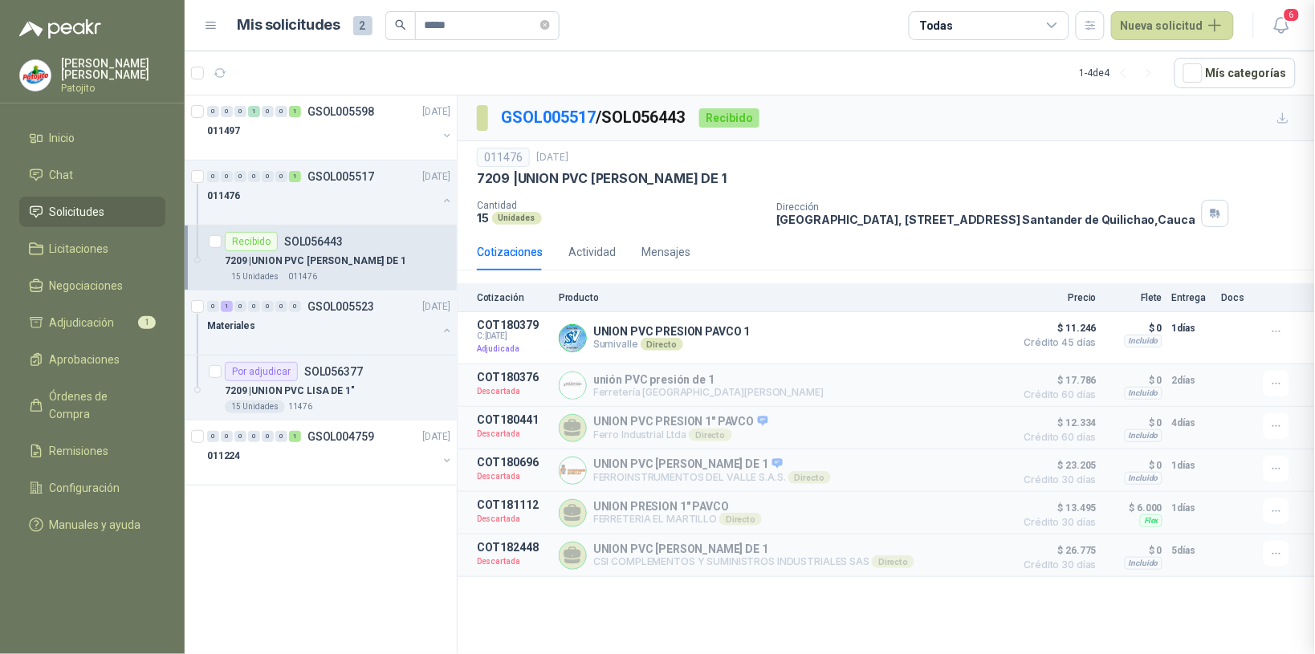
scroll to position [150, 0]
click at [455, 25] on input "*****" at bounding box center [481, 25] width 112 height 27
type input "*"
click at [311, 185] on div "0 0 0 0 0 0 1 GSOL005517 17/09/25" at bounding box center [330, 176] width 246 height 19
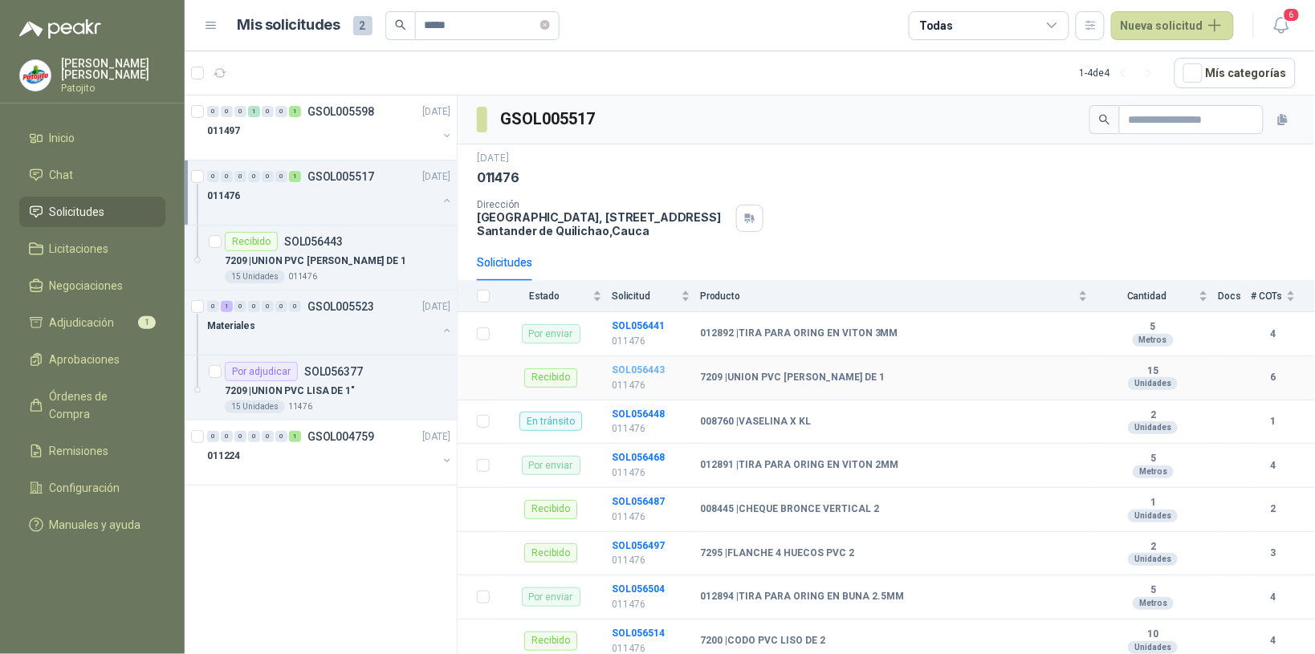
click at [627, 371] on b "SOL056443" at bounding box center [638, 369] width 53 height 11
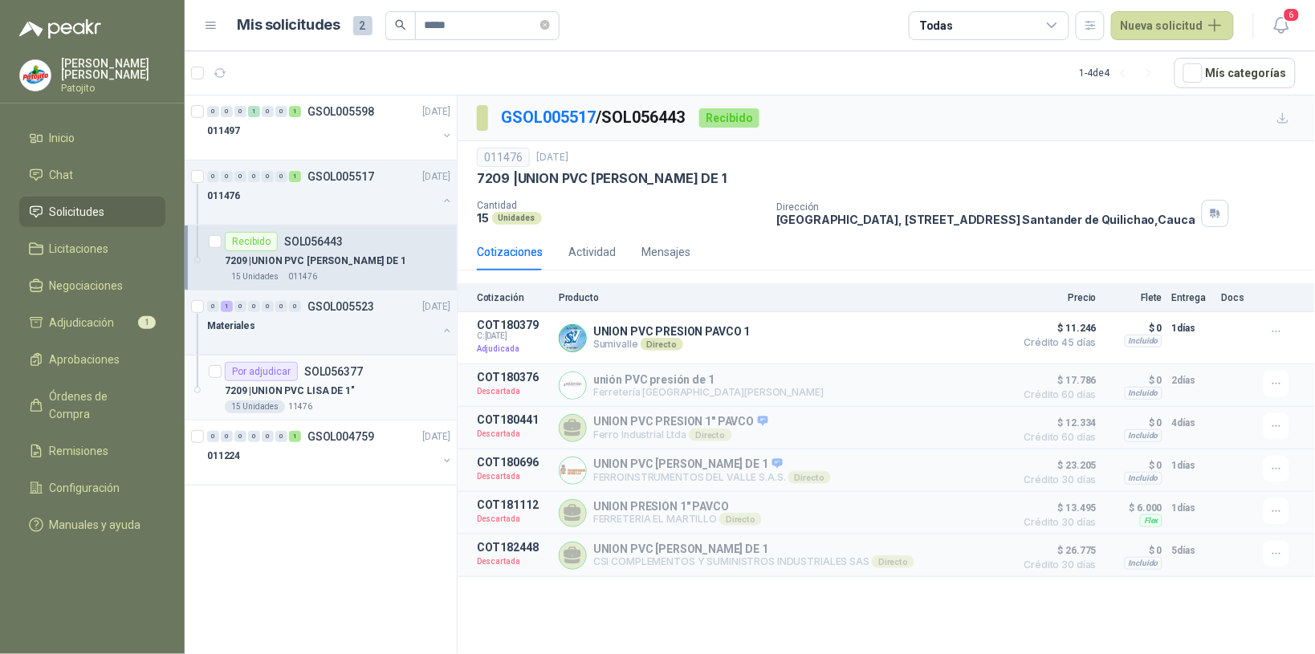
click at [380, 390] on div "7209 | UNION PVC LISA DE 1"" at bounding box center [338, 390] width 226 height 19
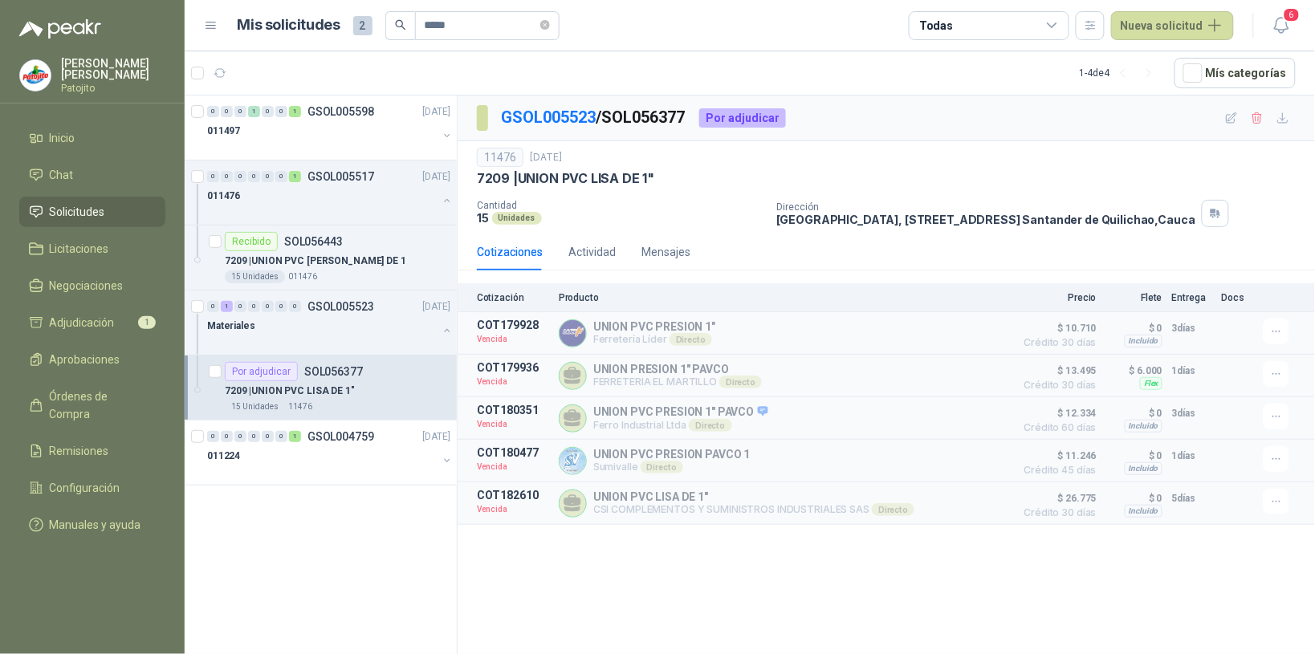
click at [209, 368] on article "Por adjudicar SOL056377 7209 | UNION PVC LISA DE 1" 15 Unidades 11476" at bounding box center [321, 388] width 272 height 65
click at [446, 332] on button "button" at bounding box center [447, 330] width 13 height 13
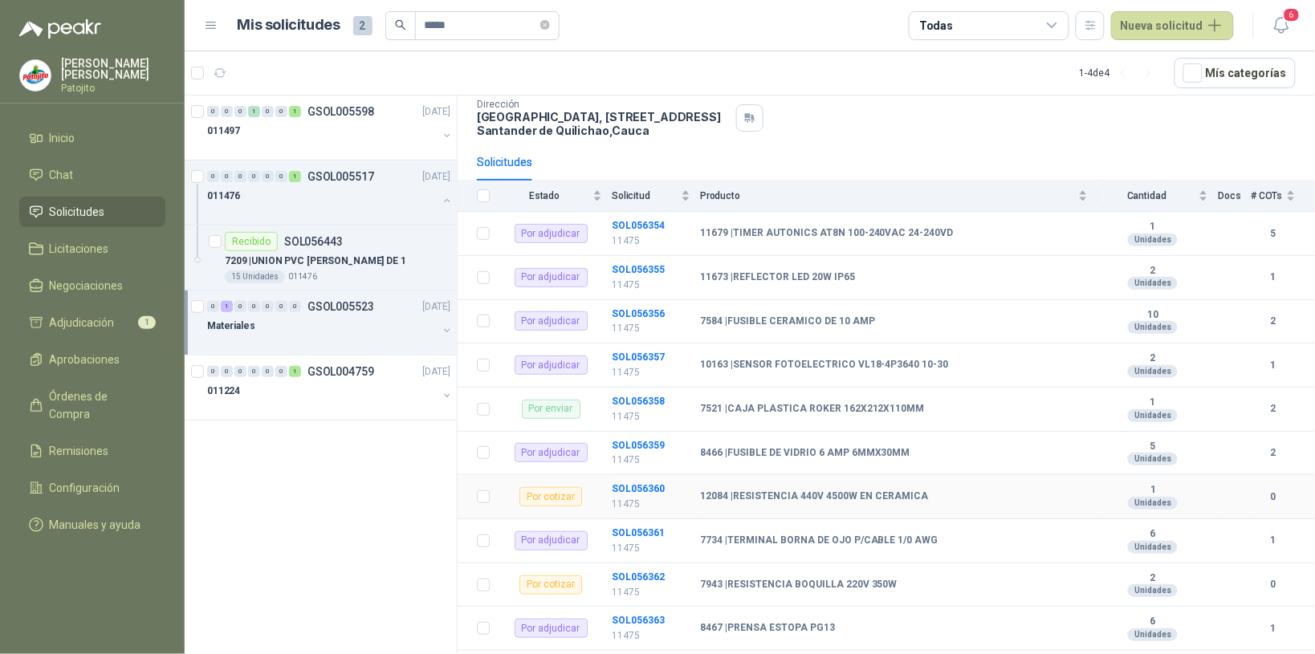
scroll to position [201, 0]
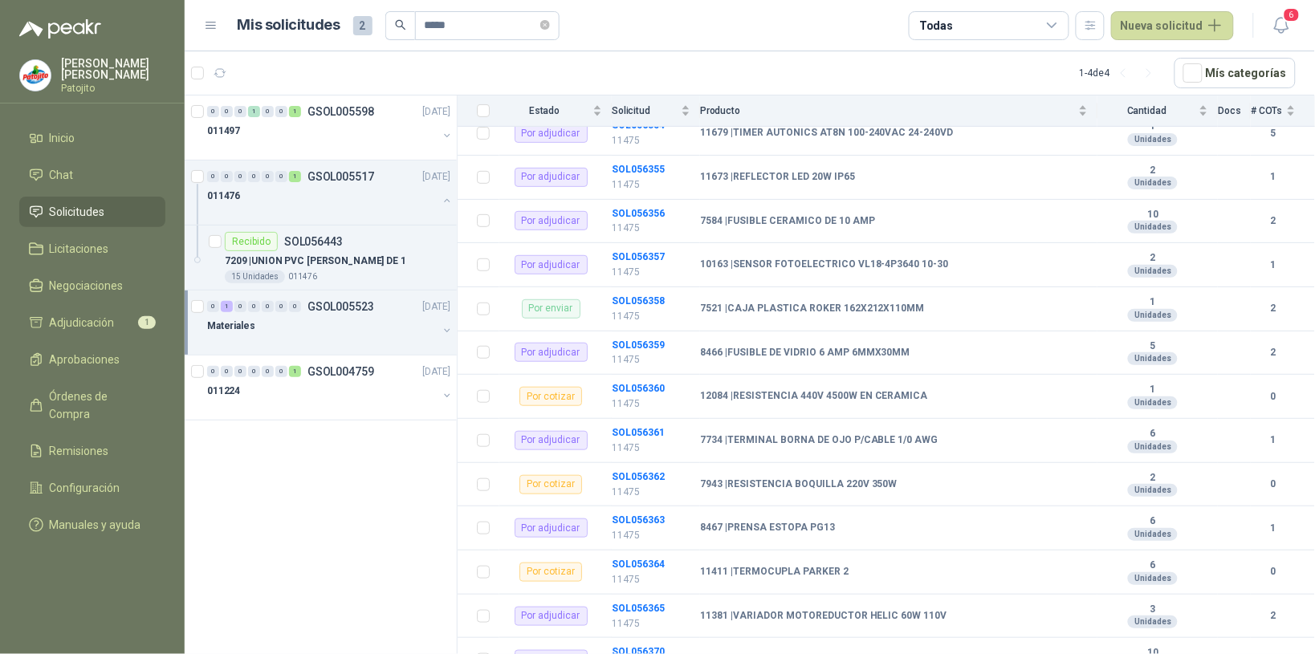
click at [435, 332] on div "Materiales" at bounding box center [322, 325] width 230 height 19
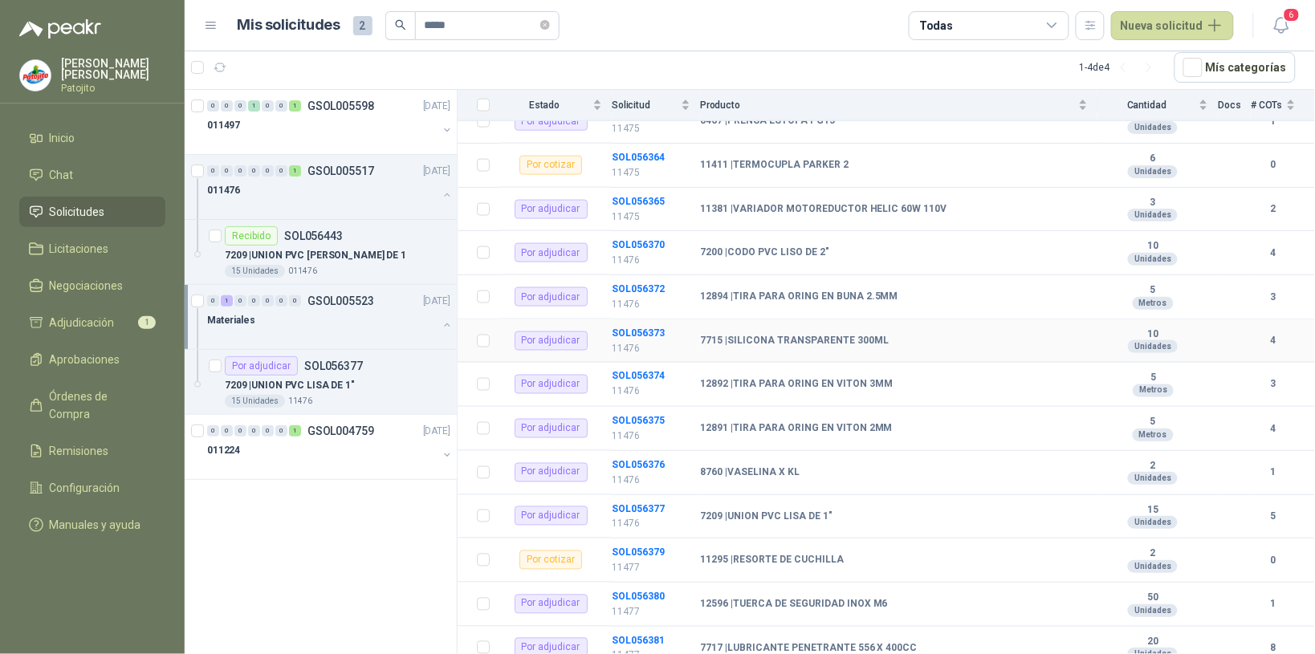
scroll to position [702, 0]
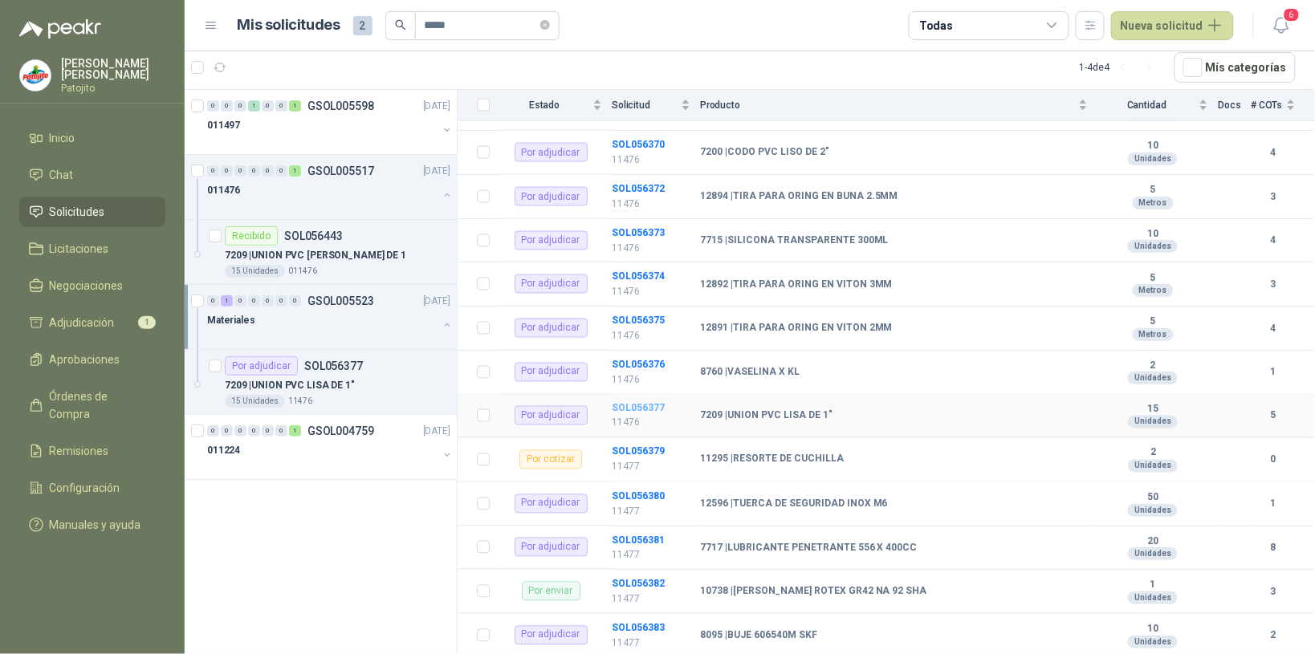
click at [655, 410] on b "SOL056377" at bounding box center [638, 408] width 53 height 11
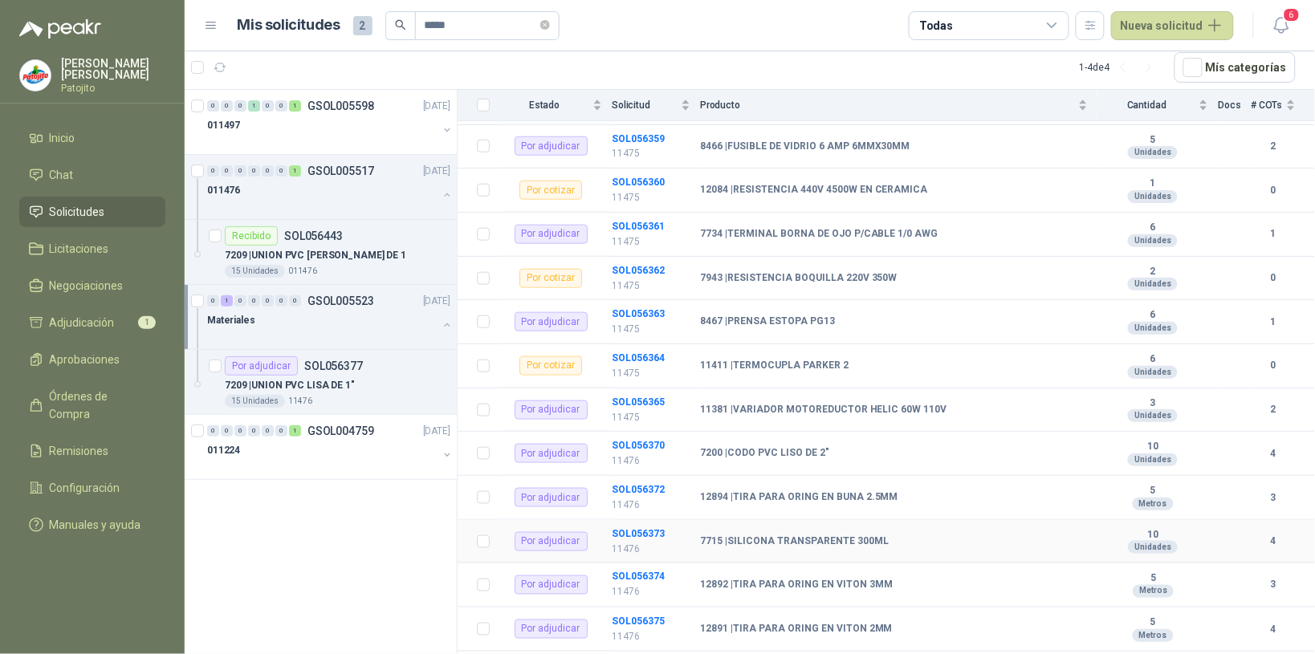
scroll to position [502, 0]
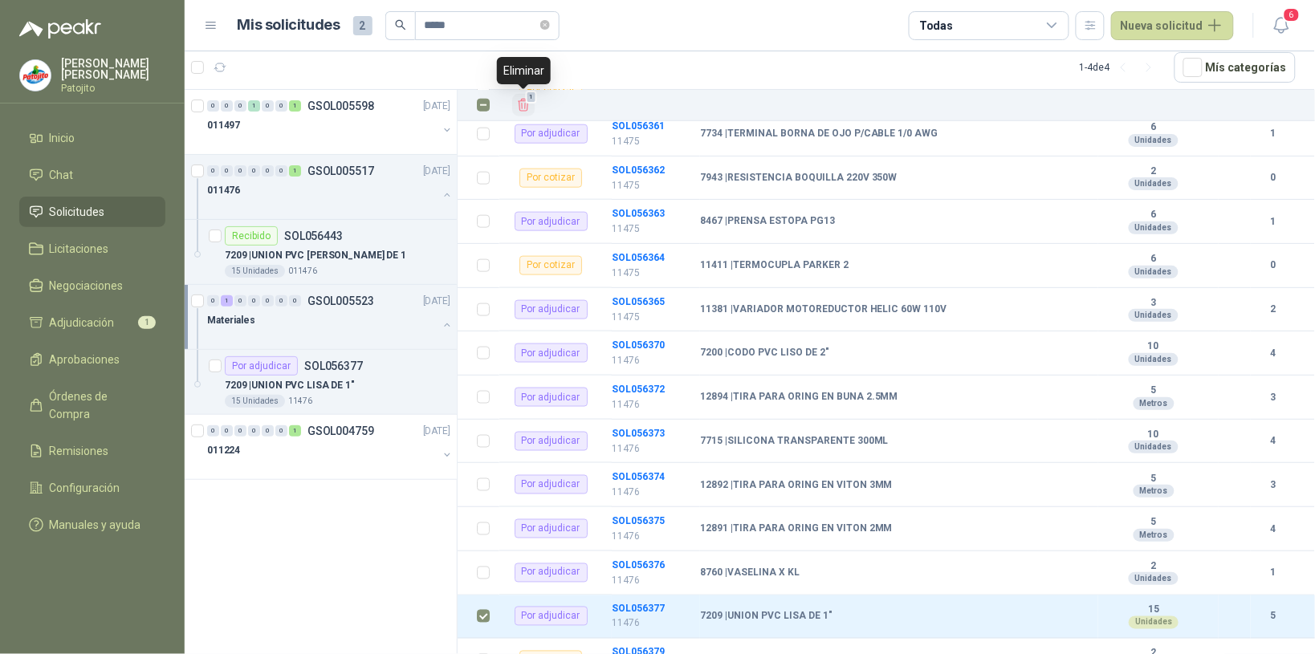
click at [523, 106] on icon "Eliminar" at bounding box center [523, 105] width 14 height 14
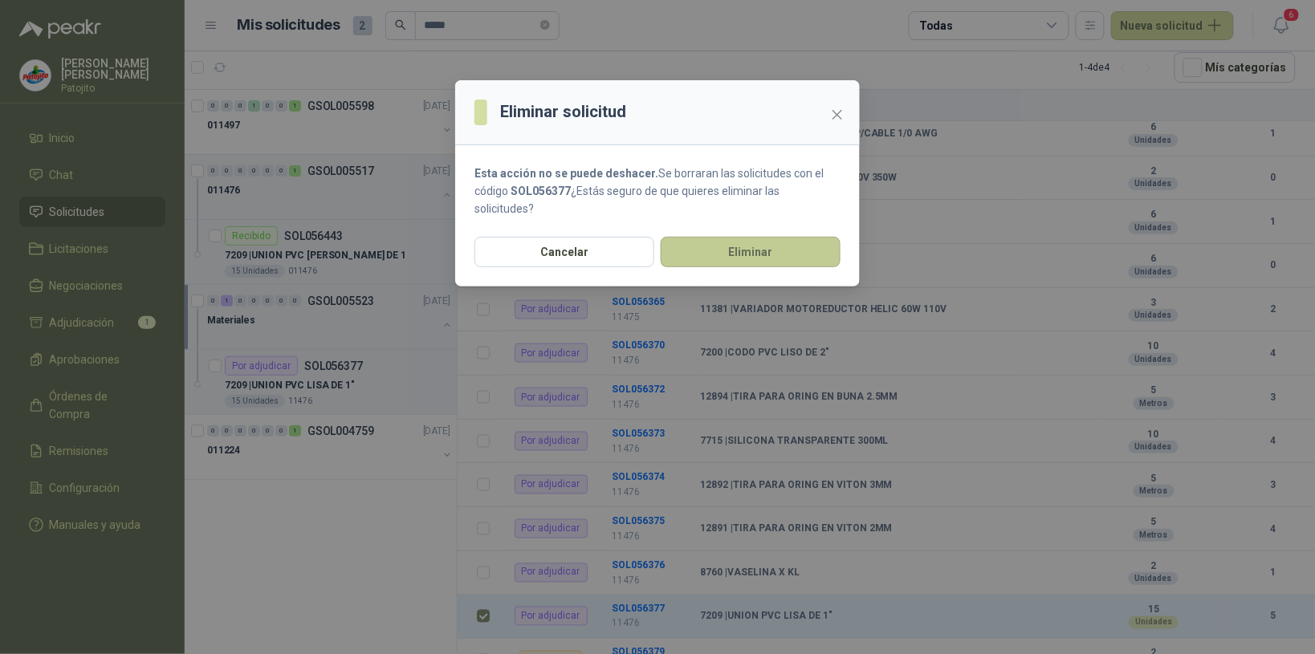
click at [724, 242] on button "Eliminar" at bounding box center [751, 252] width 180 height 31
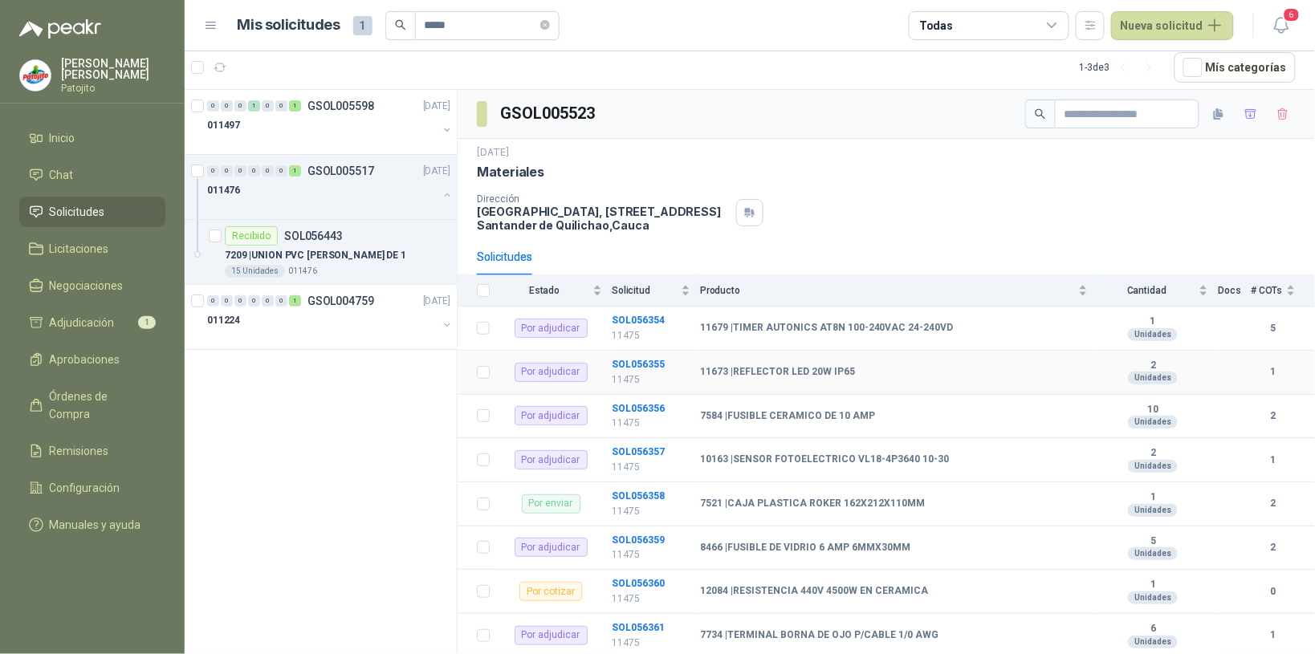
scroll to position [100, 0]
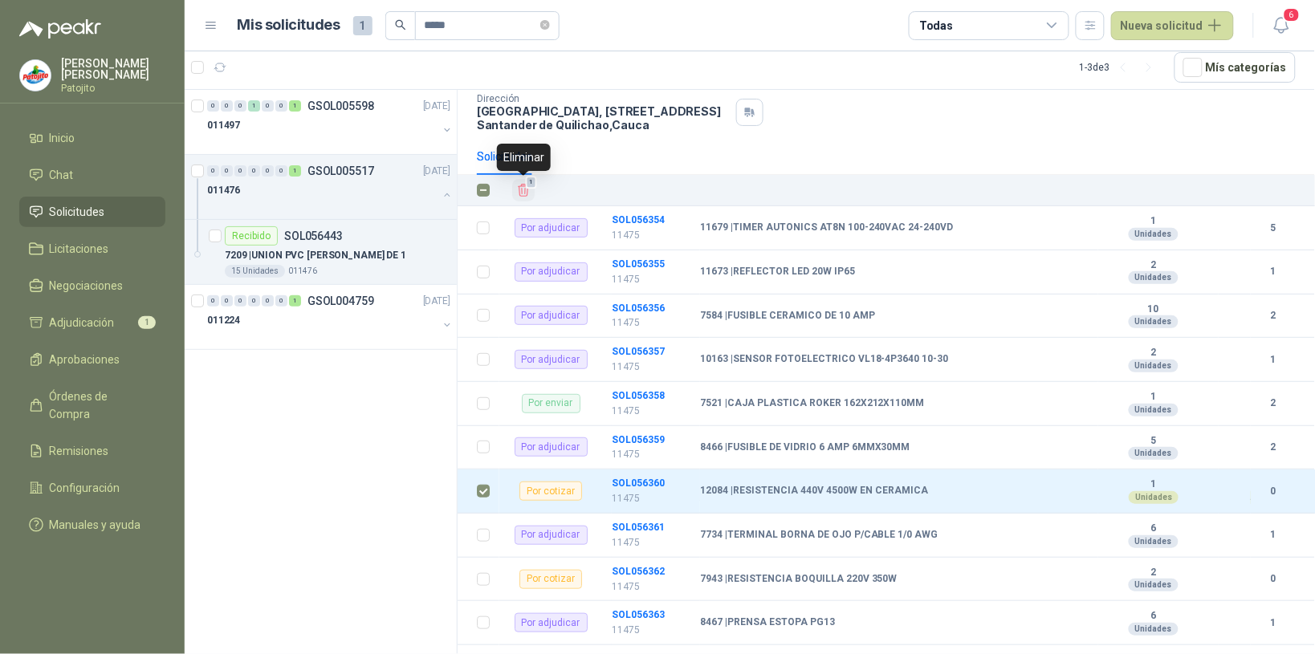
click at [523, 189] on icon "Eliminar" at bounding box center [523, 190] width 14 height 14
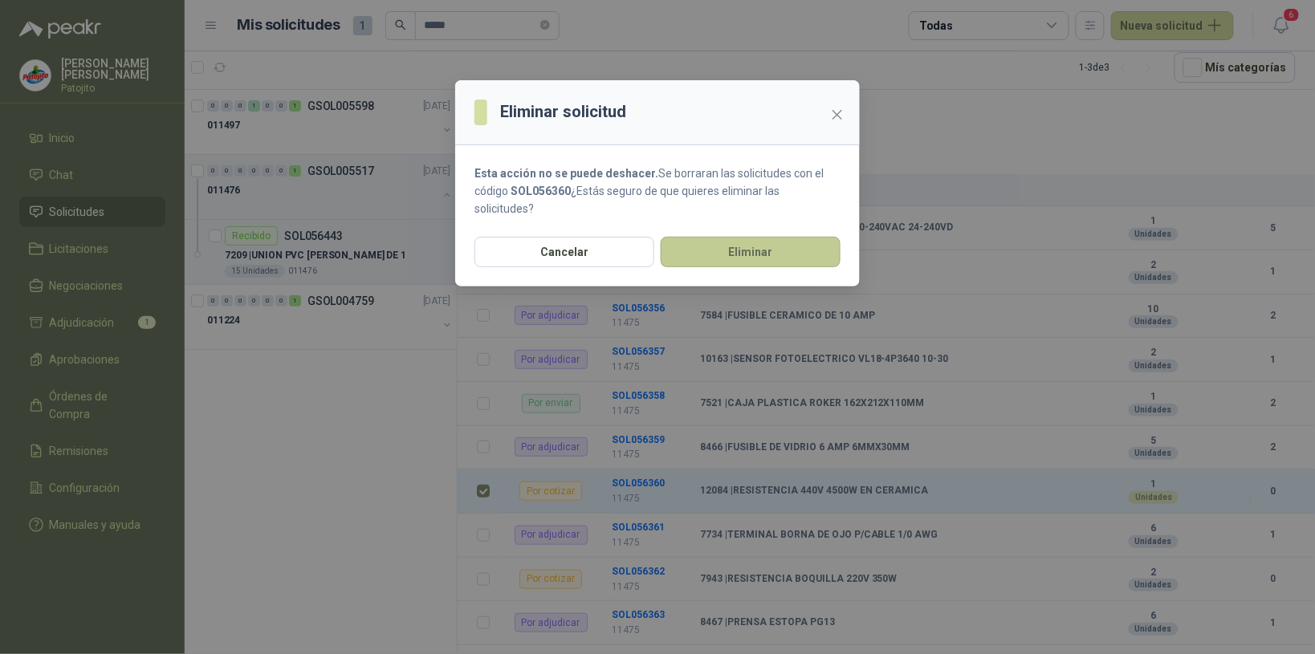
click at [739, 243] on button "Eliminar" at bounding box center [751, 252] width 180 height 31
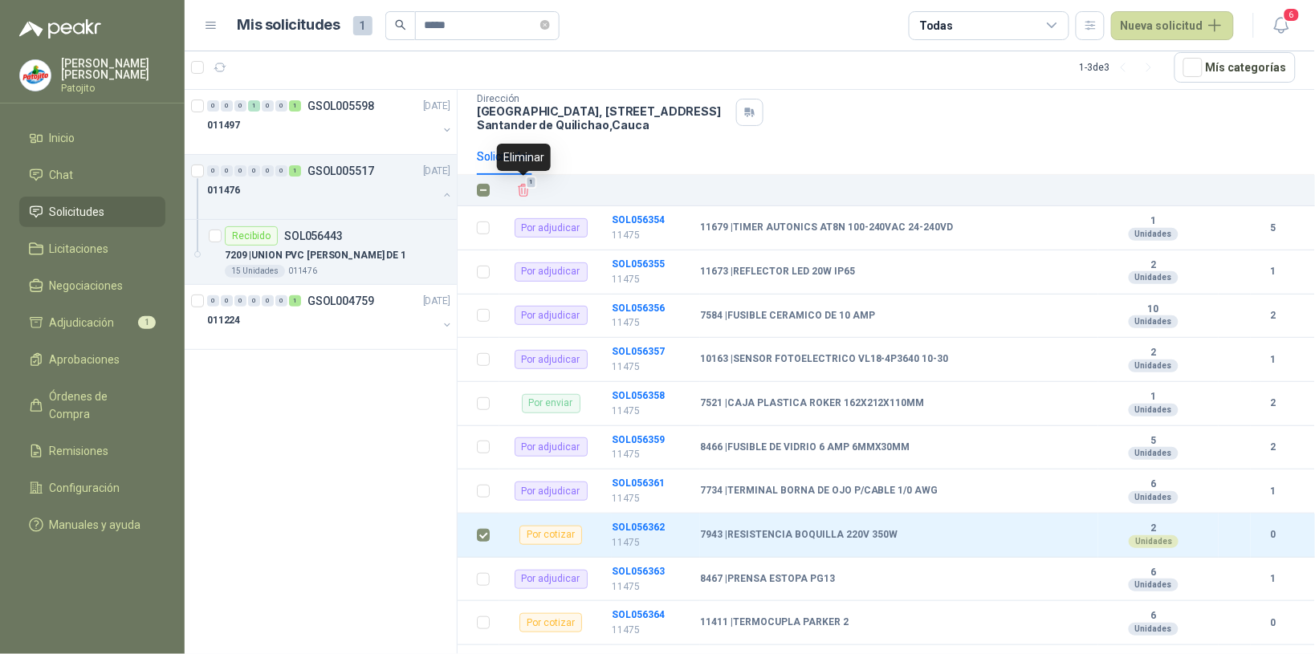
click at [530, 190] on icon "Eliminar" at bounding box center [523, 190] width 14 height 14
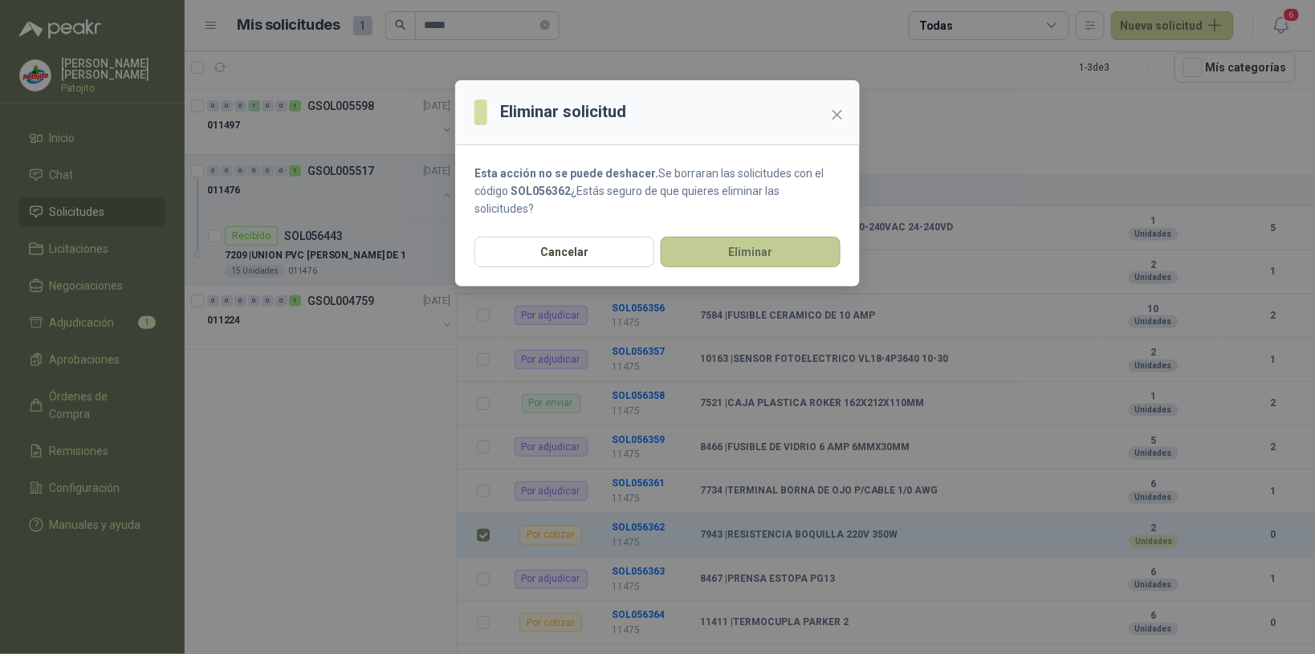
click at [719, 241] on button "Eliminar" at bounding box center [751, 252] width 180 height 31
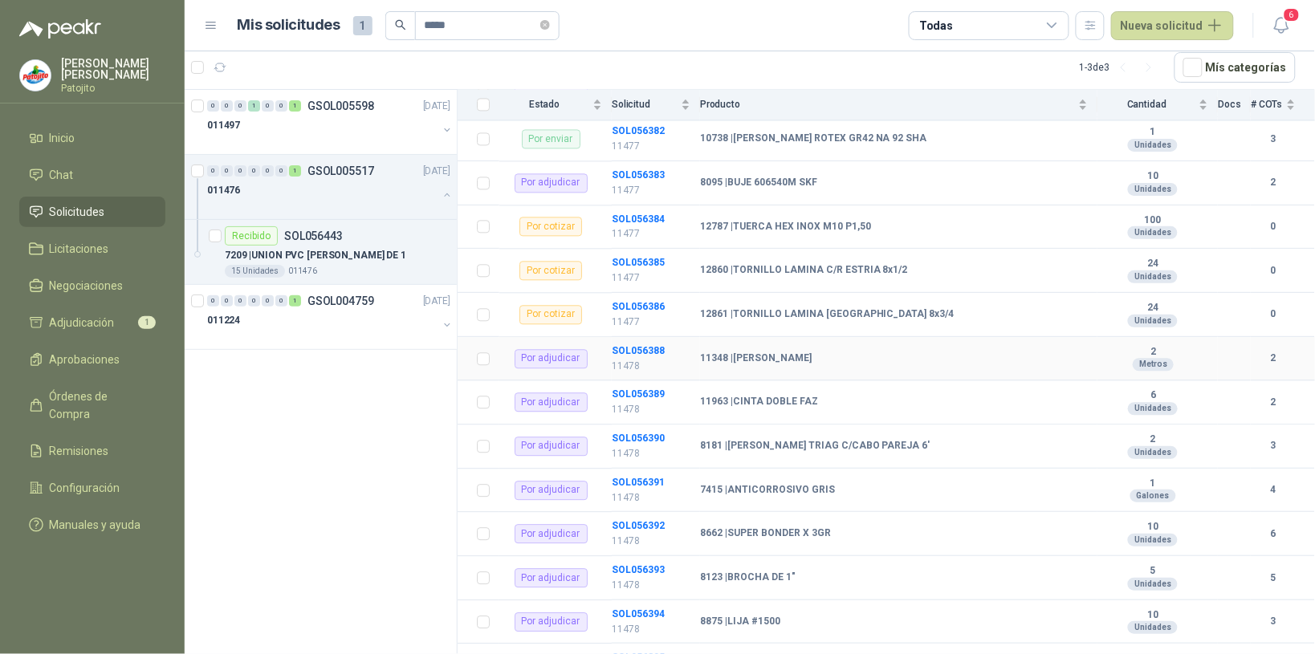
scroll to position [1224, 0]
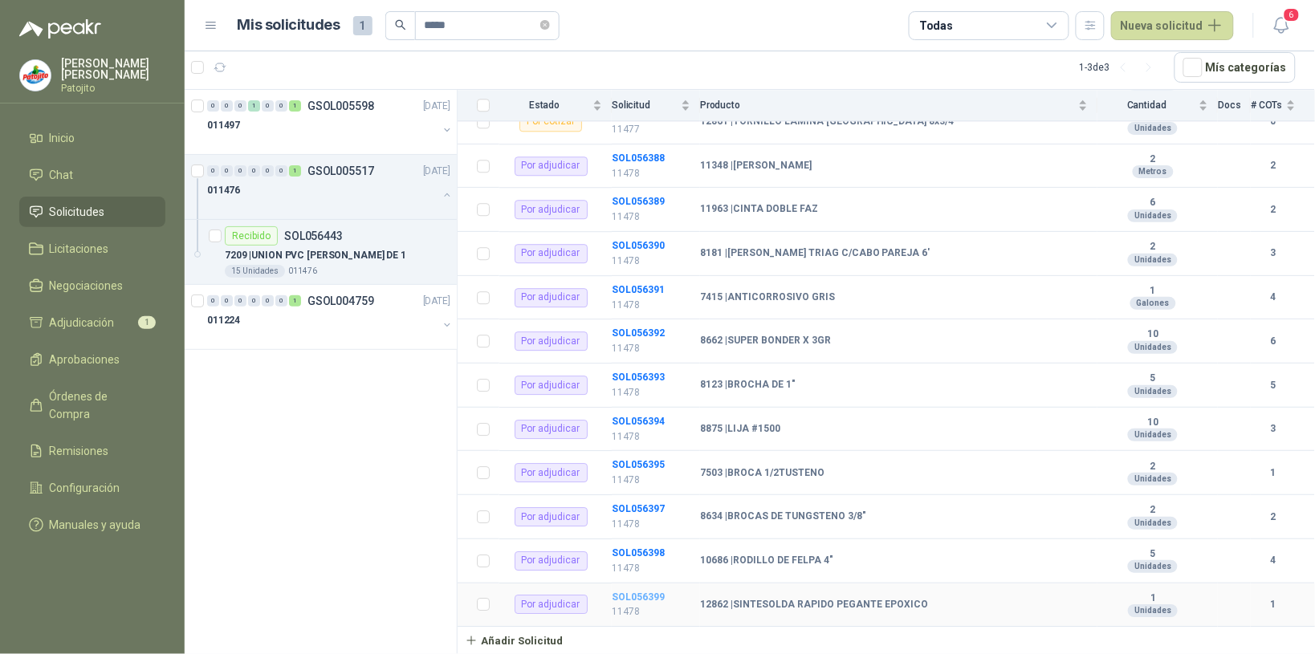
click at [657, 594] on b "SOL056399" at bounding box center [638, 597] width 53 height 11
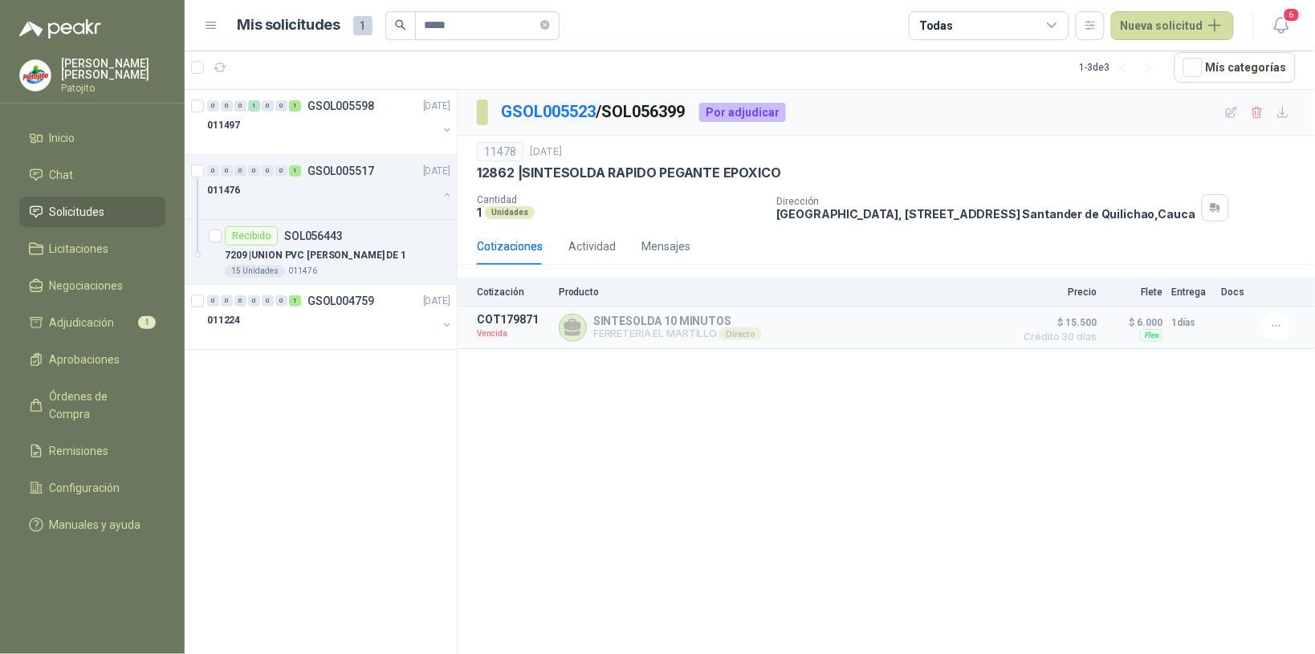
click at [404, 444] on div "0 0 0 1 0 0 1 GSOL005598 23/09/25 011497 0 0 0 0 0 0 1 GSOL005517 17/09/25 0114…" at bounding box center [321, 372] width 273 height 564
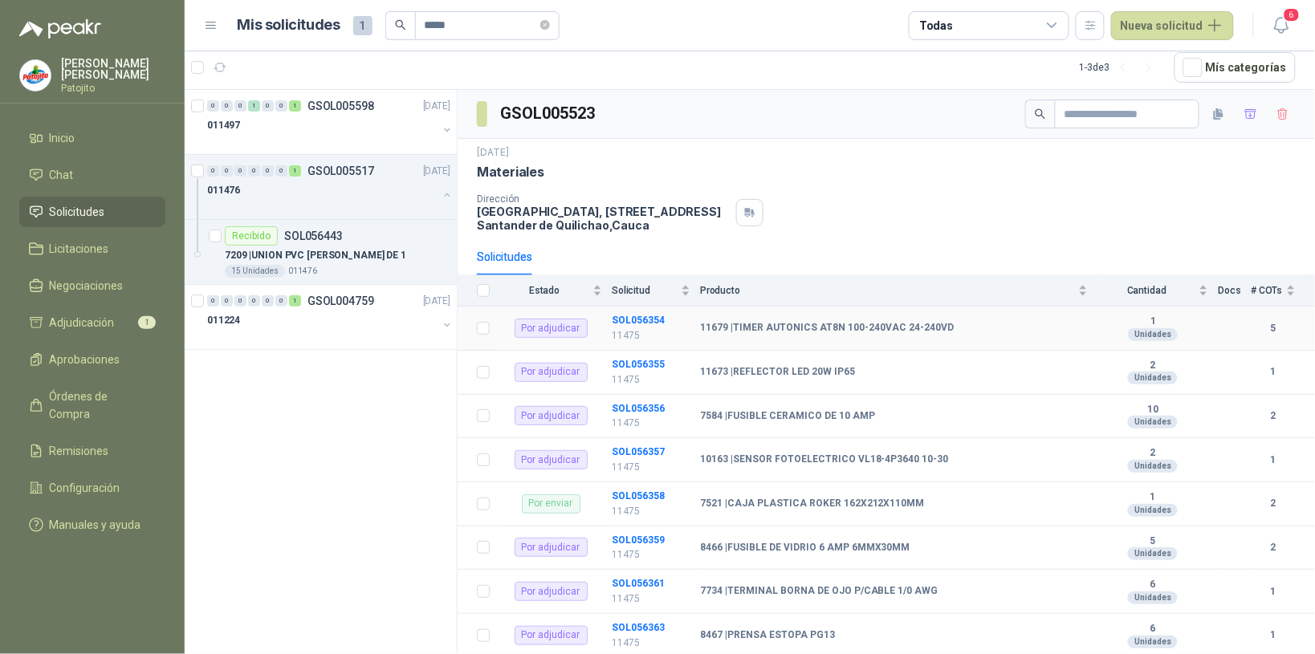
click at [643, 313] on td "SOL056354 11475" at bounding box center [656, 329] width 88 height 44
click at [646, 324] on b "SOL056354" at bounding box center [638, 320] width 53 height 11
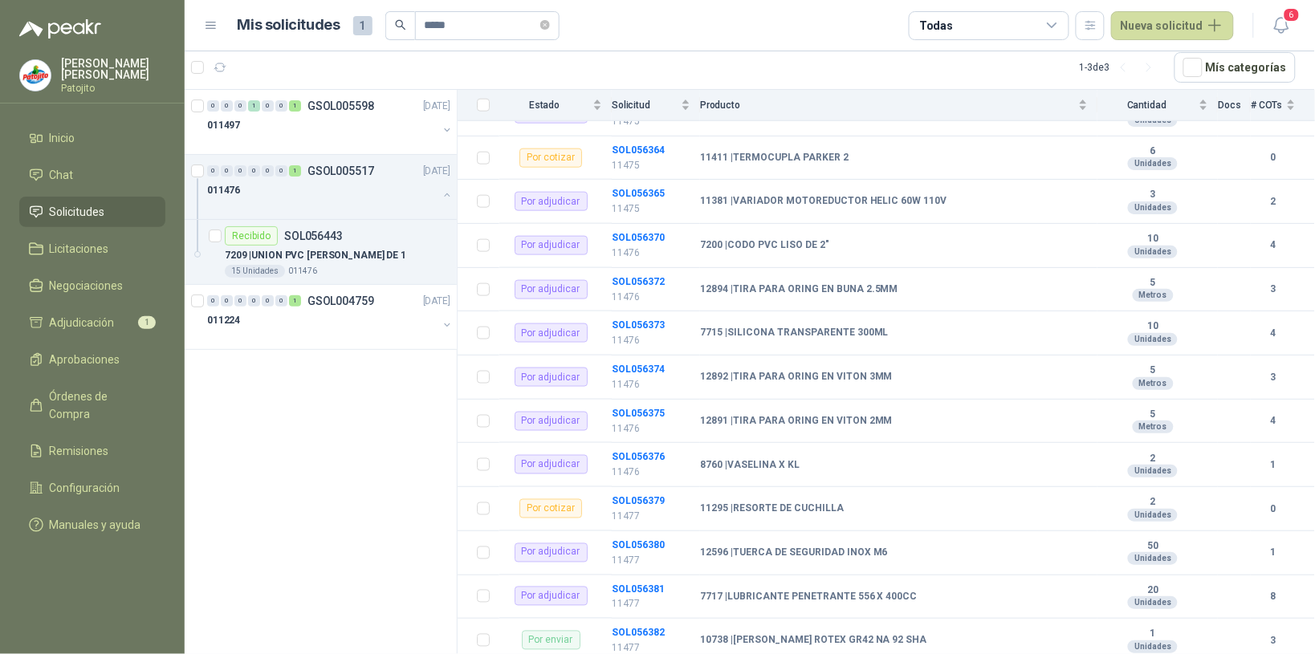
scroll to position [221, 0]
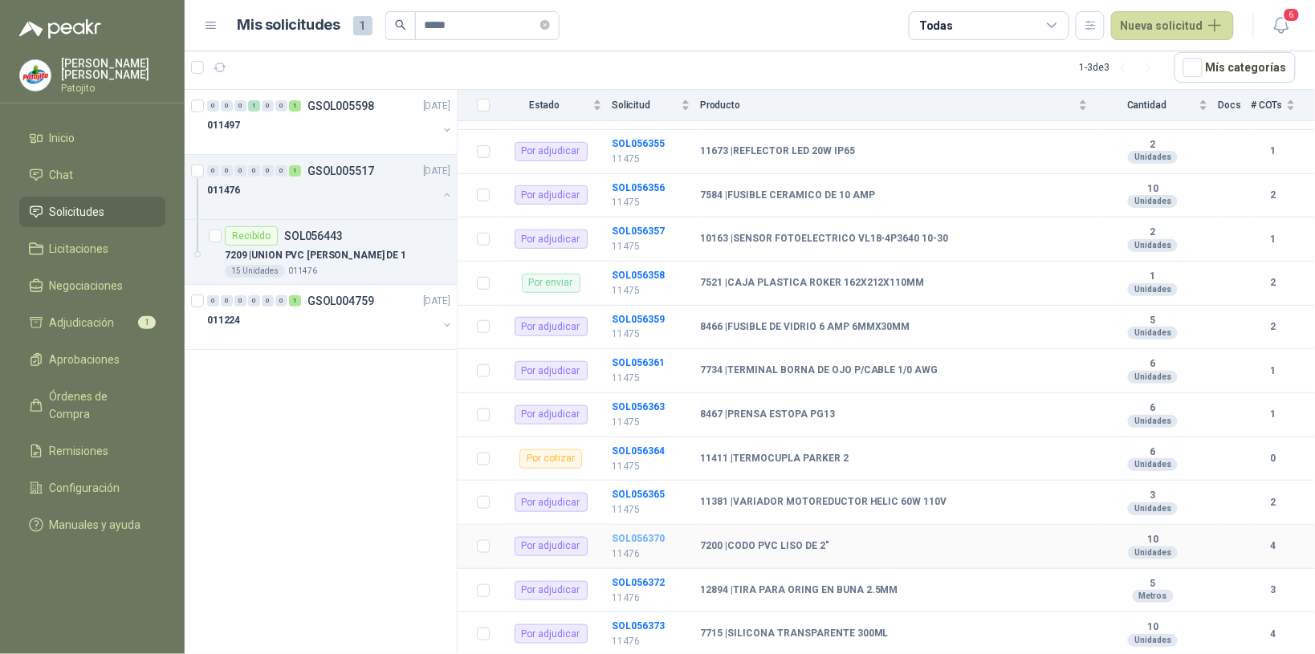
click at [625, 544] on b "SOL056370" at bounding box center [638, 538] width 53 height 11
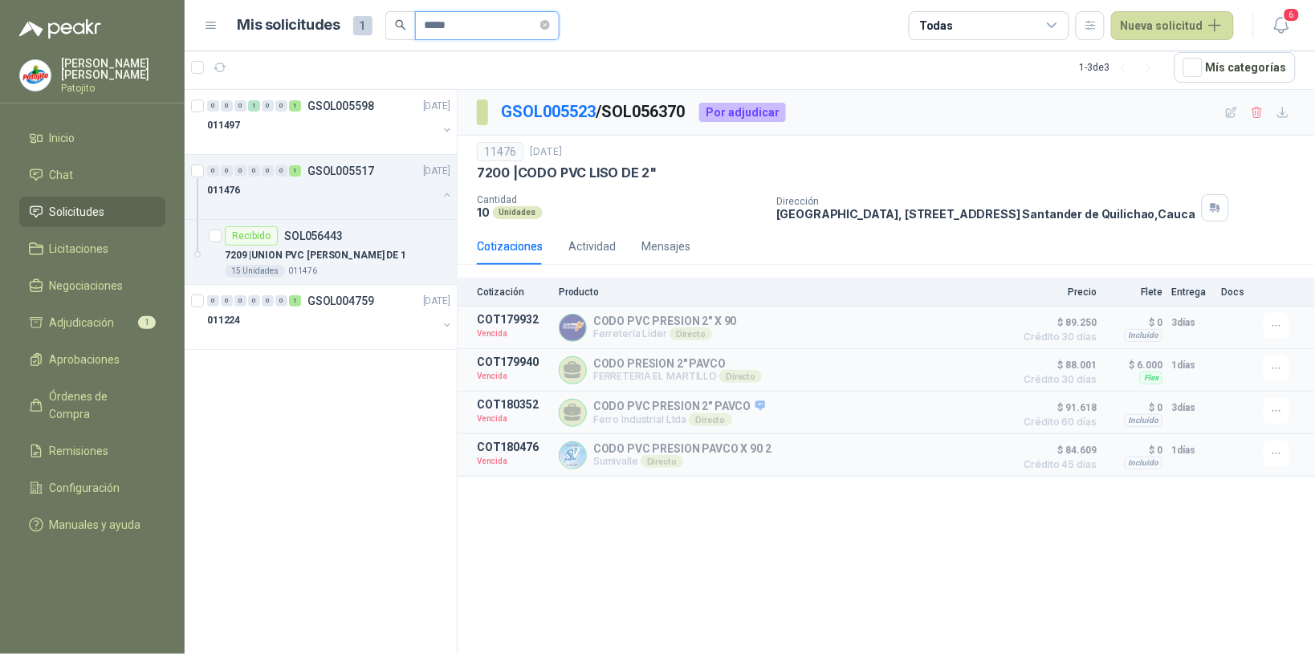
click at [467, 28] on input "*****" at bounding box center [481, 25] width 112 height 27
type input "*"
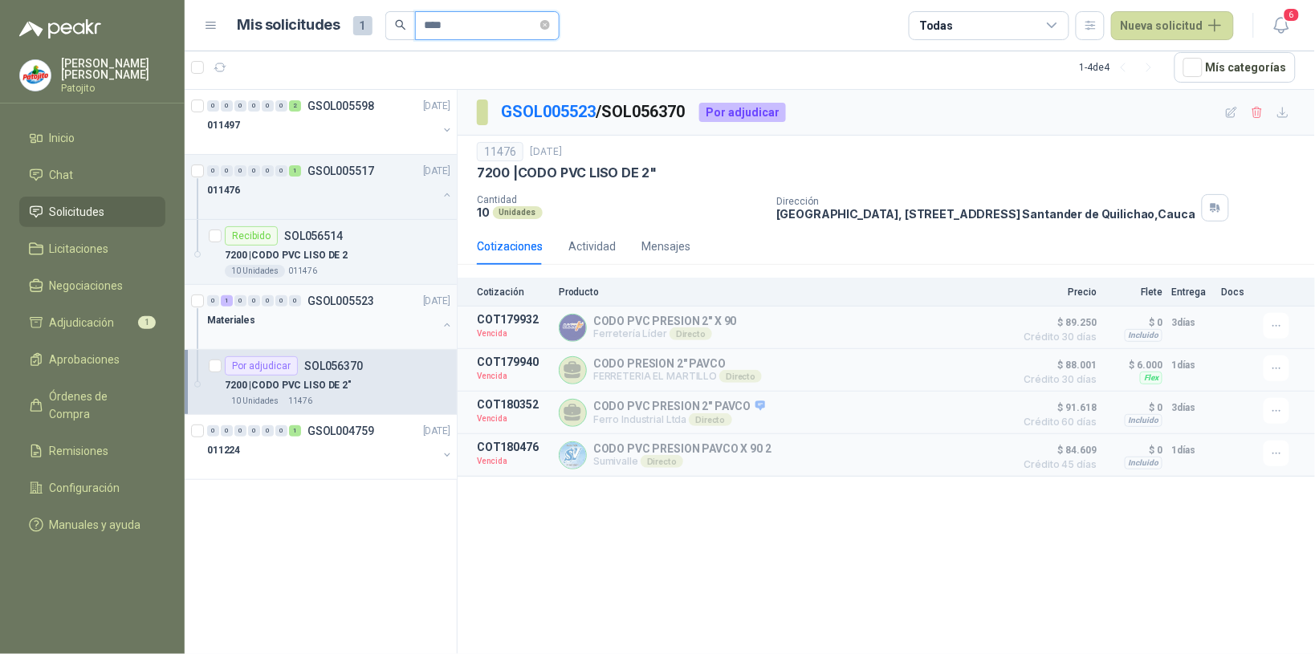
type input "****"
click at [330, 339] on div at bounding box center [322, 336] width 230 height 13
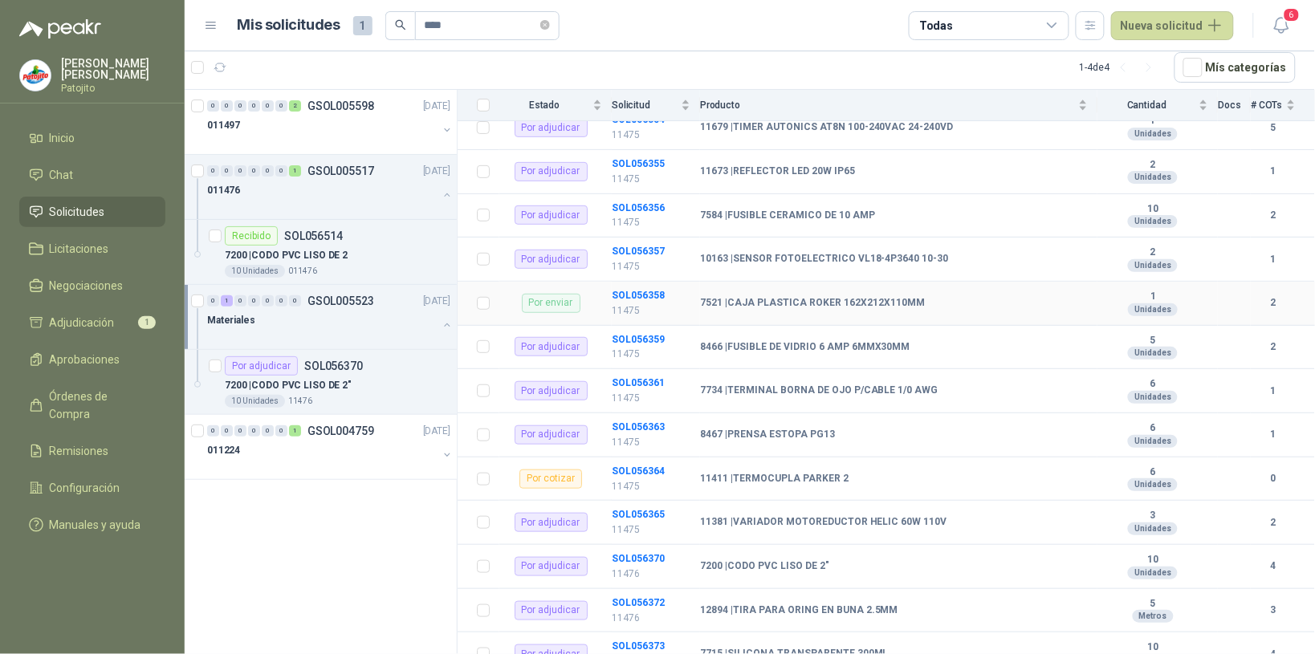
scroll to position [301, 0]
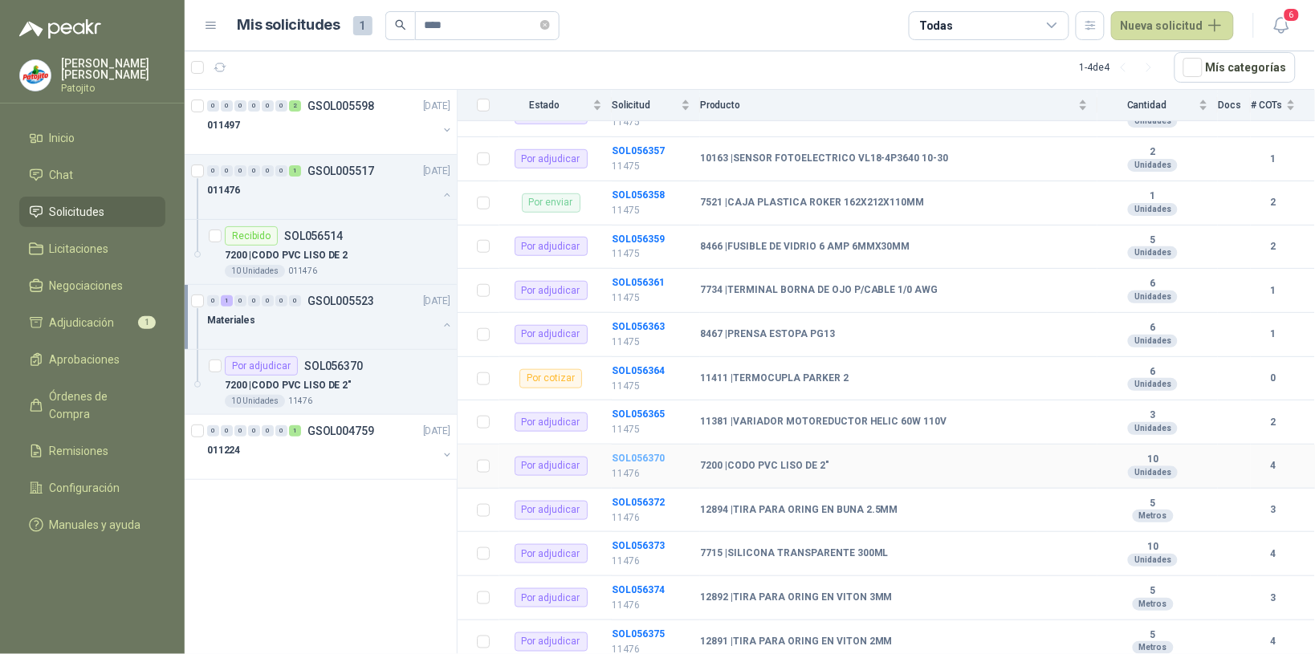
click at [649, 459] on b "SOL056370" at bounding box center [638, 458] width 53 height 11
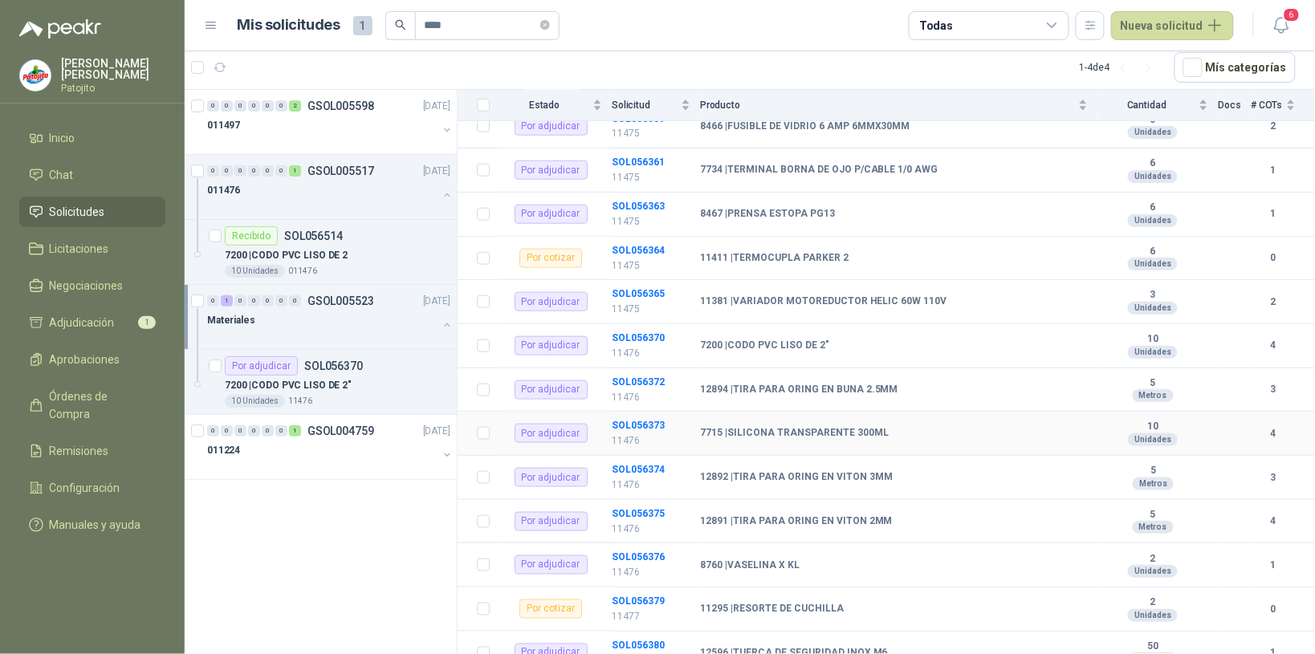
scroll to position [321, 0]
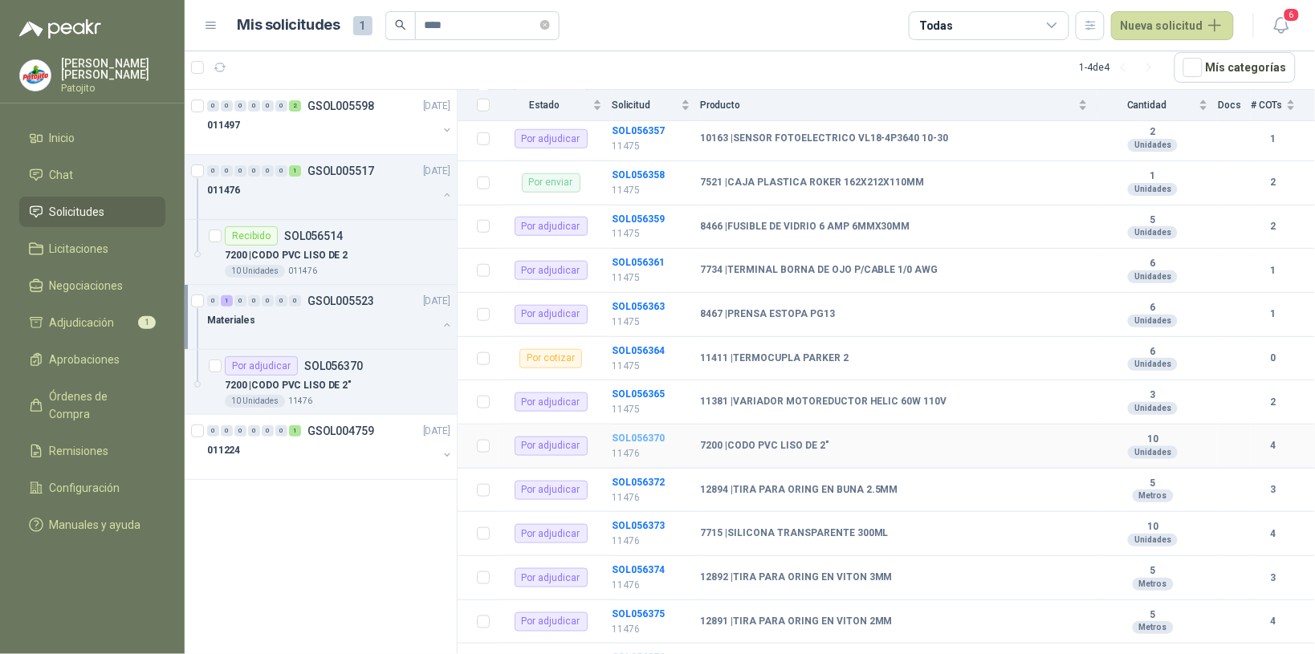
click at [648, 442] on b "SOL056370" at bounding box center [638, 438] width 53 height 11
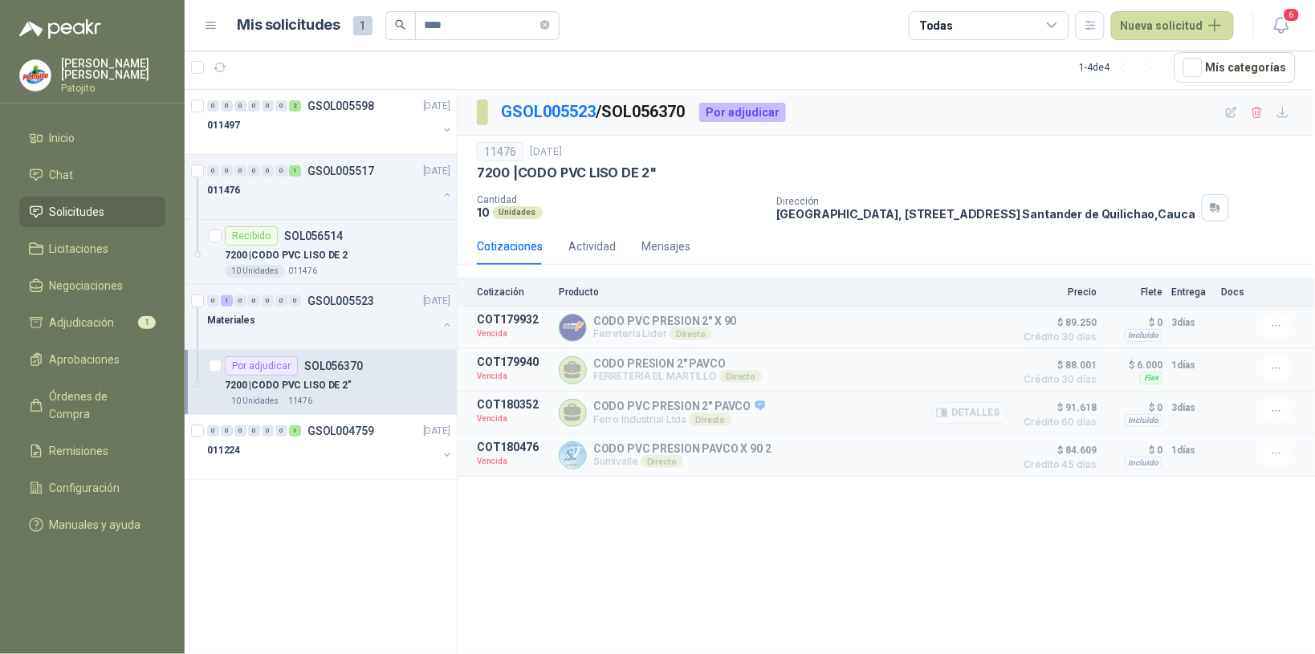
click at [976, 419] on button "Detalles" at bounding box center [968, 413] width 75 height 22
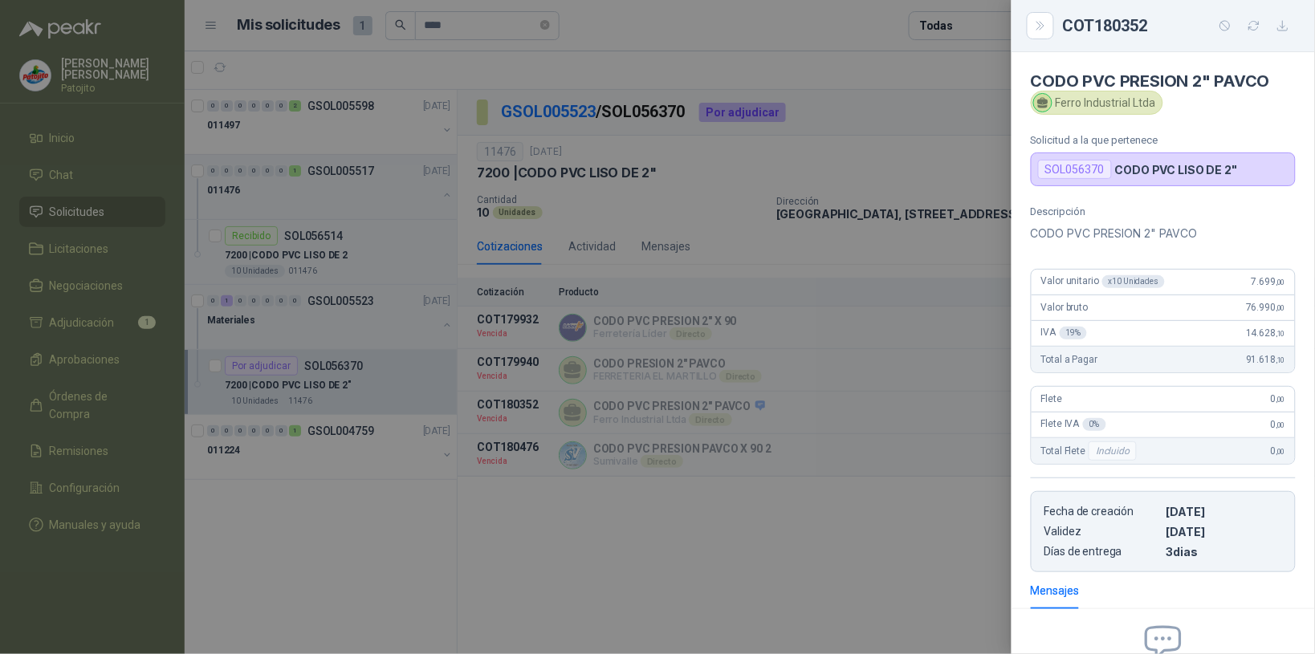
scroll to position [182, 0]
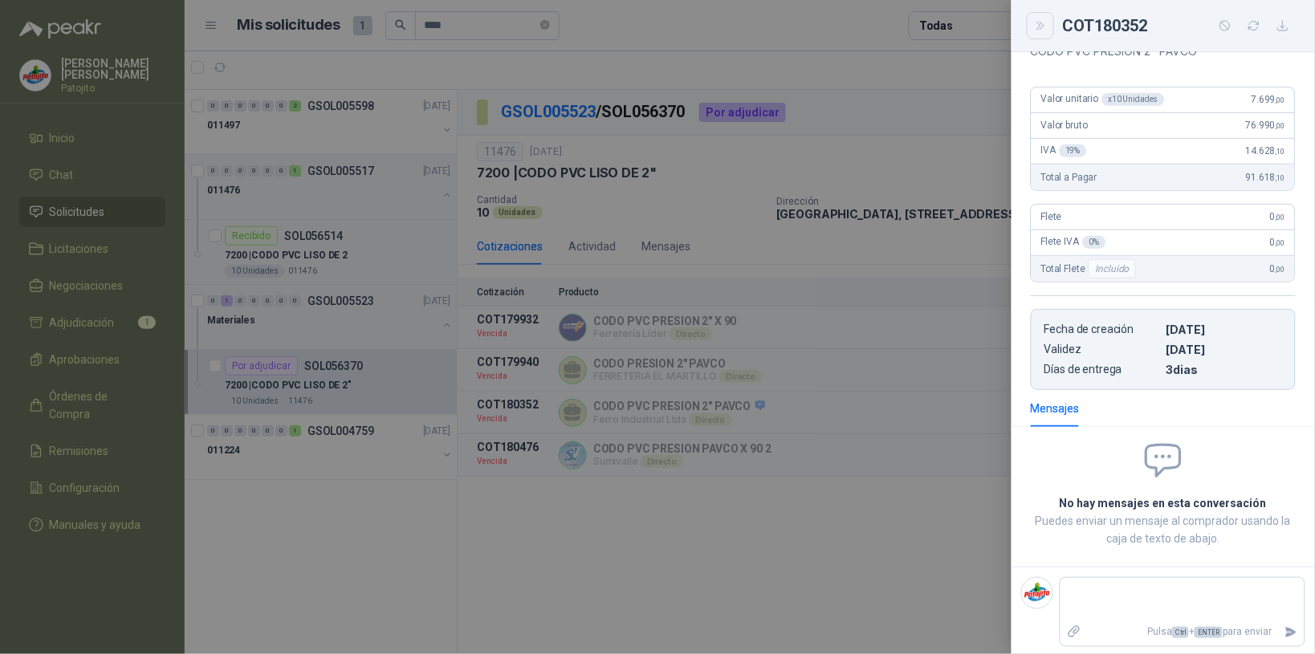
click at [1038, 22] on icon "Close" at bounding box center [1039, 26] width 7 height 8
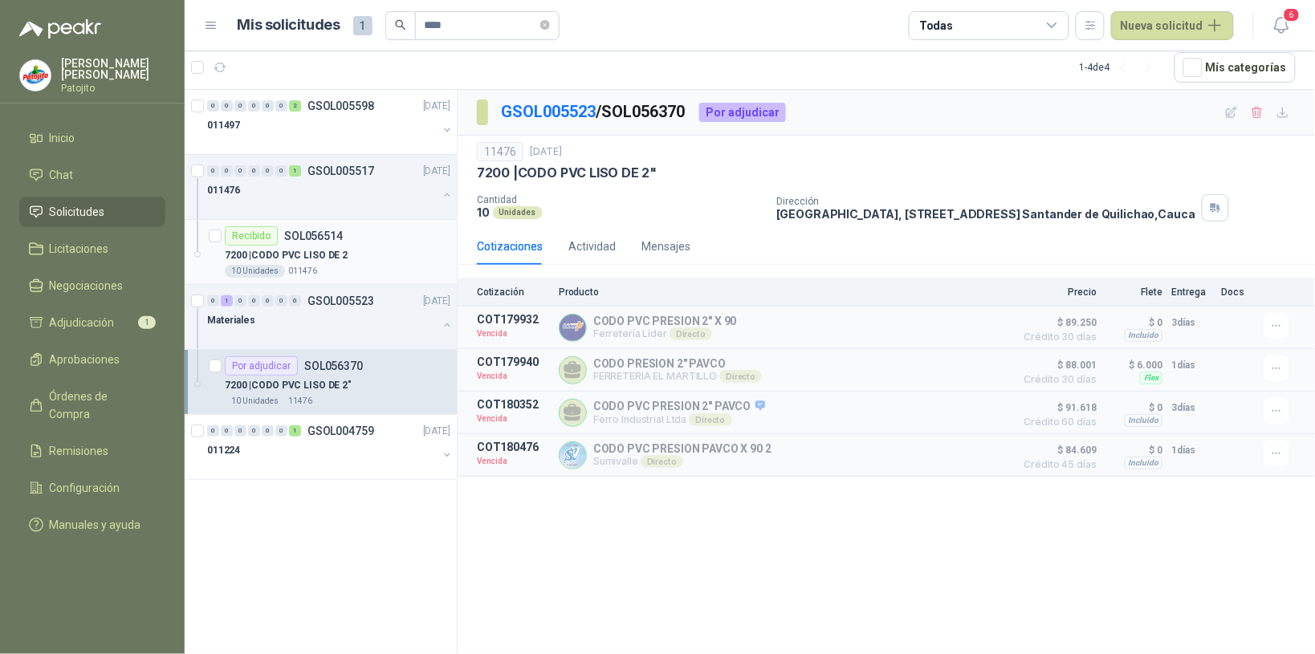
click at [368, 258] on div "7200 | CODO PVC LISO DE 2" at bounding box center [338, 255] width 226 height 19
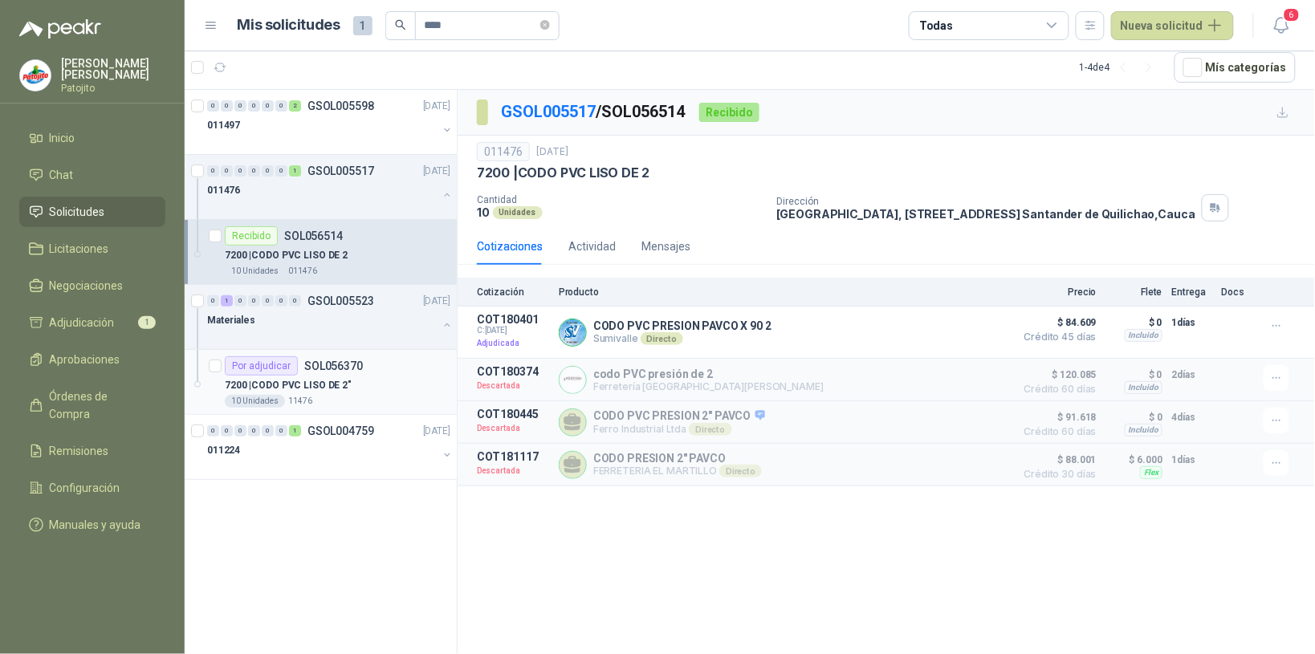
click at [351, 382] on div "7200 | CODO PVC LISO DE 2"" at bounding box center [338, 385] width 226 height 19
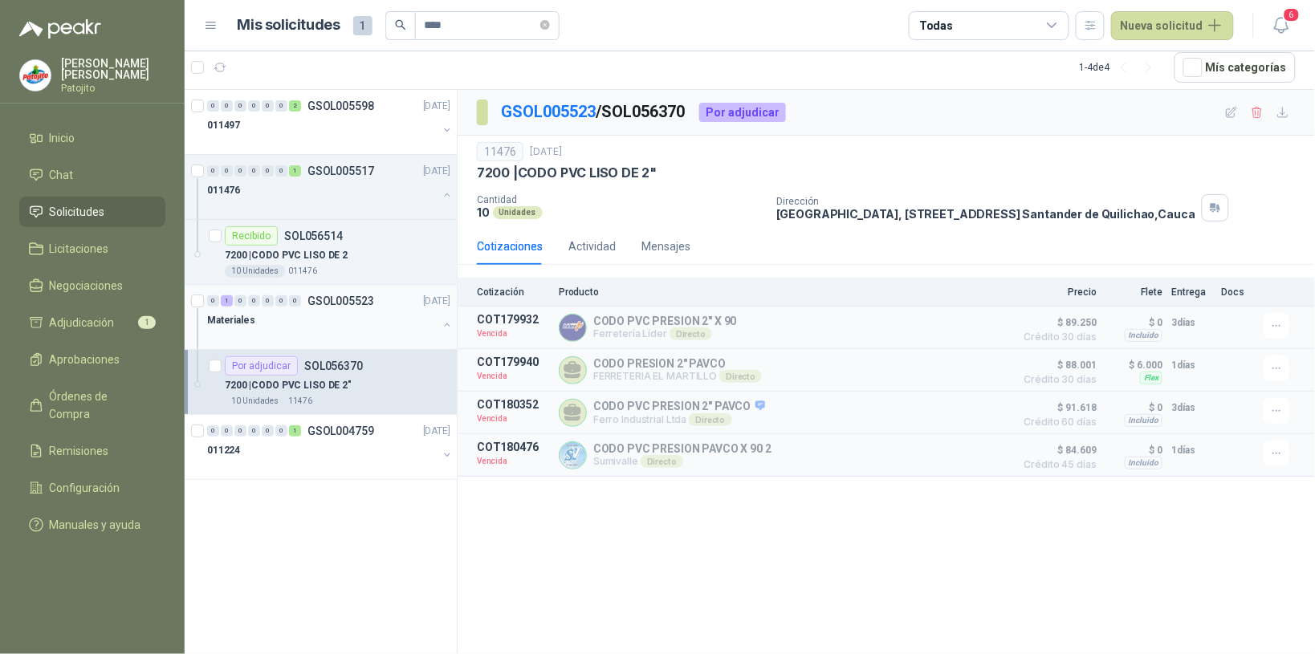
click at [356, 315] on div "Materiales" at bounding box center [322, 320] width 230 height 19
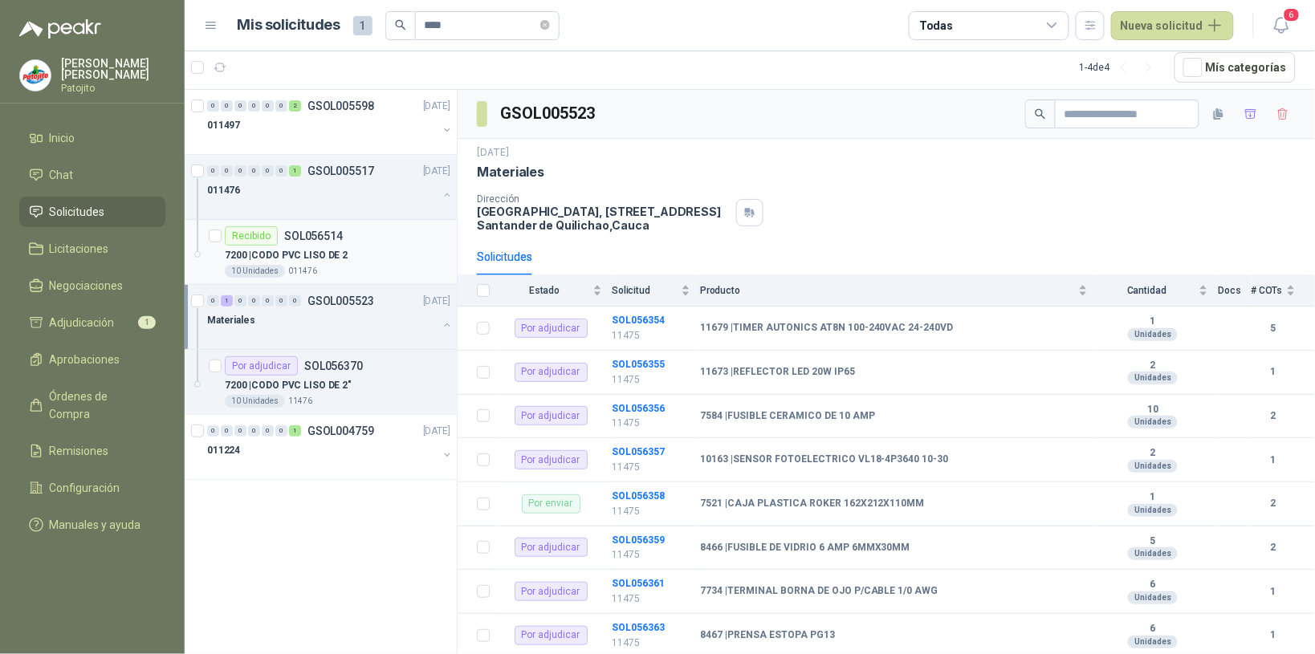
click at [328, 254] on p "7200 | CODO PVC LISO DE 2" at bounding box center [286, 255] width 123 height 15
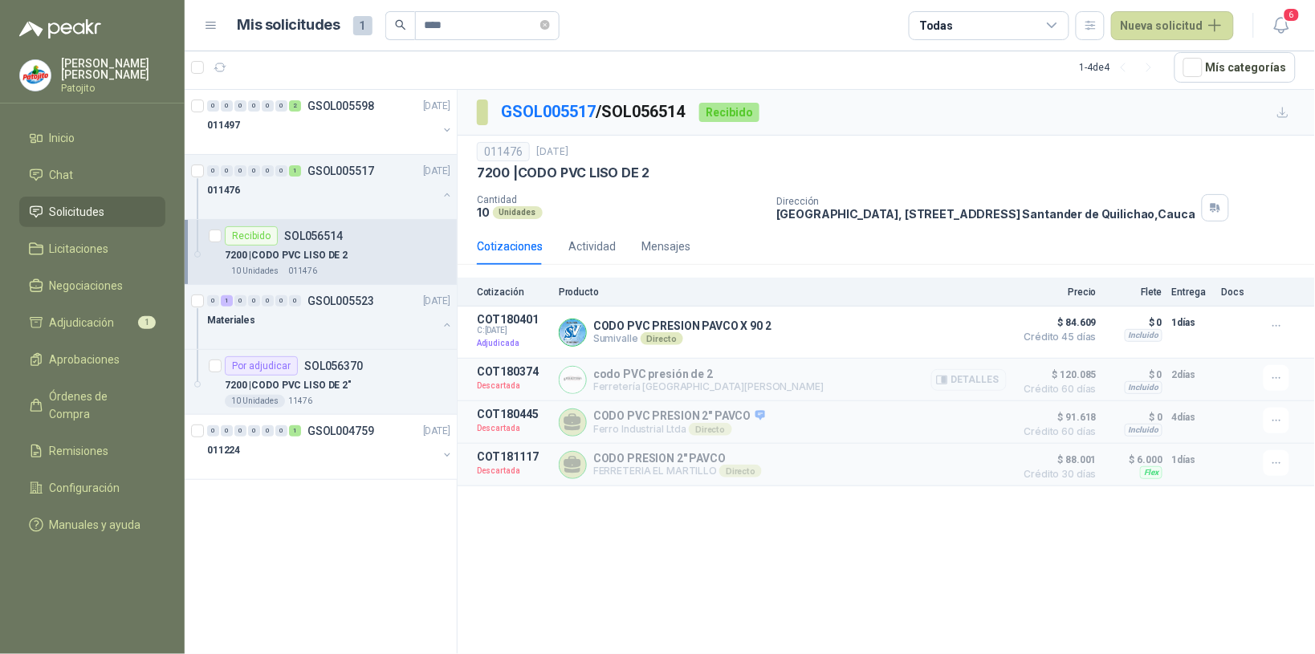
click at [872, 389] on div "codo PVC presión de 2 Ferretería Industrial del Valle Detalles" at bounding box center [783, 379] width 448 height 29
drag, startPoint x: 872, startPoint y: 389, endPoint x: 979, endPoint y: 380, distance: 108.0
click at [979, 380] on button "Detalles" at bounding box center [968, 380] width 75 height 22
click at [978, 380] on button "Detalles" at bounding box center [968, 380] width 75 height 22
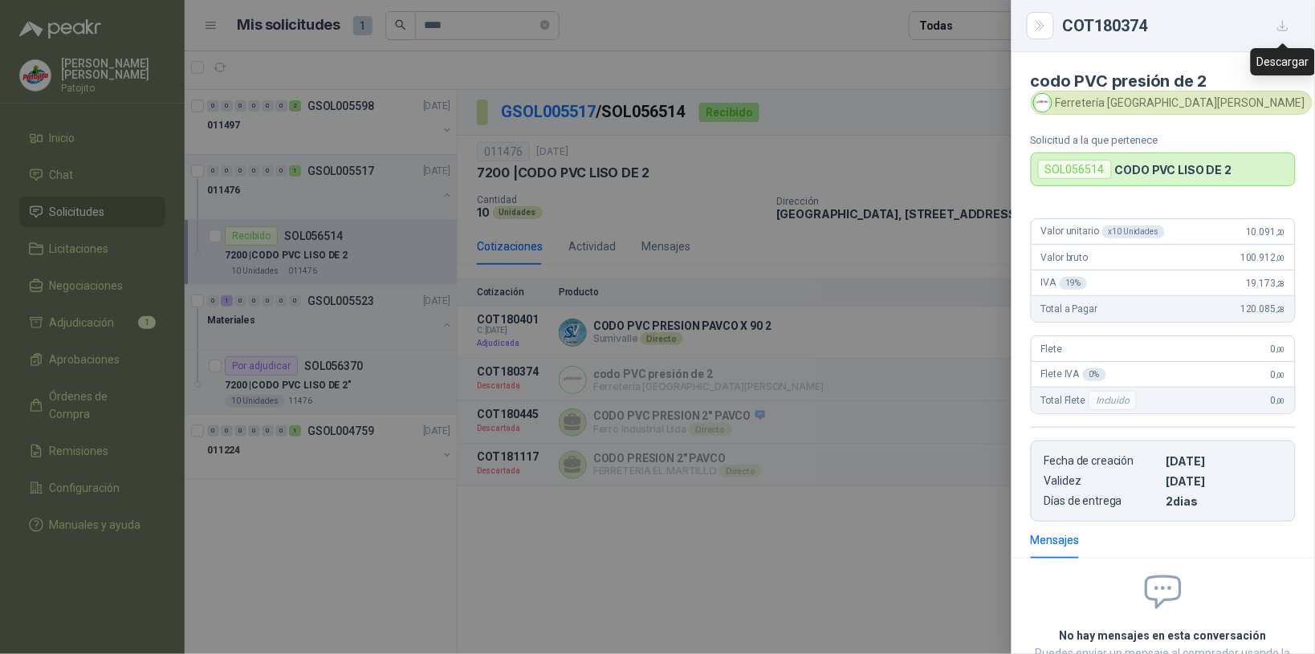
click at [1285, 26] on icon "button" at bounding box center [1283, 26] width 10 height 10
click at [1036, 19] on icon "Close" at bounding box center [1041, 26] width 14 height 14
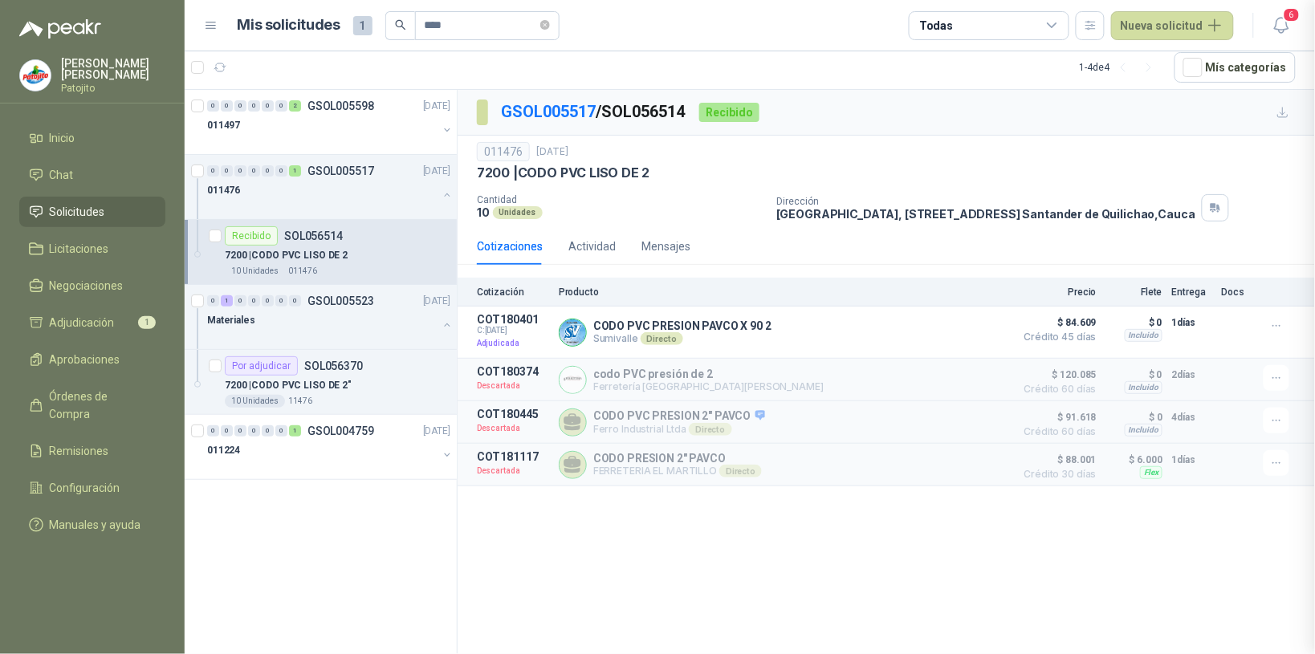
scroll to position [138, 0]
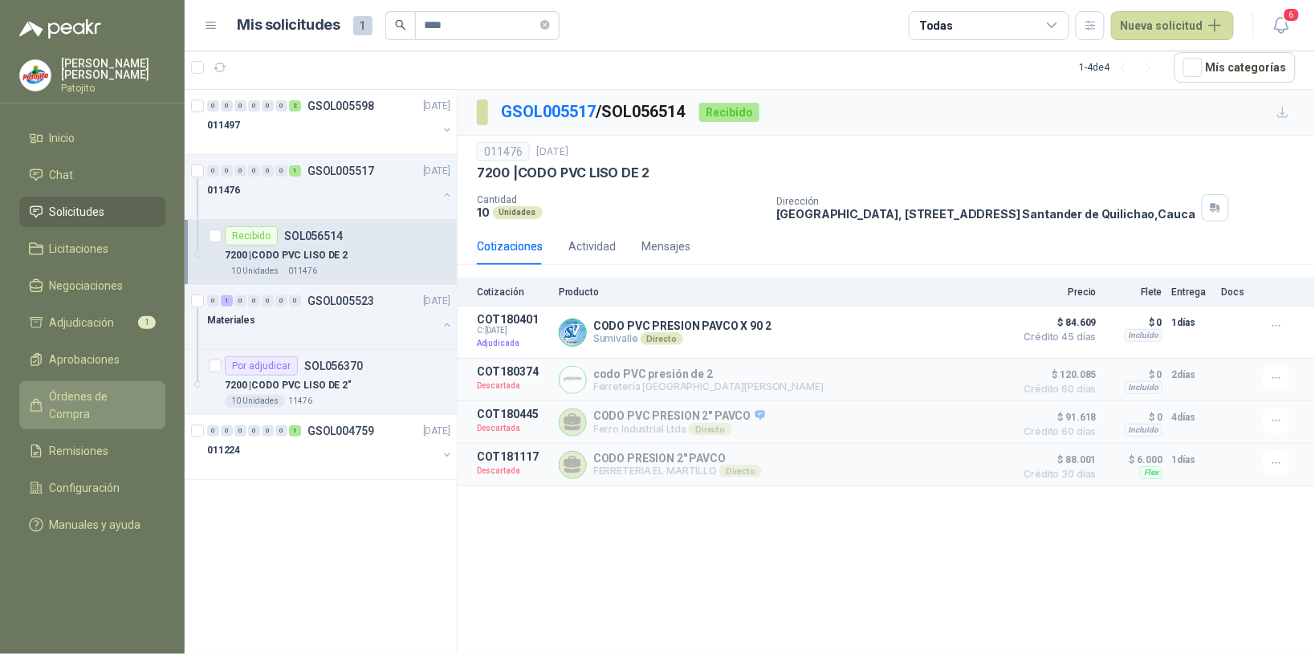
click at [120, 397] on span "Órdenes de Compra" at bounding box center [100, 405] width 100 height 35
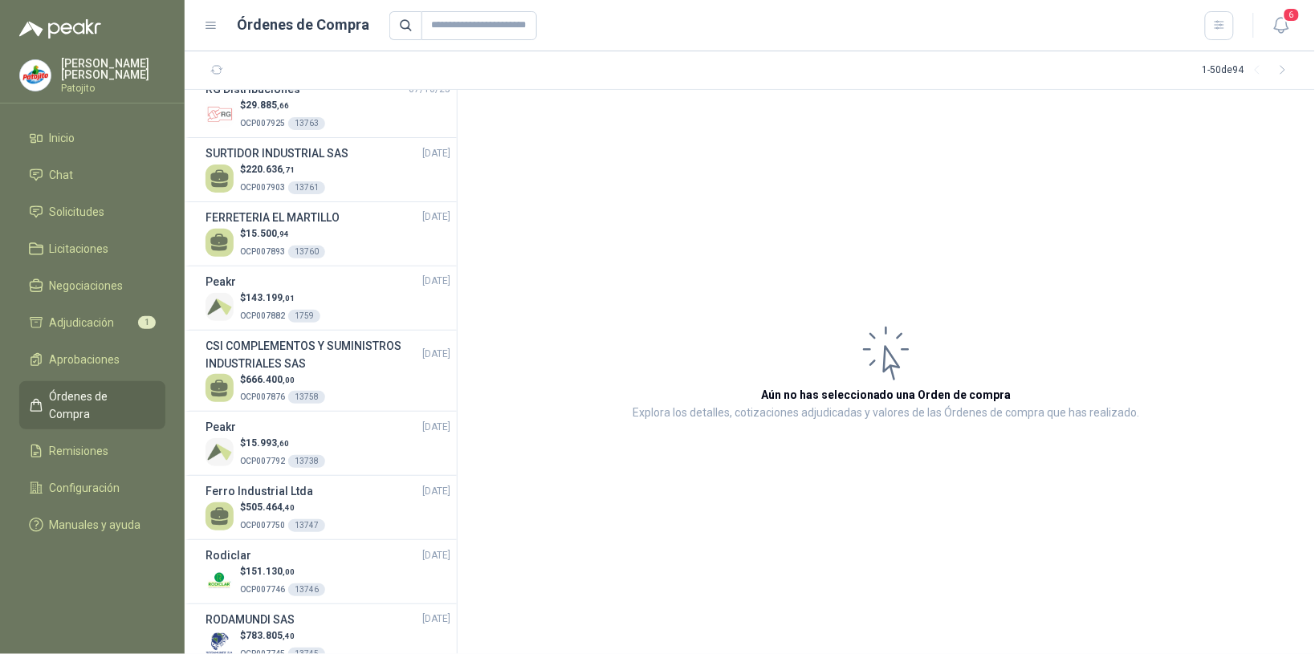
scroll to position [903, 0]
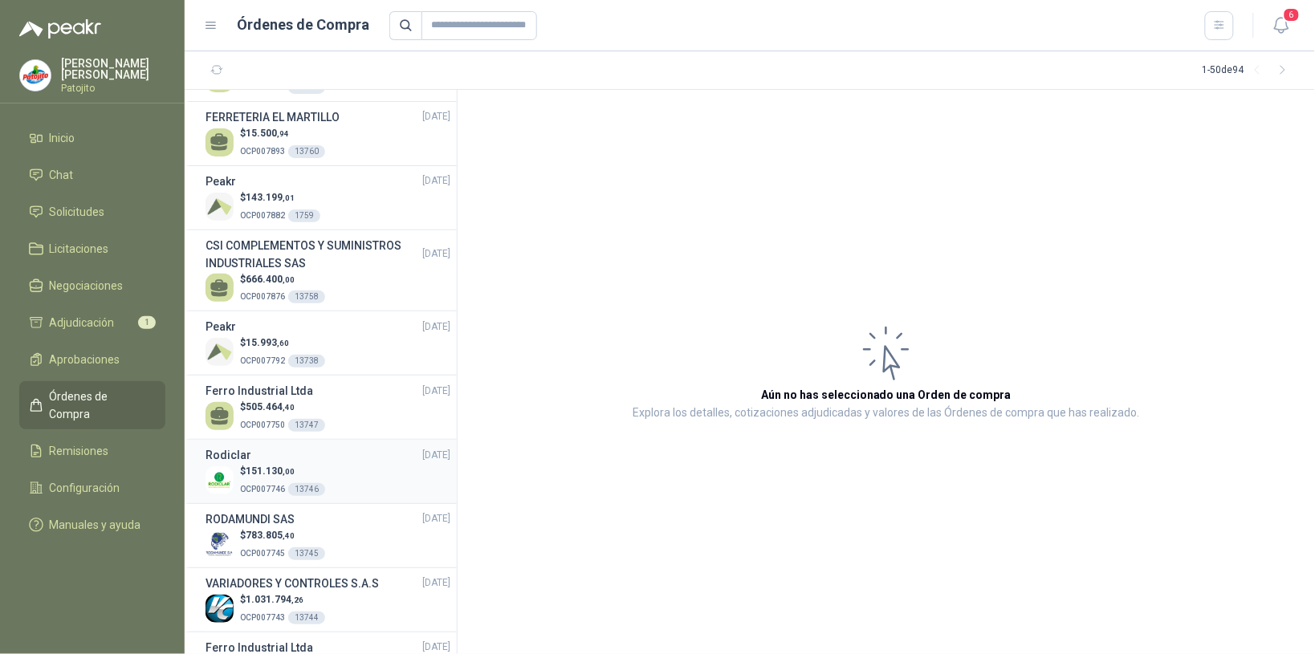
click at [342, 476] on div "$ 151.130 ,00 OCP007746 13746" at bounding box center [328, 480] width 245 height 33
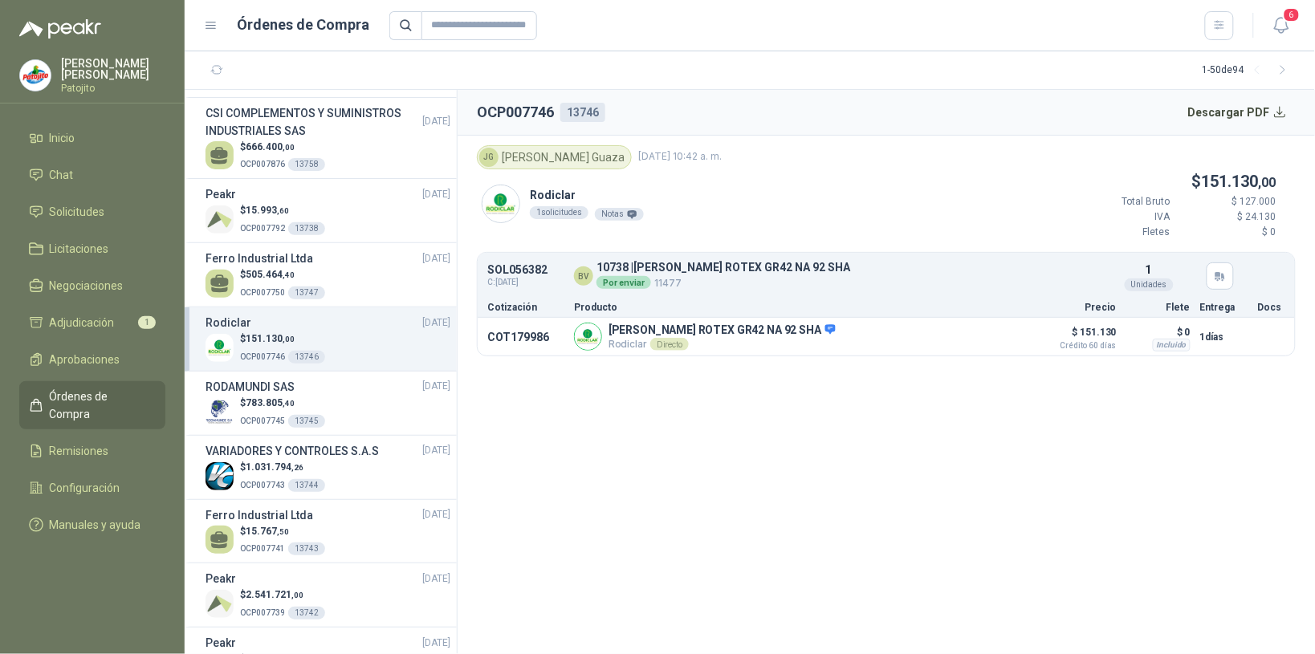
scroll to position [935, 0]
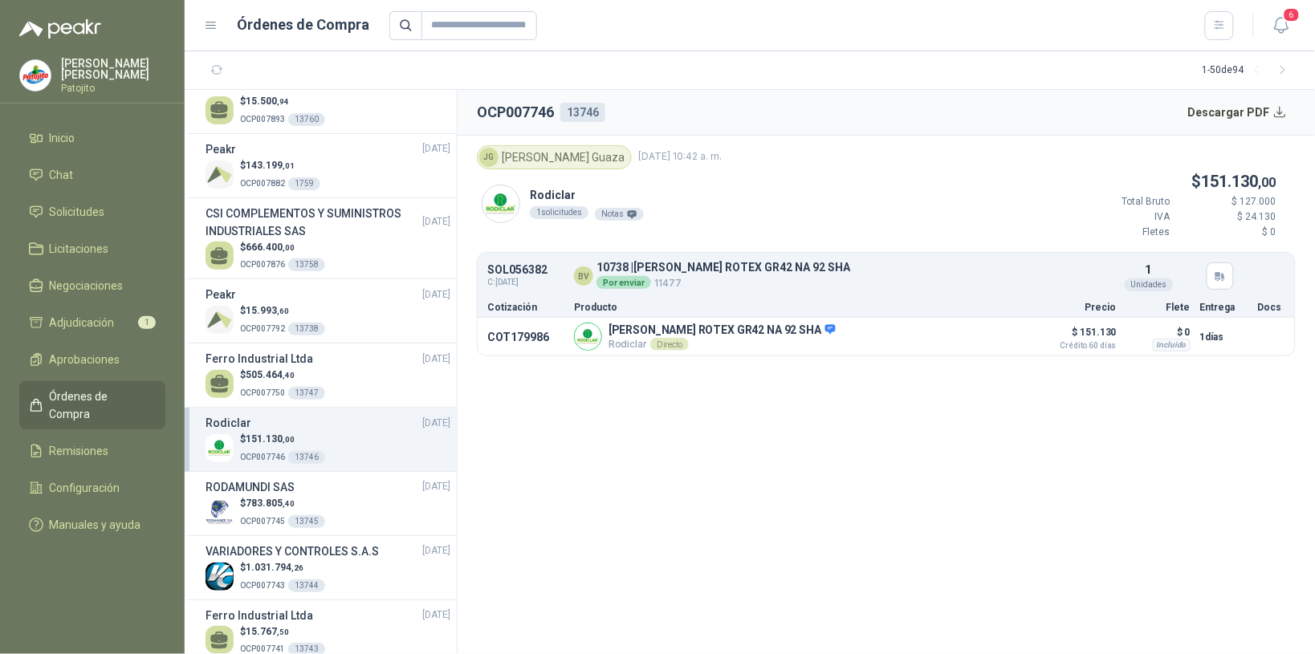
click at [345, 442] on div "$ 151.130 ,00 OCP007746 13746" at bounding box center [328, 448] width 245 height 33
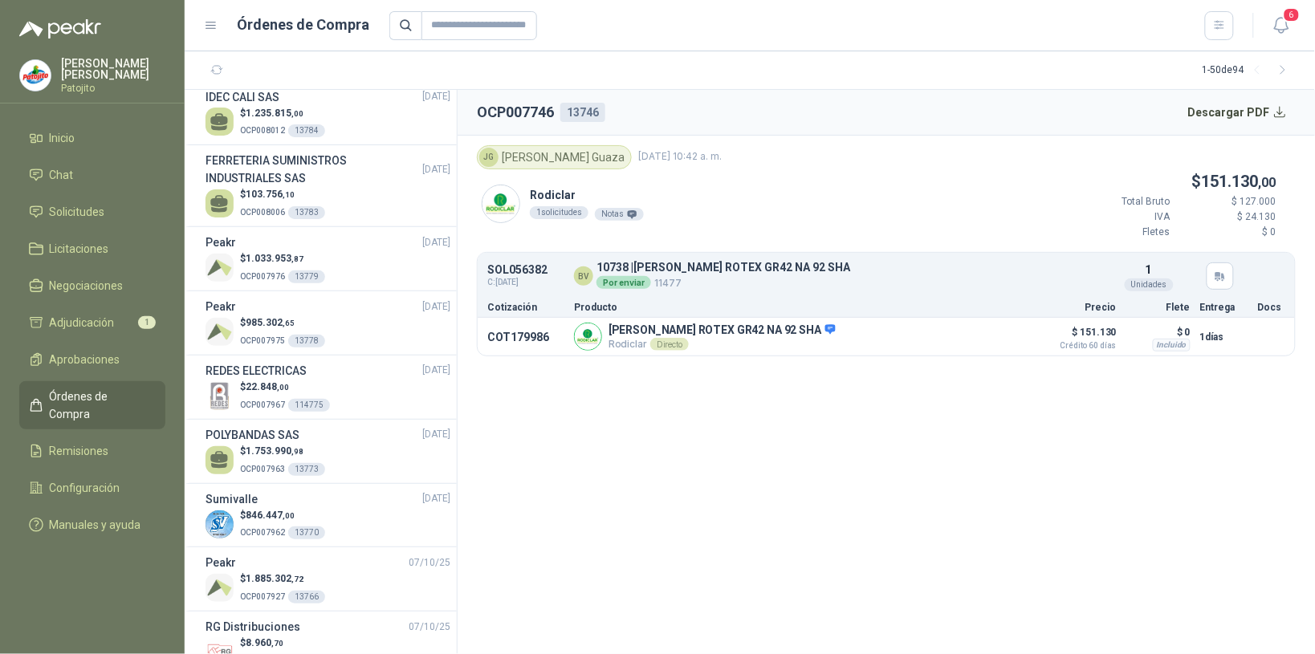
scroll to position [301, 0]
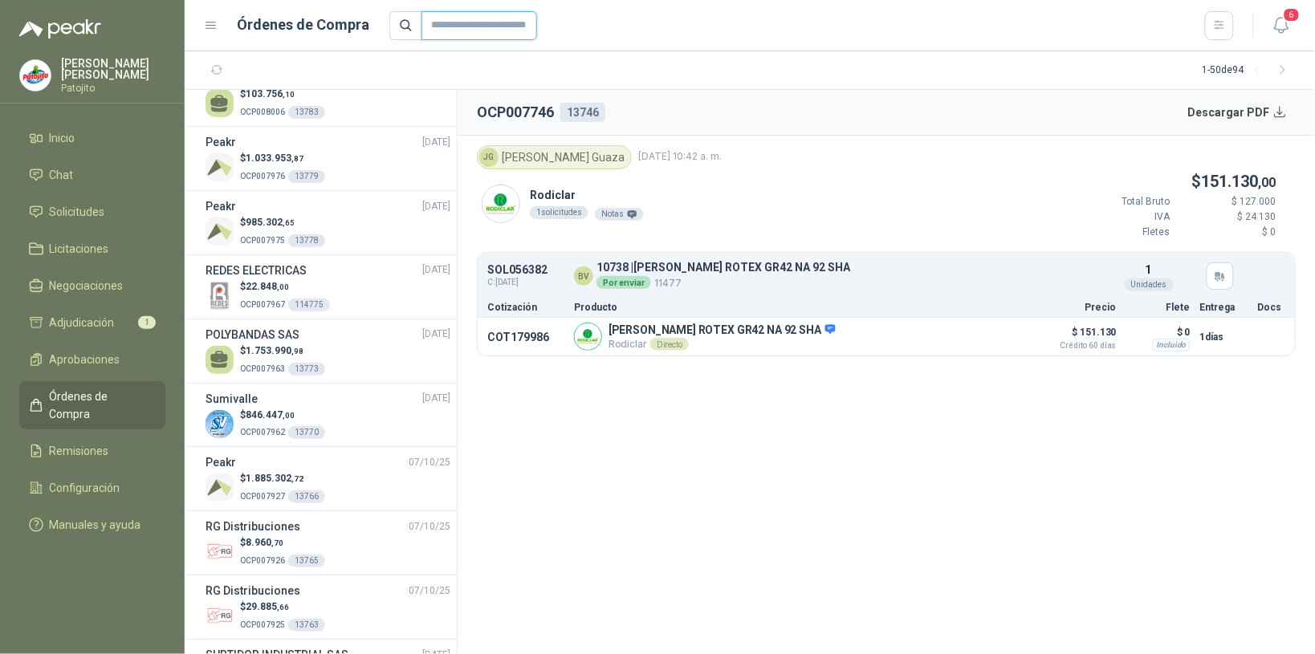
click at [518, 21] on input "text" at bounding box center [479, 25] width 116 height 29
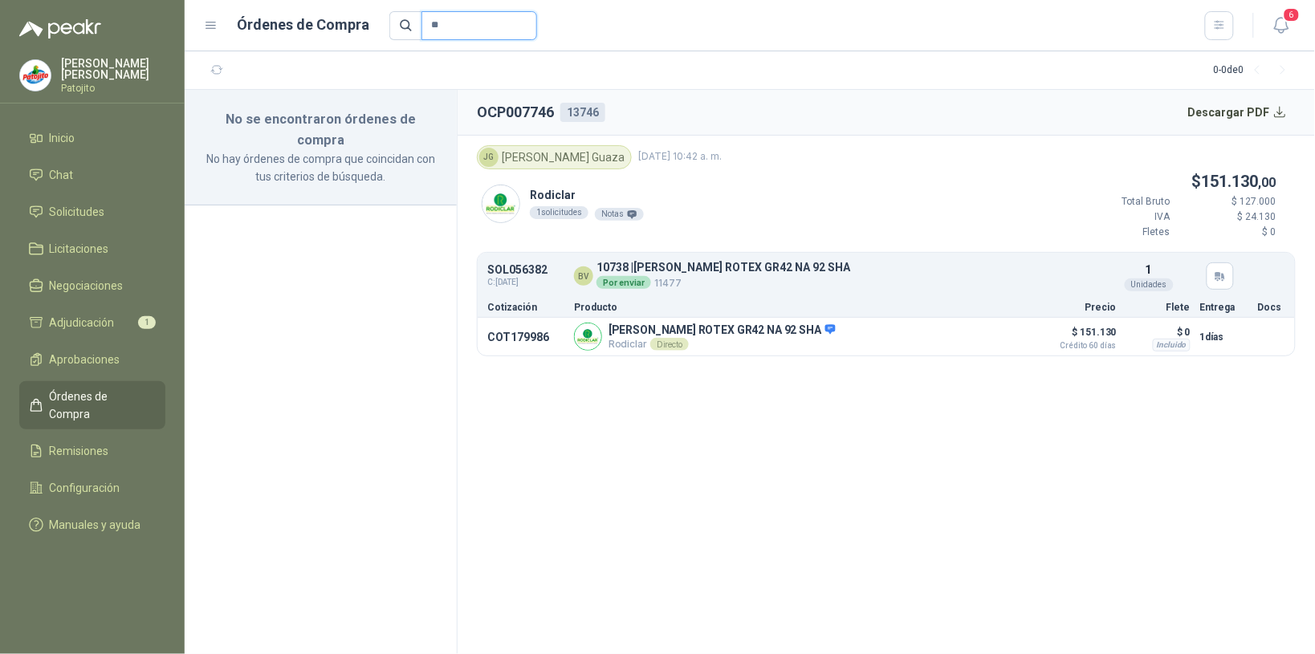
type input "*"
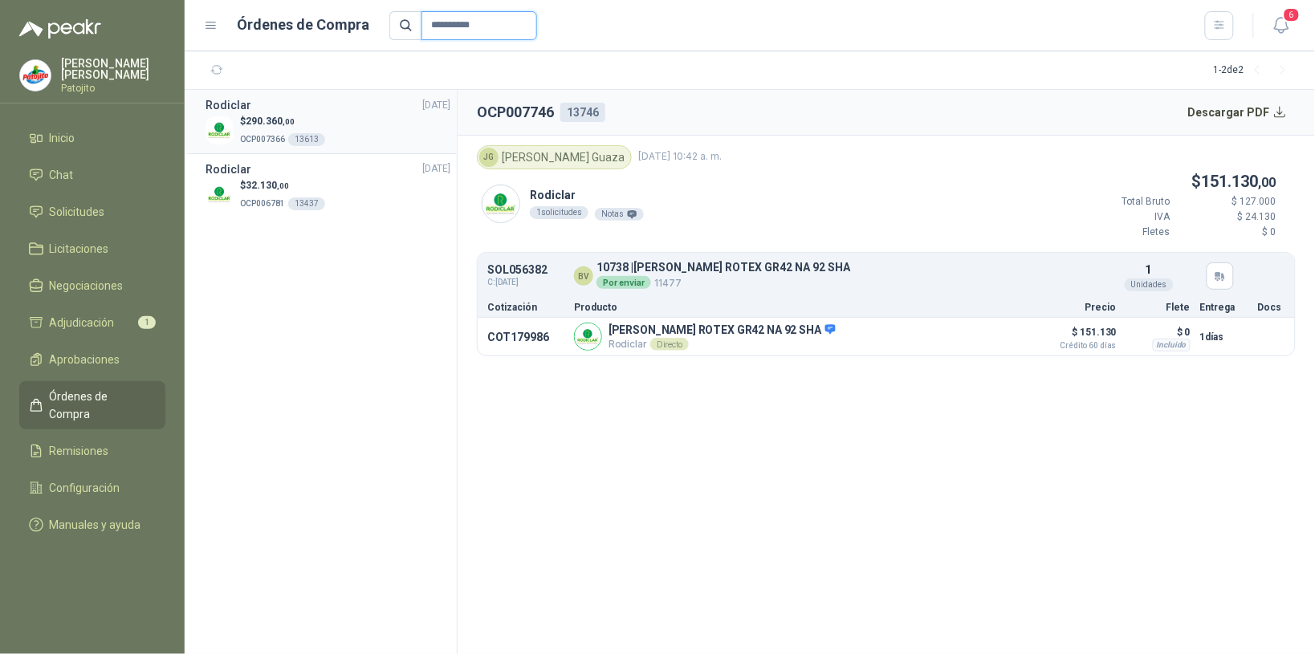
type input "**********"
click at [317, 122] on p "$ 290.360 ,00" at bounding box center [282, 121] width 85 height 15
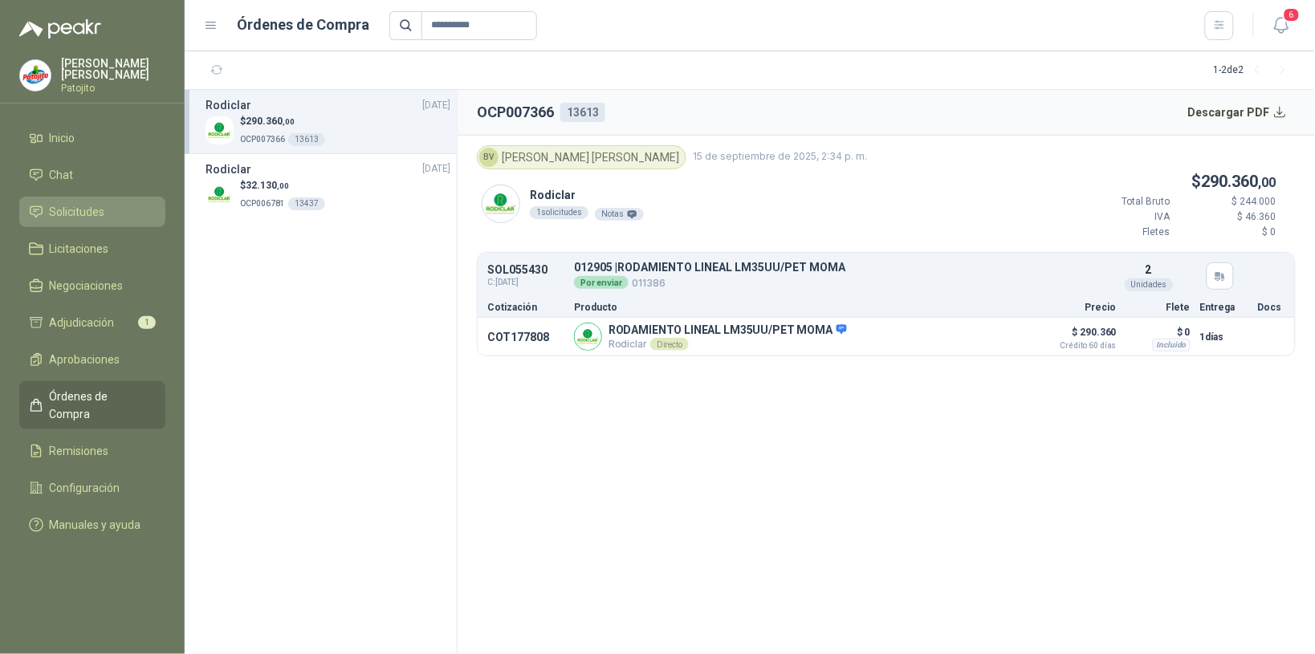
click at [99, 205] on span "Solicitudes" at bounding box center [77, 212] width 55 height 18
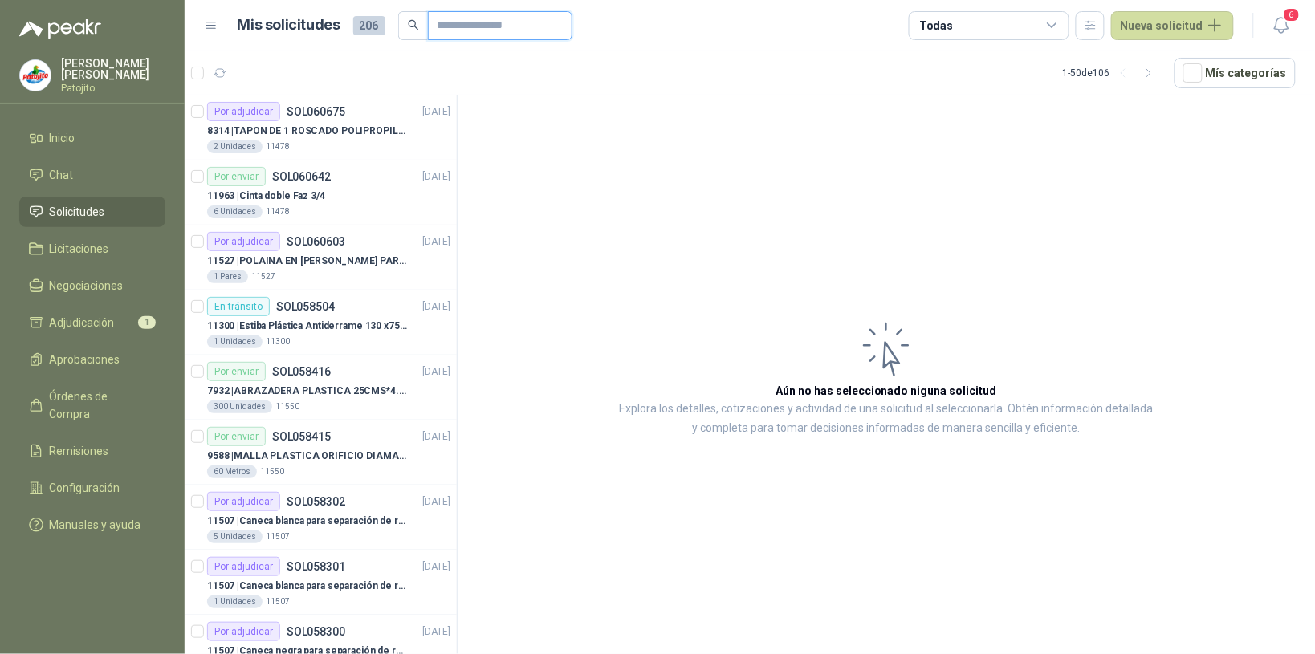
click at [446, 26] on input "text" at bounding box center [494, 25] width 112 height 27
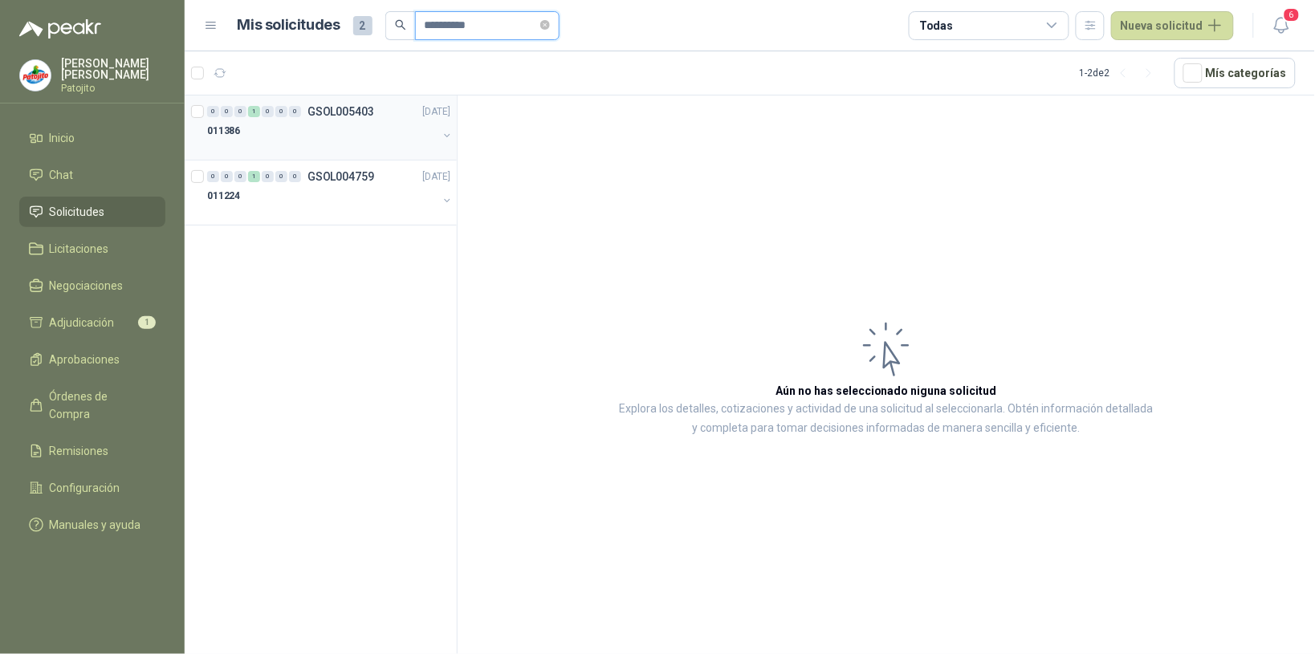
type input "**********"
click at [277, 122] on div "011386" at bounding box center [322, 130] width 230 height 19
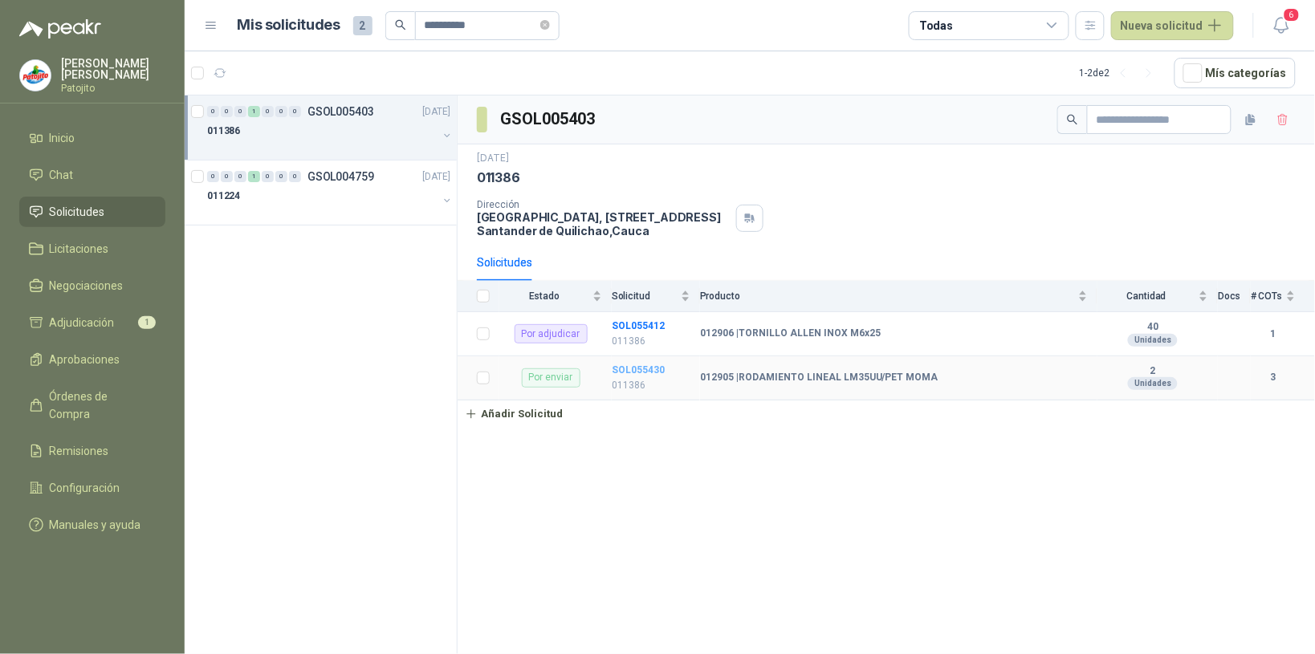
click at [625, 370] on b "SOL055430" at bounding box center [638, 369] width 53 height 11
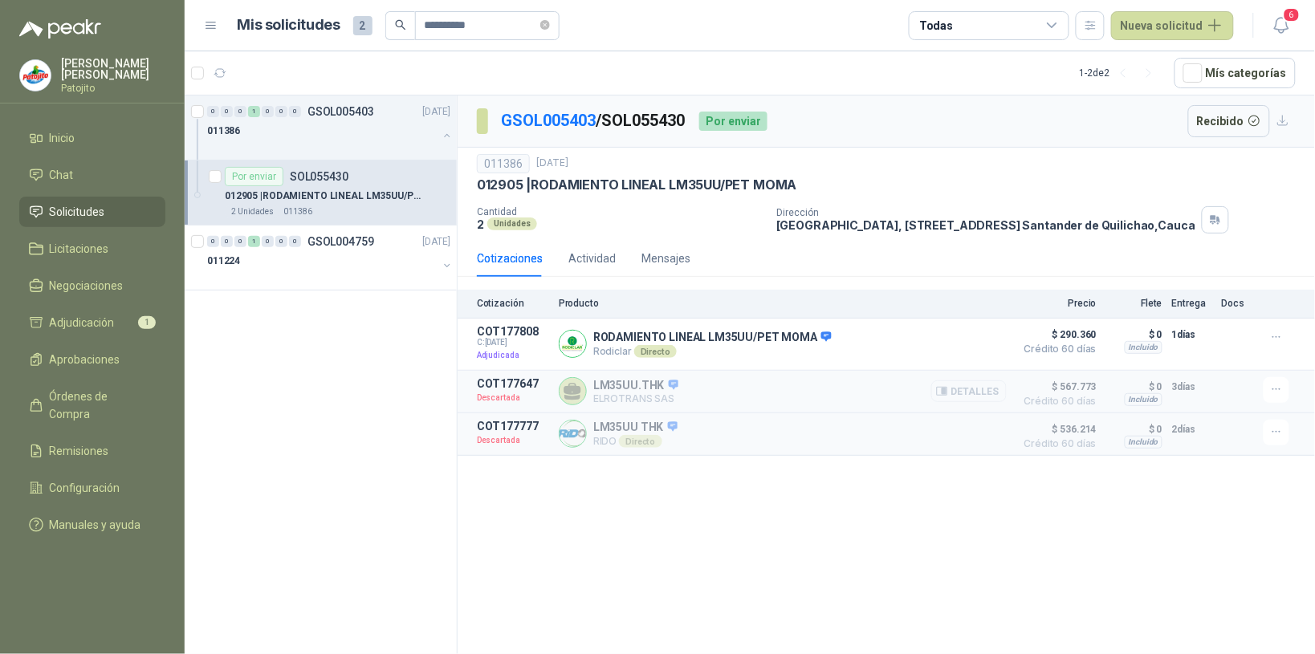
click at [980, 397] on button "Detalles" at bounding box center [968, 392] width 75 height 22
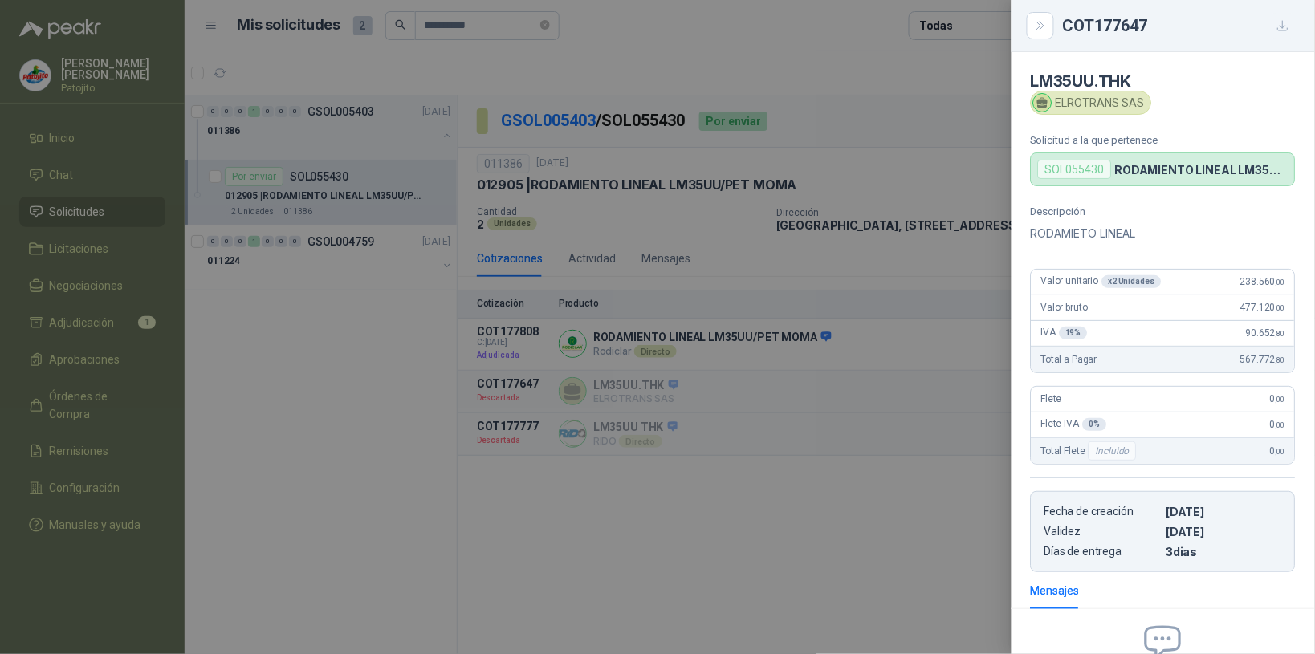
click at [1283, 26] on icon "button" at bounding box center [1283, 26] width 10 height 10
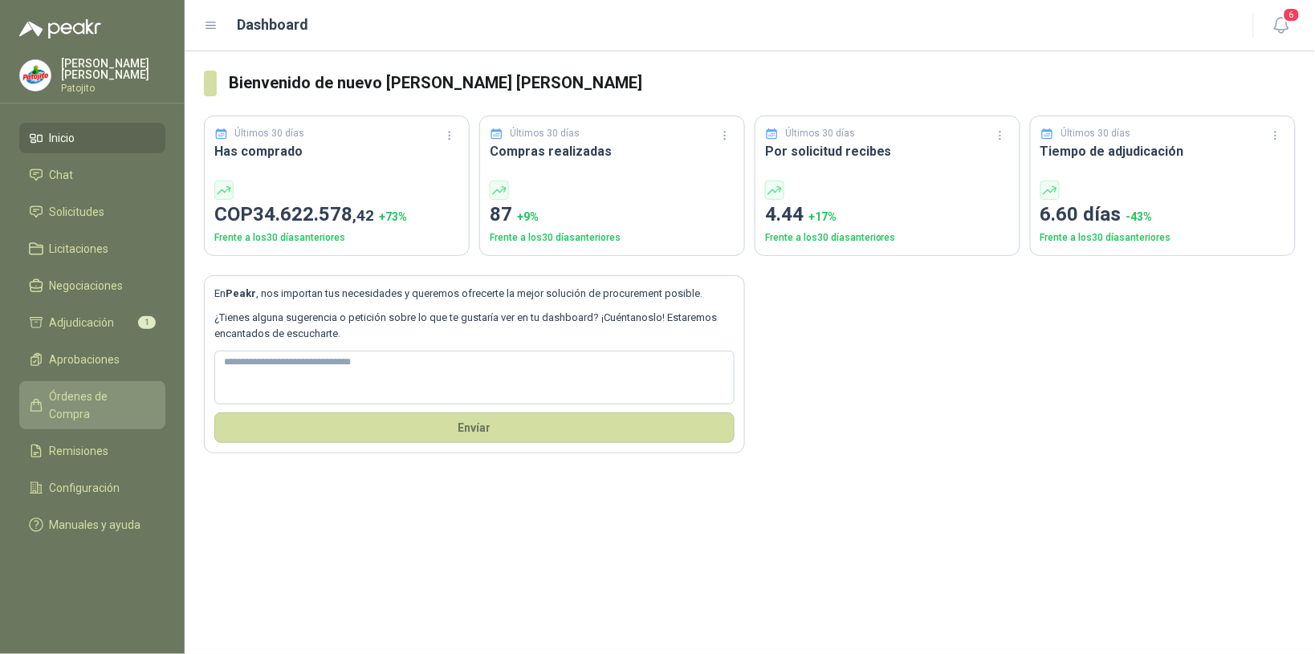
click at [142, 392] on span "Órdenes de Compra" at bounding box center [100, 405] width 100 height 35
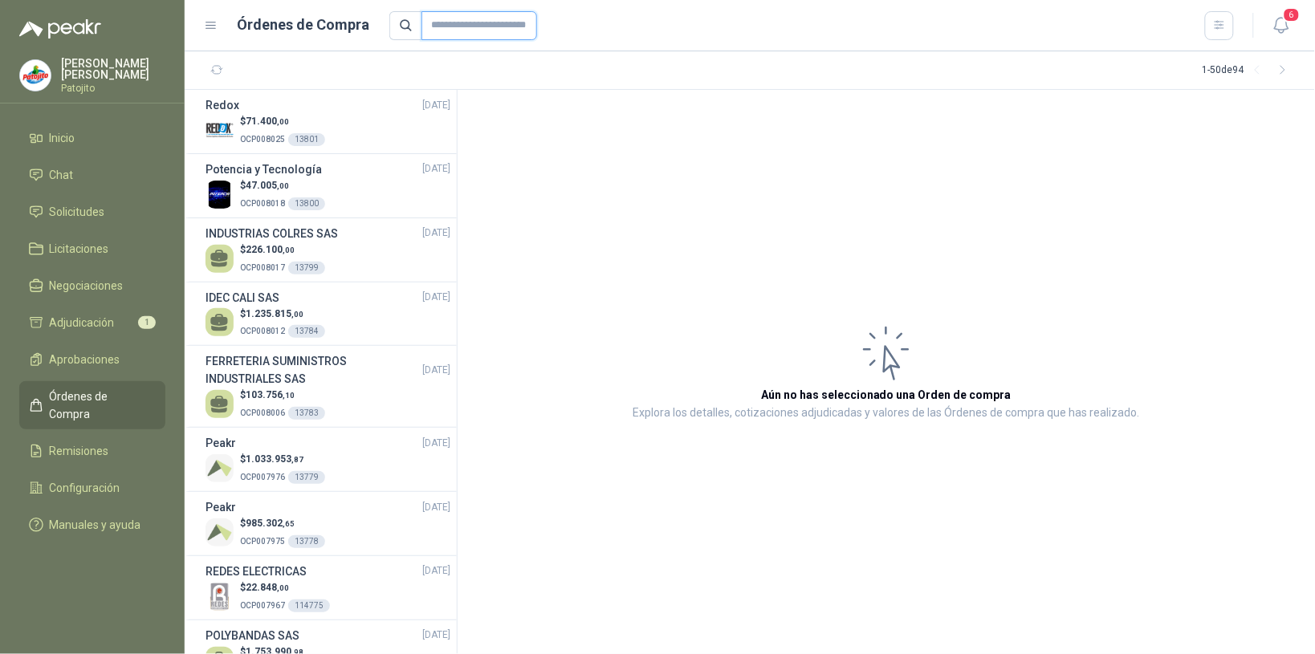
drag, startPoint x: 444, startPoint y: 30, endPoint x: 466, endPoint y: 31, distance: 21.7
click at [444, 30] on input "text" at bounding box center [479, 25] width 116 height 29
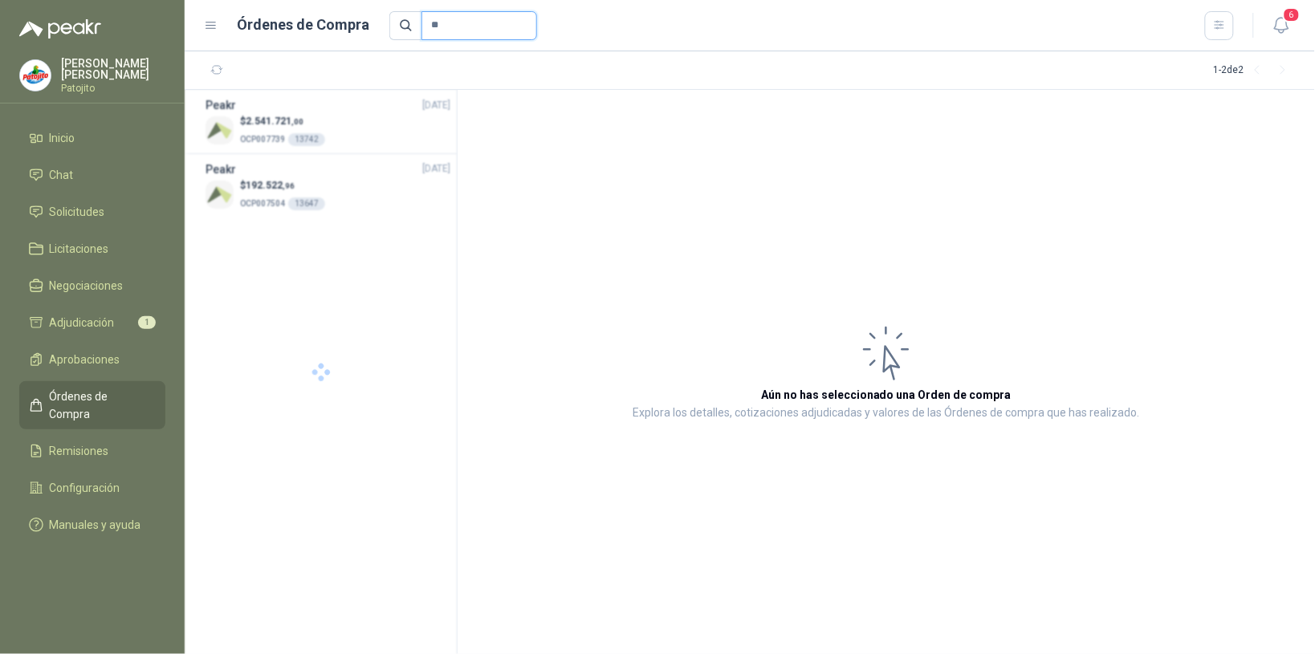
type input "*"
type input "**********"
click at [345, 128] on div "$ 290.360 ,00 OCP007366 13613" at bounding box center [328, 130] width 245 height 33
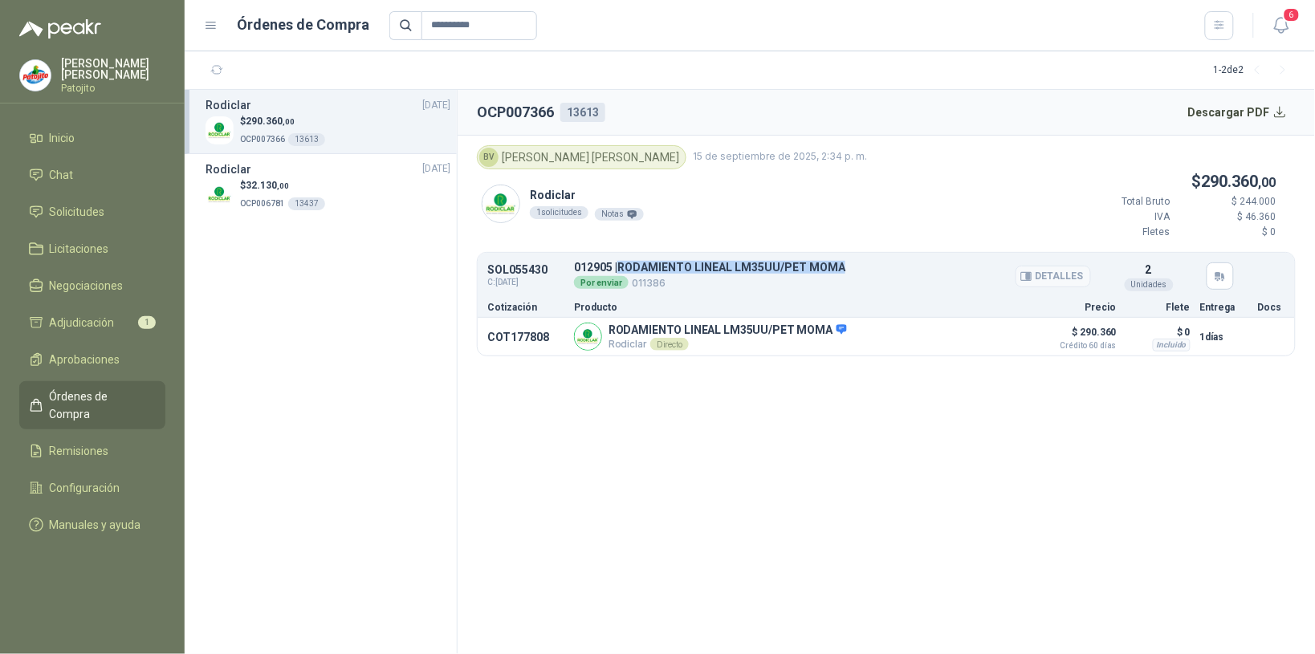
drag, startPoint x: 843, startPoint y: 270, endPoint x: 620, endPoint y: 263, distance: 223.3
click at [620, 263] on div "012905 | RODAMIENTO LINEAL LM35UU/PET MOMA Por enviar 011386" at bounding box center [832, 276] width 517 height 29
